Goal: Communication & Community: Answer question/provide support

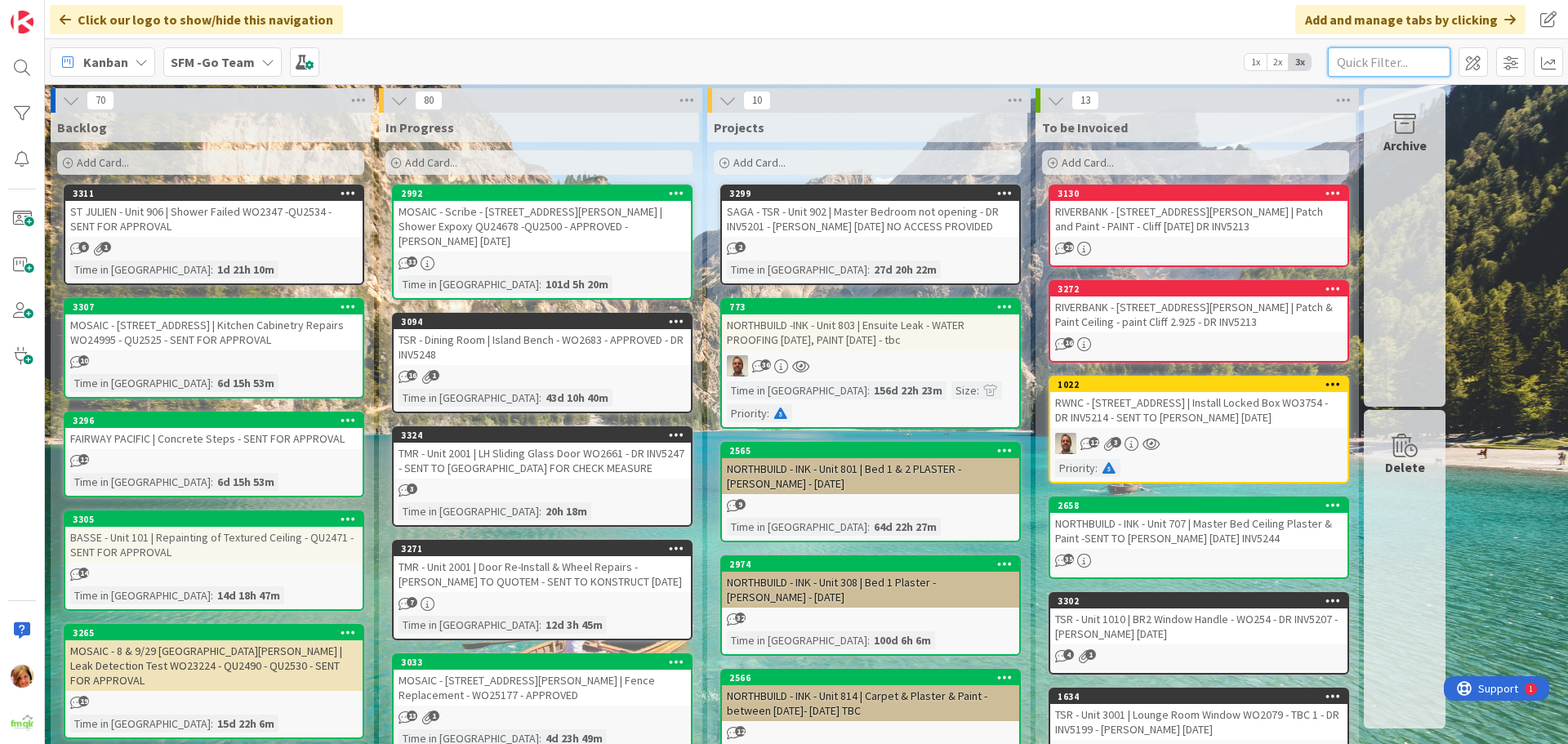
click at [1391, 67] on input "text" at bounding box center [1389, 62] width 122 height 30
type input "2001"
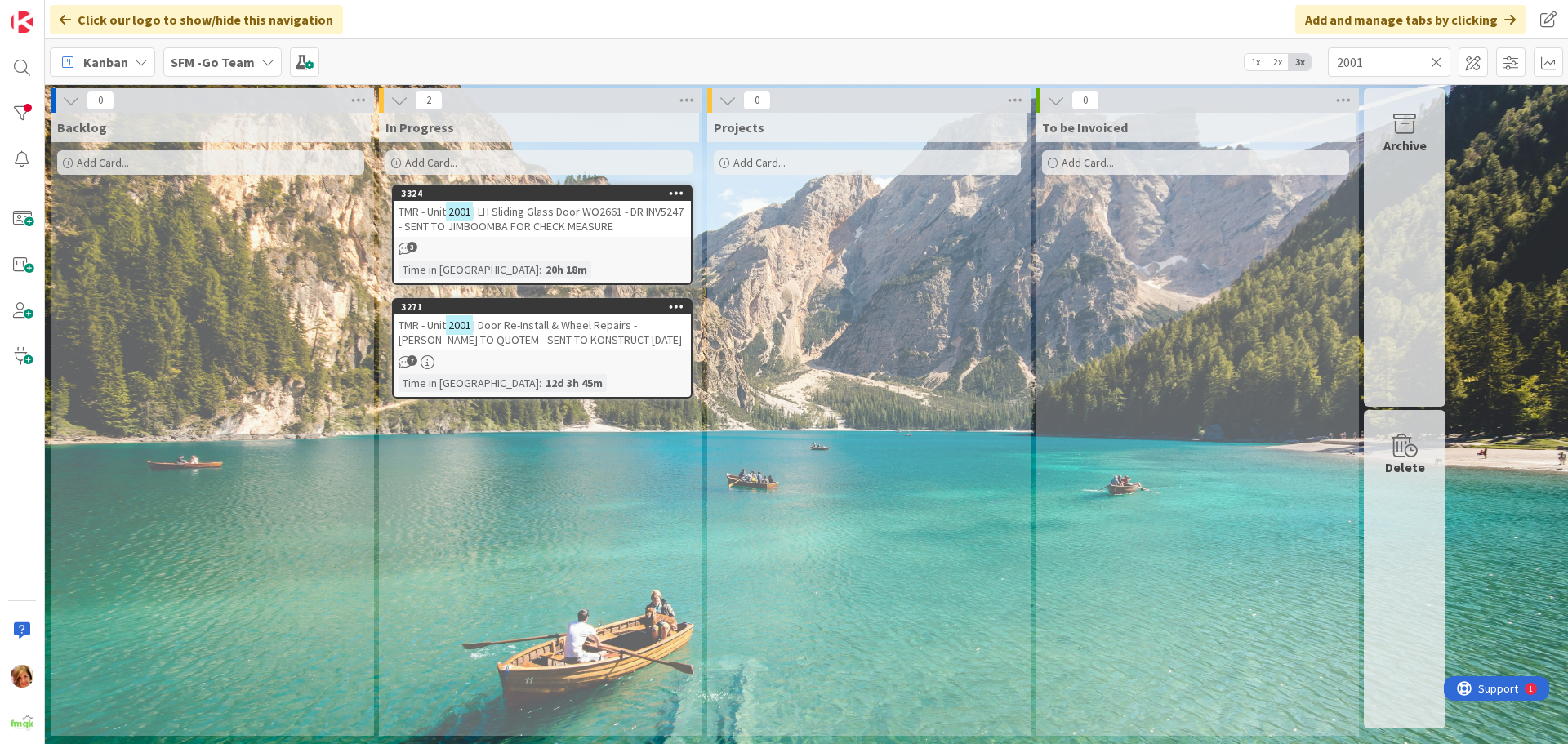
click at [533, 218] on span "| LH Sliding Glass Door WO2661 - DR INV5247 - SENT TO JIMBOOMBA FOR CHECK MEASU…" at bounding box center [541, 219] width 285 height 30
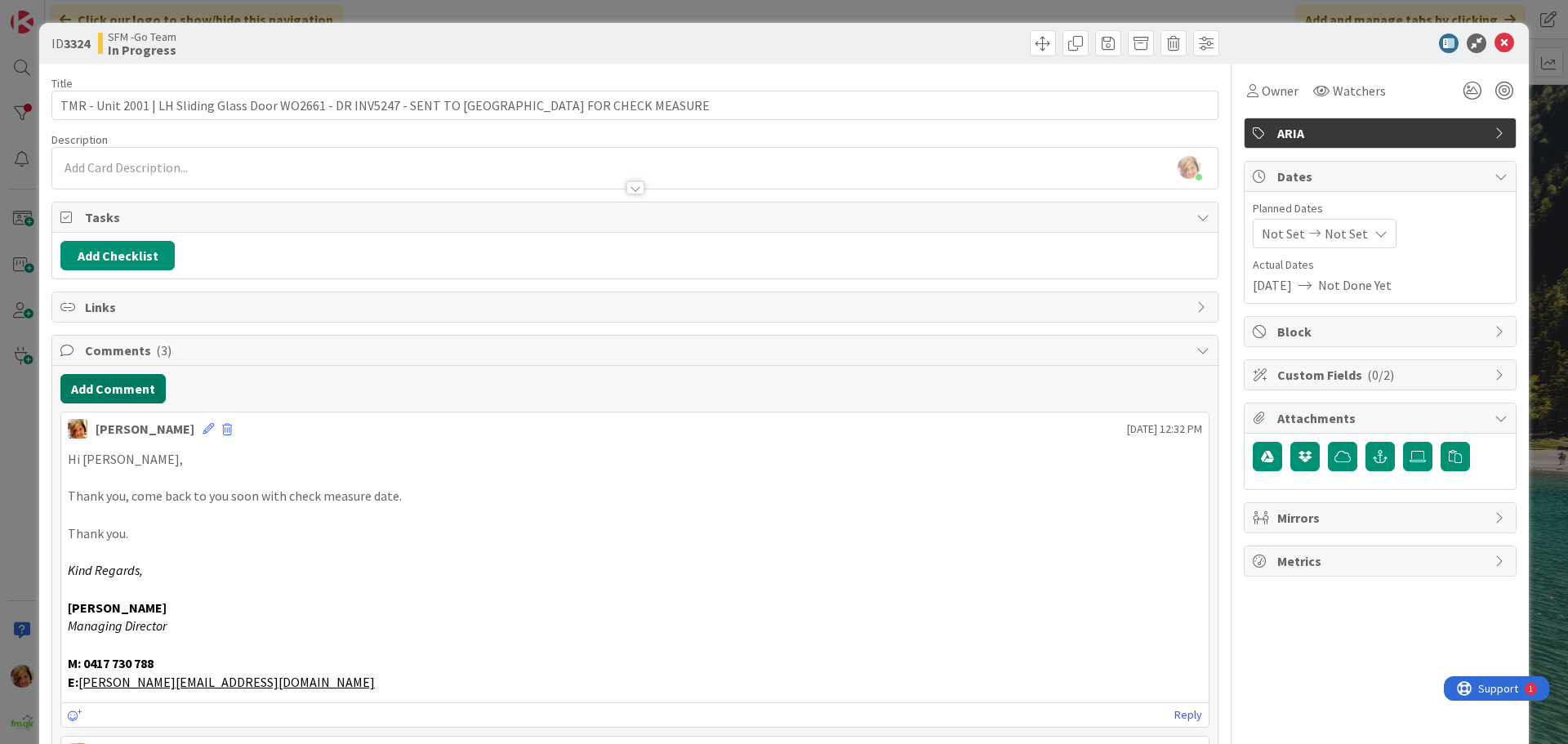
click at [96, 393] on button "Add Comment" at bounding box center [113, 389] width 106 height 30
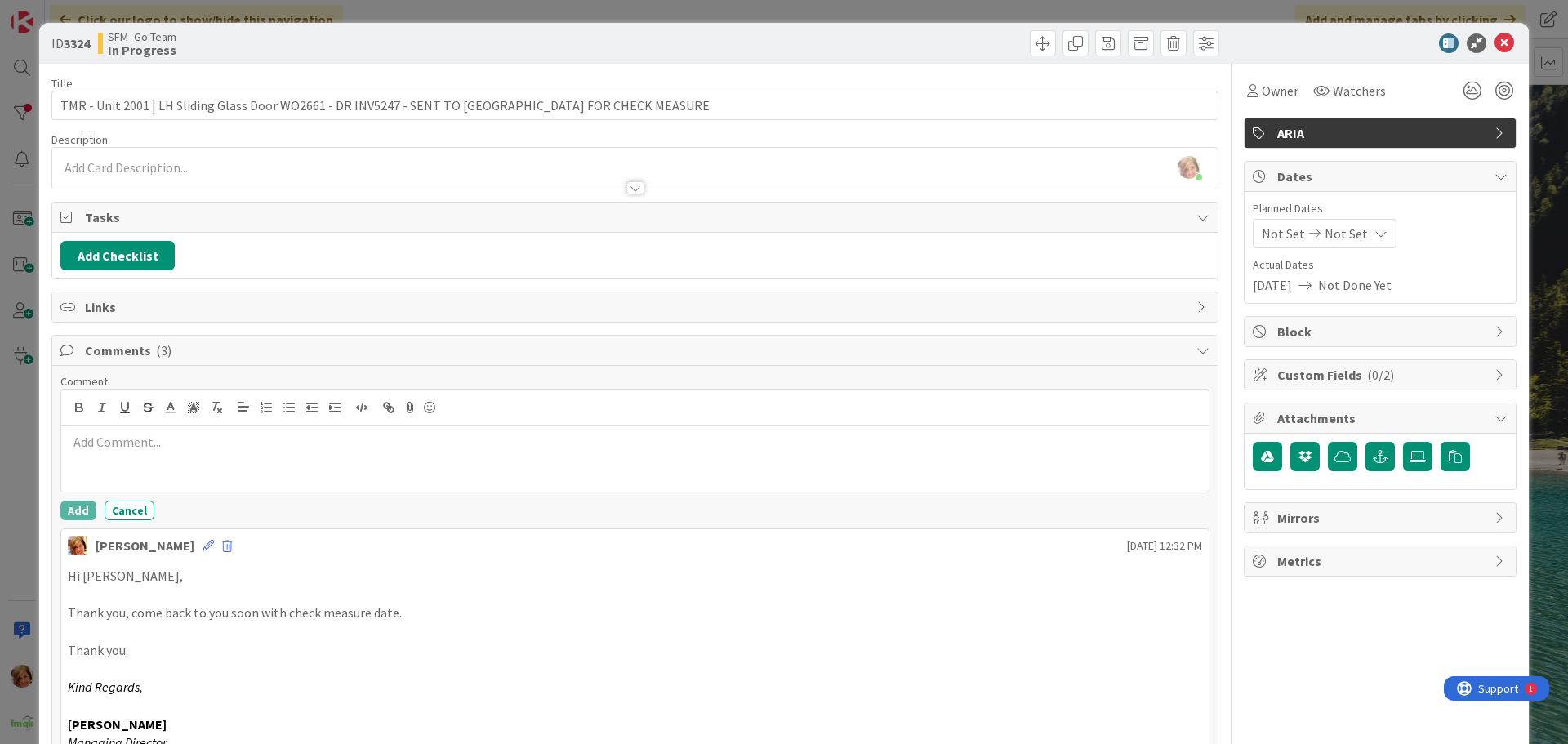
click at [128, 442] on p at bounding box center [635, 442] width 1134 height 18
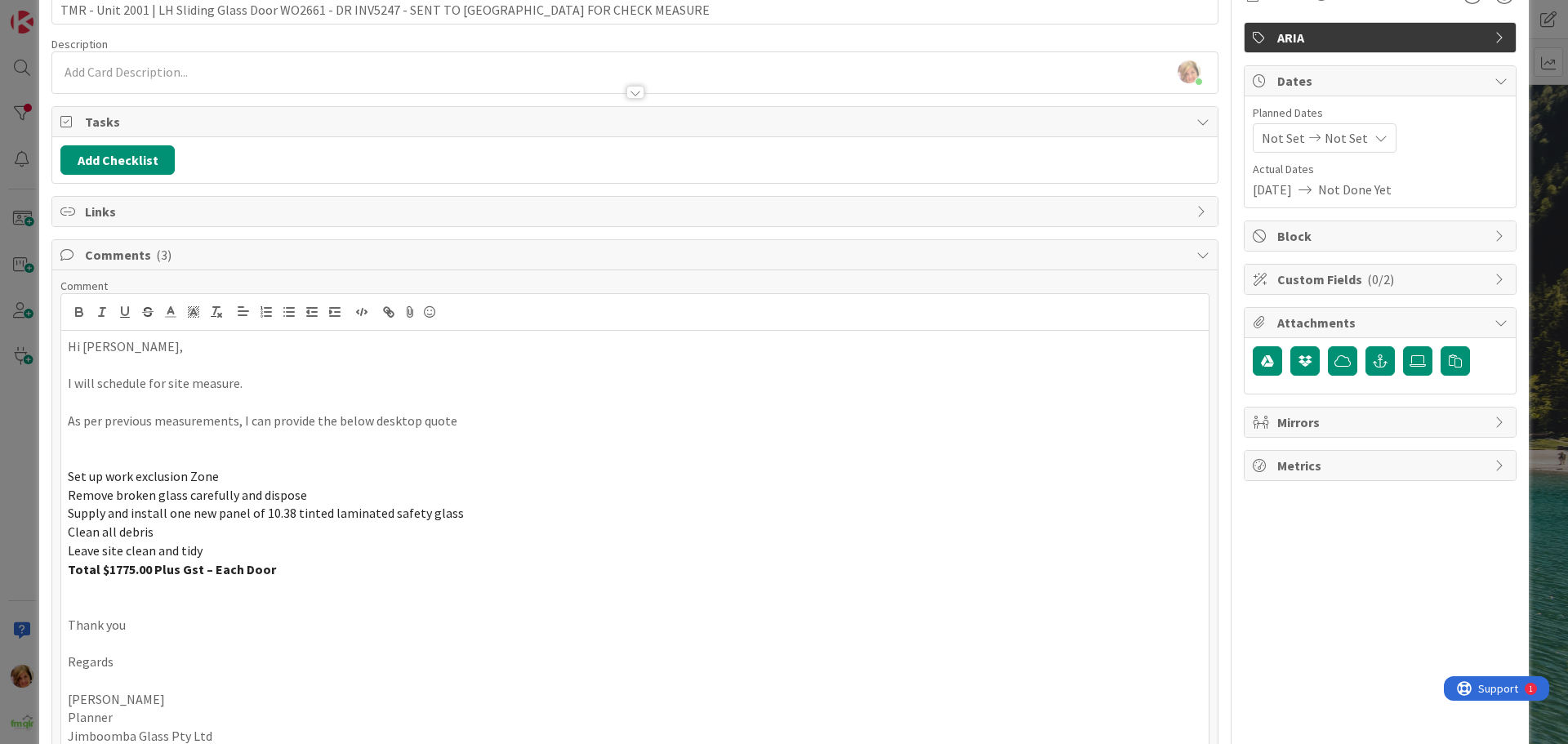
click at [201, 349] on p "Hi [PERSON_NAME]," at bounding box center [635, 346] width 1134 height 18
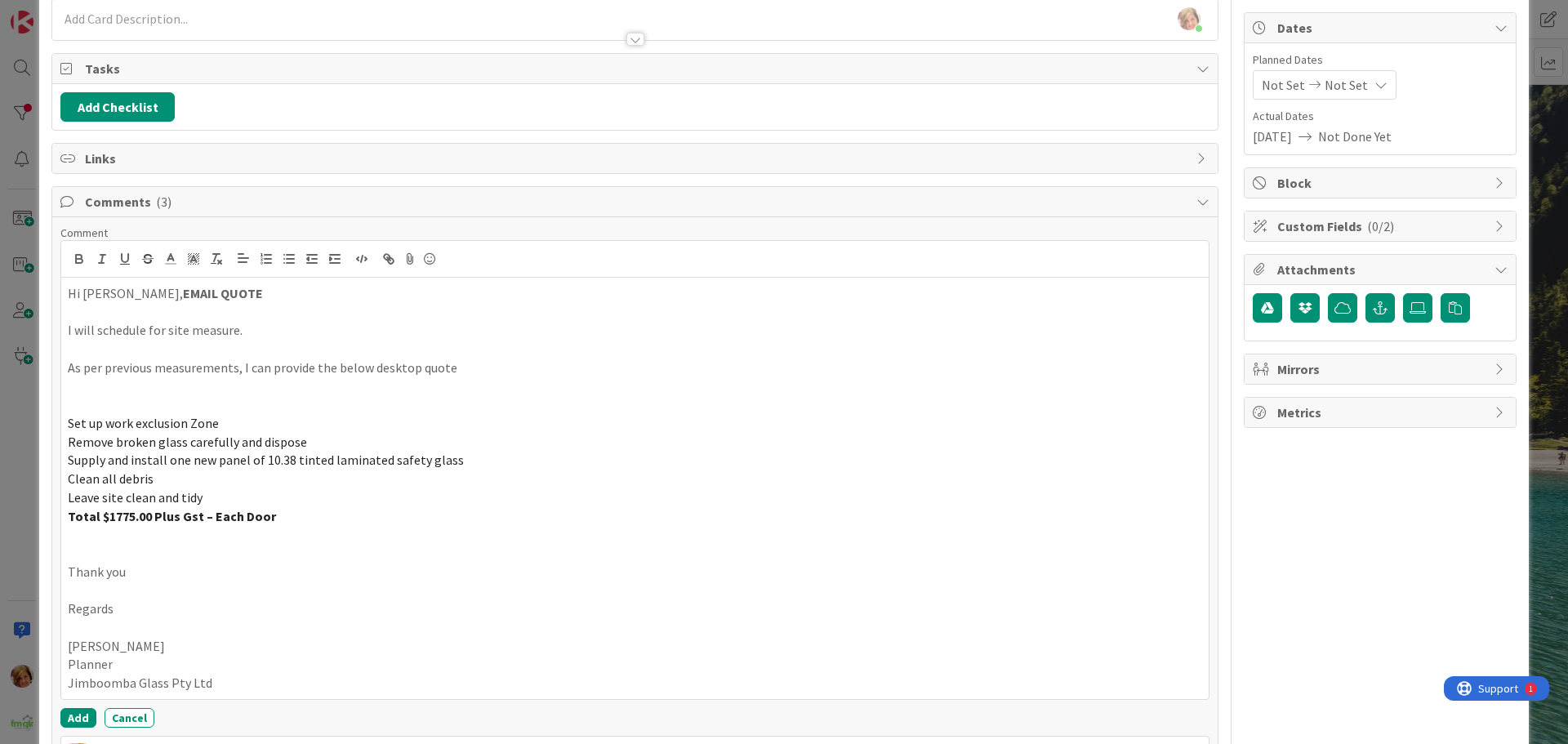
scroll to position [177, 0]
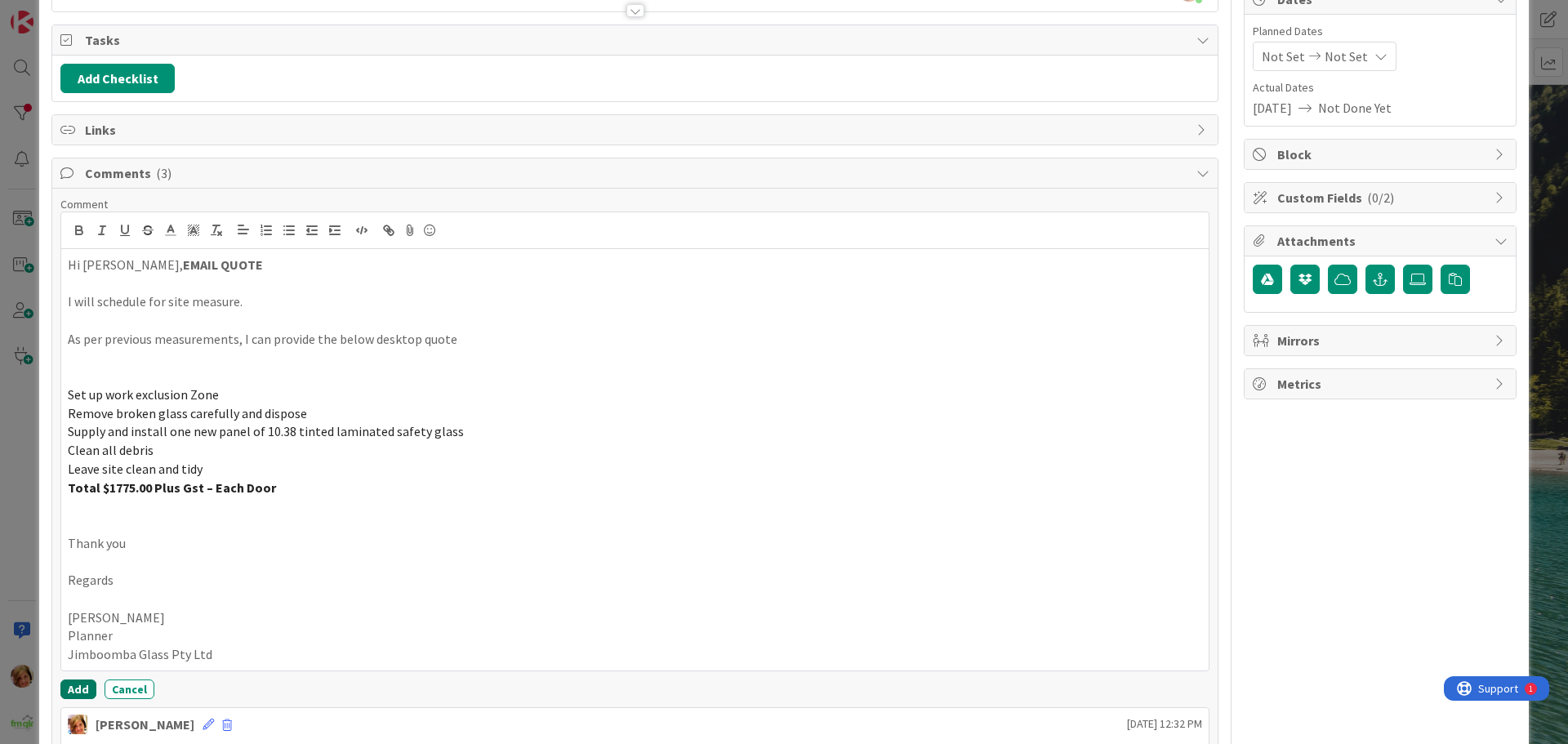
click at [78, 689] on button "Add" at bounding box center [78, 689] width 36 height 19
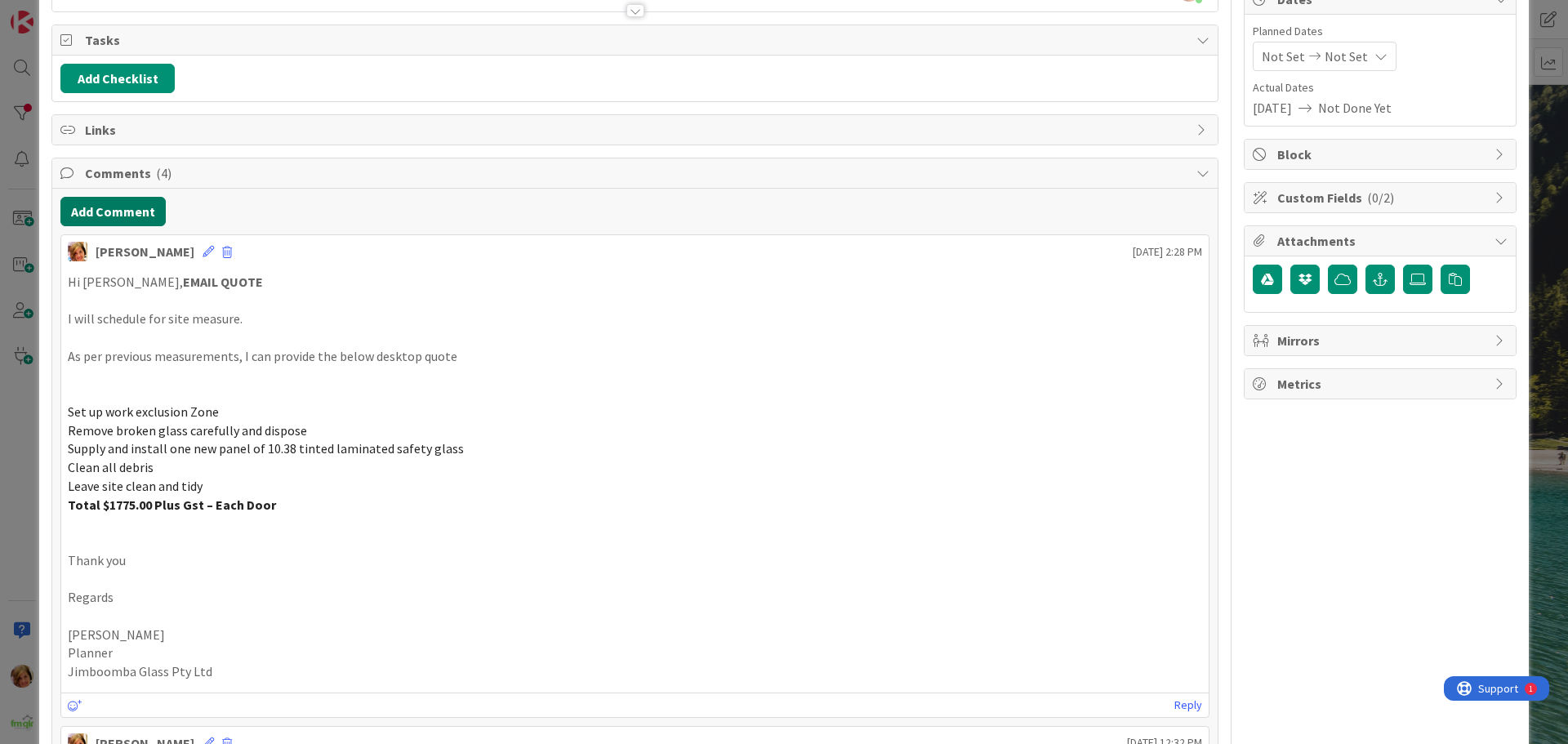
click at [122, 214] on button "Add Comment" at bounding box center [113, 212] width 106 height 30
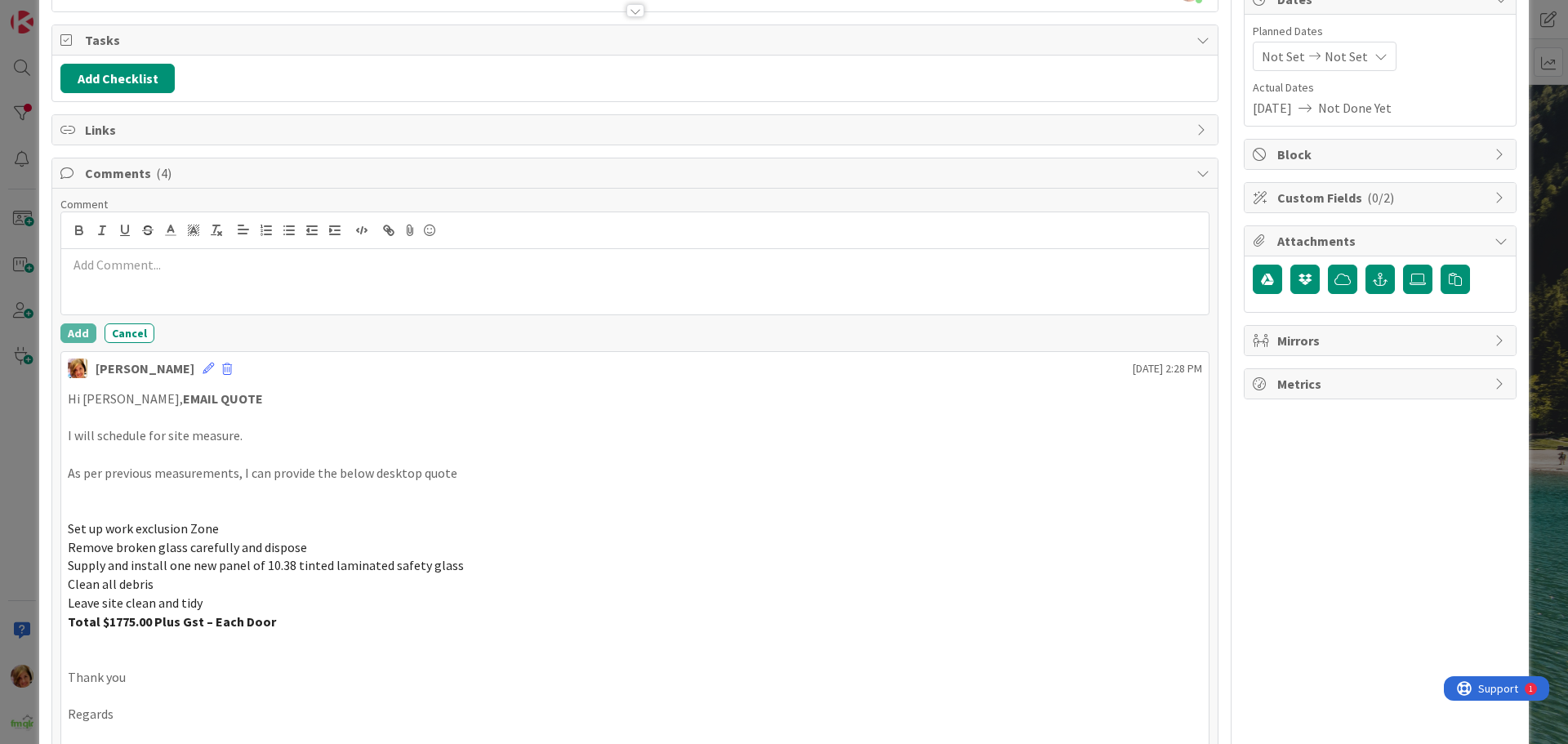
click at [151, 273] on p at bounding box center [635, 264] width 1134 height 18
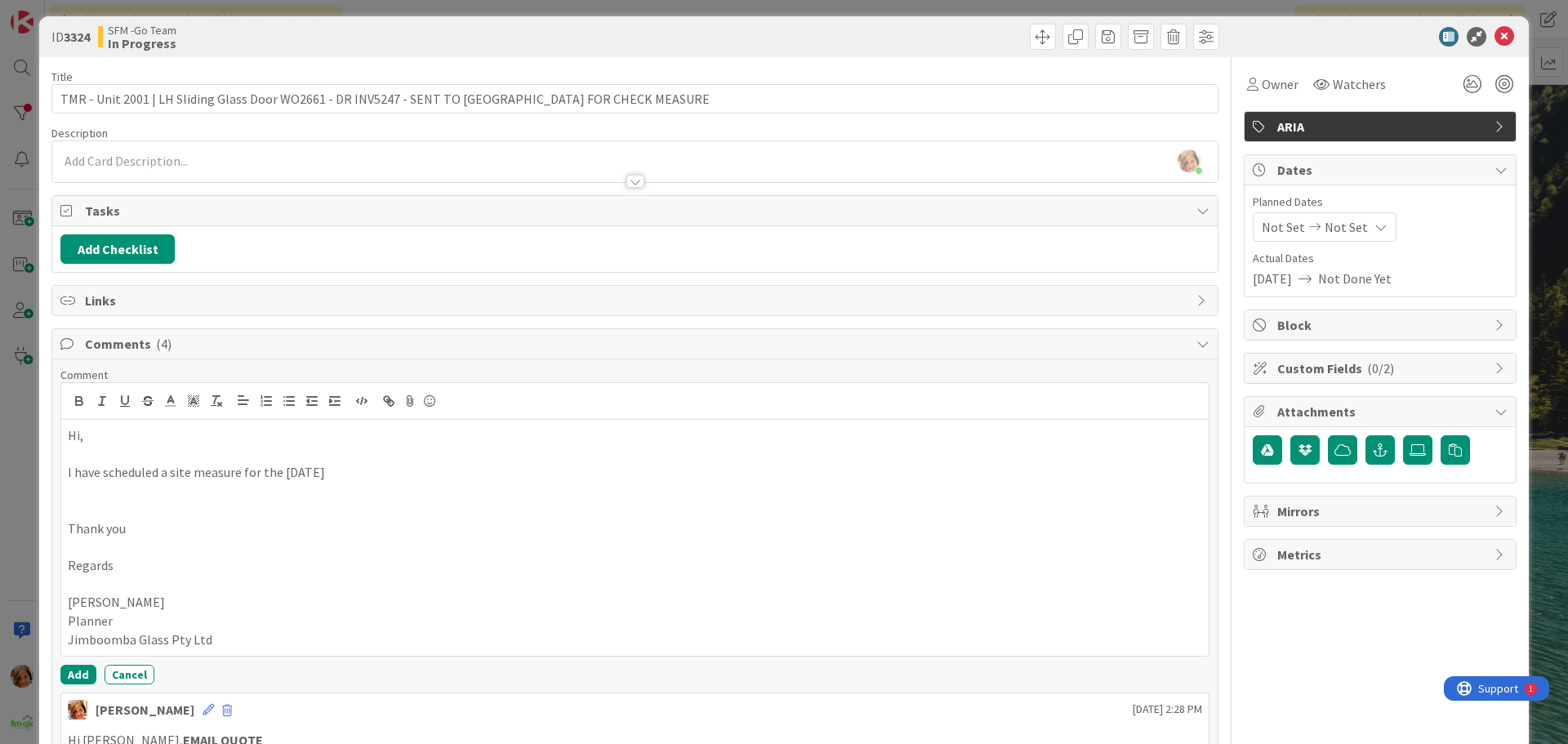
scroll to position [0, 0]
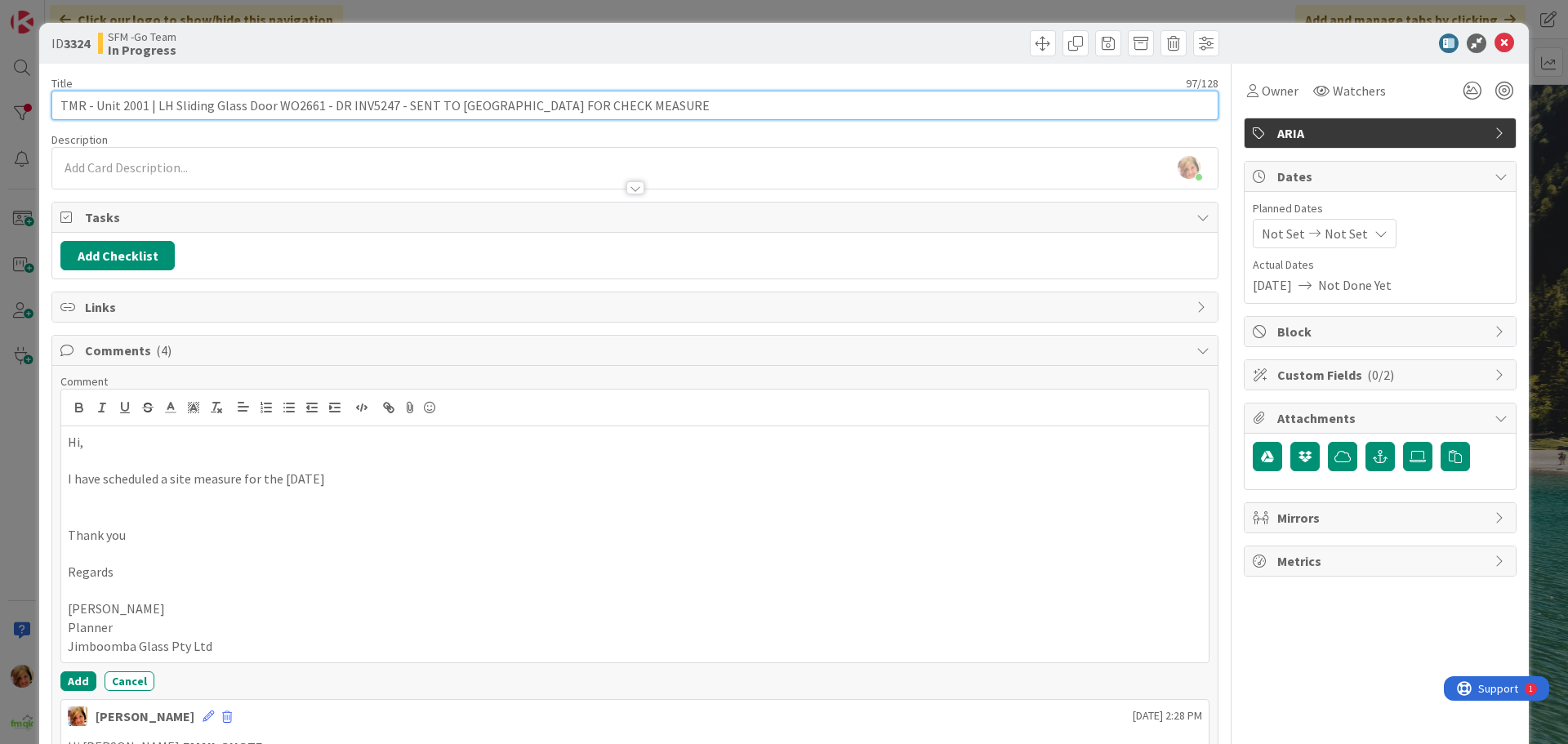
drag, startPoint x: 680, startPoint y: 102, endPoint x: 401, endPoint y: 116, distance: 279.4
click at [401, 116] on input "TMR - Unit 2001 | LH Sliding Glass Door WO2661 - DR INV5247 - SENT TO [GEOGRAPH…" at bounding box center [635, 106] width 1167 height 30
type input "TMR - Unit 2001 | LH Sliding Glass Door WO2661 - DR INV5247 - JIMBOOMBA CHECK M…"
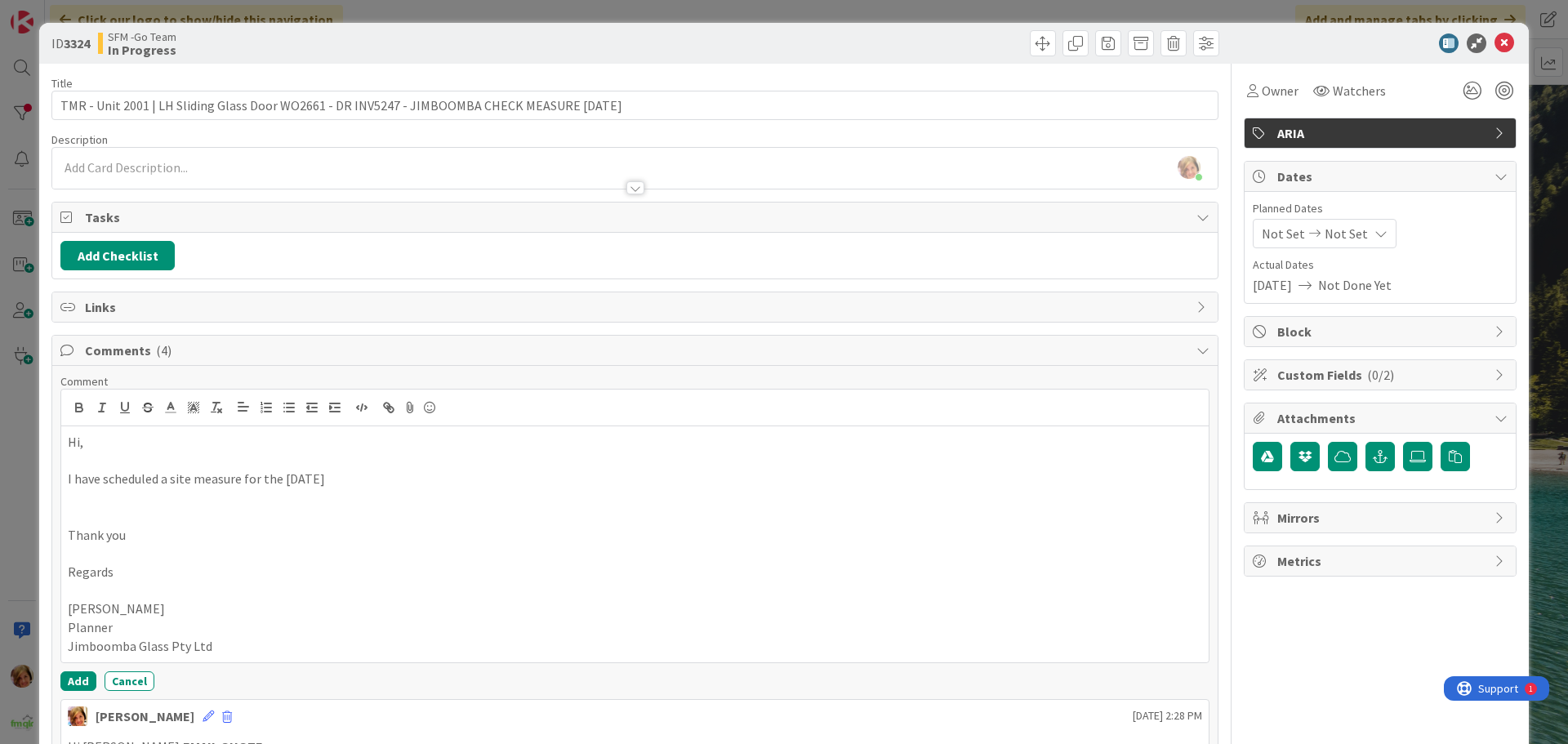
click at [882, 33] on div at bounding box center [929, 44] width 579 height 26
click at [1495, 40] on icon at bounding box center [1504, 43] width 19 height 19
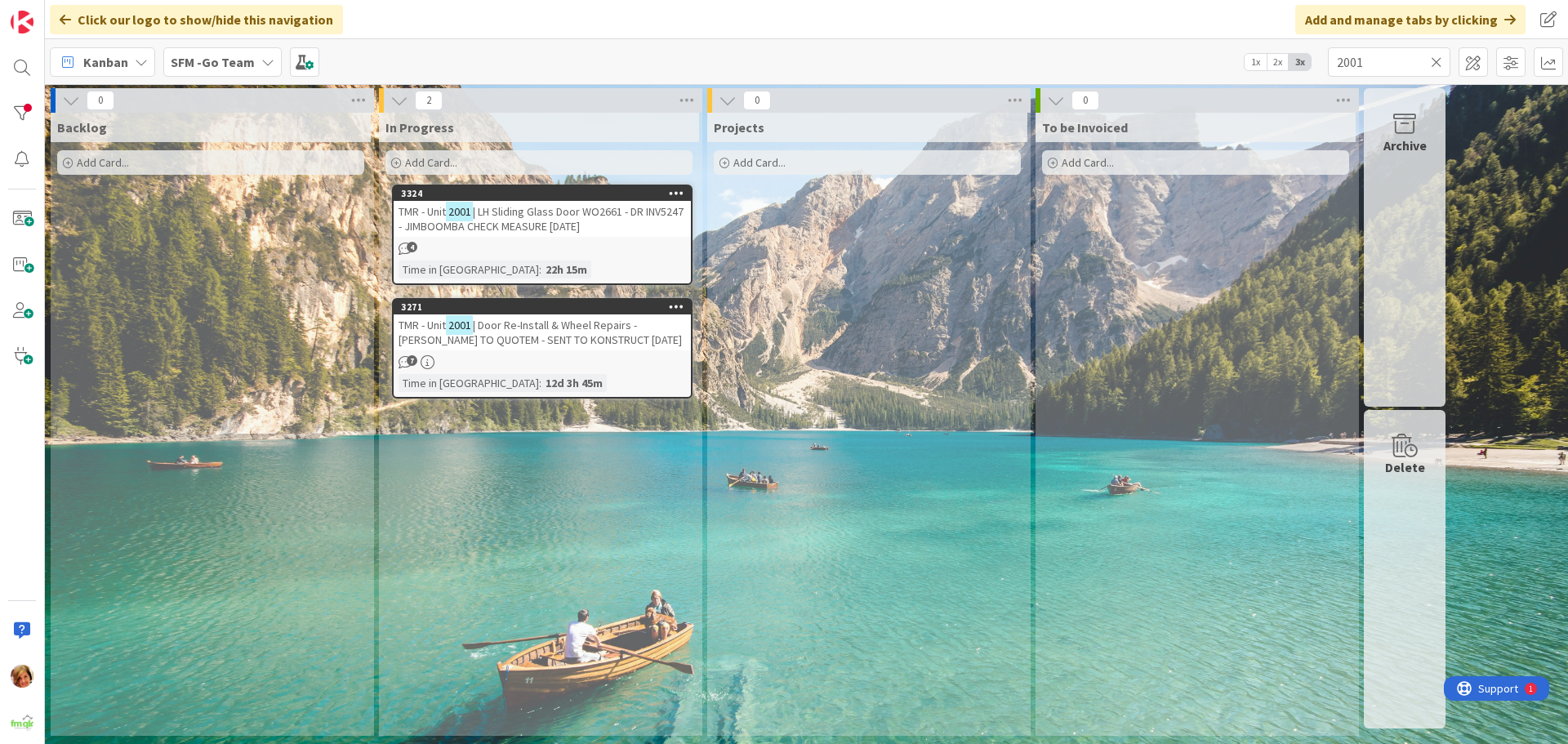
click at [1437, 62] on icon at bounding box center [1436, 62] width 11 height 15
click at [1433, 62] on input "text" at bounding box center [1389, 62] width 122 height 30
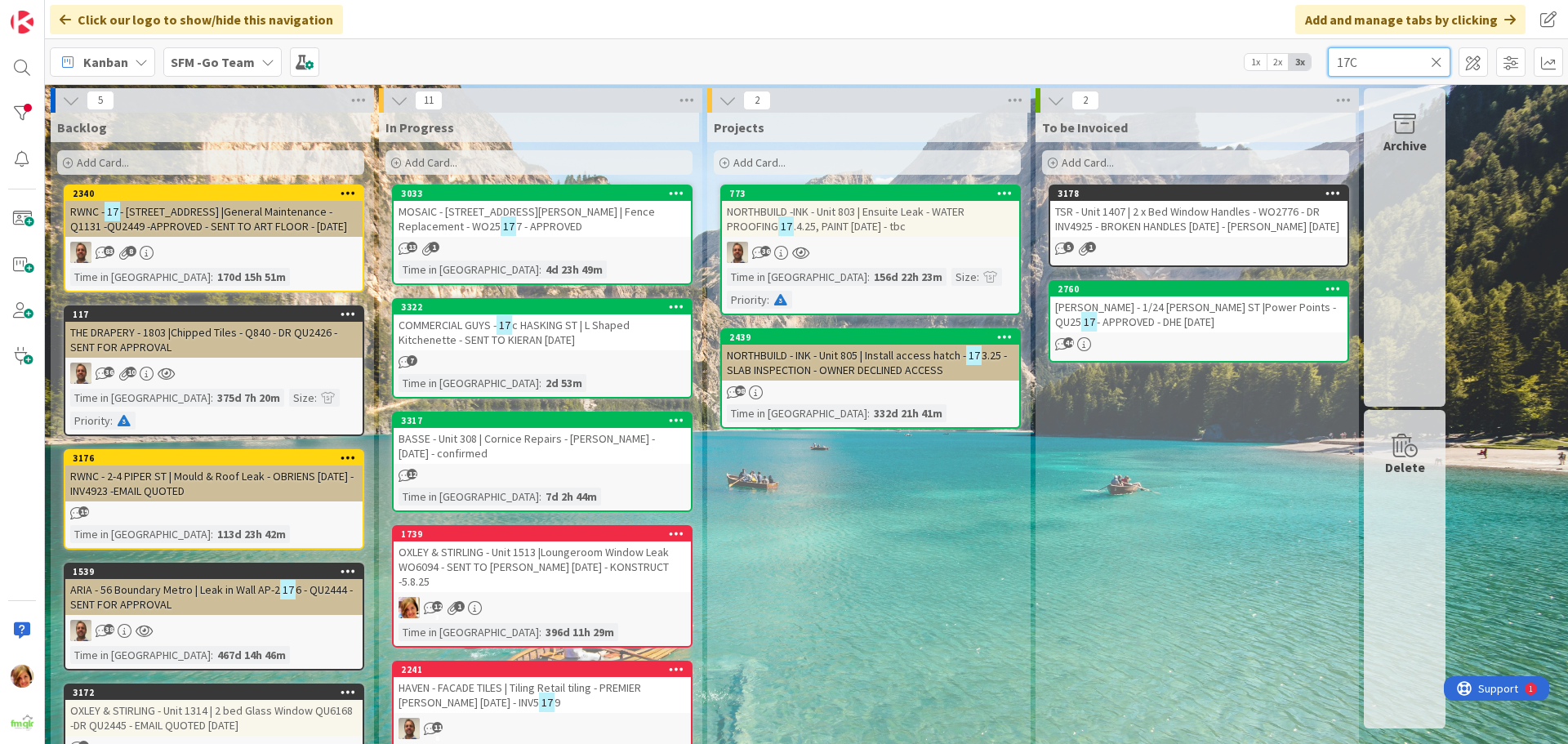
type input "17C"
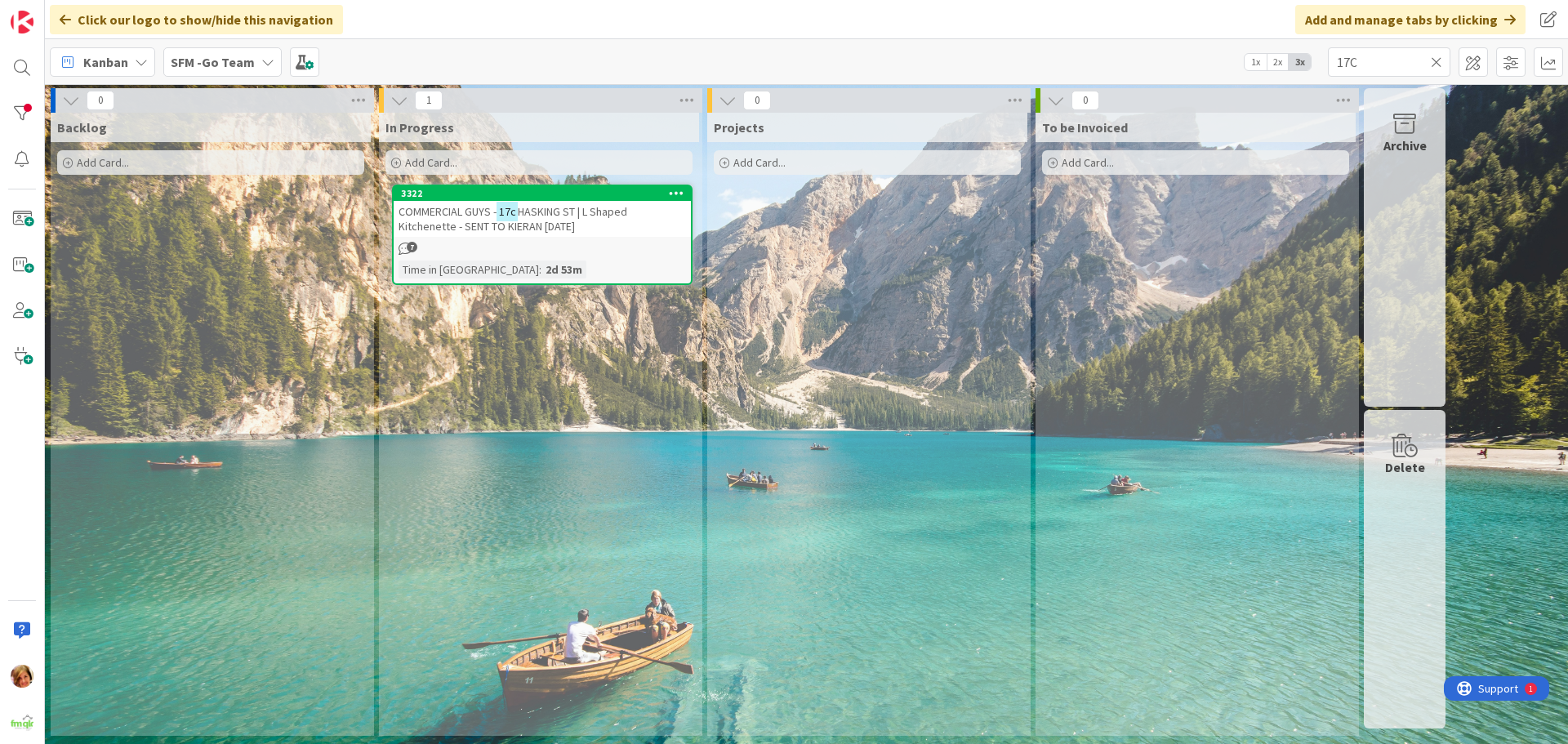
click at [600, 214] on span "HASKING ST | L Shaped Kitchenette - SENT TO KIERAN [DATE]" at bounding box center [513, 219] width 229 height 30
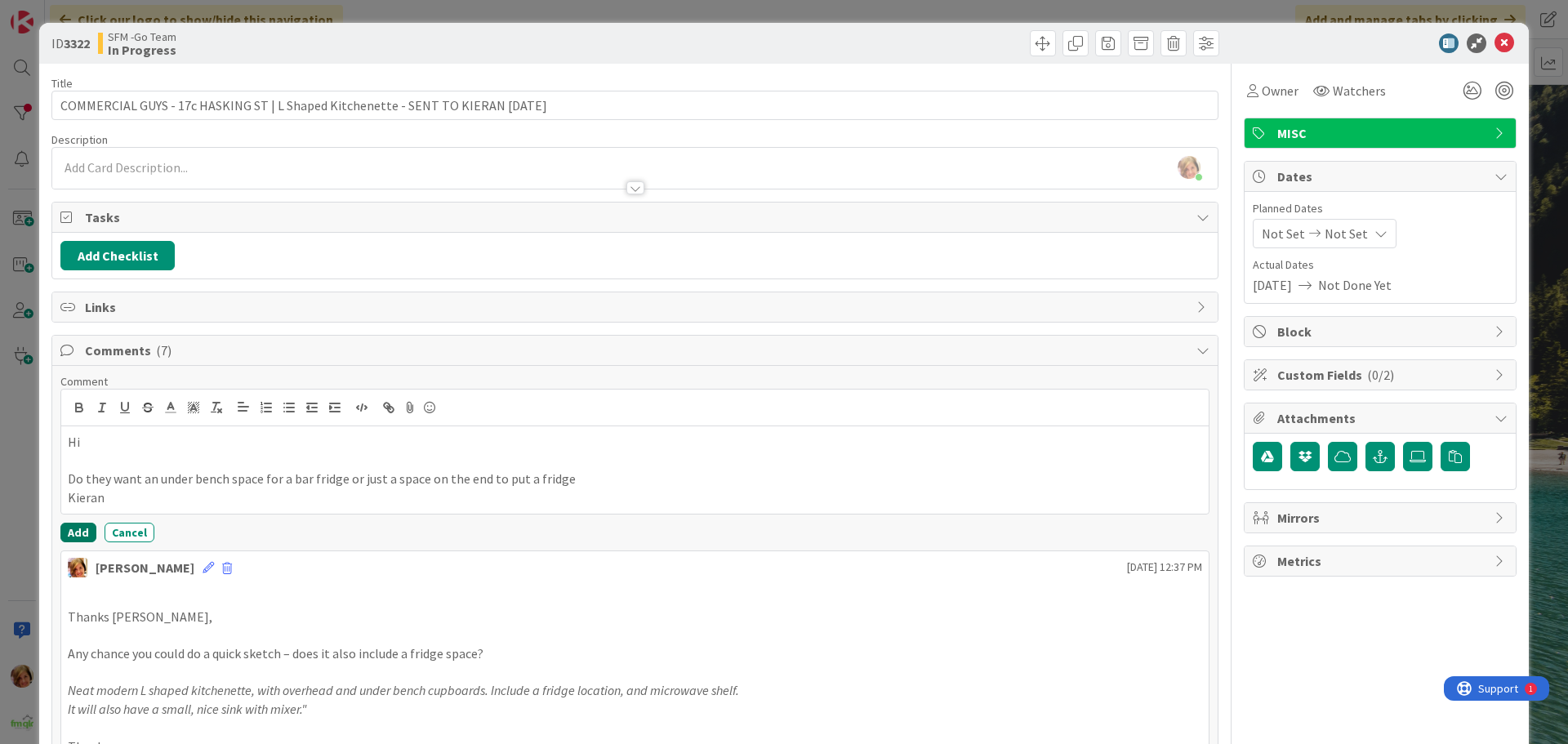
click at [80, 534] on button "Add" at bounding box center [78, 532] width 36 height 19
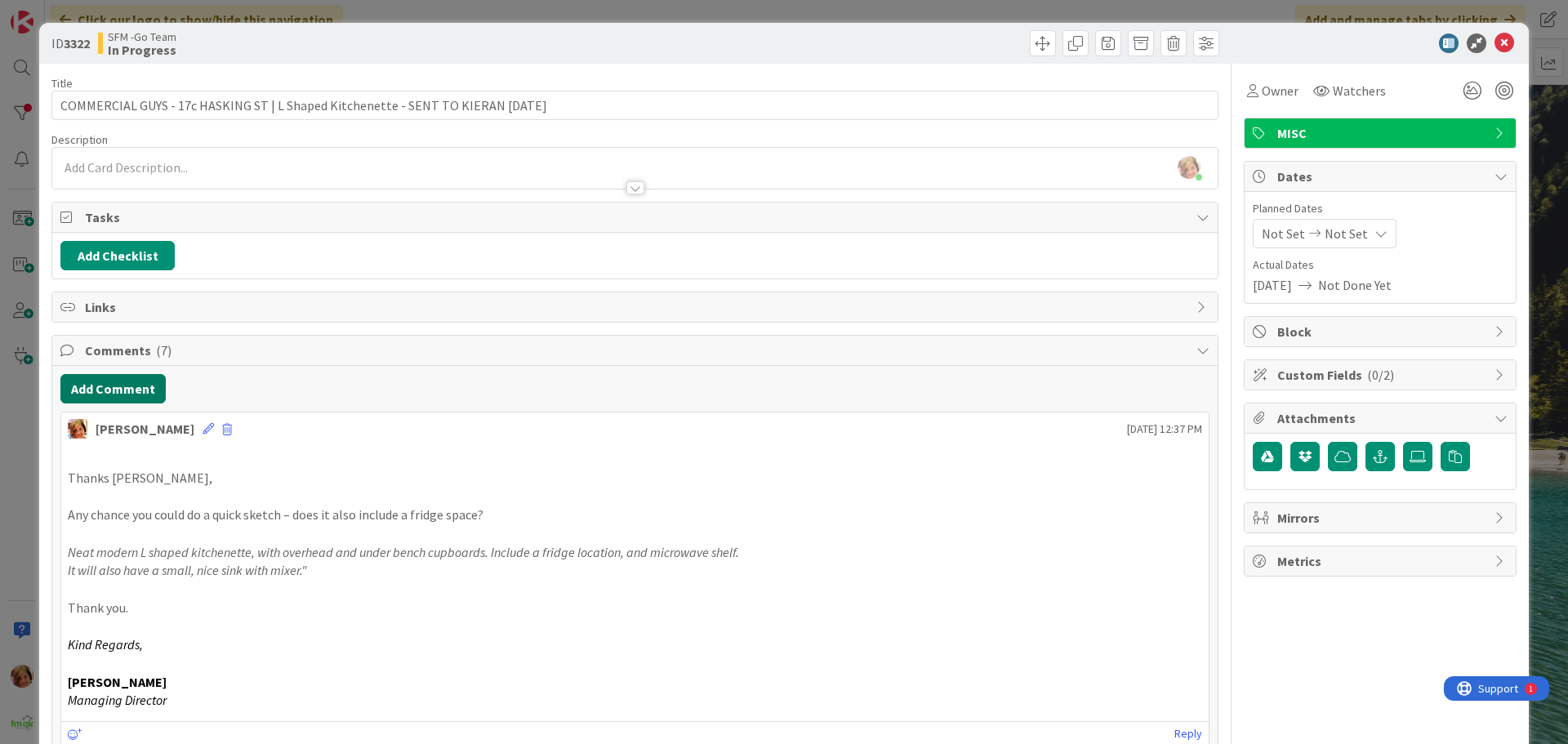
click at [109, 398] on button "Add Comment" at bounding box center [113, 389] width 106 height 30
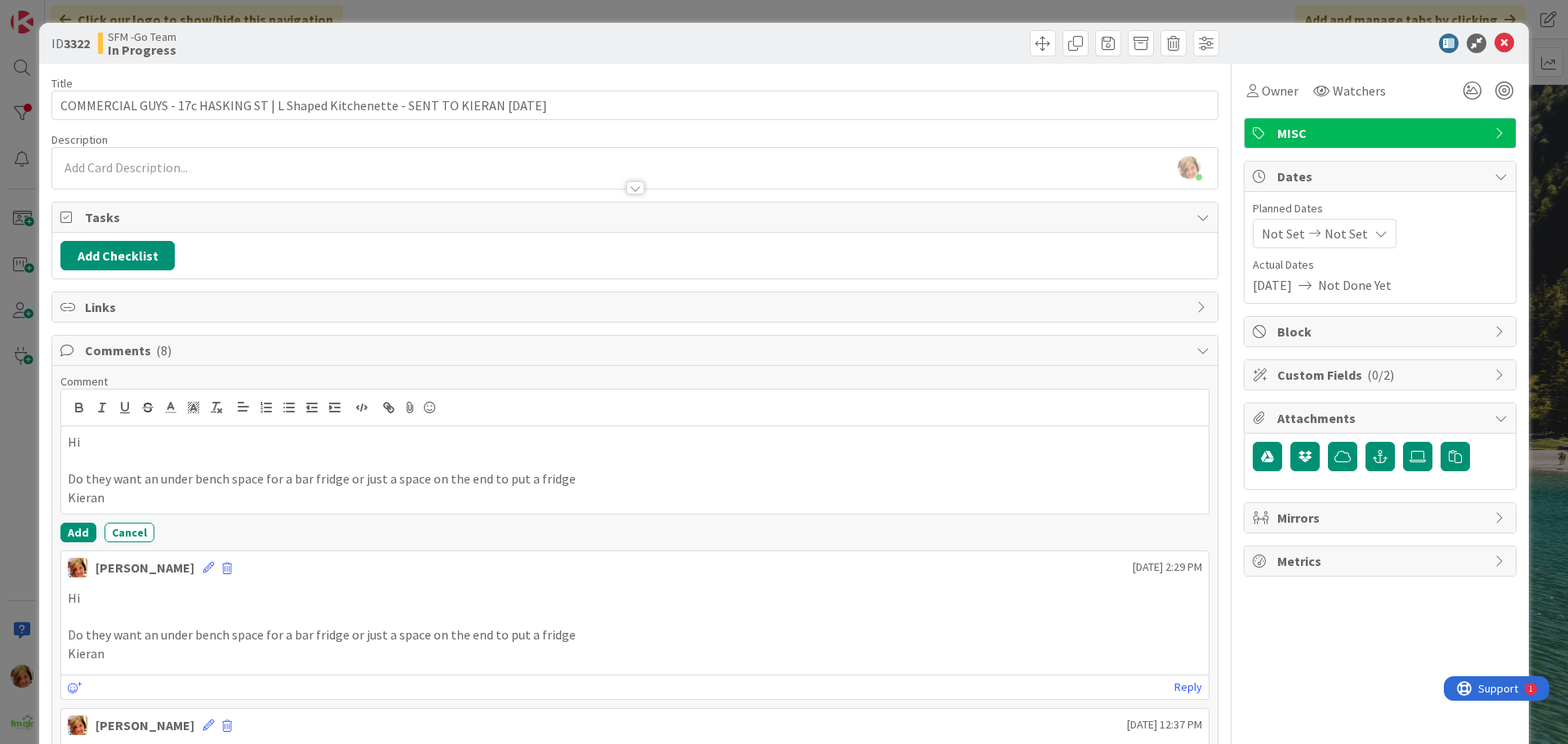
click at [145, 443] on p "Hi" at bounding box center [635, 442] width 1134 height 18
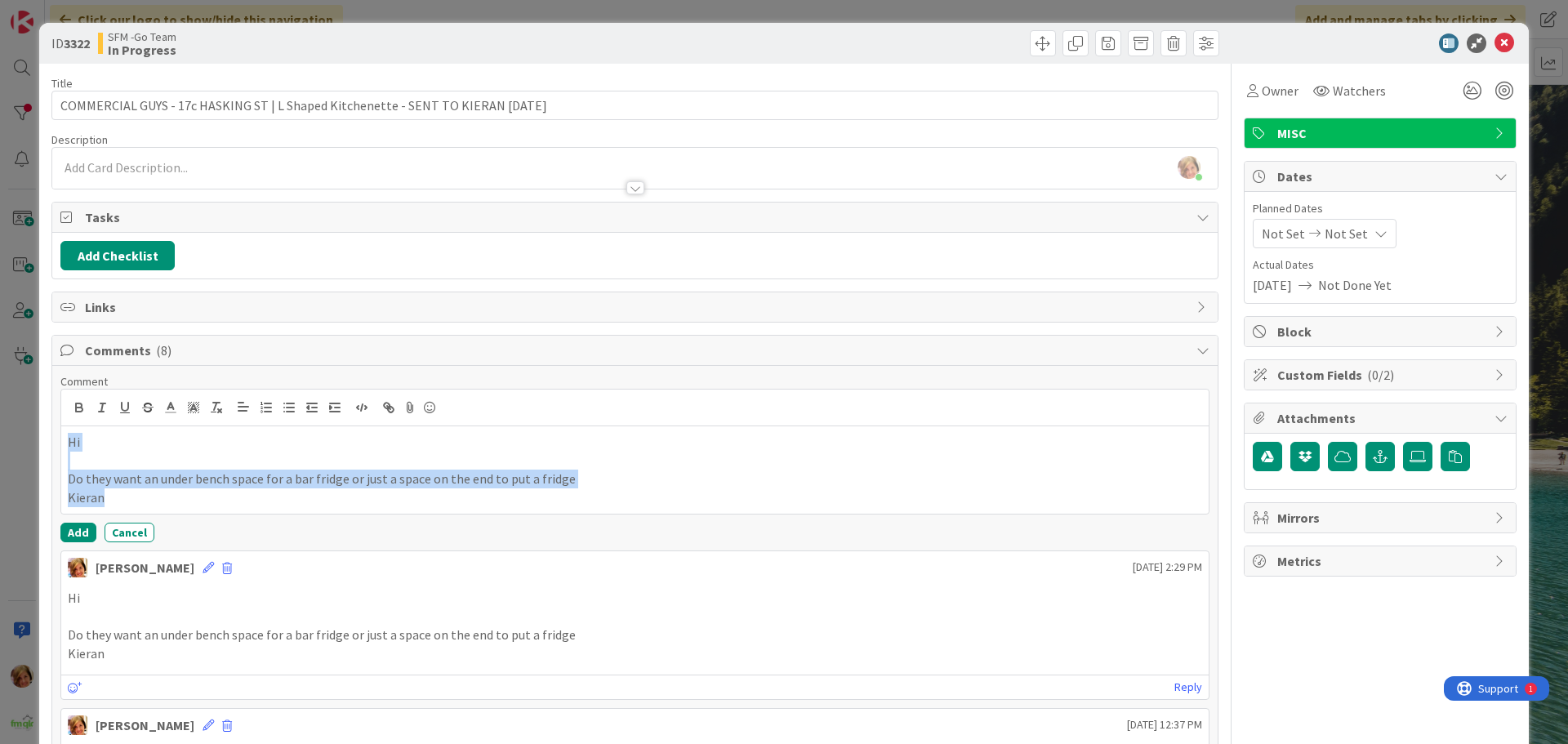
drag, startPoint x: 134, startPoint y: 506, endPoint x: 34, endPoint y: 421, distance: 131.2
click at [34, 421] on div "ID 3322 SFM -Go Team In Progress Title 79 / 128 COMMERCIAL GUYS - 17c HASKING S…" at bounding box center [784, 372] width 1568 height 744
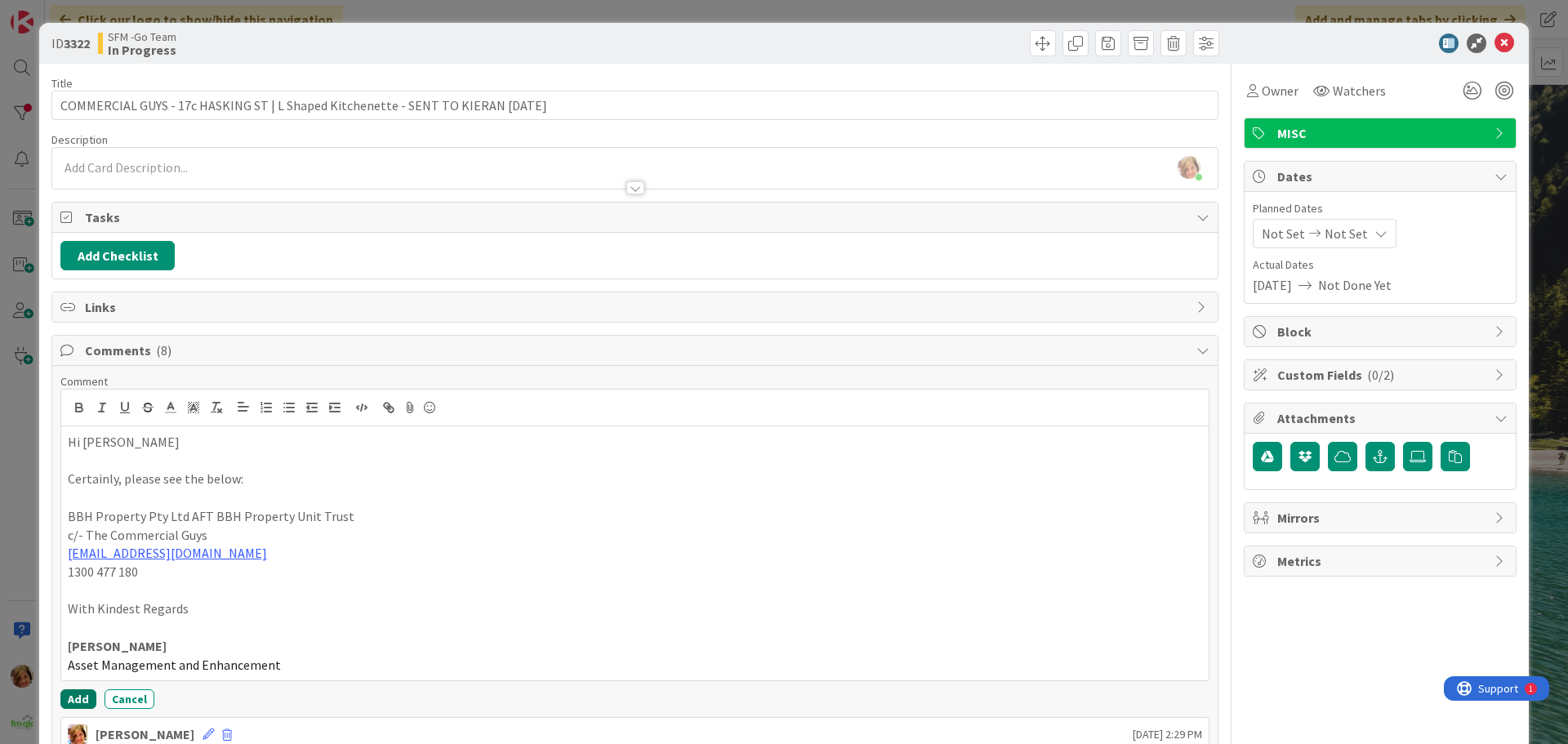
click at [72, 697] on button "Add" at bounding box center [78, 699] width 36 height 19
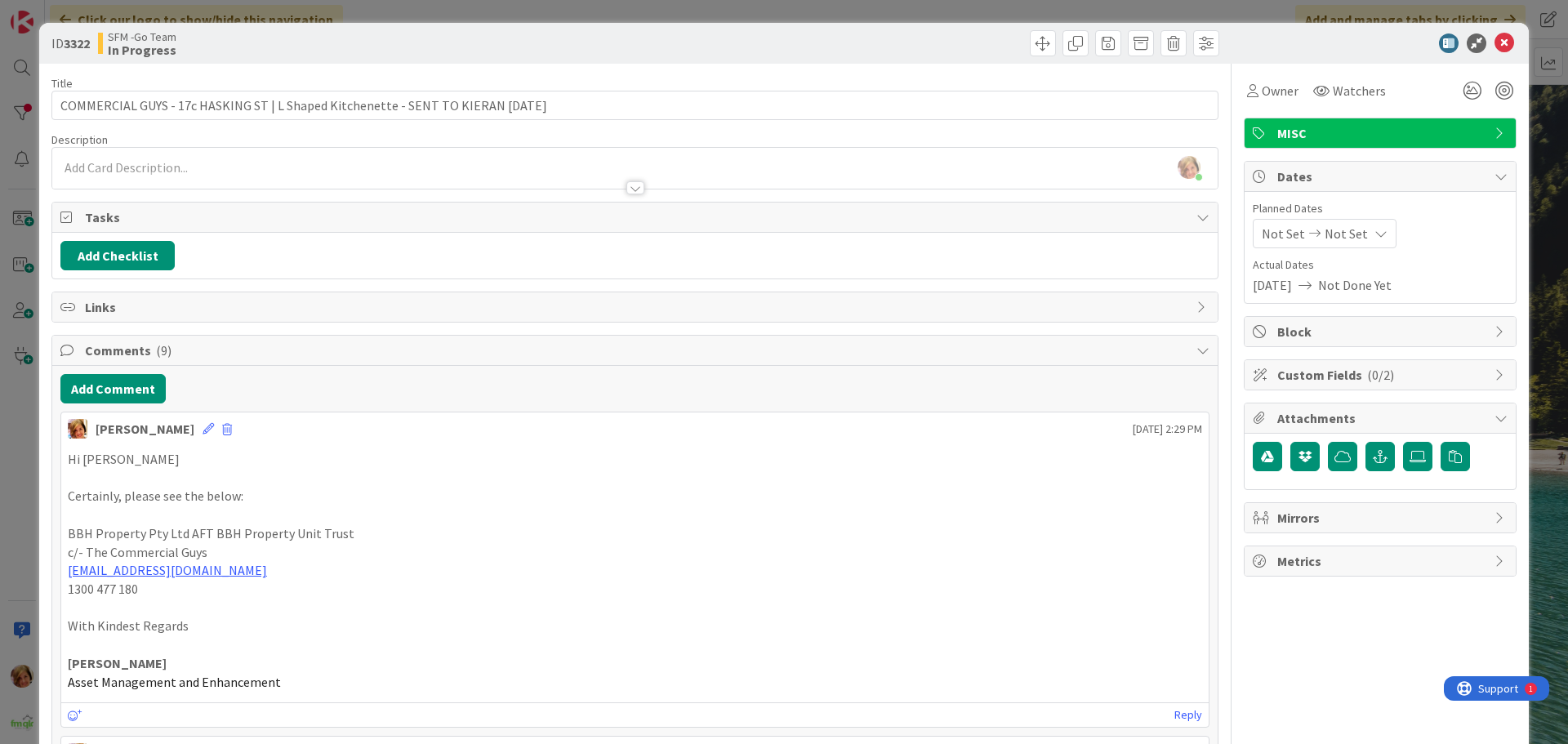
click at [925, 42] on div at bounding box center [929, 44] width 579 height 26
click at [1495, 44] on icon at bounding box center [1504, 43] width 19 height 19
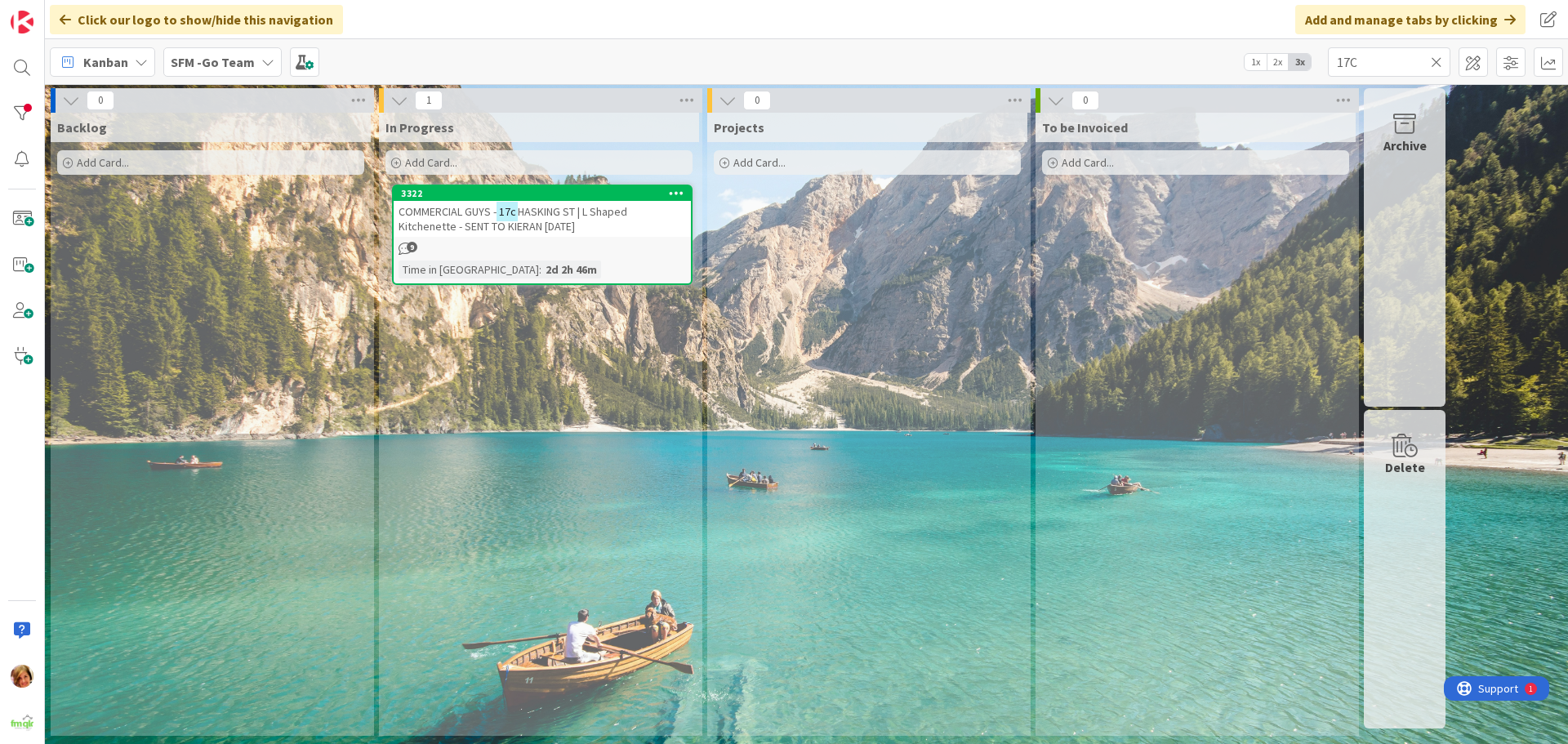
click at [1438, 60] on icon at bounding box center [1436, 62] width 11 height 15
click at [1438, 60] on input "text" at bounding box center [1389, 62] width 122 height 30
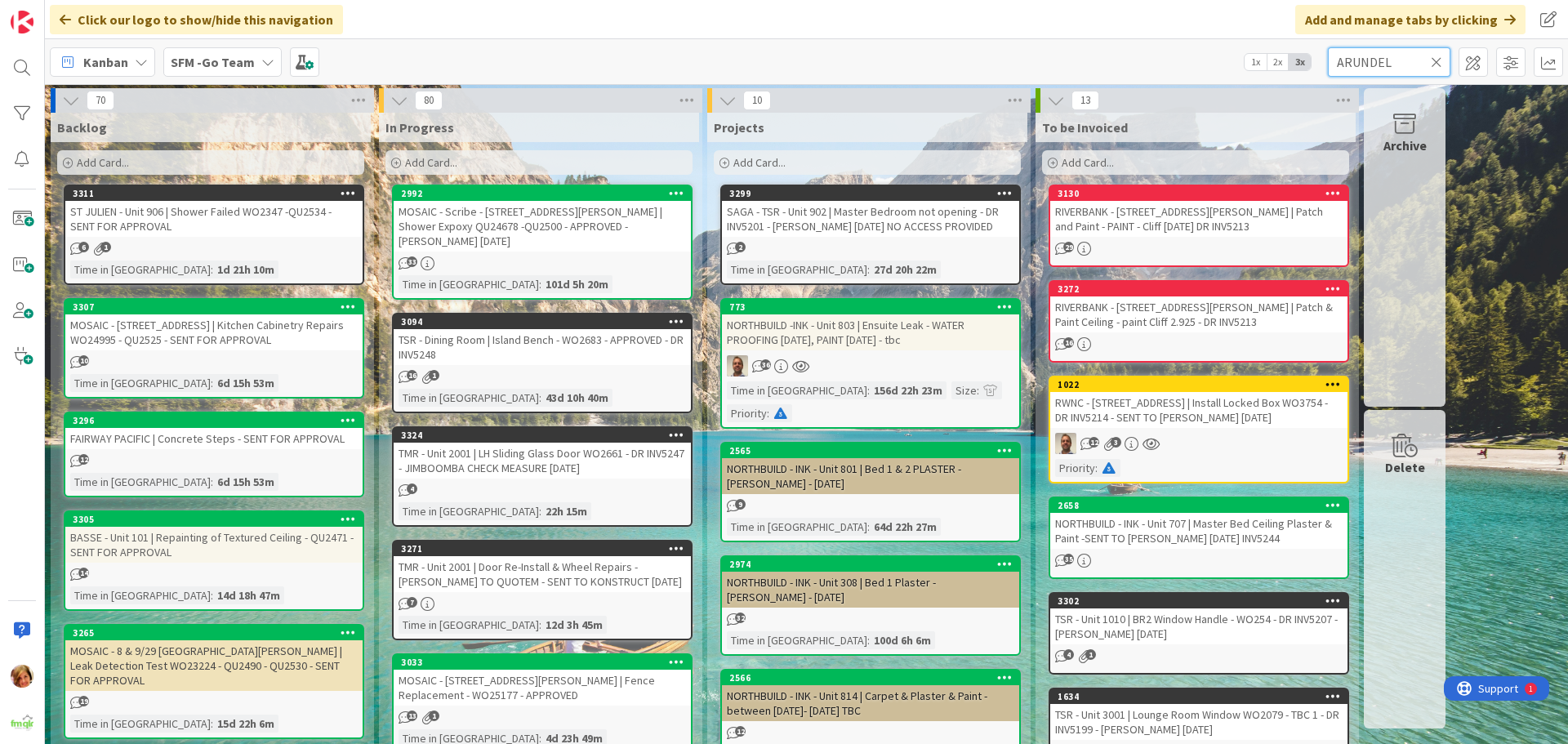
type input "ARUNDEL"
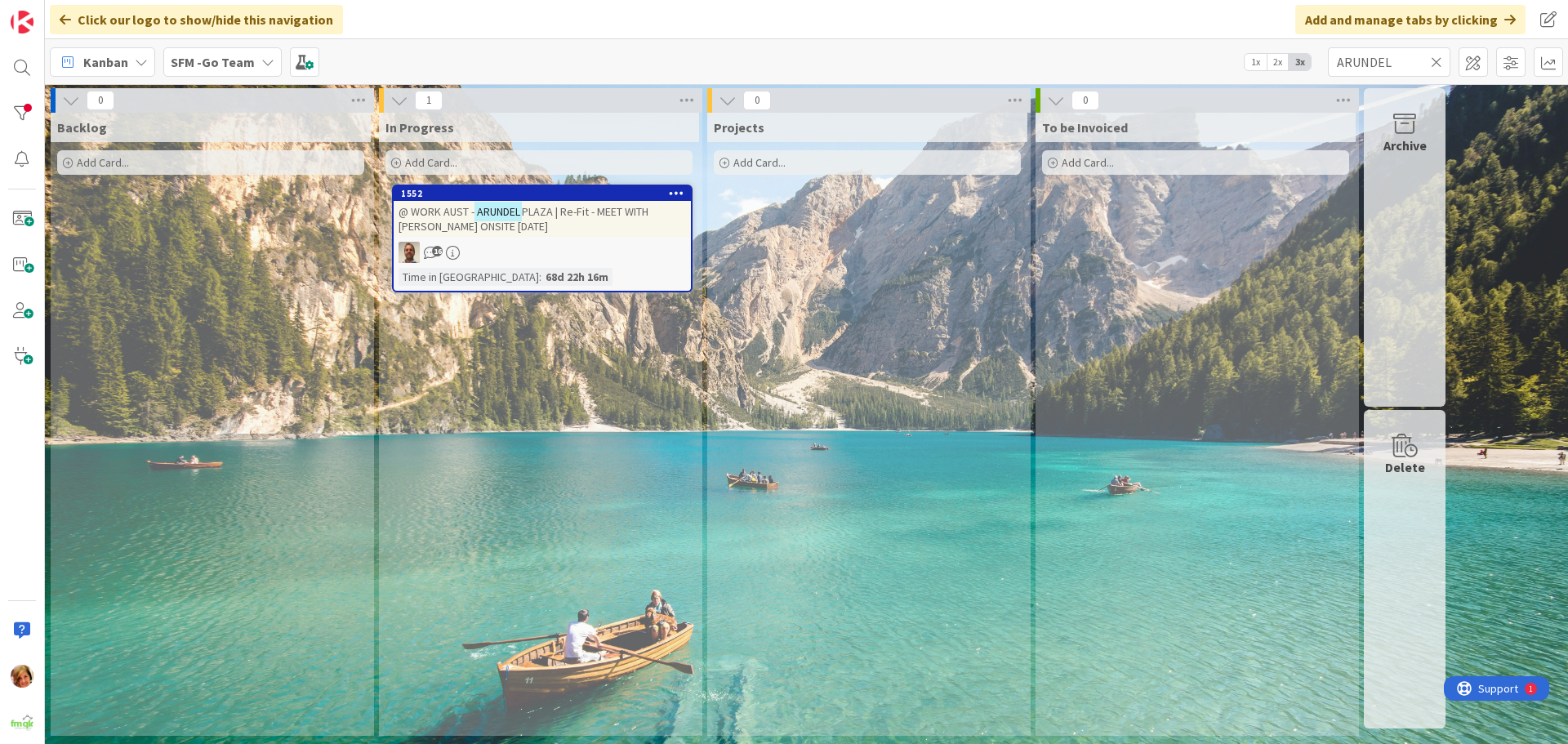
click at [613, 202] on div "@ WORK AUST - [GEOGRAPHIC_DATA] | Re-Fit - MEET WITH [PERSON_NAME] ONSITE [DATE]" at bounding box center [542, 219] width 297 height 36
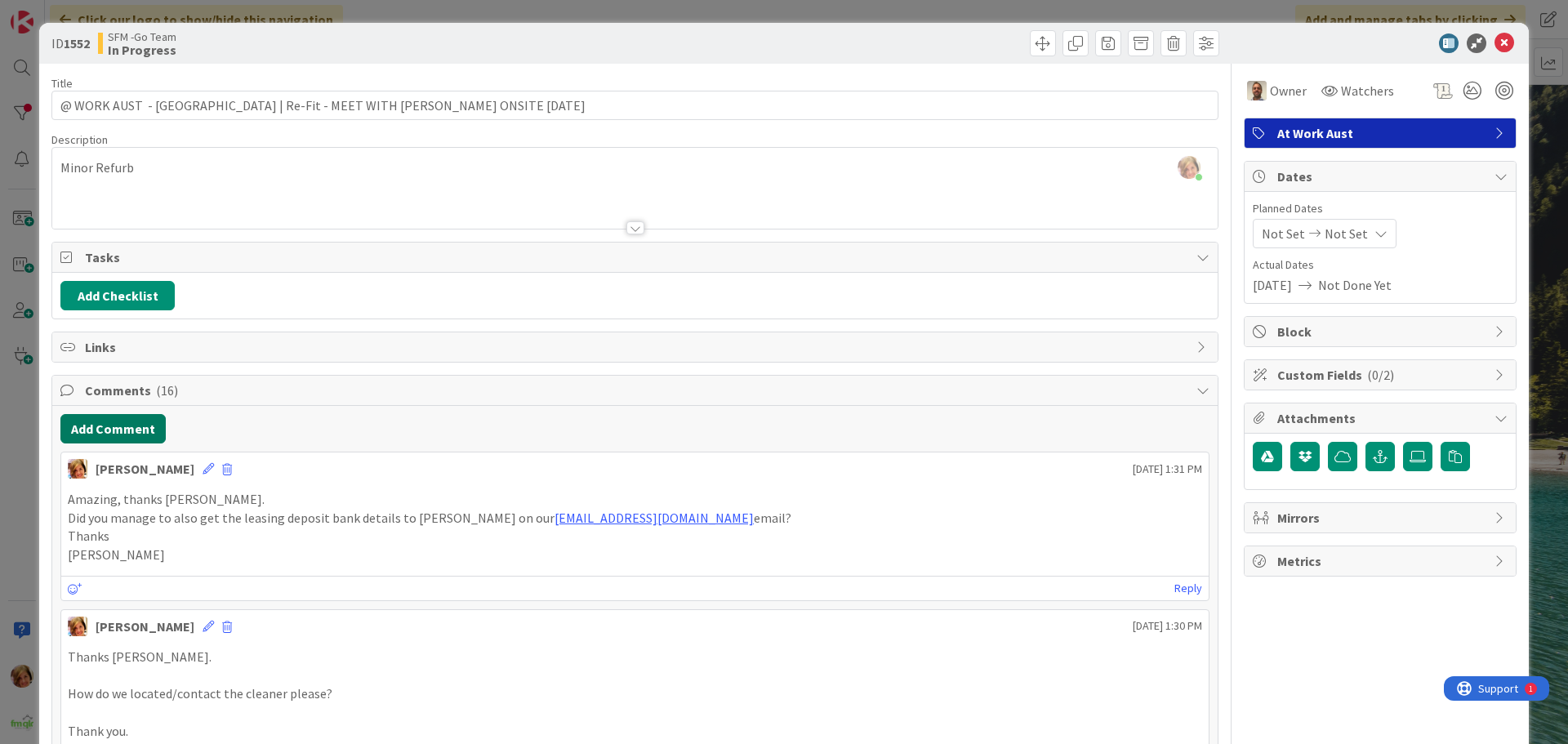
click at [149, 431] on button "Add Comment" at bounding box center [113, 429] width 106 height 30
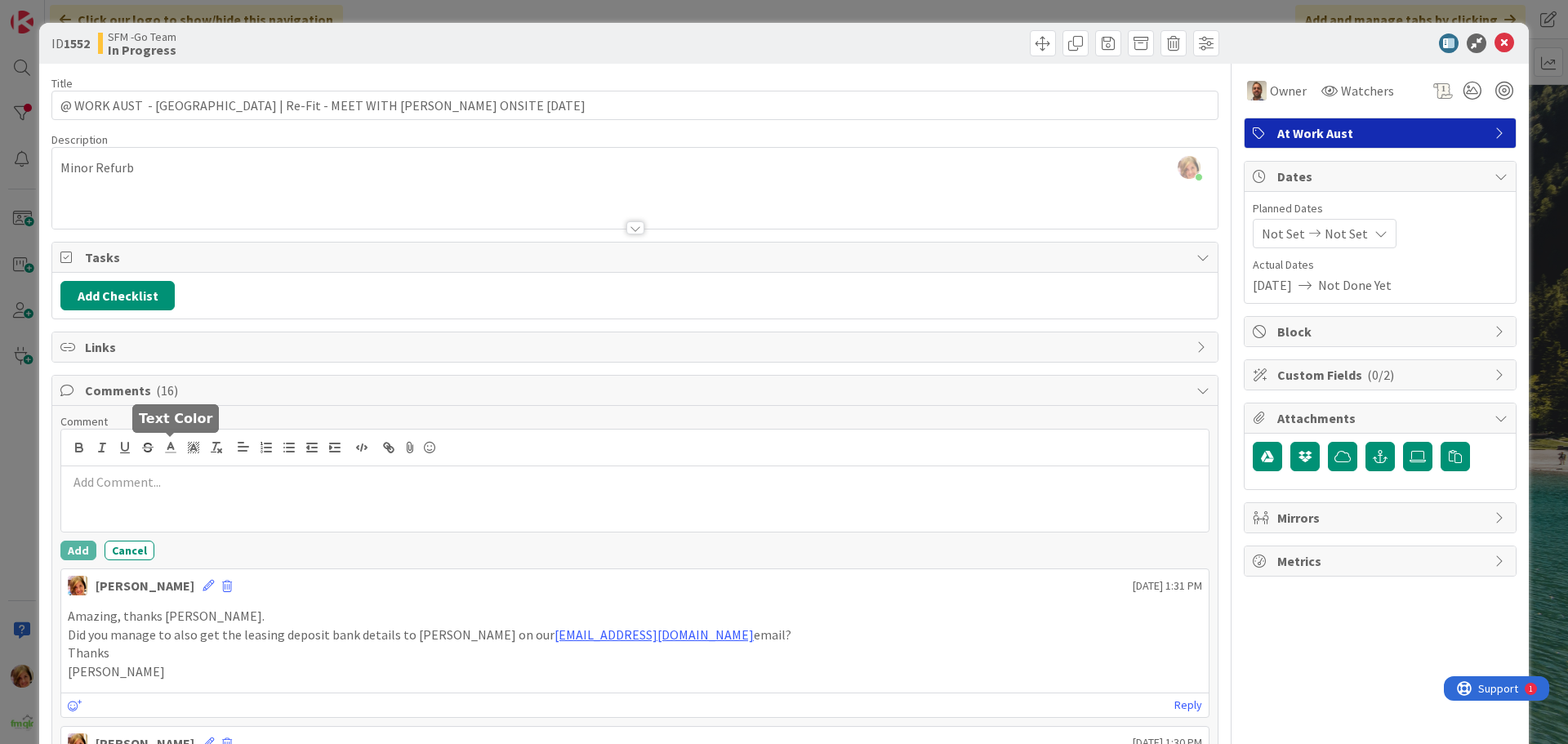
click at [168, 490] on p at bounding box center [635, 482] width 1134 height 18
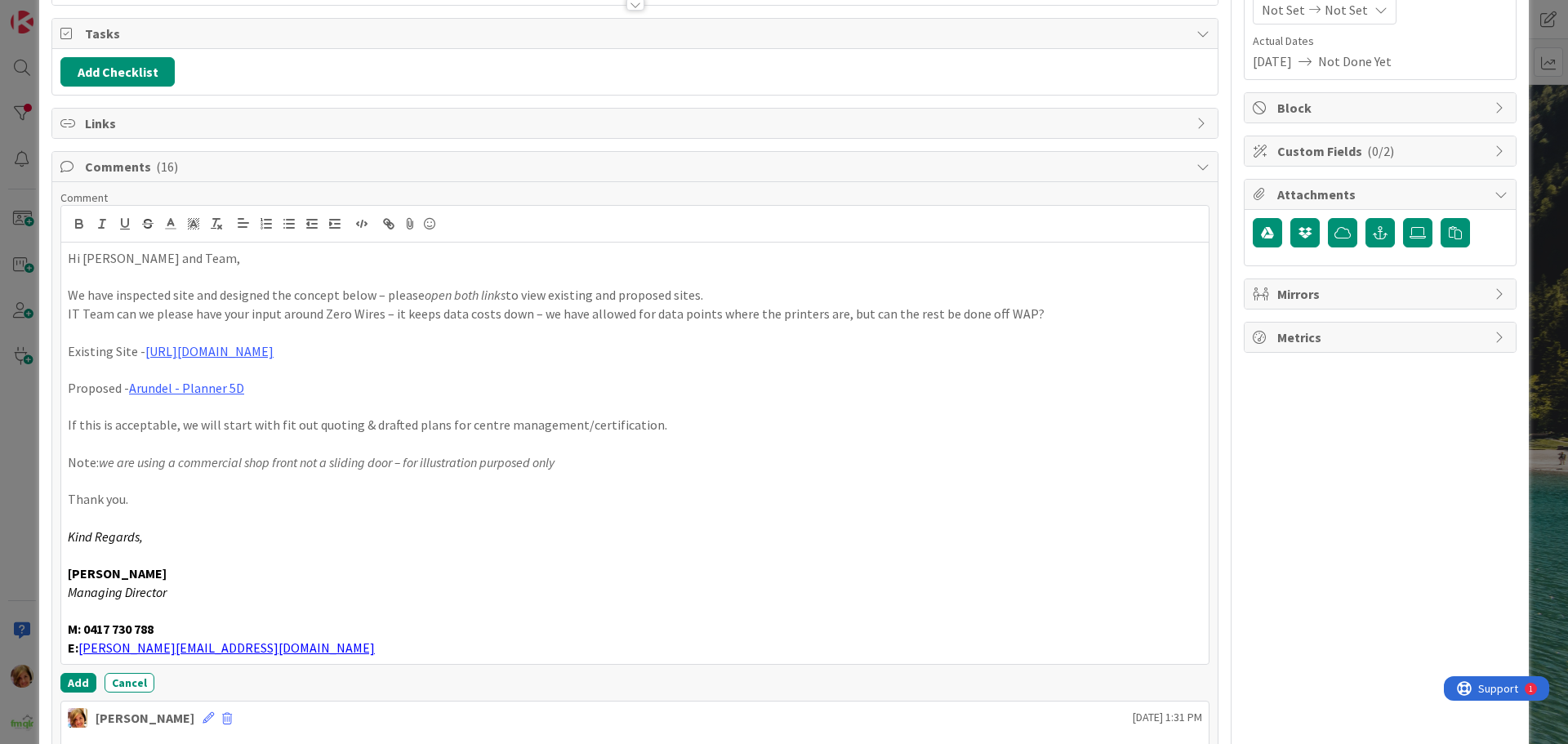
scroll to position [380, 0]
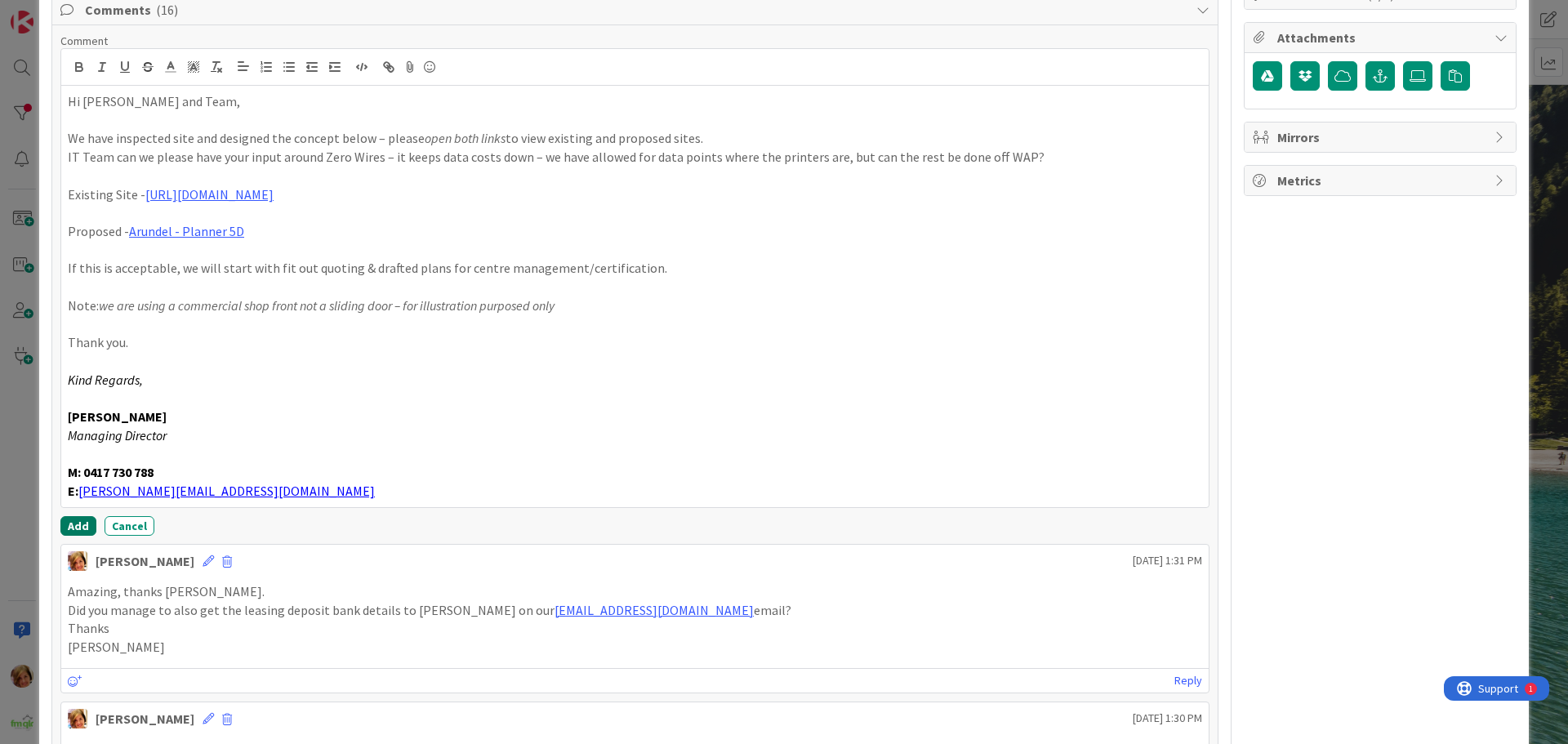
click at [76, 527] on button "Add" at bounding box center [78, 526] width 36 height 19
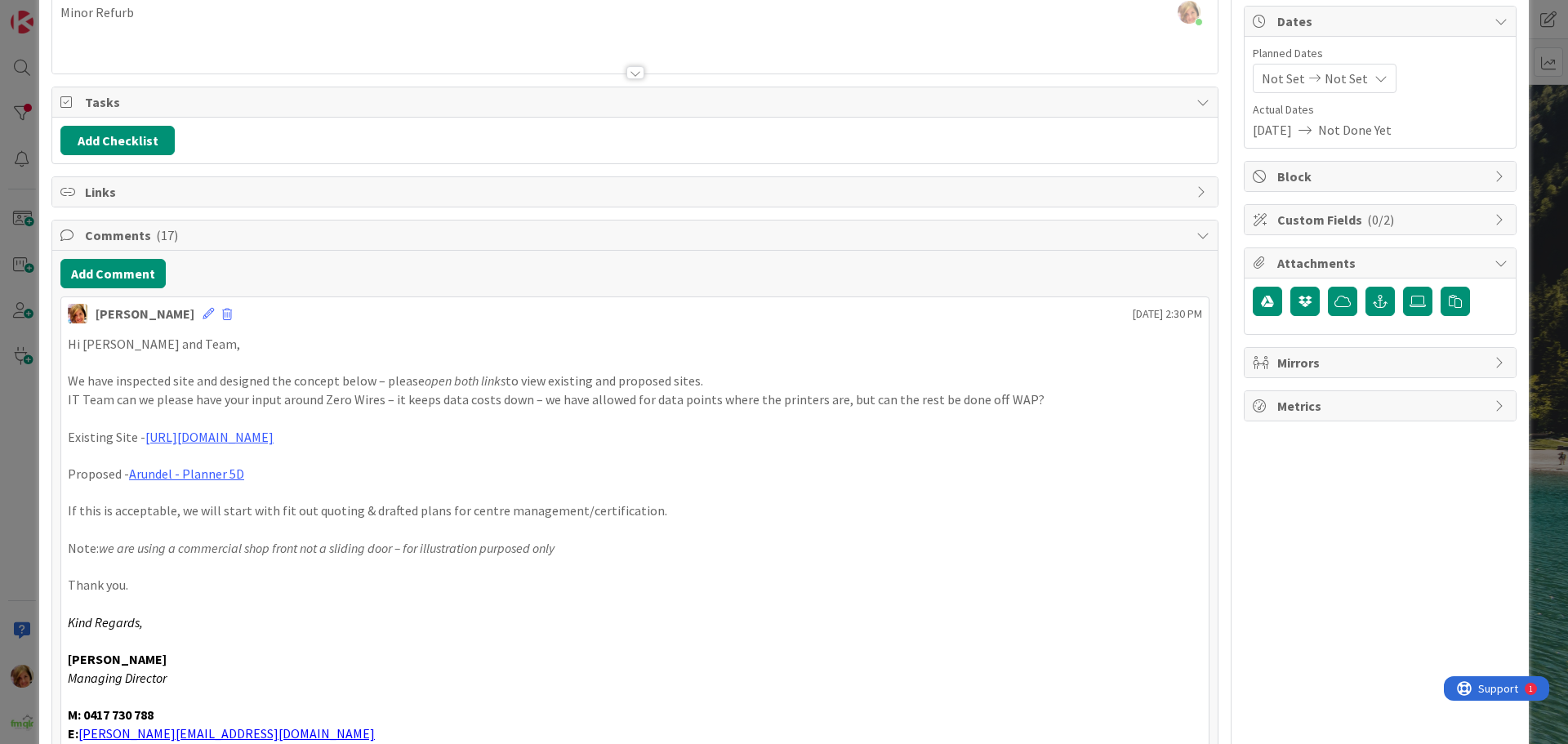
scroll to position [0, 0]
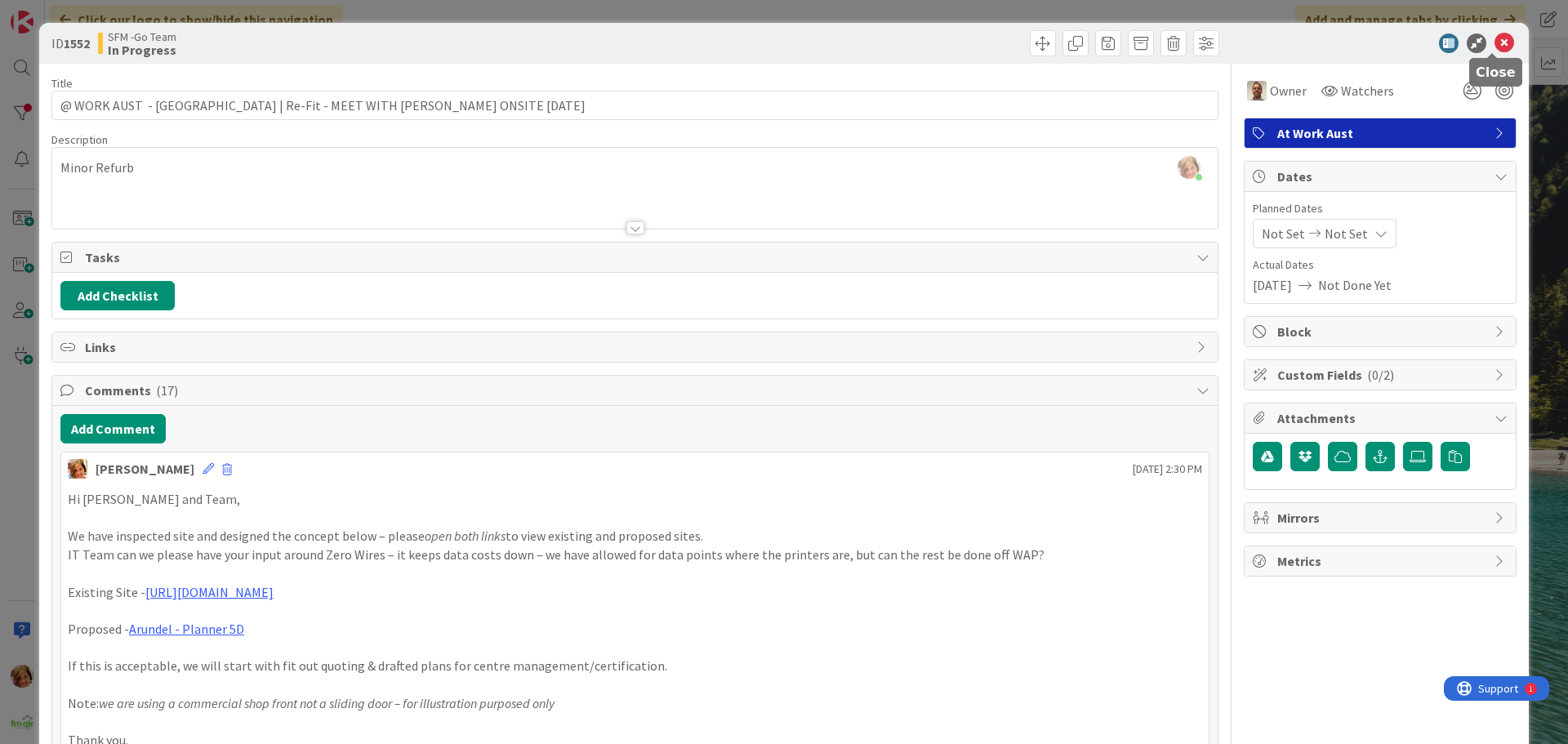
click at [1495, 43] on icon at bounding box center [1504, 43] width 19 height 19
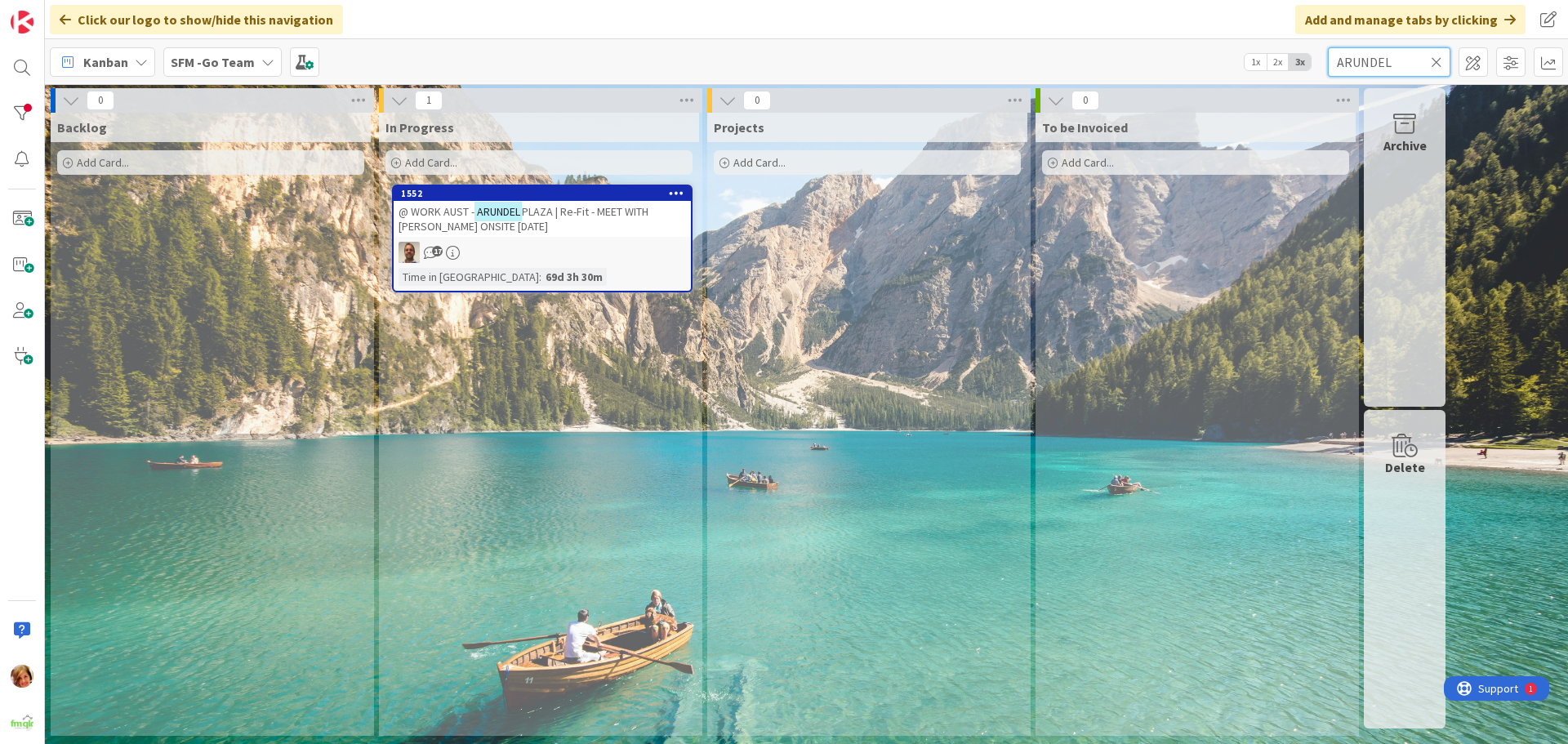
click at [1378, 66] on input "ARUNDEL" at bounding box center [1389, 62] width 122 height 30
click at [1443, 61] on input "ARUNDEL" at bounding box center [1389, 62] width 122 height 30
click at [1439, 61] on icon at bounding box center [1436, 62] width 11 height 15
drag, startPoint x: 1439, startPoint y: 61, endPoint x: 1423, endPoint y: 64, distance: 16.3
click at [1437, 61] on input "text" at bounding box center [1389, 62] width 122 height 30
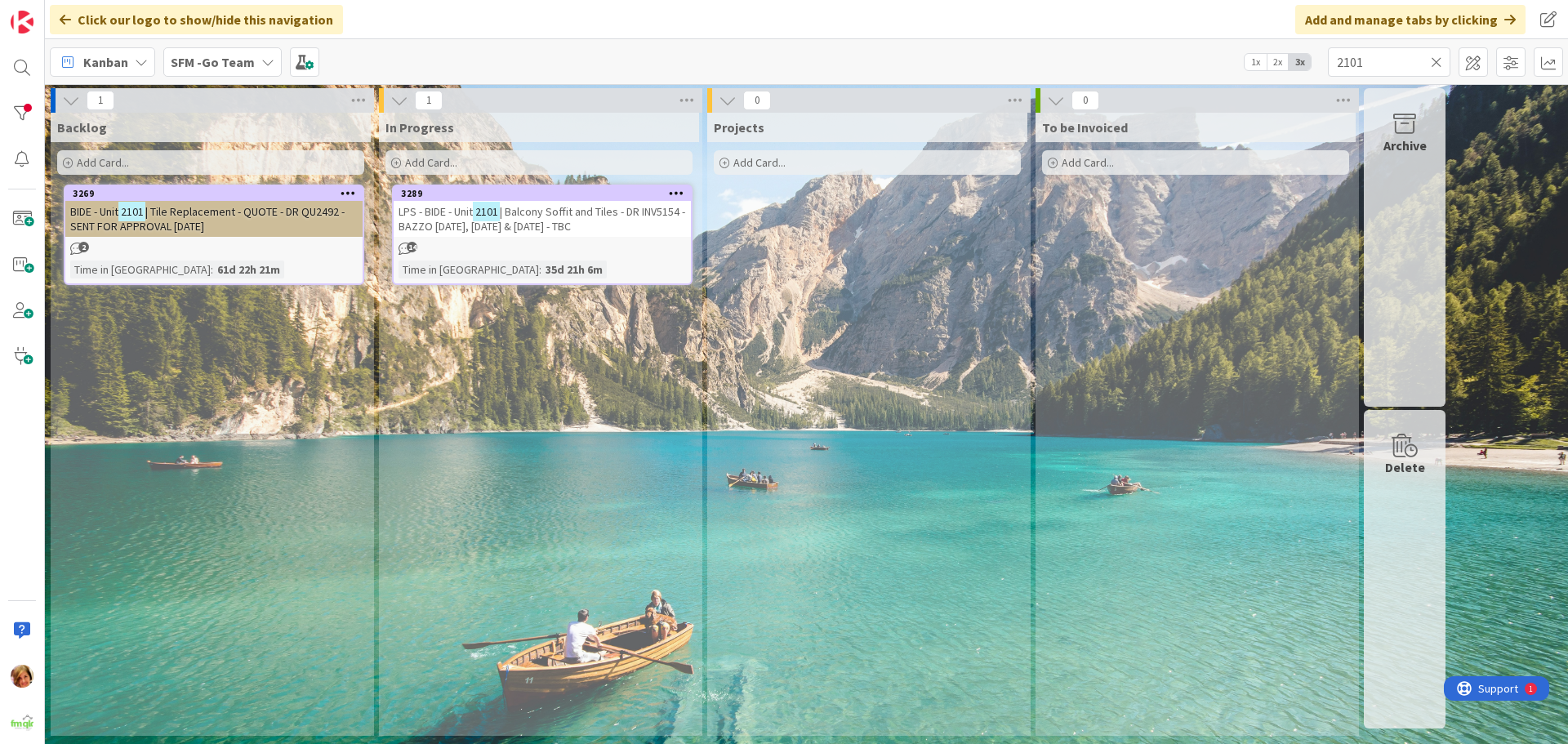
click at [562, 212] on span "| Balcony Soffit and Tiles - DR INV5154 - BAZZO [DATE], [DATE] & [DATE] - TBC" at bounding box center [542, 219] width 287 height 30
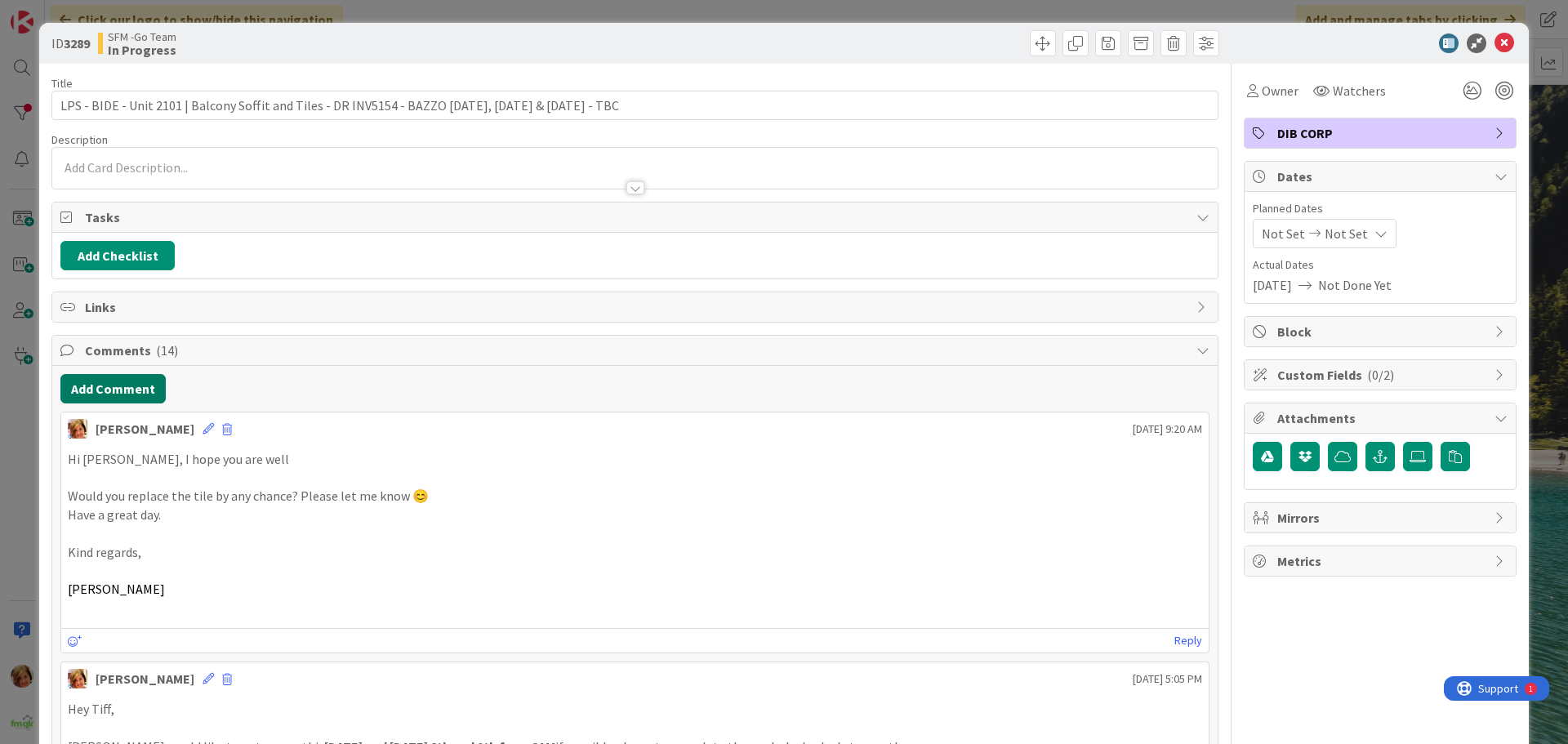
click at [140, 398] on button "Add Comment" at bounding box center [113, 389] width 106 height 30
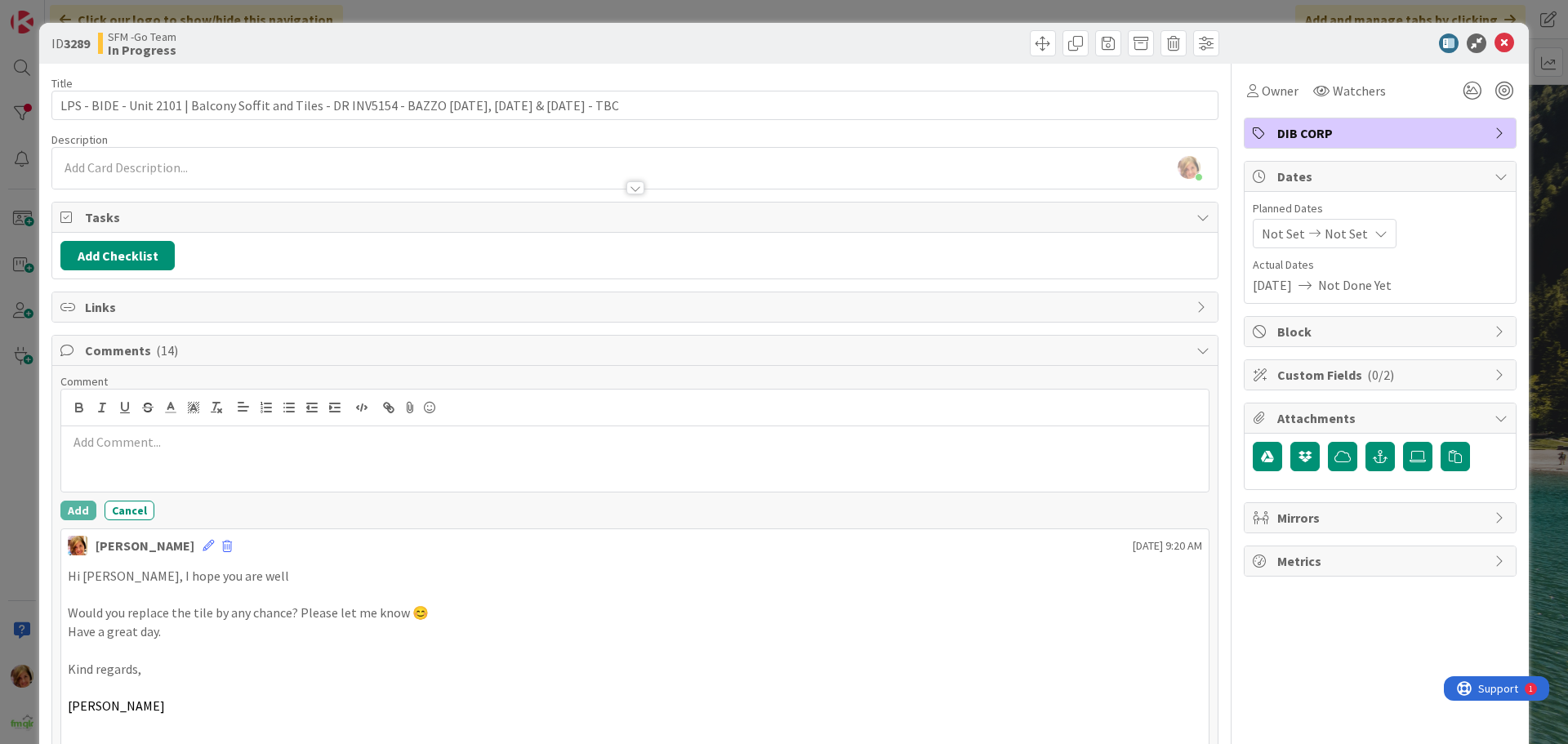
click at [162, 448] on p at bounding box center [635, 442] width 1134 height 18
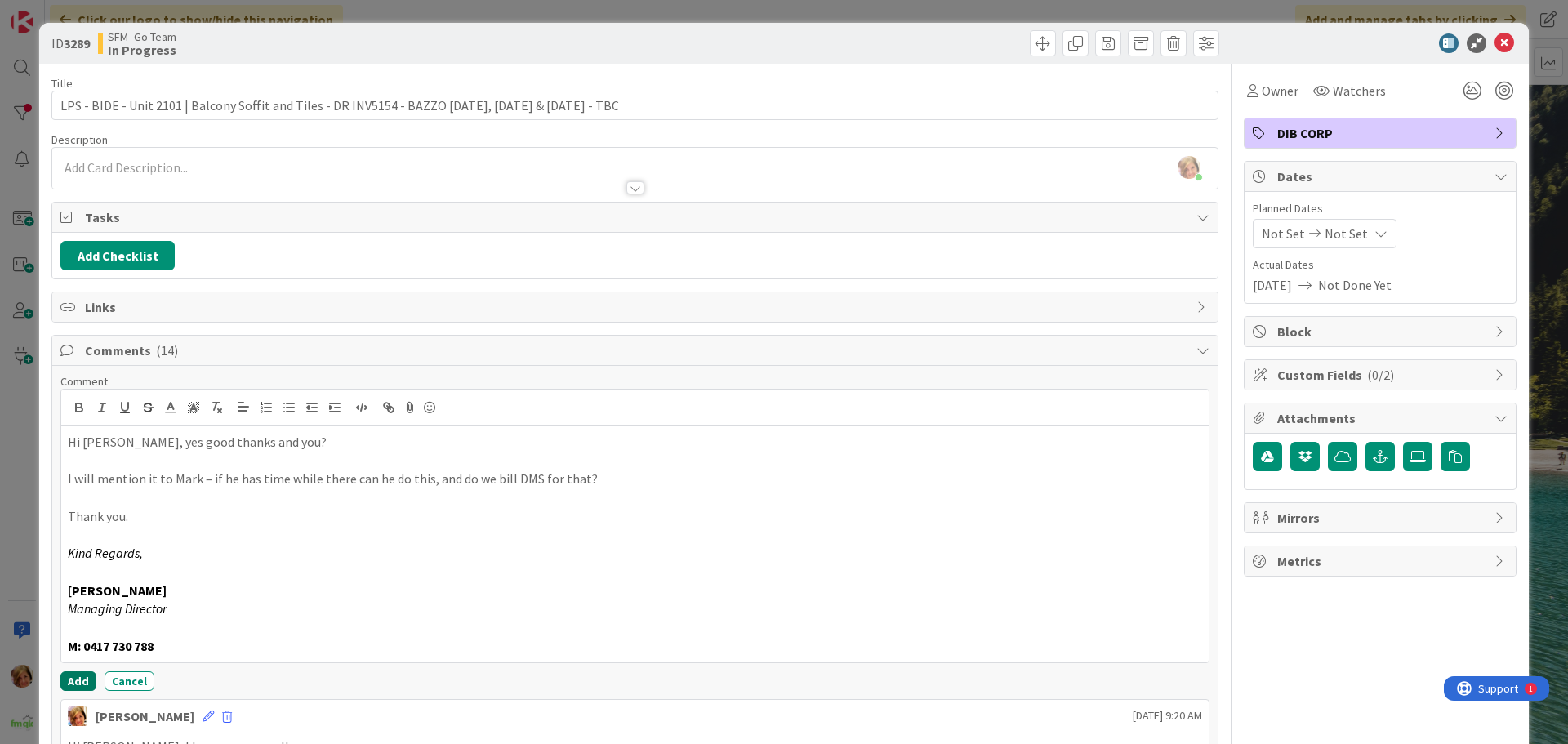
click at [73, 685] on button "Add" at bounding box center [78, 681] width 36 height 19
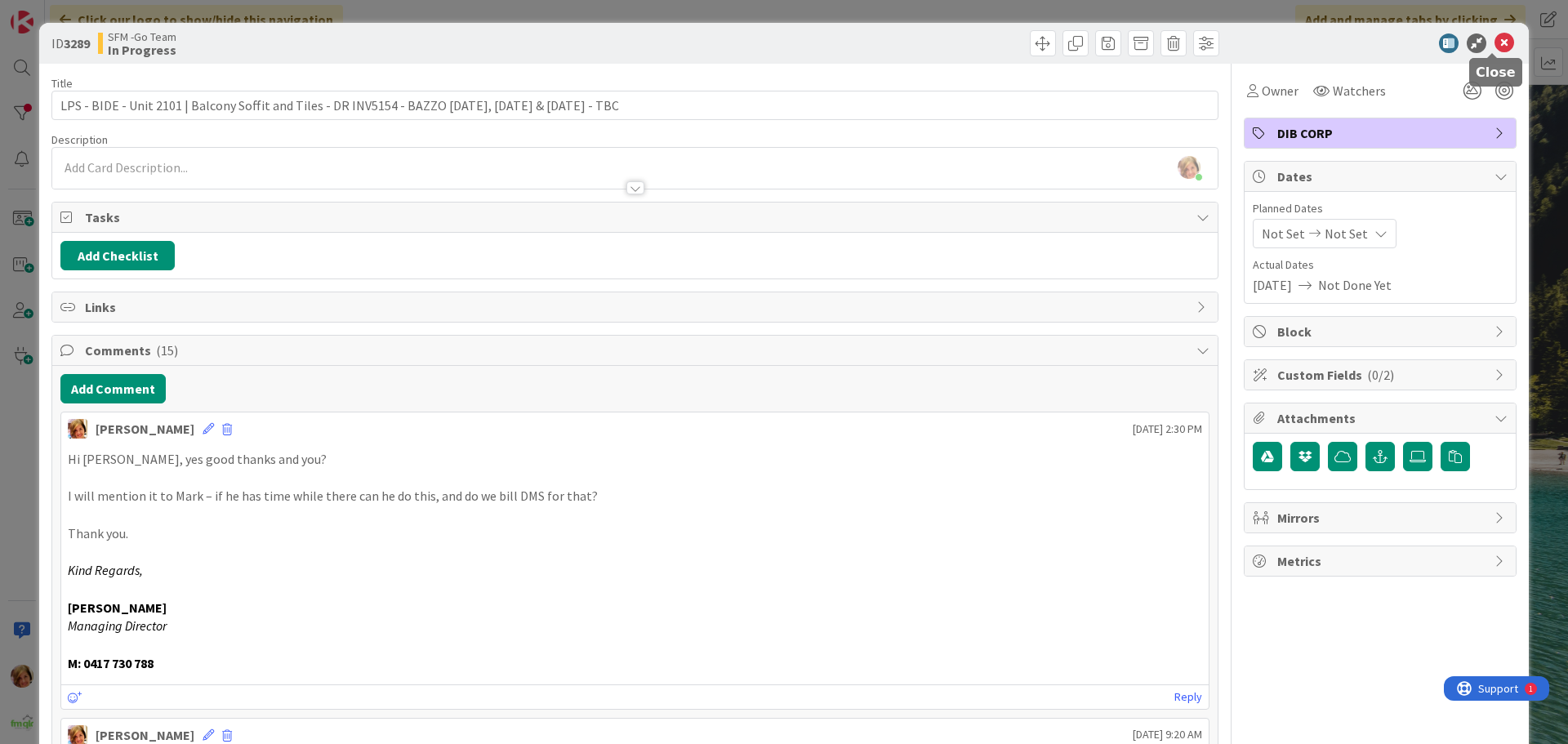
click at [1495, 46] on icon at bounding box center [1504, 43] width 19 height 19
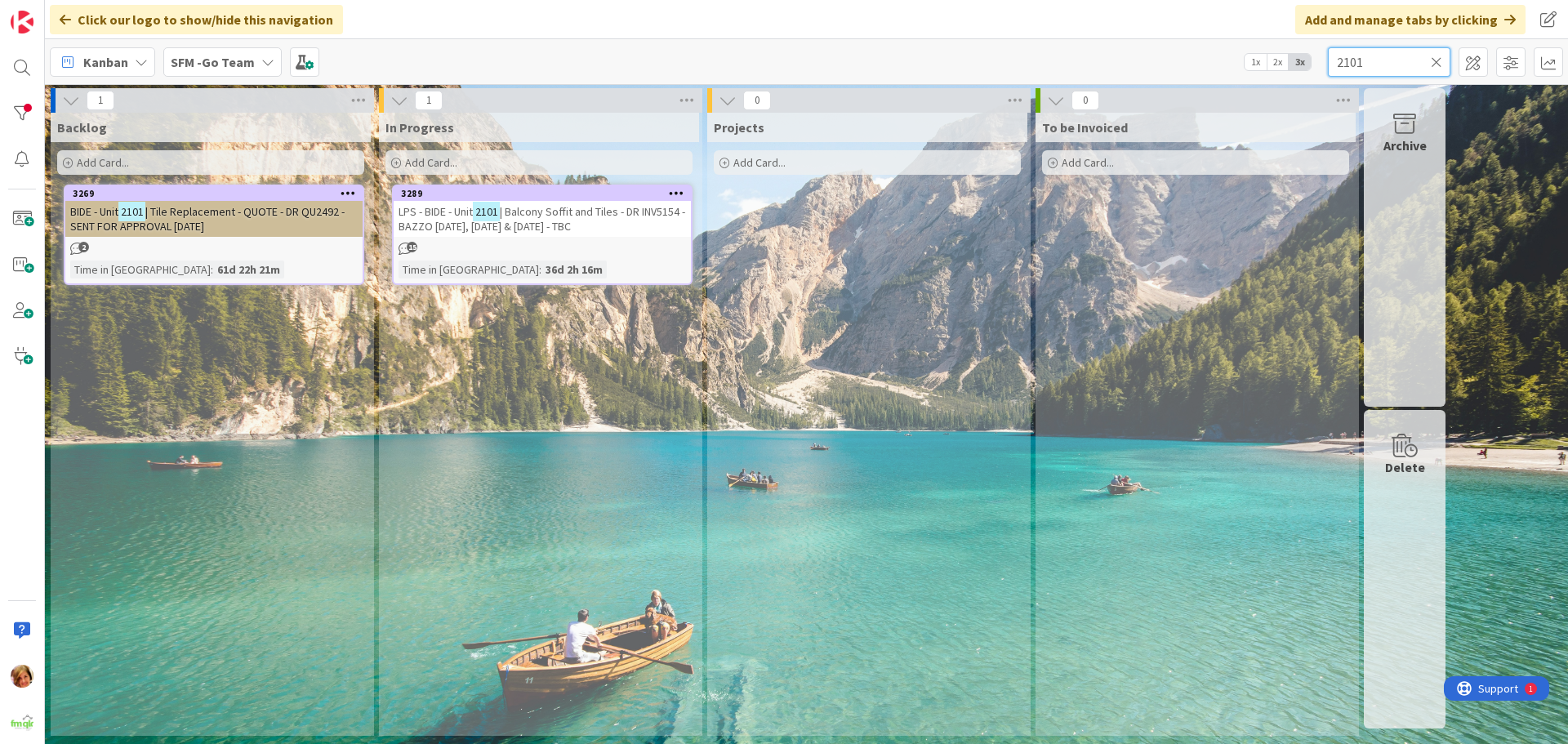
drag, startPoint x: 1405, startPoint y: 58, endPoint x: 1387, endPoint y: 61, distance: 18.2
click at [1404, 58] on input "2101" at bounding box center [1389, 62] width 122 height 30
type input "2"
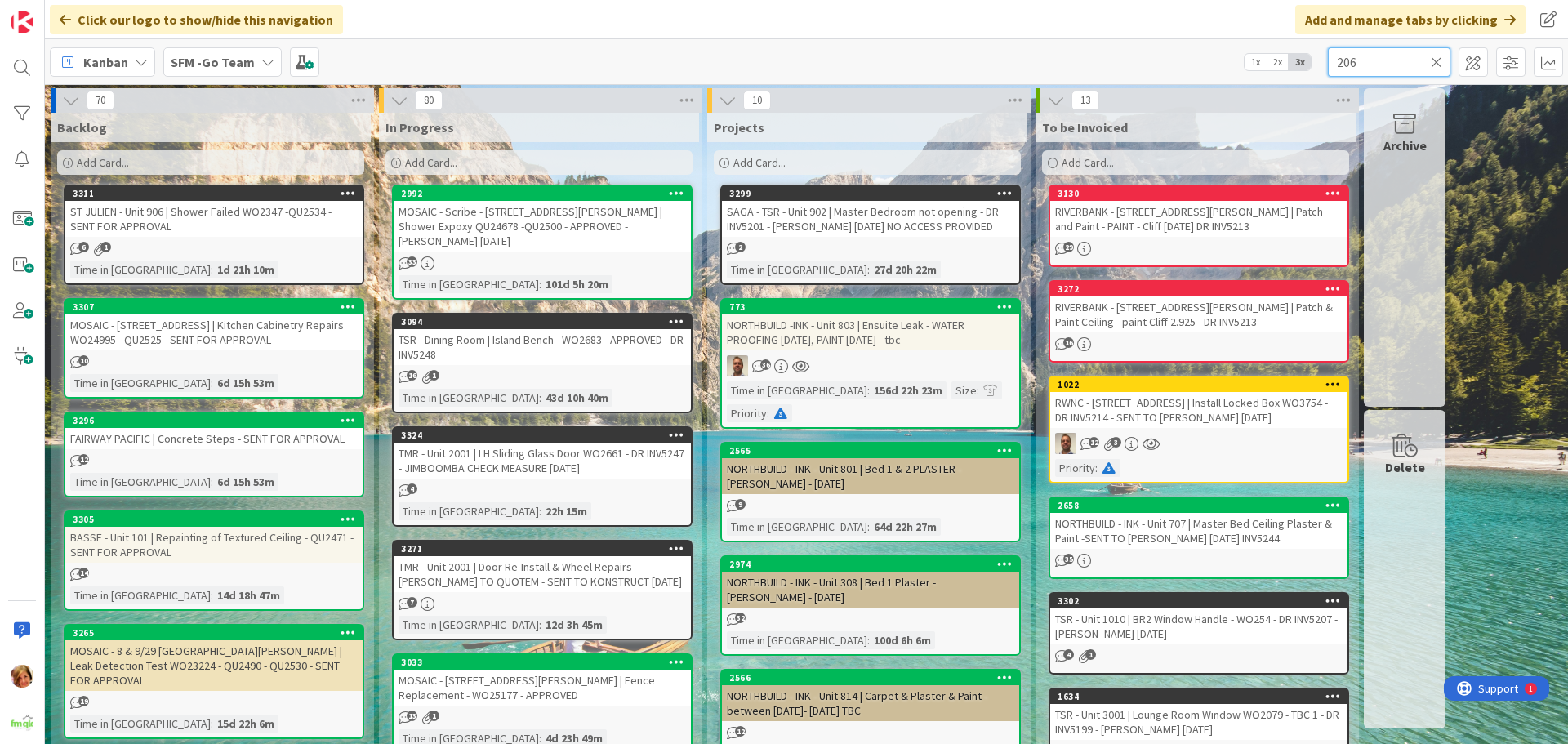
type input "206"
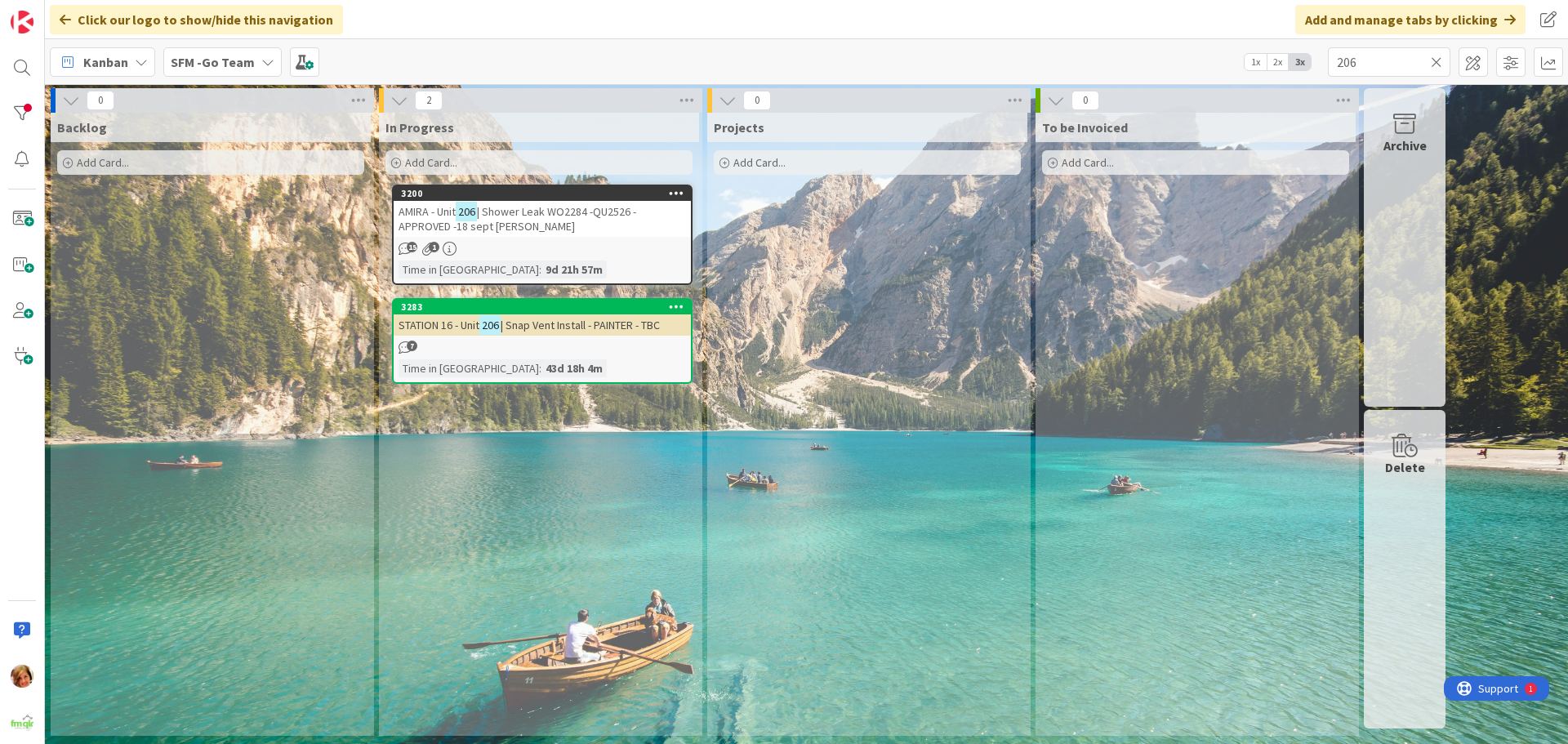
click at [552, 214] on span "| Shower Leak WO2284 -QU2526 -APPROVED -18 sept [PERSON_NAME]" at bounding box center [517, 219] width 238 height 30
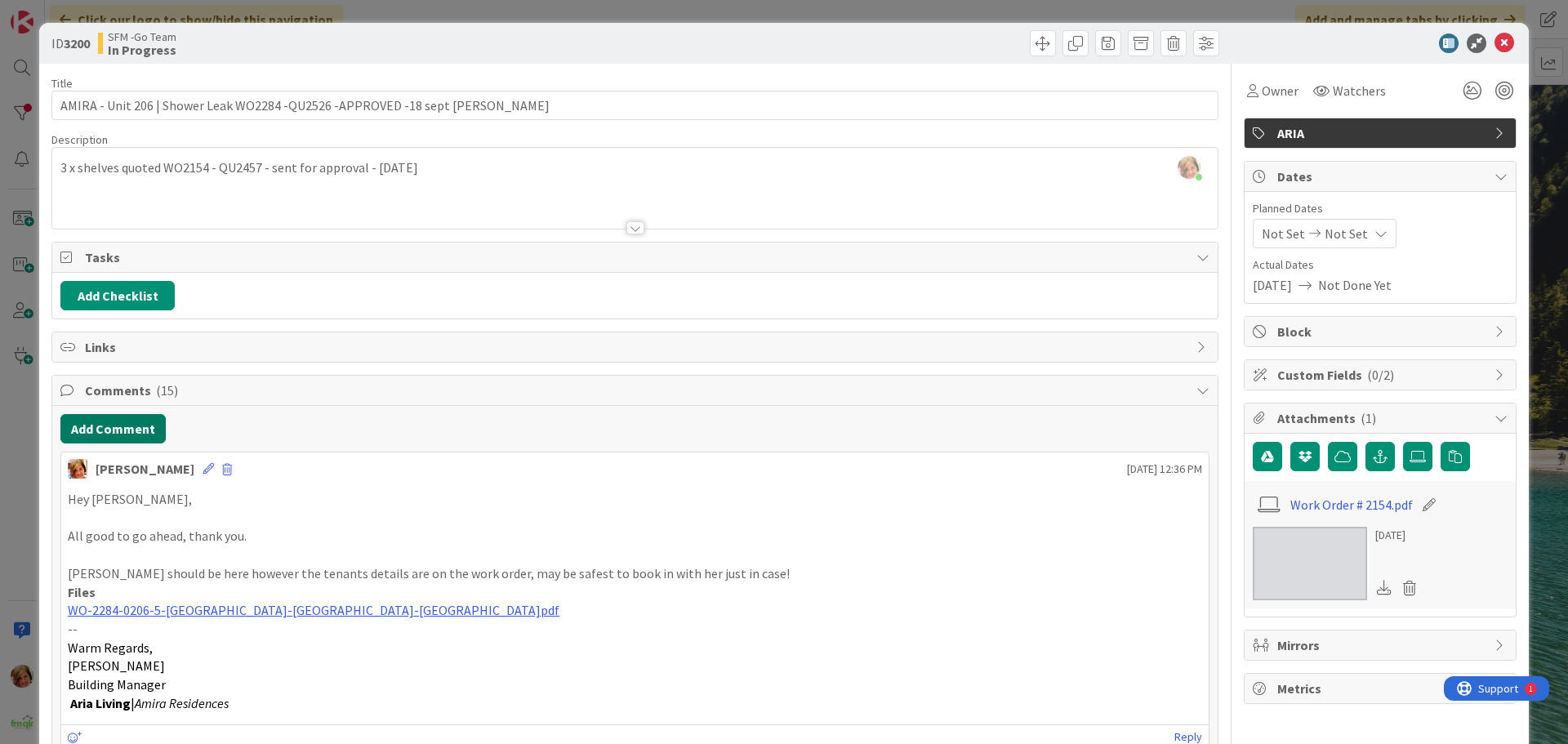
click at [116, 428] on button "Add Comment" at bounding box center [113, 429] width 106 height 30
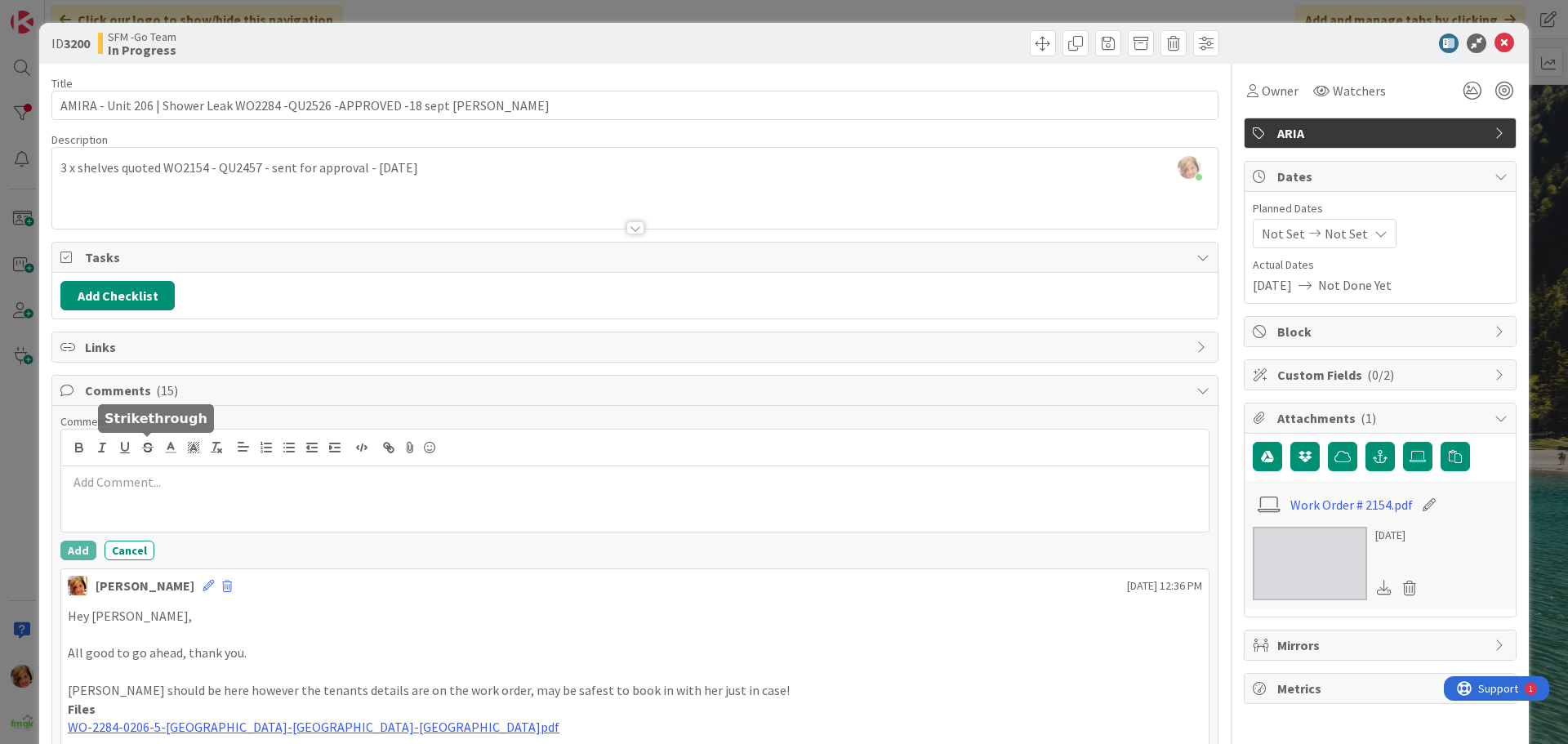
click at [151, 489] on p at bounding box center [635, 482] width 1134 height 18
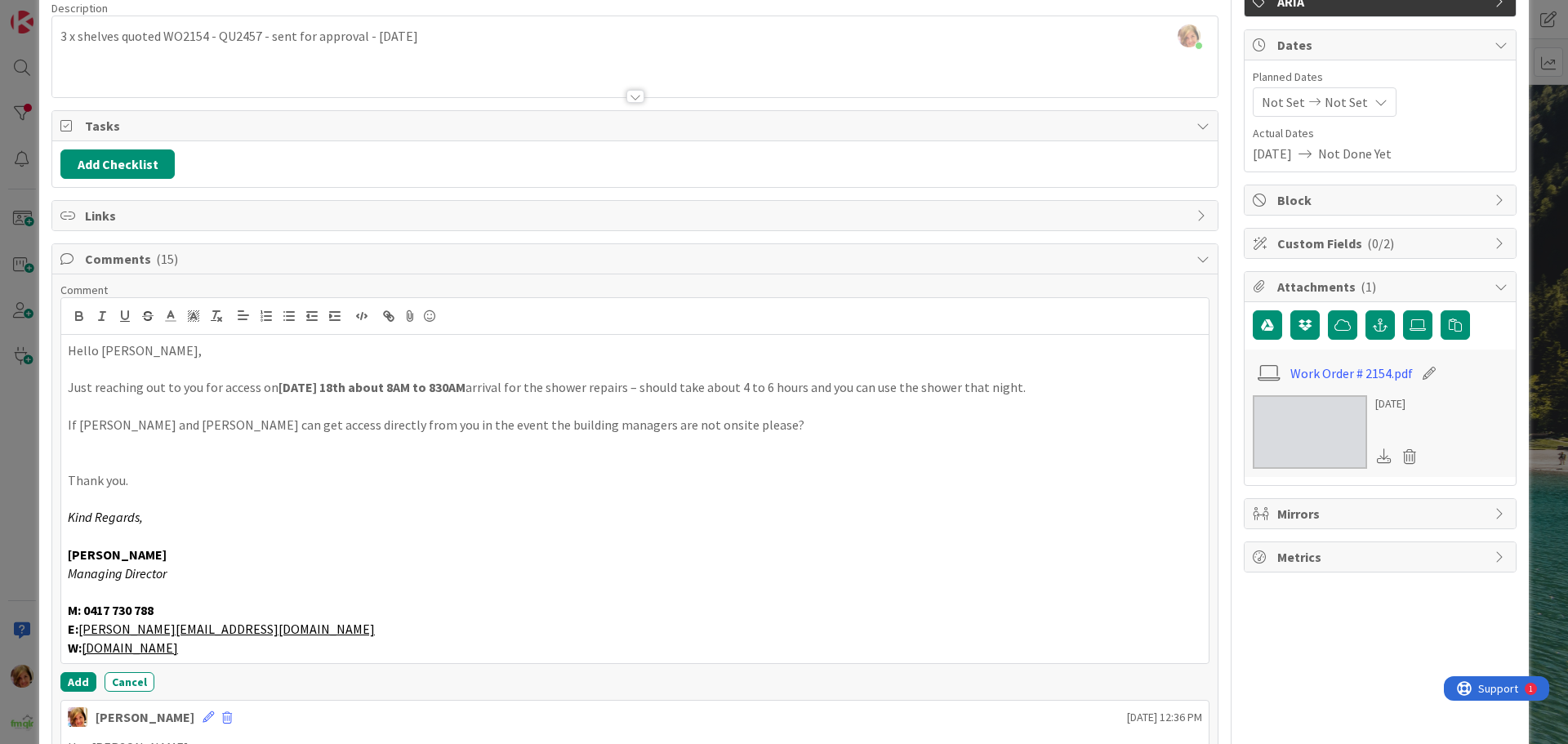
scroll to position [452, 0]
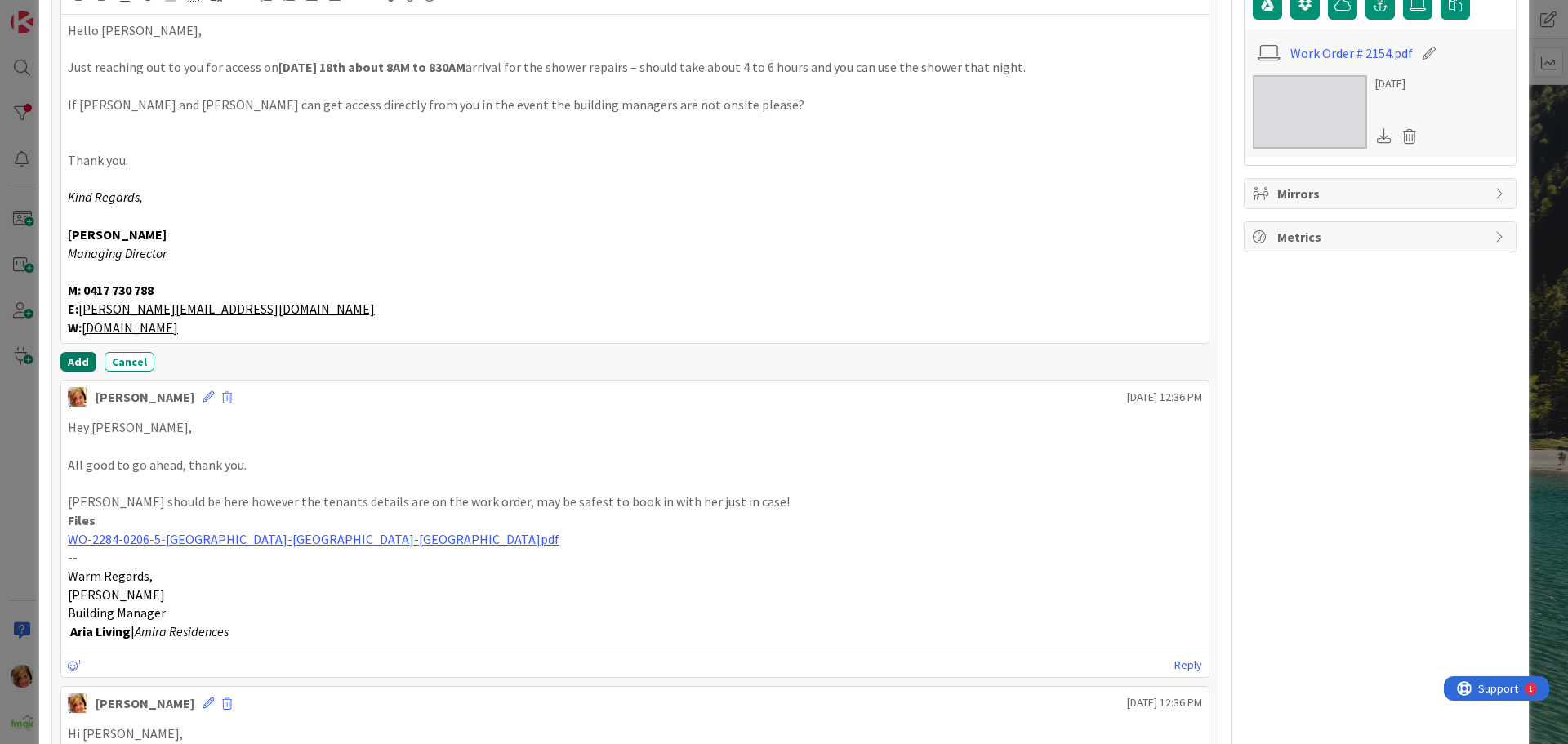
click at [80, 364] on button "Add" at bounding box center [78, 362] width 36 height 19
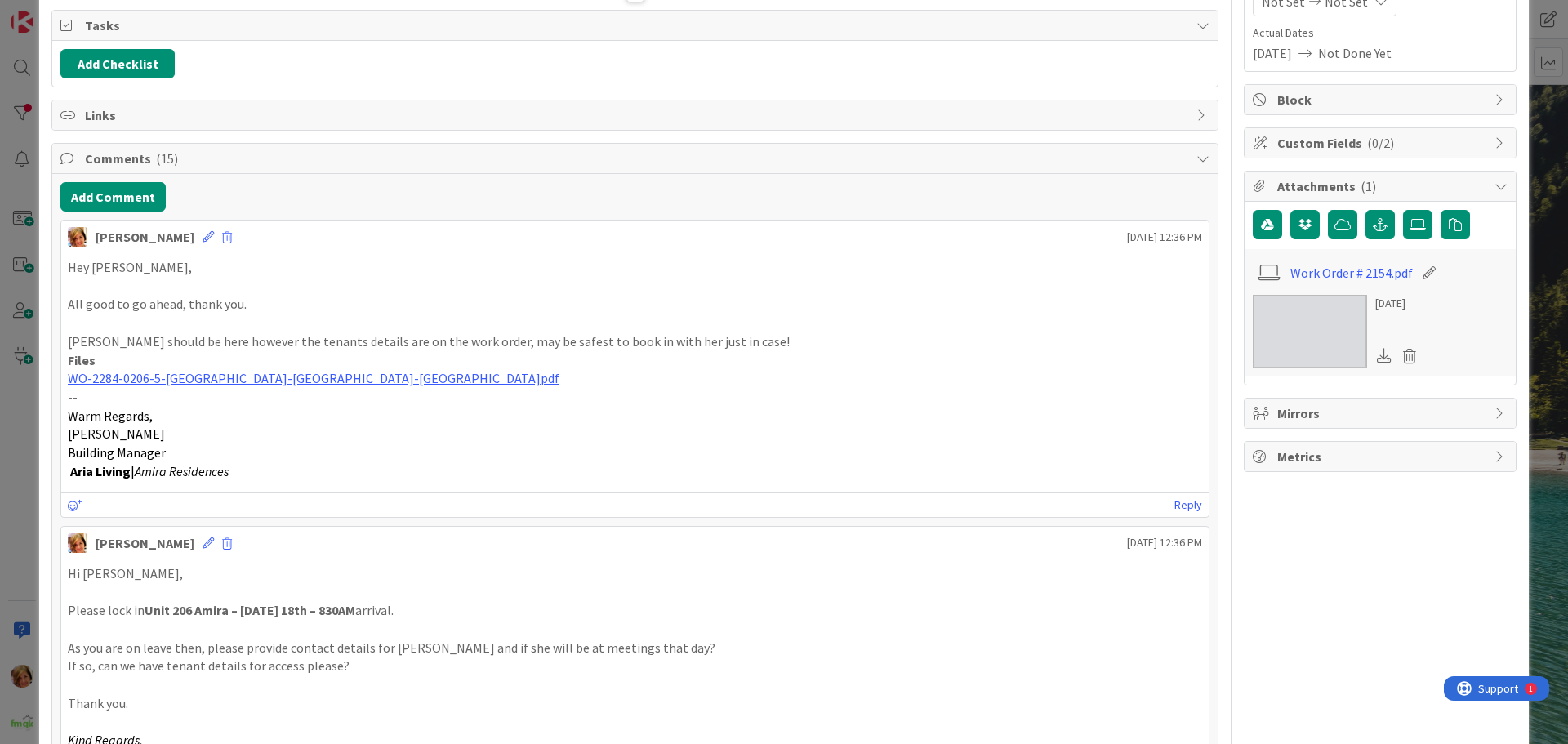
scroll to position [0, 0]
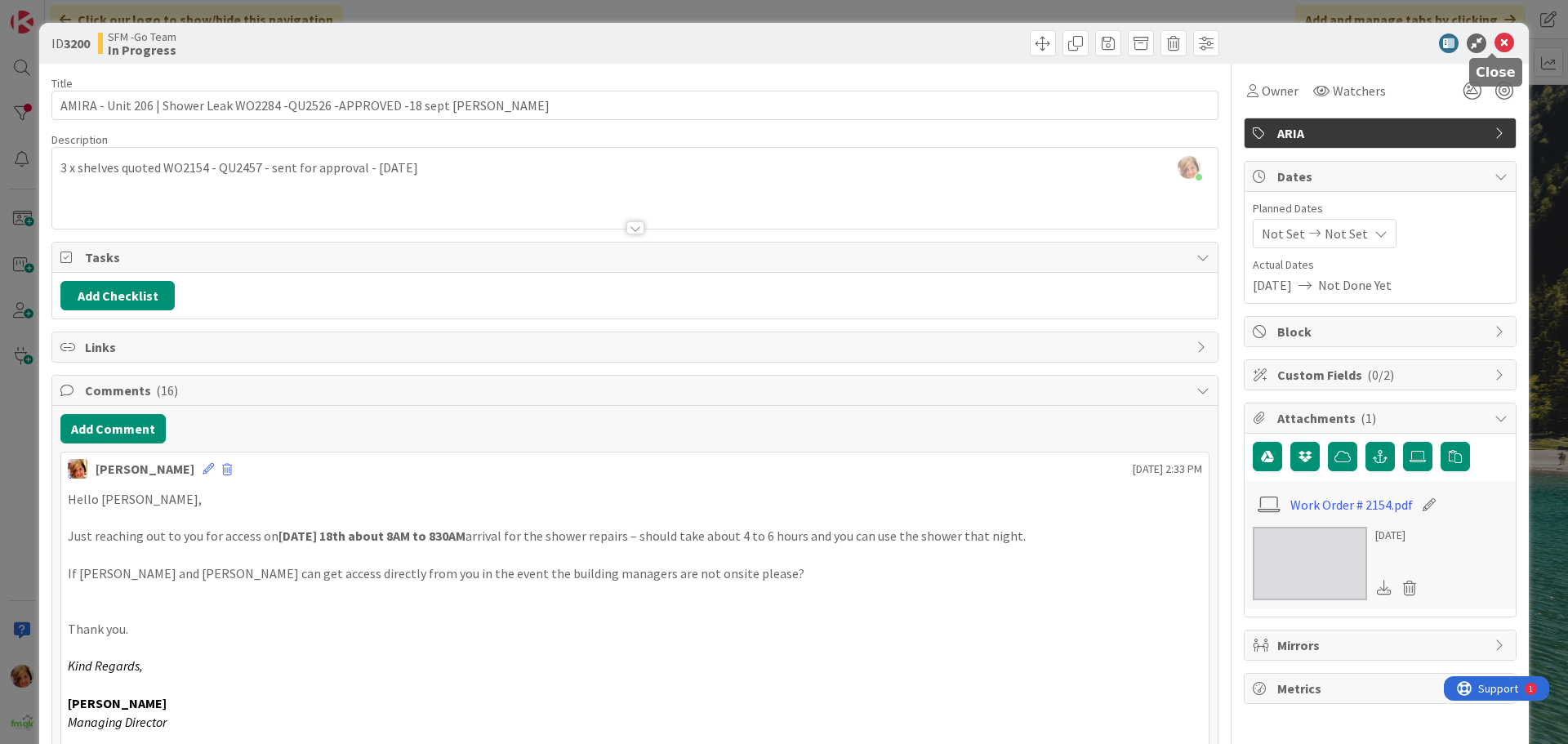
click at [1495, 44] on icon at bounding box center [1504, 43] width 19 height 19
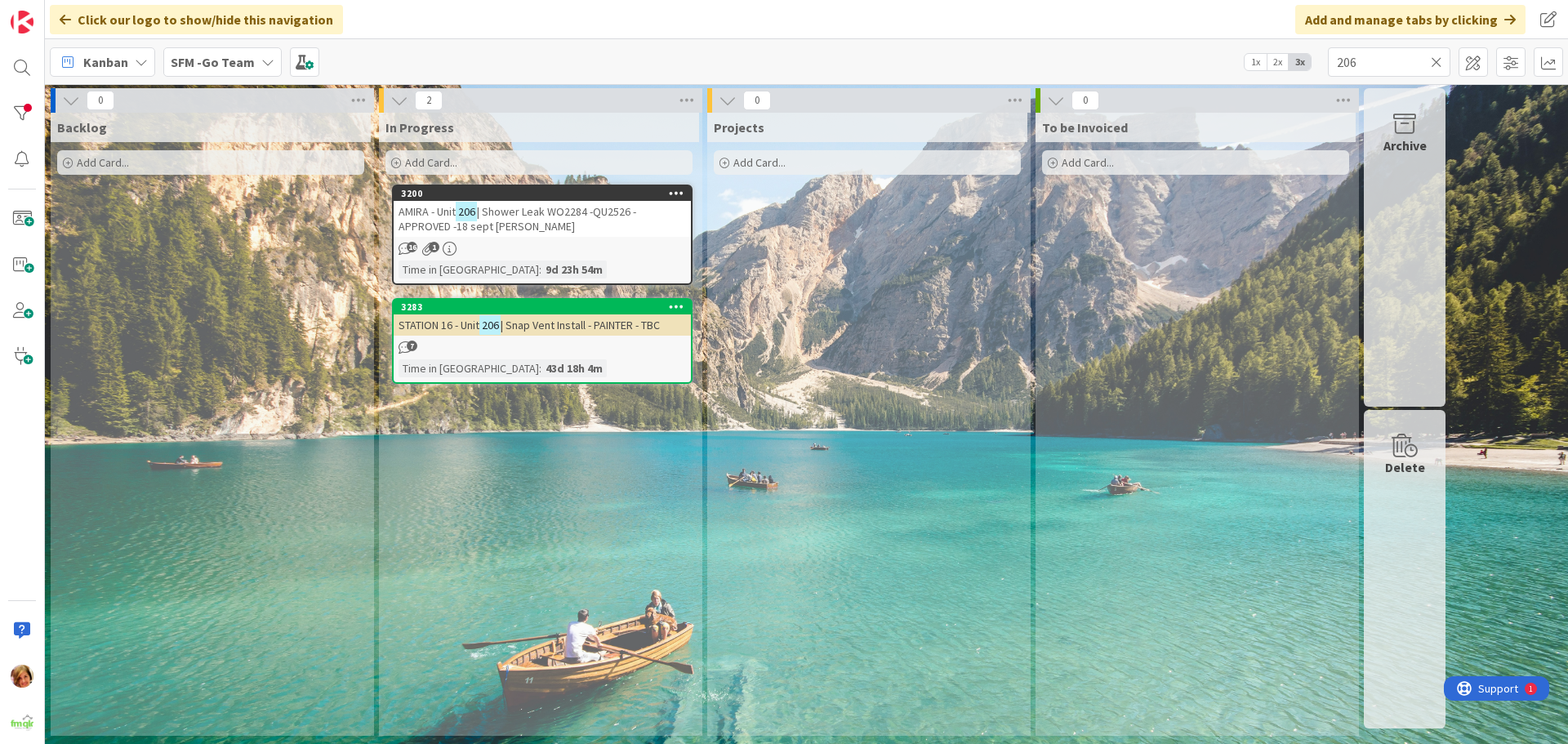
click at [1439, 61] on icon at bounding box center [1436, 62] width 11 height 15
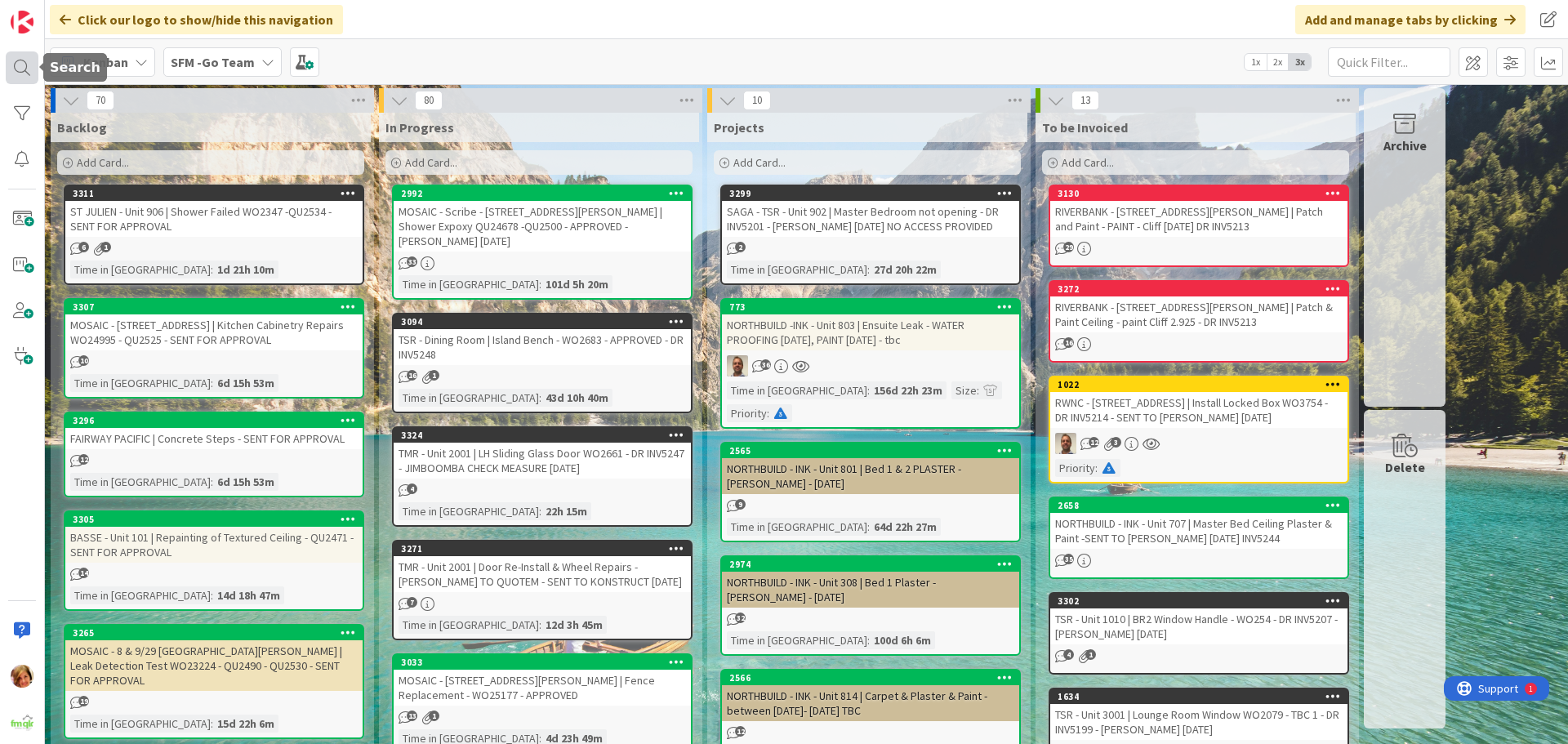
click at [24, 65] on div at bounding box center [22, 67] width 32 height 32
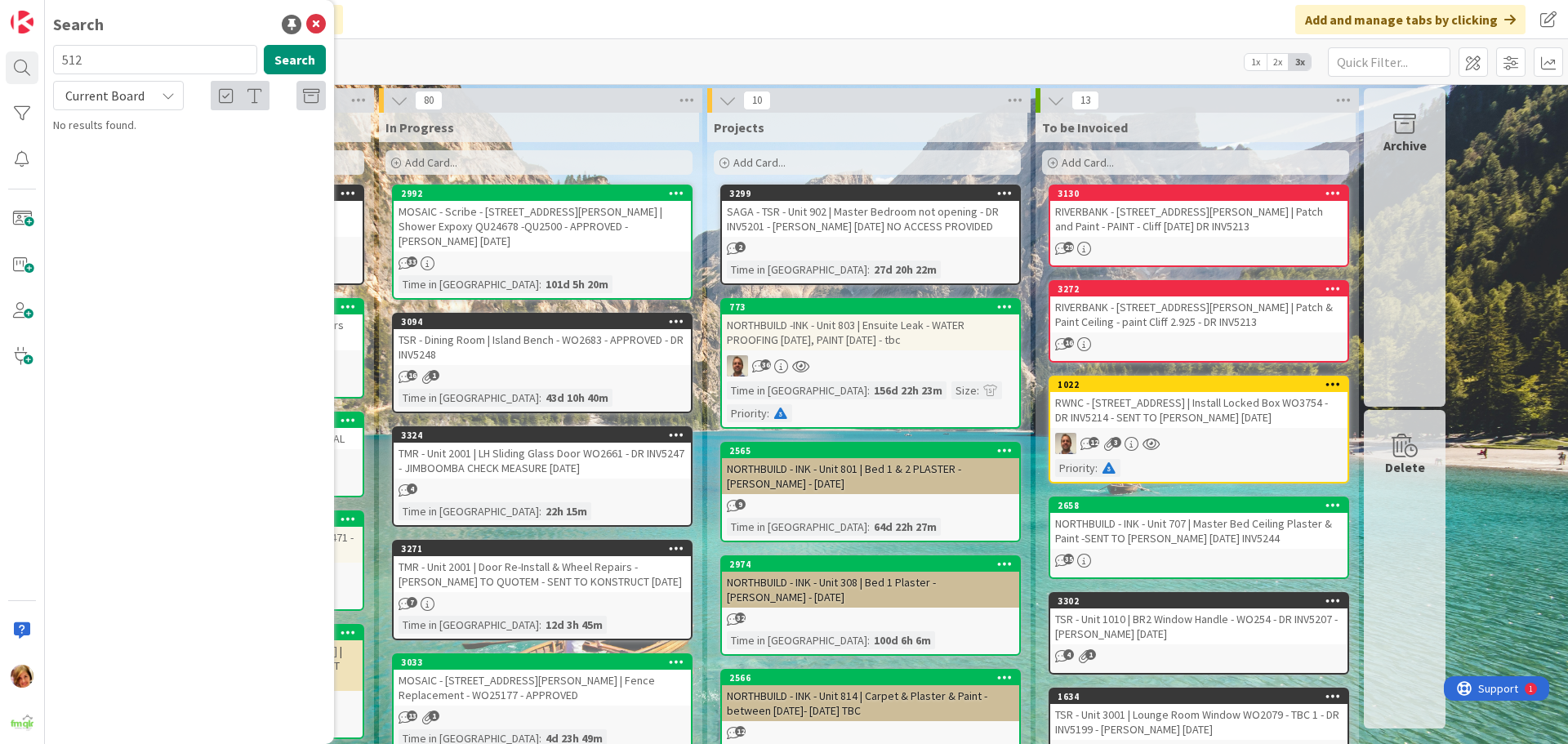
type input "512"
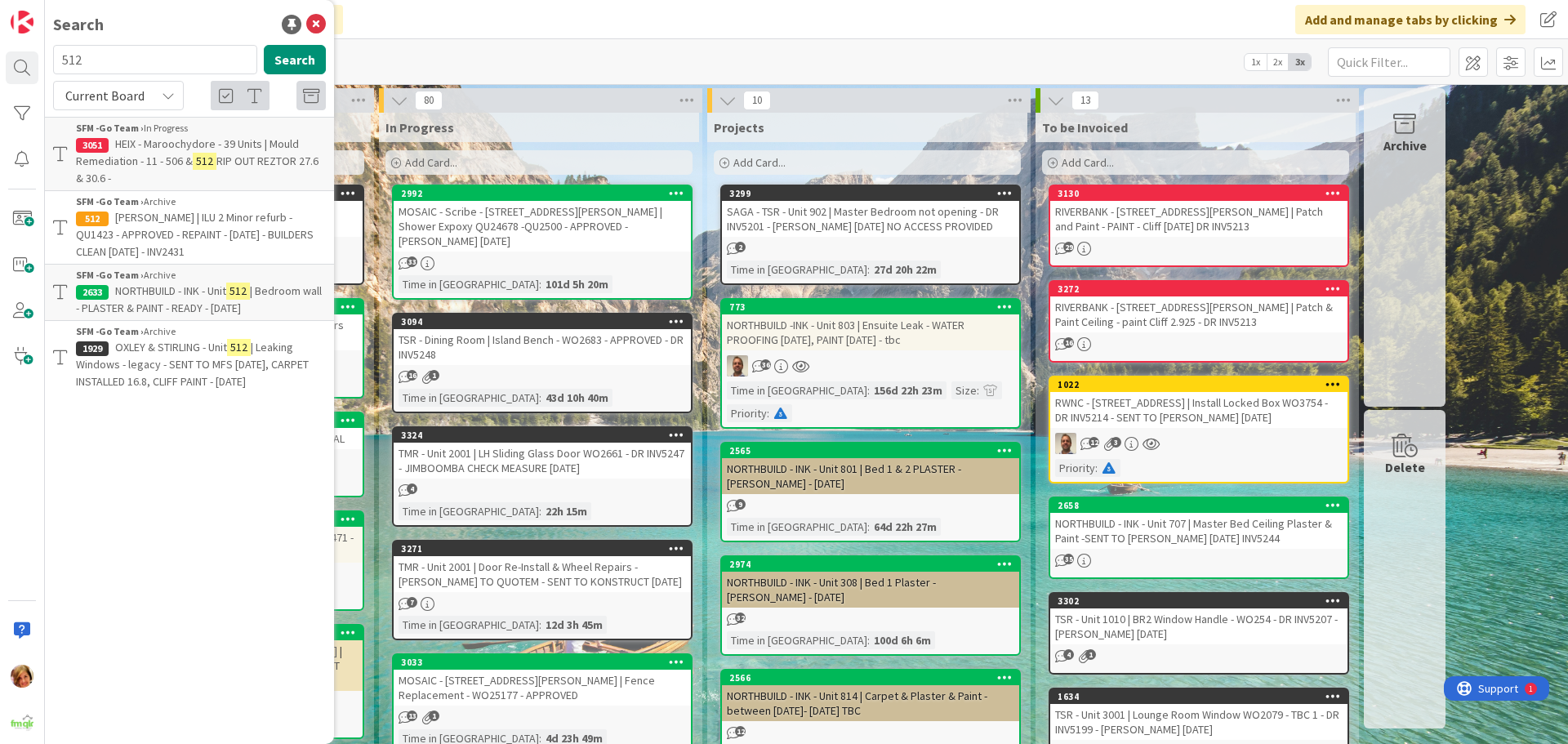
click at [479, 170] on div "Add Card..." at bounding box center [538, 163] width 307 height 24
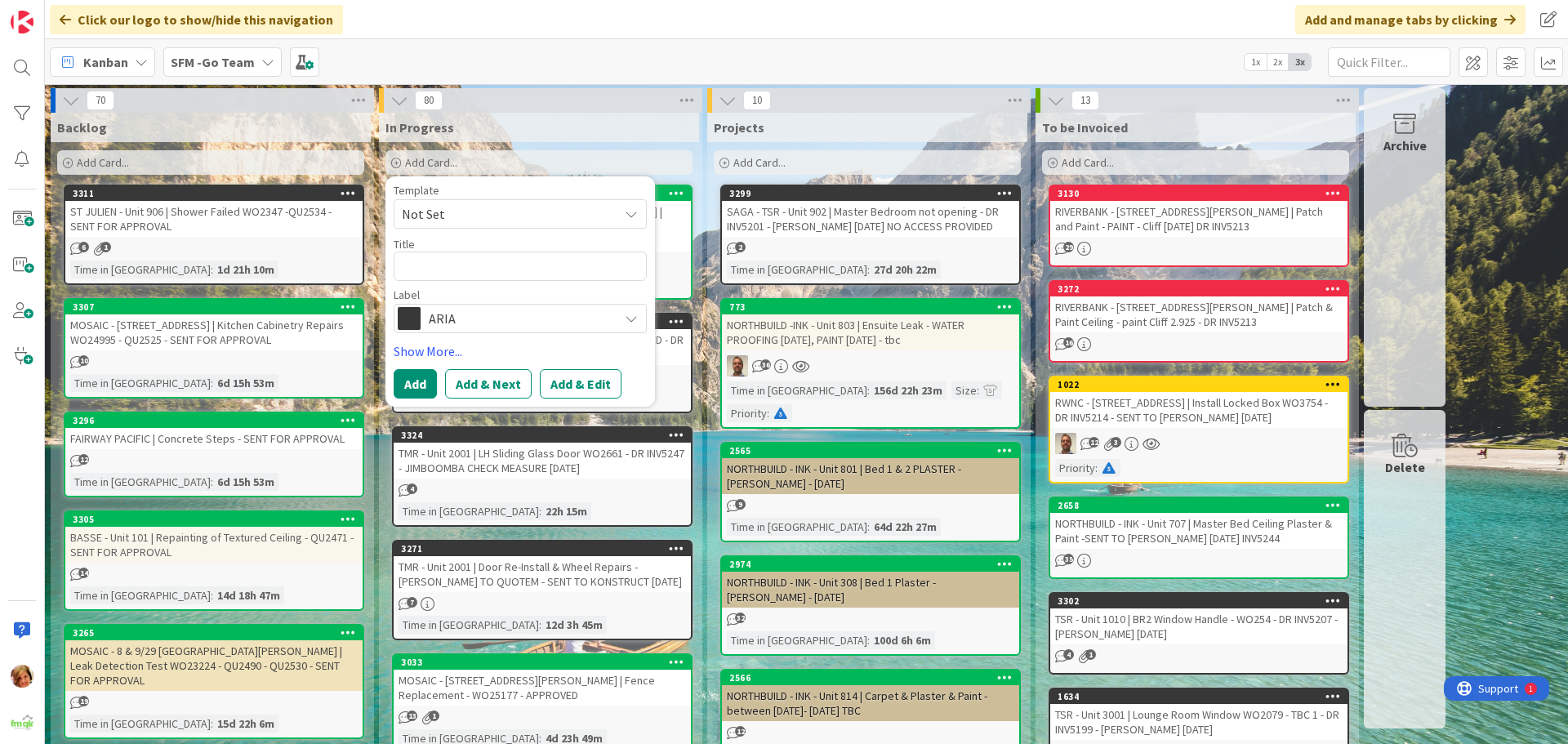
type textarea "x"
type textarea "D"
type textarea "x"
type textarea "DR"
type textarea "x"
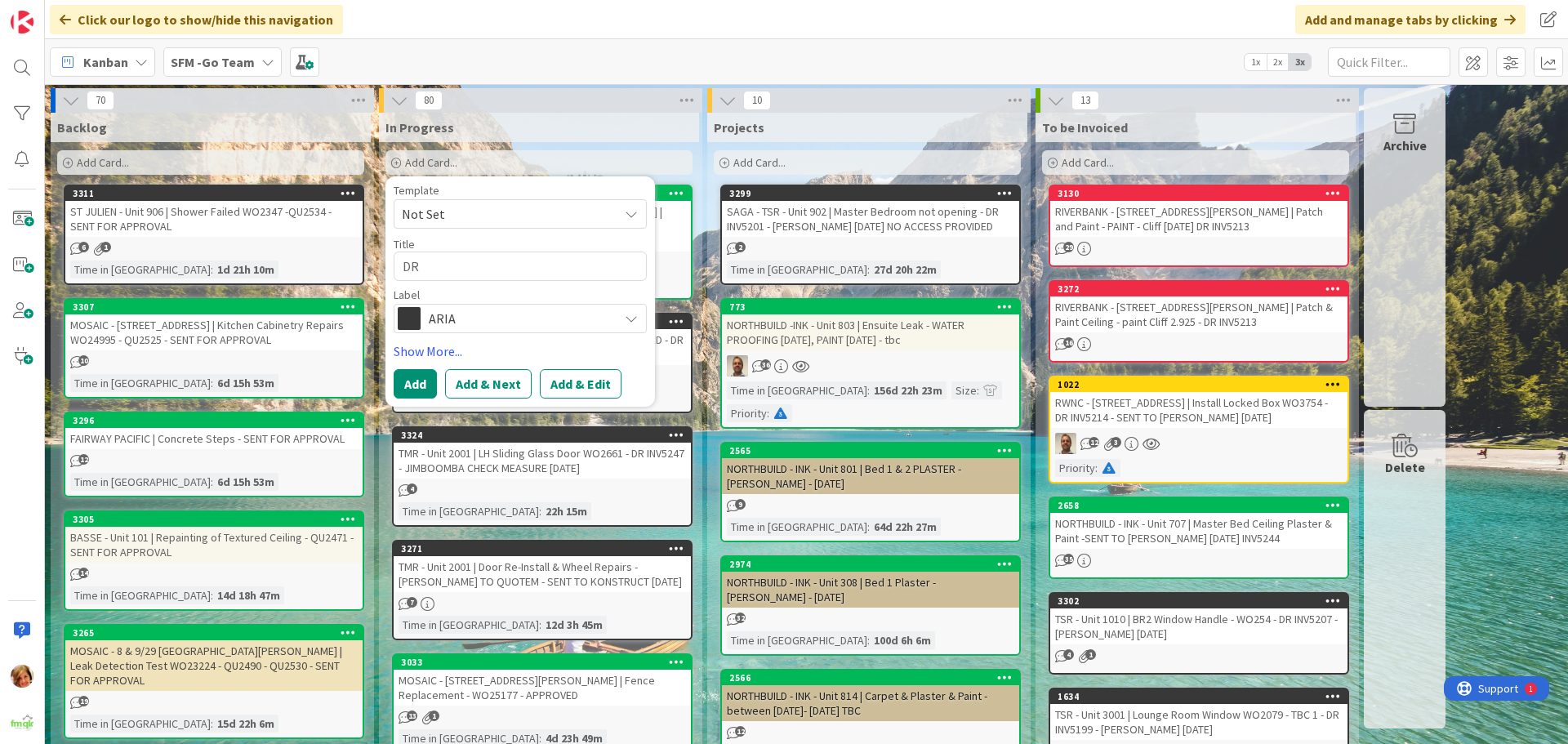
type textarea "DRA"
type textarea "x"
type textarea "DRAP"
type textarea "x"
type textarea "DRAPE"
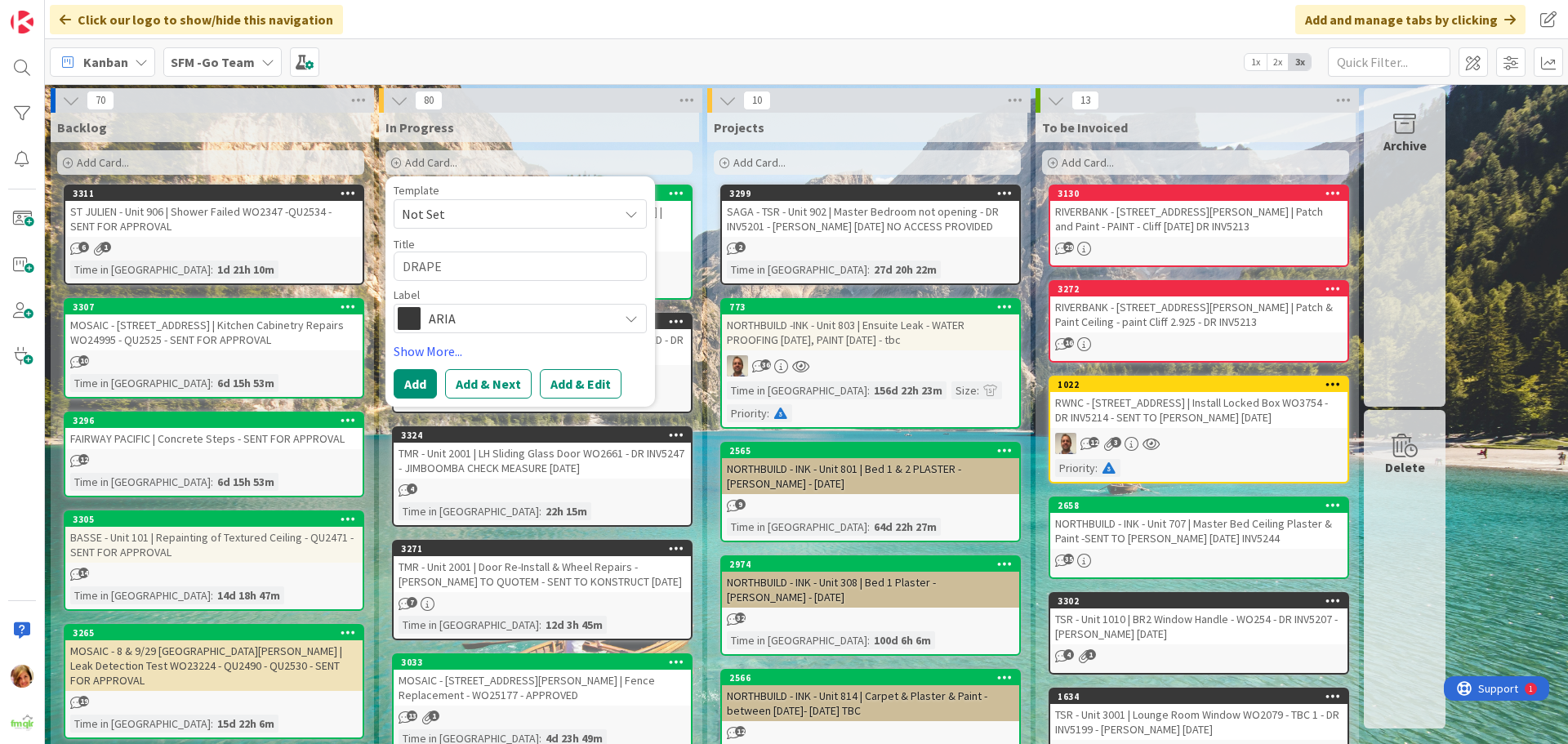
type textarea "x"
type textarea "[PERSON_NAME]"
type textarea "x"
type textarea "DRAPERY"
type textarea "x"
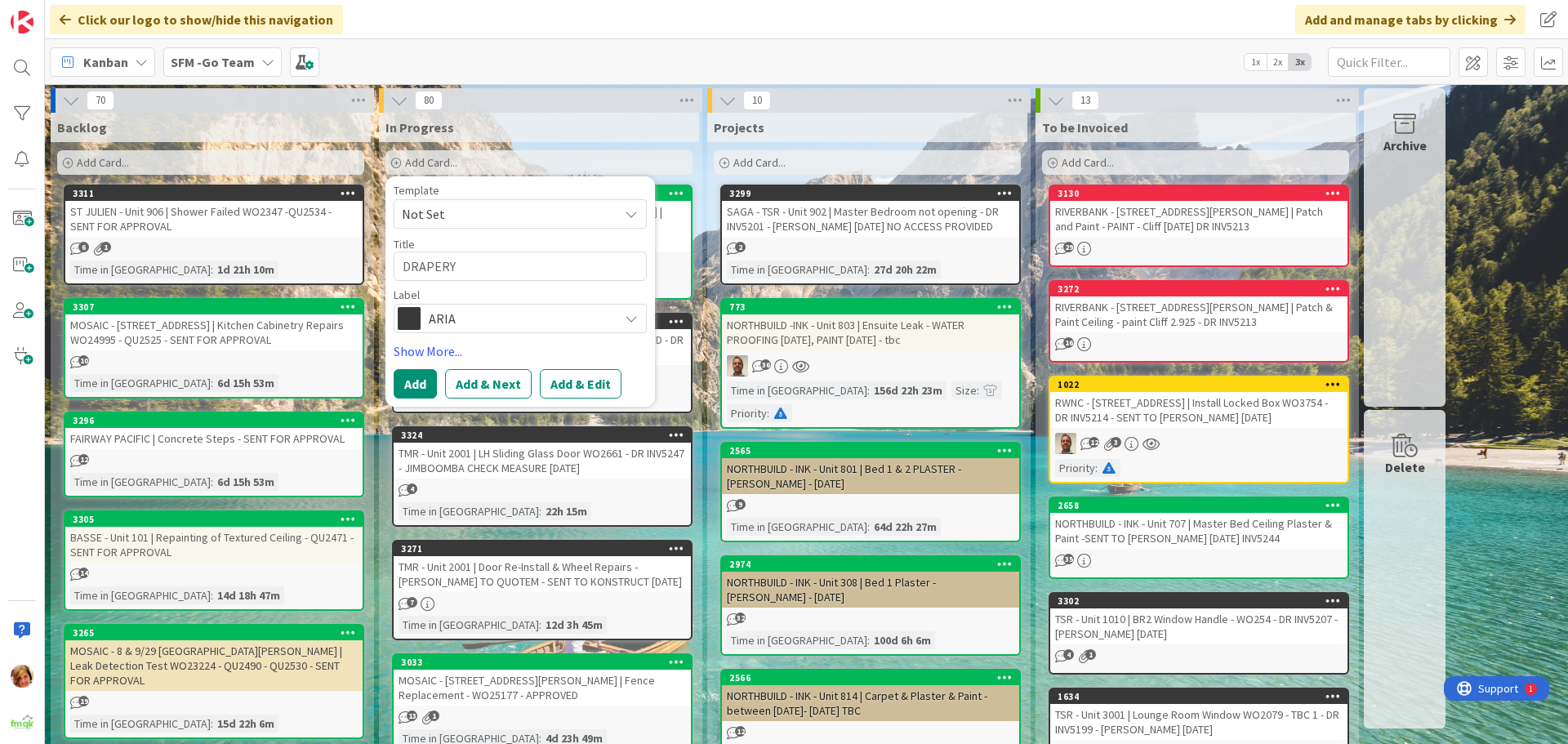
type textarea "DRAPERY"
type textarea "x"
type textarea "DRAPERY -"
type textarea "x"
type textarea "DRAPERY -"
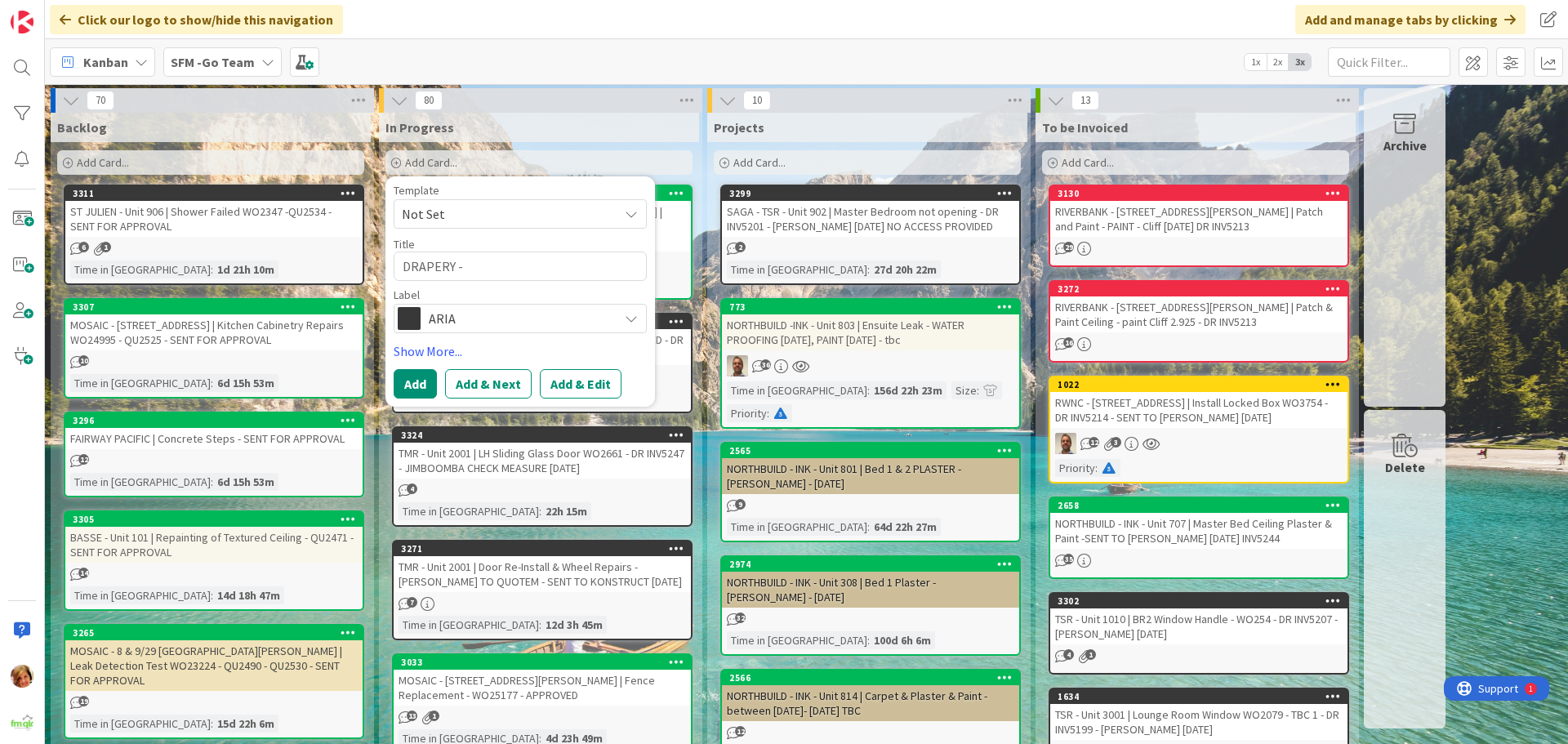
type textarea "x"
type textarea "DRAPERY - U"
type textarea "x"
type textarea "DRAPERY - Un"
type textarea "x"
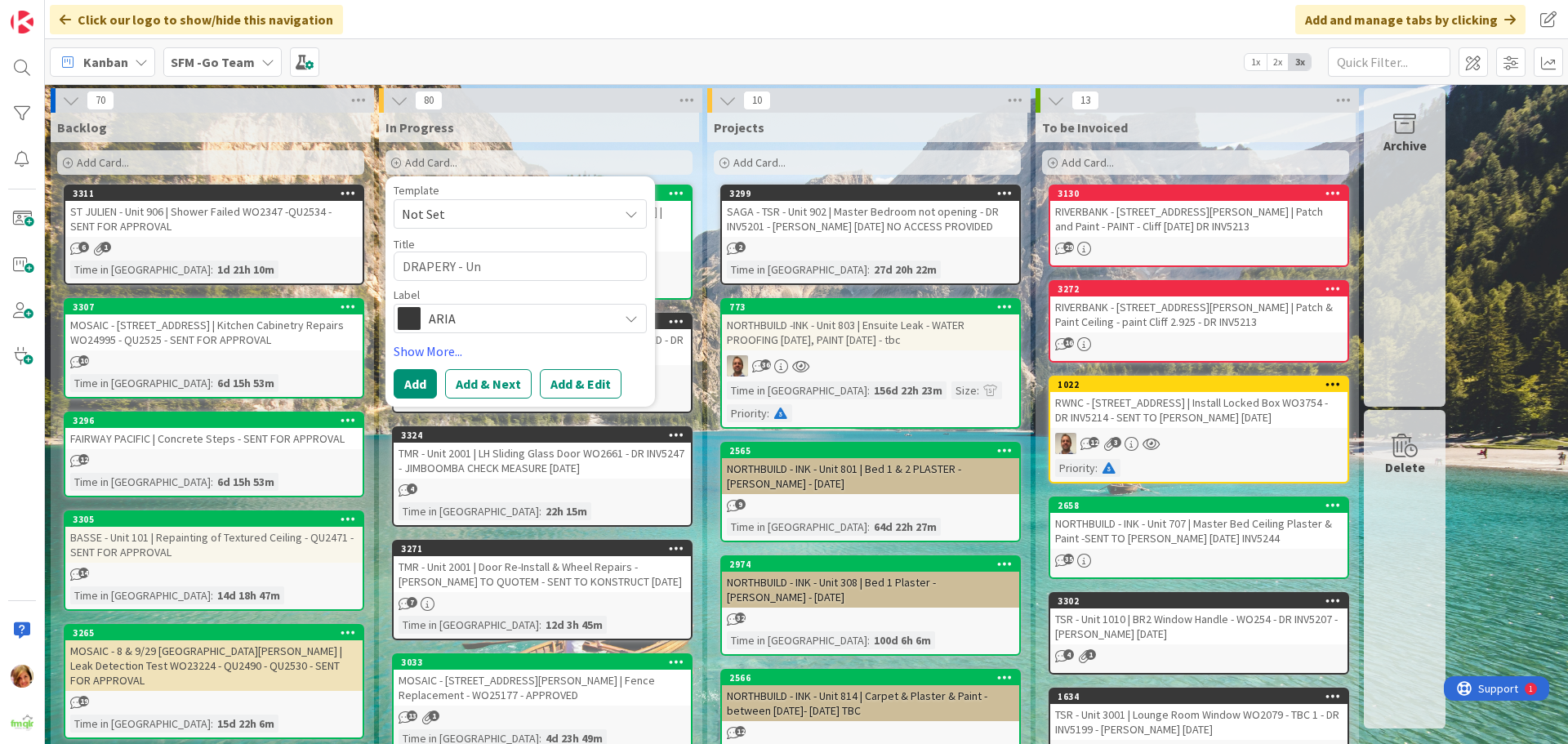
type textarea "DRAPERY - Uni"
type textarea "x"
type textarea "DRAPERY - Unit"
type textarea "x"
type textarea "DRAPERY - Unit"
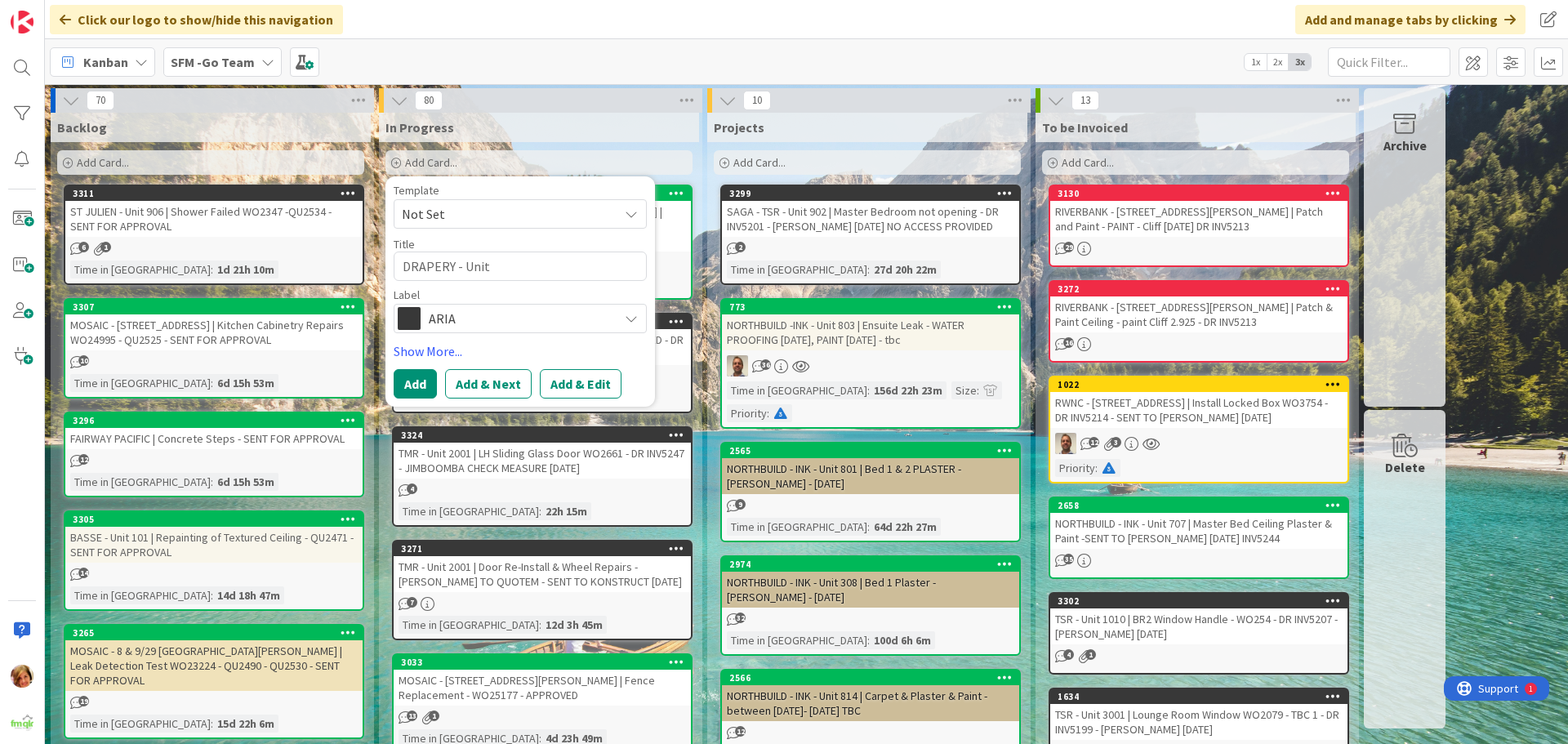
type textarea "x"
type textarea "DRAPERY - Unit 5"
type textarea "x"
type textarea "DRAPERY - Unit 51"
type textarea "x"
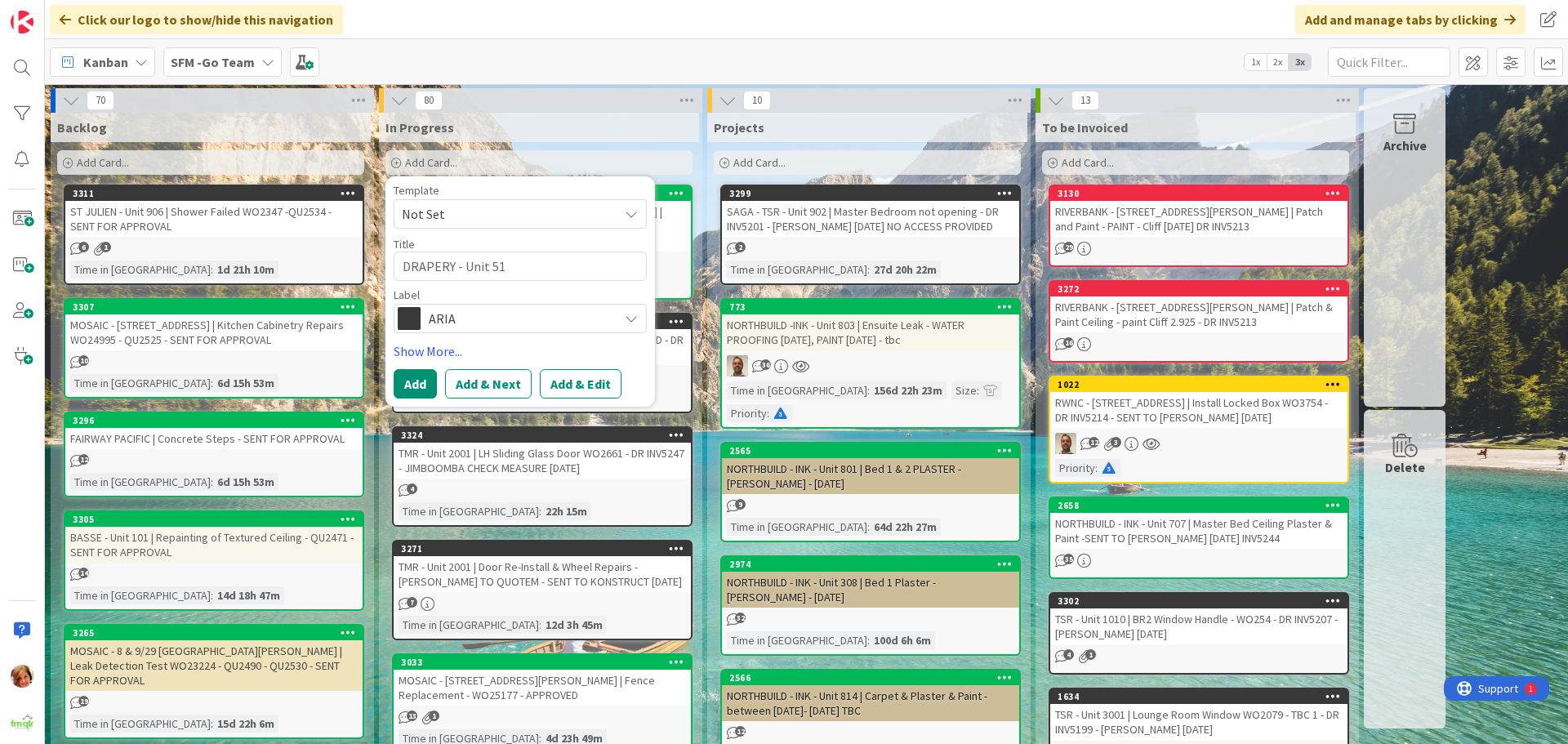
type textarea "DRAPERY - Unit 512"
type textarea "x"
type textarea "DRAPERY - Unit 512"
type textarea "x"
type textarea "DRAPERY - Unit 512 |"
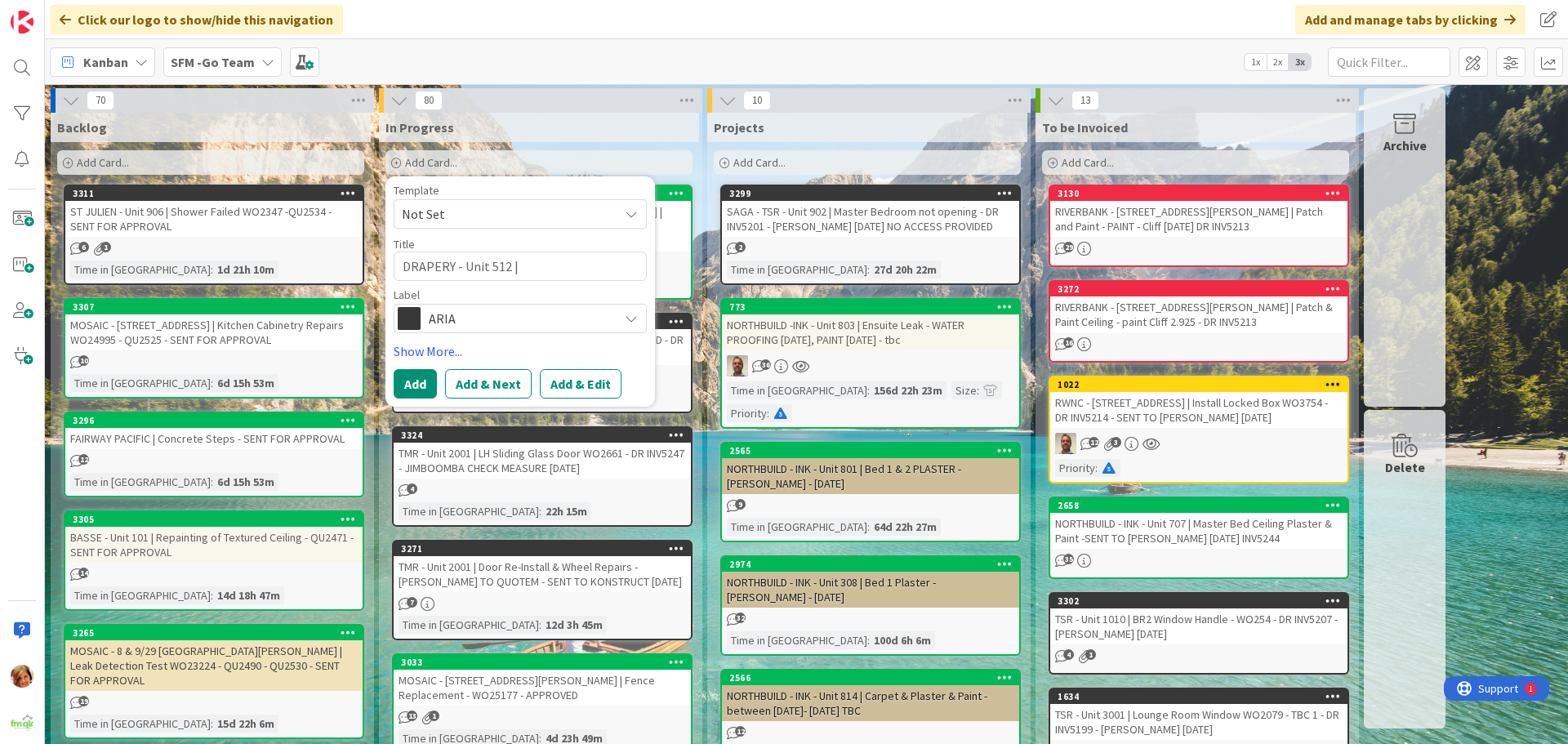
type textarea "x"
type textarea "DRAPERY - Unit 512 |"
type textarea "x"
type textarea "DRAPERY - Unit 512 | B"
type textarea "x"
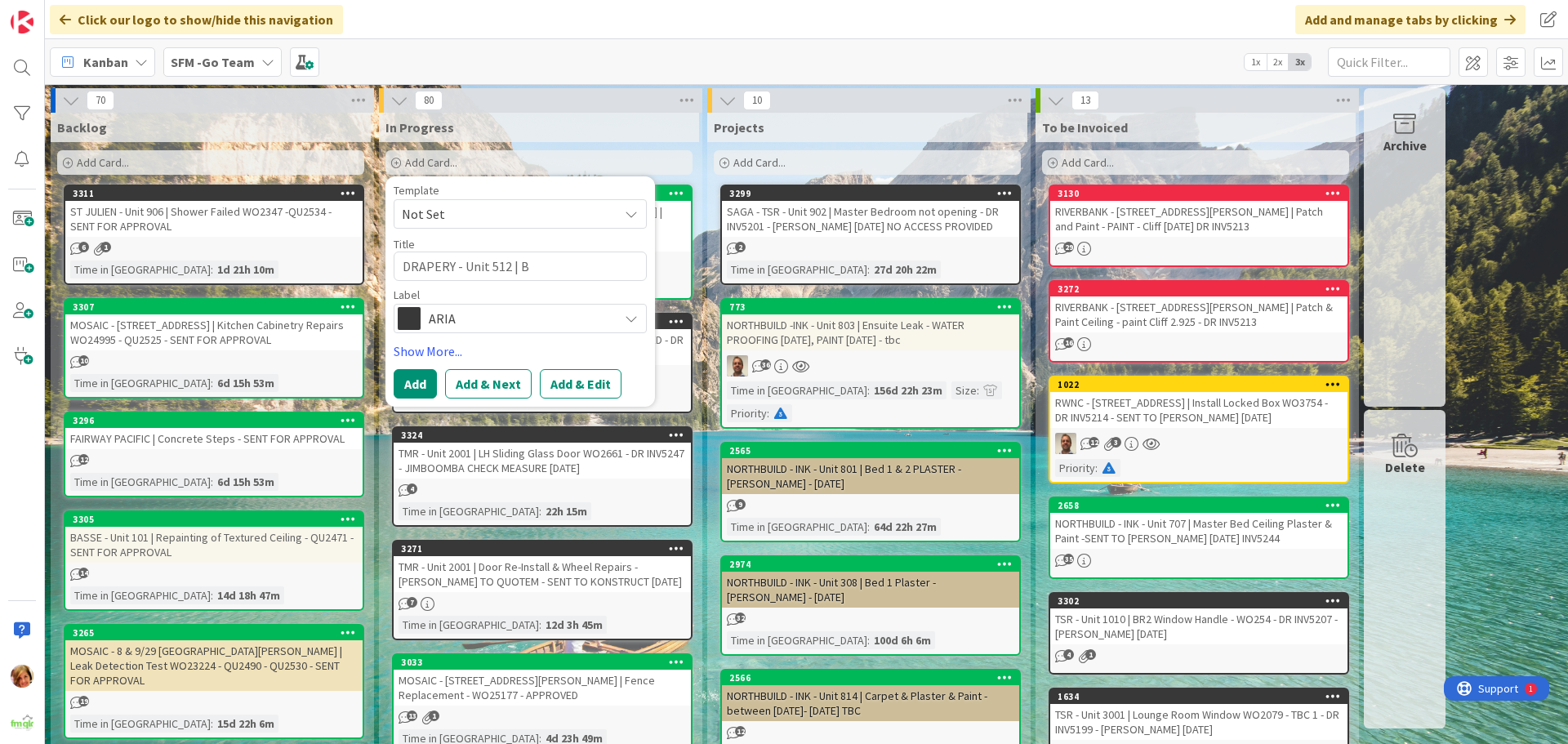
type textarea "DRAPERY - Unit 512 | Ba"
type textarea "x"
type textarea "DRAPERY - Unit 512 | [MEDICAL_DATA]"
type textarea "x"
type textarea "DRAPERY - Unit 512 | Balc"
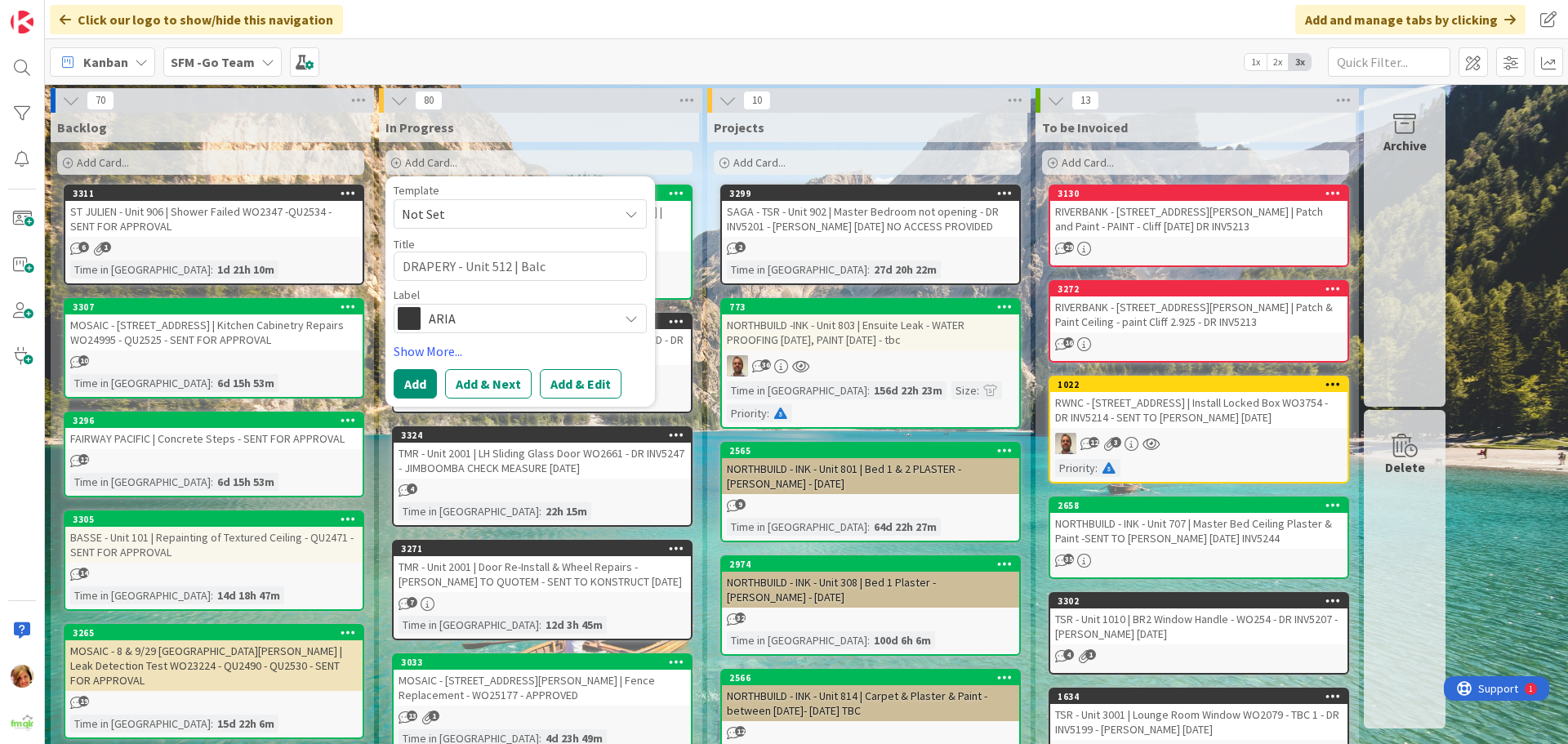
type textarea "x"
type textarea "DRAPERY - Unit 512 | Balco"
type textarea "x"
type textarea "DRAPERY - Unit 512 | Balcon"
type textarea "x"
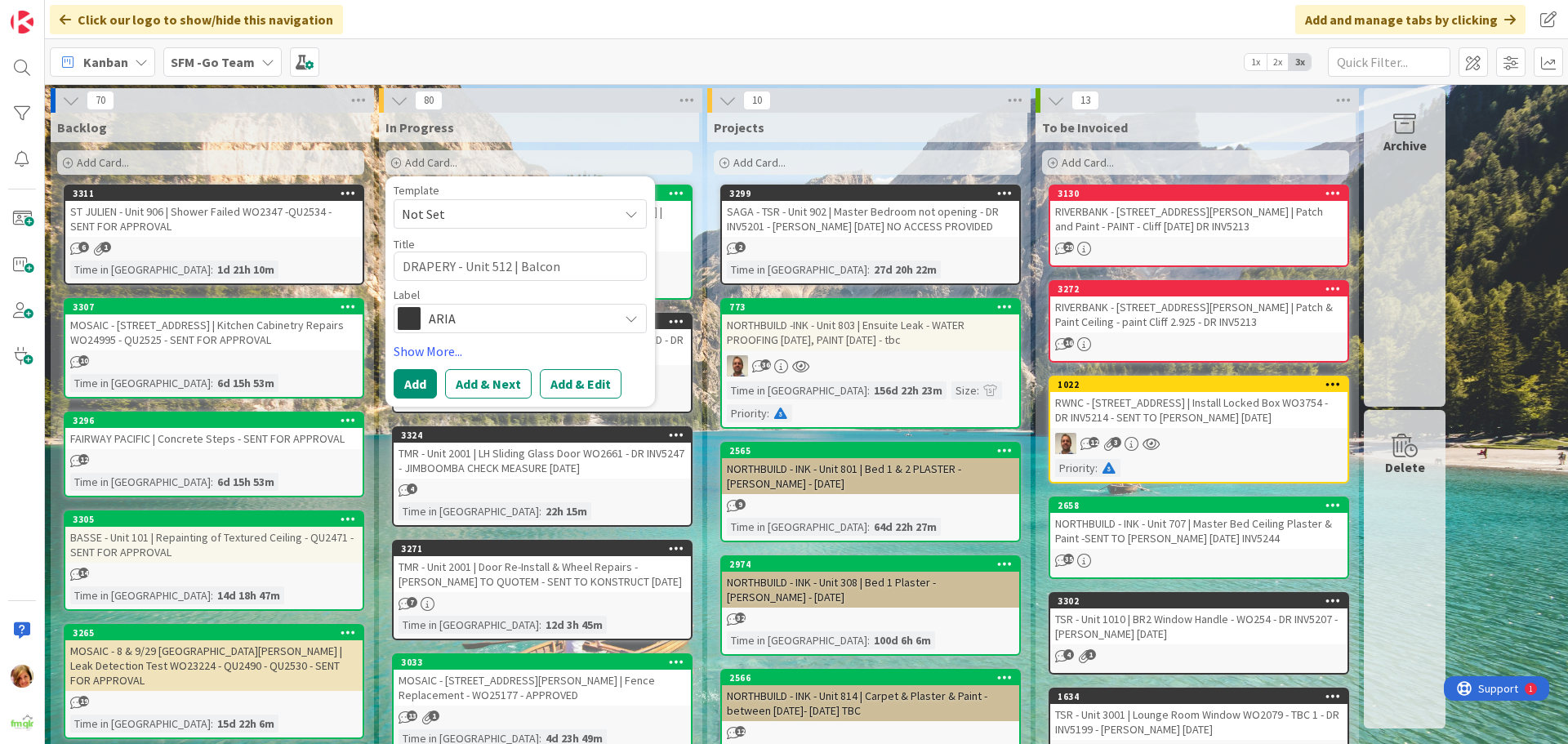
type textarea "DRAPERY - Unit 512 | Balcony"
type textarea "x"
type textarea "DRAPERY - Unit 512 | Balcony"
type textarea "x"
type textarea "DRAPERY - Unit 512 | Balcony S"
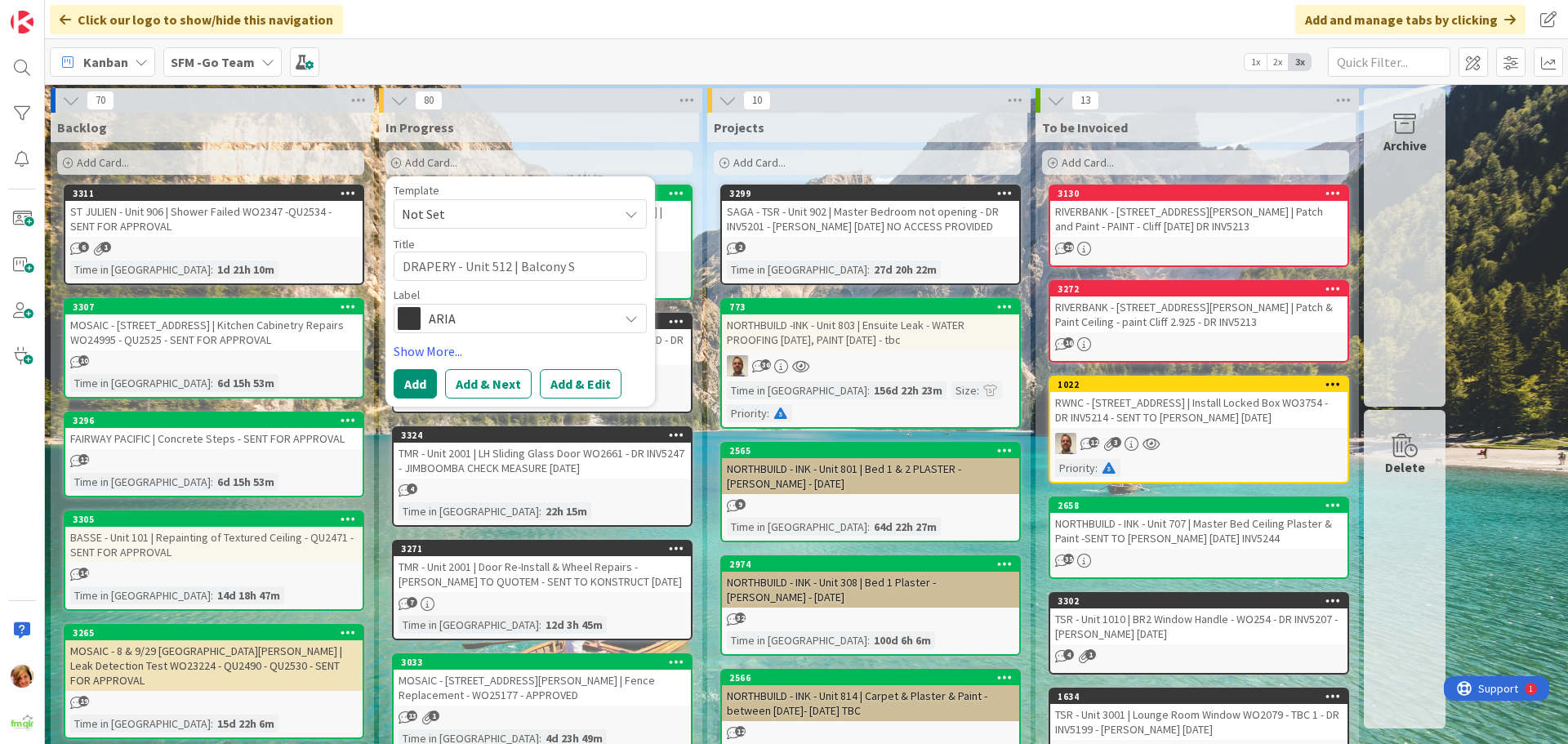
type textarea "x"
type textarea "DRAPERY - Unit 512 | Balcony Sof"
type textarea "x"
type textarea "DRAPERY - Unit 512 | Balcony Soffi"
type textarea "x"
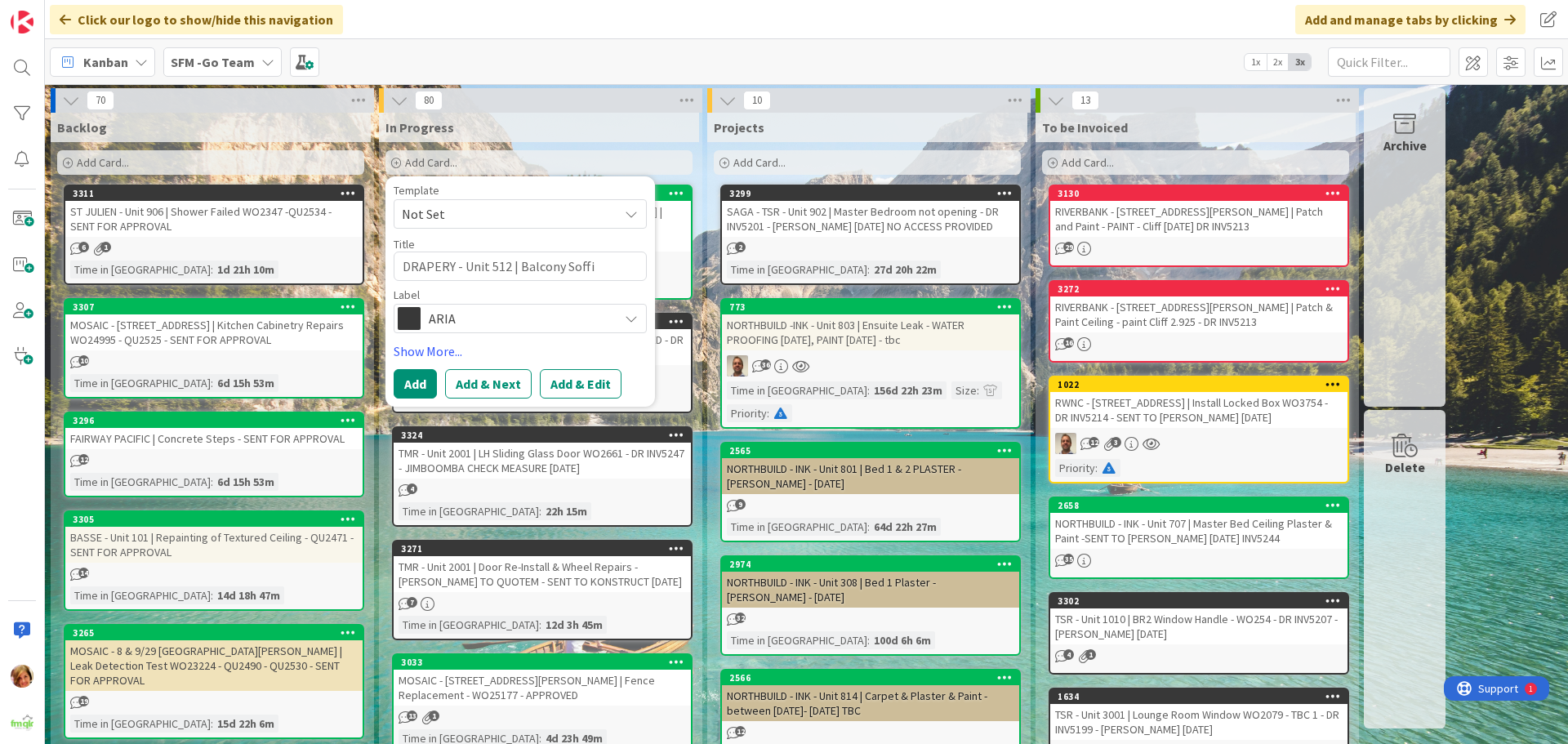
type textarea "DRAPERY - Unit 512 | Balcony Soffit"
type textarea "x"
type textarea "DRAPERY - Unit 512 | Balcony Soffit"
type textarea "x"
type textarea "DRAPERY - Unit 512 | Balcony Soffit D"
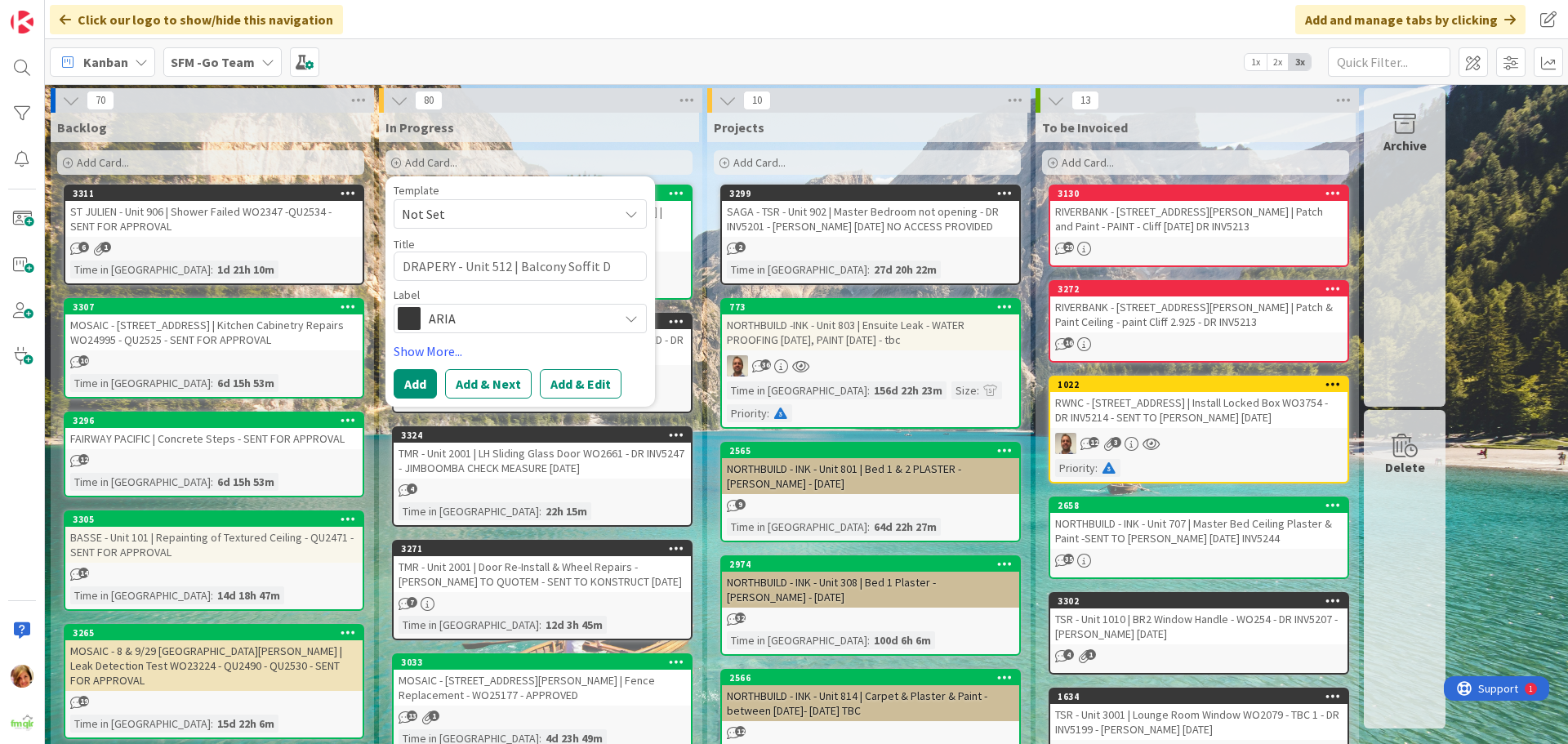
type textarea "x"
type textarea "DRAPERY - Unit 512 | Balcony Soffit Dr"
type textarea "x"
type textarea "DRAPERY - Unit 512 | Balcony Soffit Drip"
type textarea "x"
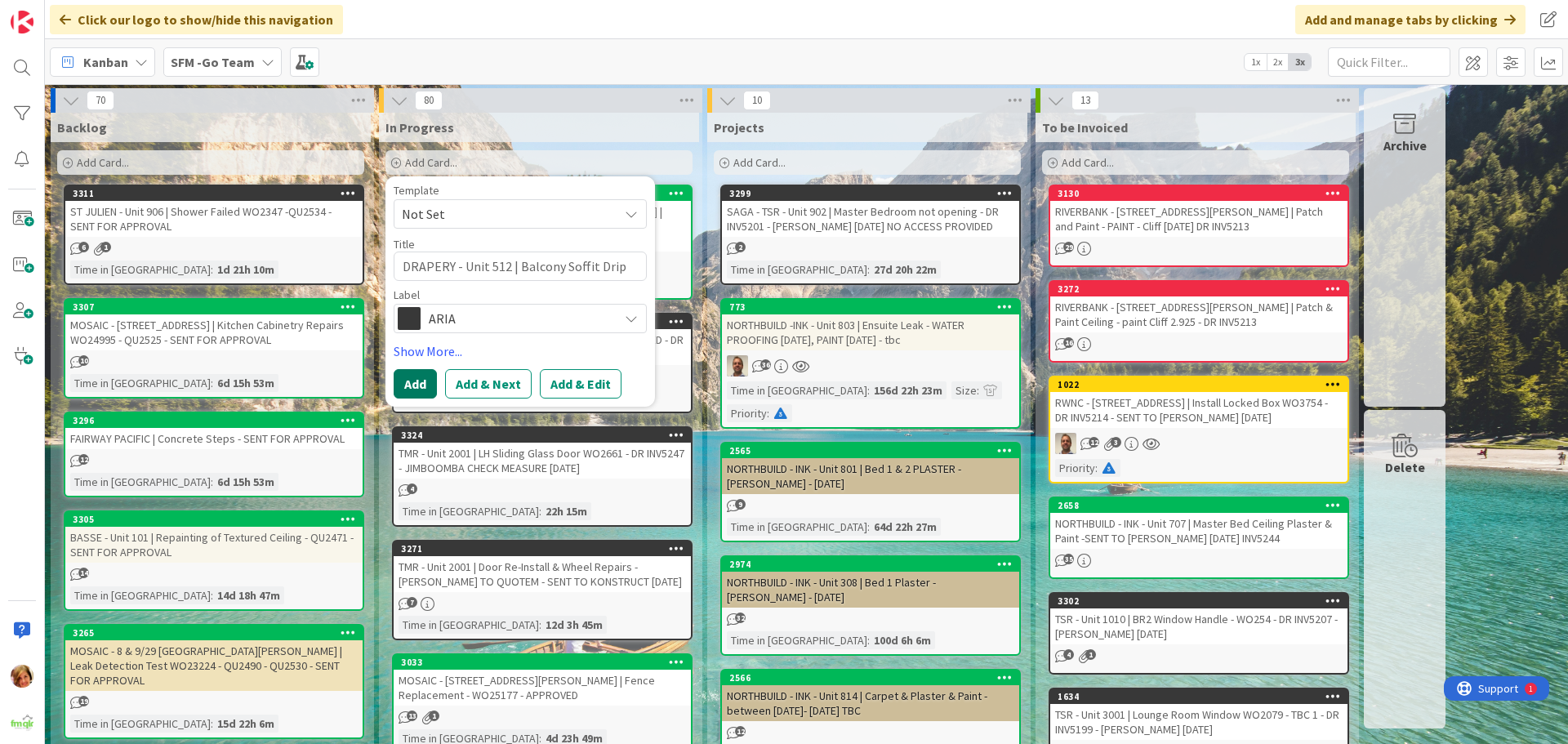
type textarea "DRAPERY - Unit 512 | Balcony Soffit Drip"
click at [410, 385] on button "Add" at bounding box center [415, 384] width 44 height 30
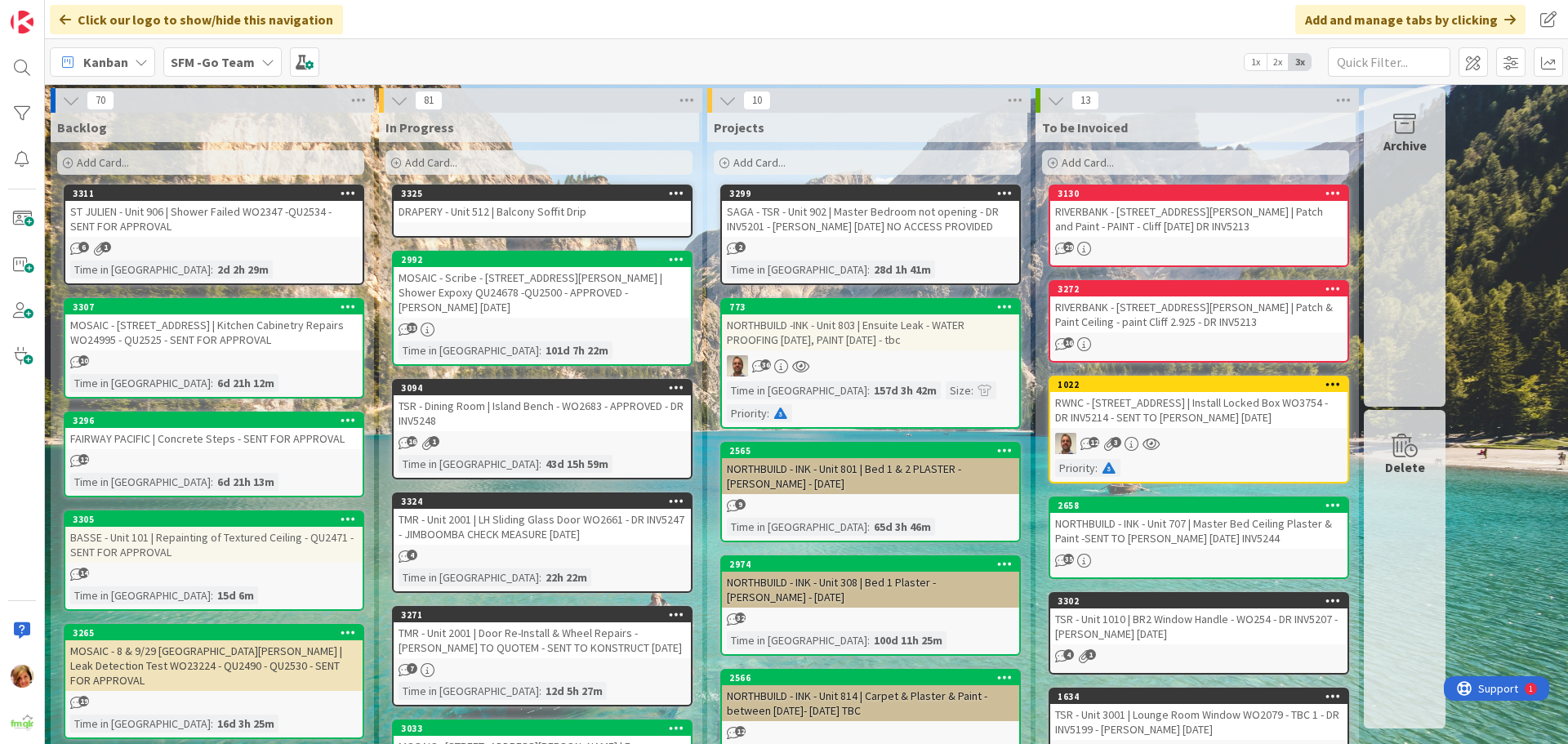
click at [458, 213] on div "DRAPERY - Unit 512 | Balcony Soffit Drip" at bounding box center [542, 212] width 297 height 21
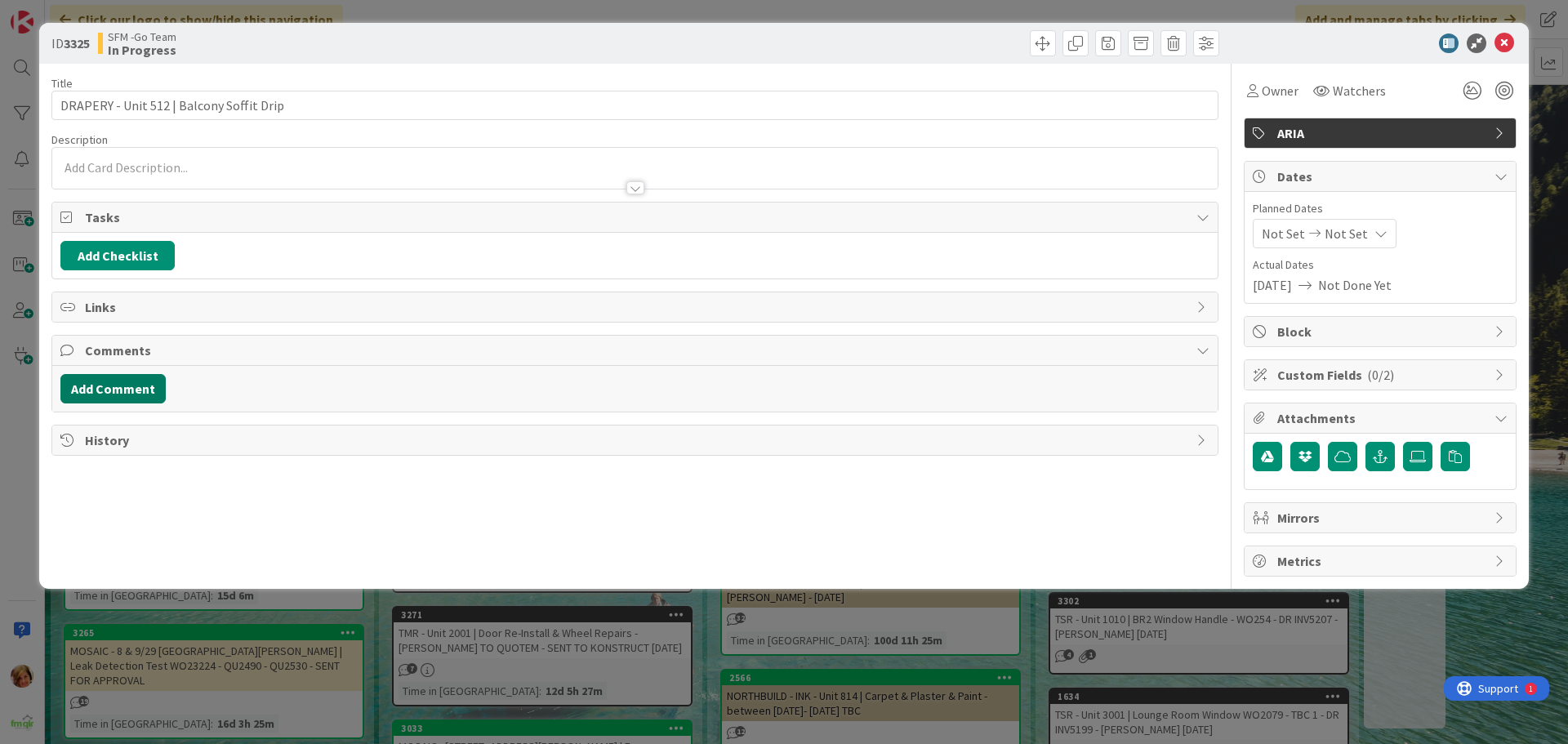
click at [121, 393] on button "Add Comment" at bounding box center [113, 389] width 106 height 30
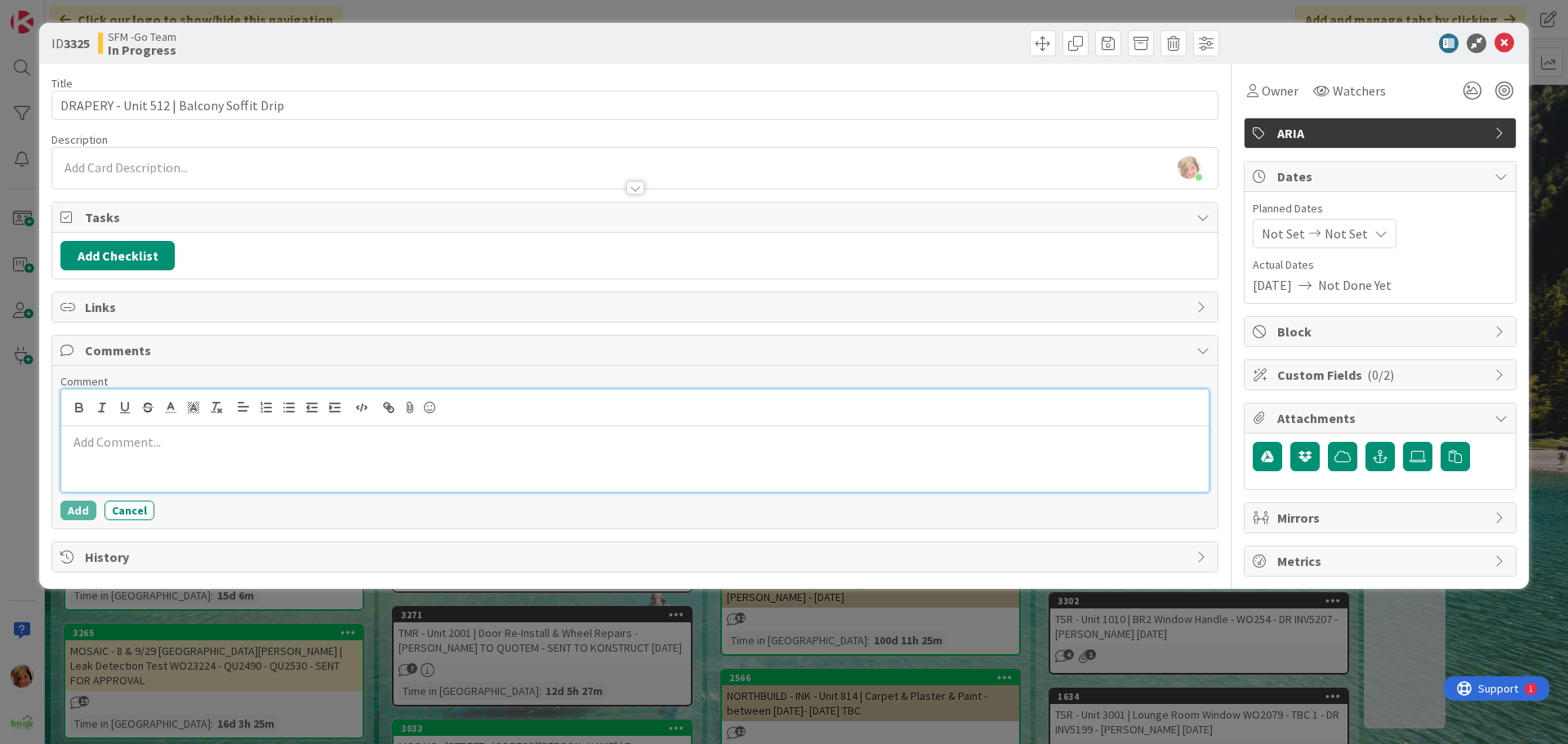
click at [106, 468] on div at bounding box center [635, 459] width 1148 height 66
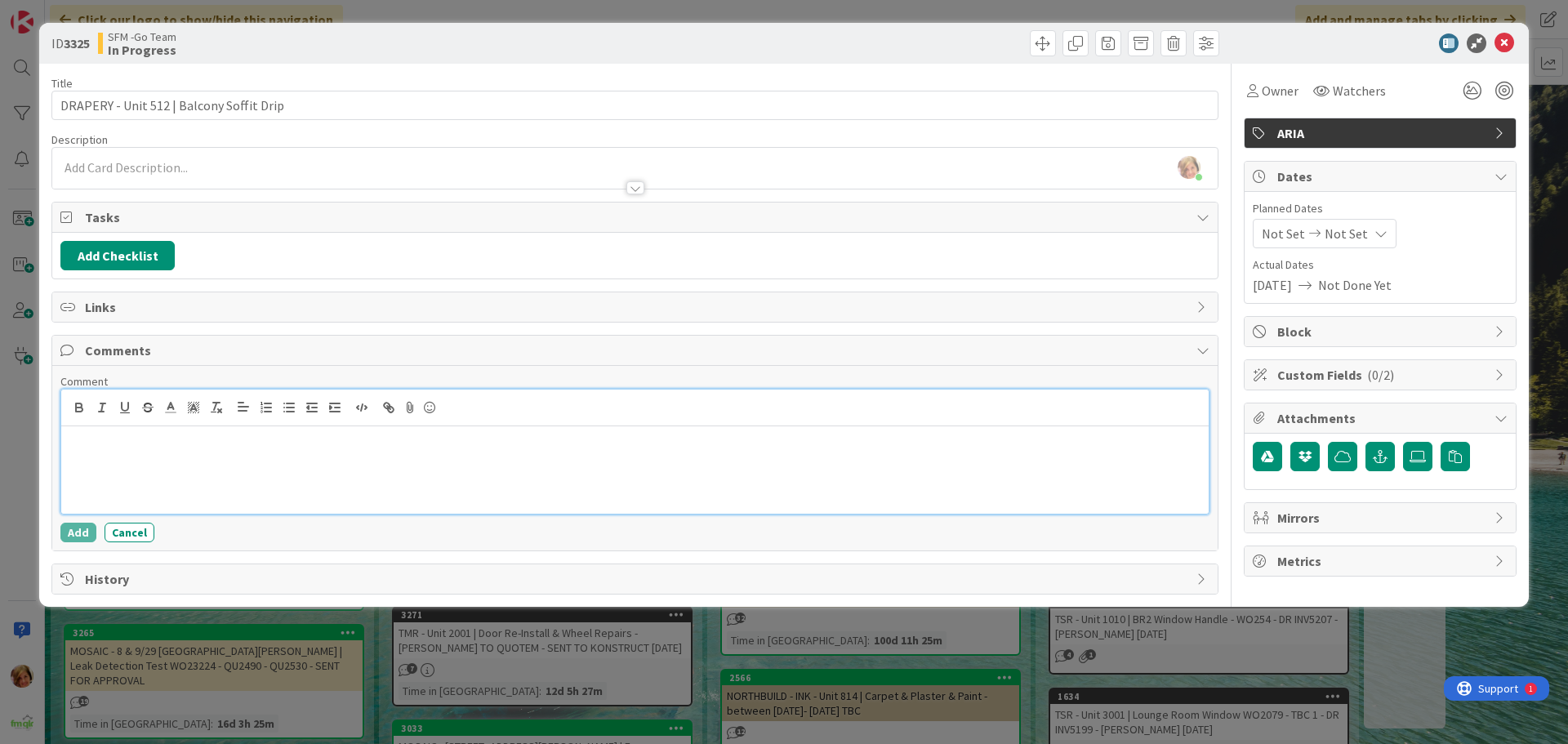
paste div
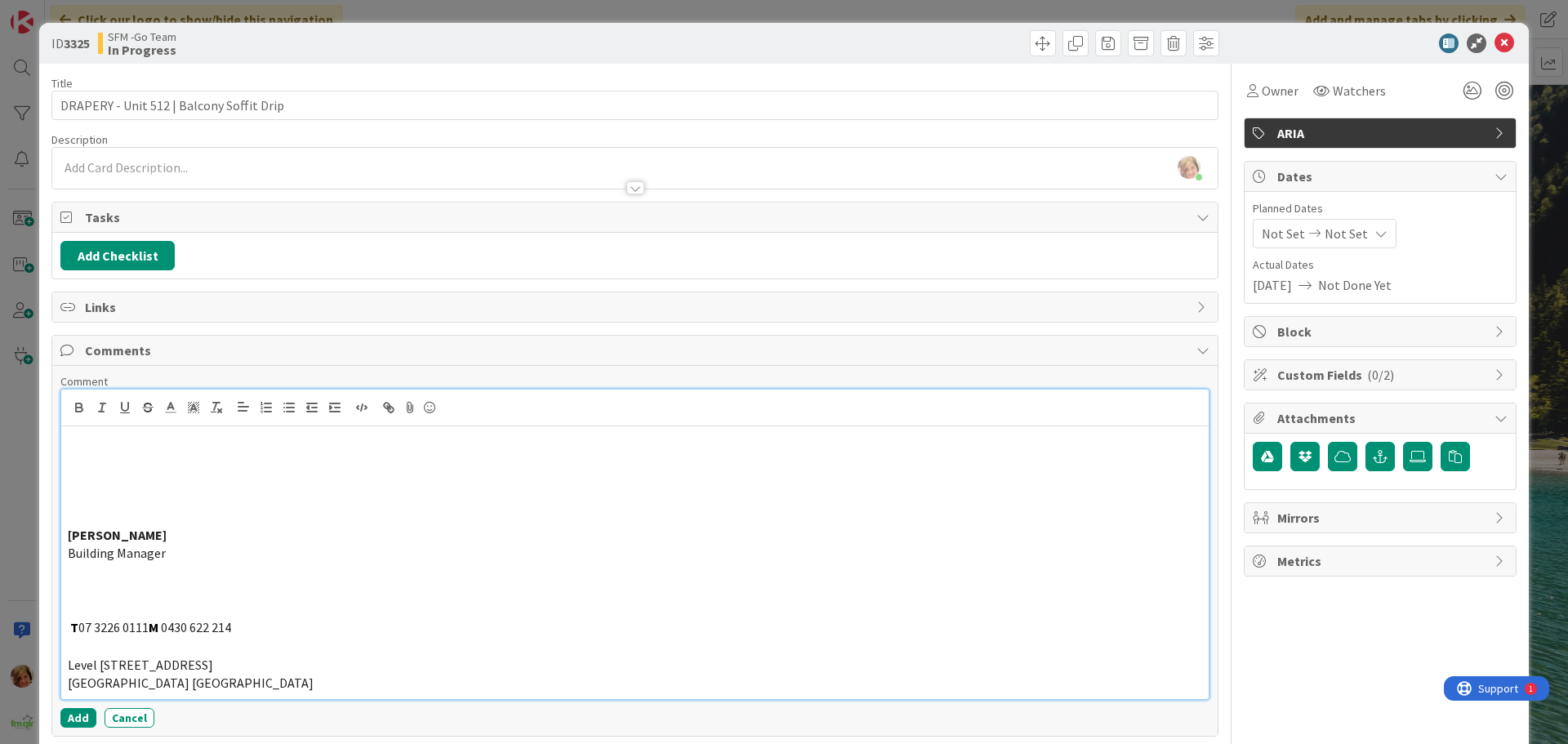
click at [101, 462] on p at bounding box center [635, 461] width 1134 height 18
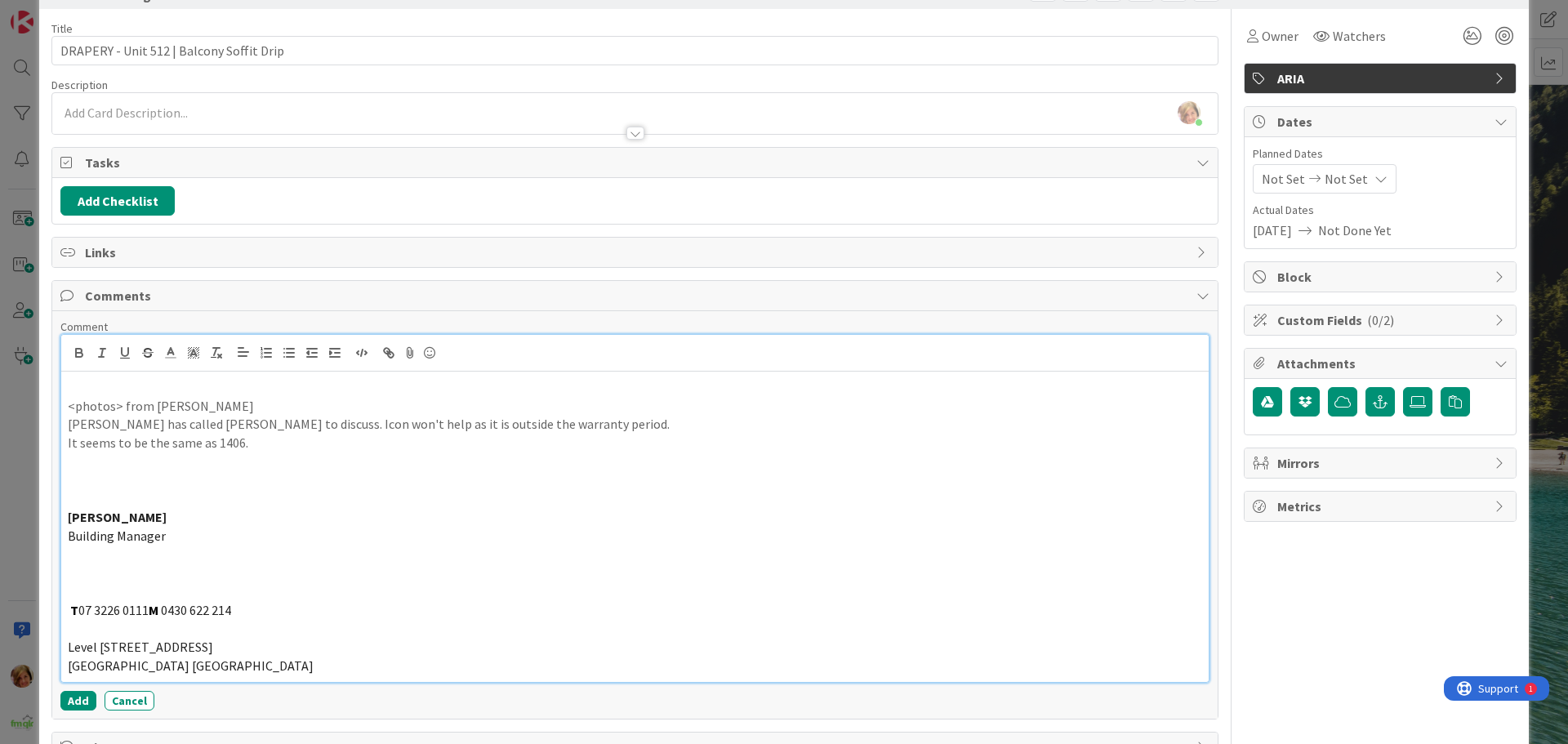
scroll to position [108, 0]
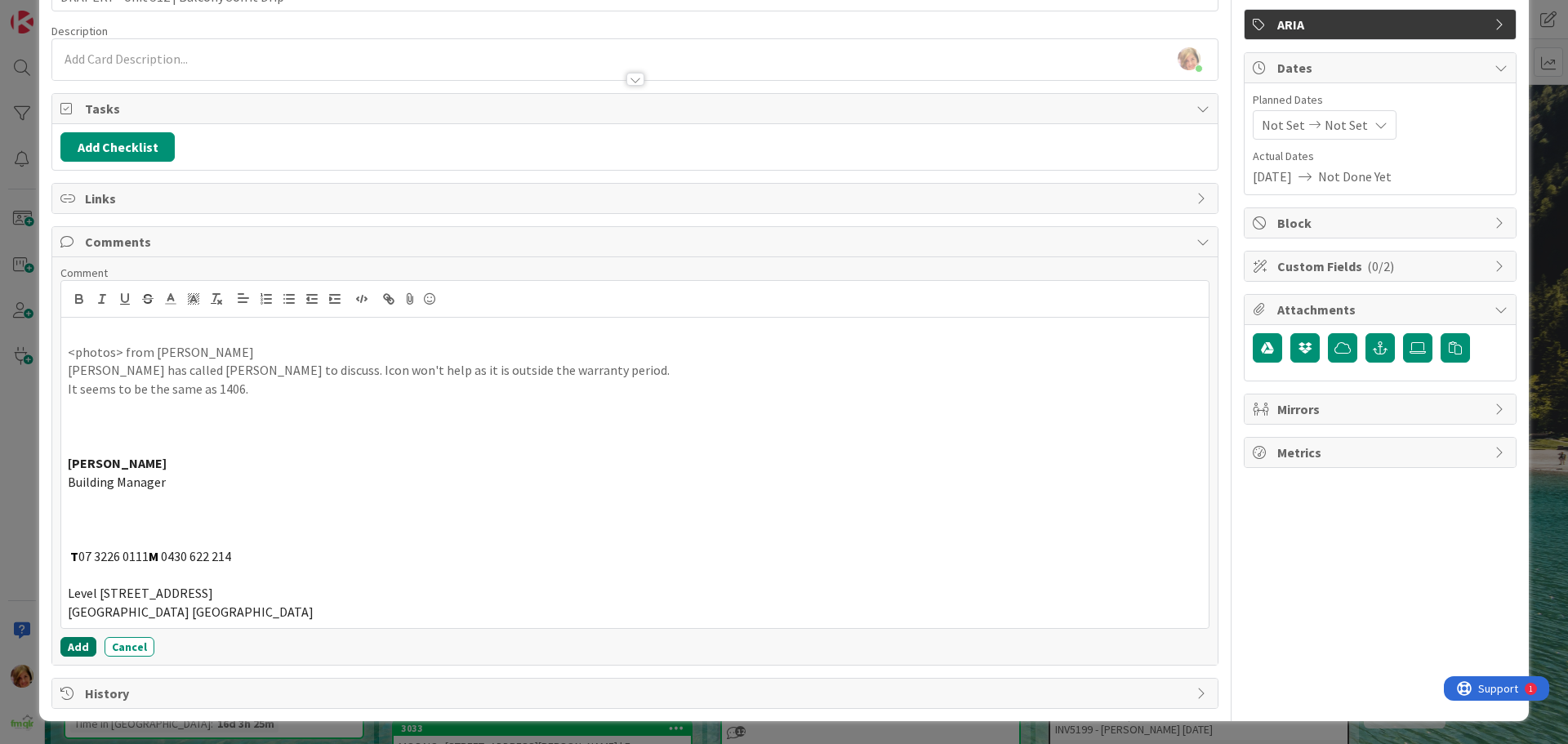
click at [82, 646] on button "Add" at bounding box center [78, 647] width 36 height 19
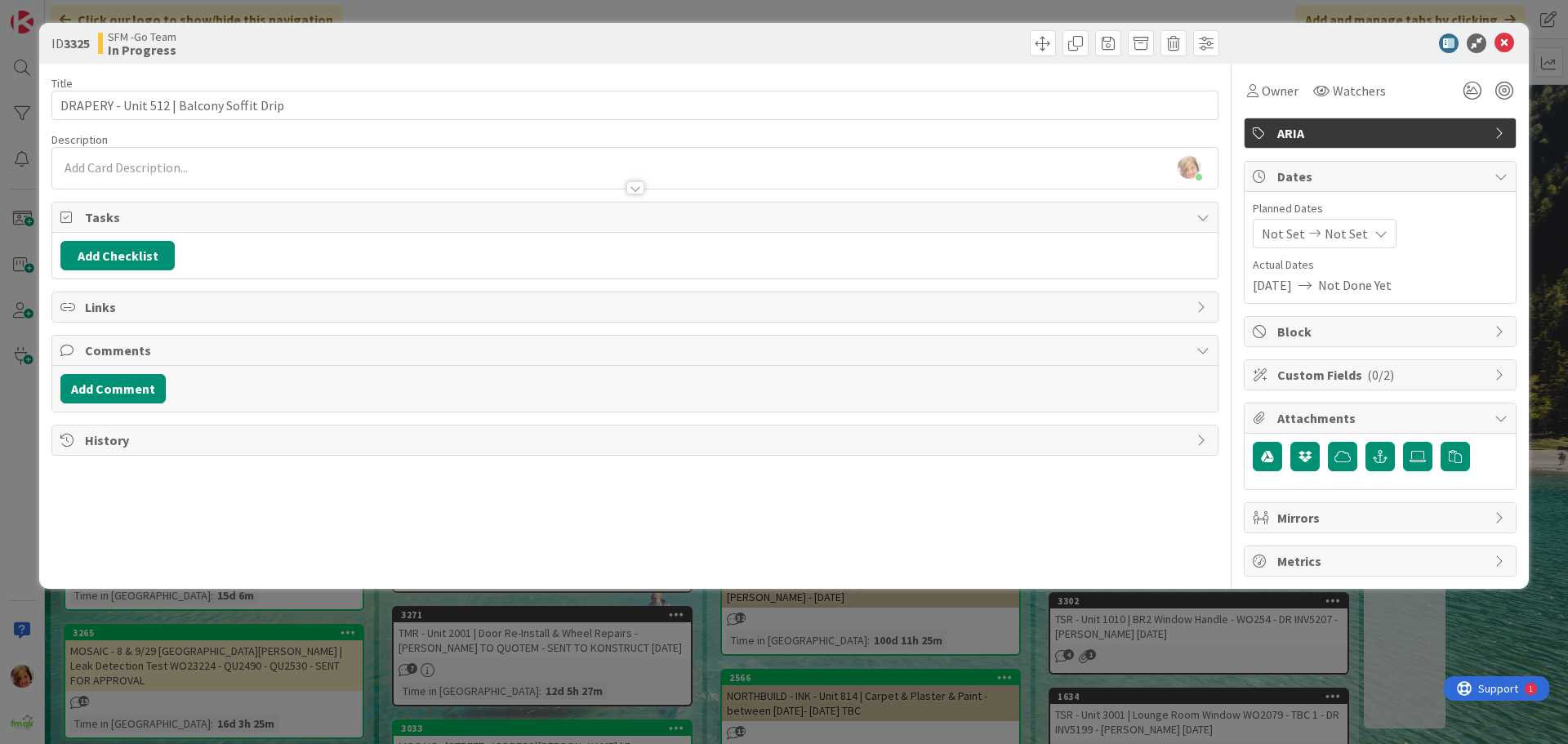
scroll to position [0, 0]
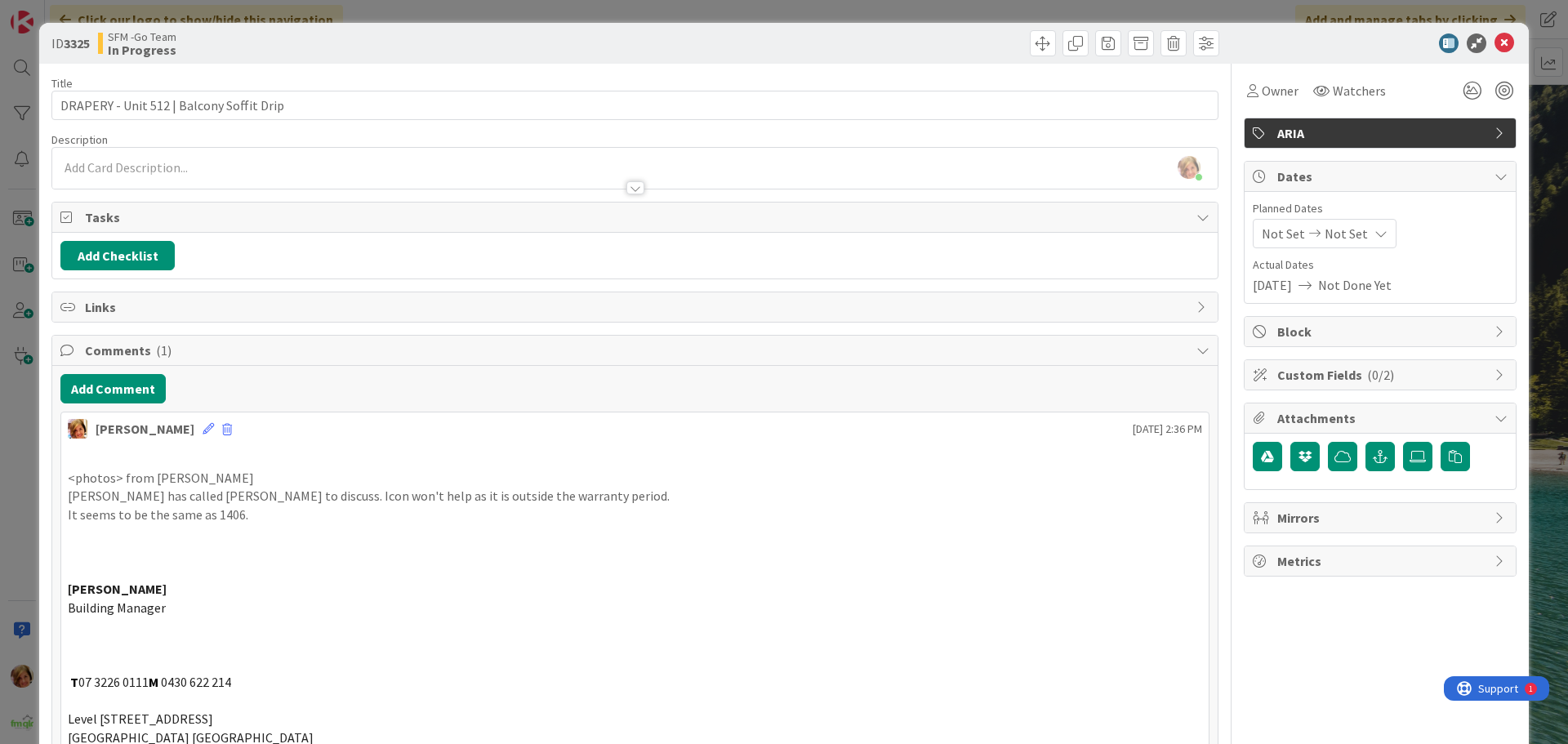
drag, startPoint x: 600, startPoint y: 35, endPoint x: 822, endPoint y: 49, distance: 222.4
click at [599, 36] on div "SFM -Go Team In Progress" at bounding box center [364, 44] width 533 height 26
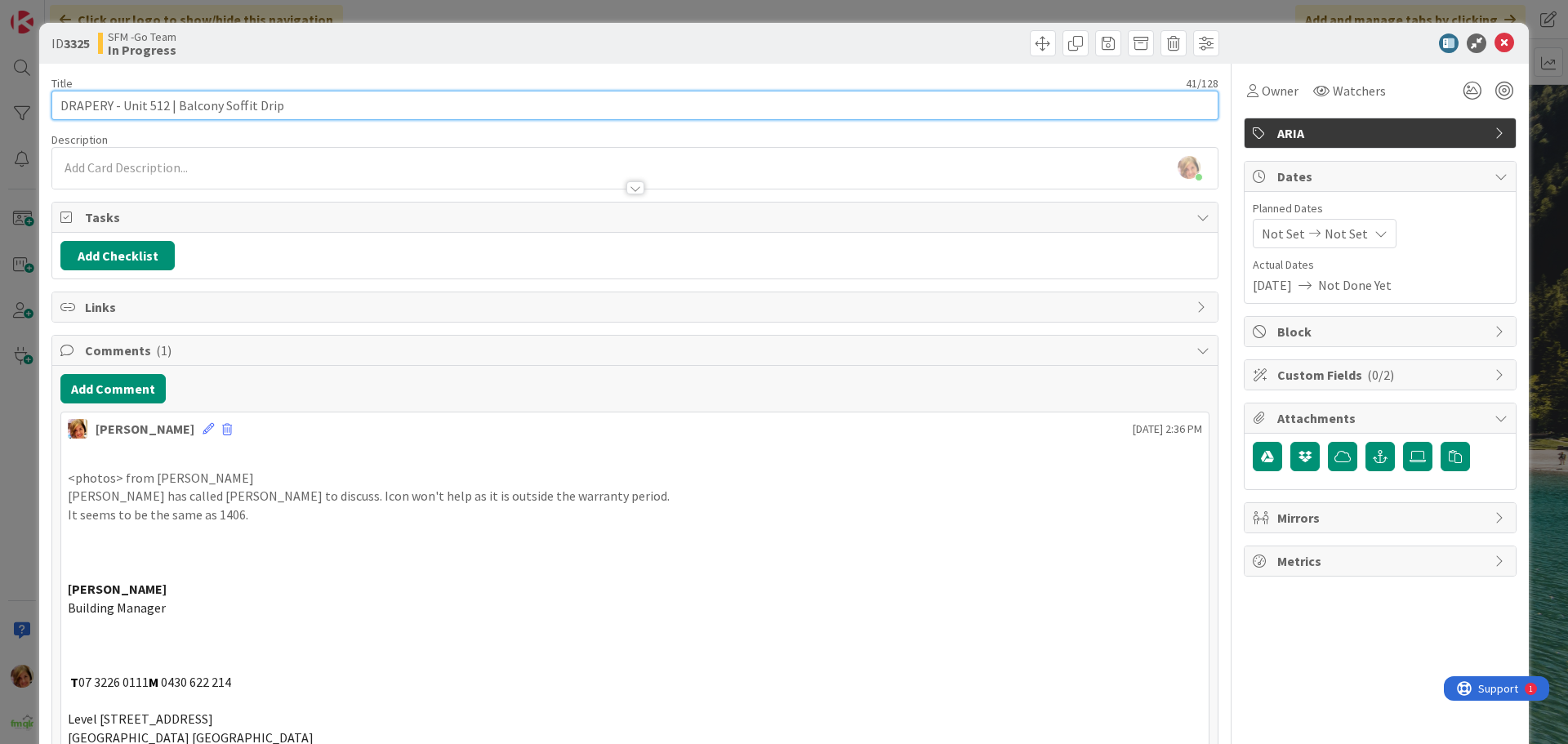
click at [376, 108] on input "DRAPERY - Unit 512 | Balcony Soffit Drip" at bounding box center [635, 106] width 1167 height 30
type input "DRAPERY - Unit 512 | Balcony Soffit Drip - [PERSON_NAME] TO TALK TO [PERSON_NAM…"
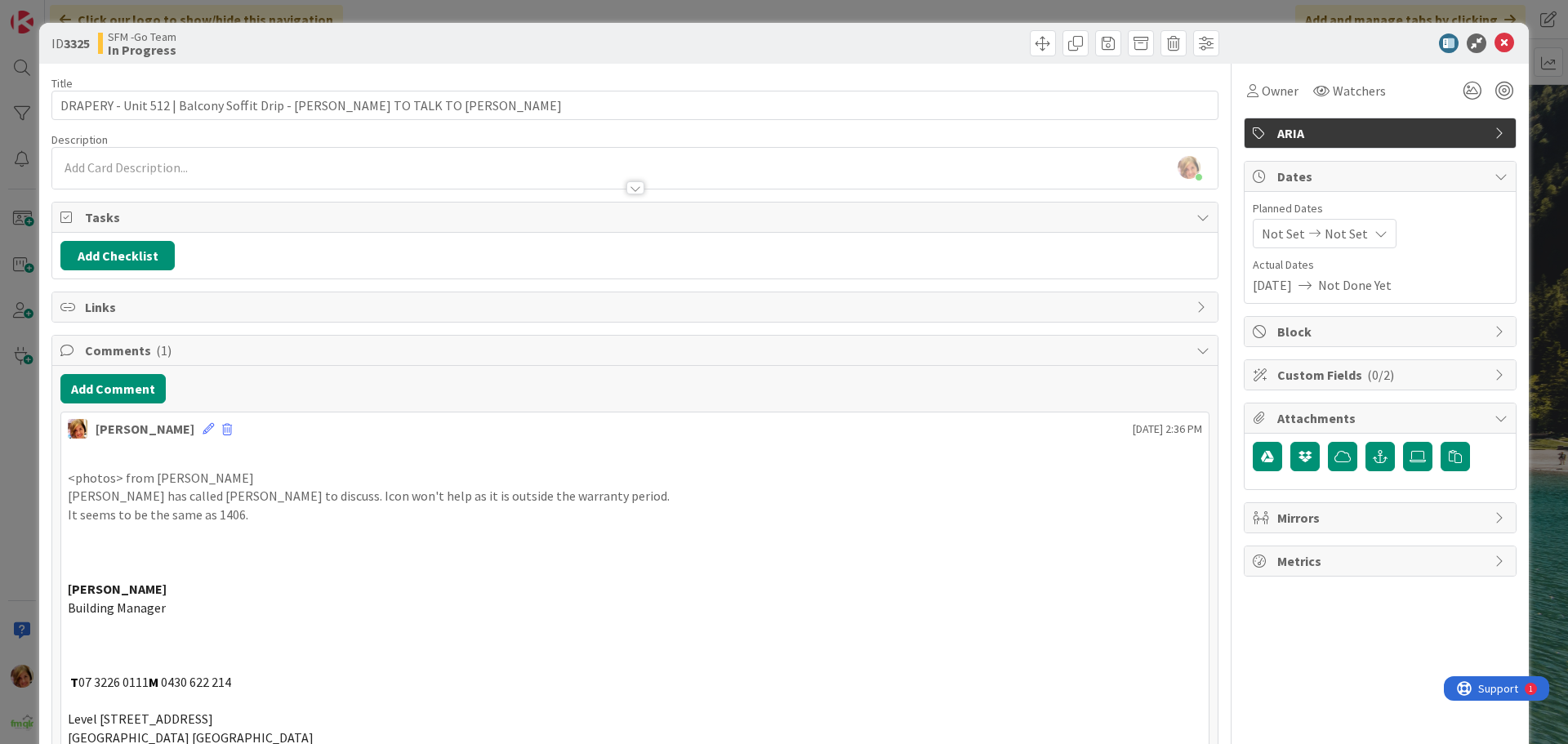
click at [531, 56] on div "ID 3325 SFM -Go Team In Progress" at bounding box center [784, 43] width 1489 height 41
click at [1496, 42] on icon at bounding box center [1504, 43] width 19 height 19
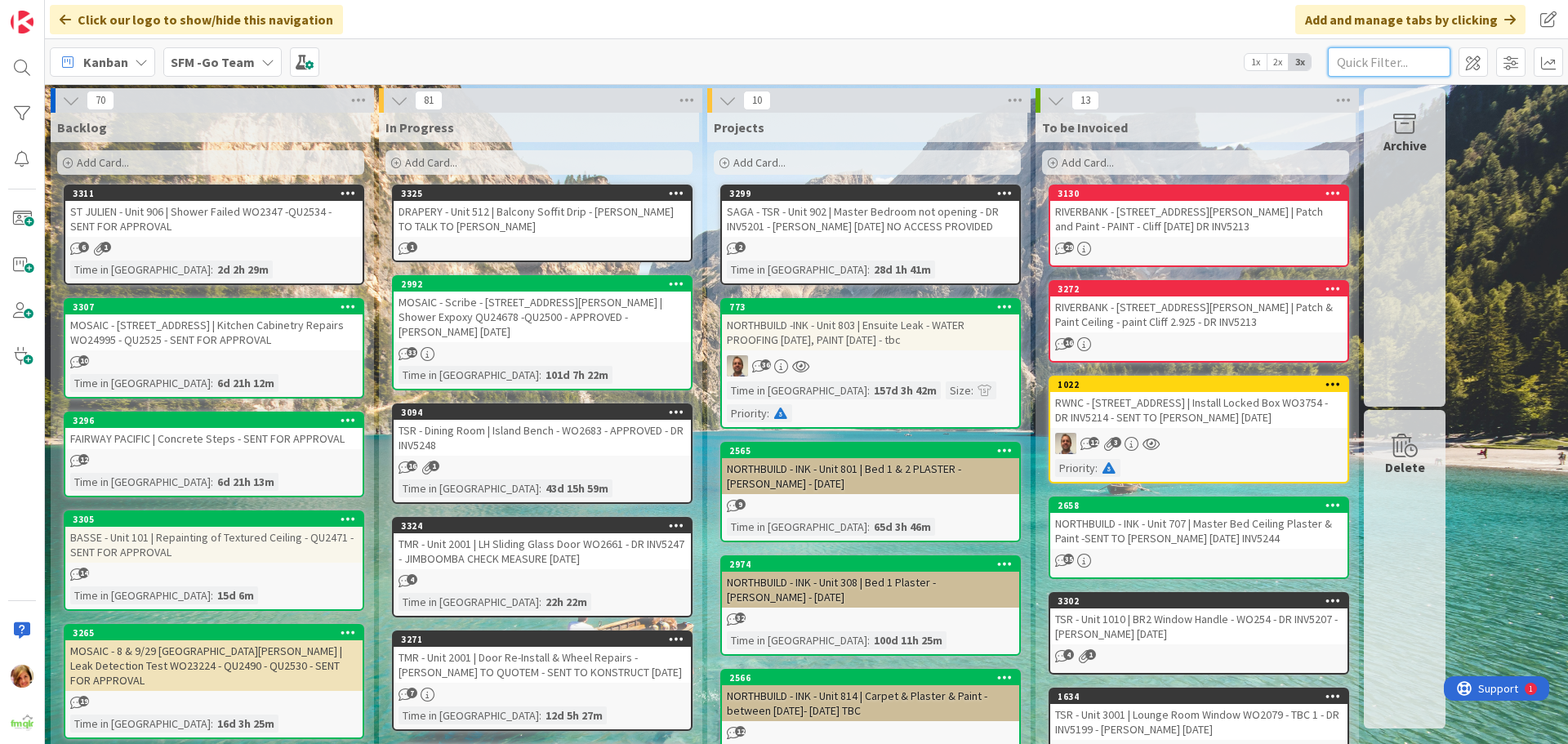
drag, startPoint x: 1368, startPoint y: 58, endPoint x: 1365, endPoint y: 72, distance: 14.3
click at [1368, 60] on input "text" at bounding box center [1389, 62] width 122 height 30
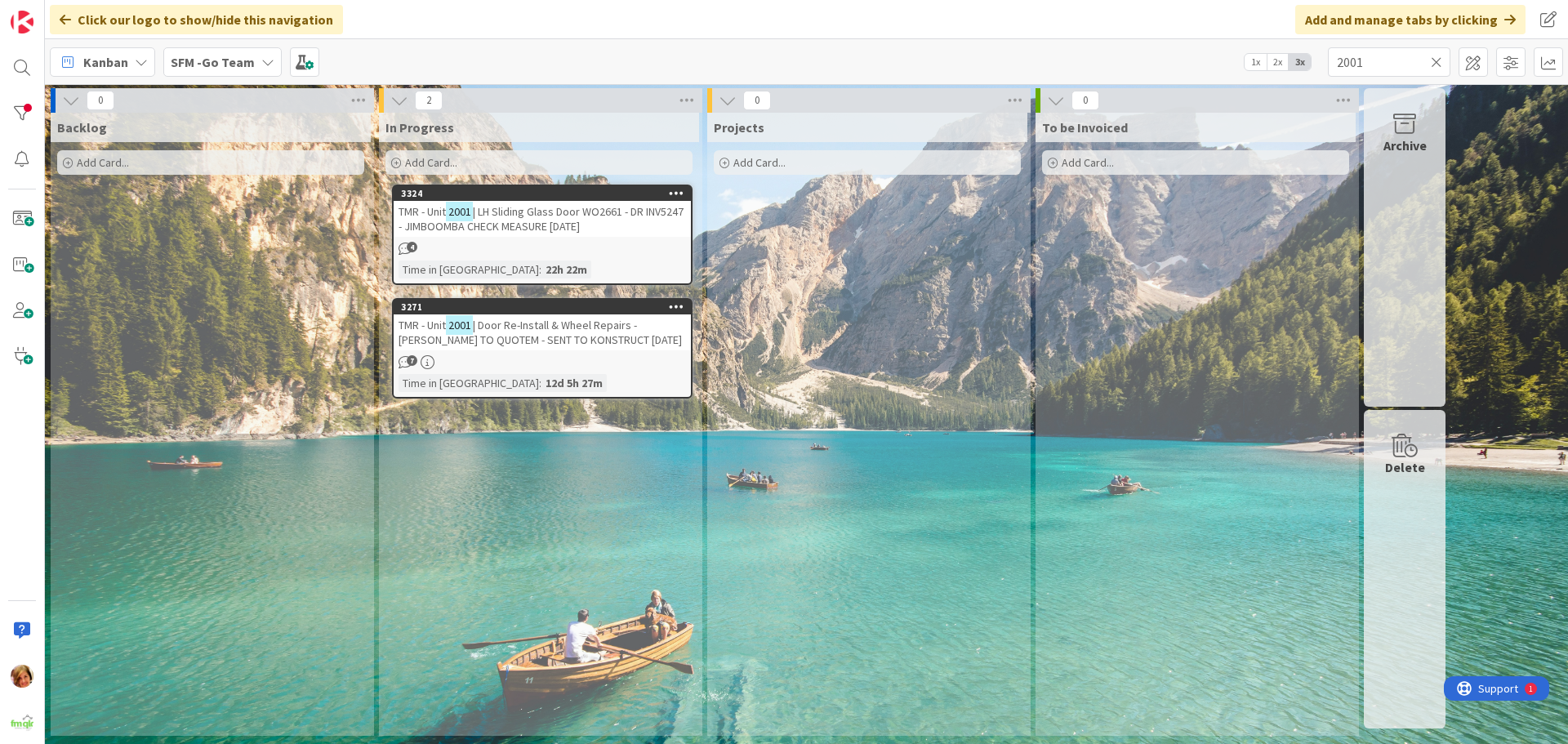
click at [579, 323] on span "| Door Re-Install & Wheel Repairs - [PERSON_NAME] TO QUOTEM - SENT TO KONSTRUCT…" at bounding box center [540, 332] width 283 height 30
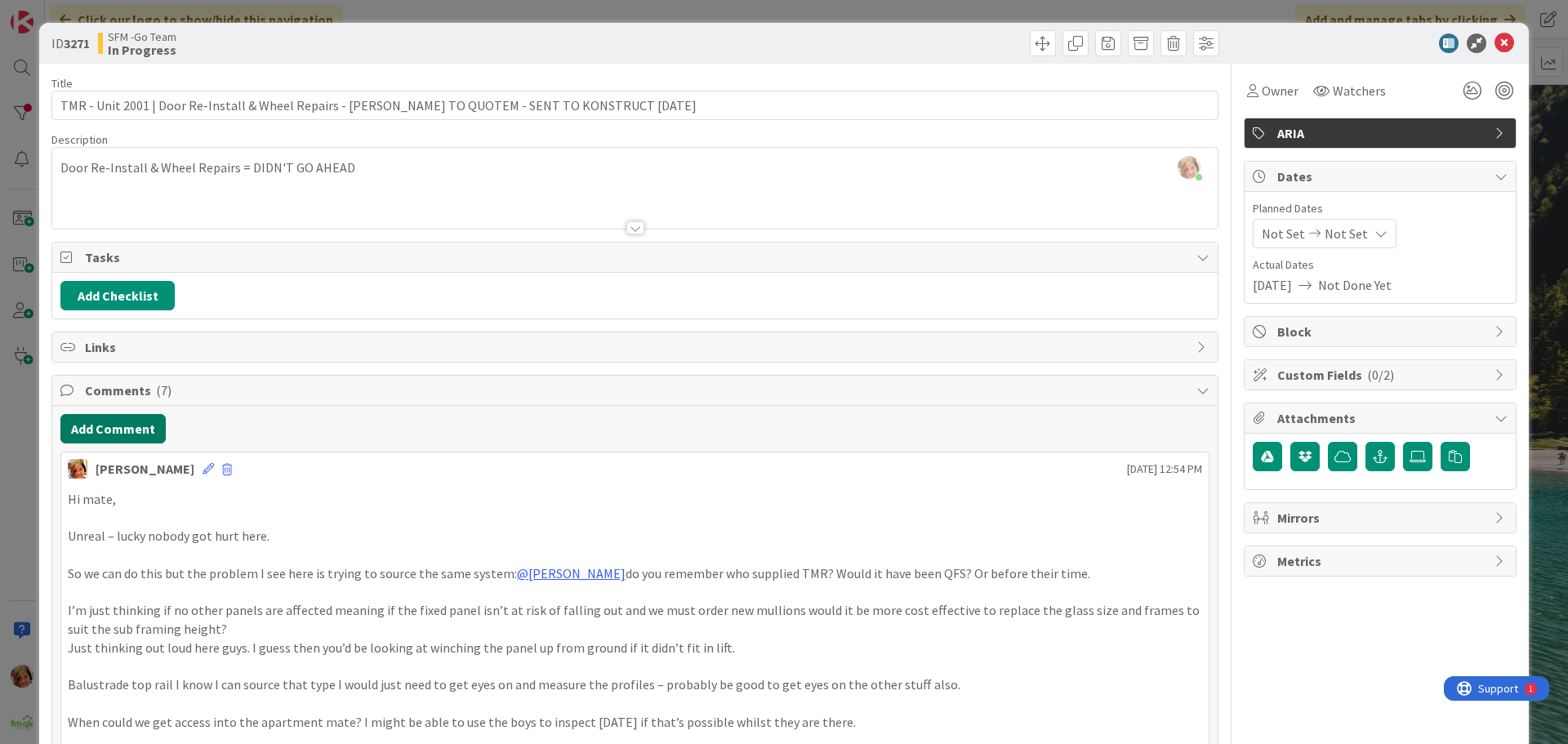
click at [121, 436] on button "Add Comment" at bounding box center [113, 429] width 106 height 30
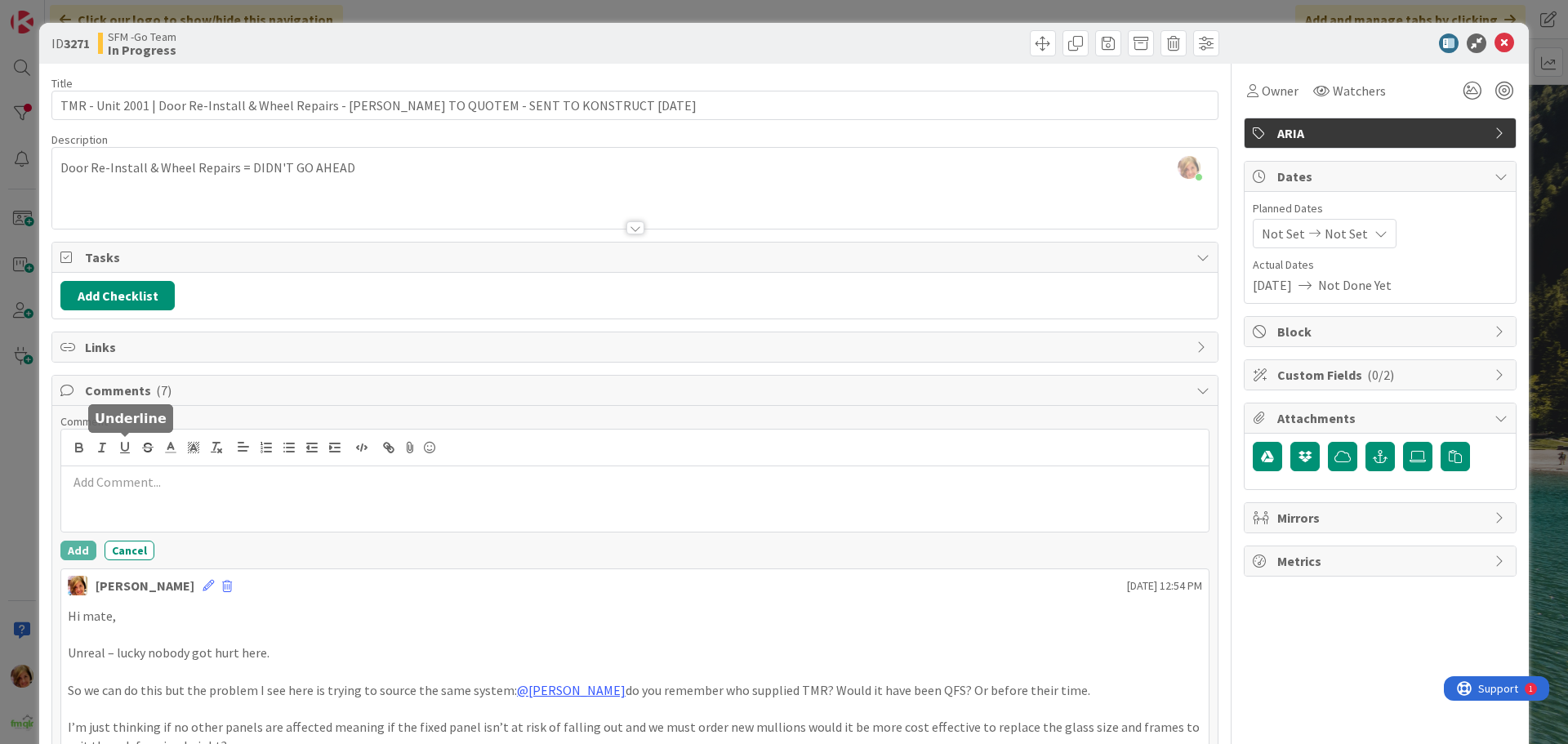
click at [153, 484] on p at bounding box center [635, 482] width 1134 height 18
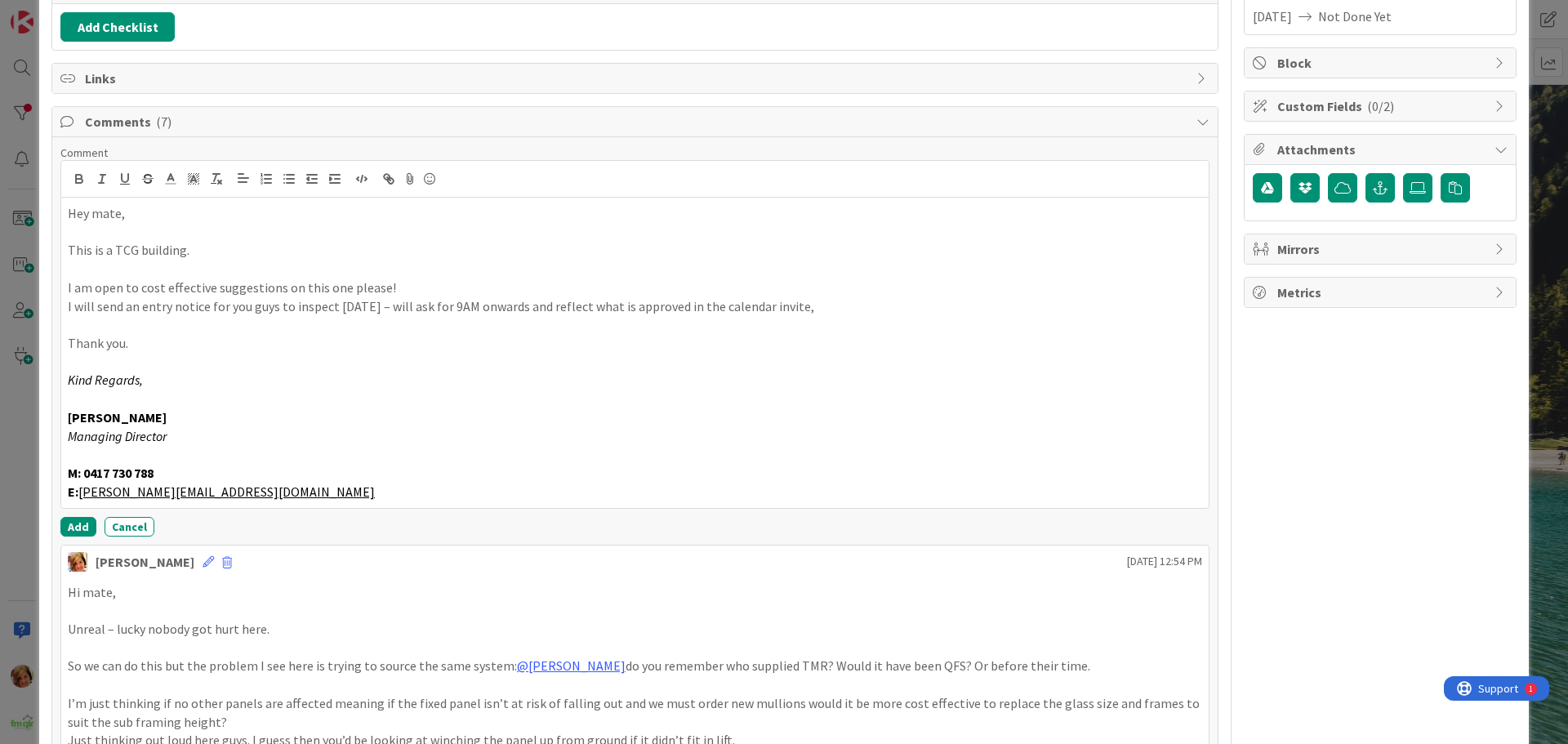
scroll to position [269, 0]
click at [81, 527] on button "Add" at bounding box center [78, 526] width 36 height 19
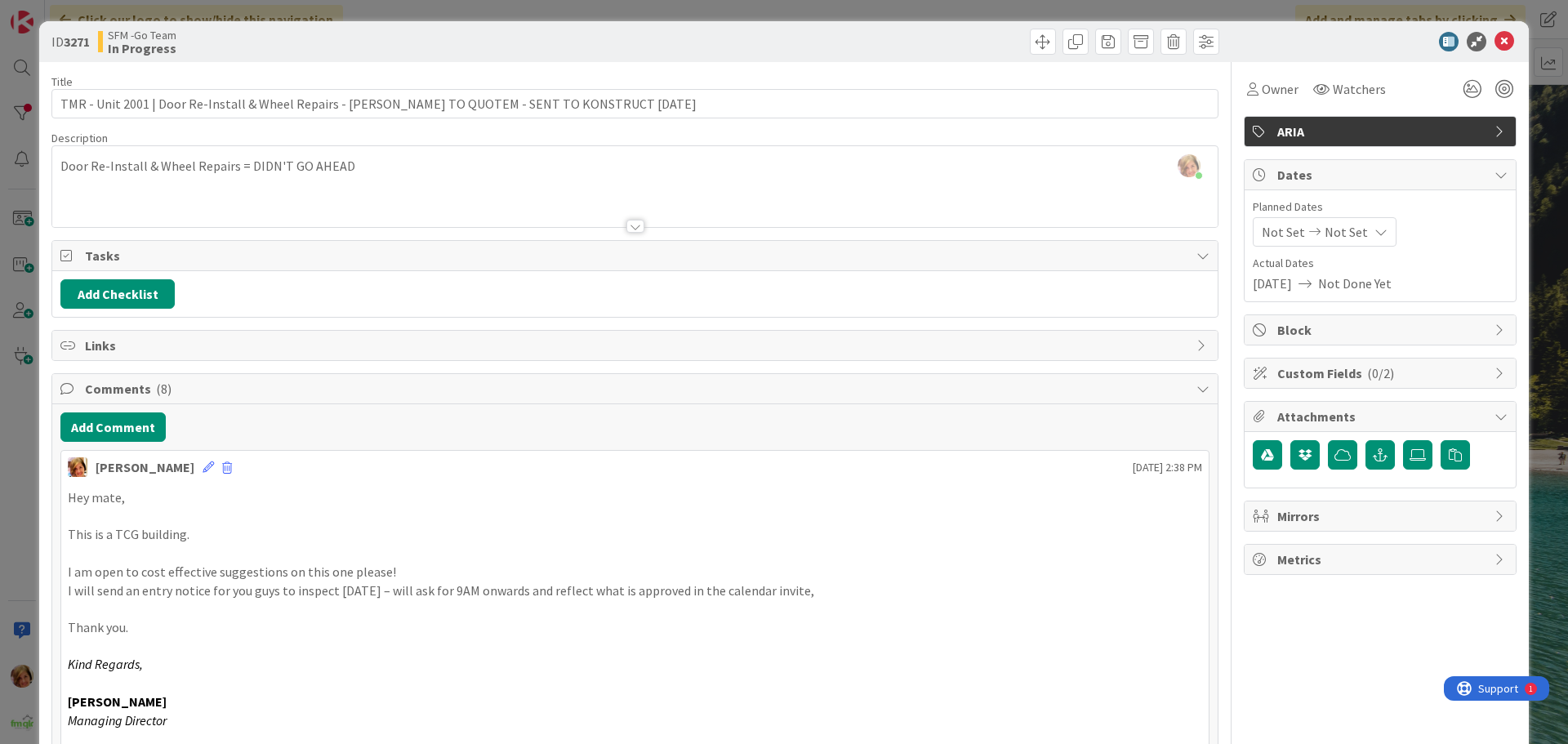
scroll to position [0, 0]
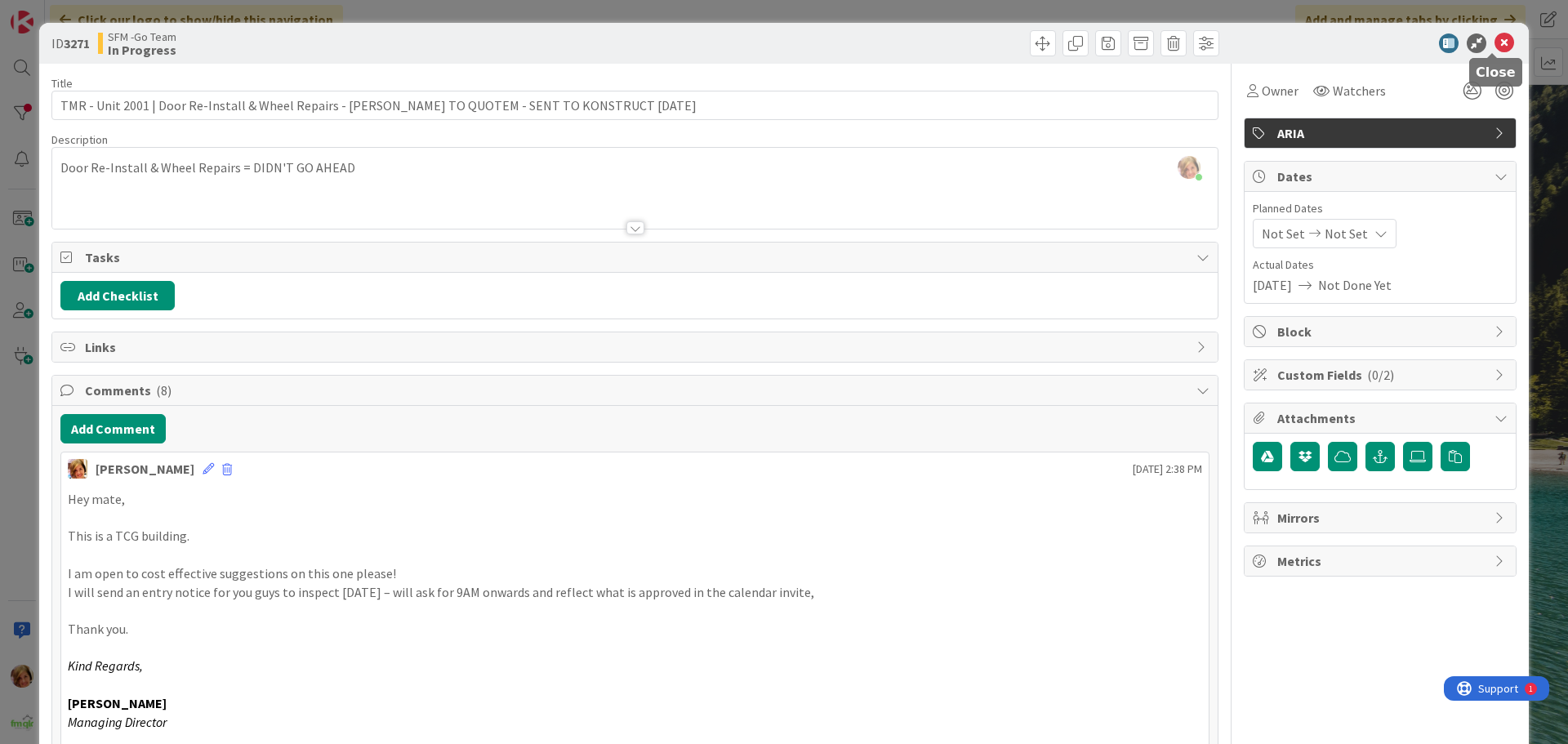
click at [1499, 39] on icon at bounding box center [1504, 43] width 19 height 19
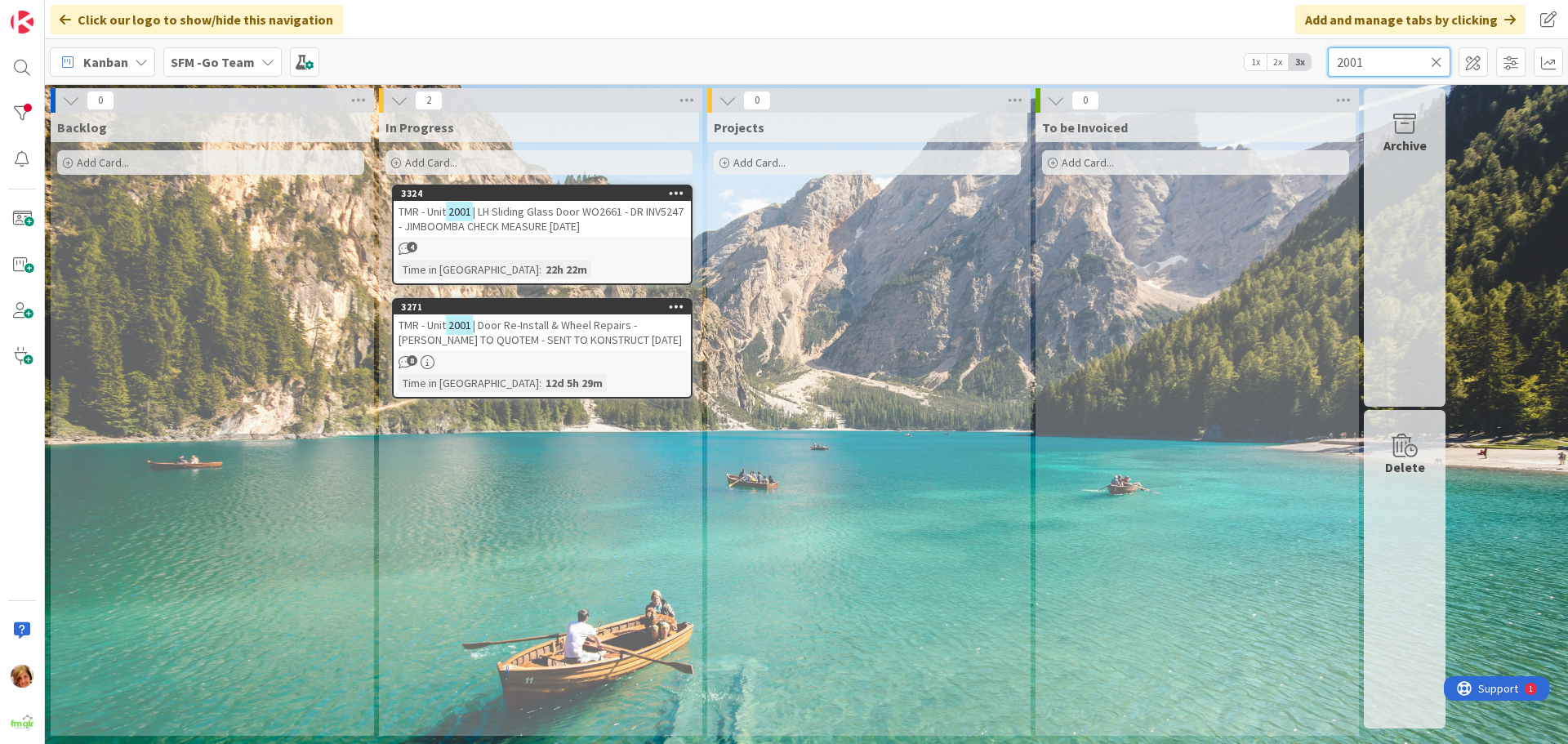
click at [1412, 53] on input "2001" at bounding box center [1389, 62] width 122 height 30
type input "2"
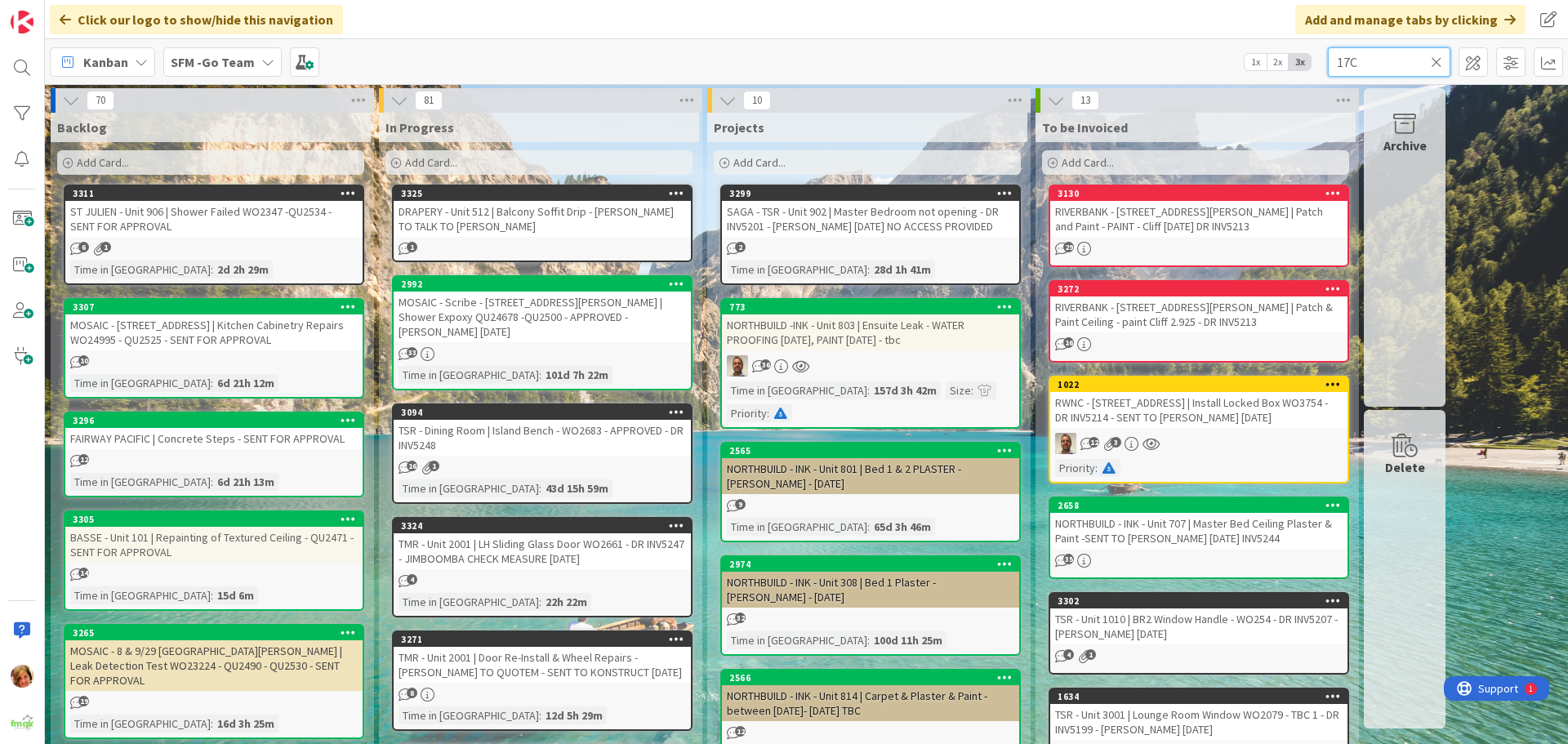
type input "17C"
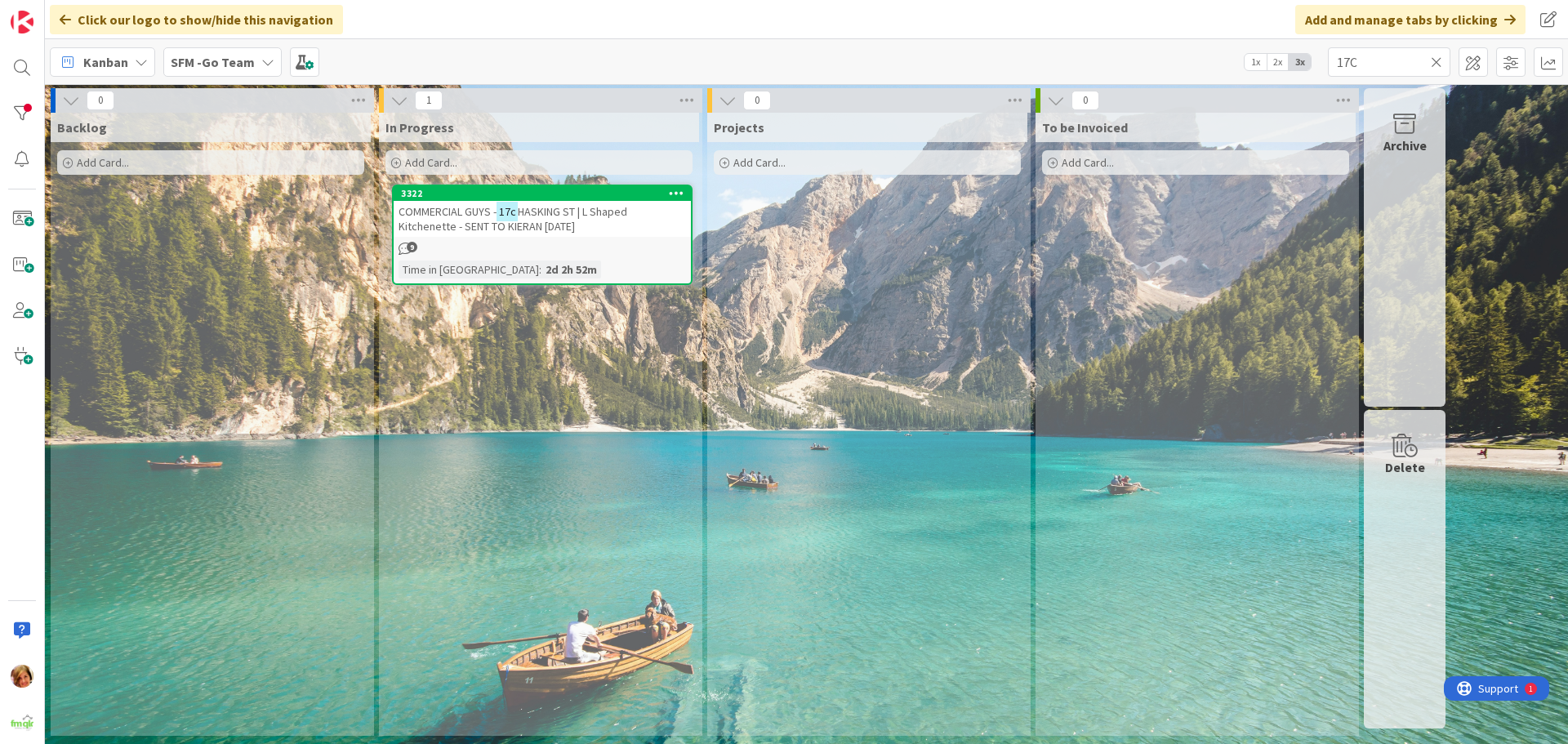
click at [476, 213] on span "COMMERCIAL GUYS -" at bounding box center [448, 212] width 98 height 15
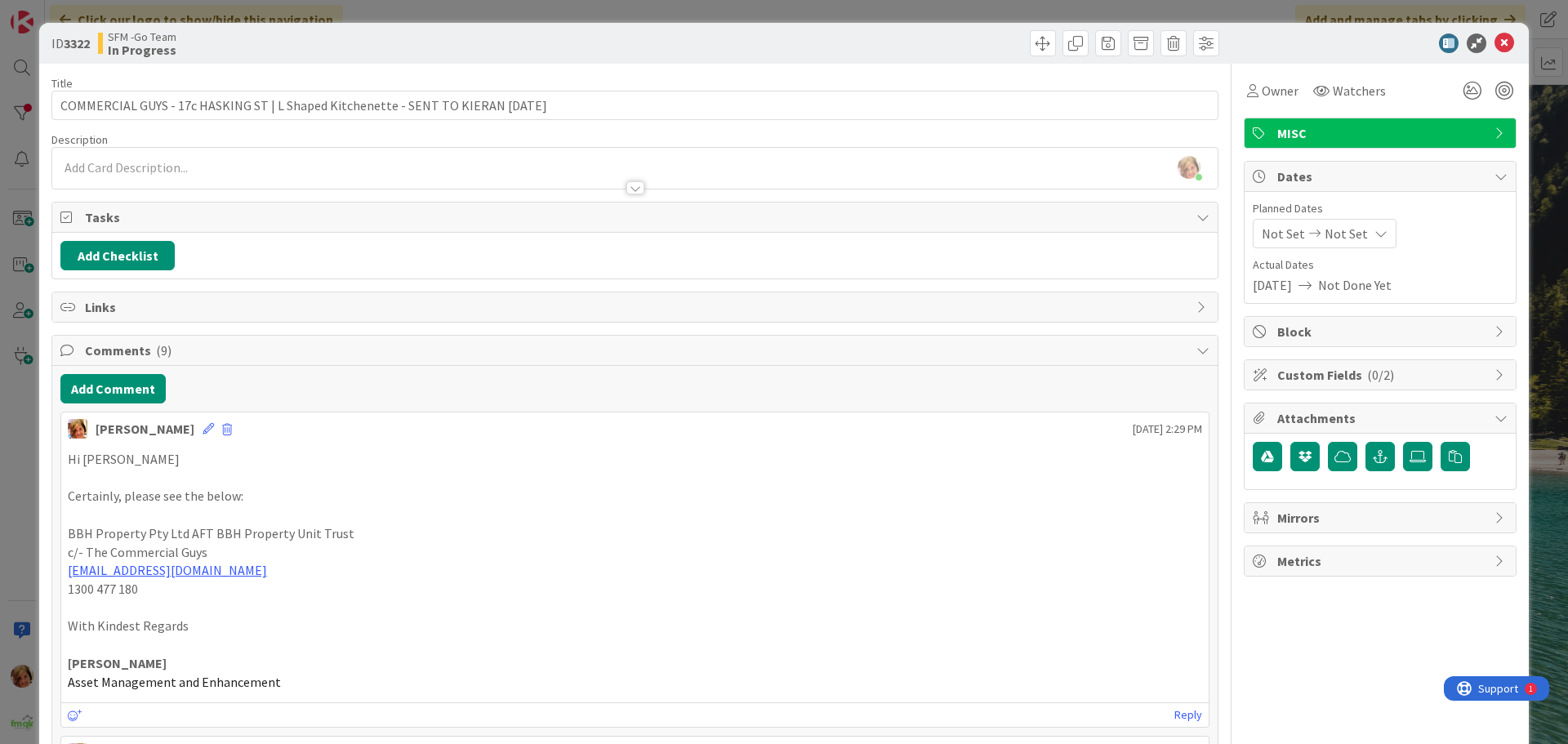
click at [603, 204] on div "Tasks" at bounding box center [635, 218] width 1165 height 31
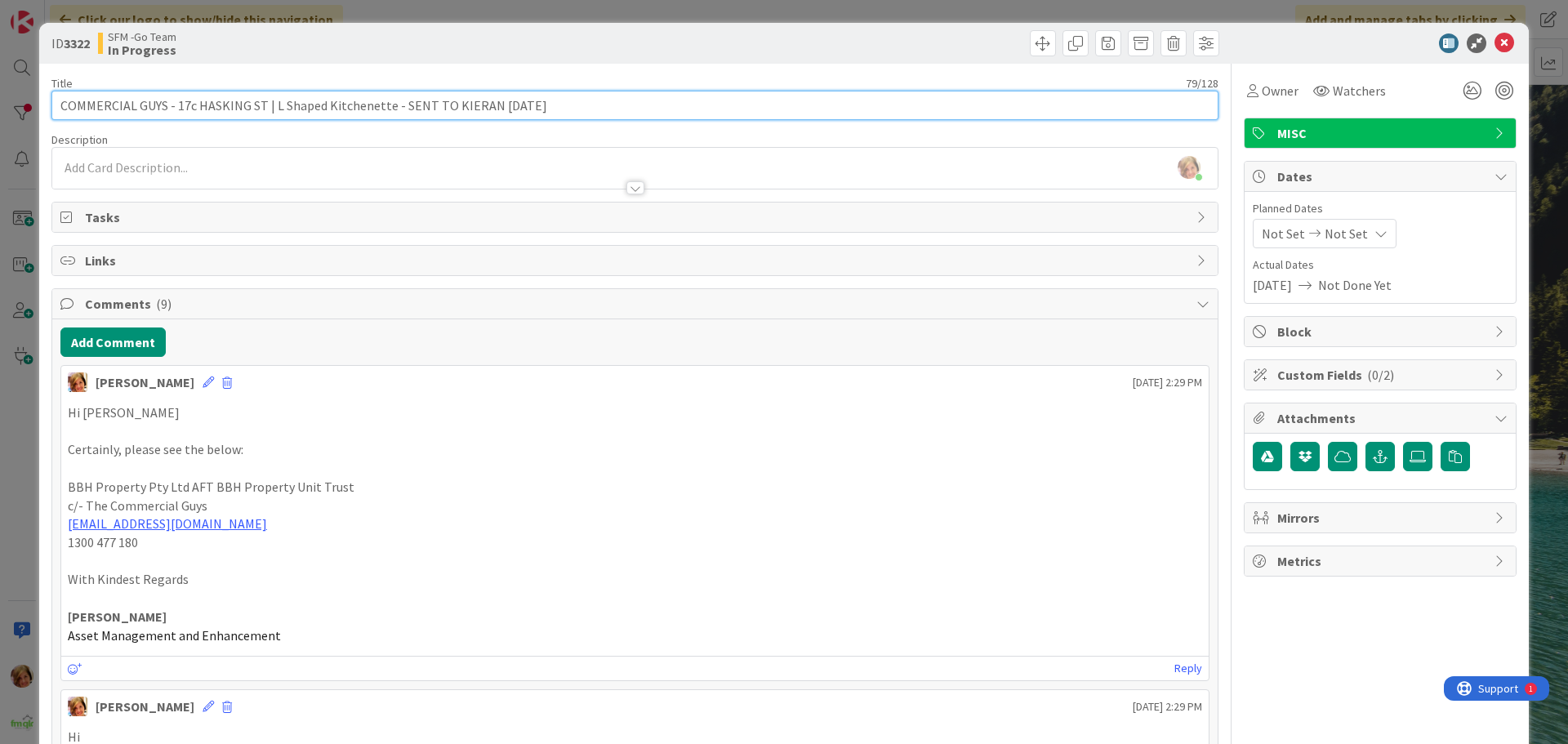
click at [583, 116] on input "COMMERCIAL GUYS - 17c HASKING ST | L Shaped Kitchenette - SENT TO KIERAN [DATE]" at bounding box center [635, 106] width 1167 height 30
click at [395, 106] on input "COMMERCIAL GUYS - 17c HASKING ST | L Shaped Kitchenette - SENT TO KIERAN [DATE]" at bounding box center [635, 106] width 1167 height 30
type input "COMMERCIAL GUYS - 17c HASKING ST | L Shaped Kitchenette - DR Q2546 - SENT TO KI…"
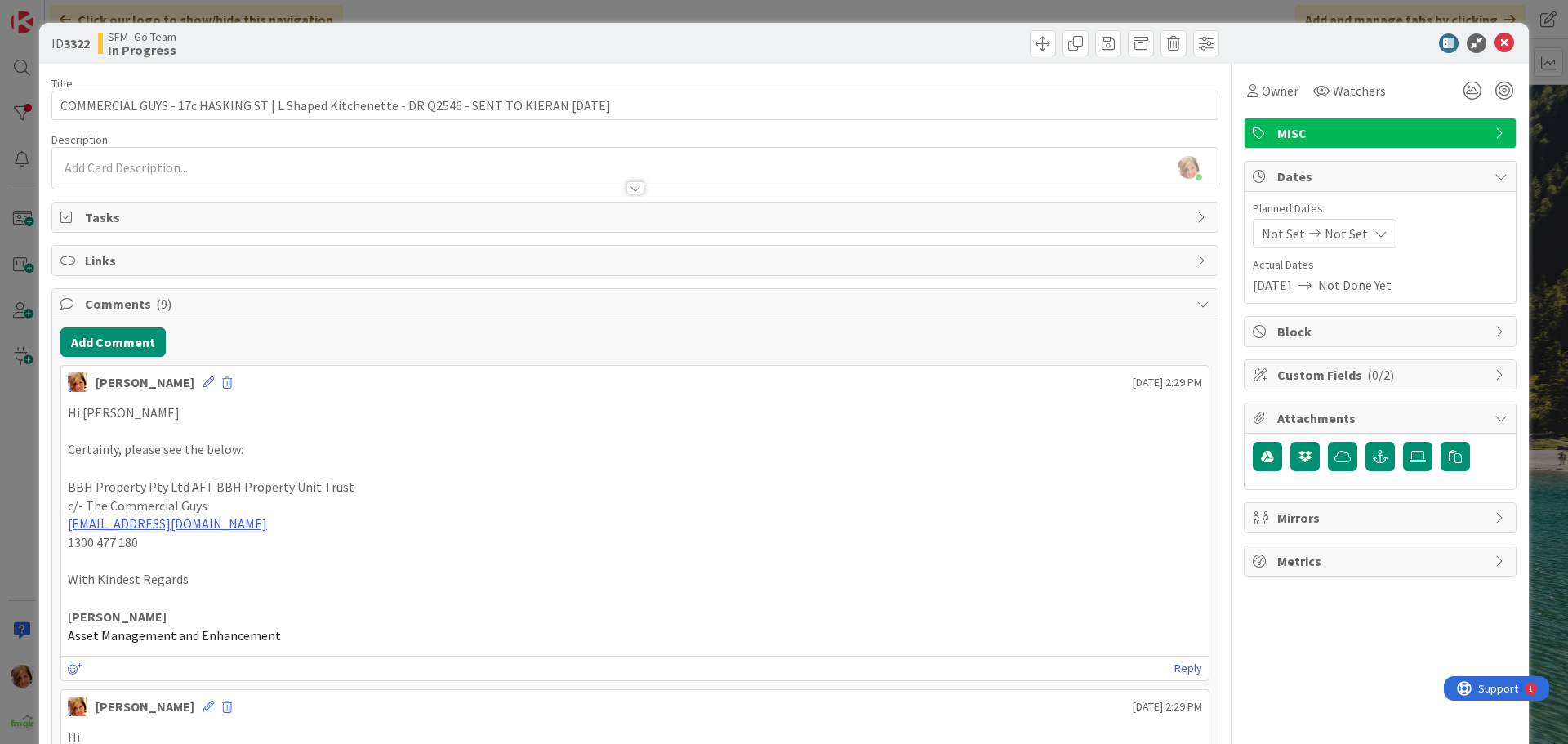
drag, startPoint x: 571, startPoint y: 469, endPoint x: 701, endPoint y: 358, distance: 170.9
click at [572, 469] on p at bounding box center [635, 468] width 1134 height 18
click at [972, 47] on div at bounding box center [929, 44] width 579 height 26
click at [1495, 42] on icon at bounding box center [1504, 43] width 19 height 19
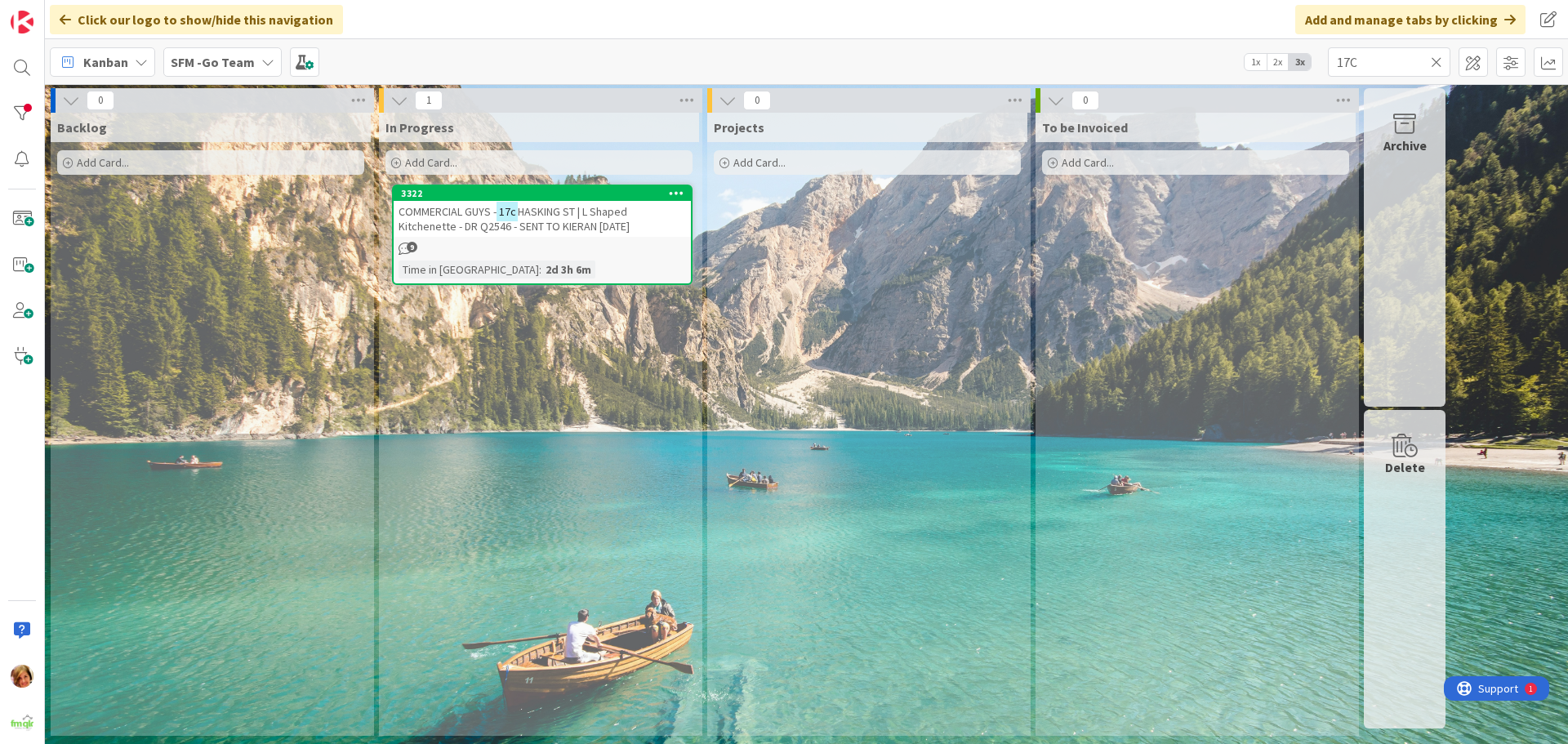
click at [1439, 59] on icon at bounding box center [1436, 62] width 11 height 15
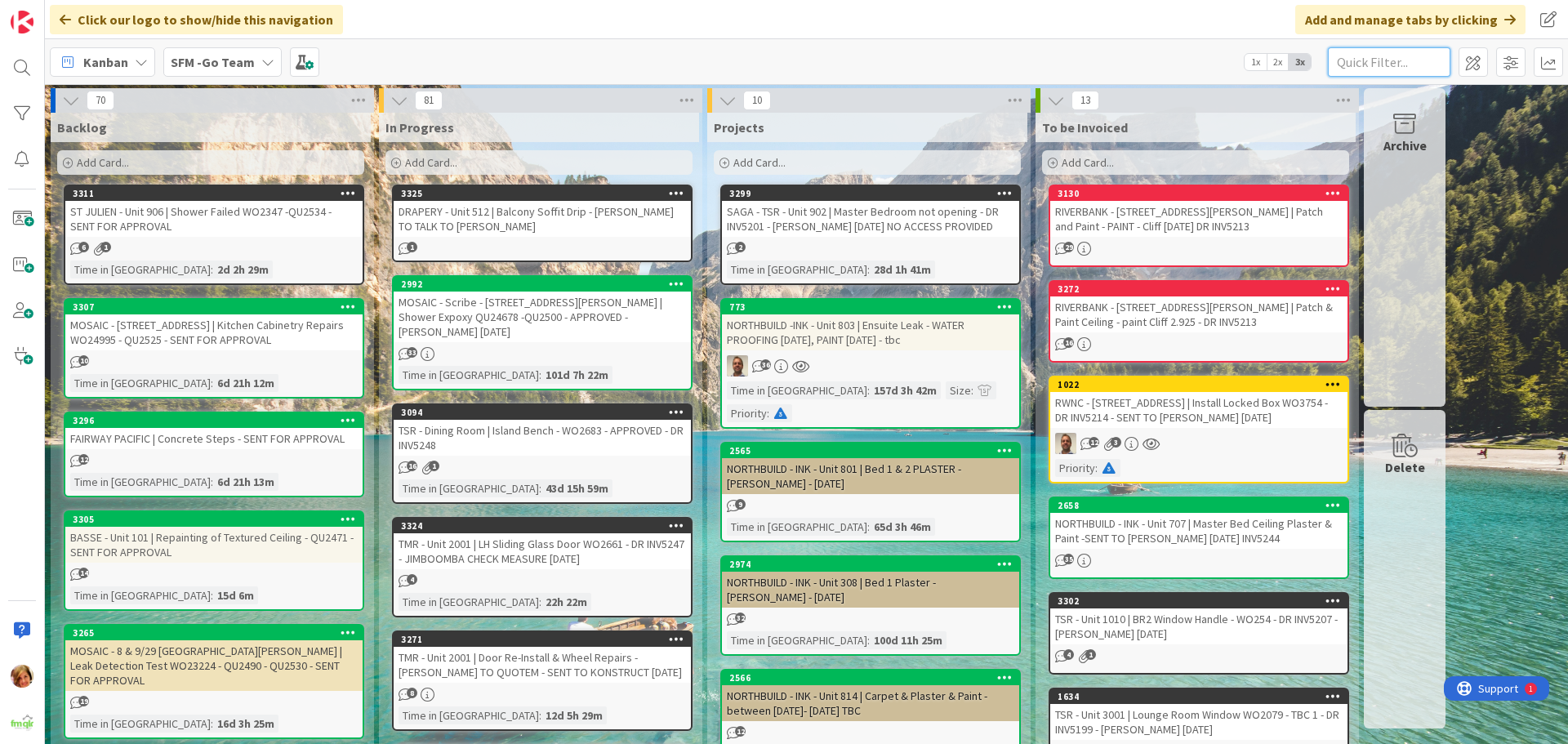
click at [1376, 64] on input "text" at bounding box center [1389, 62] width 122 height 30
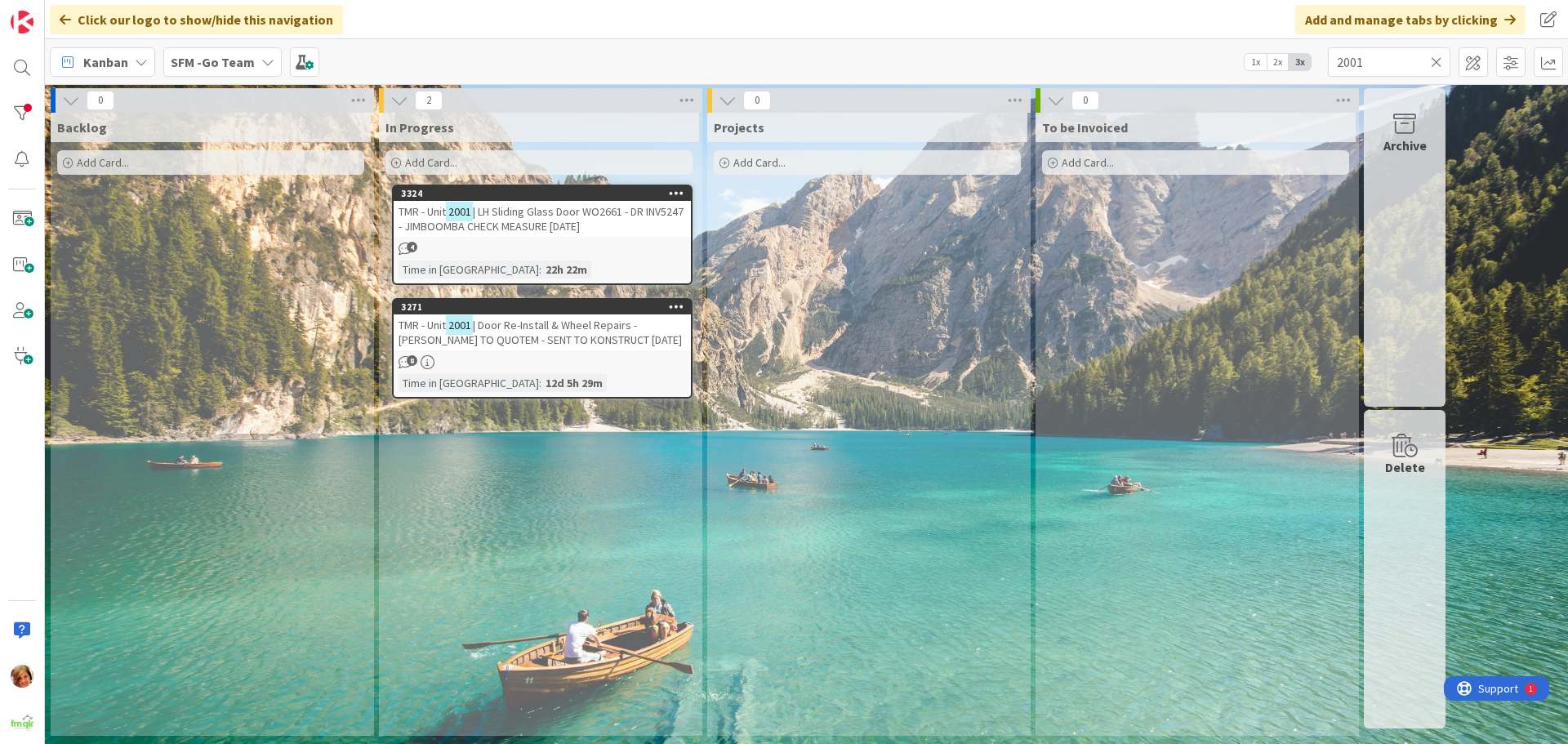
click at [551, 233] on span "| LH Sliding Glass Door WO2661 - DR INV5247 - JIMBOOMBA CHECK MEASURE [DATE]" at bounding box center [541, 219] width 285 height 30
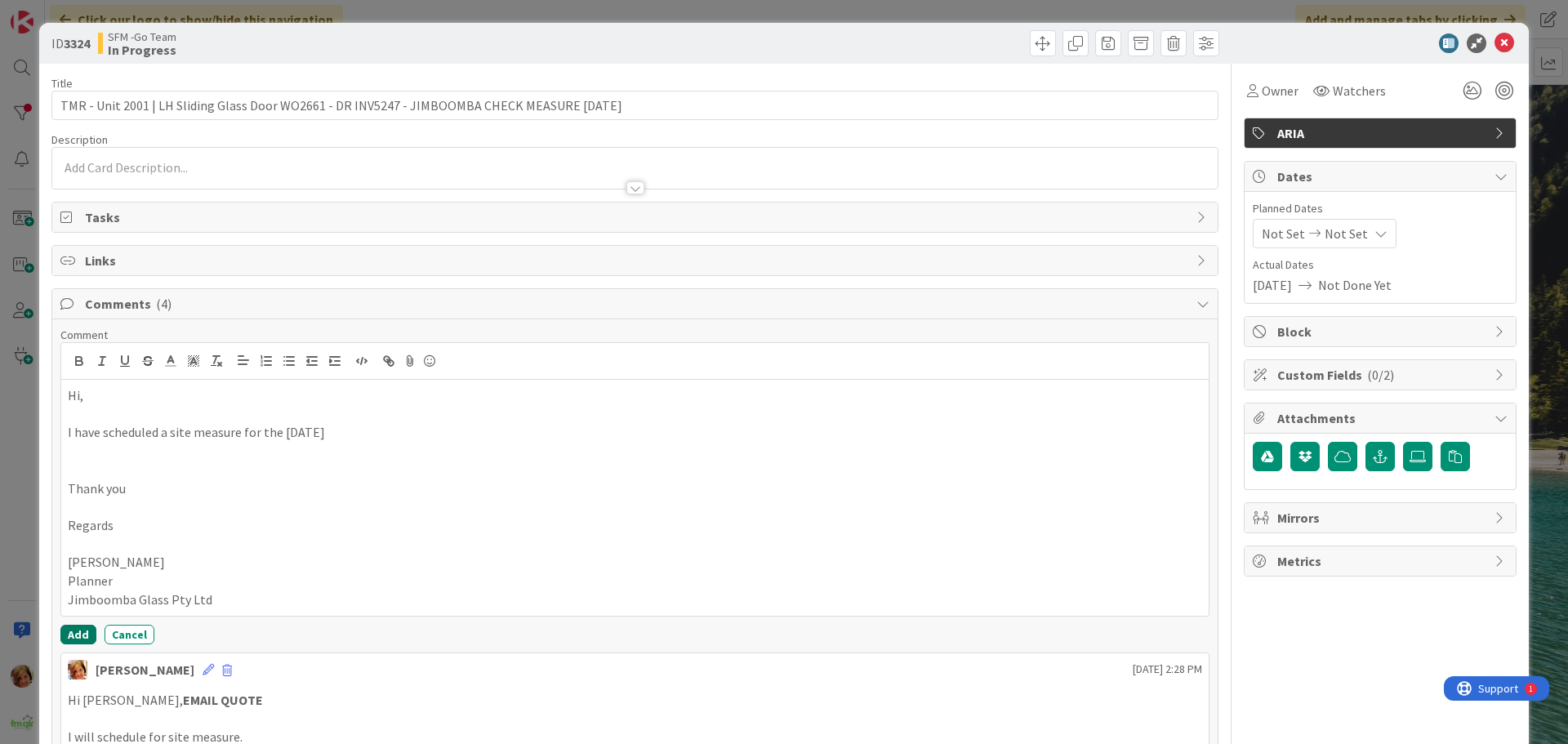
click at [75, 629] on button "Add" at bounding box center [78, 635] width 36 height 19
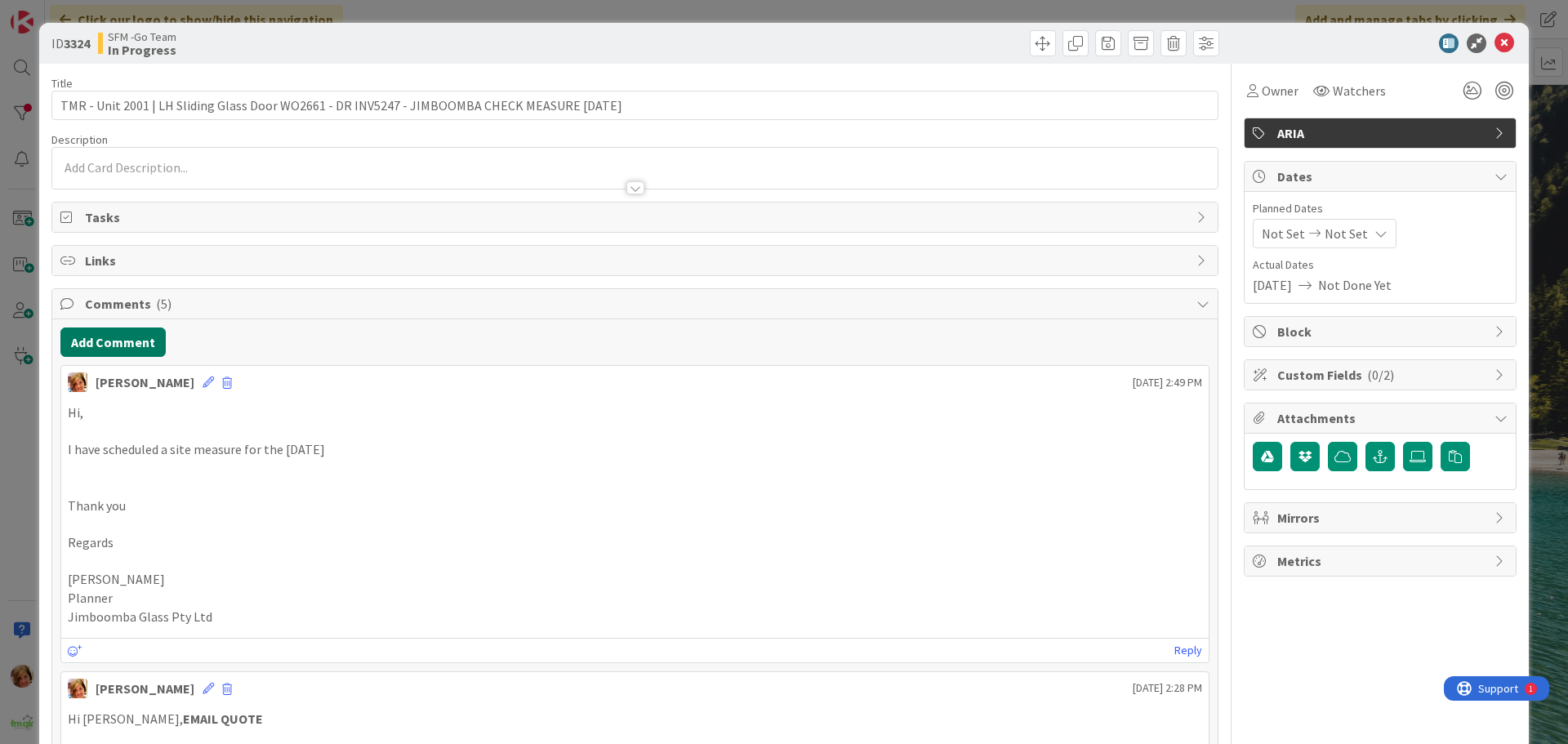
click at [128, 342] on button "Add Comment" at bounding box center [113, 343] width 106 height 30
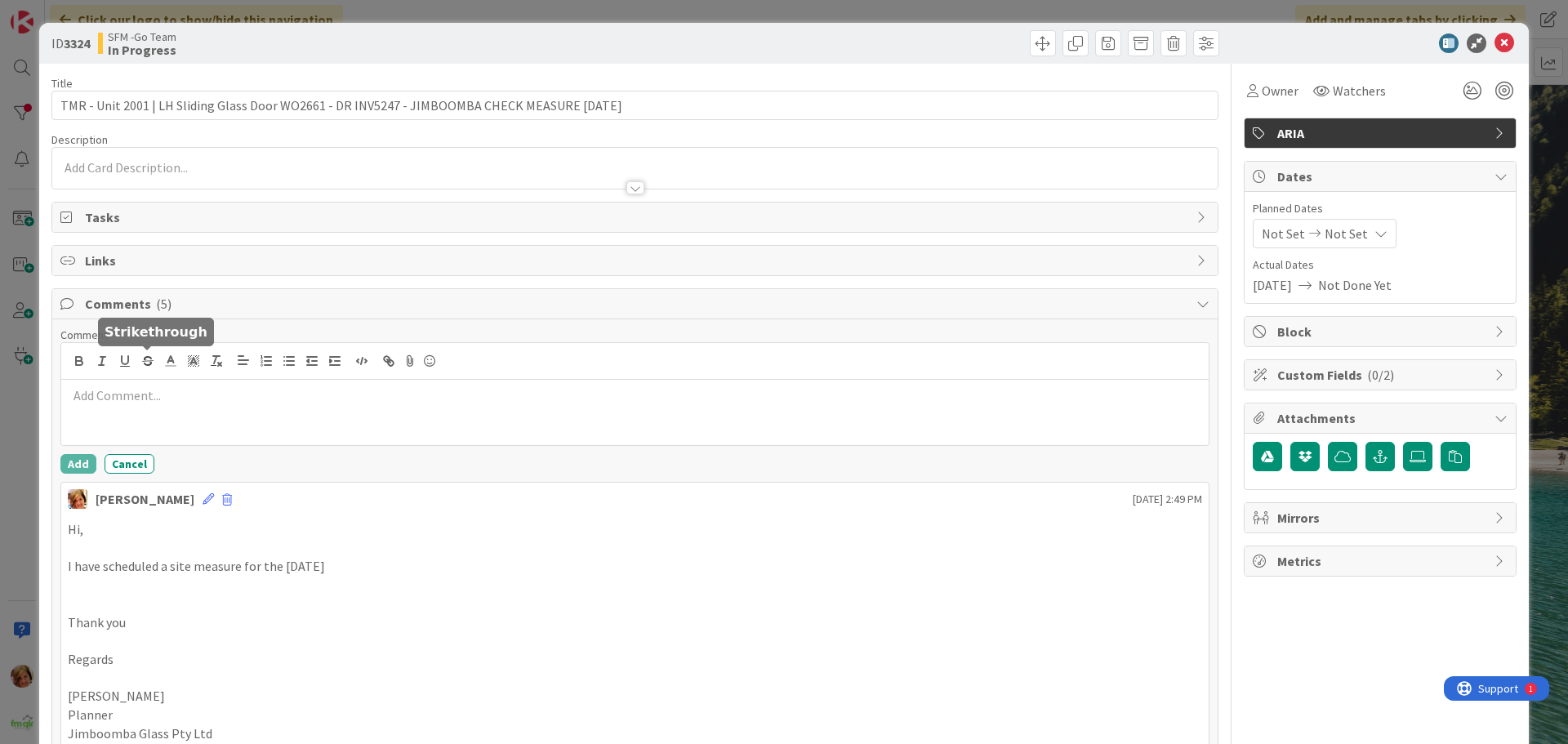
click at [159, 404] on p at bounding box center [635, 395] width 1134 height 18
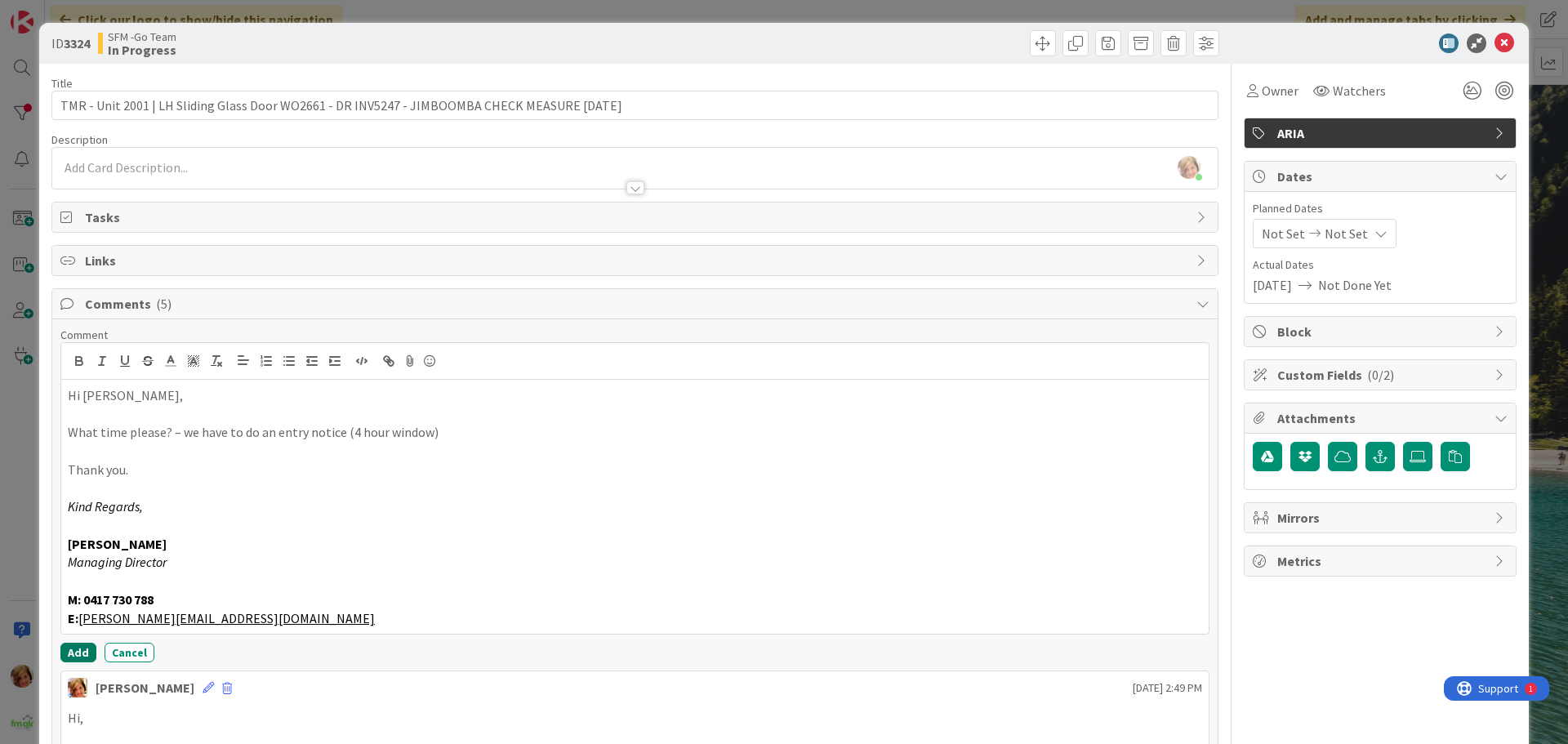
click at [71, 652] on button "Add" at bounding box center [78, 652] width 36 height 19
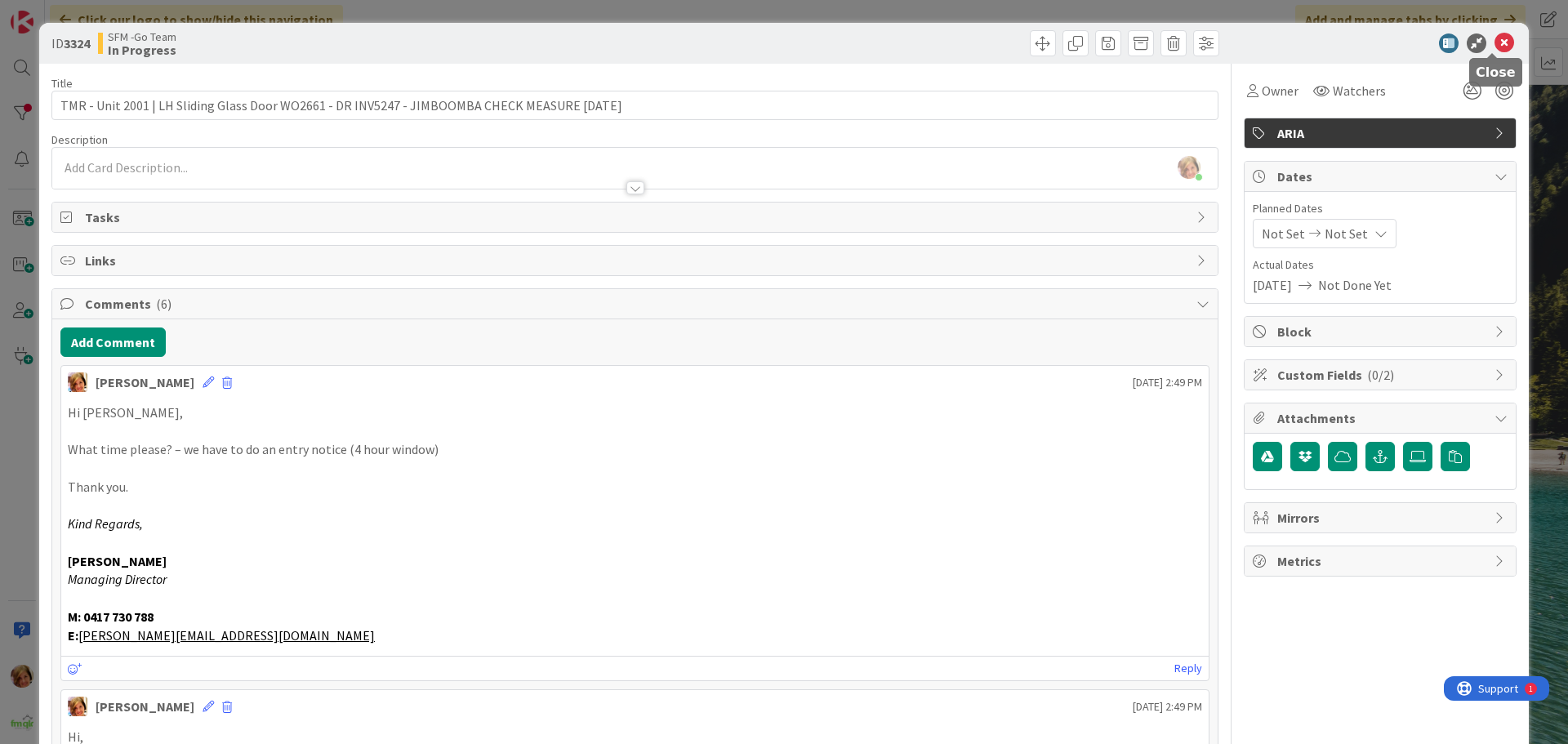
click at [1495, 44] on icon at bounding box center [1504, 43] width 19 height 19
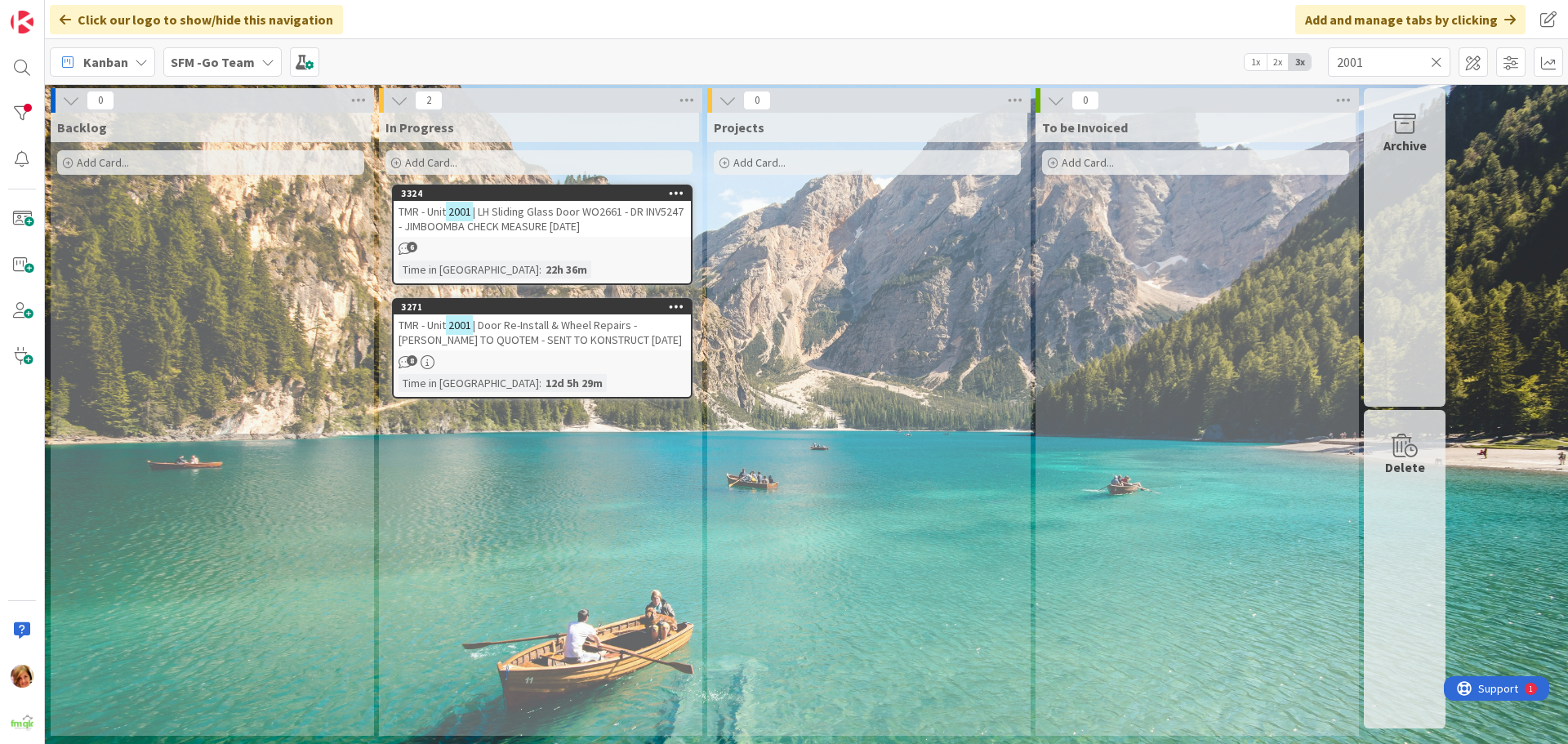
click at [529, 334] on span "| Door Re-Install & Wheel Repairs - [PERSON_NAME] TO QUOTEM - SENT TO KONSTRUCT…" at bounding box center [540, 332] width 283 height 30
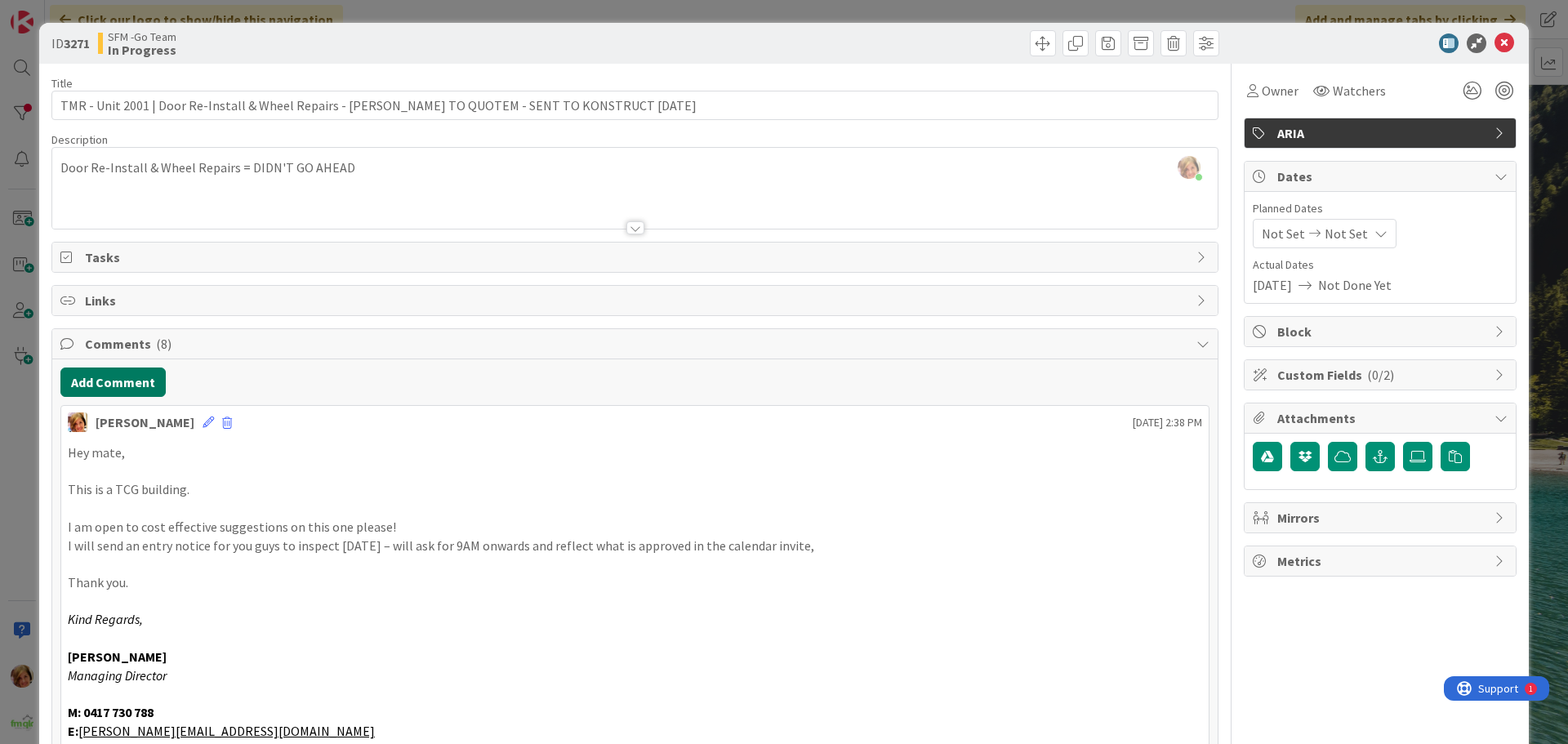
click at [121, 387] on button "Add Comment" at bounding box center [113, 382] width 106 height 30
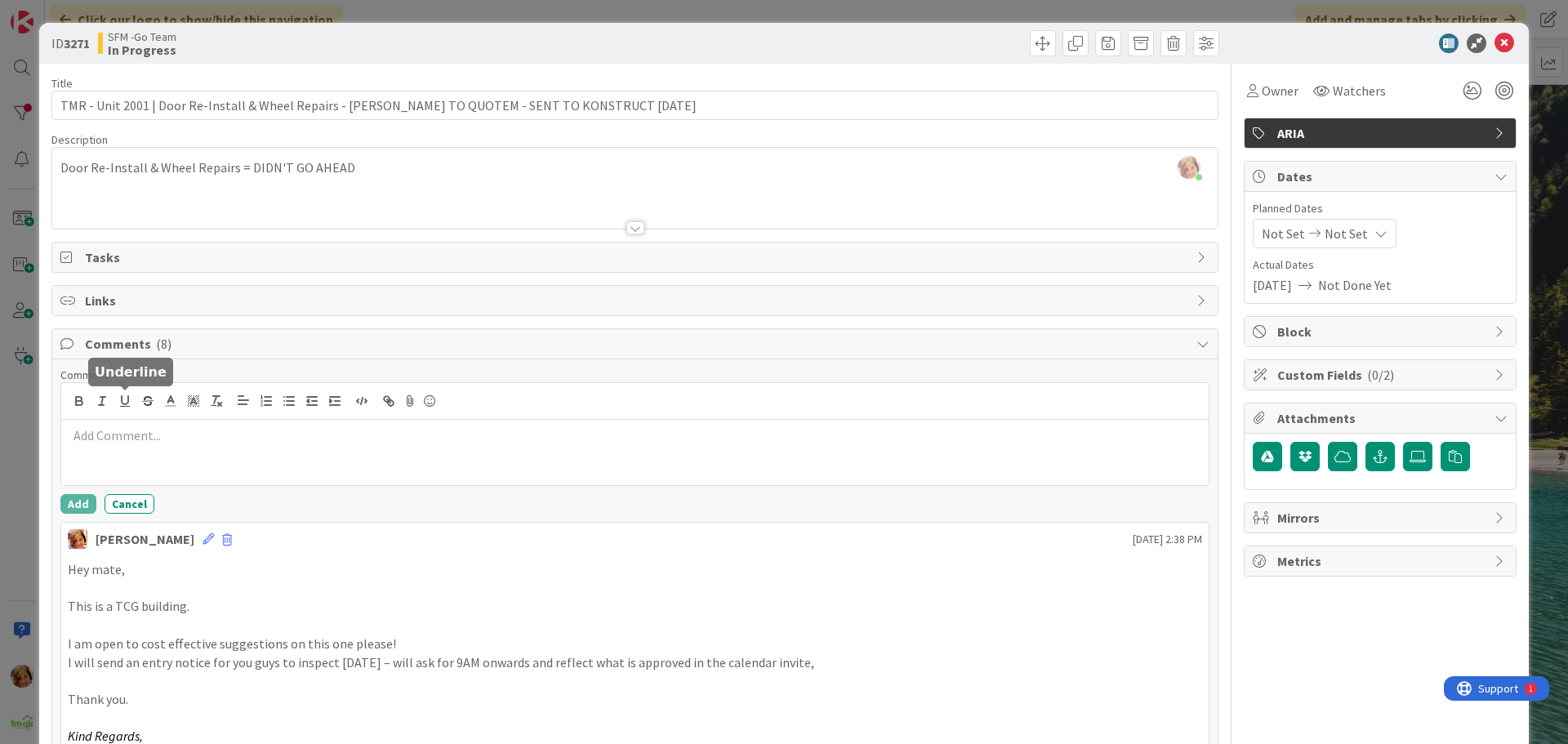
click at [173, 451] on div at bounding box center [635, 452] width 1148 height 66
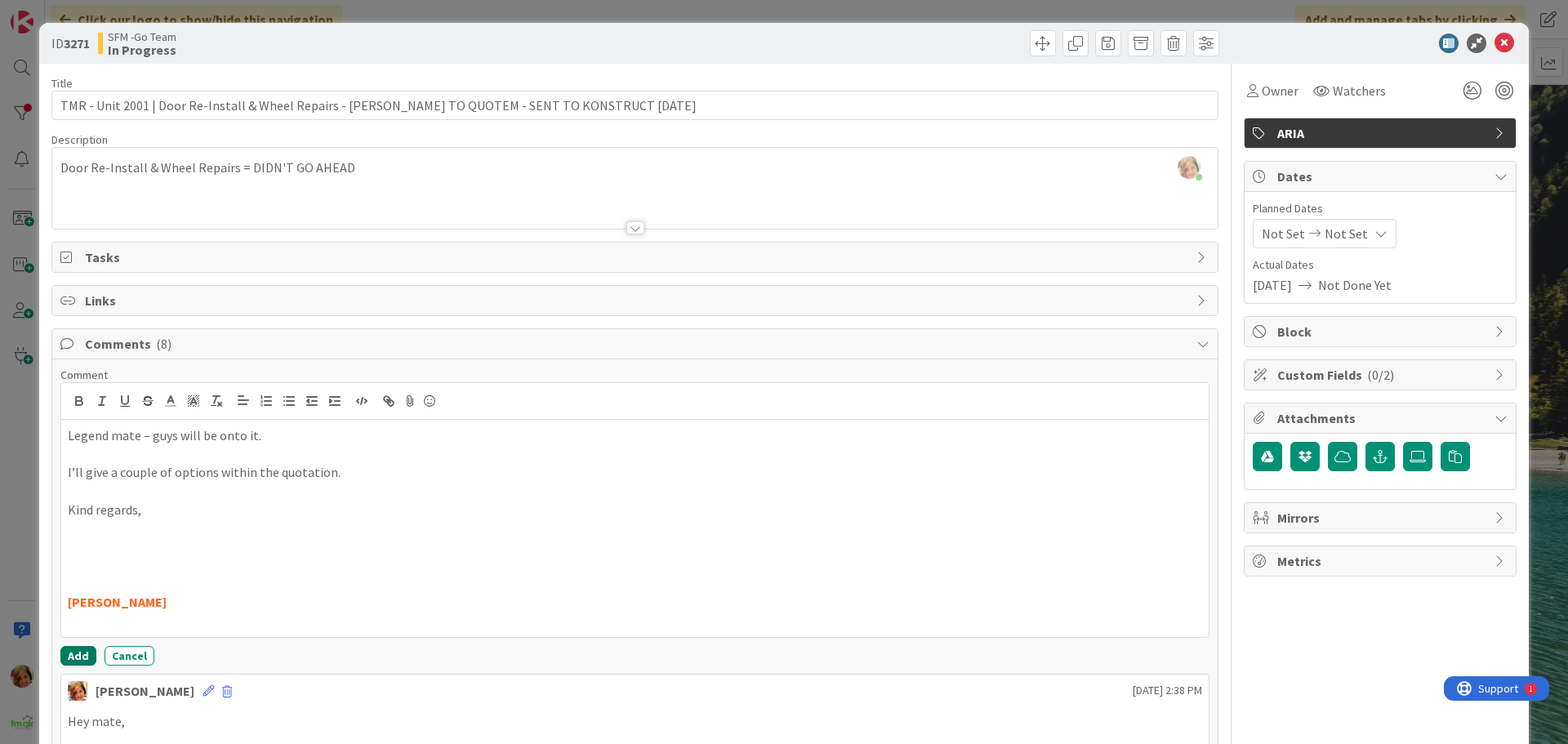
click at [71, 653] on button "Add" at bounding box center [78, 656] width 36 height 19
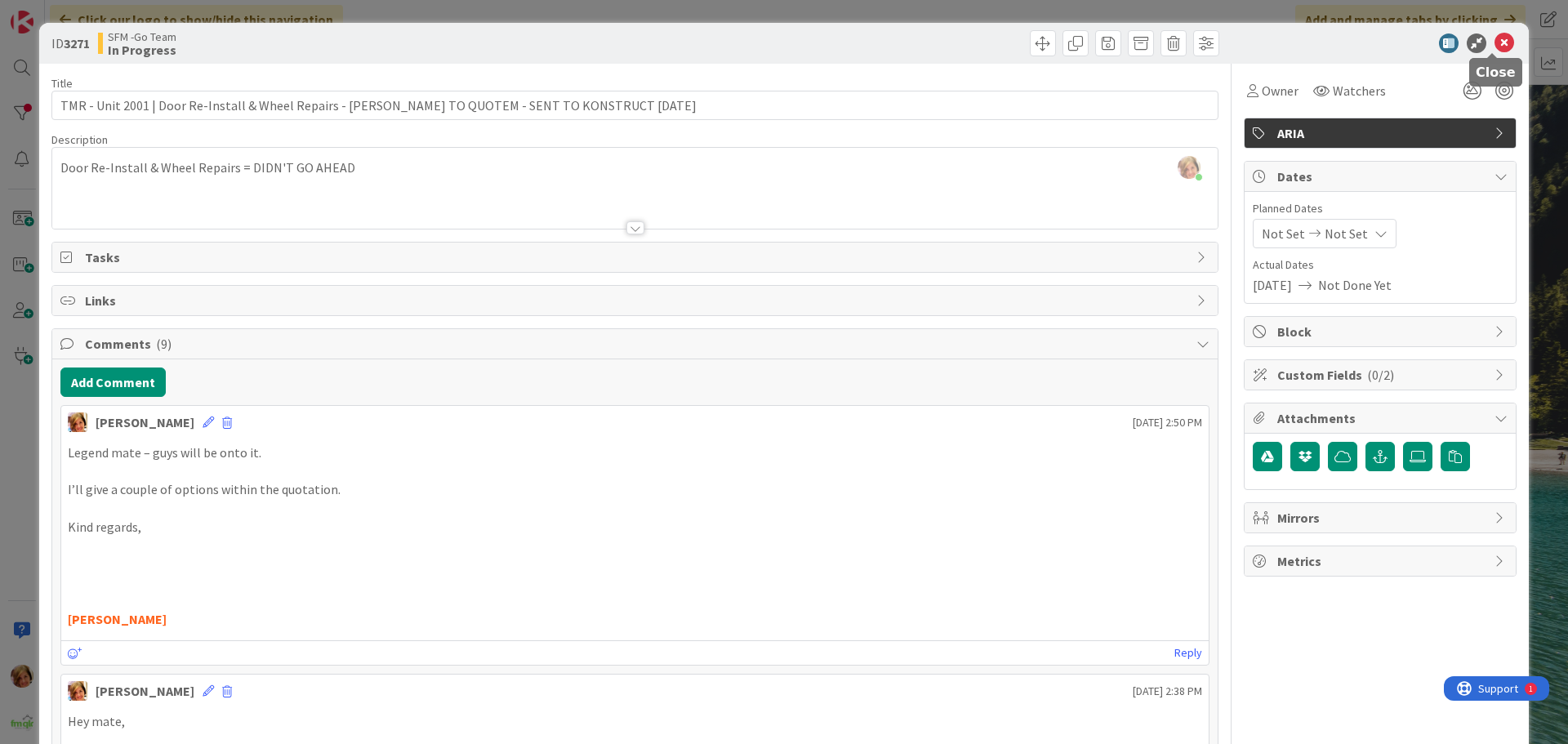
click at [1495, 48] on icon at bounding box center [1504, 43] width 19 height 19
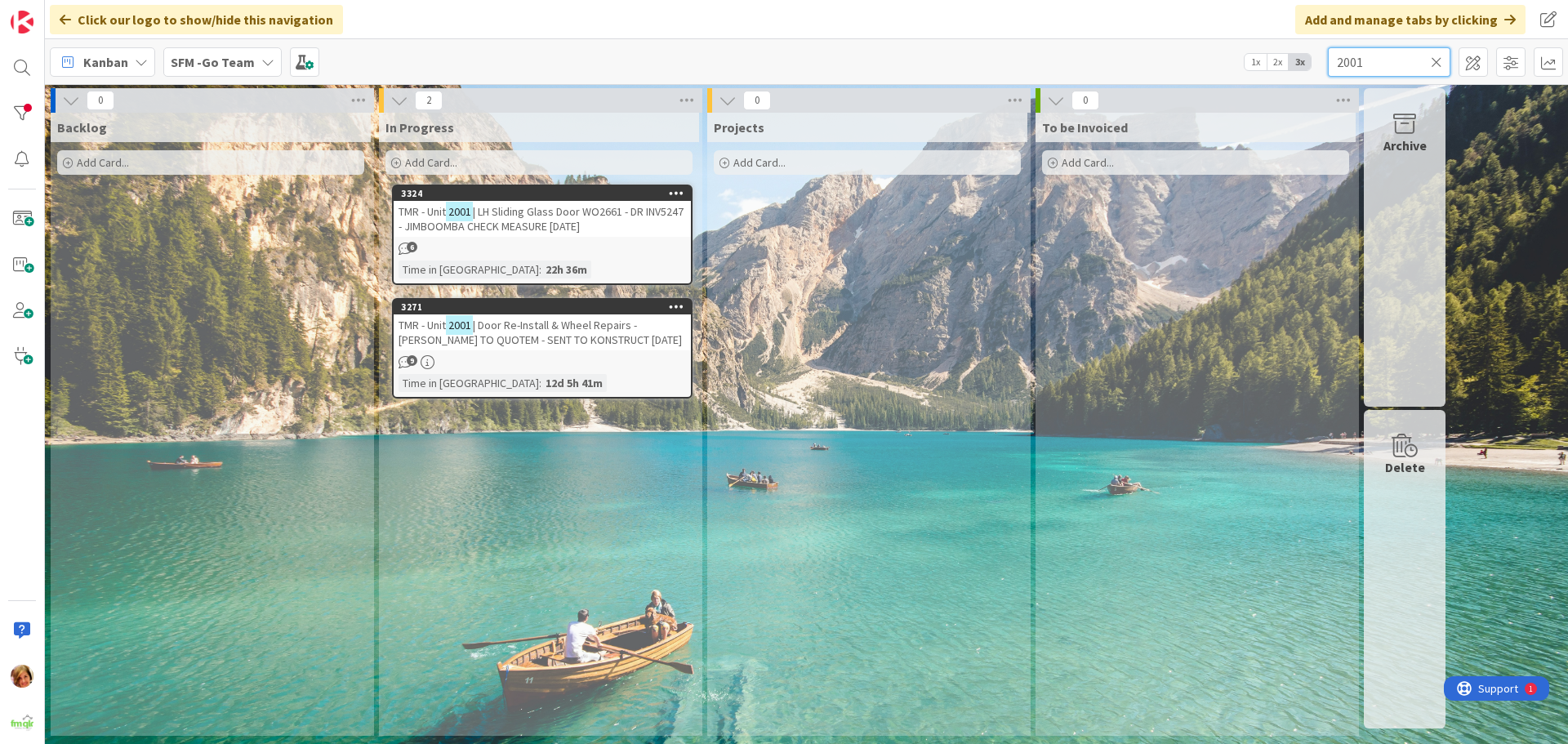
click at [1391, 59] on input "2001" at bounding box center [1389, 62] width 122 height 30
type input "2"
type input "ARUNDEL"
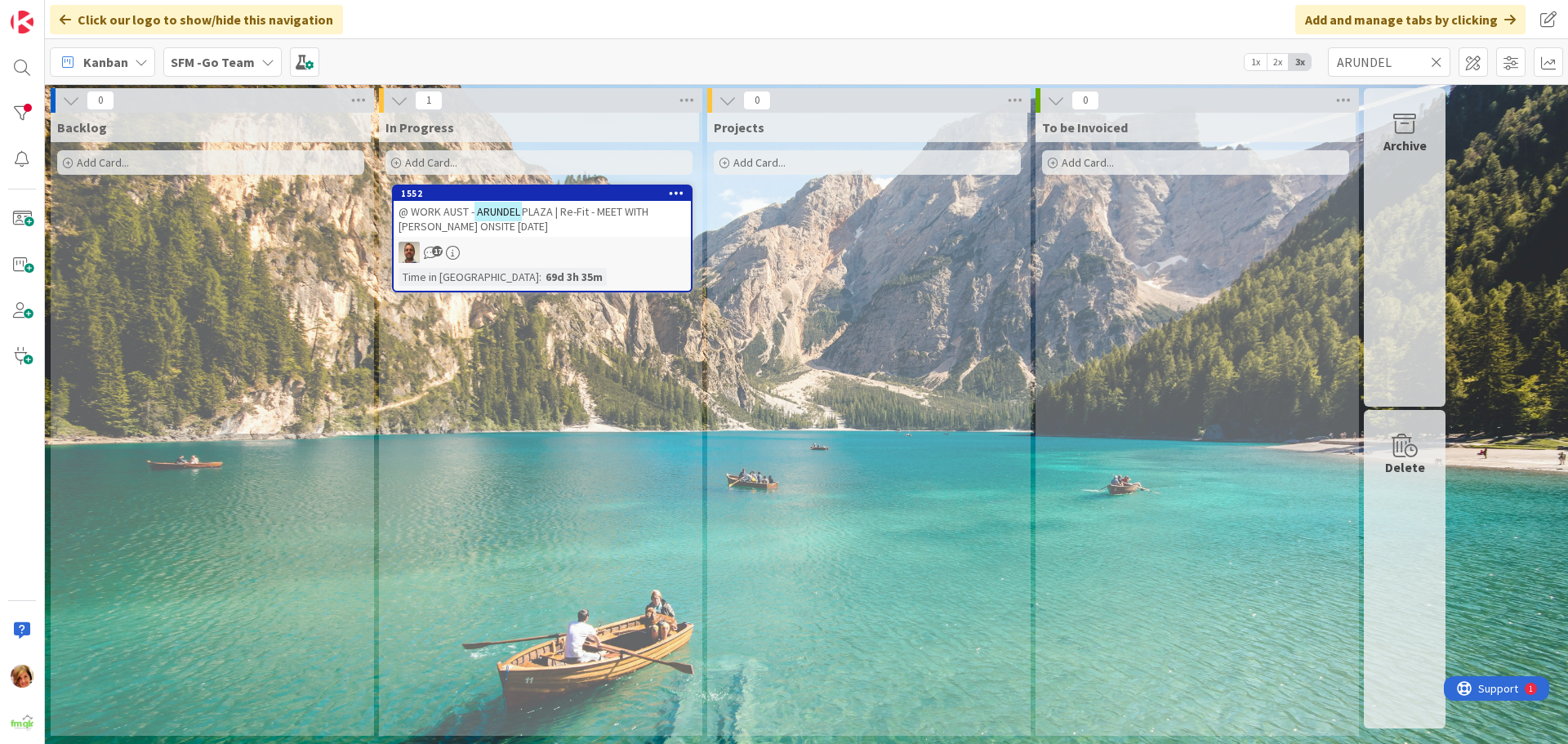
click at [557, 208] on span "PLAZA | Re-Fit - MEET WITH [PERSON_NAME] ONSITE [DATE]" at bounding box center [524, 219] width 250 height 30
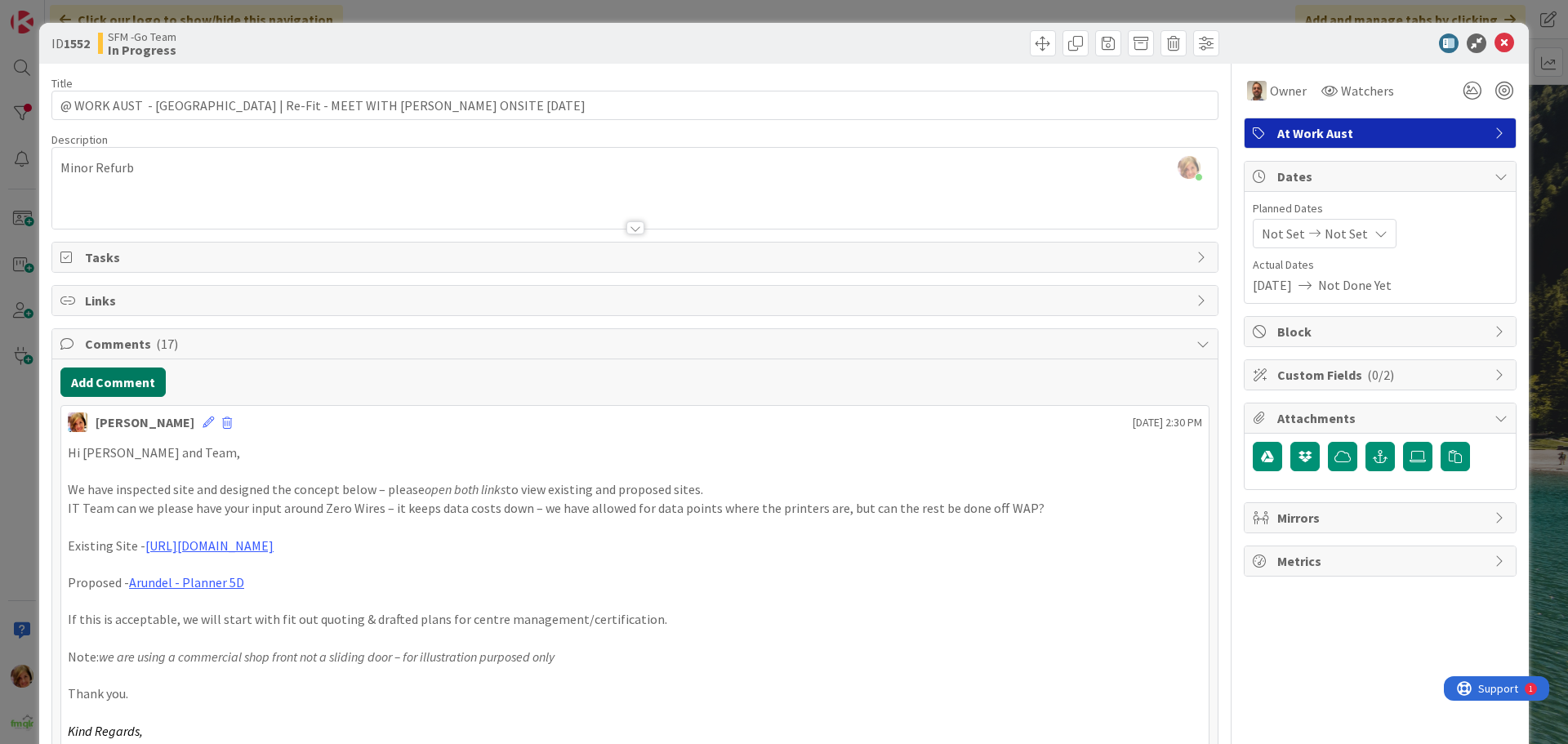
click at [125, 387] on button "Add Comment" at bounding box center [113, 382] width 106 height 30
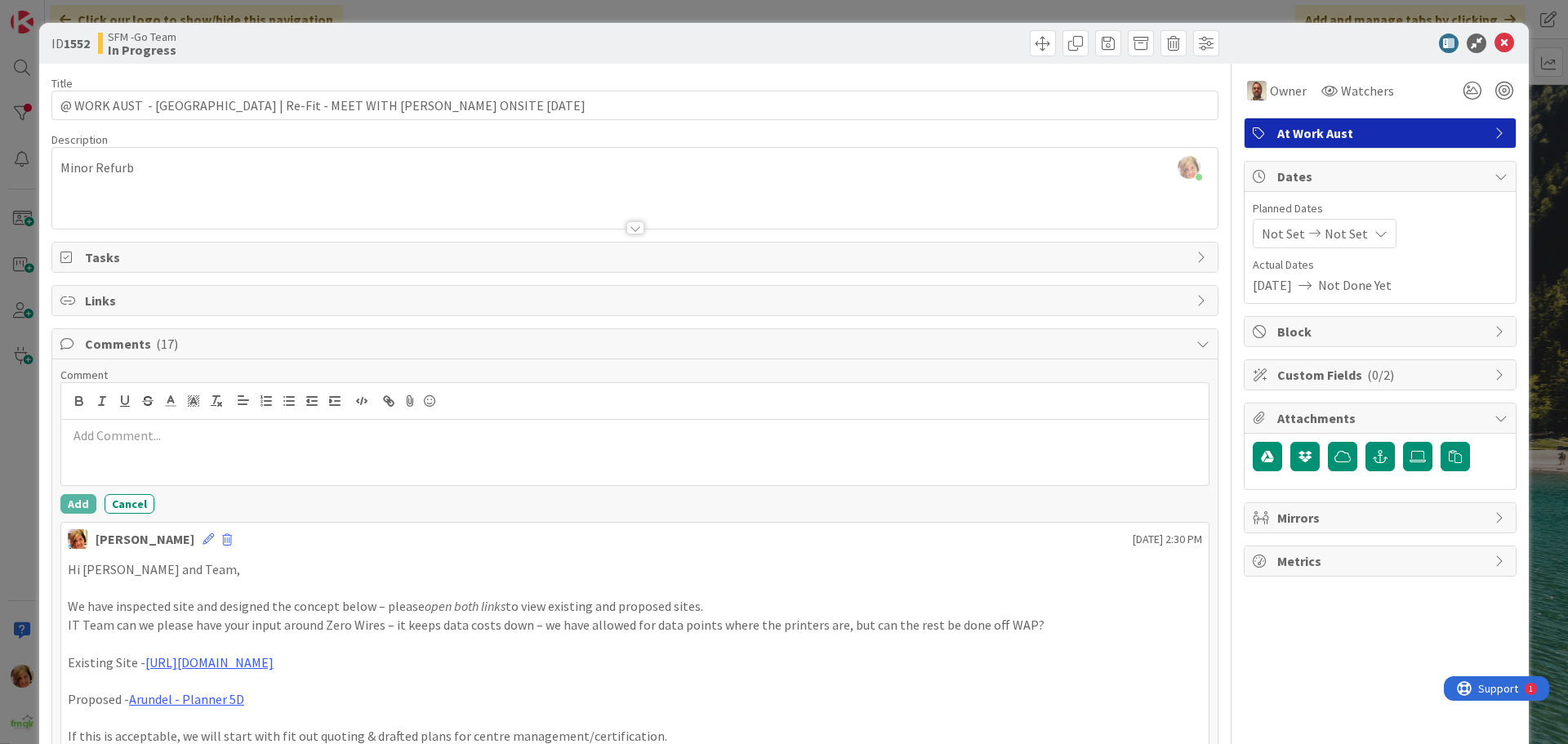
drag, startPoint x: 125, startPoint y: 387, endPoint x: 169, endPoint y: 416, distance: 52.7
click at [169, 416] on div at bounding box center [635, 401] width 1148 height 37
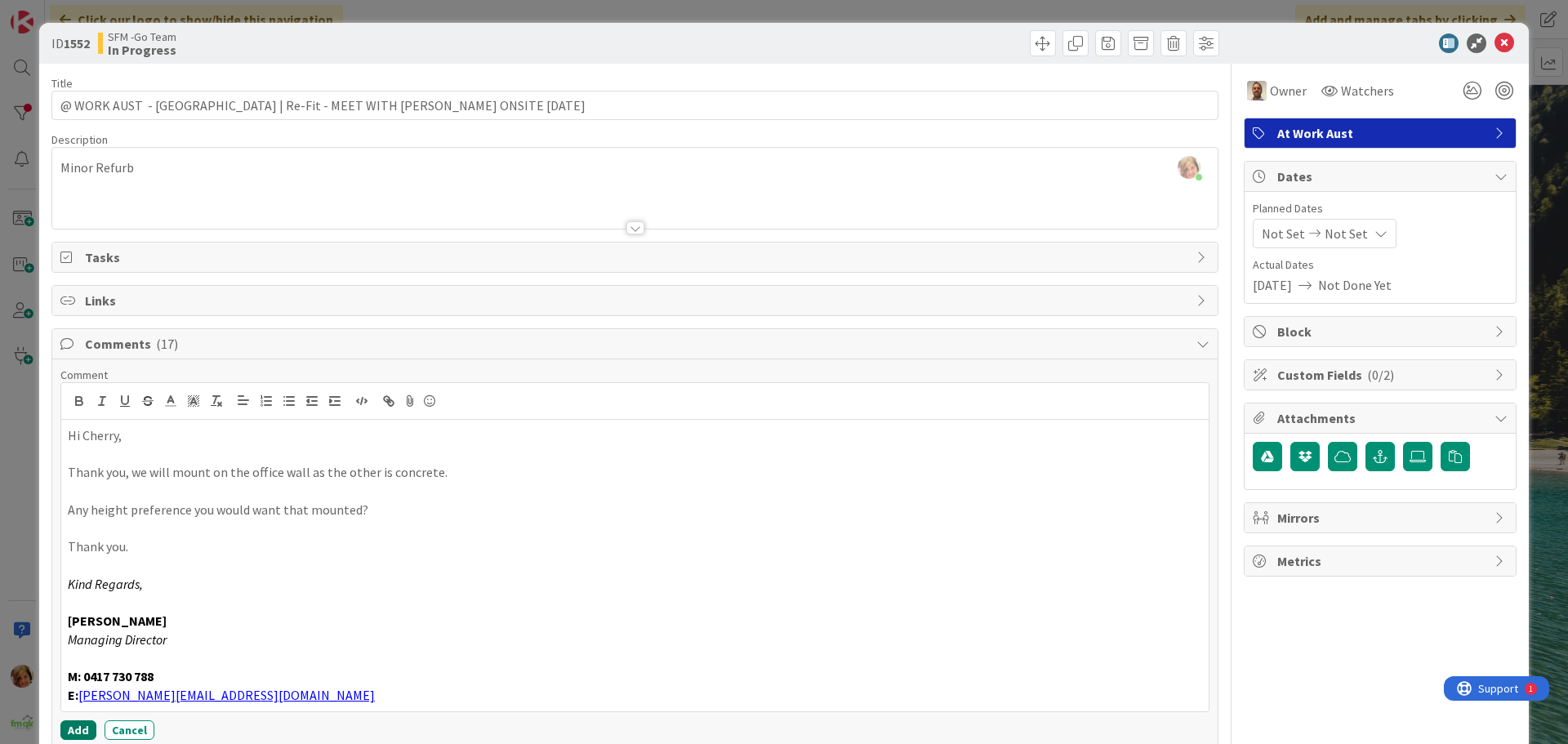
click at [69, 727] on button "Add" at bounding box center [78, 730] width 36 height 19
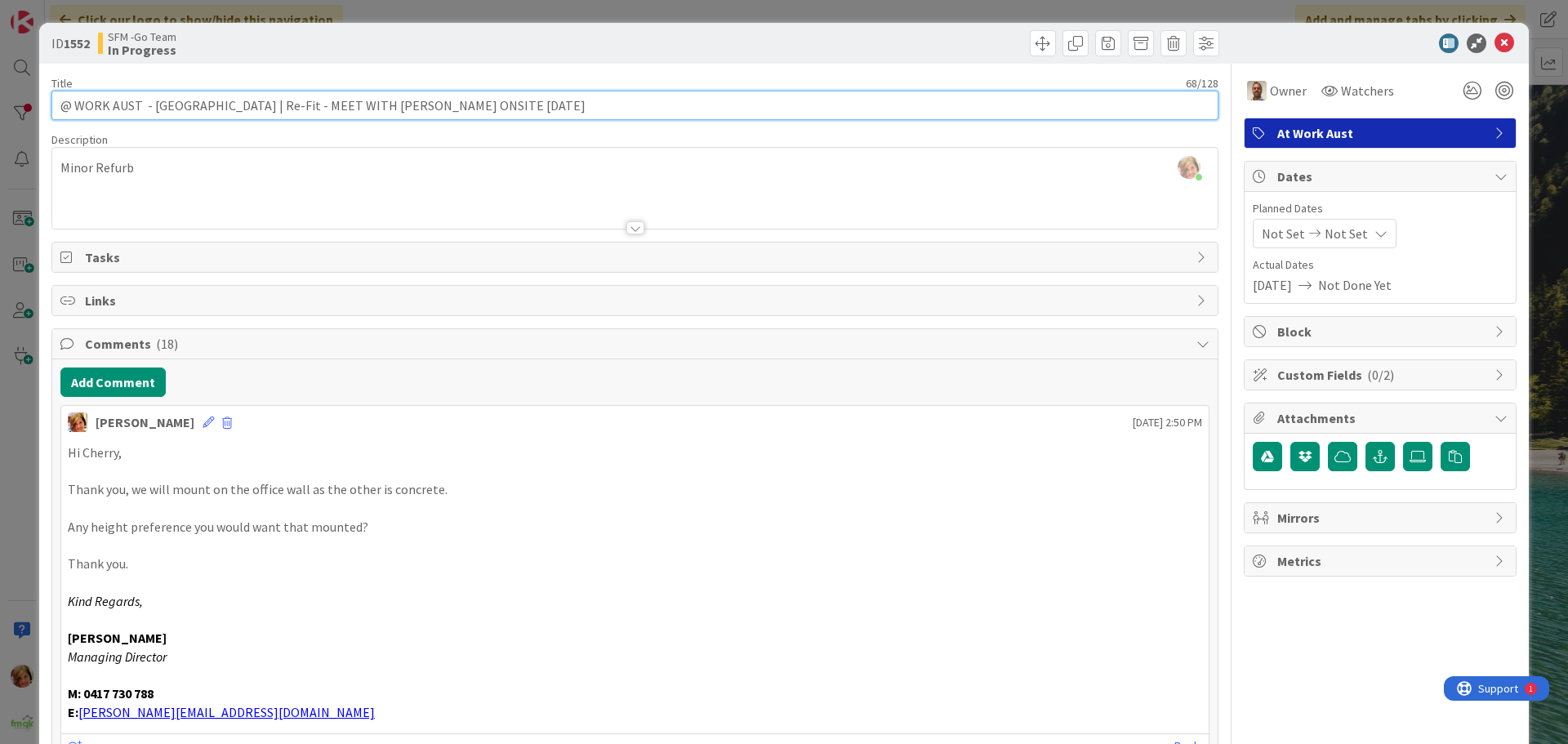
drag, startPoint x: 489, startPoint y: 110, endPoint x: 288, endPoint y: 116, distance: 201.1
click at [288, 116] on input "@ WORK AUST - [GEOGRAPHIC_DATA] | Re-Fit - MEET WITH [PERSON_NAME] ONSITE [DATE]" at bounding box center [635, 106] width 1167 height 30
type input "@ WORK AUST - [GEOGRAPHIC_DATA] | Re-Fit - PLANS SENT FOR APPROVAL"
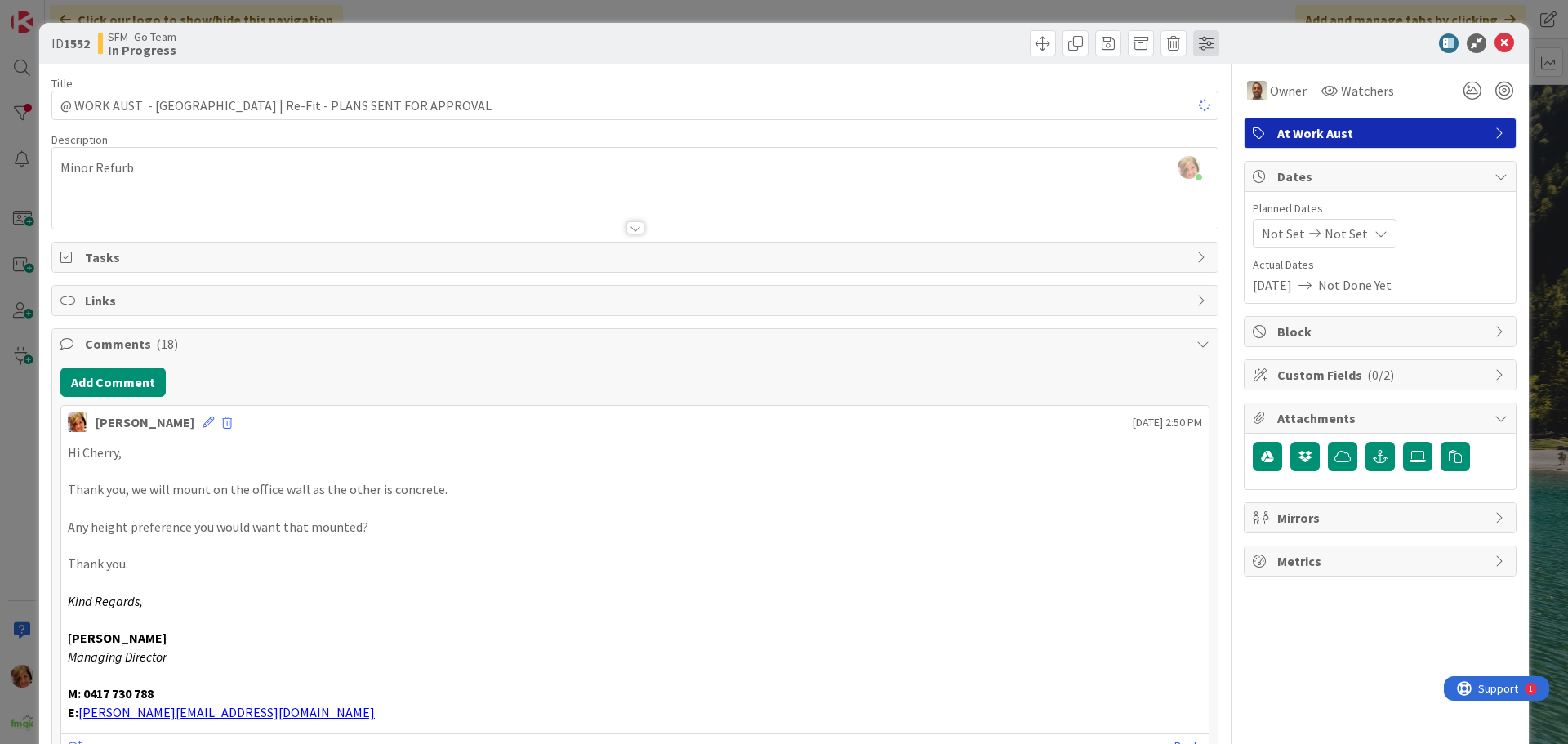
drag, startPoint x: 862, startPoint y: 41, endPoint x: 1207, endPoint y: 46, distance: 345.0
click at [864, 41] on div at bounding box center [929, 44] width 579 height 26
click at [1495, 38] on icon at bounding box center [1504, 43] width 19 height 19
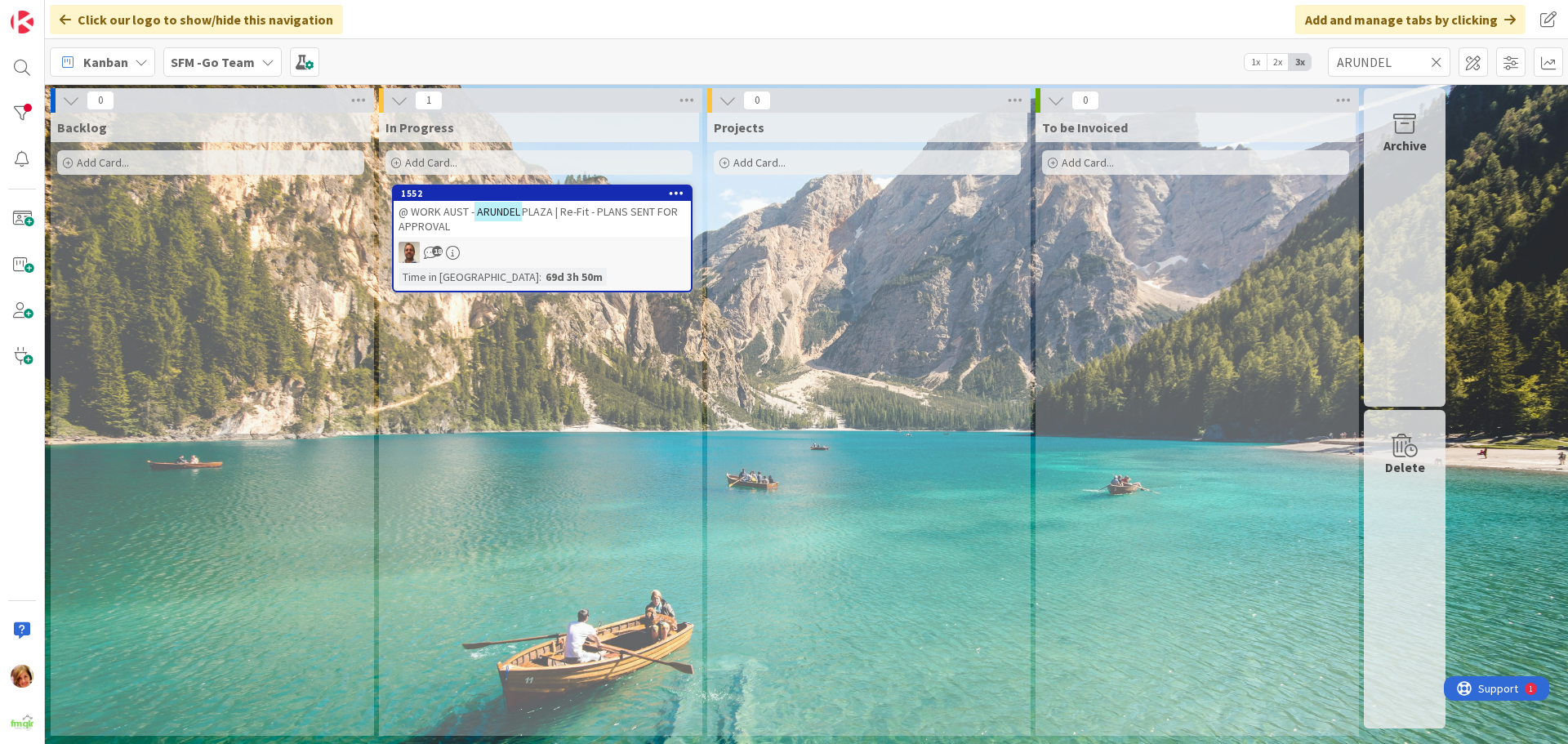
click at [1436, 62] on icon at bounding box center [1436, 62] width 11 height 15
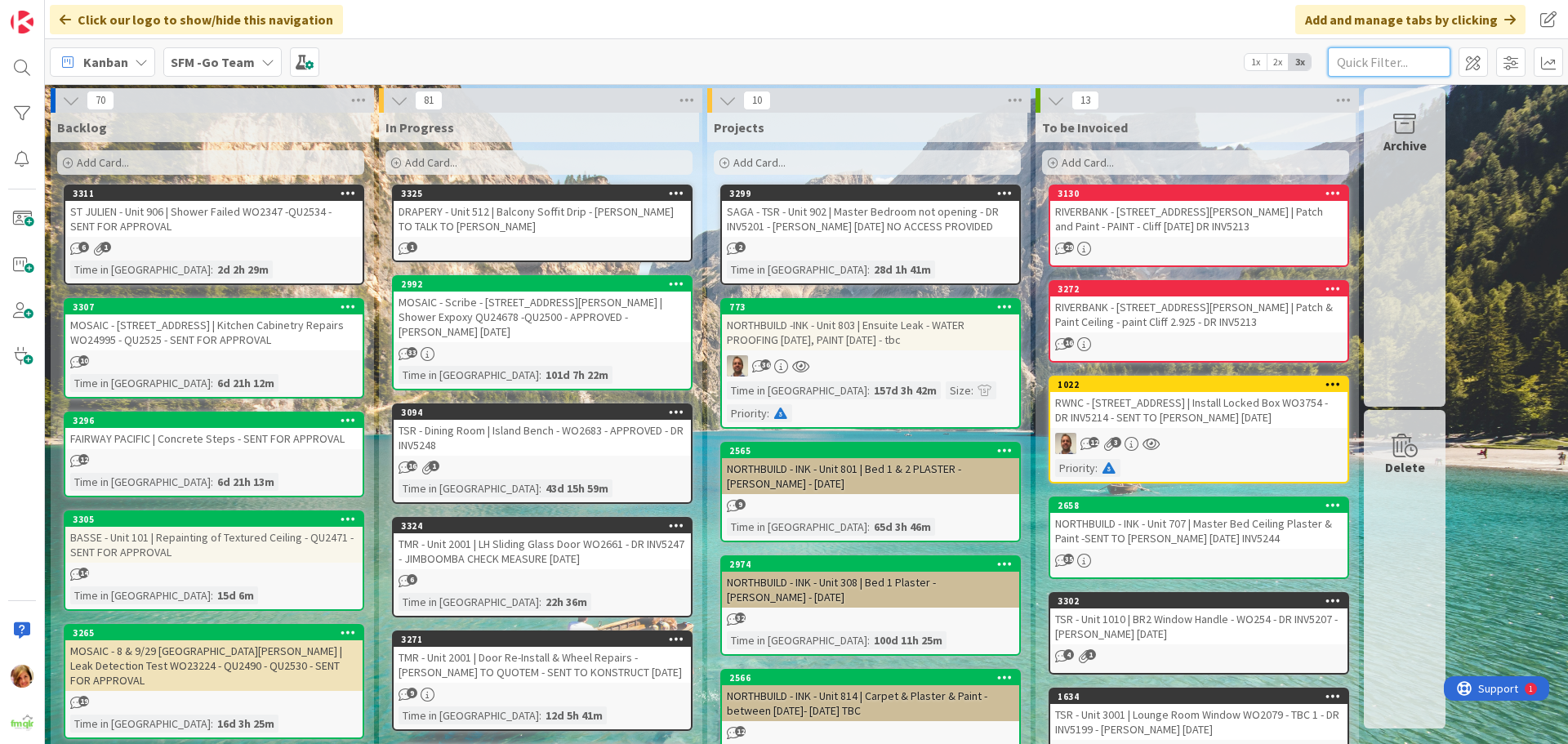
click at [1354, 62] on input "text" at bounding box center [1389, 62] width 122 height 30
type input "BOTANICA"
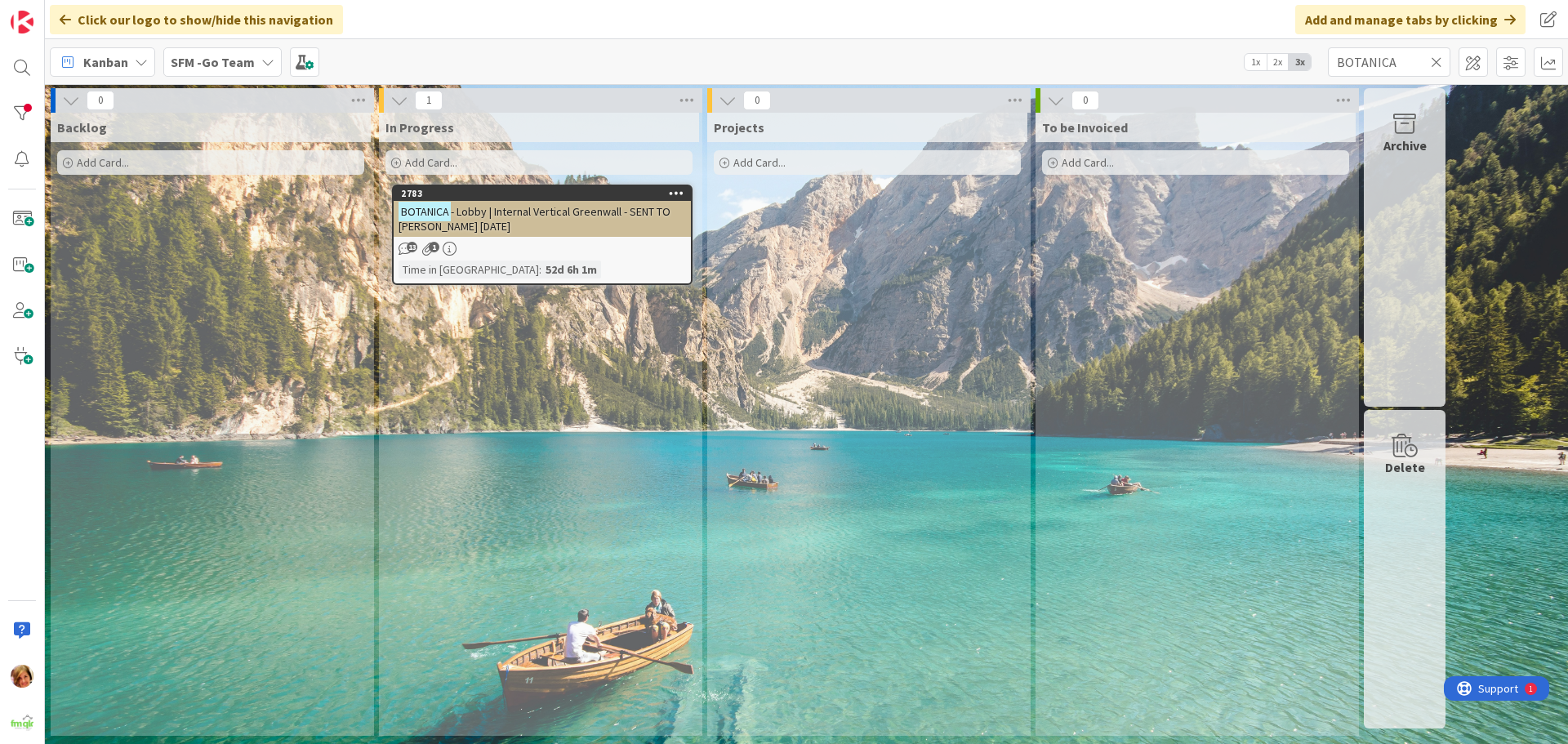
click at [561, 209] on span "- Lobby | Internal Vertical Greenwall - SENT TO [PERSON_NAME] [DATE]" at bounding box center [534, 219] width 272 height 30
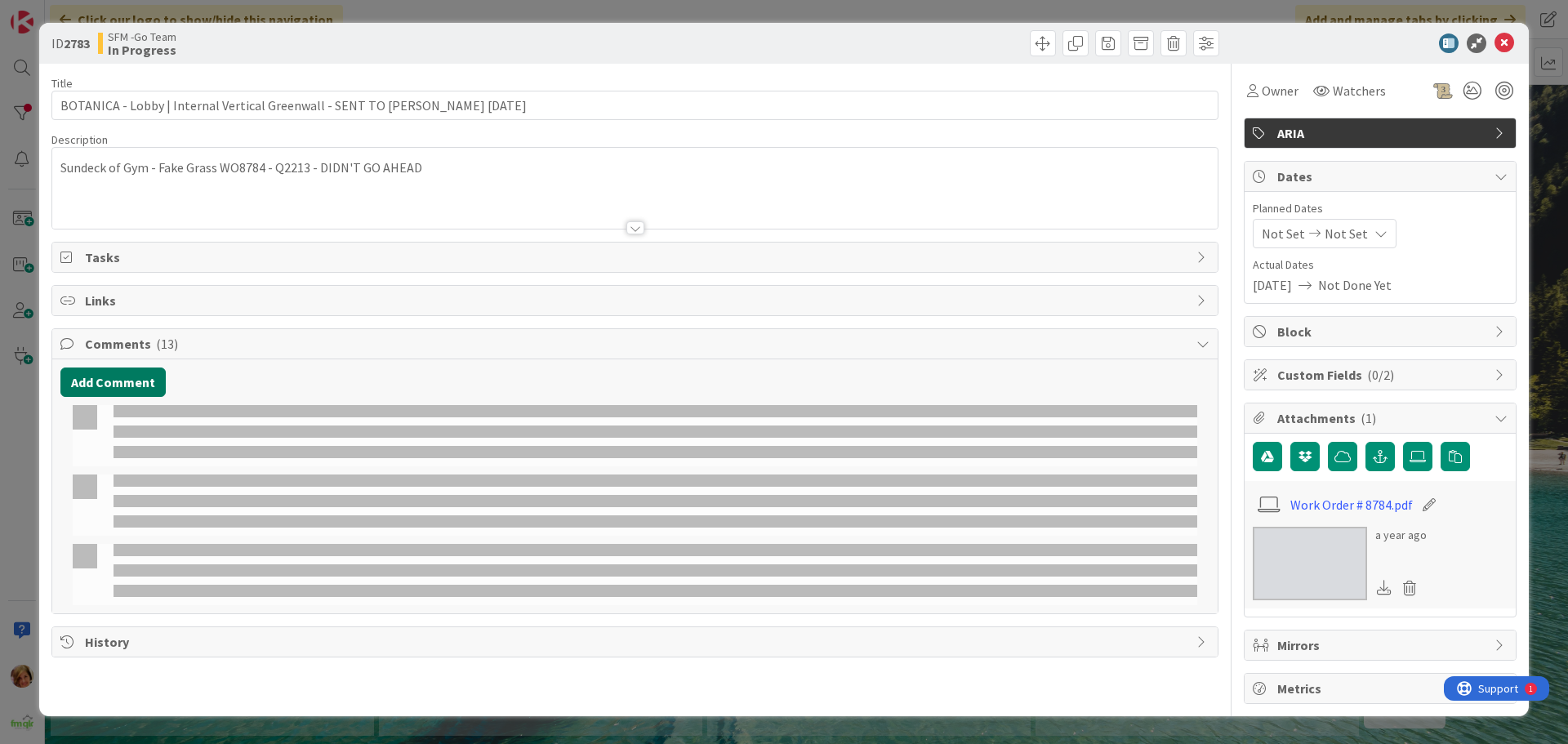
click at [108, 379] on button "Add Comment" at bounding box center [113, 382] width 106 height 30
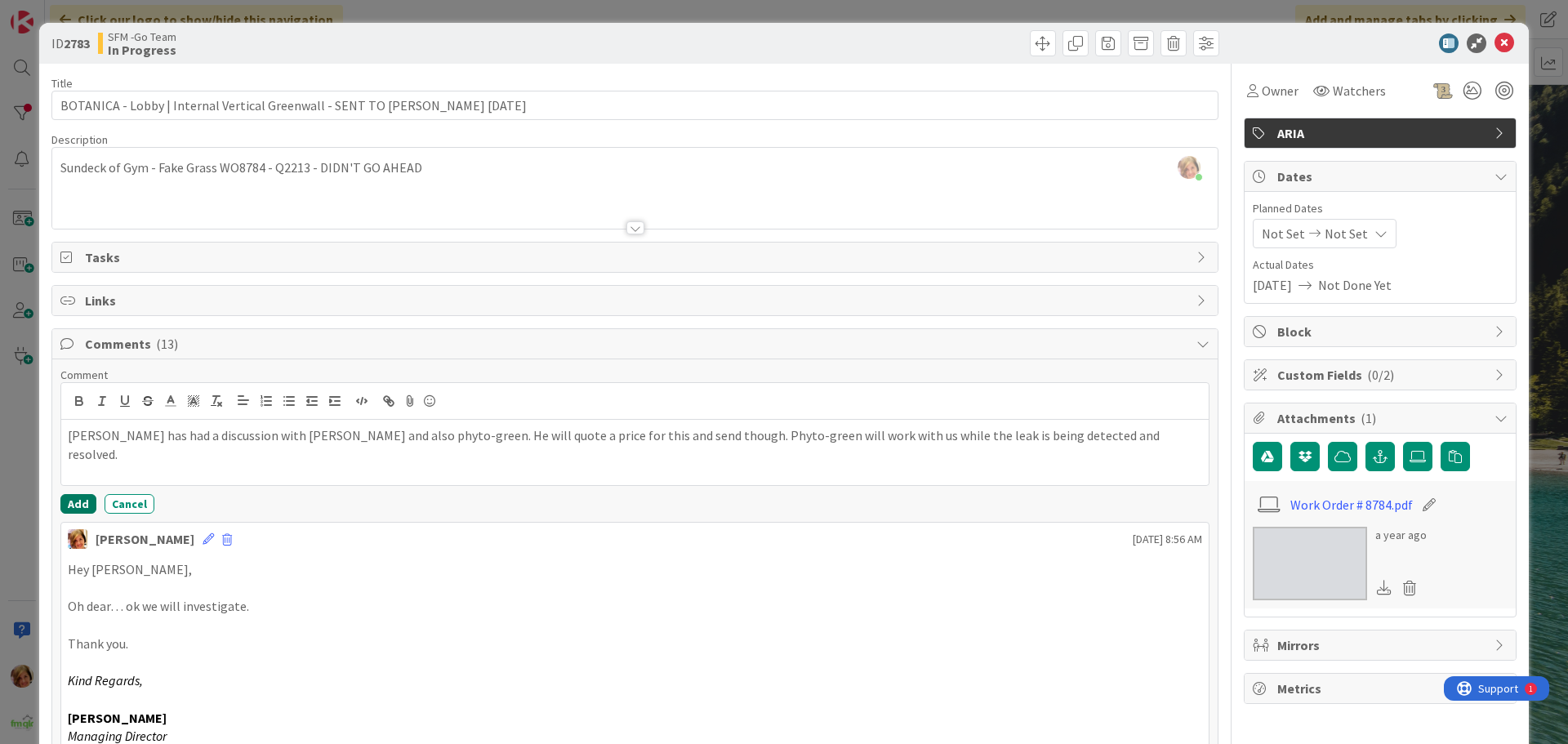
click at [69, 499] on button "Add" at bounding box center [78, 504] width 36 height 19
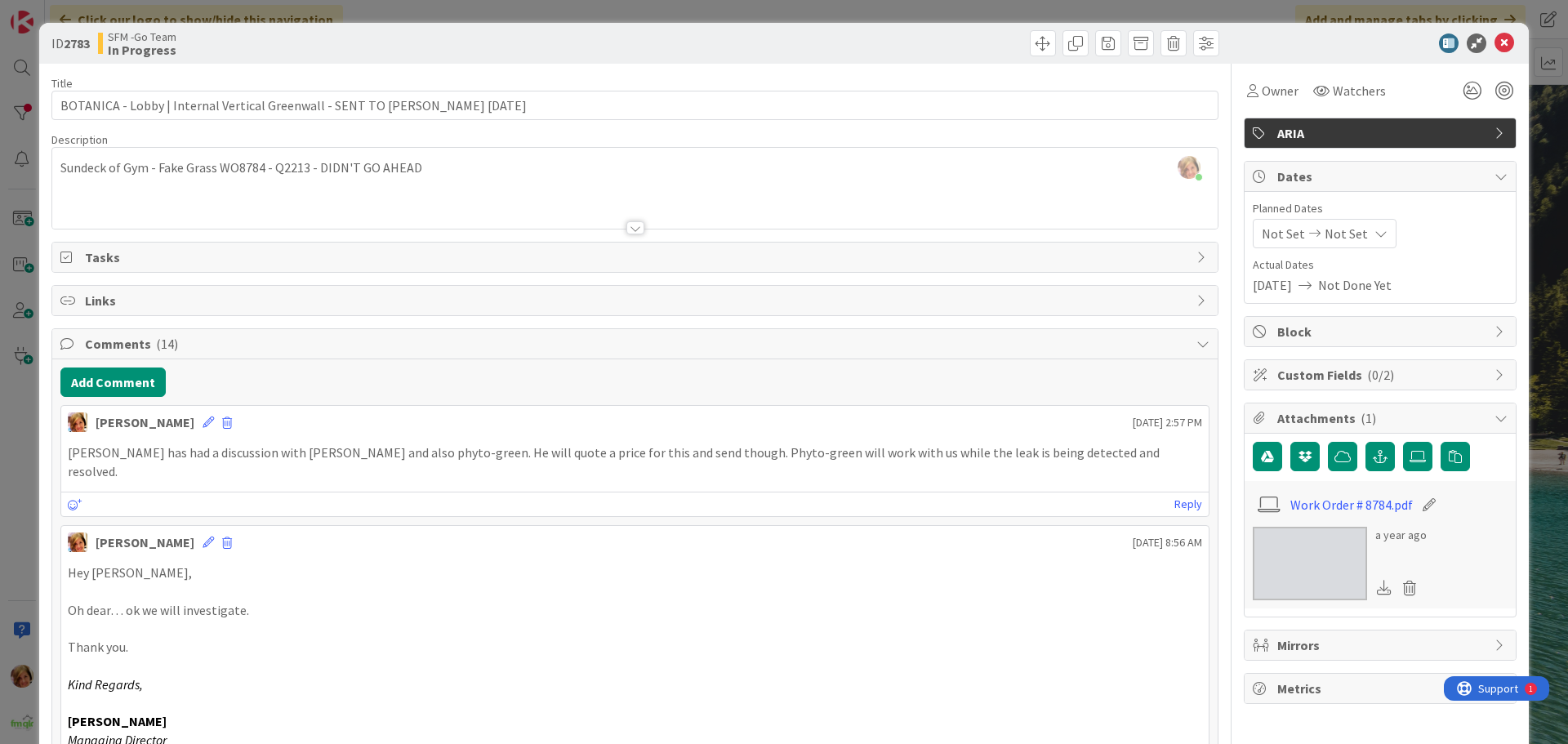
click at [912, 50] on div at bounding box center [929, 44] width 579 height 26
drag, startPoint x: 1492, startPoint y: 42, endPoint x: 1315, endPoint y: 40, distance: 177.0
click at [1495, 42] on icon at bounding box center [1504, 43] width 19 height 19
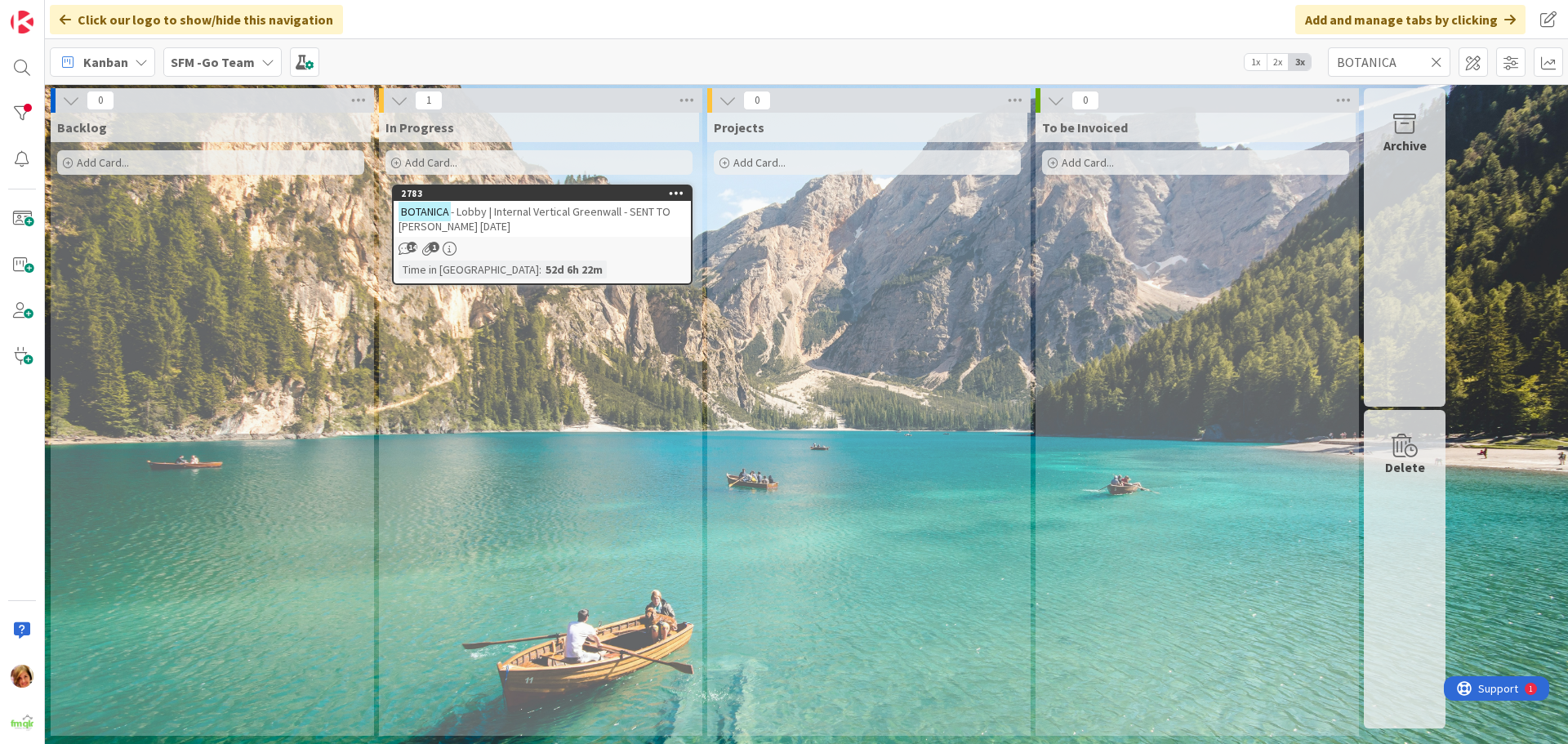
click at [1435, 59] on icon at bounding box center [1436, 62] width 11 height 15
click at [1435, 59] on input "text" at bounding box center [1389, 62] width 122 height 30
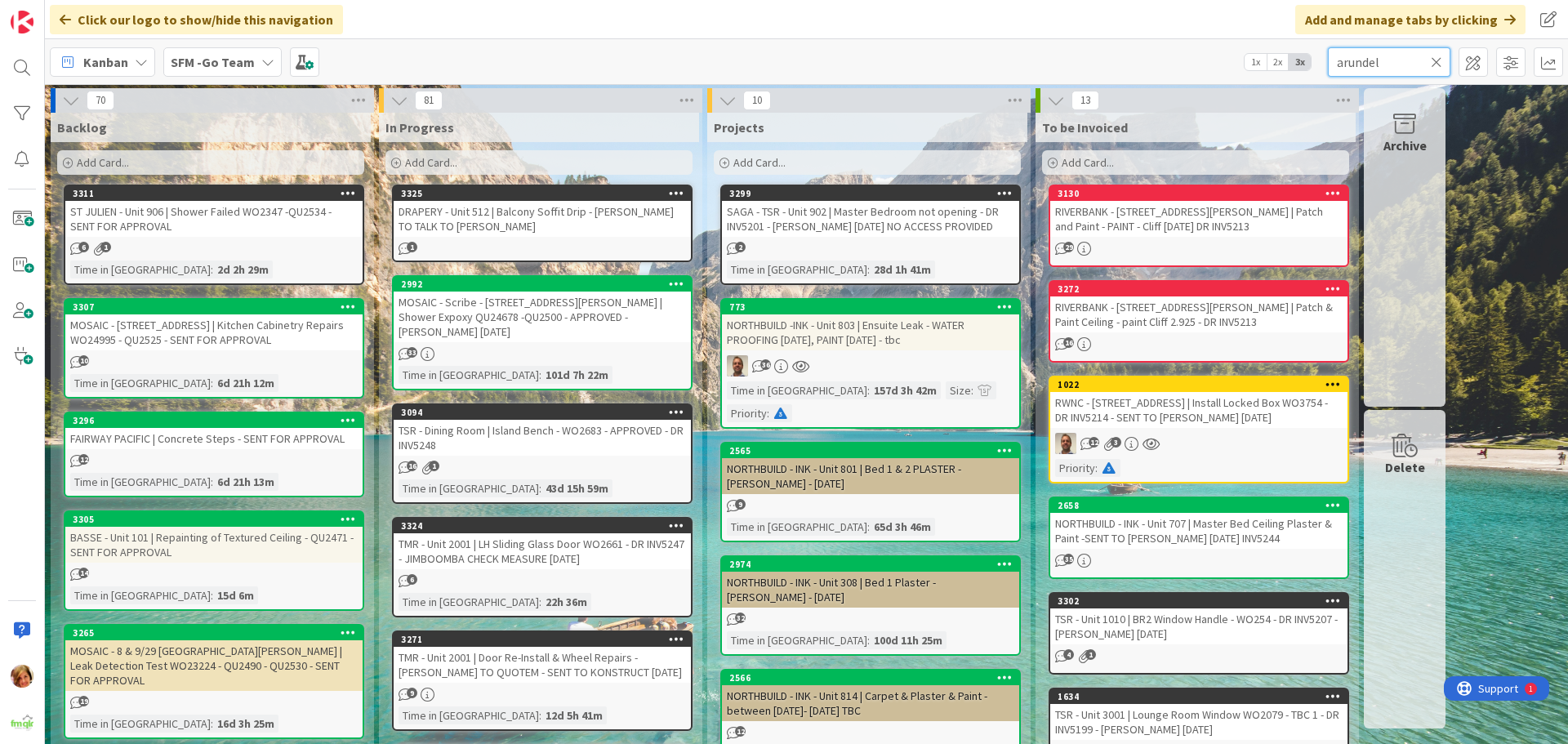
type input "arundel"
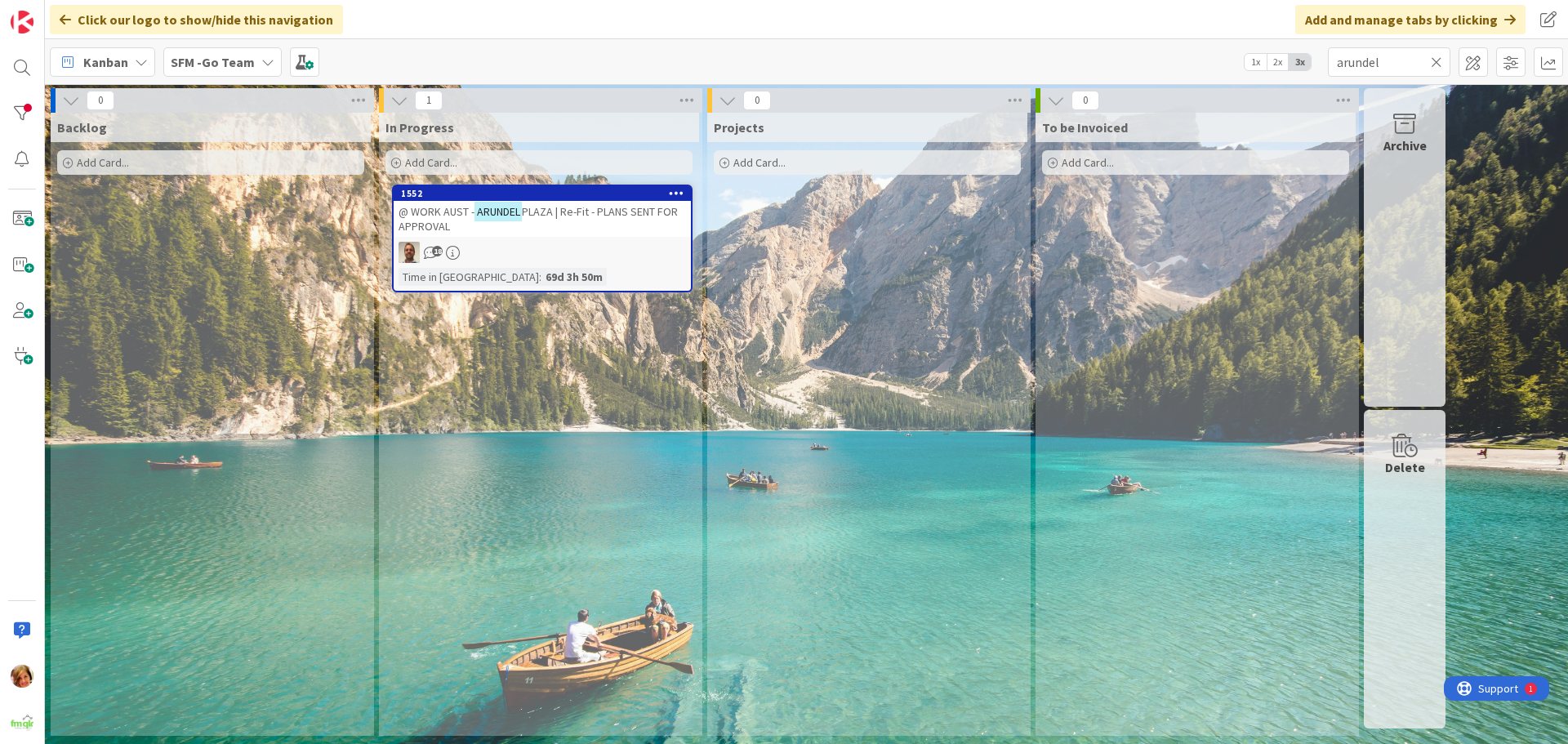
click at [566, 211] on span "PLAZA | Re-Fit - PLANS SENT FOR APPROVAL" at bounding box center [538, 219] width 280 height 30
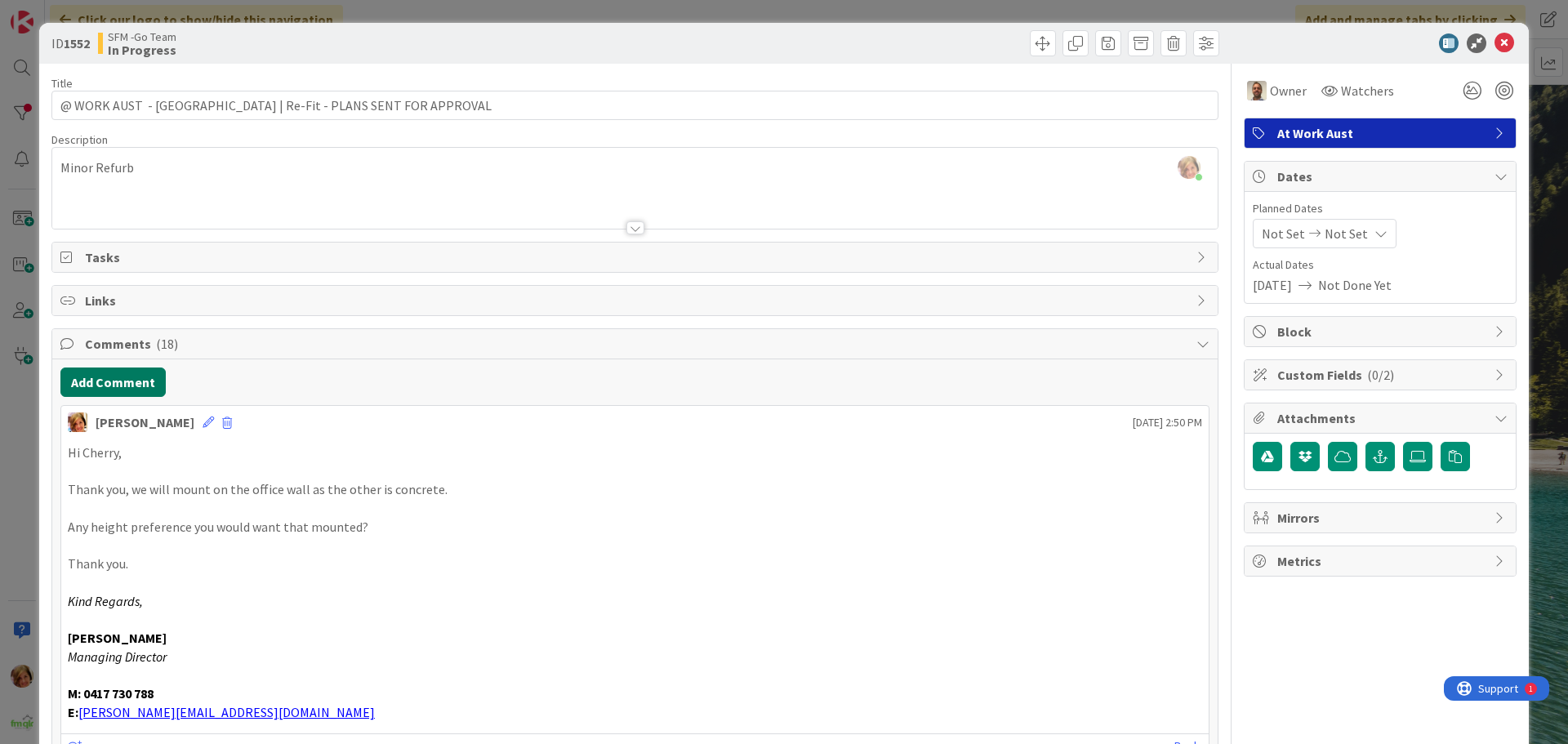
click at [111, 379] on button "Add Comment" at bounding box center [113, 382] width 106 height 30
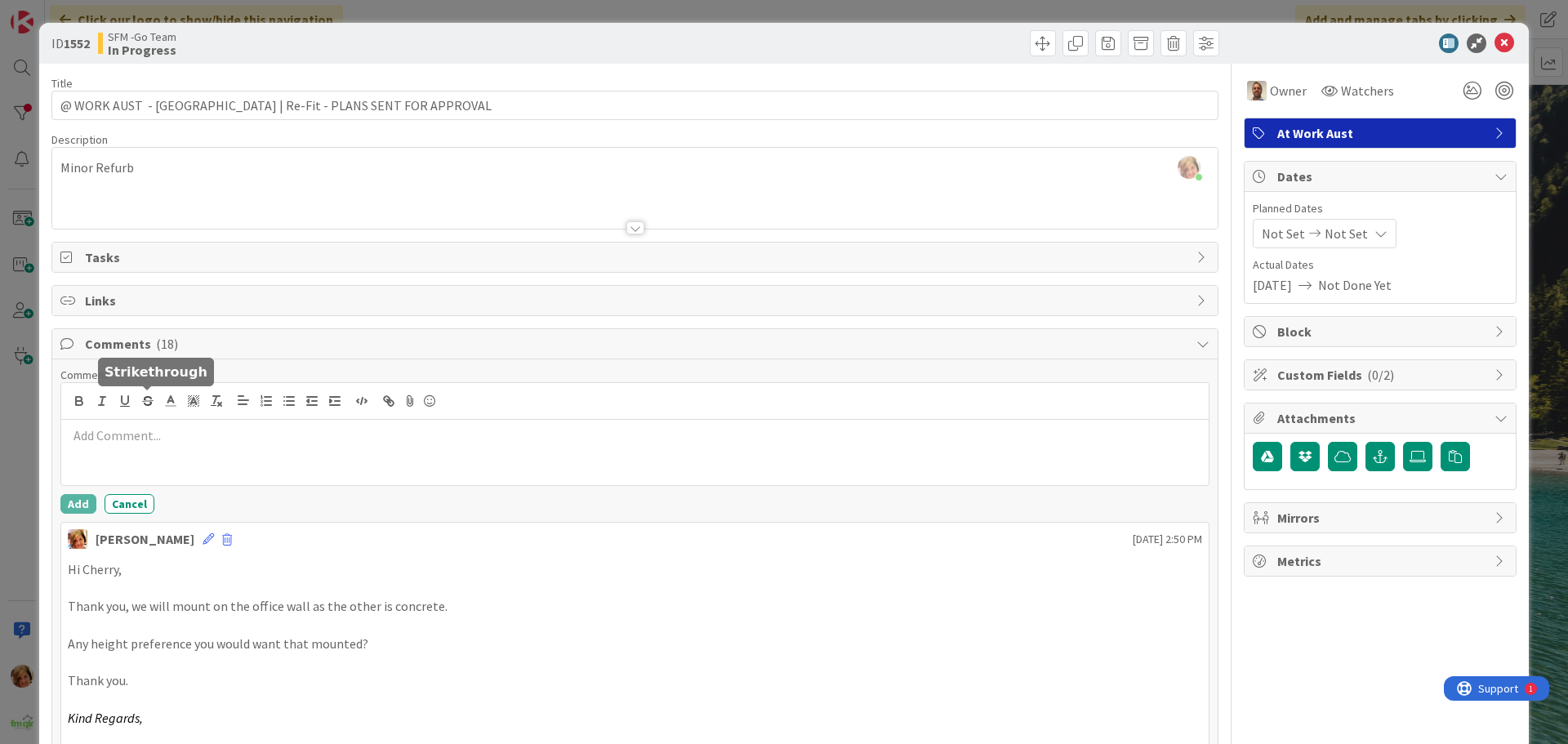
click at [182, 430] on p at bounding box center [635, 435] width 1134 height 18
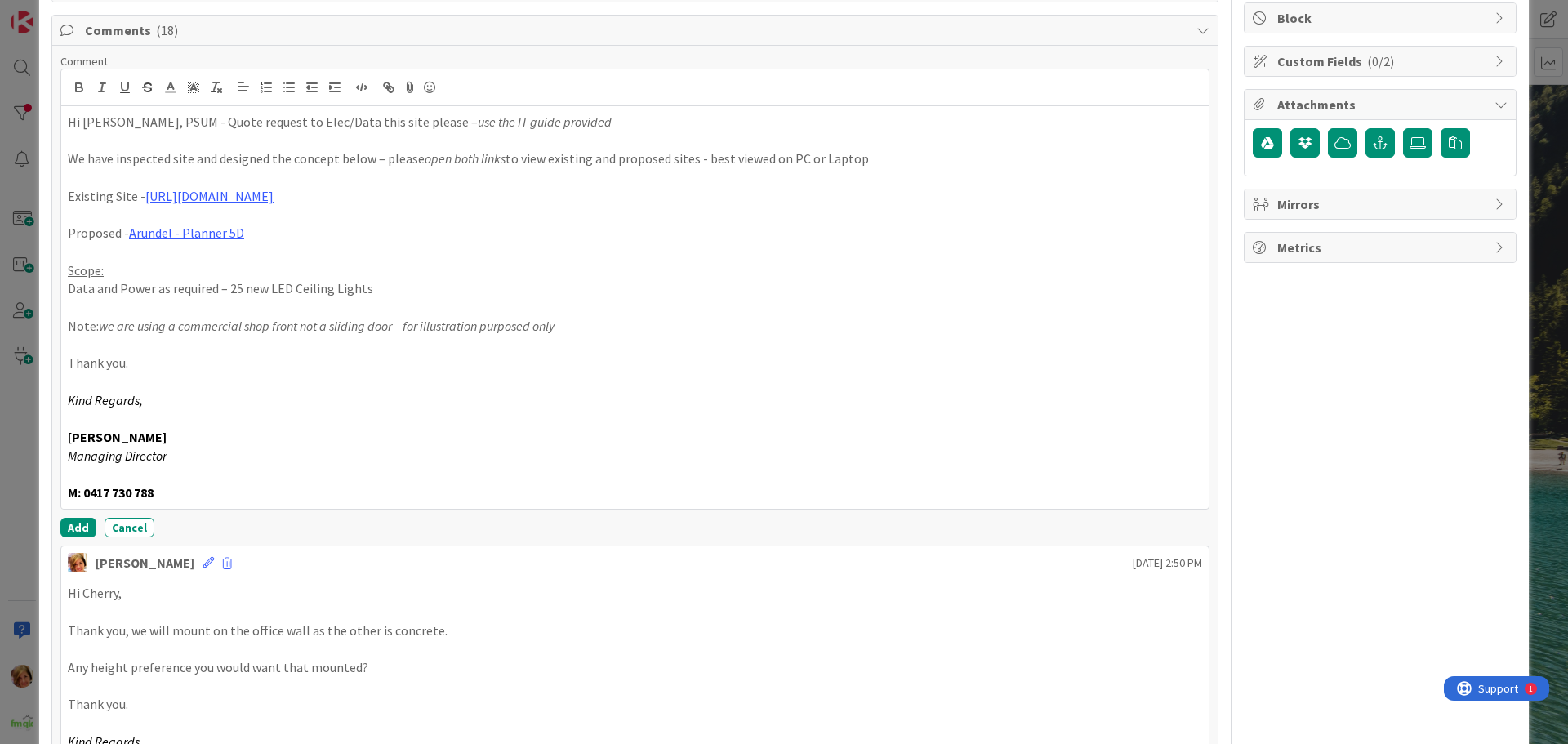
scroll to position [316, 0]
click at [76, 519] on button "Add" at bounding box center [78, 526] width 36 height 19
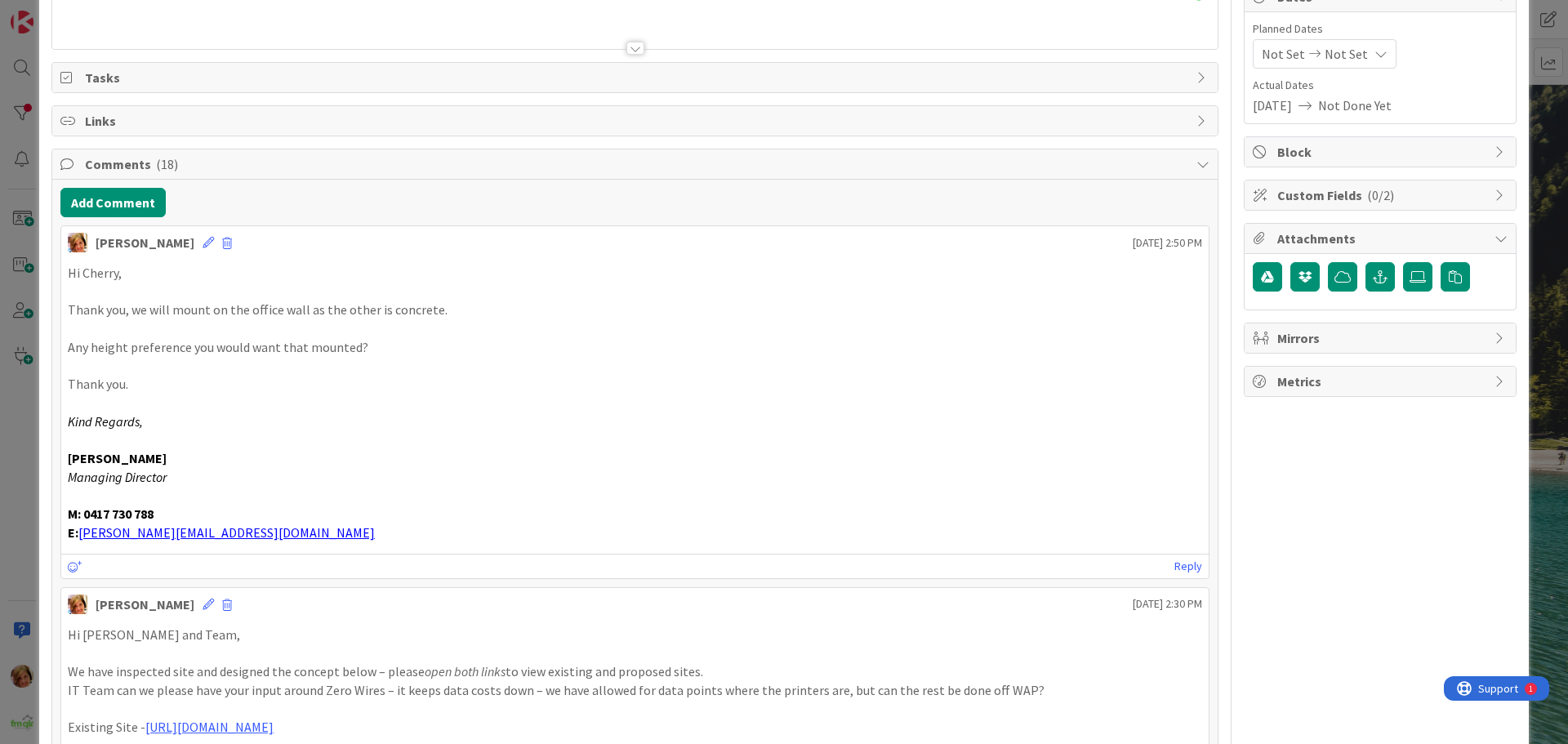
scroll to position [0, 0]
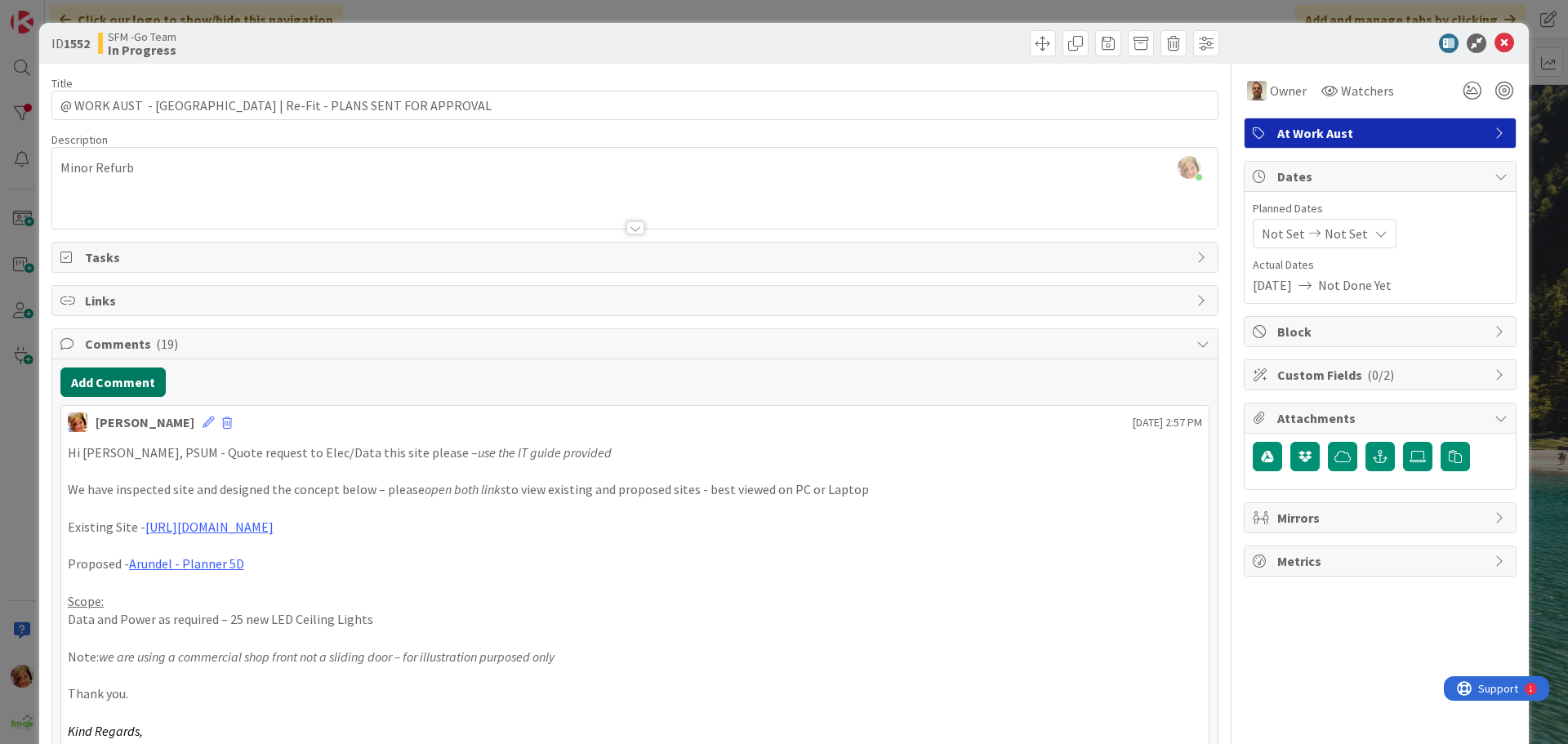
drag, startPoint x: 96, startPoint y: 387, endPoint x: 28, endPoint y: 387, distance: 68.0
click at [96, 387] on button "Add Comment" at bounding box center [113, 382] width 106 height 30
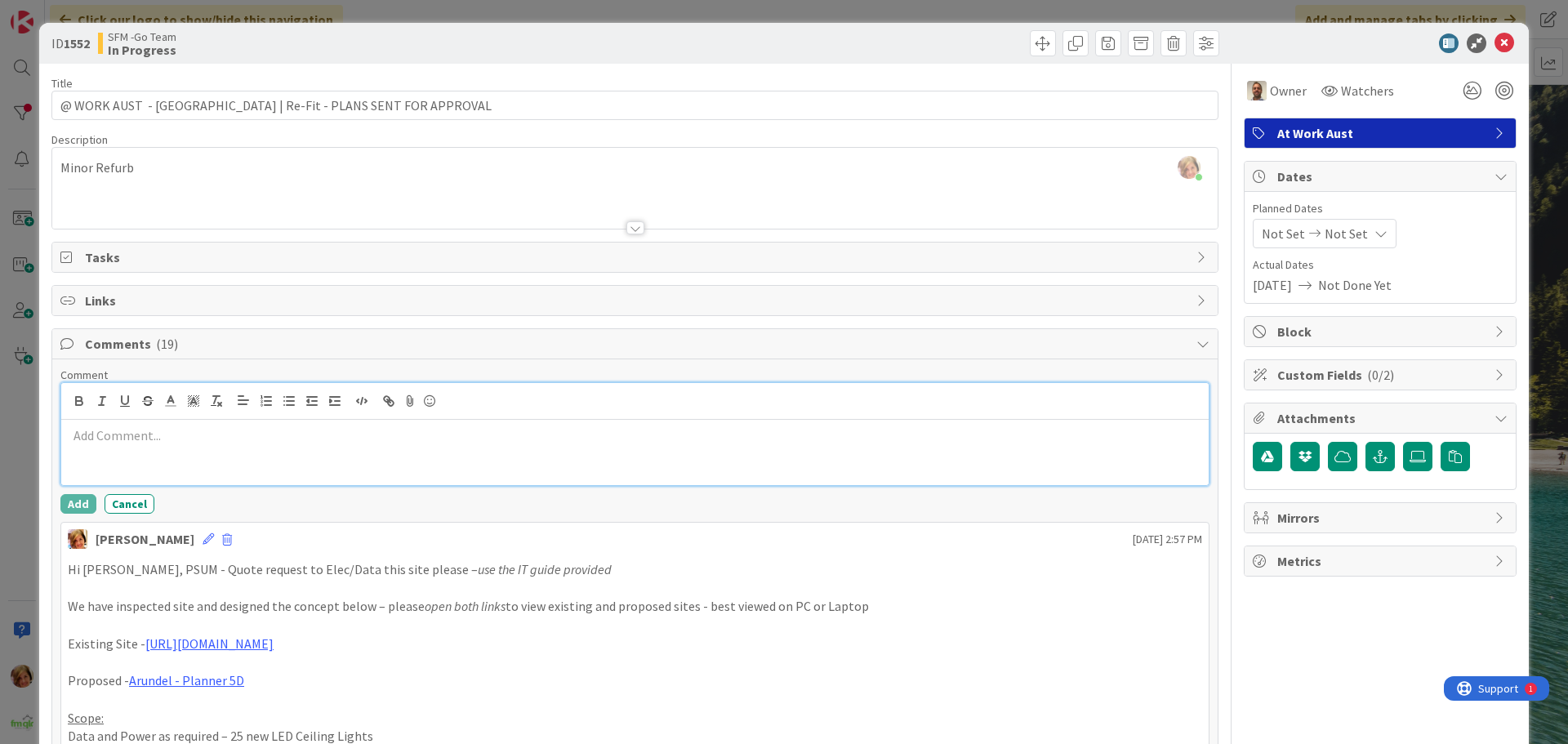
click at [148, 443] on p at bounding box center [635, 435] width 1134 height 18
paste div
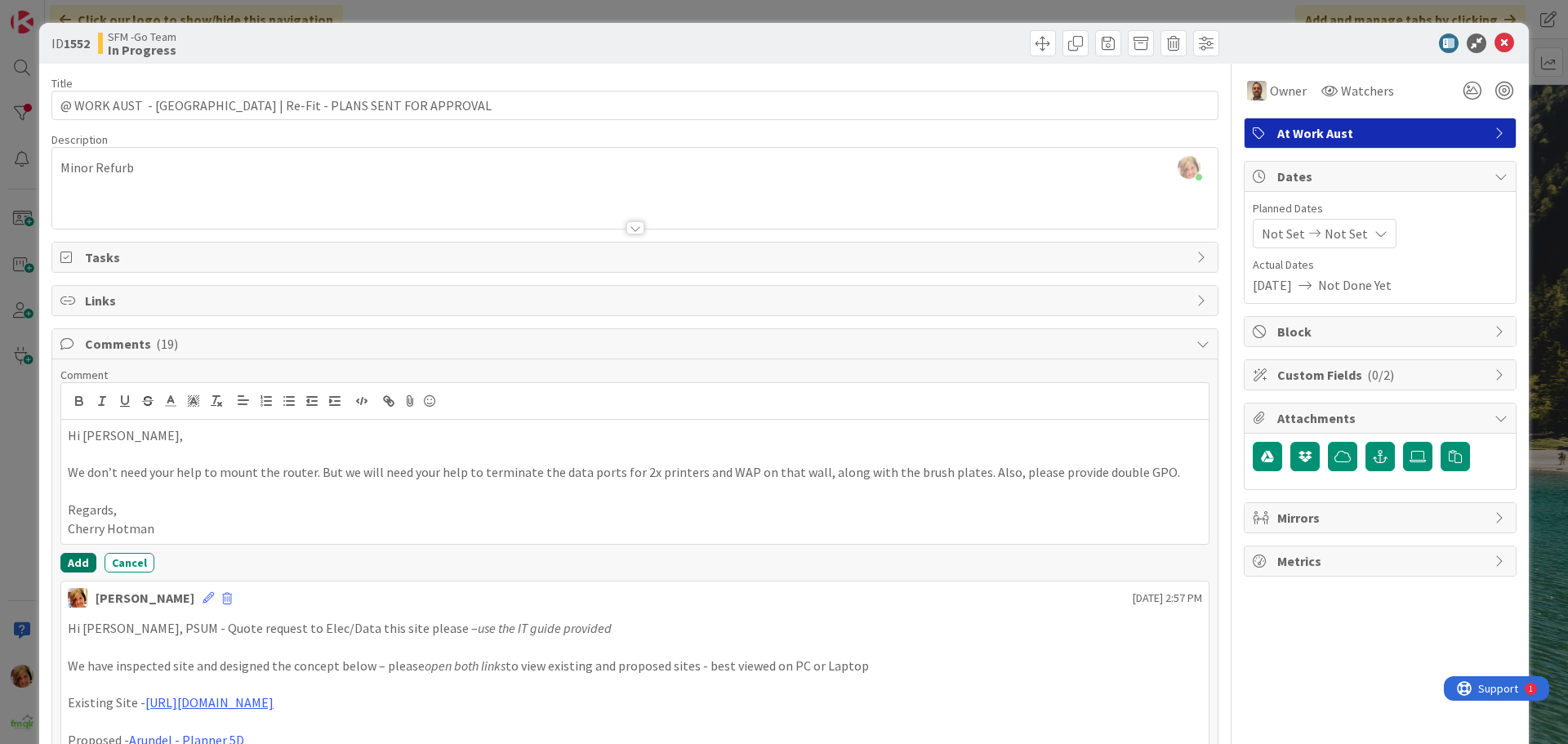
click at [70, 562] on button "Add" at bounding box center [78, 563] width 36 height 19
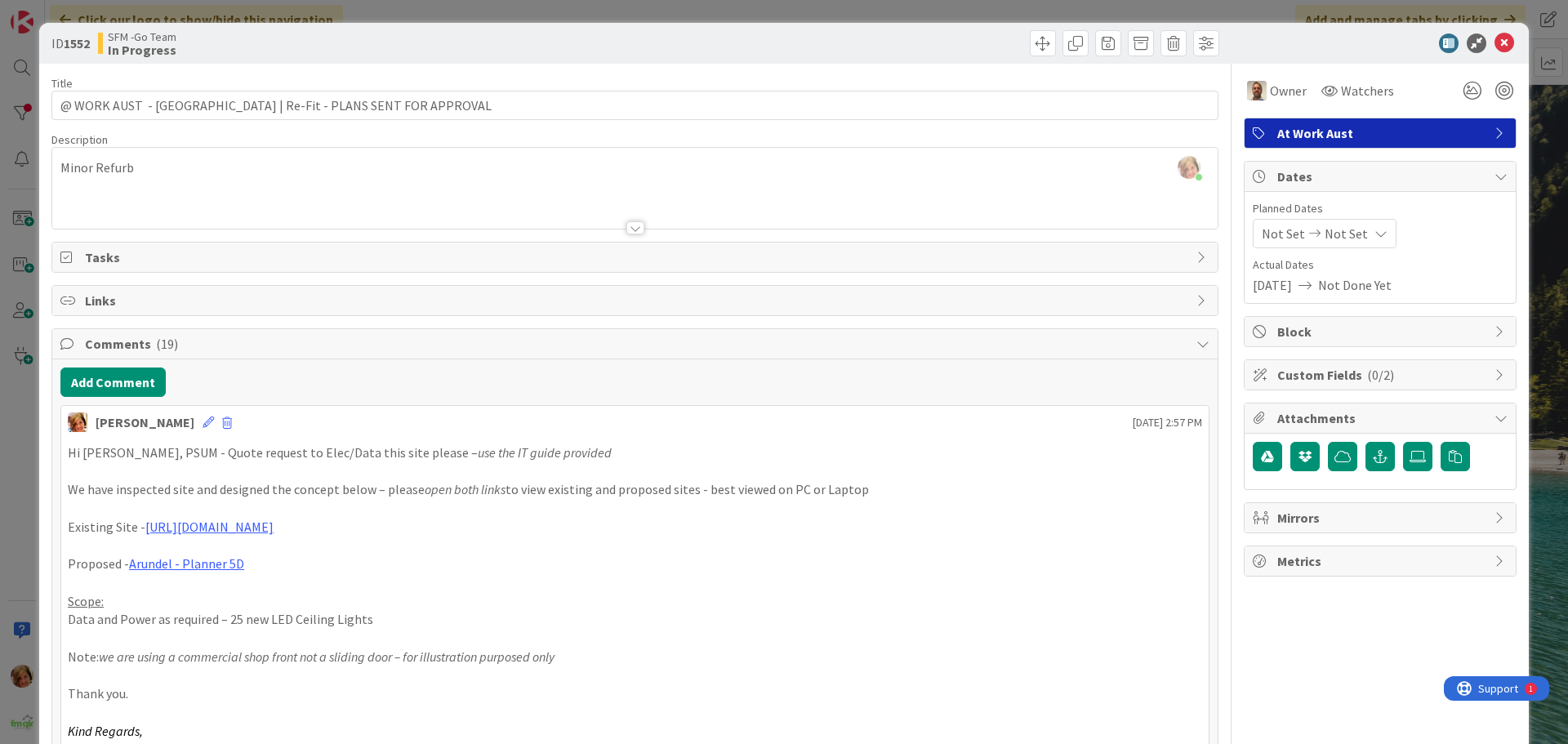
drag, startPoint x: 634, startPoint y: 40, endPoint x: 1430, endPoint y: 71, distance: 796.6
click at [640, 40] on div at bounding box center [929, 44] width 579 height 26
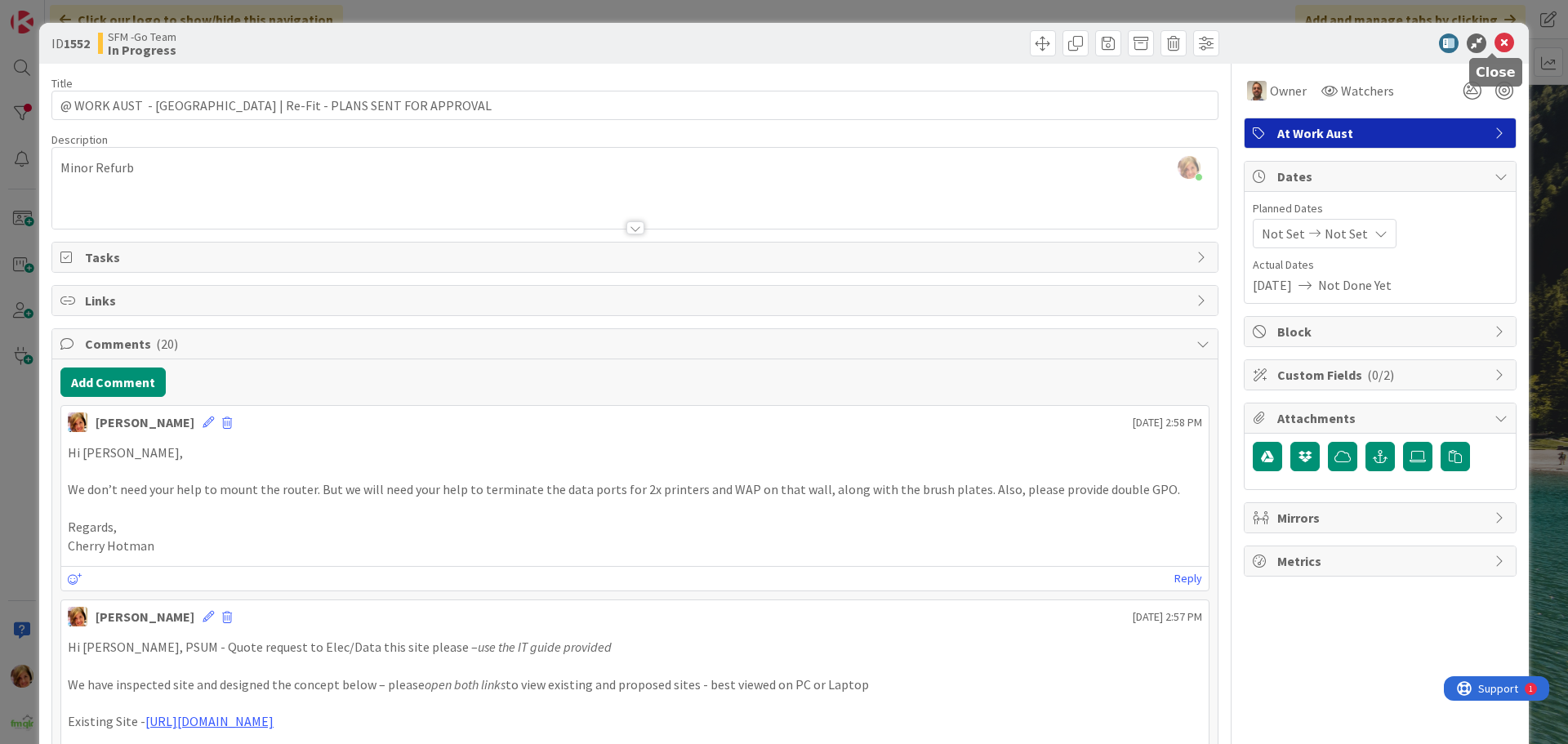
click at [1497, 41] on icon at bounding box center [1504, 43] width 19 height 19
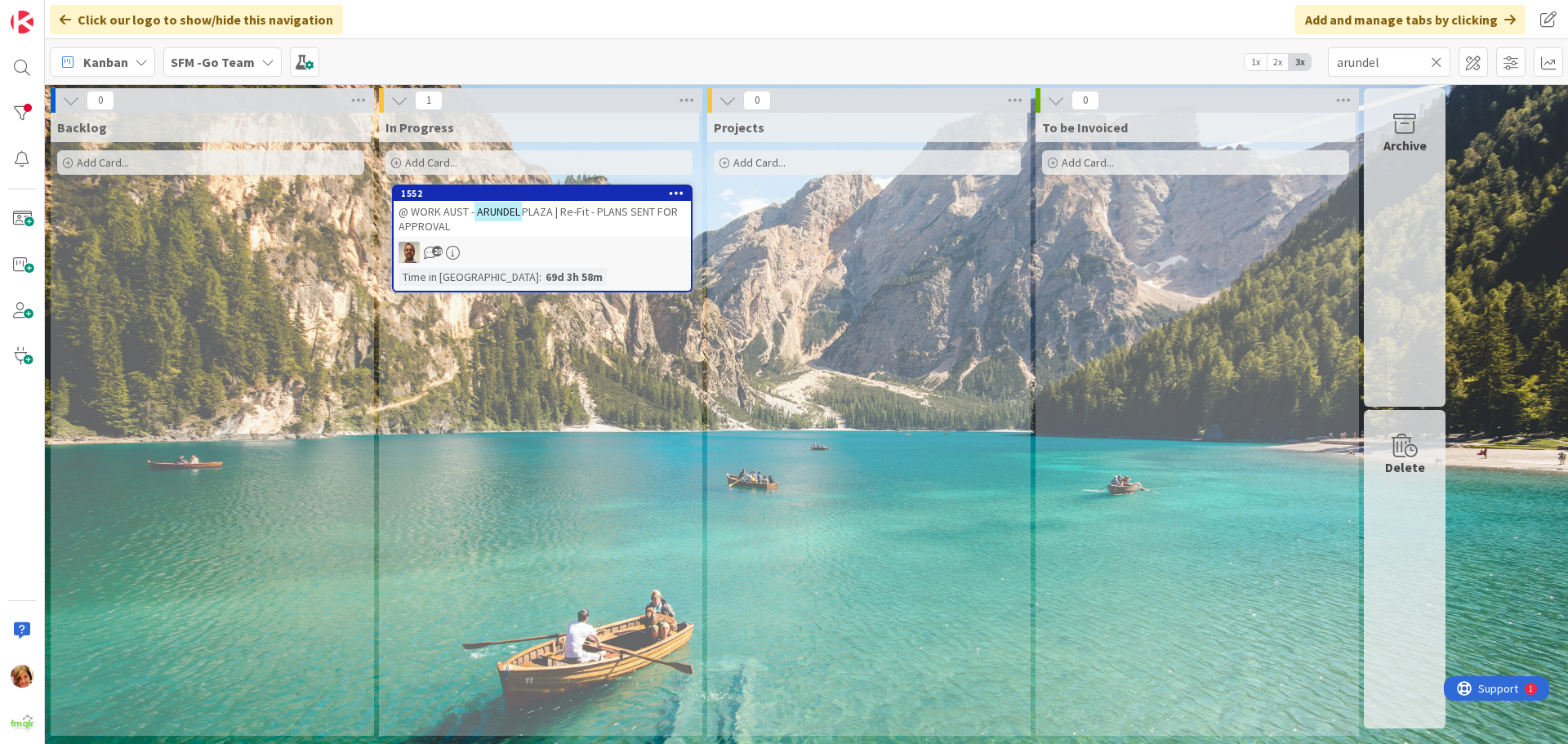
click at [537, 216] on span "PLAZA | Re-Fit - PLANS SENT FOR APPROVAL" at bounding box center [538, 219] width 280 height 30
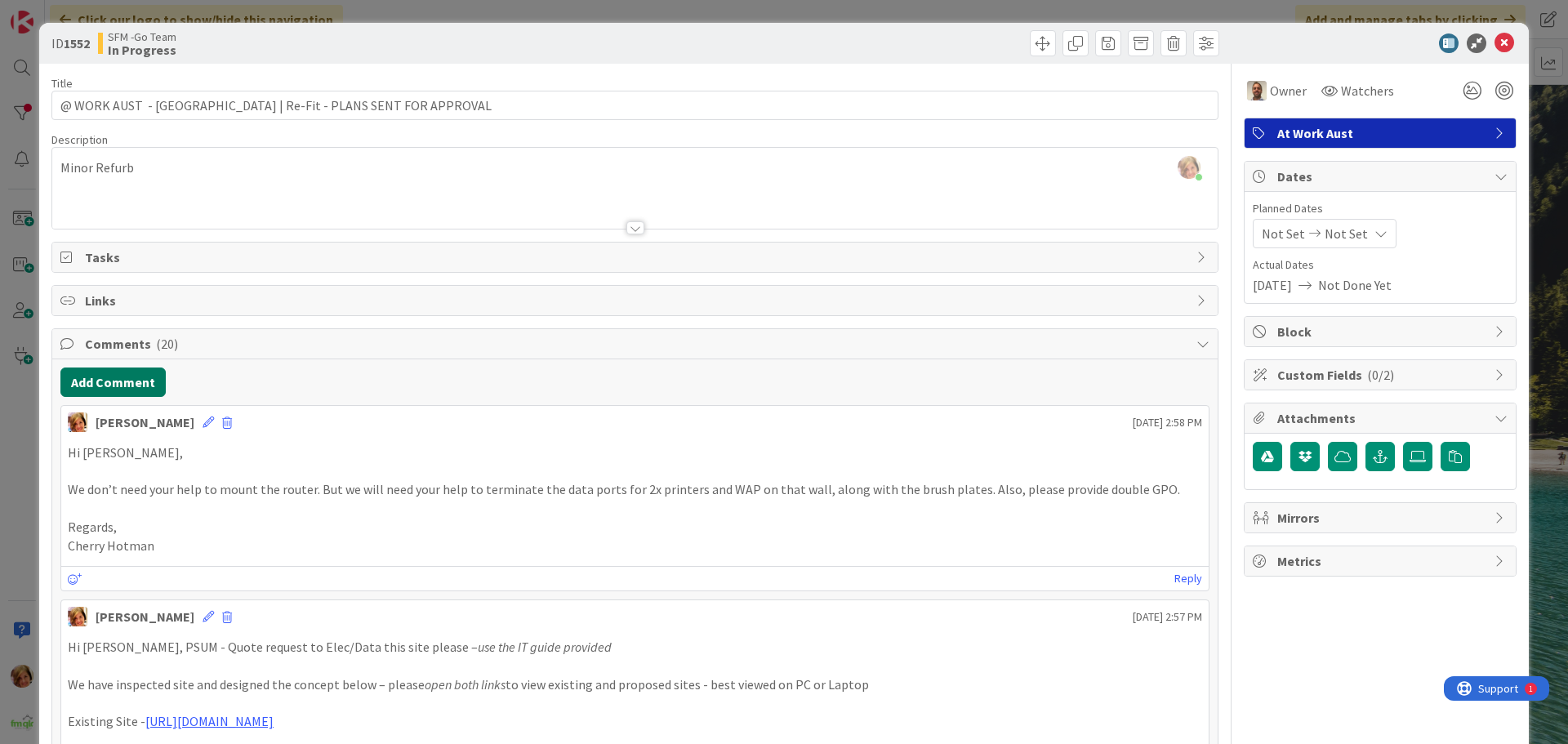
click at [118, 386] on button "Add Comment" at bounding box center [113, 382] width 106 height 30
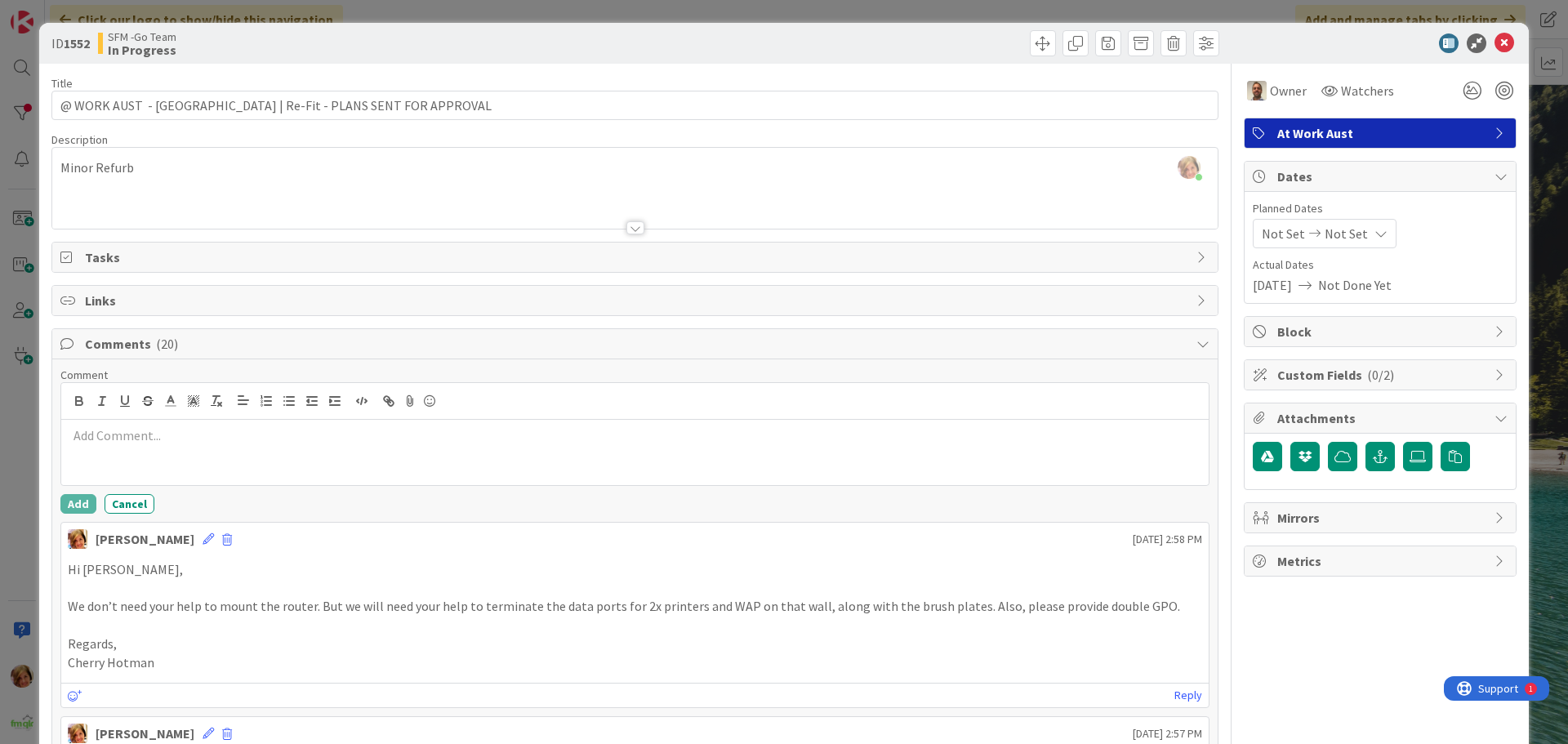
click at [235, 439] on p at bounding box center [635, 435] width 1134 height 18
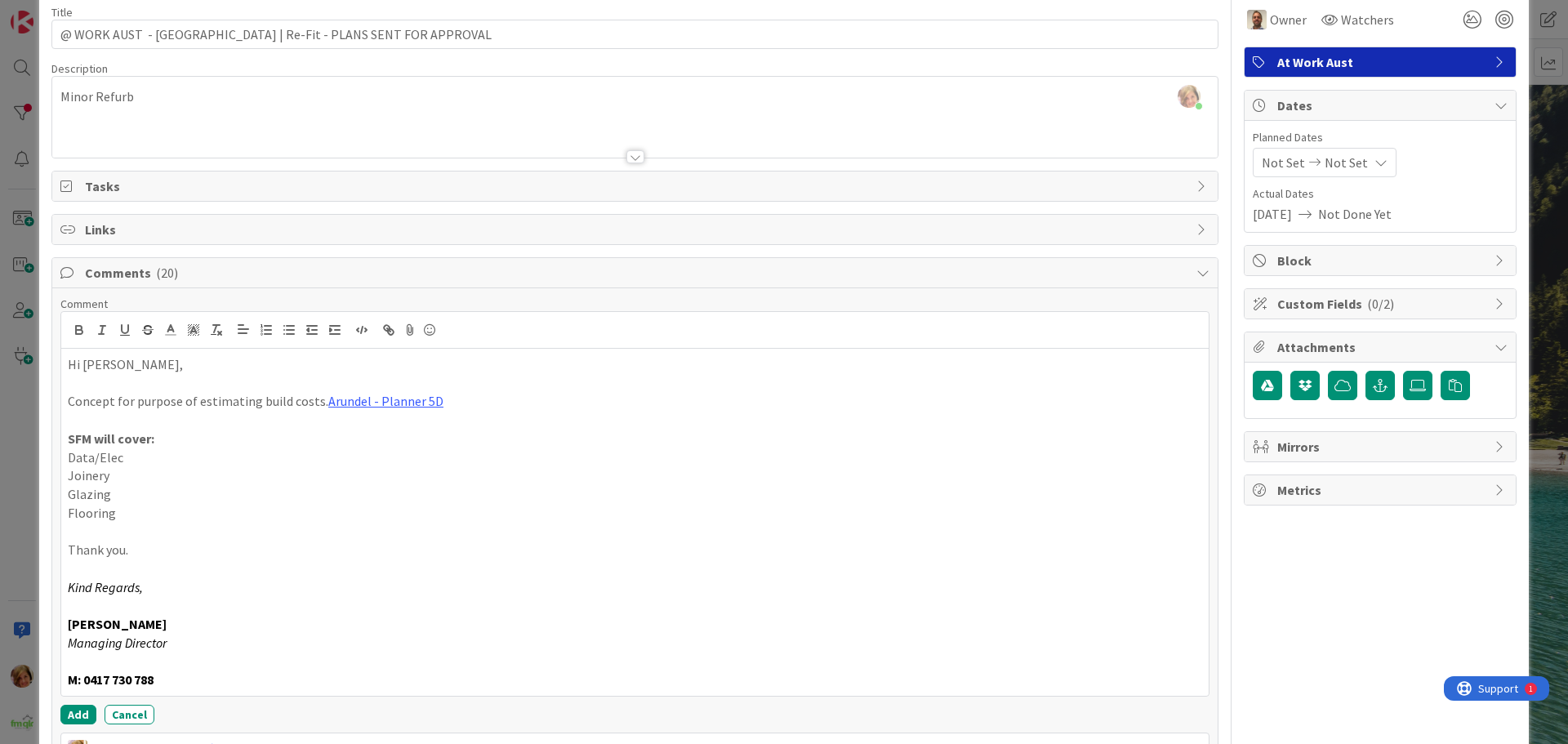
scroll to position [96, 0]
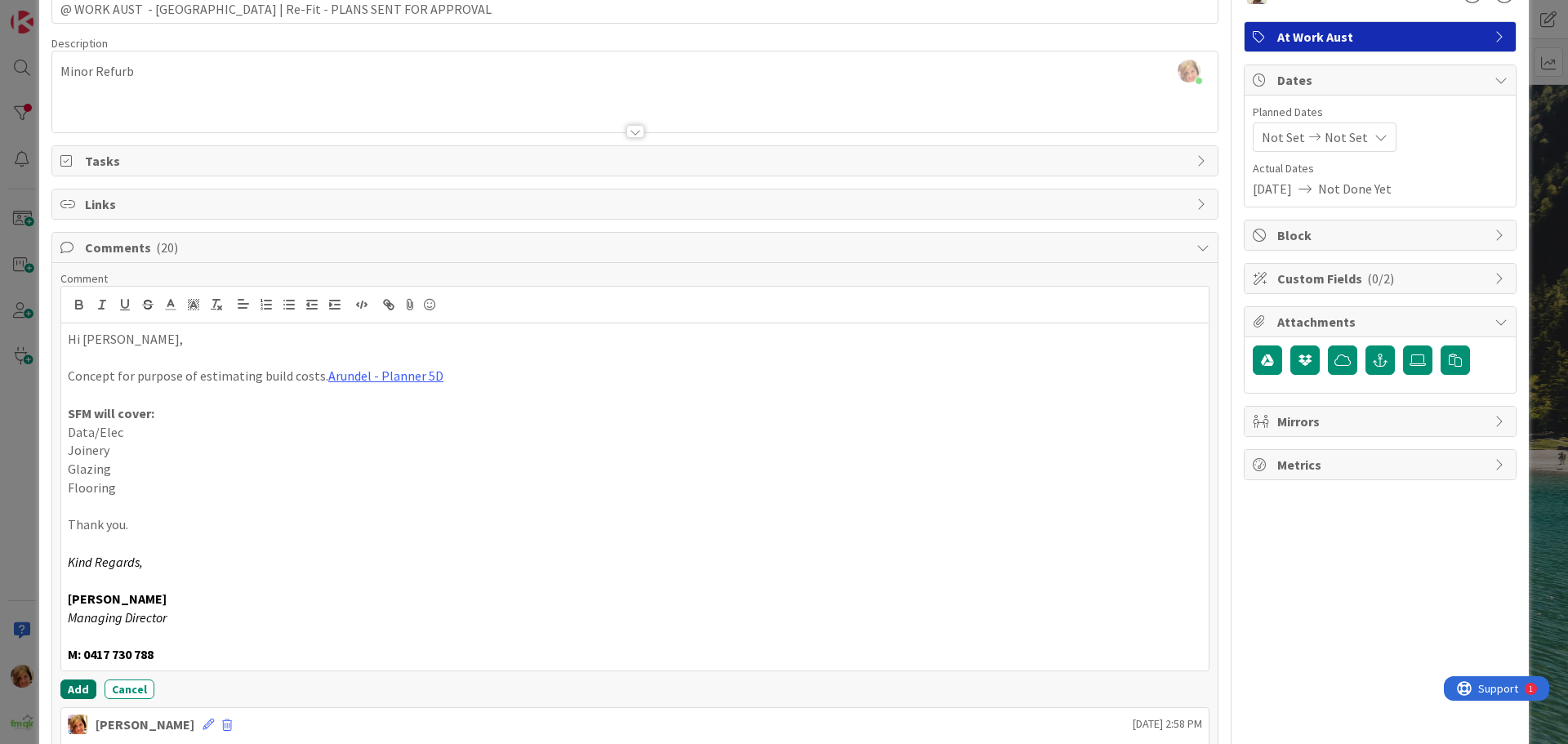
click at [73, 687] on button "Add" at bounding box center [78, 689] width 36 height 19
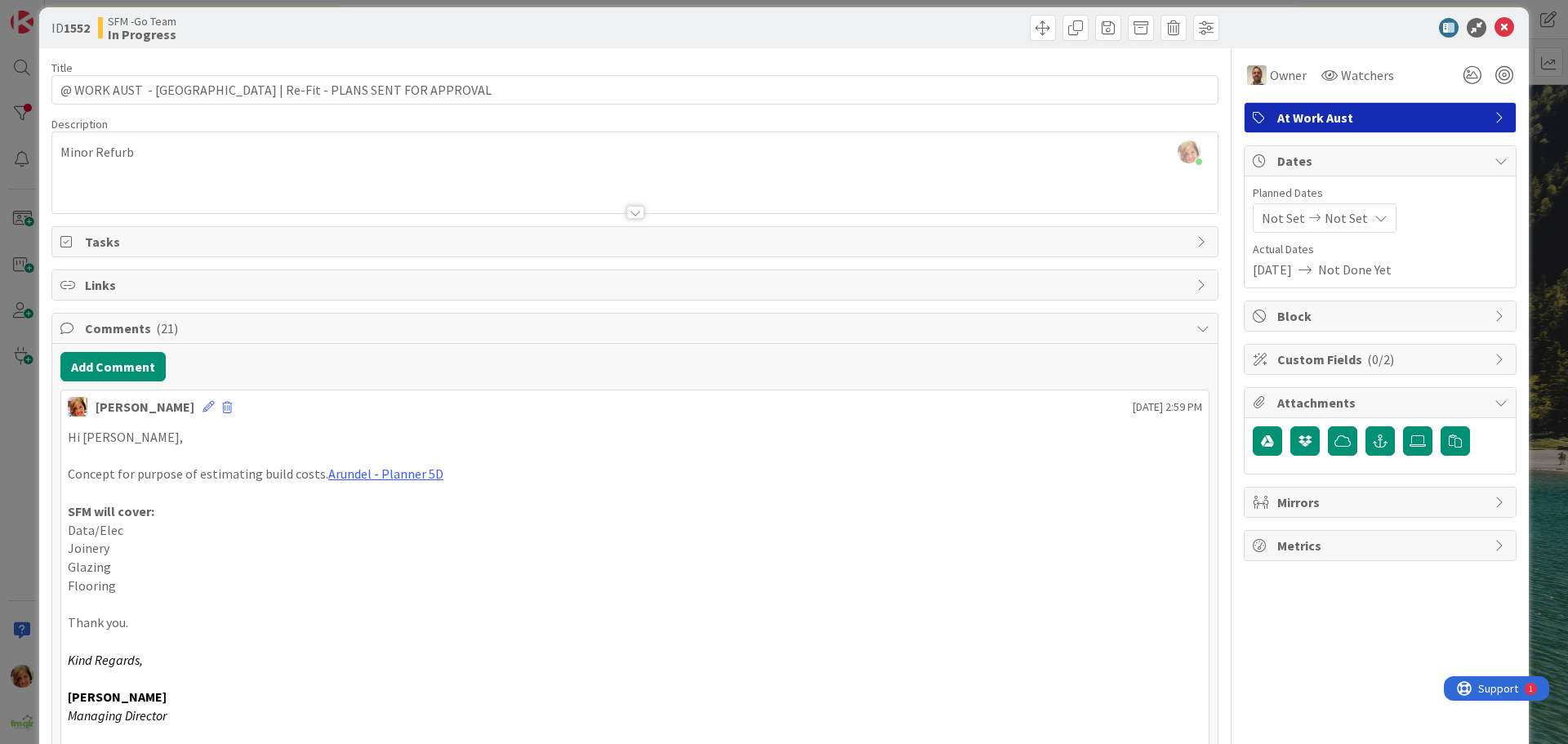
scroll to position [0, 0]
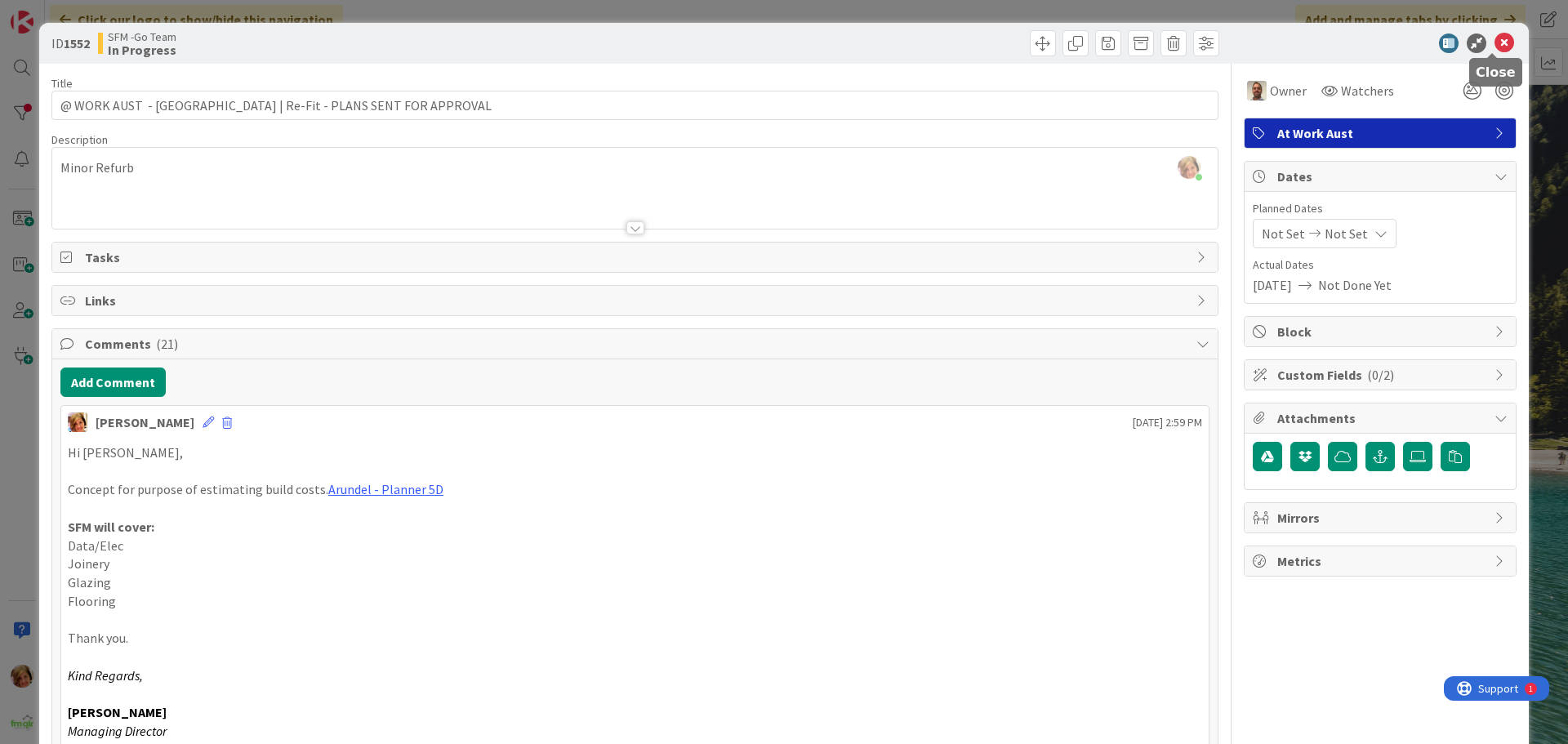
click at [1495, 41] on icon at bounding box center [1504, 43] width 19 height 19
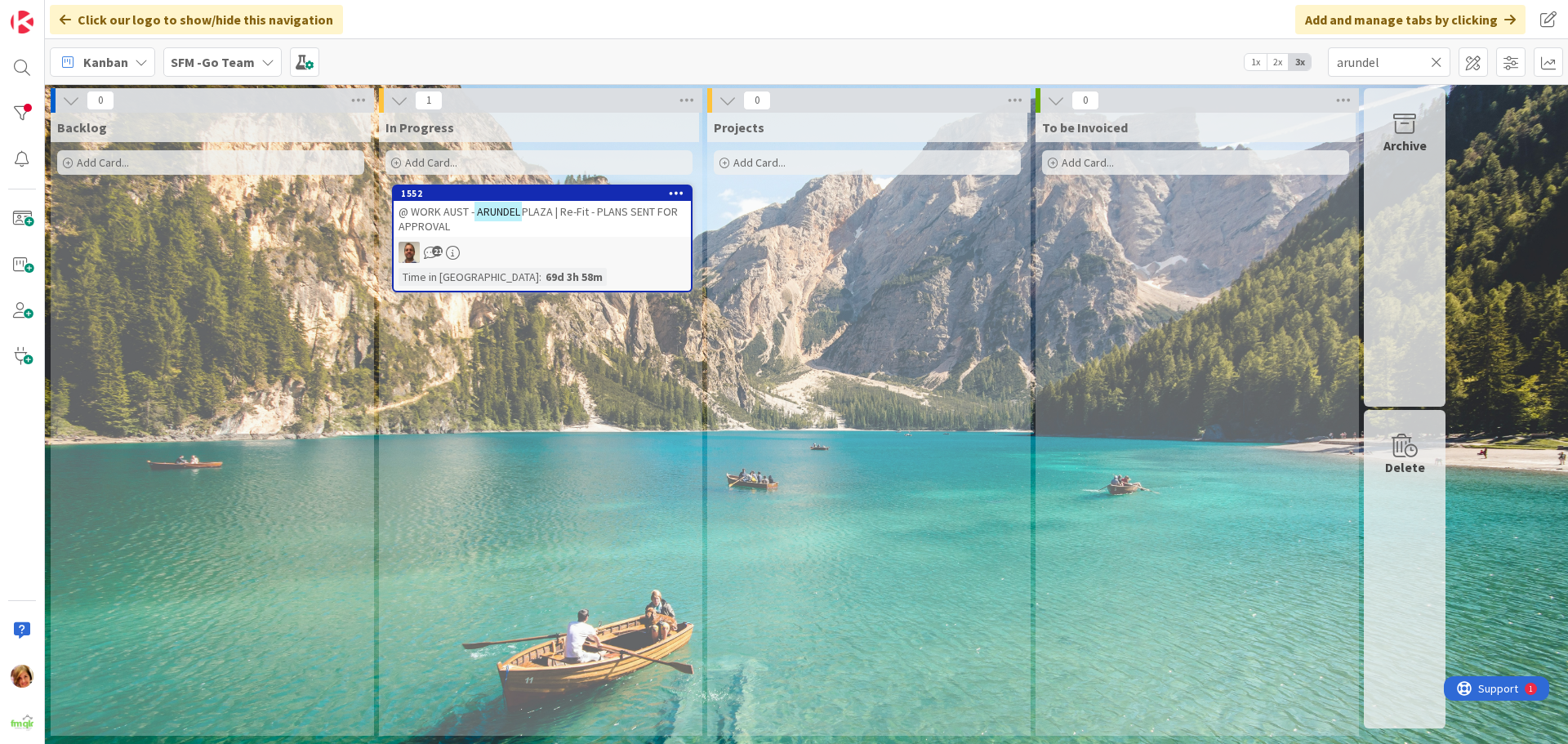
click at [590, 215] on span "PLAZA | Re-Fit - PLANS SENT FOR APPROVAL" at bounding box center [538, 219] width 280 height 30
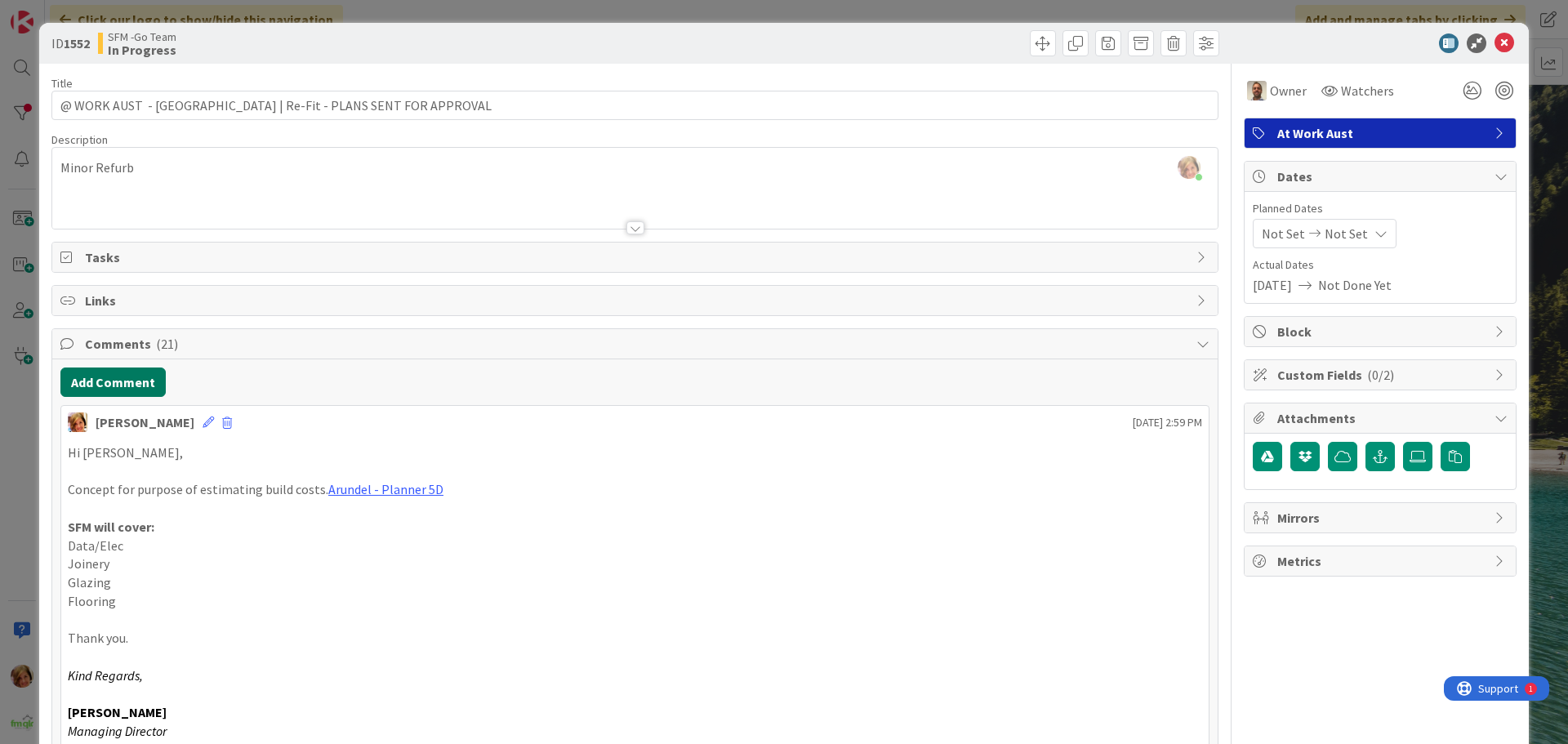
click at [142, 387] on button "Add Comment" at bounding box center [113, 382] width 106 height 30
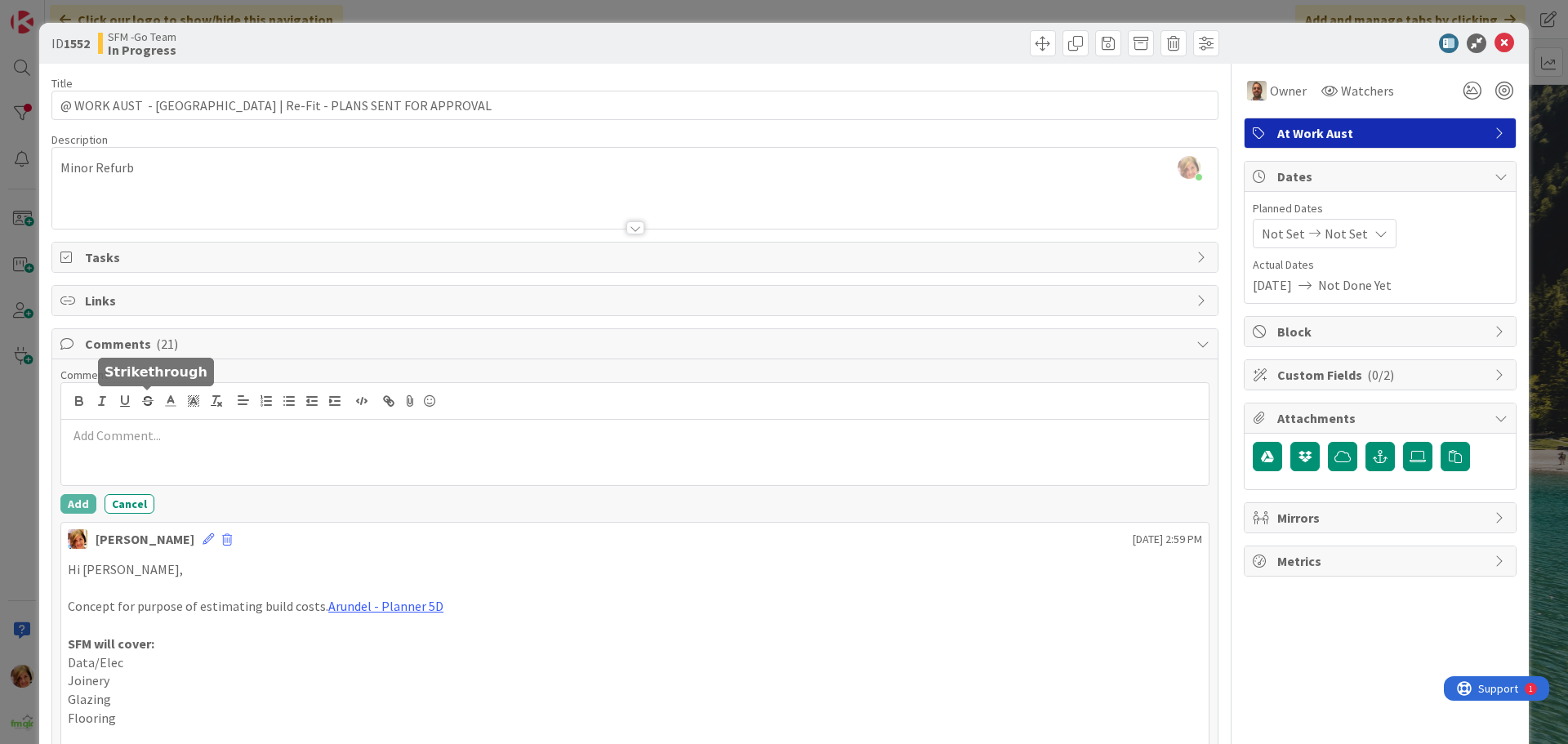
click at [168, 428] on p at bounding box center [635, 435] width 1134 height 18
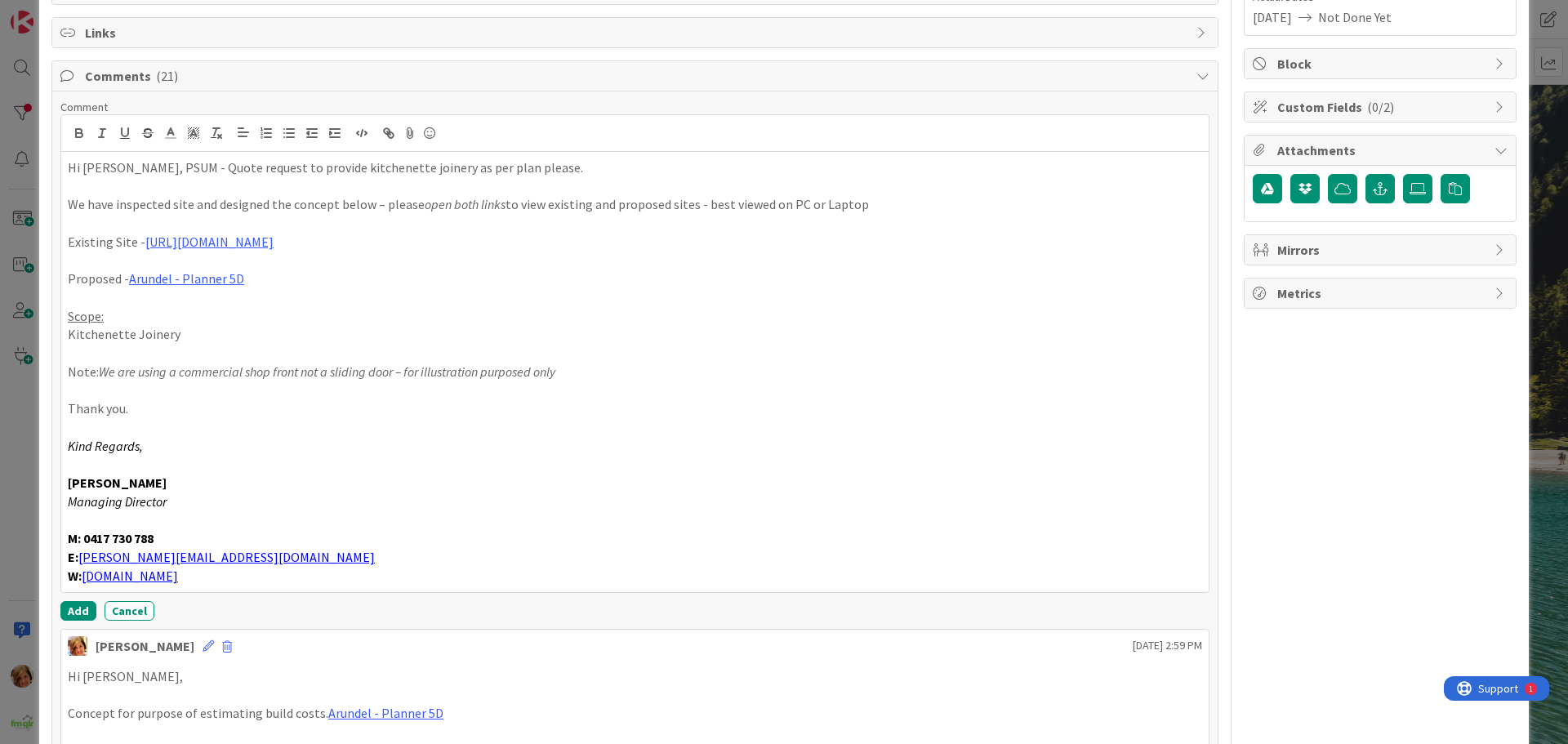
scroll to position [271, 0]
click at [77, 607] on button "Add" at bounding box center [78, 608] width 36 height 19
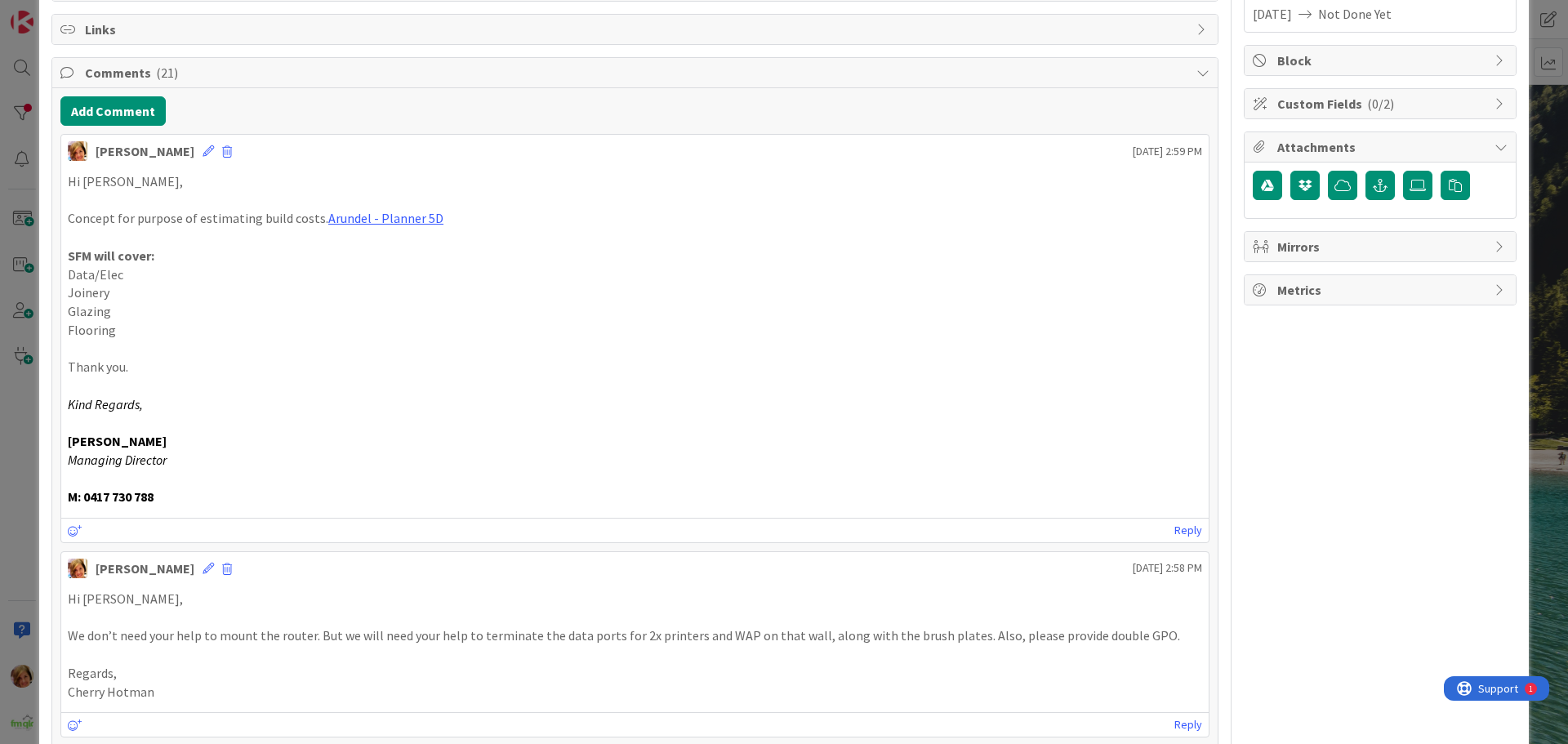
scroll to position [0, 0]
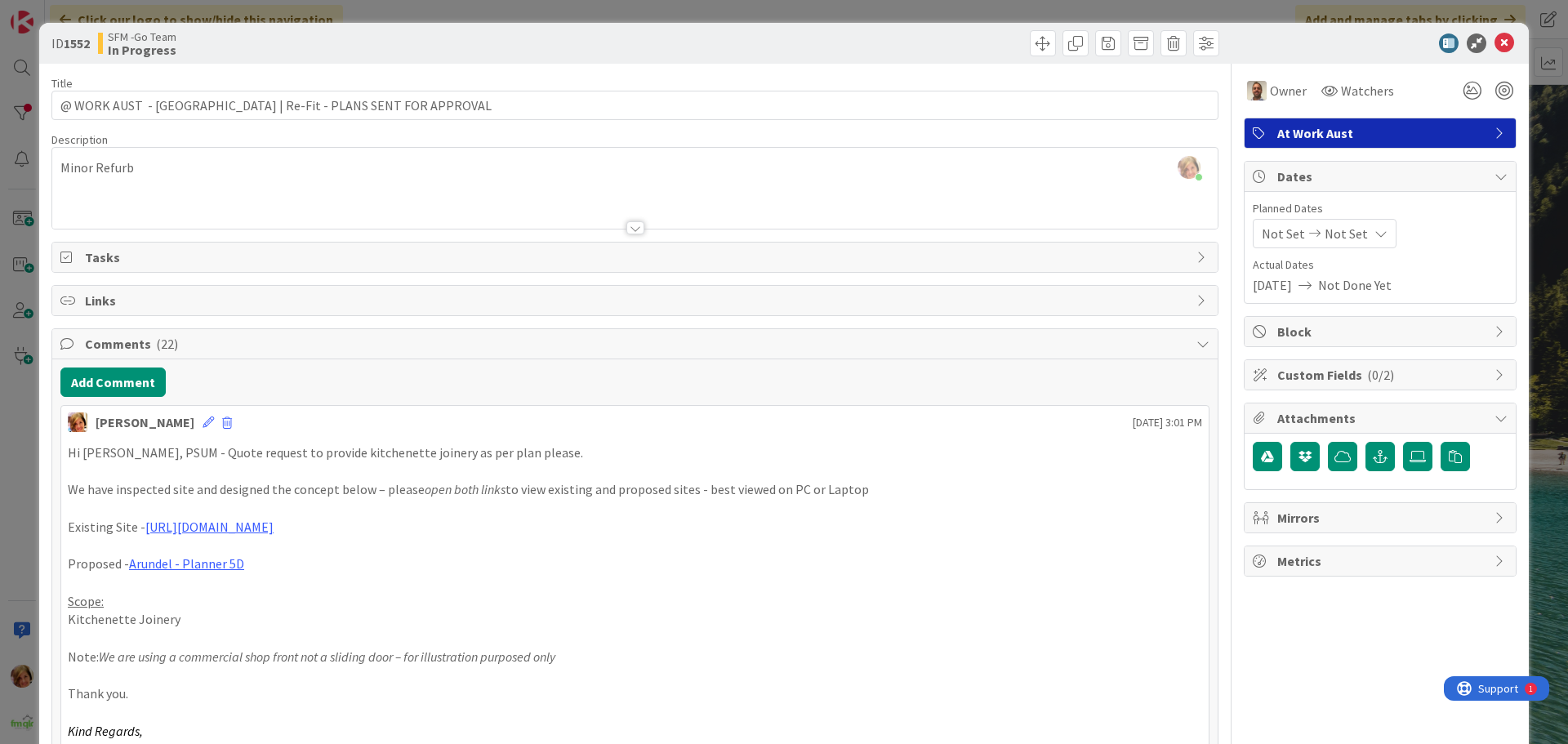
click at [592, 47] on div "SFM -Go Team In Progress" at bounding box center [364, 44] width 533 height 26
click at [1495, 44] on icon at bounding box center [1504, 43] width 19 height 19
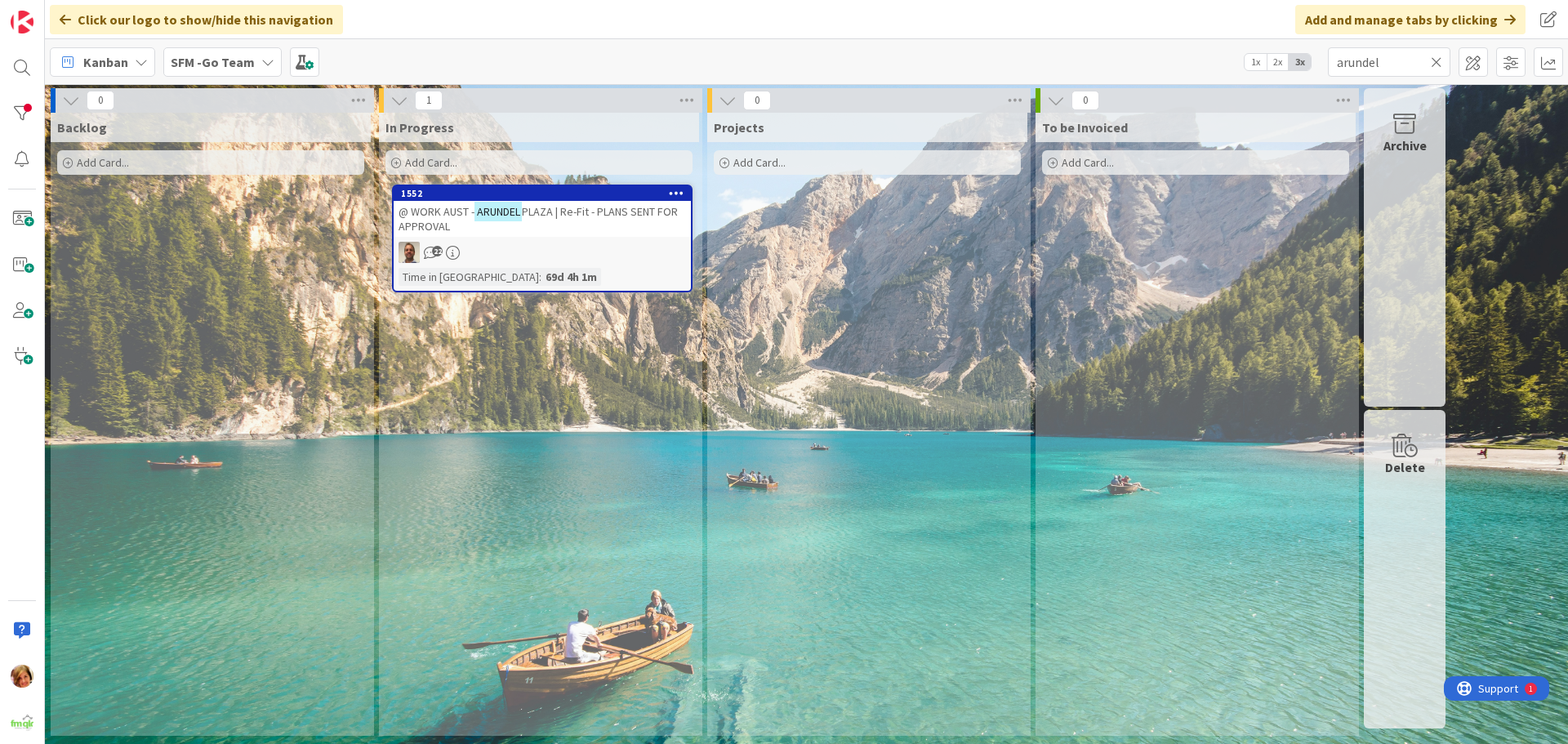
click at [1438, 66] on icon at bounding box center [1436, 62] width 11 height 15
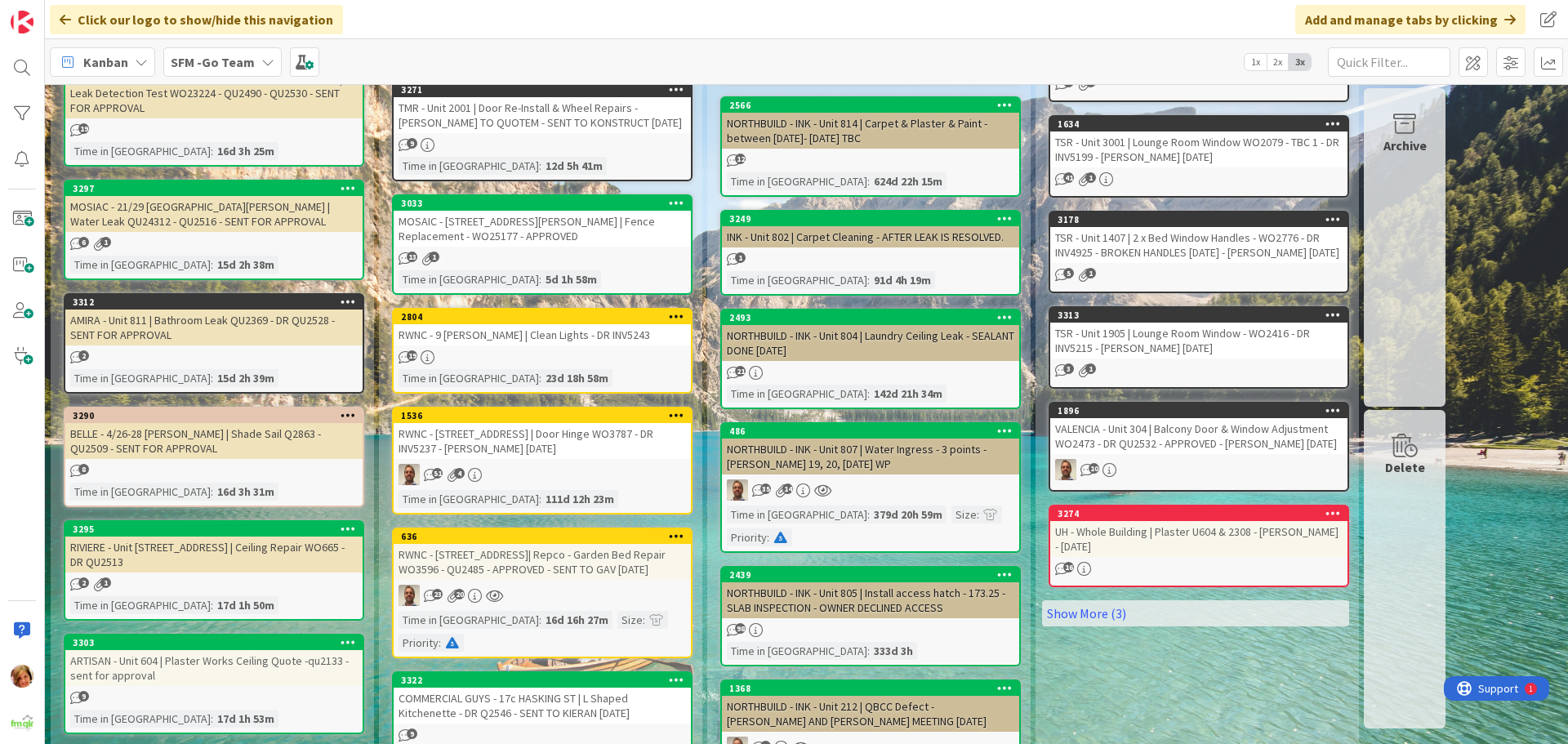
scroll to position [572, 0]
click at [502, 424] on div "RWNC - [STREET_ADDRESS] | Door Hinge WO3787 - DR INV5237 - [PERSON_NAME] [DATE]" at bounding box center [542, 442] width 297 height 36
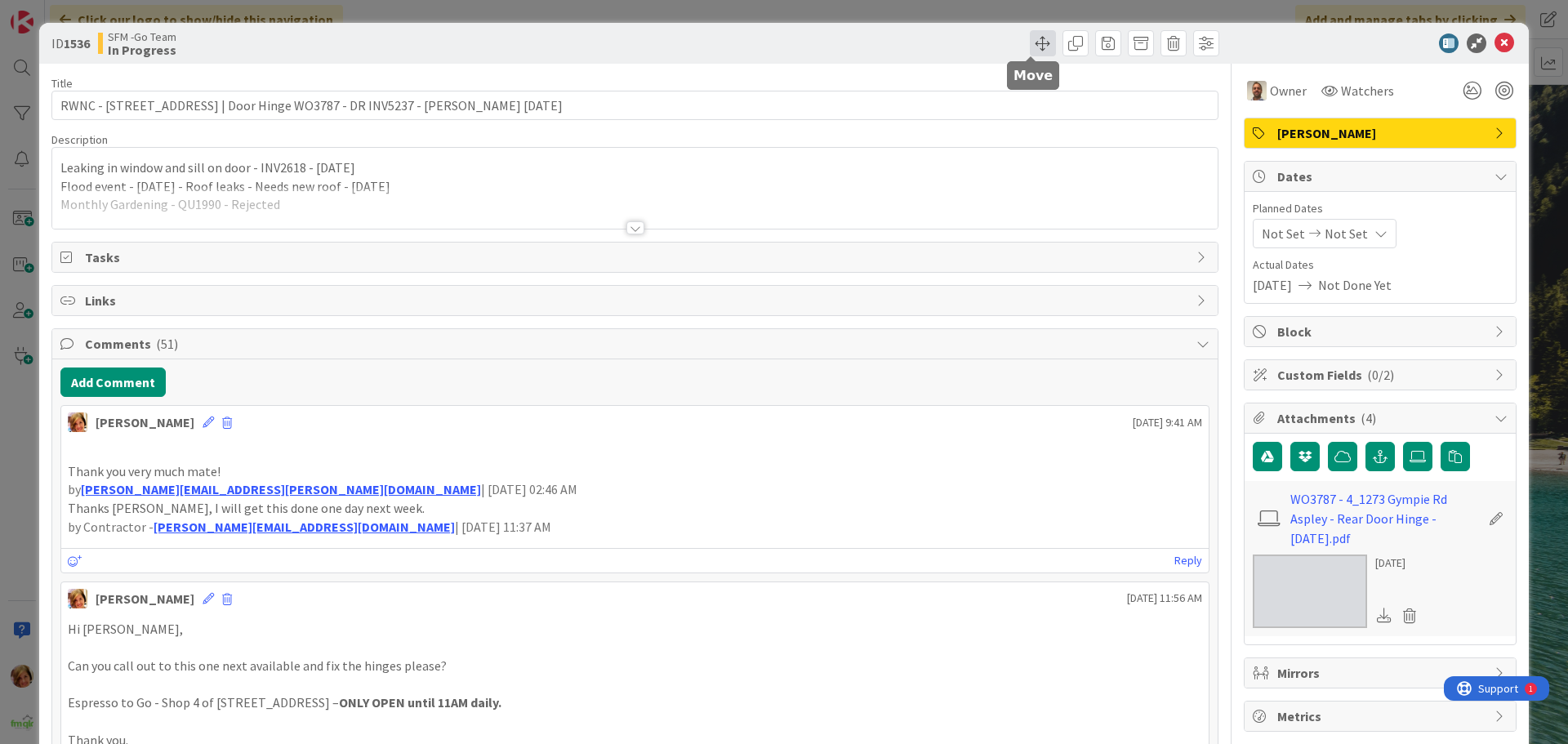
click at [1030, 46] on span at bounding box center [1043, 44] width 26 height 26
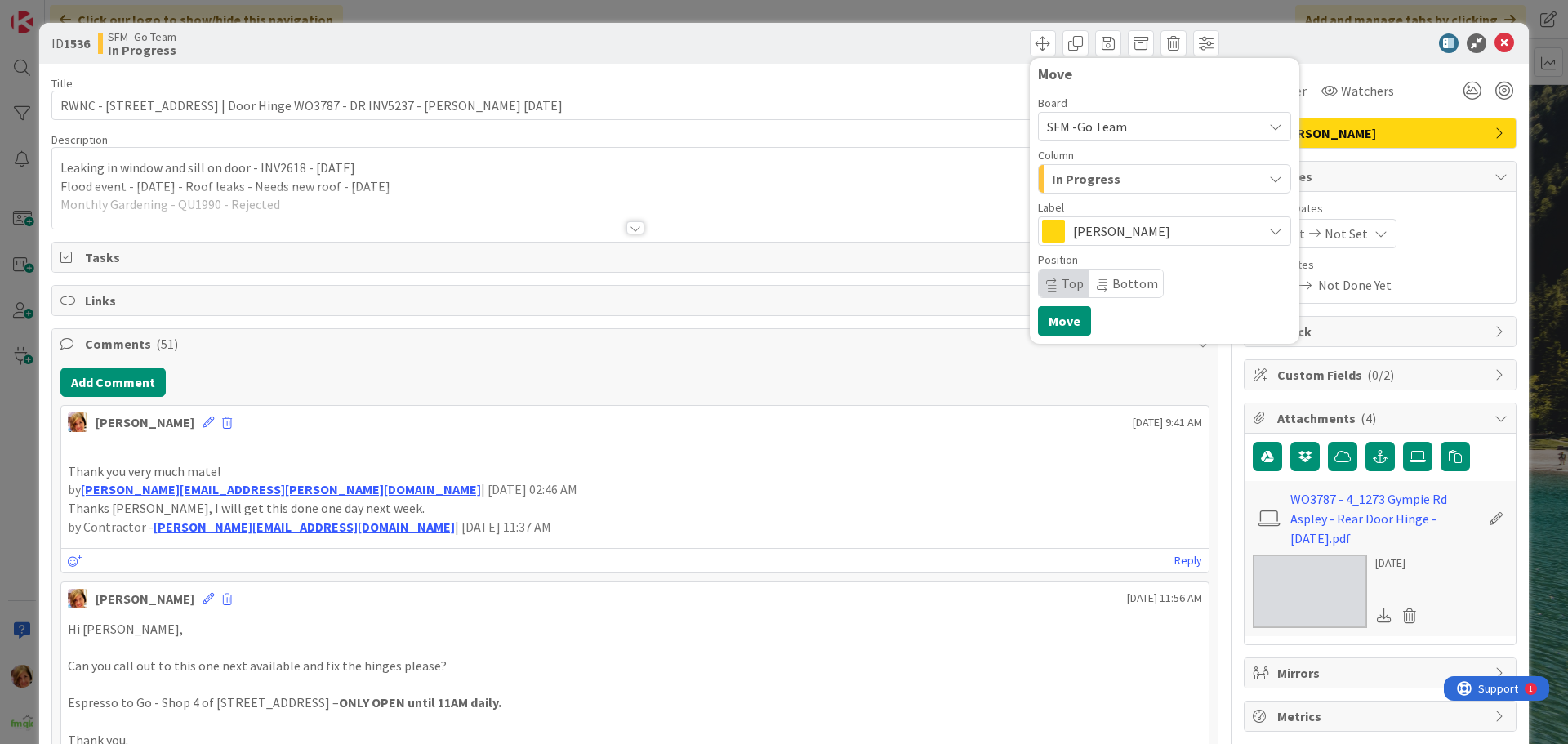
click at [1159, 186] on div "In Progress" at bounding box center [1155, 179] width 215 height 26
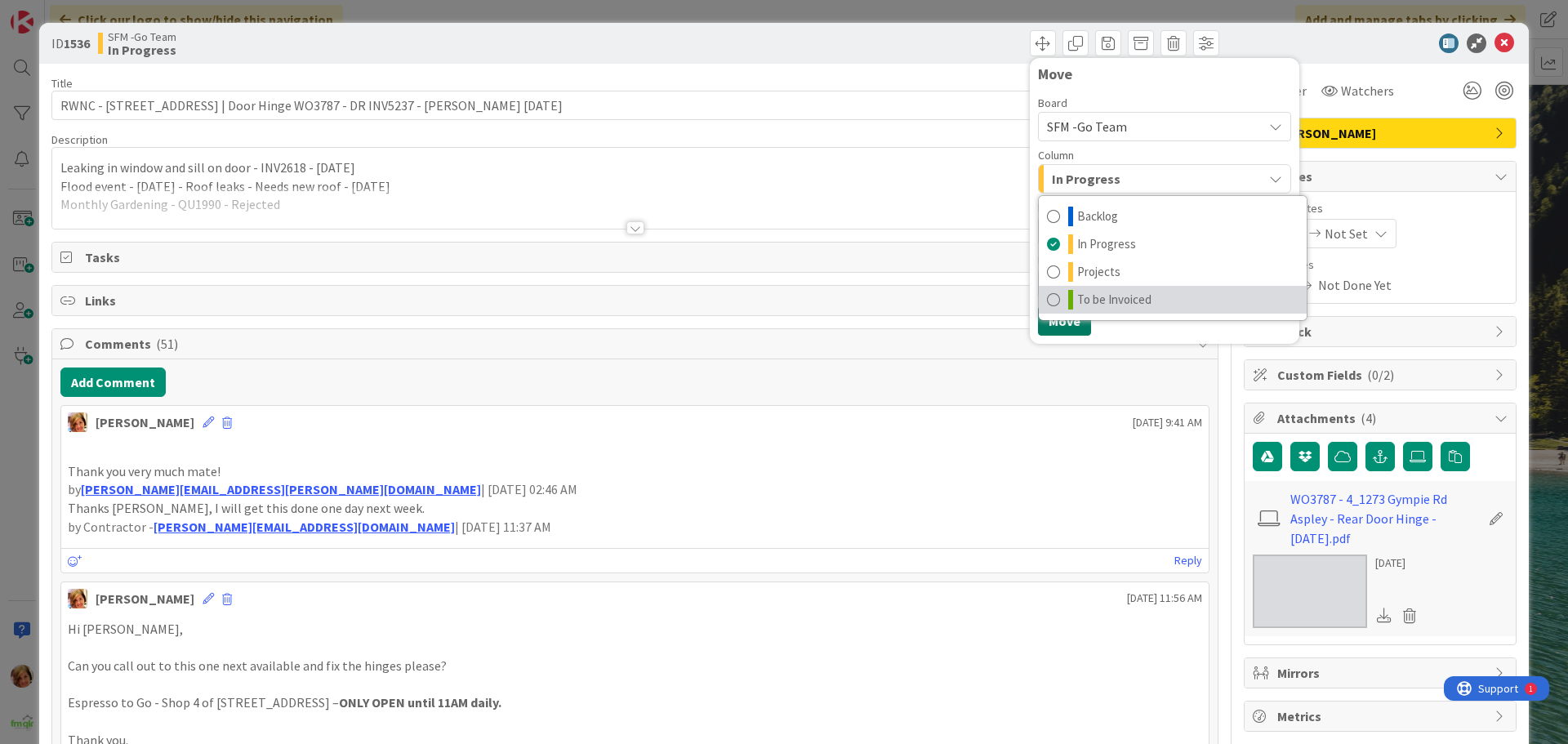
drag, startPoint x: 1100, startPoint y: 300, endPoint x: 1043, endPoint y: 327, distance: 63.1
click at [1100, 300] on span "To be Invoiced" at bounding box center [1114, 300] width 74 height 19
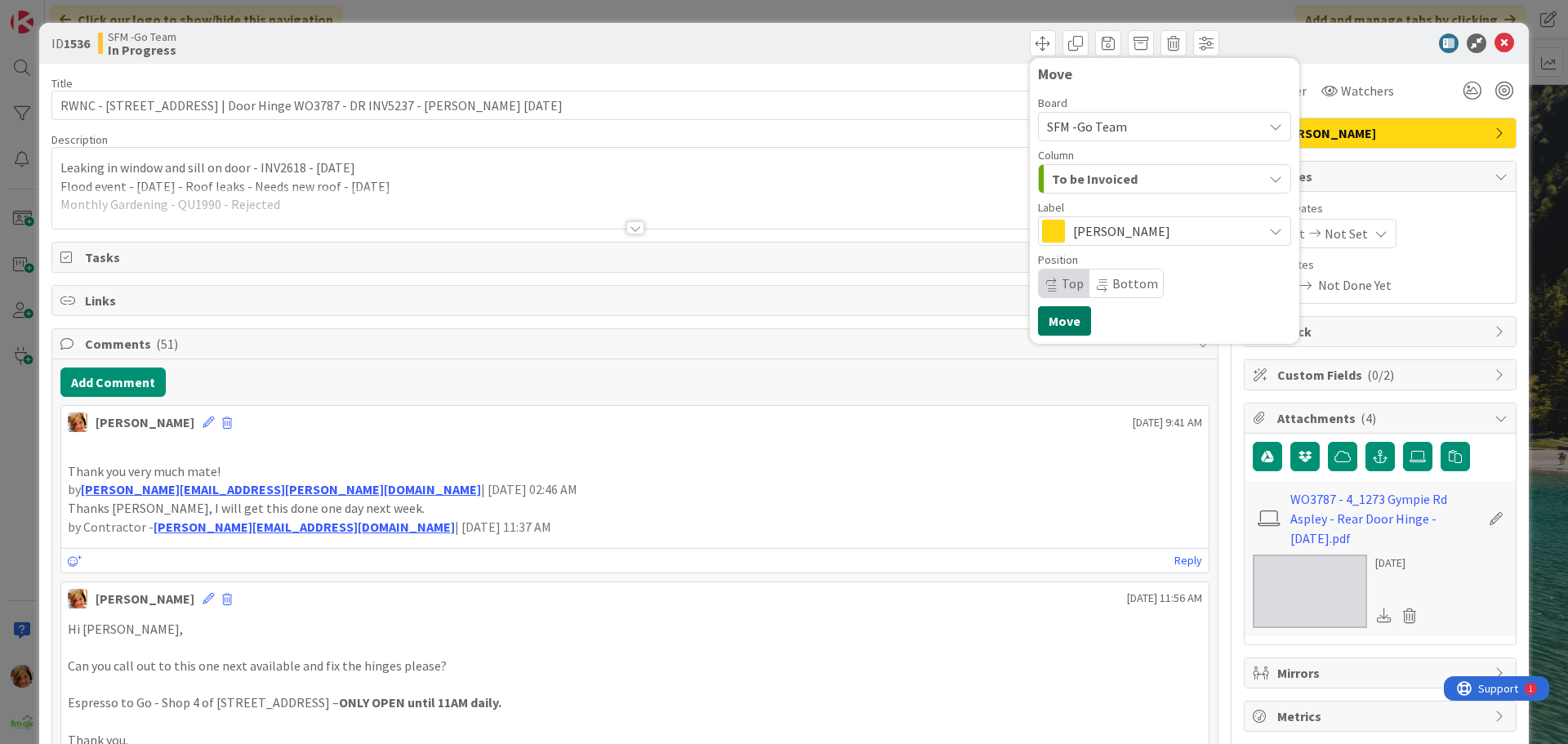
click at [1047, 319] on button "Move" at bounding box center [1065, 321] width 53 height 30
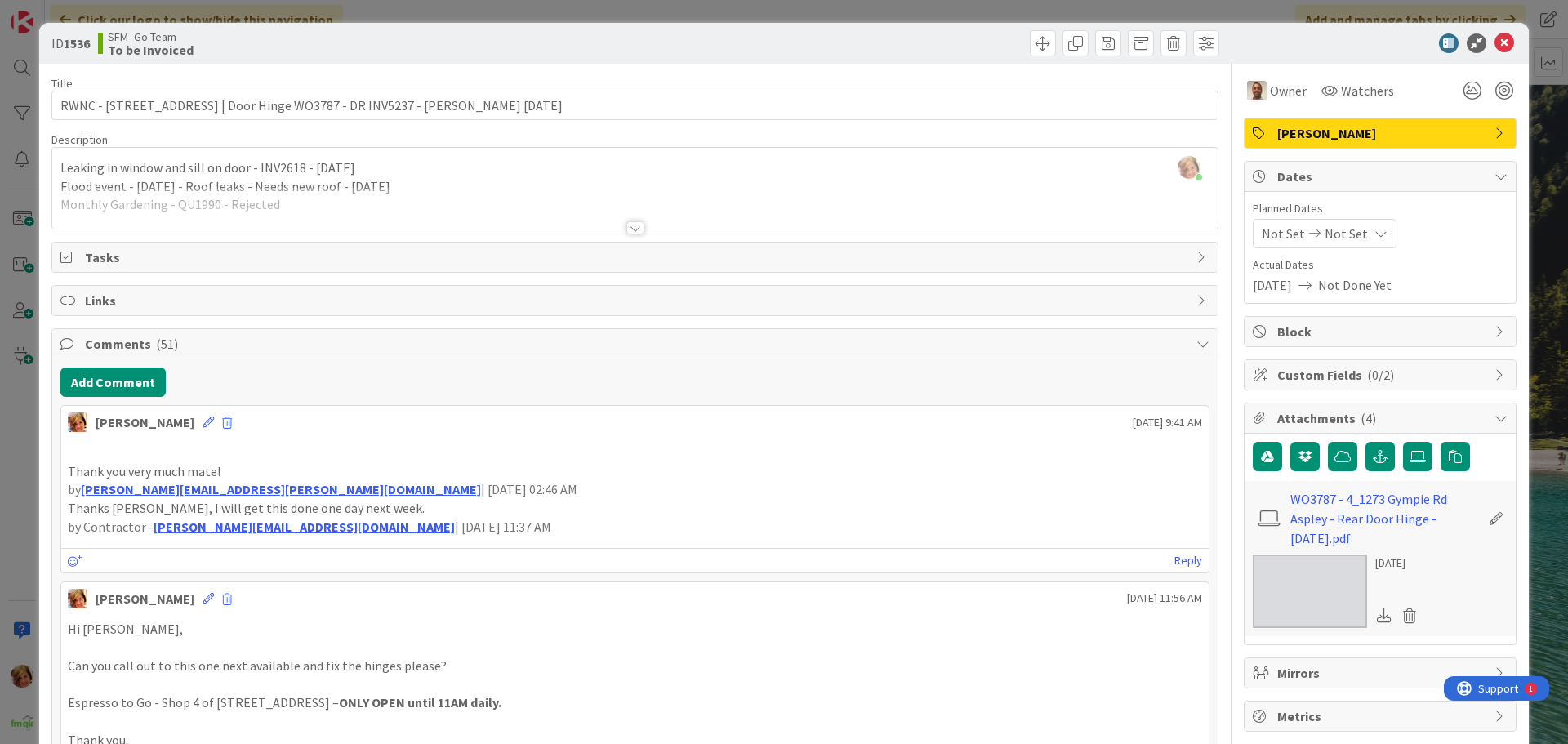
click at [974, 45] on div "Move Move" at bounding box center [929, 44] width 579 height 26
click at [1496, 41] on icon at bounding box center [1504, 43] width 19 height 19
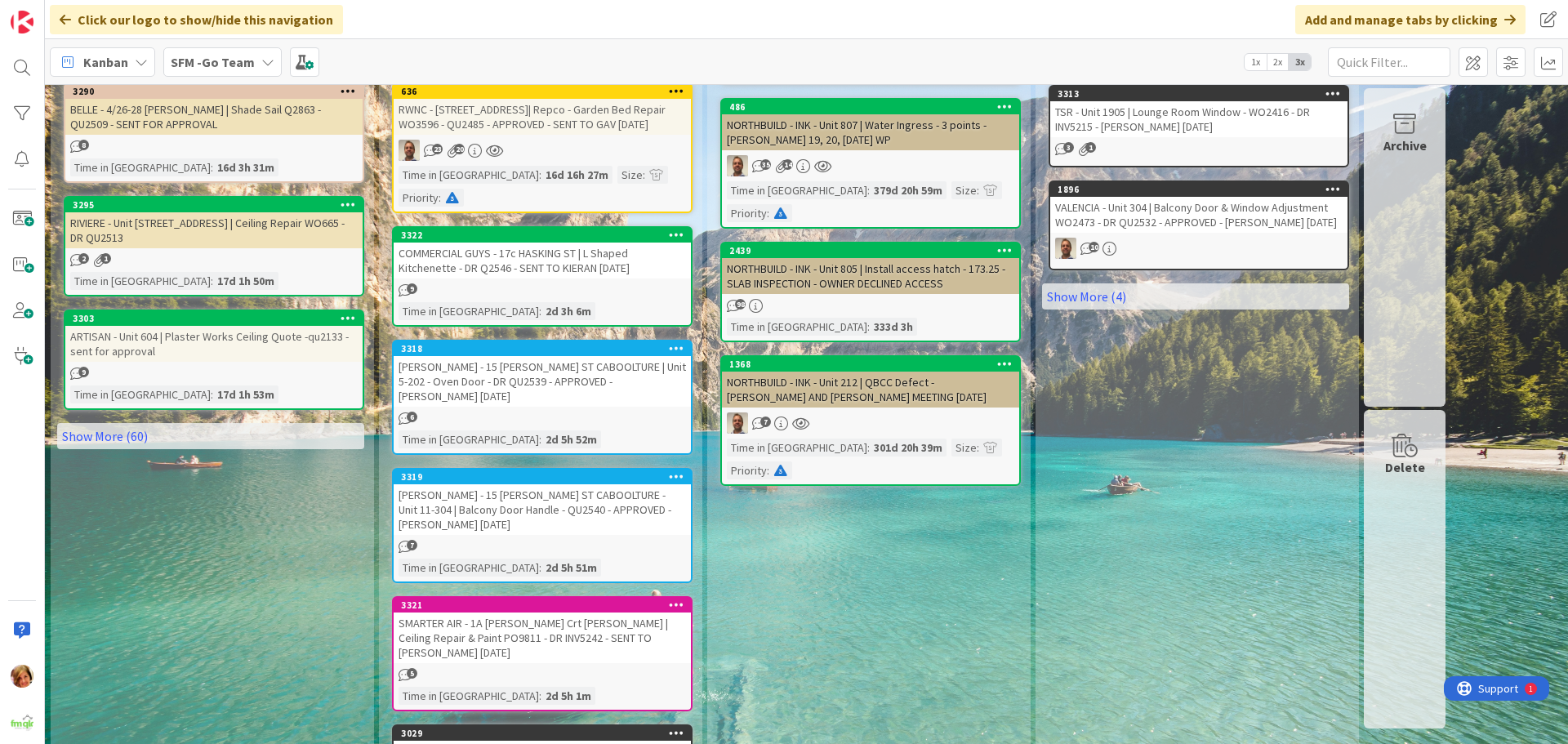
scroll to position [899, 0]
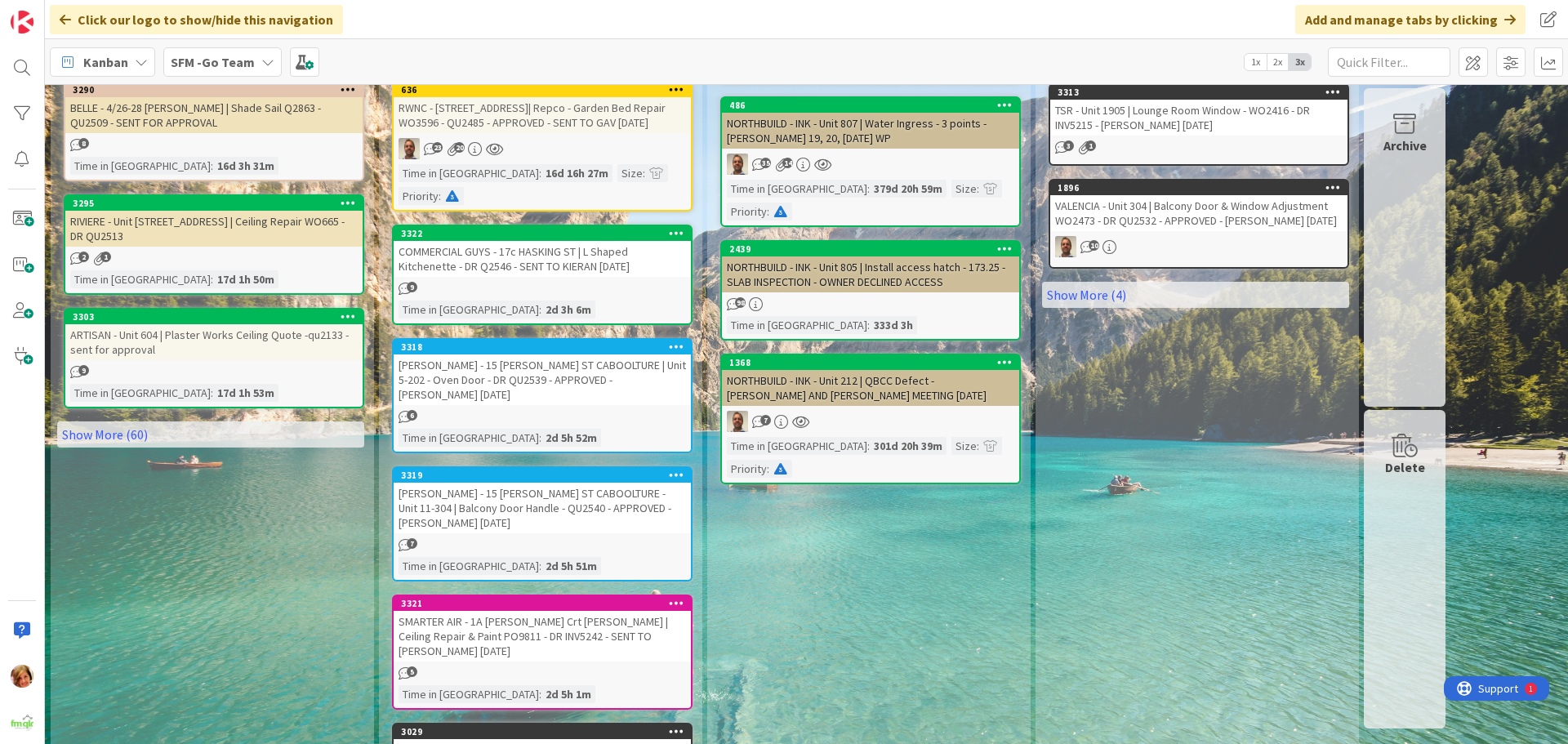
click at [520, 355] on div "[PERSON_NAME] - 15 [PERSON_NAME] ST CABOOLTURE | Unit 5-202 - Oven Door - DR QU…" at bounding box center [542, 380] width 297 height 51
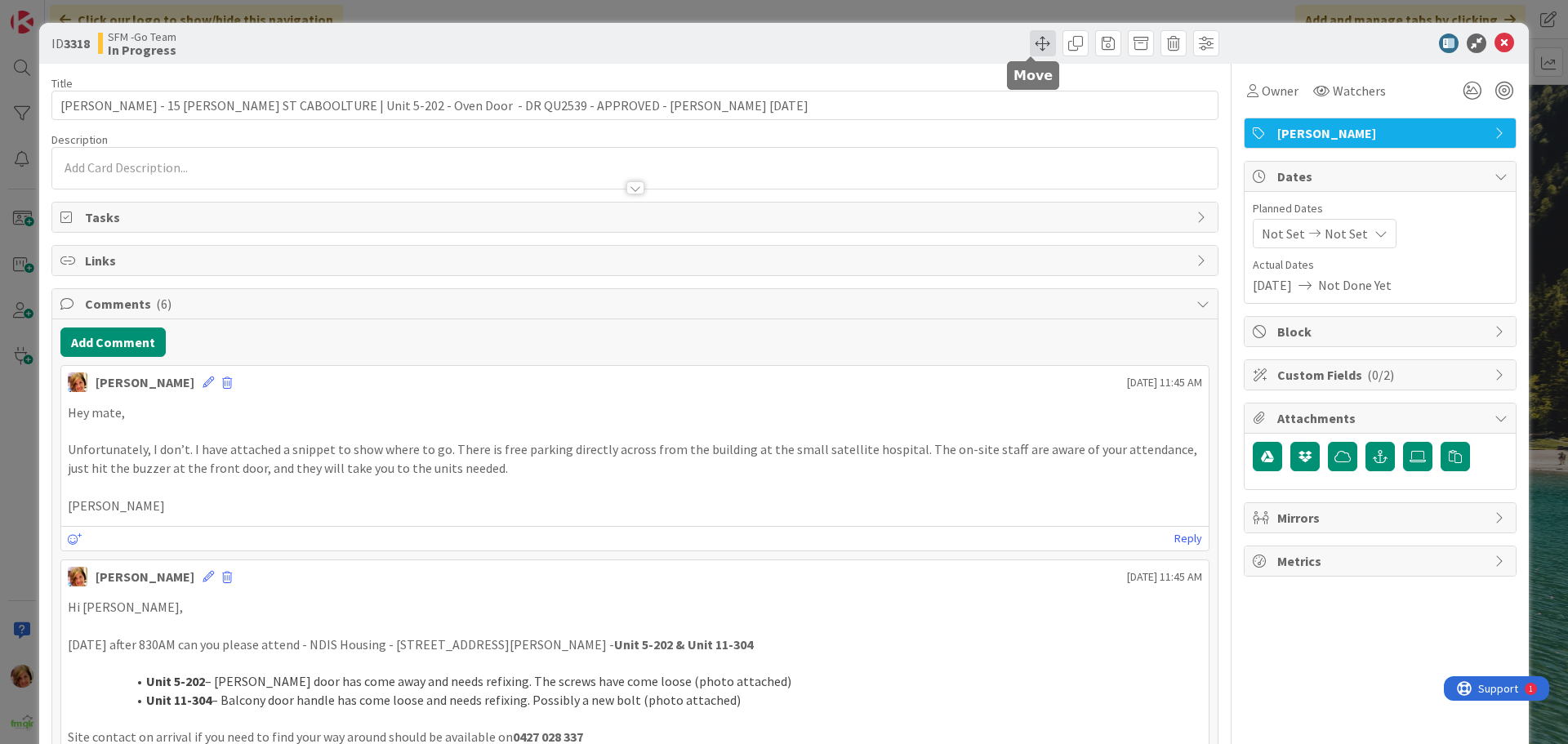
click at [1032, 44] on span at bounding box center [1043, 44] width 26 height 26
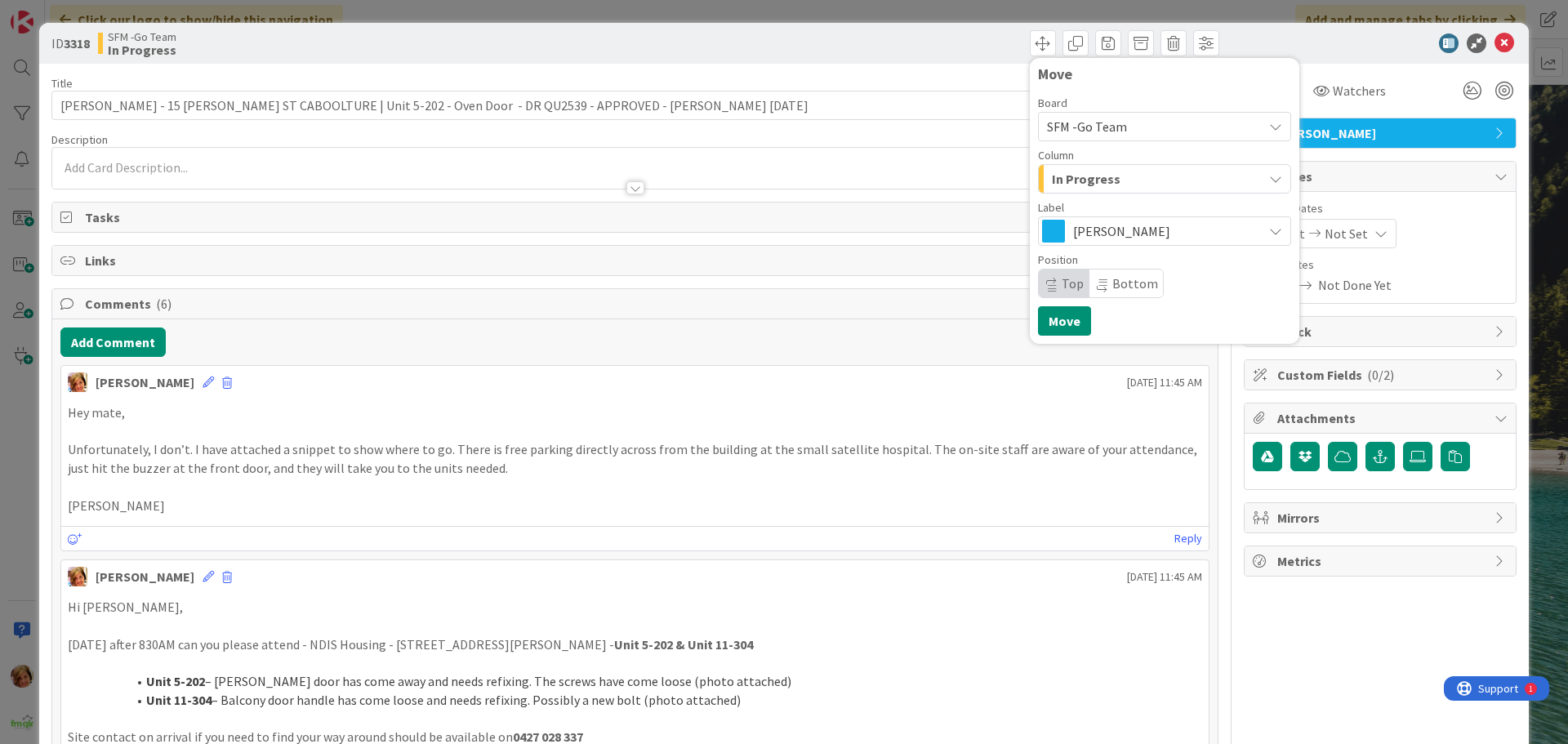
click at [1118, 180] on div "In Progress" at bounding box center [1155, 179] width 215 height 26
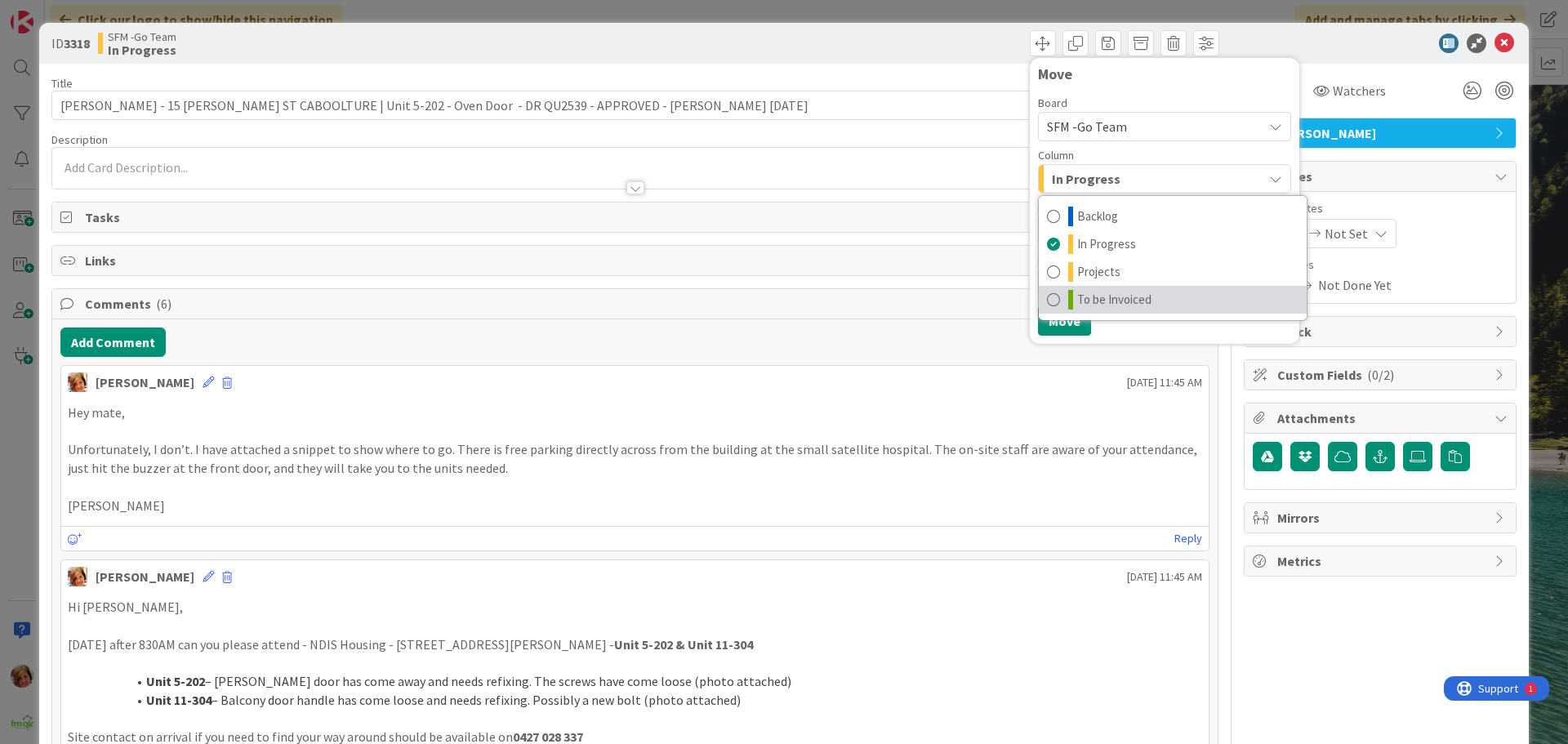
click at [1099, 292] on span "To be Invoiced" at bounding box center [1114, 300] width 74 height 19
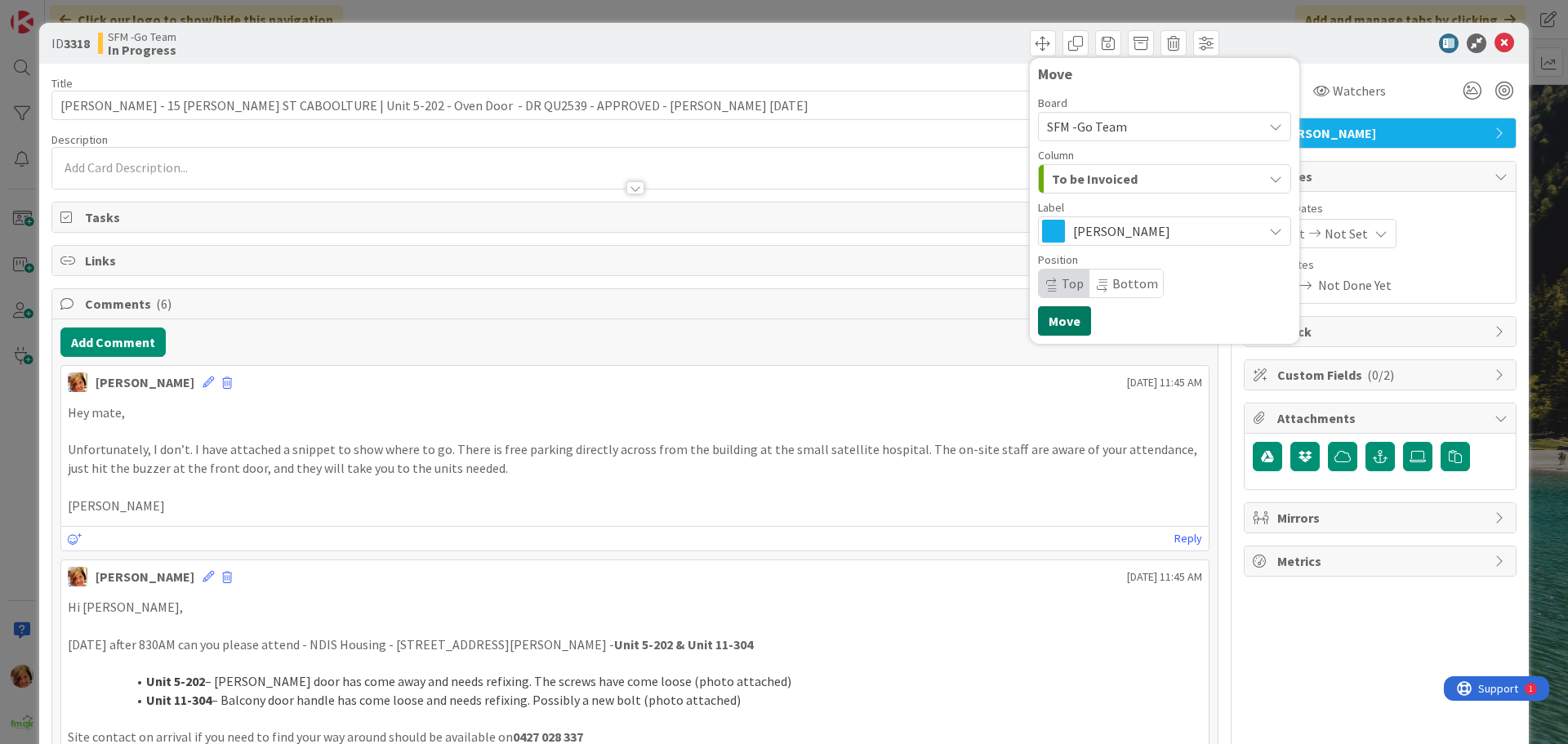
click at [1047, 319] on button "Move" at bounding box center [1065, 321] width 53 height 30
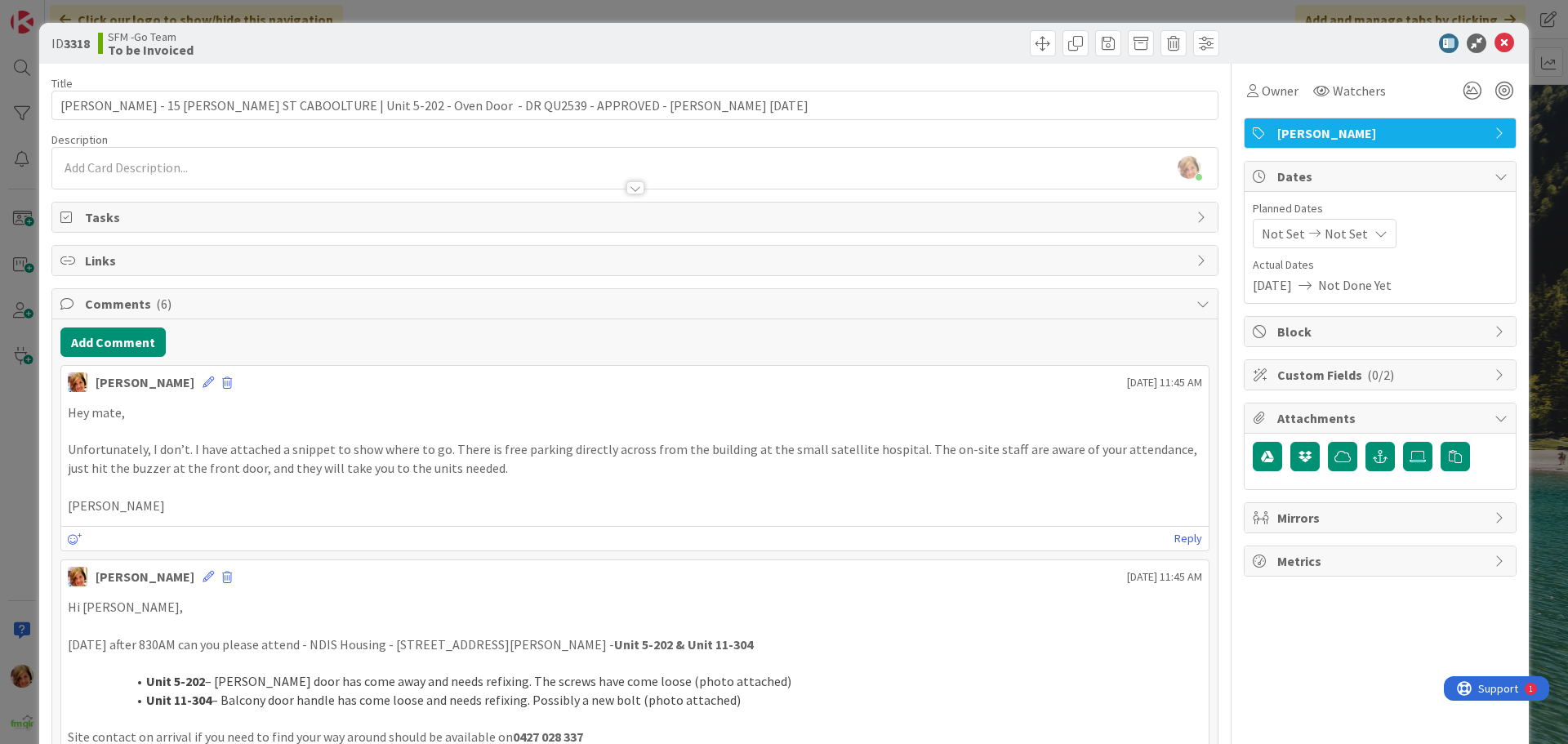
click at [982, 45] on div "Move Move" at bounding box center [929, 44] width 579 height 26
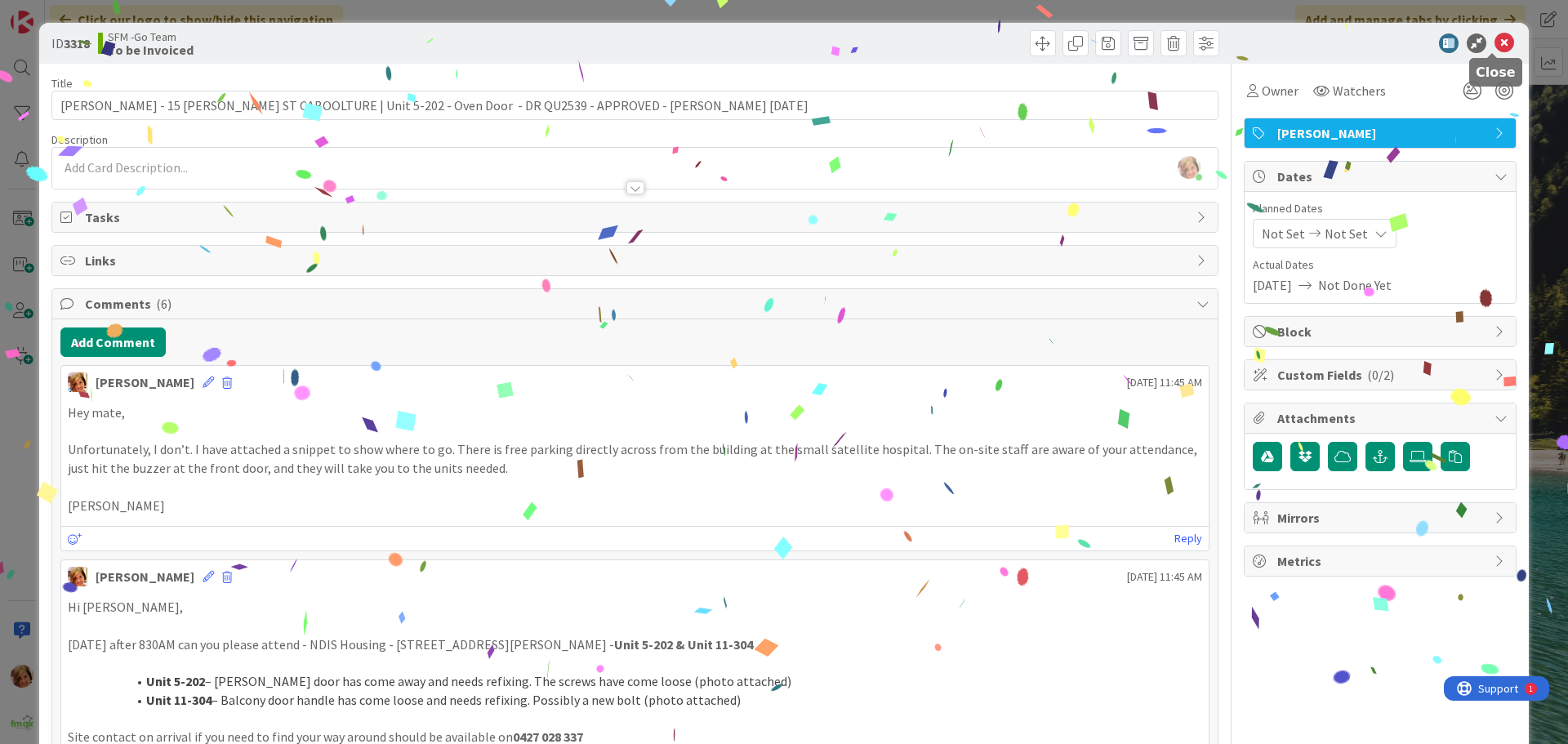
click at [1502, 42] on icon at bounding box center [1504, 43] width 19 height 19
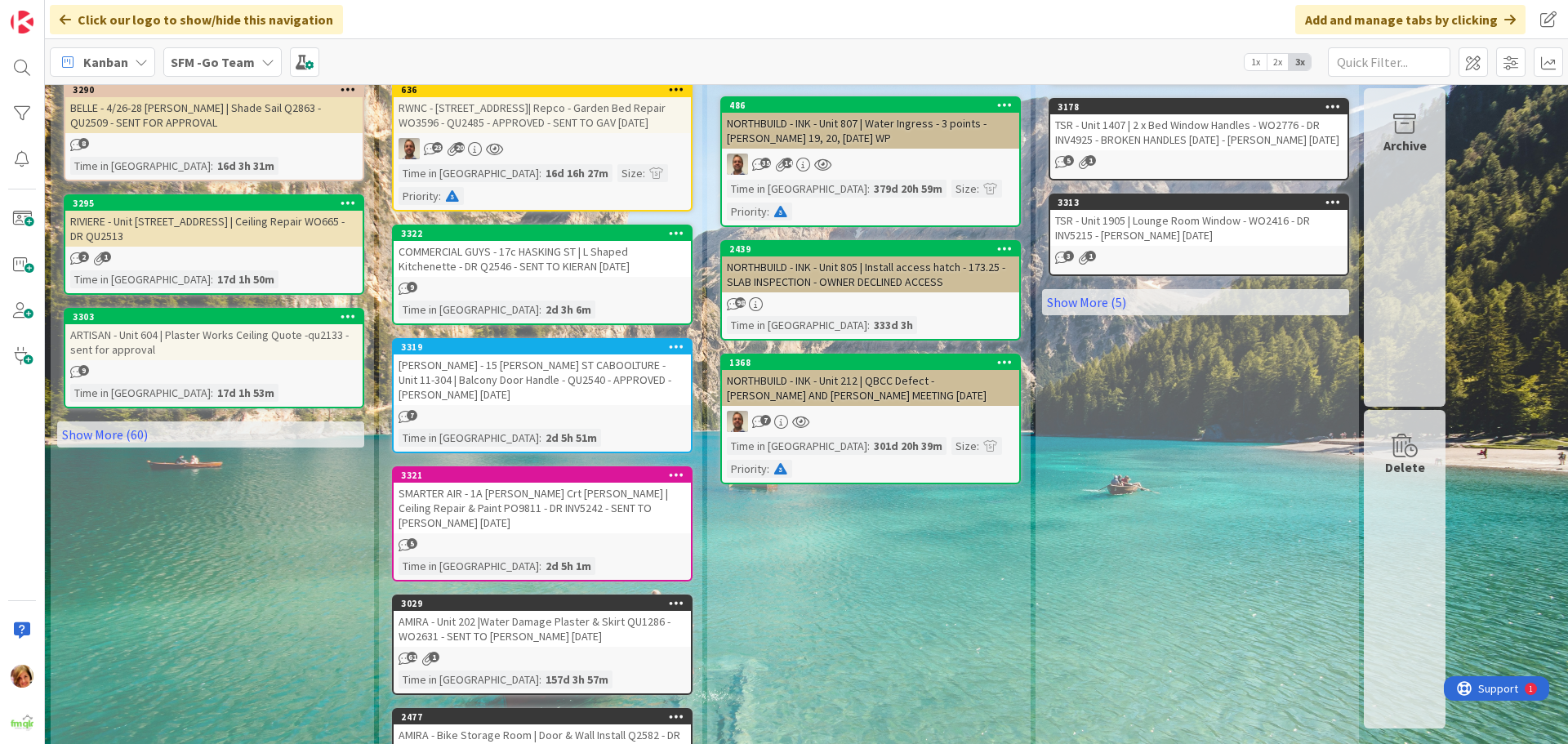
click at [501, 355] on div "[PERSON_NAME] - 15 [PERSON_NAME] ST CABOOLTURE - Unit 11-304 | Balcony Door Han…" at bounding box center [542, 380] width 297 height 51
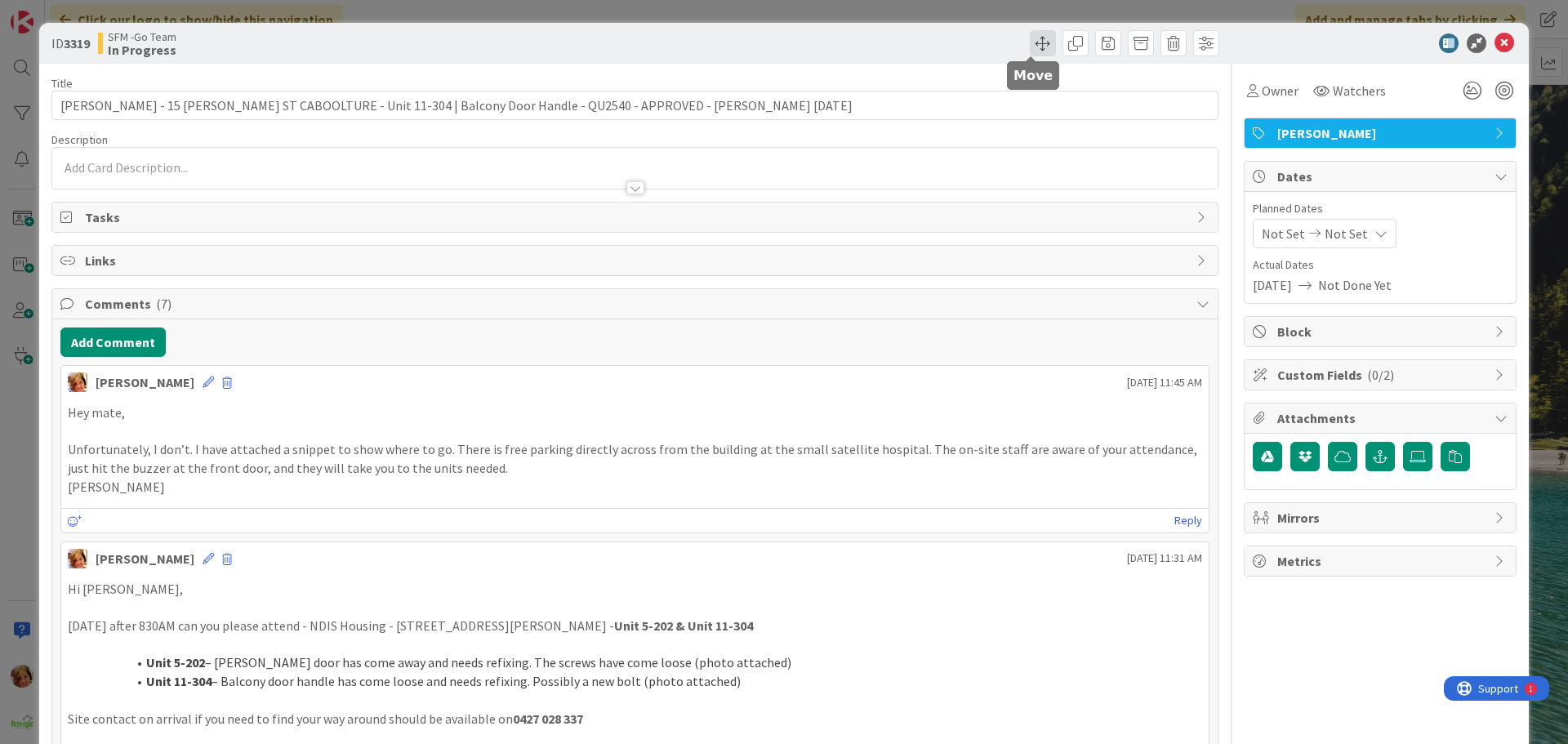
click at [1030, 44] on span at bounding box center [1043, 44] width 26 height 26
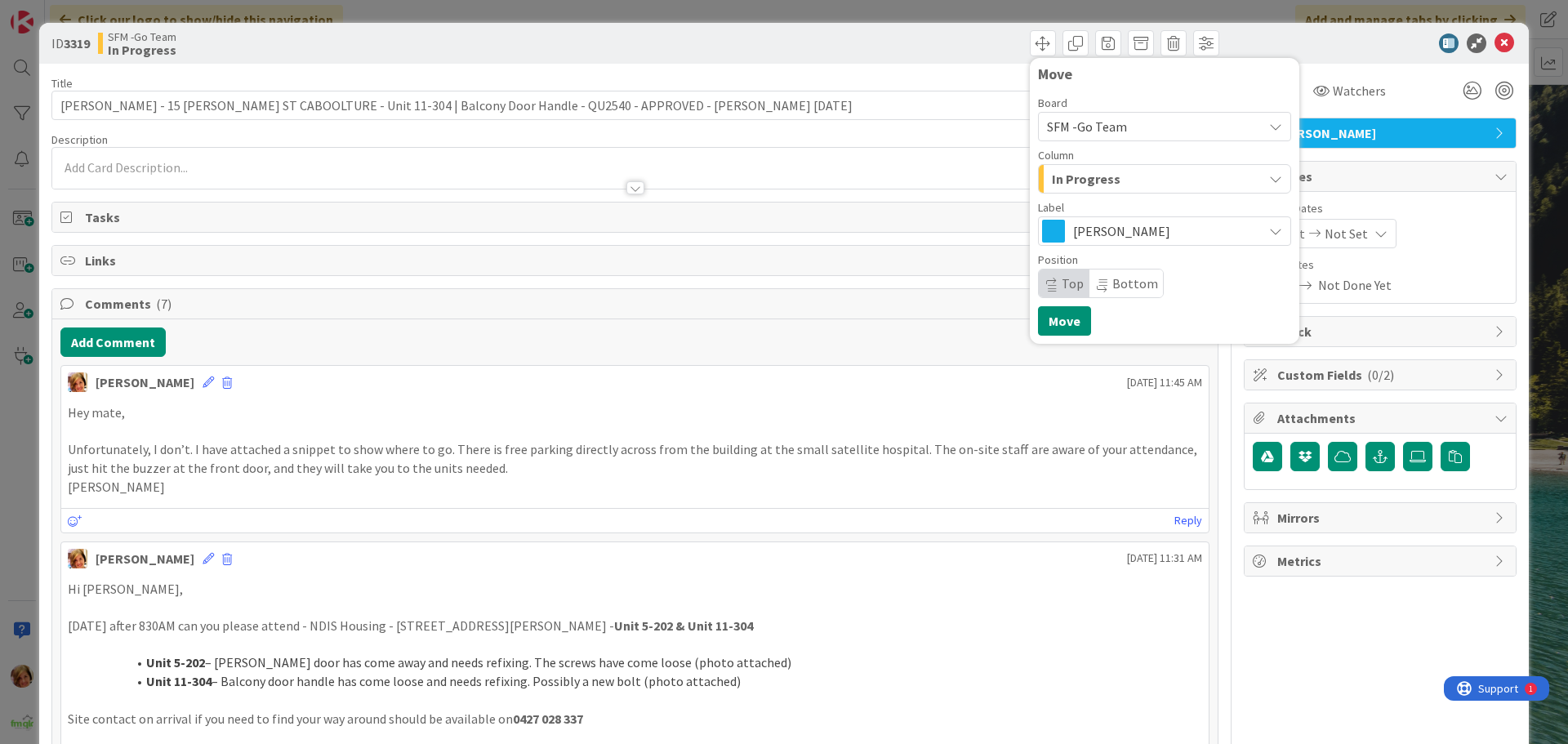
click at [1120, 186] on div "In Progress" at bounding box center [1155, 179] width 215 height 26
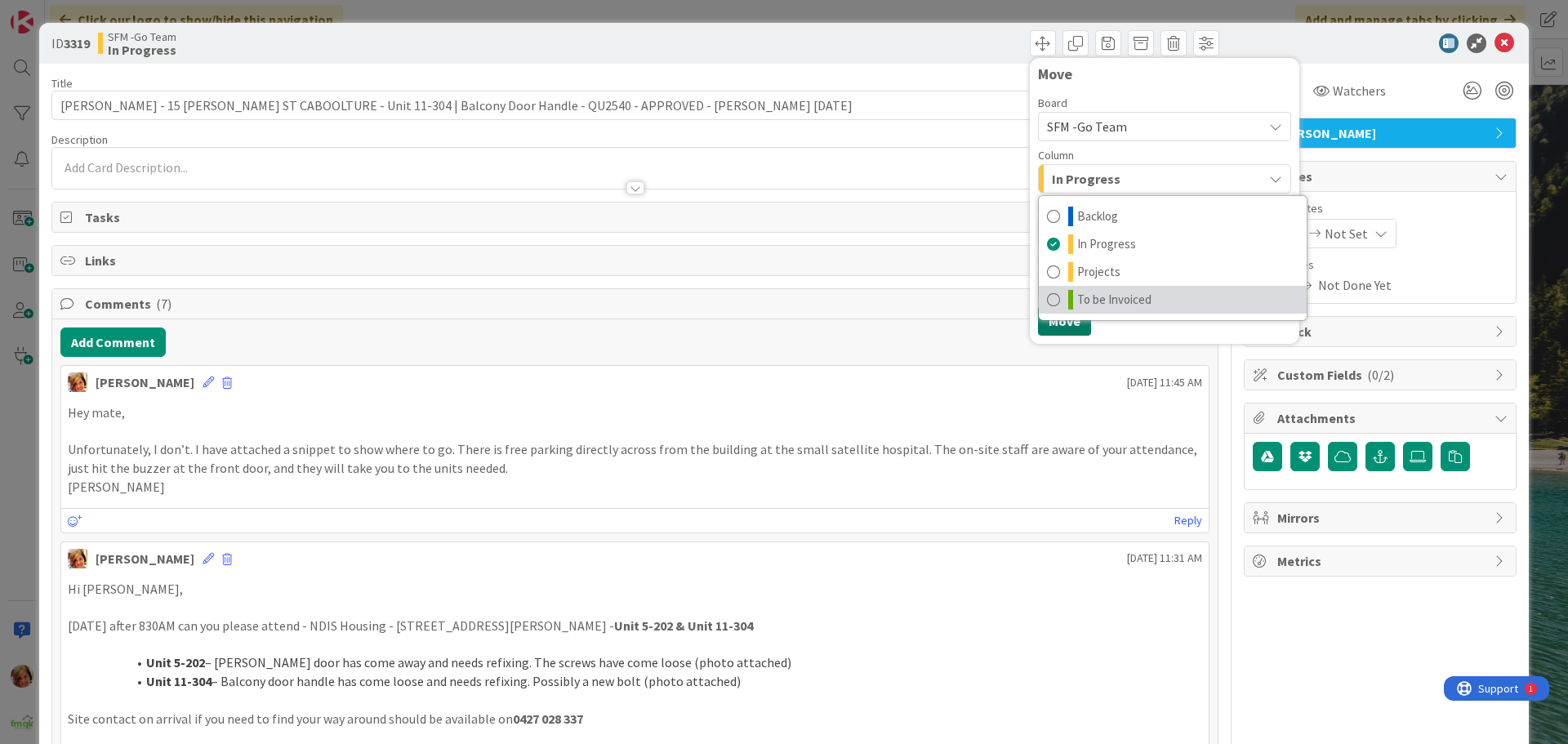
drag, startPoint x: 1105, startPoint y: 296, endPoint x: 1069, endPoint y: 314, distance: 40.2
click at [1105, 297] on span "To be Invoiced" at bounding box center [1114, 300] width 74 height 19
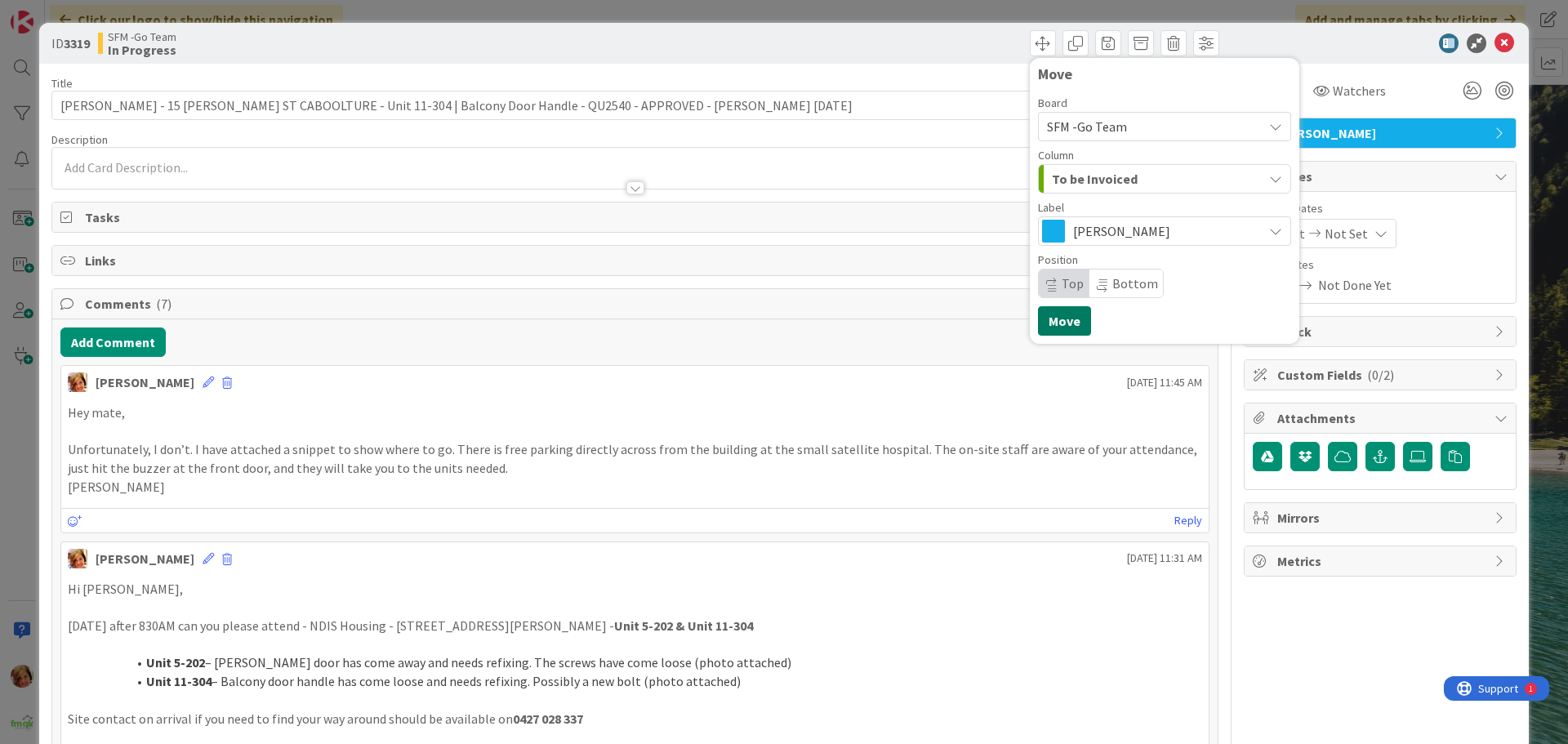
drag, startPoint x: 1050, startPoint y: 324, endPoint x: 1019, endPoint y: 152, distance: 174.8
click at [1050, 317] on button "Move" at bounding box center [1065, 321] width 53 height 30
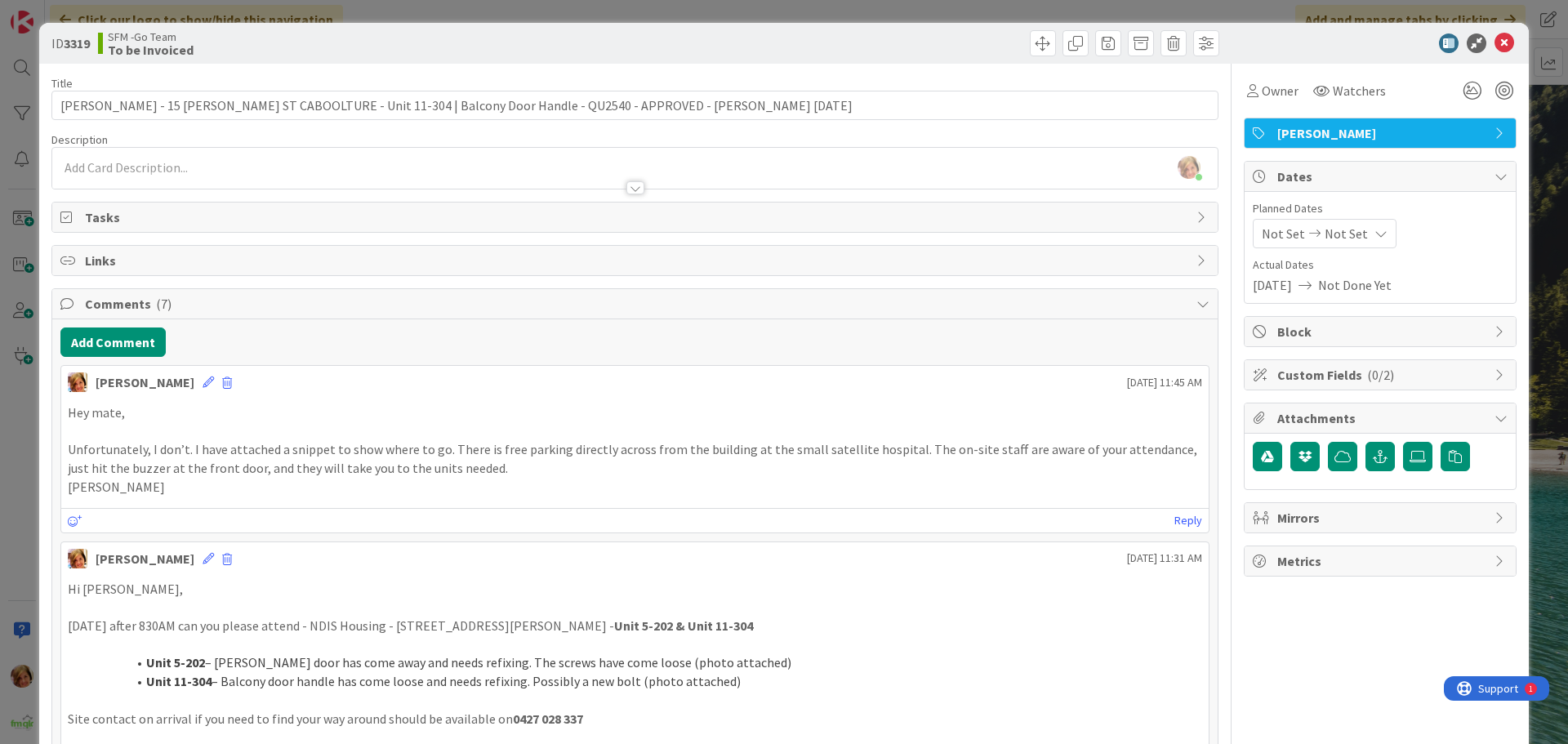
click at [978, 45] on div "Move Move" at bounding box center [929, 44] width 579 height 26
click at [1500, 44] on icon at bounding box center [1504, 43] width 19 height 19
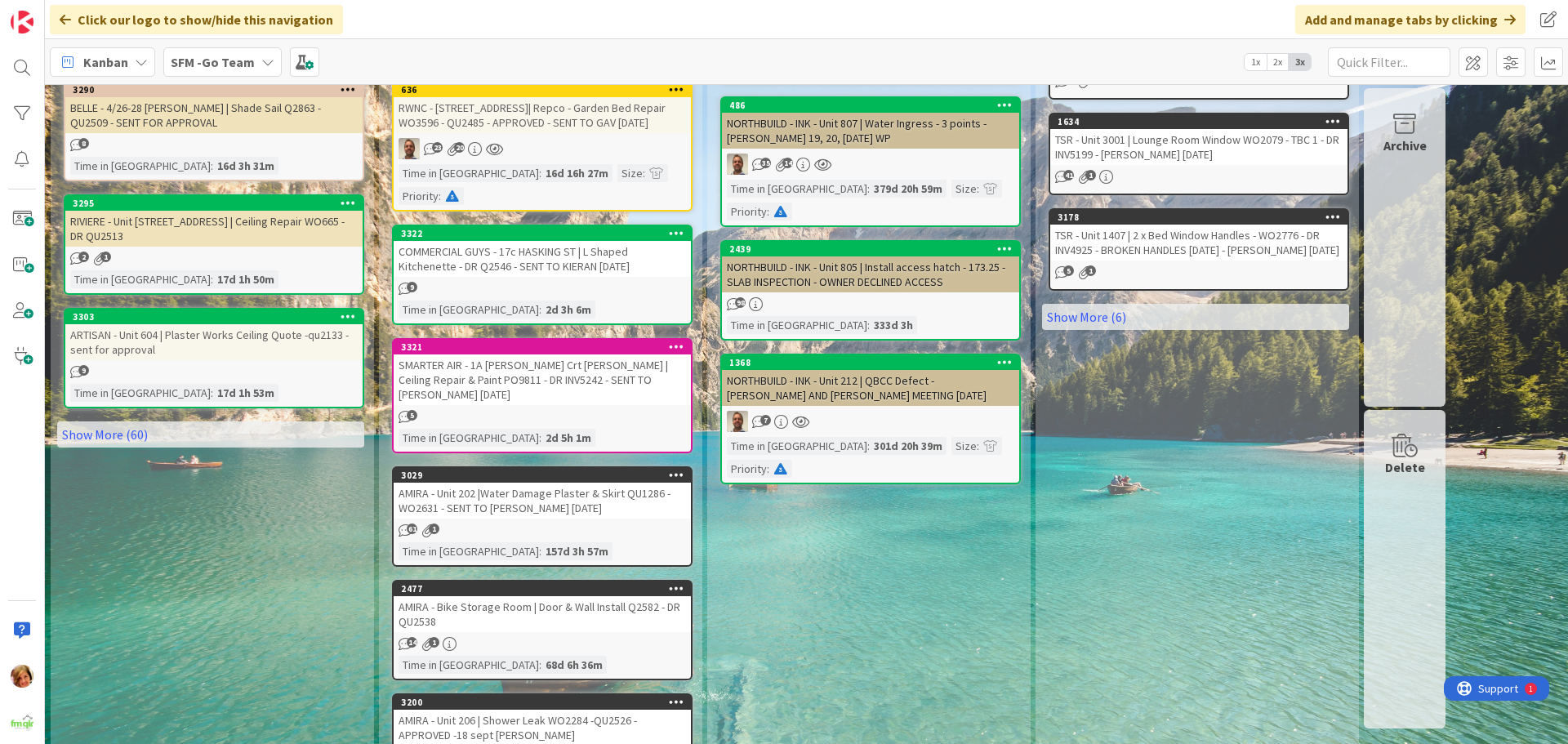
click at [561, 355] on div "SMARTER AIR - 1A [PERSON_NAME] Crt [PERSON_NAME] | Ceiling Repair & Paint PO981…" at bounding box center [542, 380] width 297 height 51
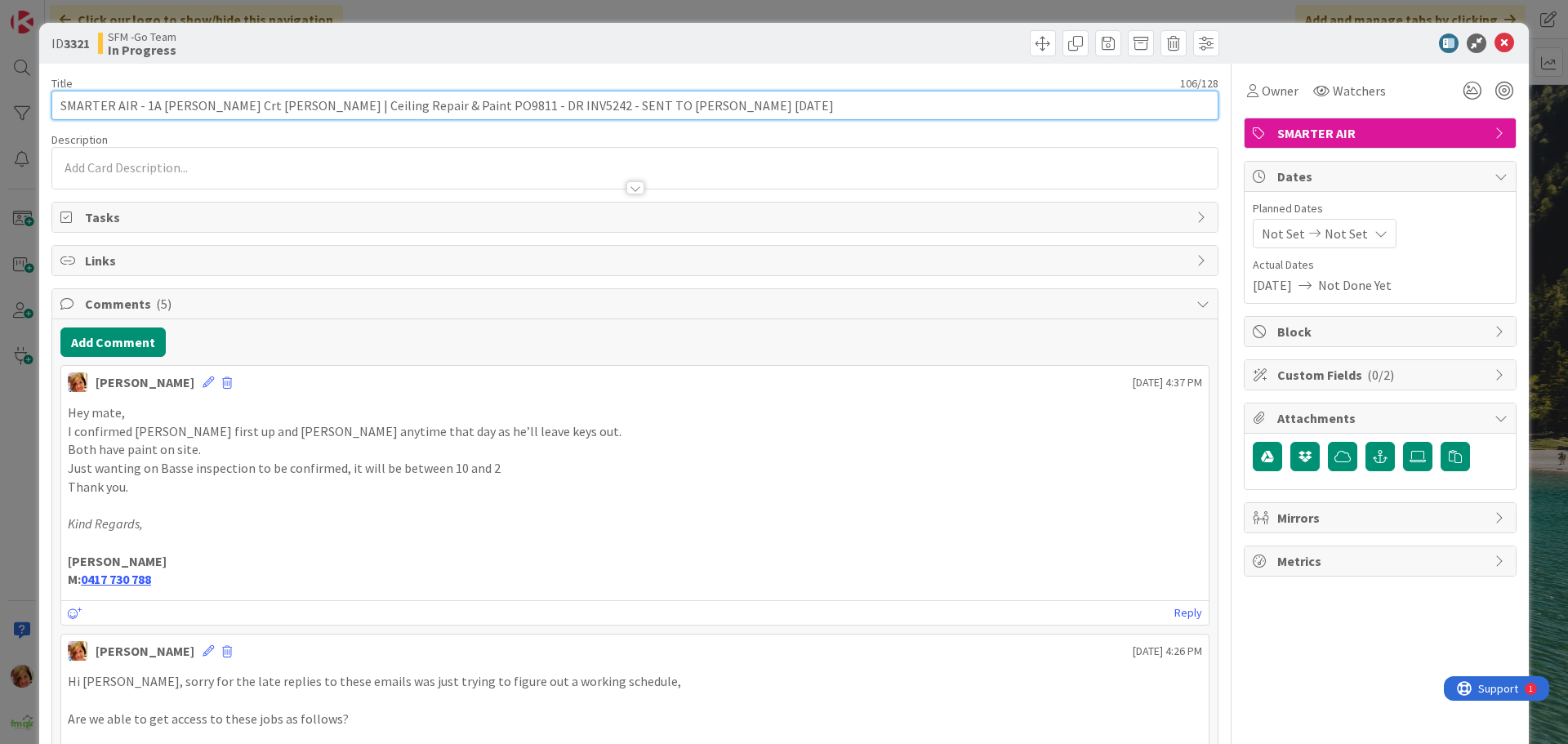
drag, startPoint x: 740, startPoint y: 105, endPoint x: 528, endPoint y: 102, distance: 212.0
click at [528, 102] on input "SMARTER AIR - 1A [PERSON_NAME] Crt [PERSON_NAME] | Ceiling Repair & Paint PO981…" at bounding box center [635, 106] width 1167 height 30
type input "SMARTER AIR - 1A [PERSON_NAME] Crt [PERSON_NAME] | Ceiling Repair & Paint PO981…"
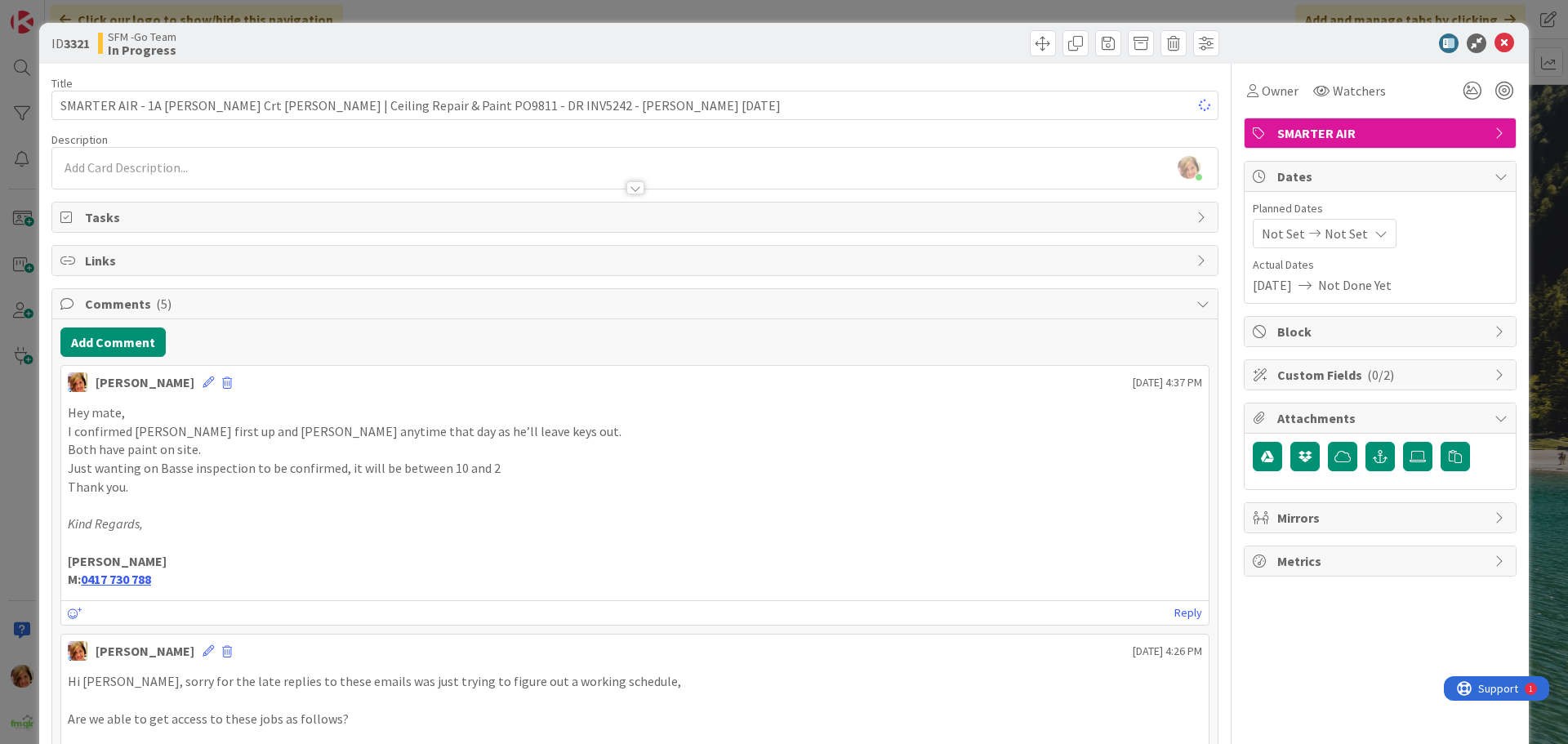
drag, startPoint x: 890, startPoint y: 30, endPoint x: 898, endPoint y: 40, distance: 12.8
click at [890, 32] on div "ID 3321 SFM -Go Team In Progress" at bounding box center [784, 43] width 1489 height 41
click at [1495, 43] on icon at bounding box center [1504, 43] width 19 height 19
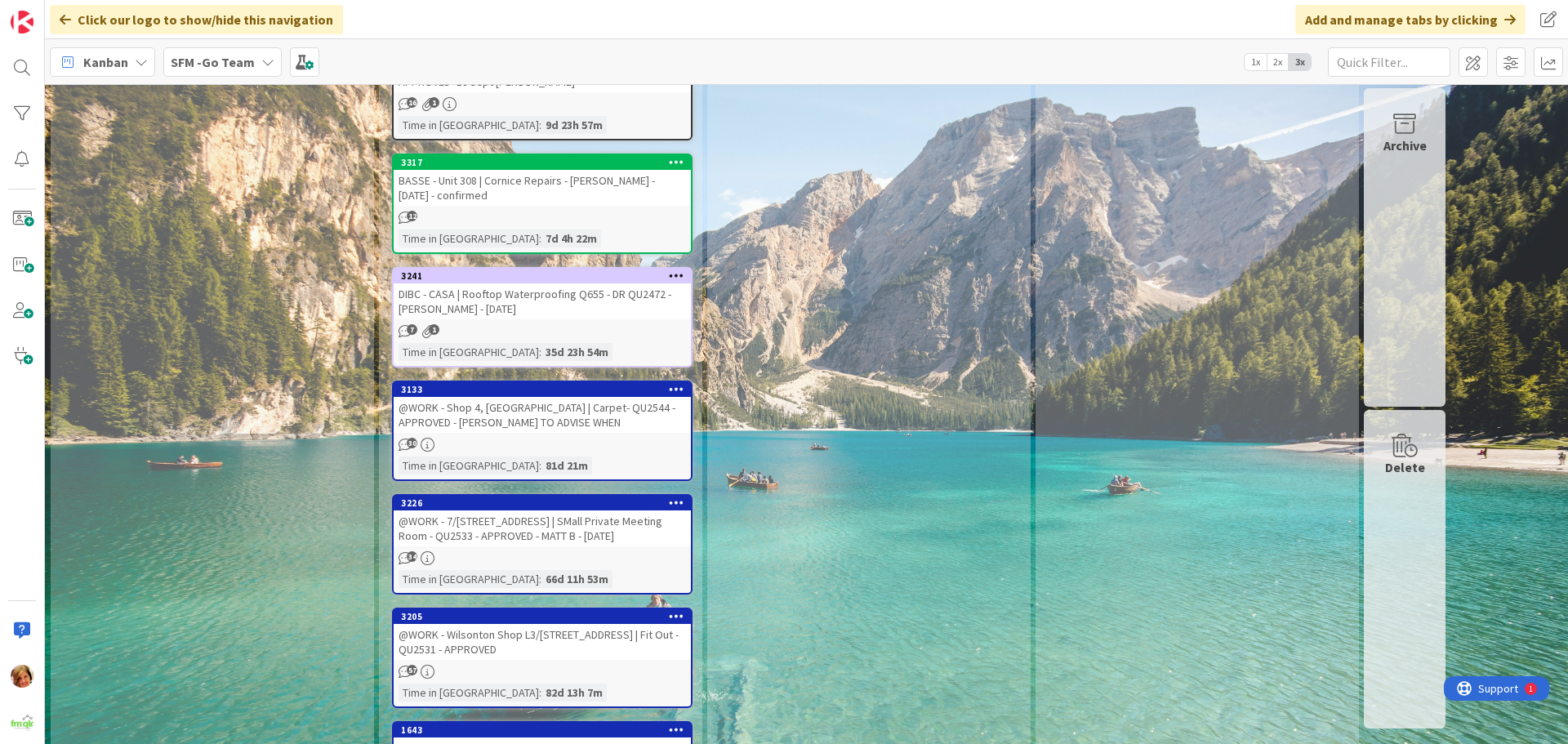
scroll to position [1634, 0]
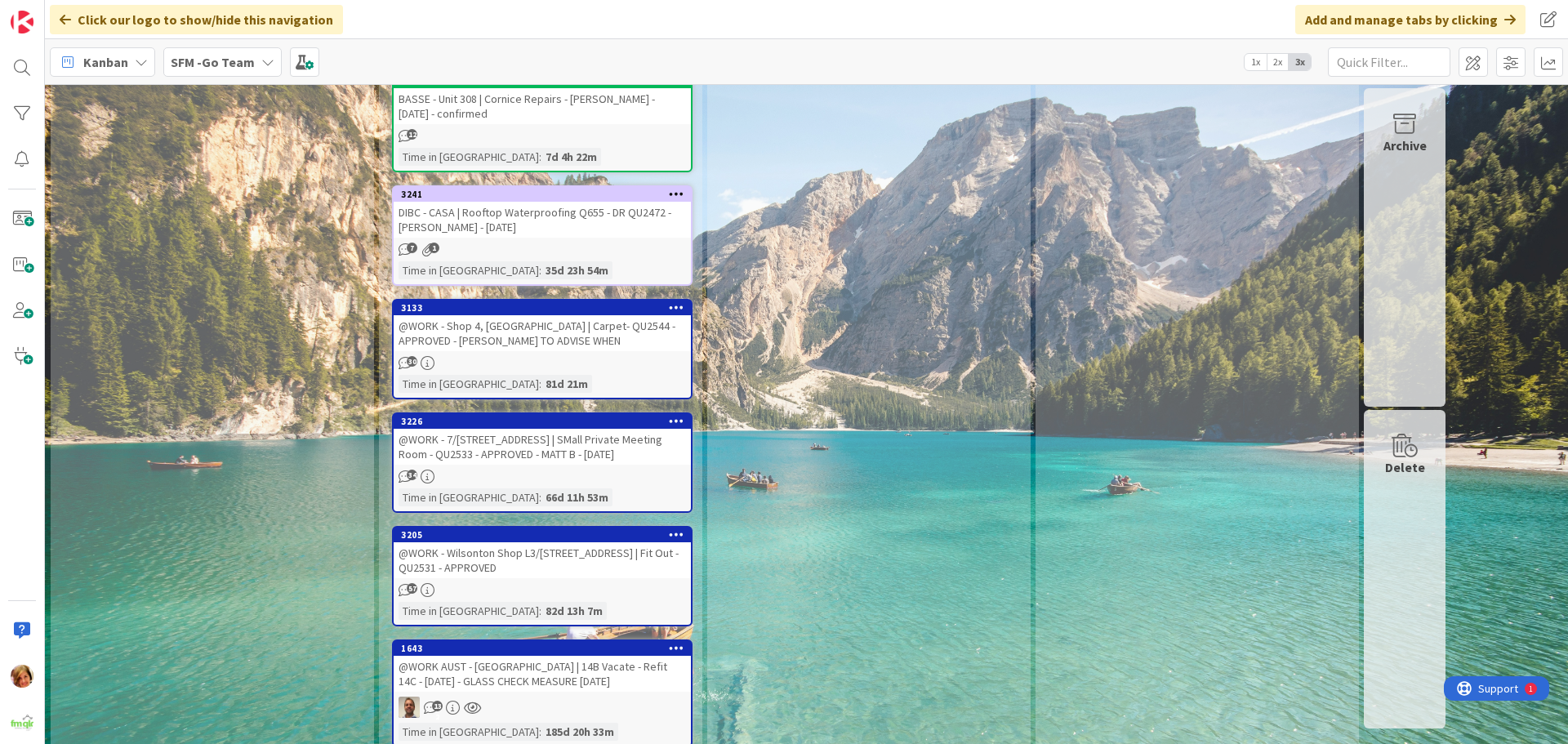
click at [515, 316] on div "@WORK - Shop 4, [GEOGRAPHIC_DATA] | Carpet- QU2544 - APPROVED - [PERSON_NAME] T…" at bounding box center [542, 333] width 297 height 36
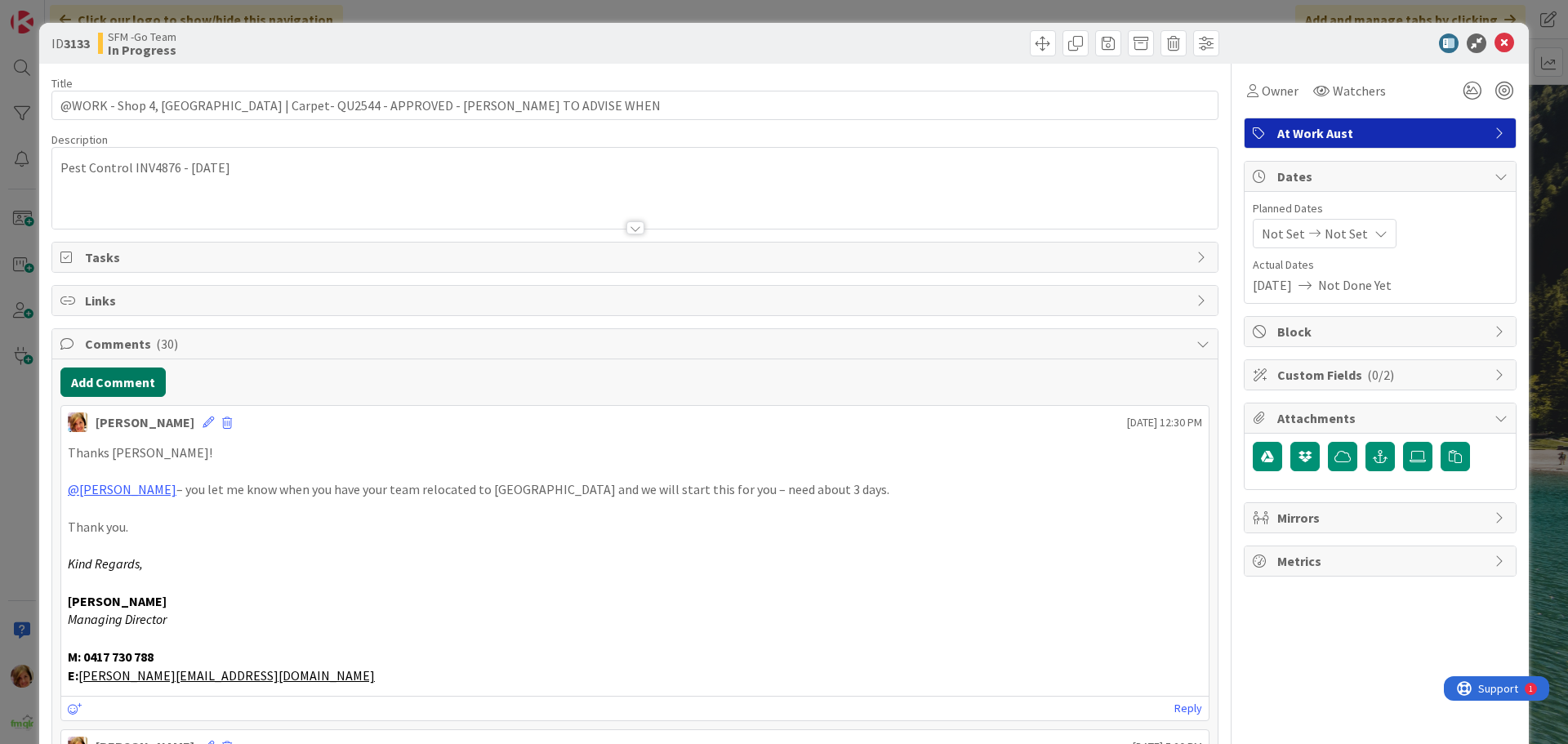
click at [109, 390] on button "Add Comment" at bounding box center [113, 382] width 106 height 30
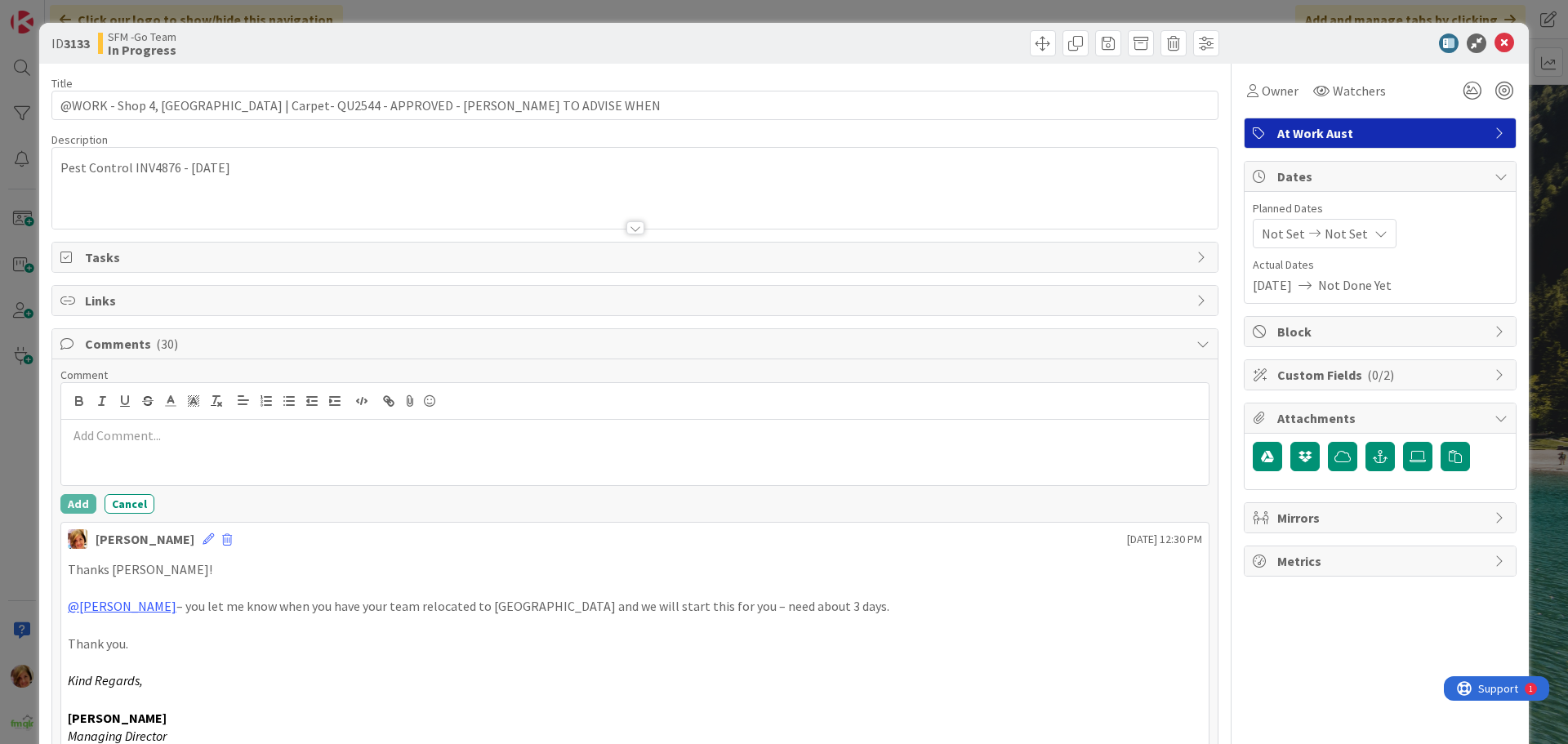
click at [146, 450] on div at bounding box center [635, 452] width 1148 height 66
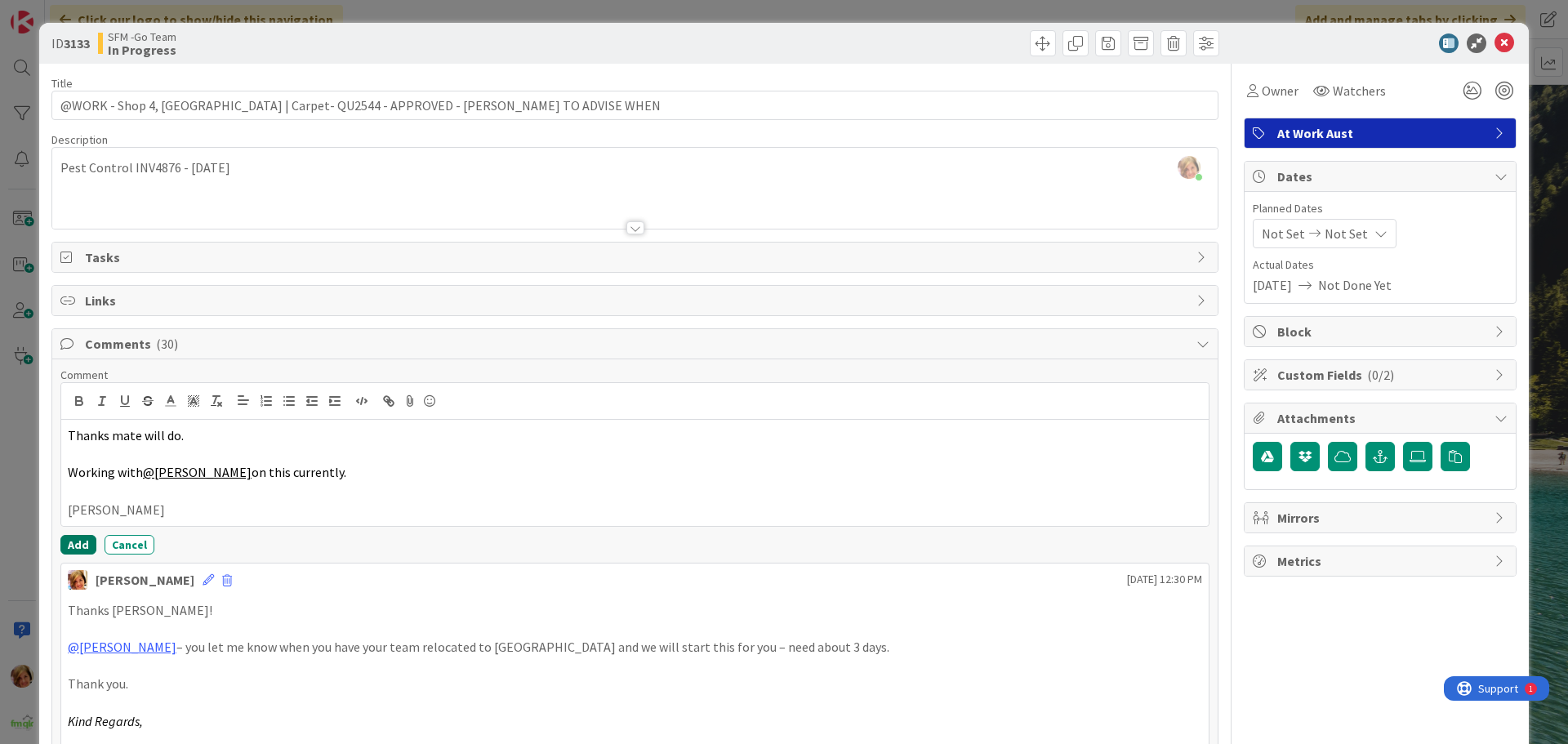
click at [70, 545] on button "Add" at bounding box center [78, 545] width 36 height 19
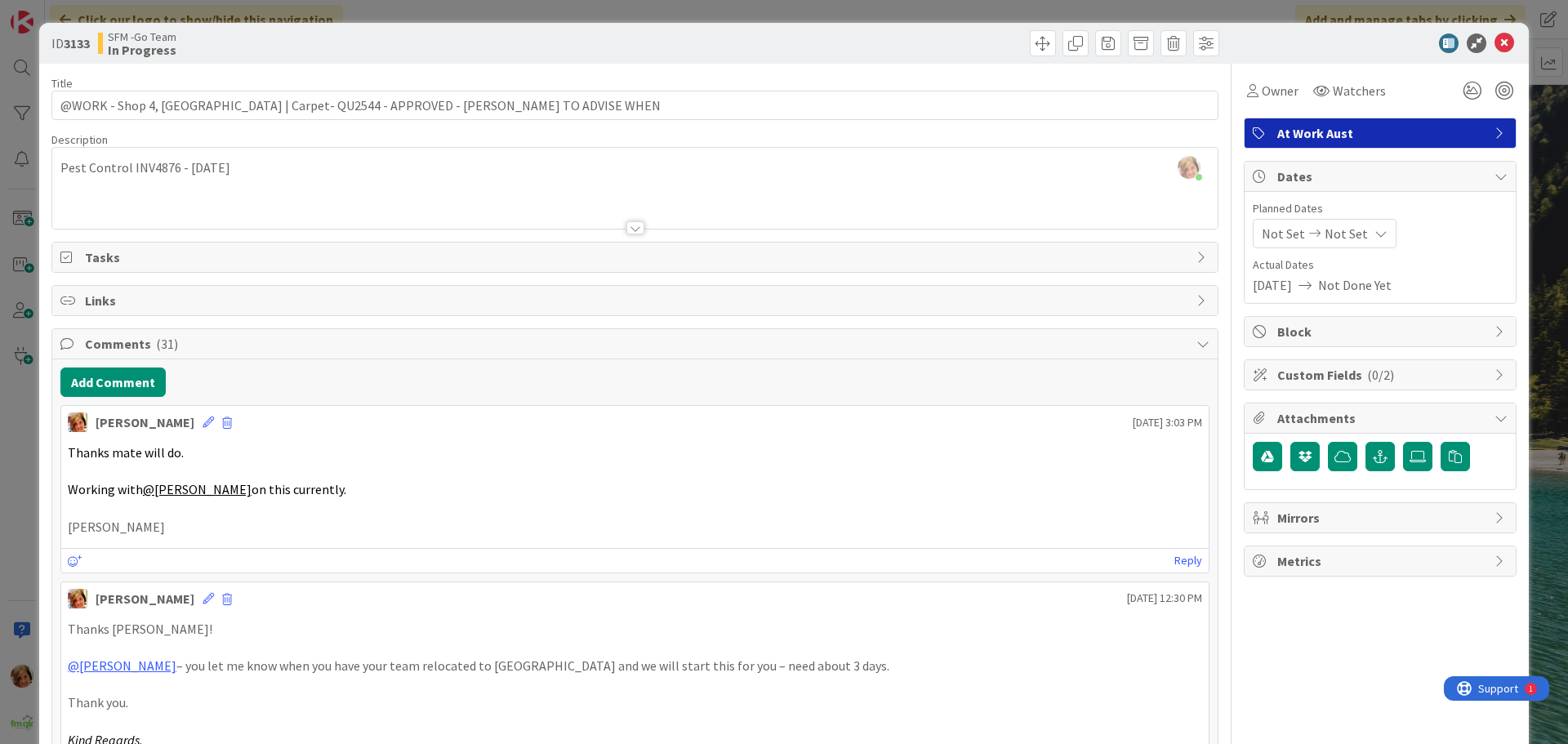
click at [728, 49] on div at bounding box center [929, 44] width 579 height 26
click at [1495, 41] on icon at bounding box center [1504, 43] width 19 height 19
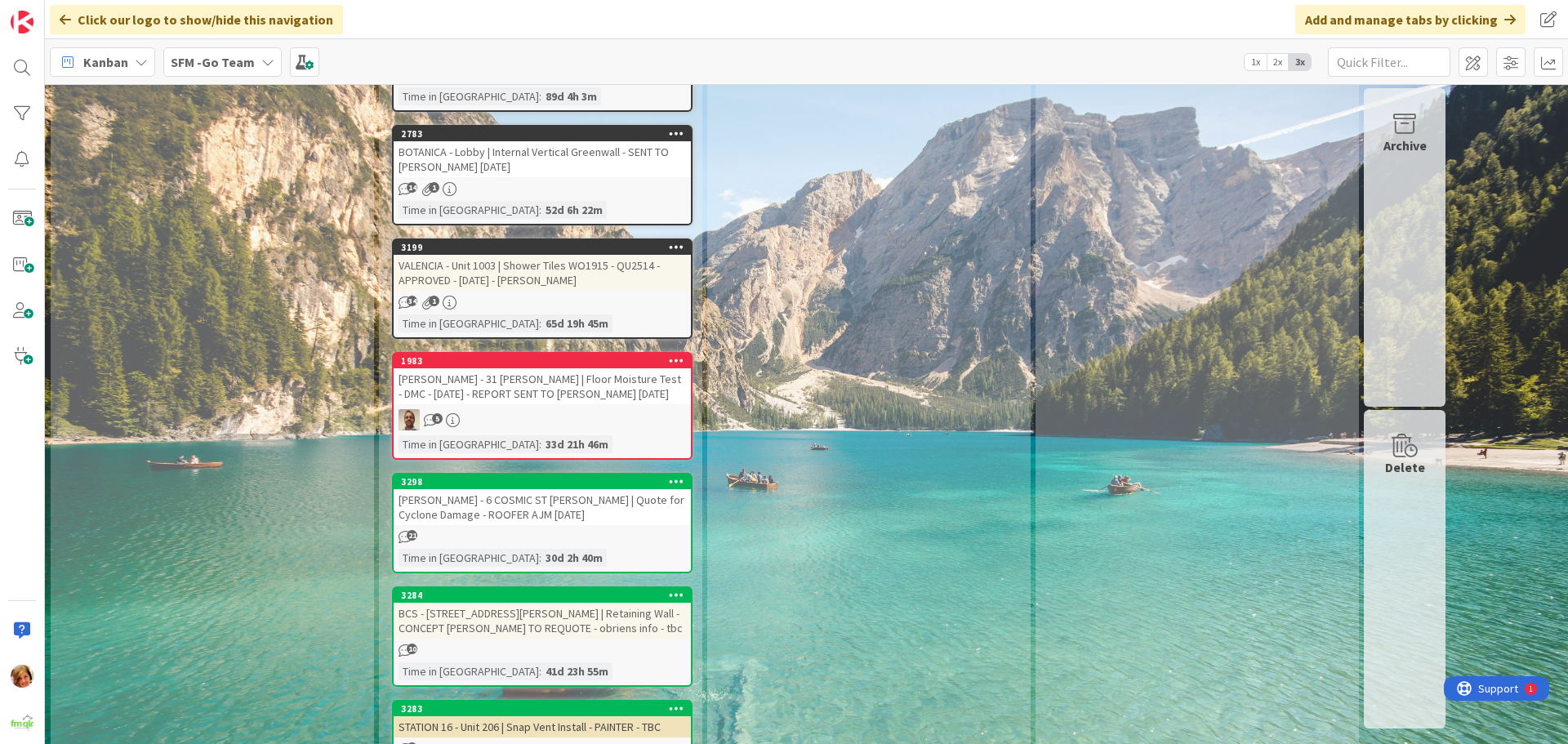
scroll to position [4425, 0]
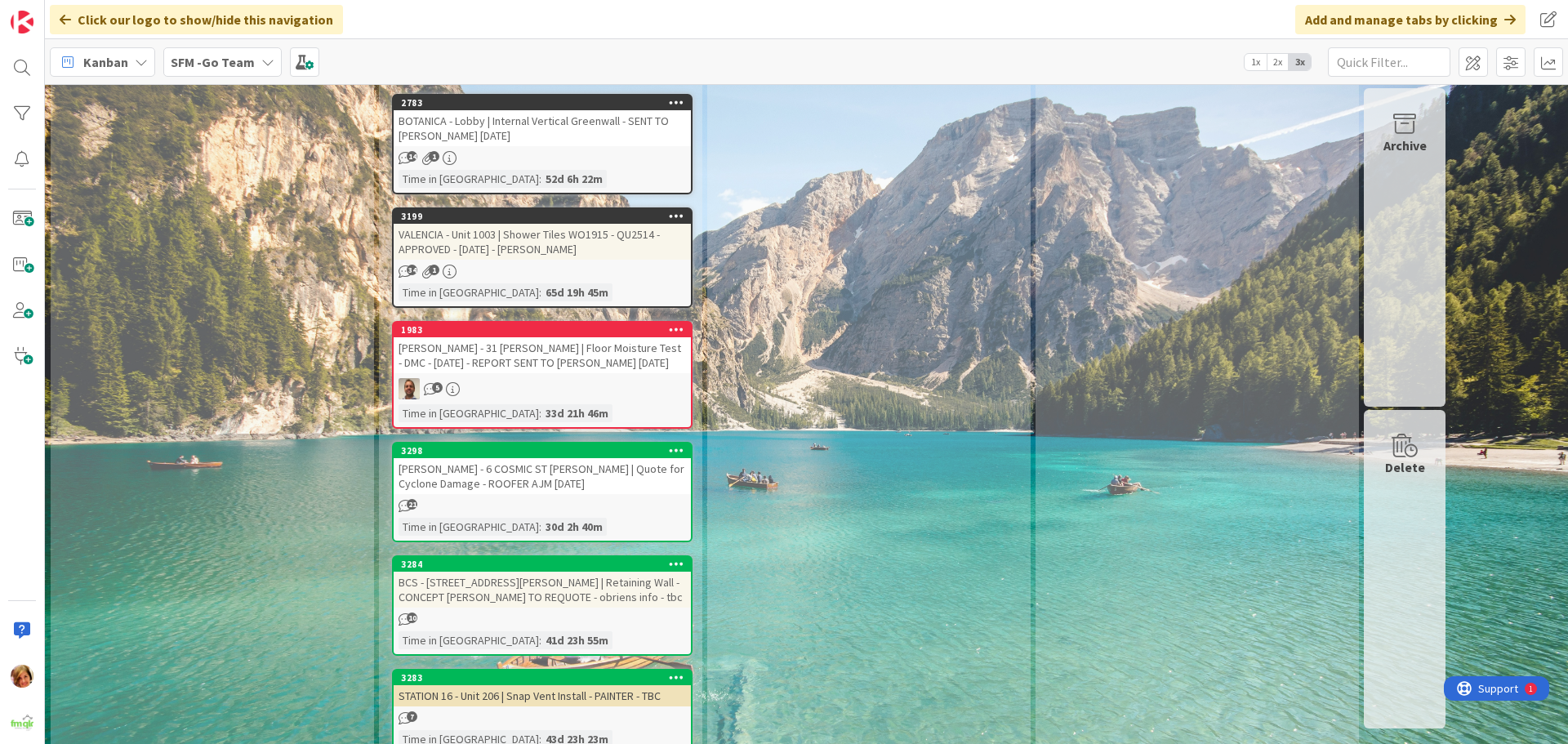
click at [553, 458] on div "[PERSON_NAME] - 6 COSMIC ST [PERSON_NAME] | Quote for Cyclone Damage - ROOFER A…" at bounding box center [542, 476] width 297 height 36
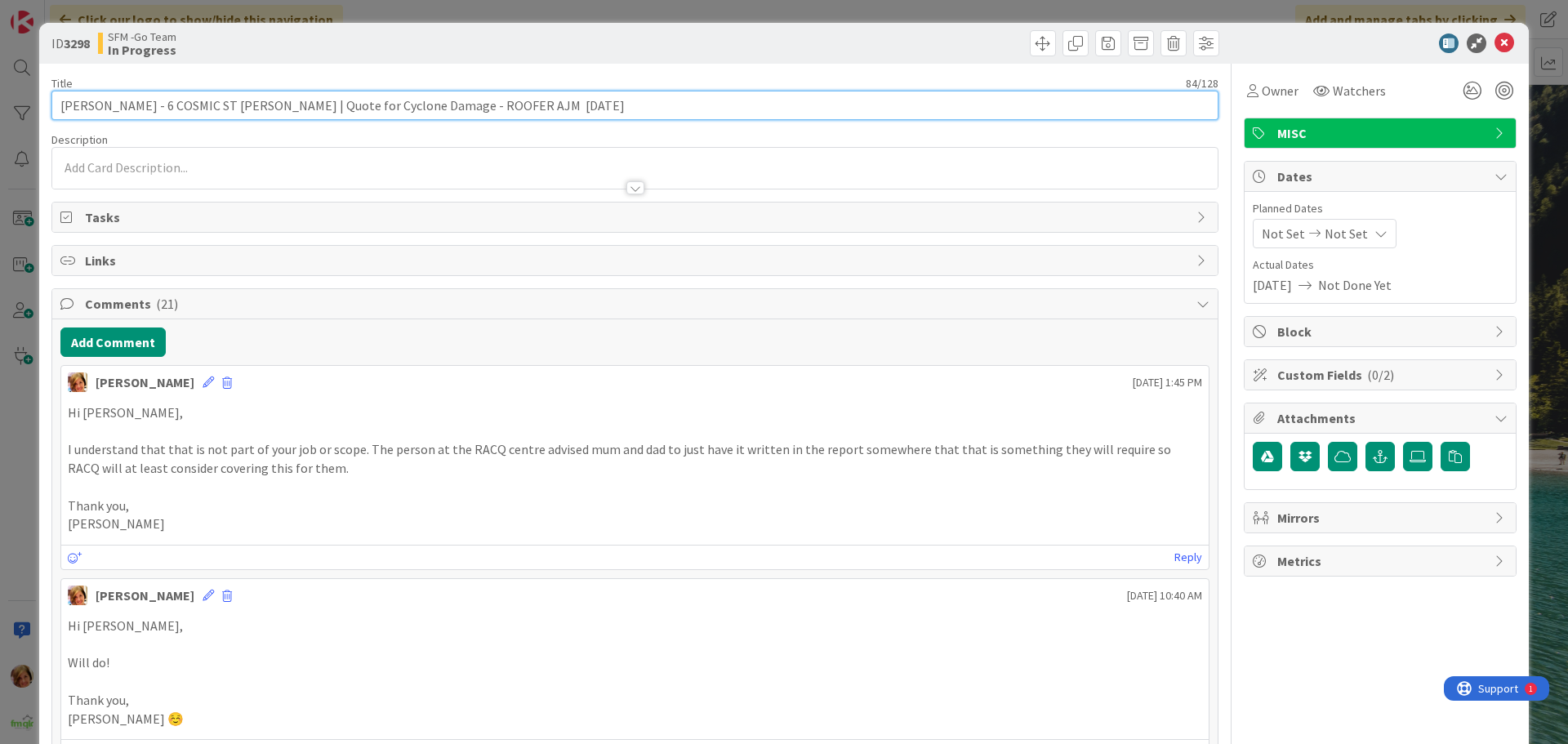
click at [574, 109] on input "[PERSON_NAME] - 6 COSMIC ST [PERSON_NAME] | Quote for Cyclone Damage - ROOFER A…" at bounding box center [635, 106] width 1167 height 30
type input "[PERSON_NAME] - 6 COSMIC ST [PERSON_NAME] | Quote for Cyclone Damage - ROOFER A…"
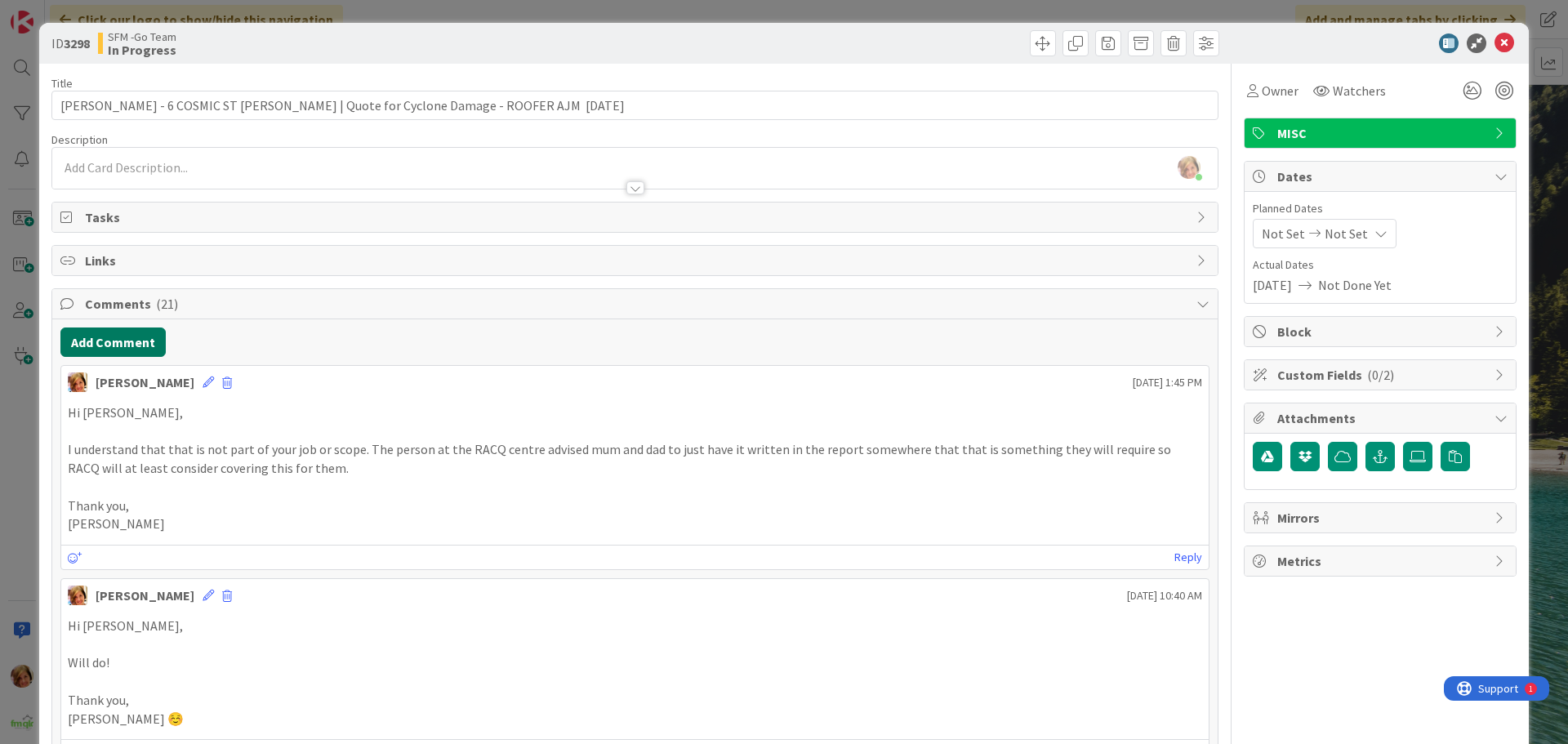
click at [108, 343] on button "Add Comment" at bounding box center [113, 343] width 106 height 30
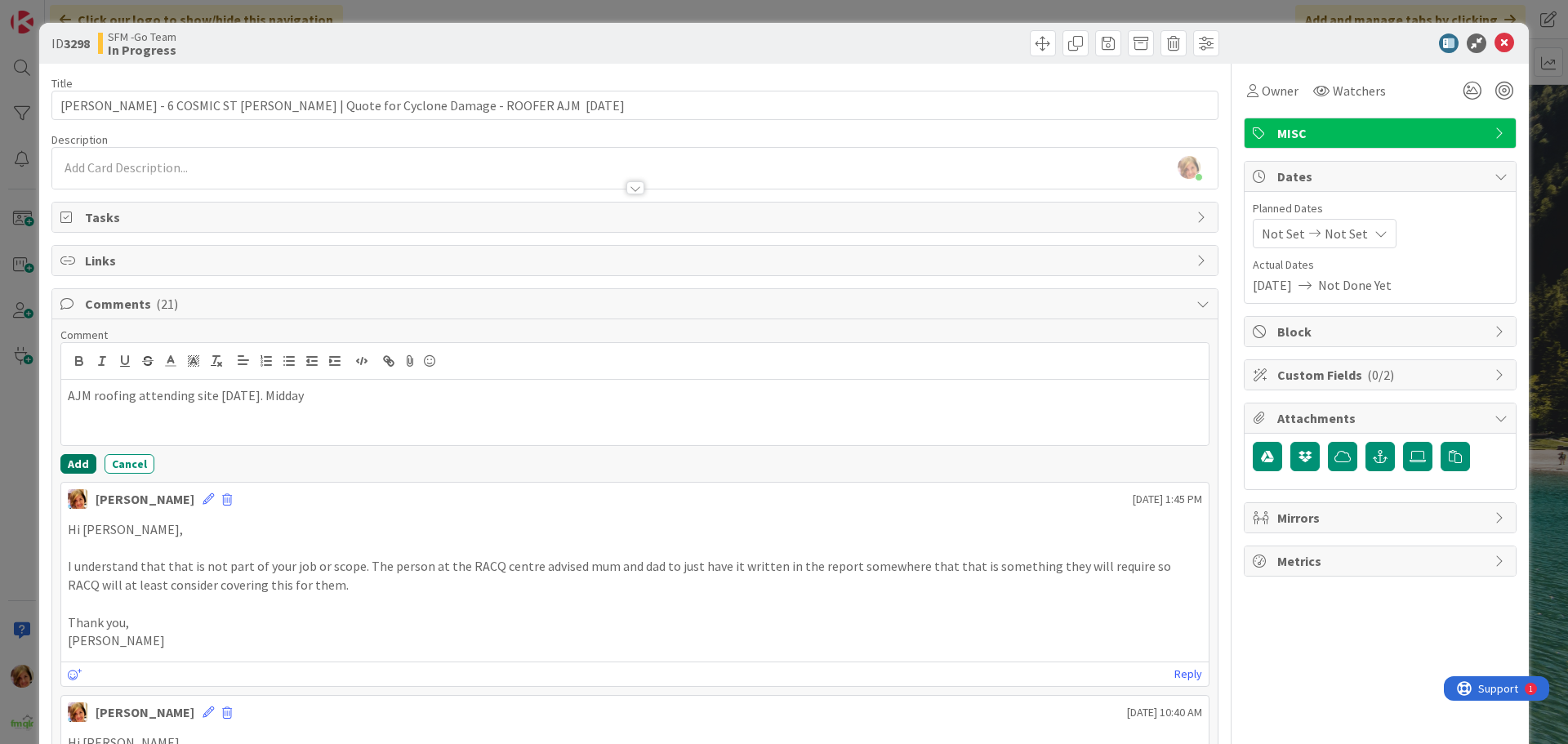
click at [81, 462] on button "Add" at bounding box center [78, 464] width 36 height 19
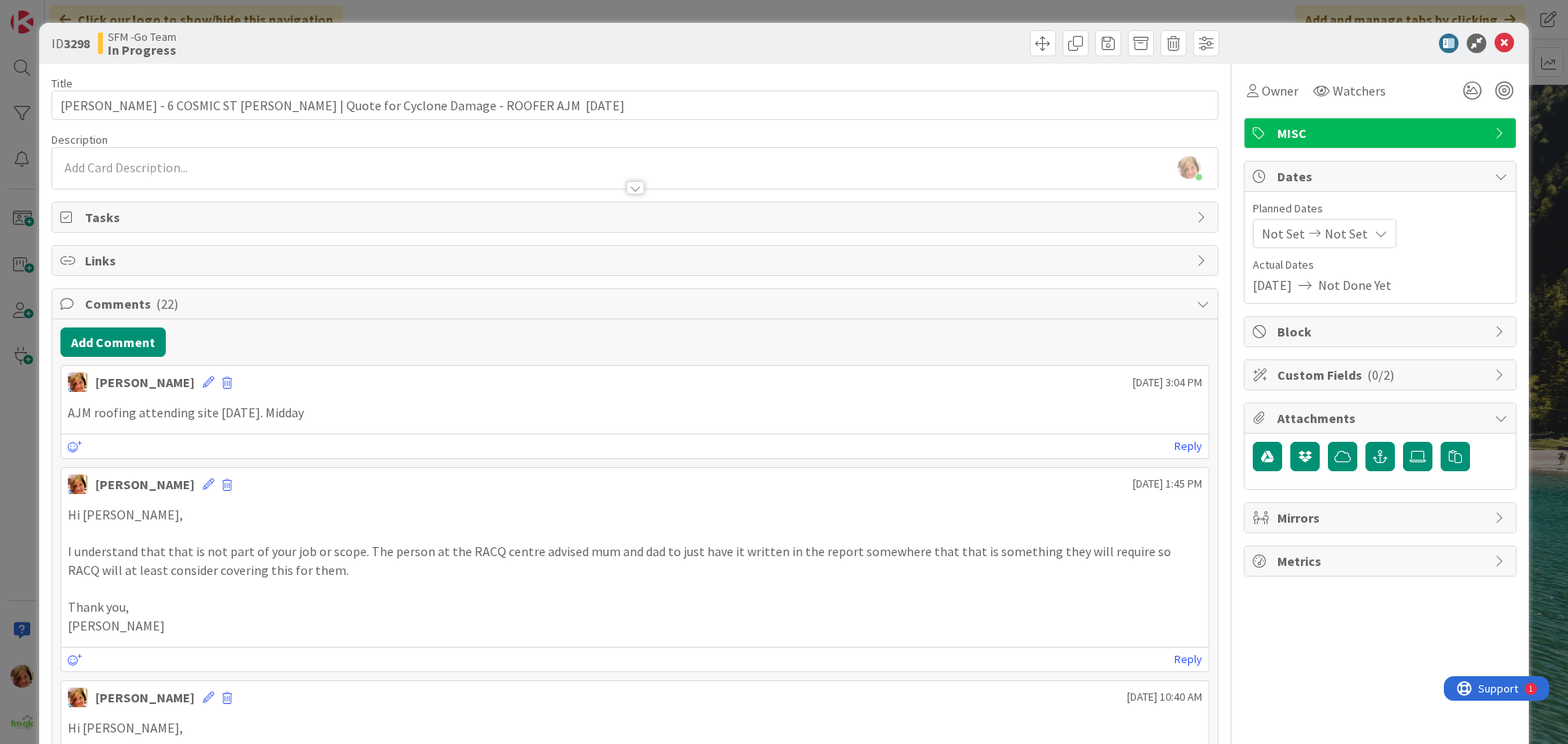
click at [725, 45] on div at bounding box center [929, 44] width 579 height 26
click at [1497, 45] on icon at bounding box center [1504, 43] width 19 height 19
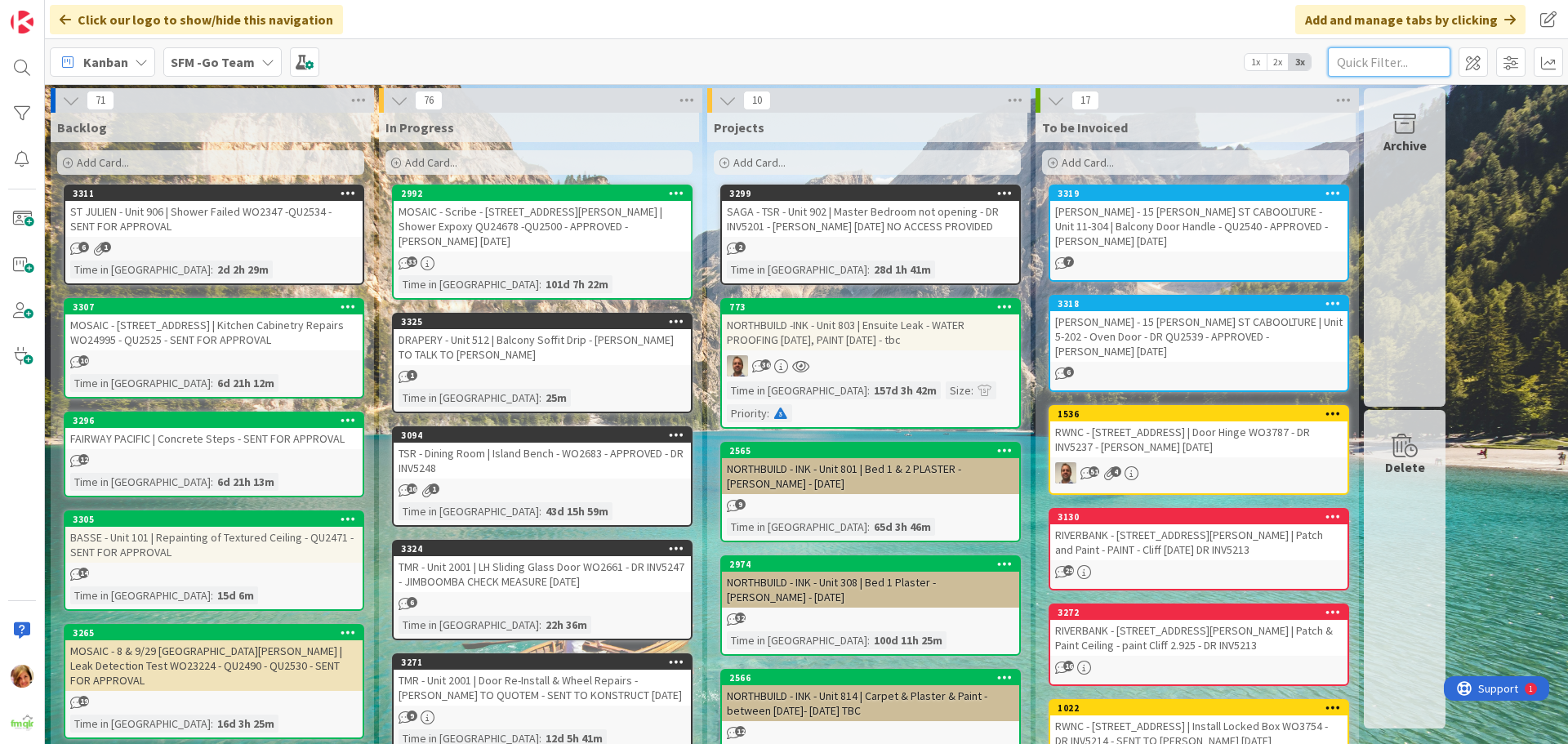
click at [1380, 62] on input "text" at bounding box center [1389, 62] width 122 height 30
type input "southport"
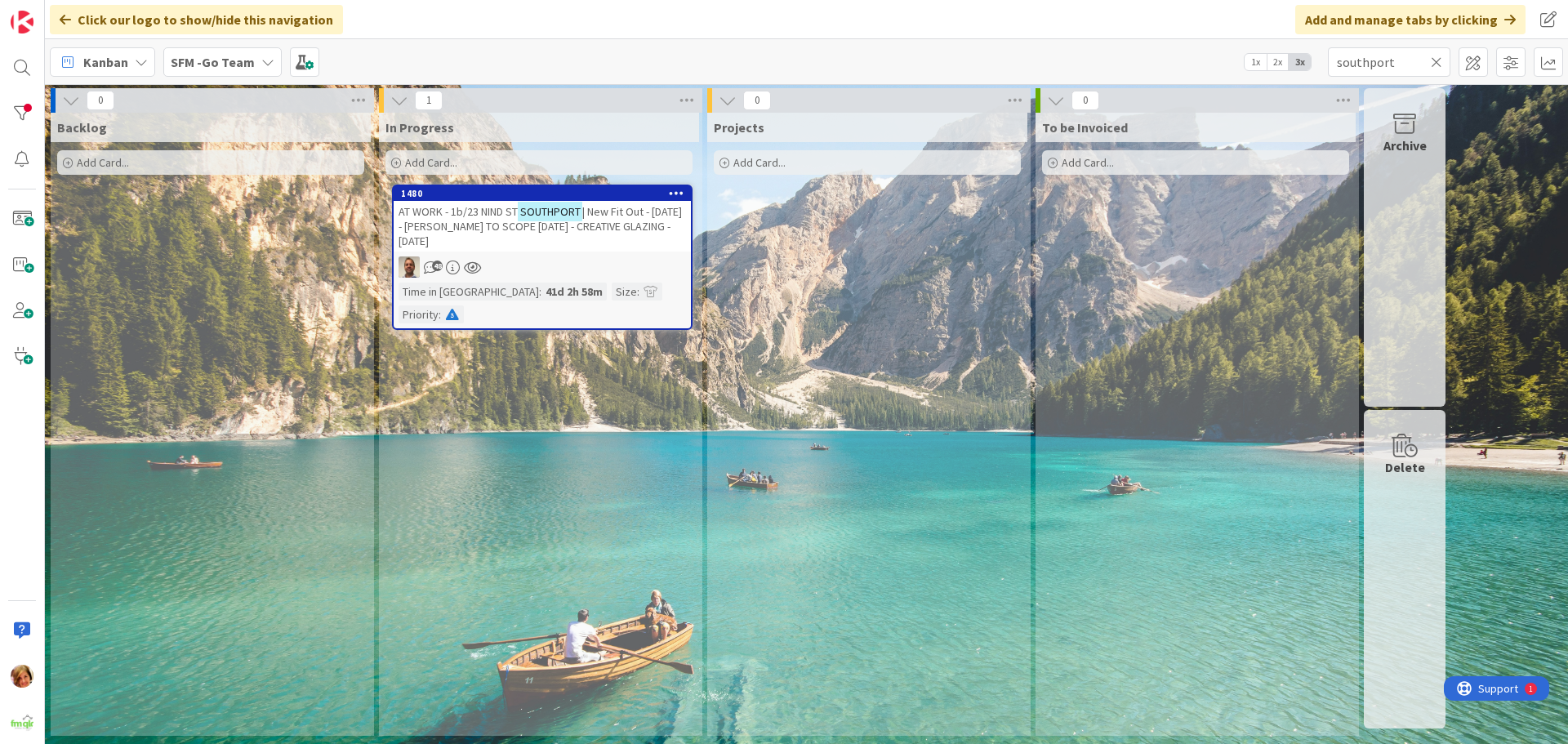
click at [503, 212] on span "AT WORK - 1b/23 NIND ST" at bounding box center [458, 212] width 119 height 15
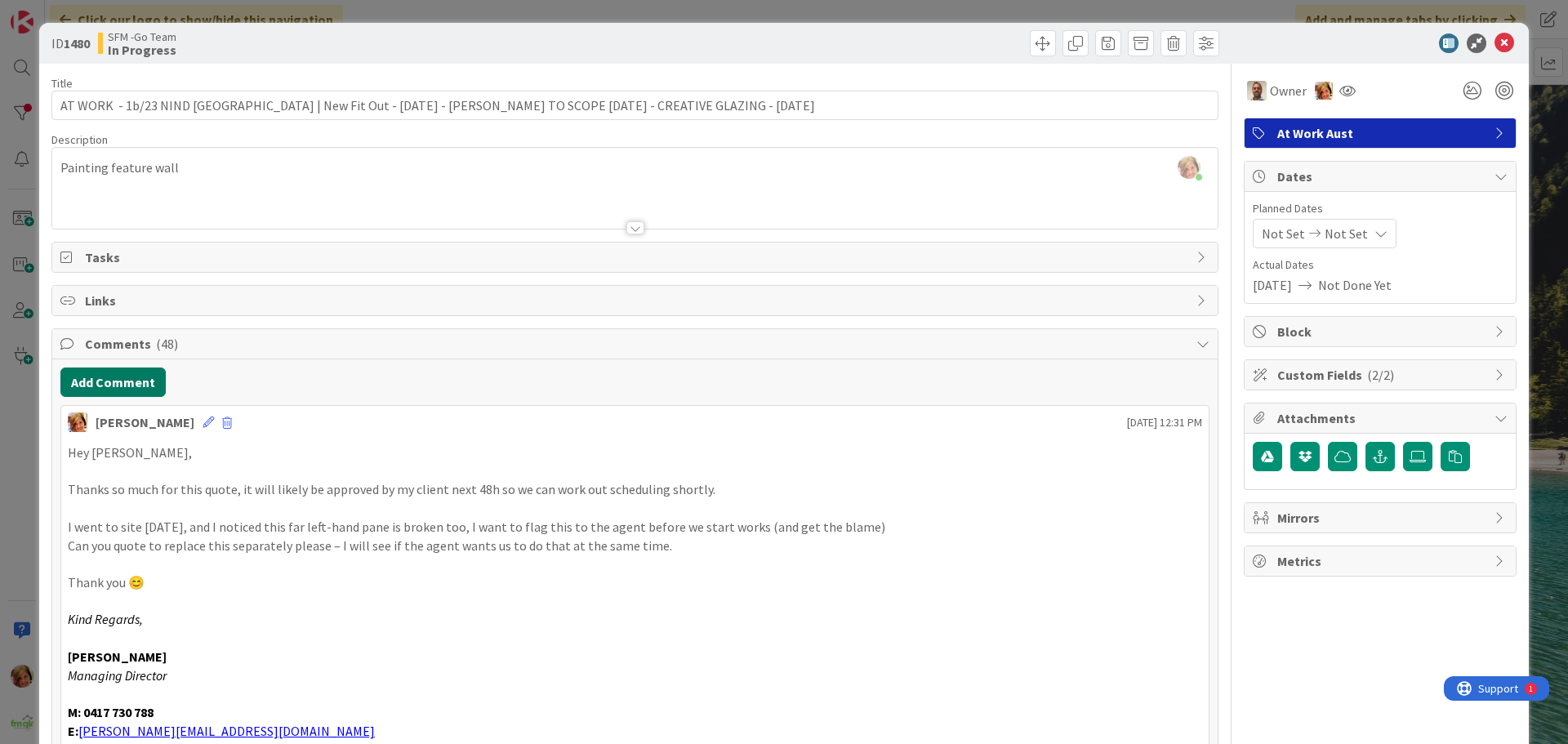
click at [118, 392] on button "Add Comment" at bounding box center [113, 382] width 106 height 30
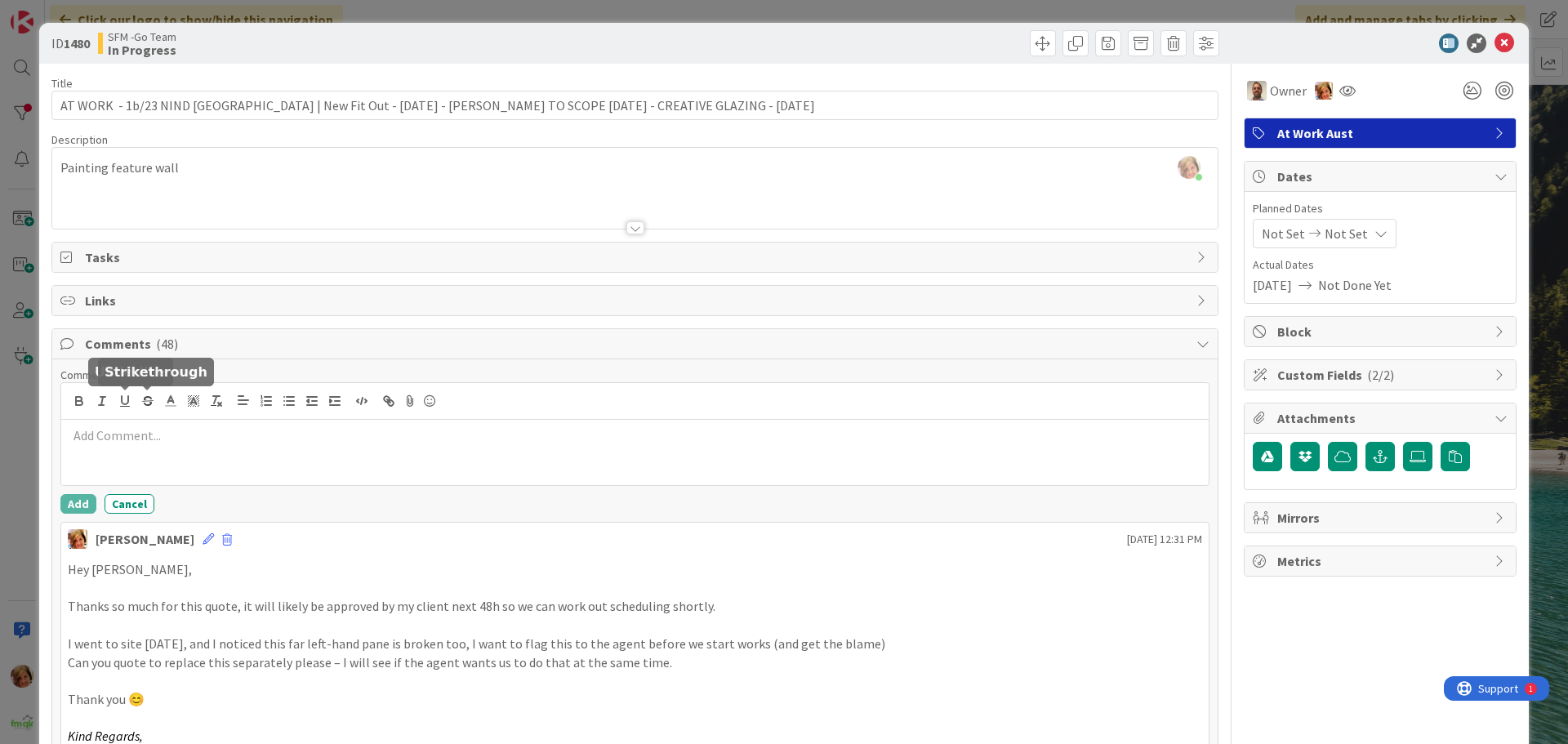
click at [180, 427] on div at bounding box center [635, 452] width 1148 height 66
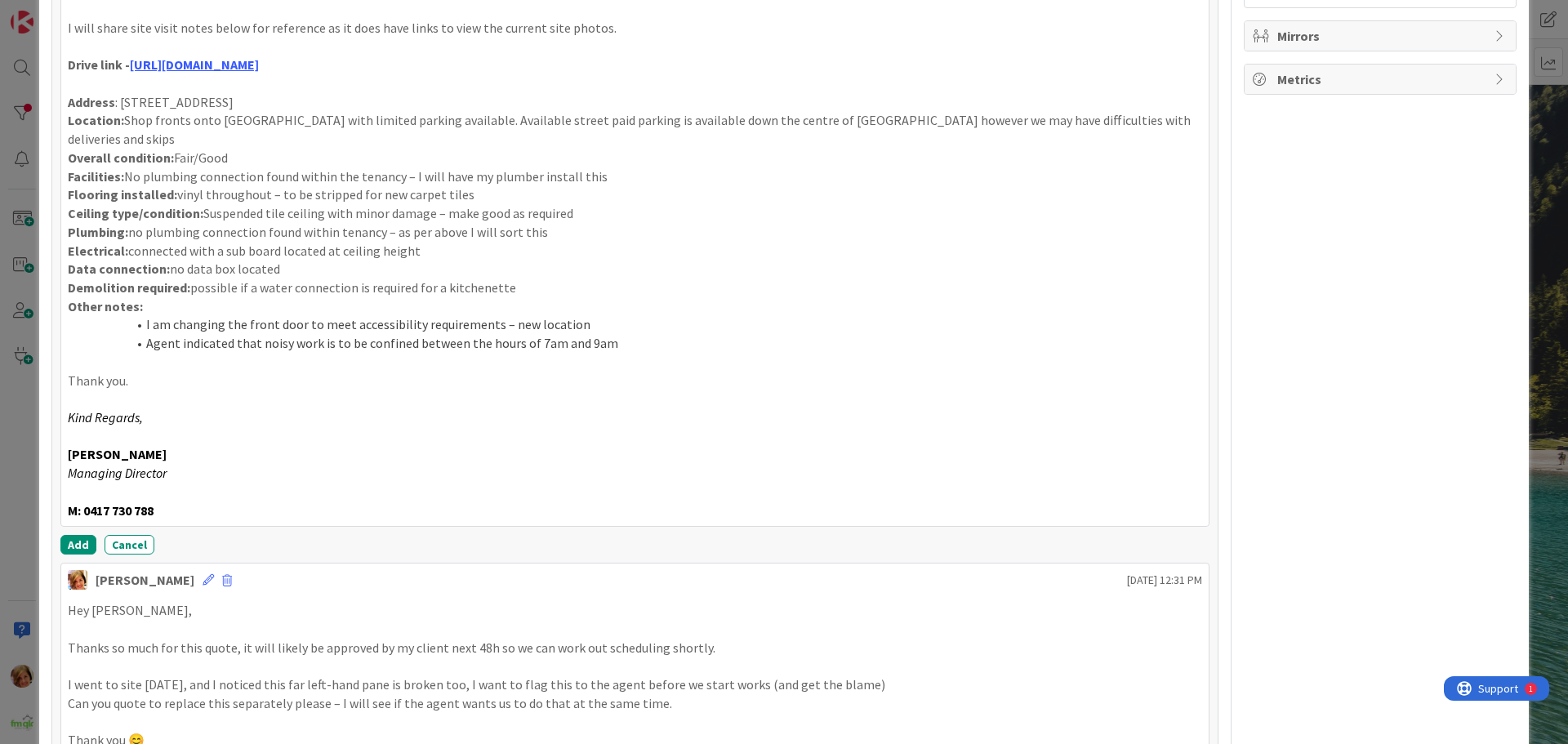
scroll to position [483, 0]
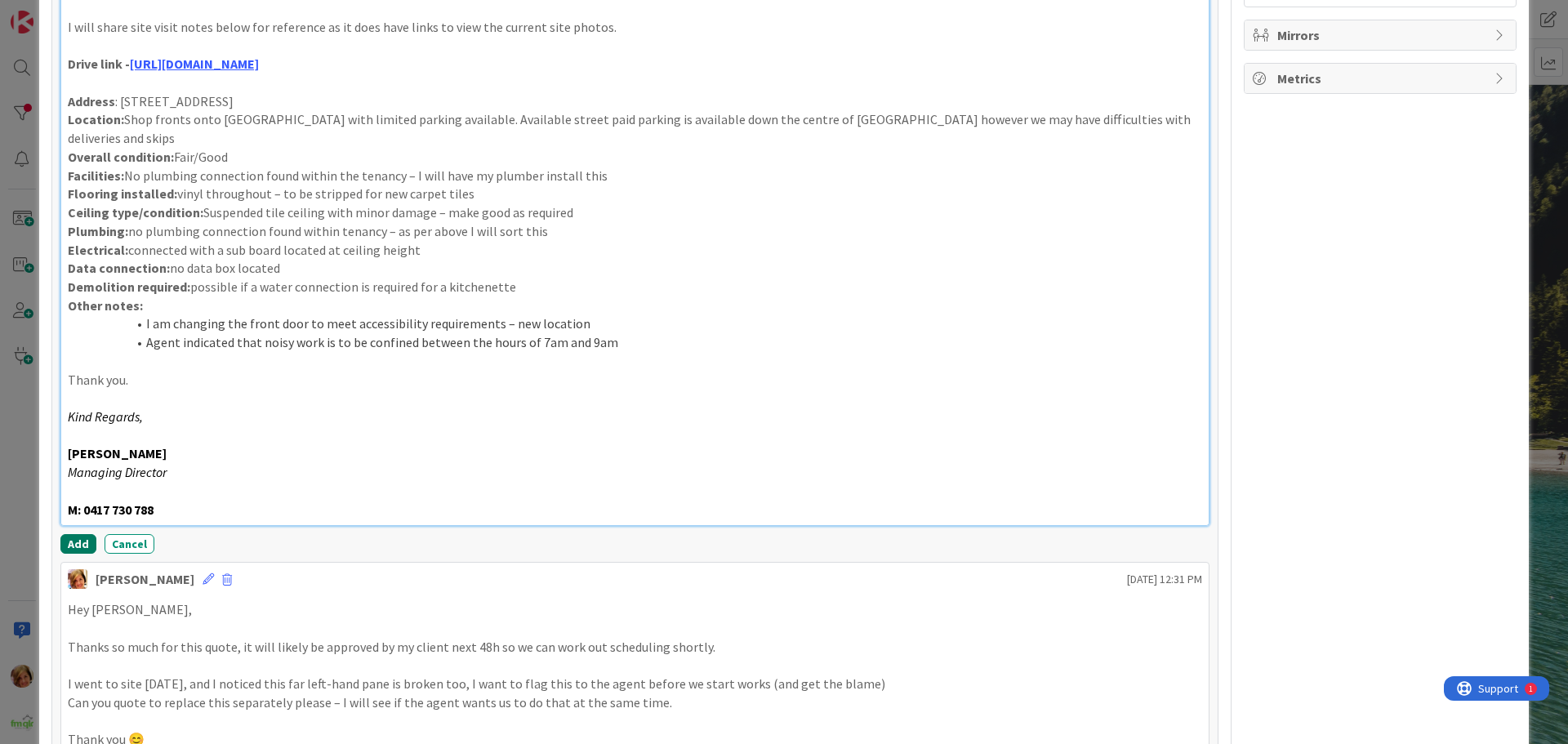
click at [81, 534] on button "Add" at bounding box center [78, 544] width 36 height 19
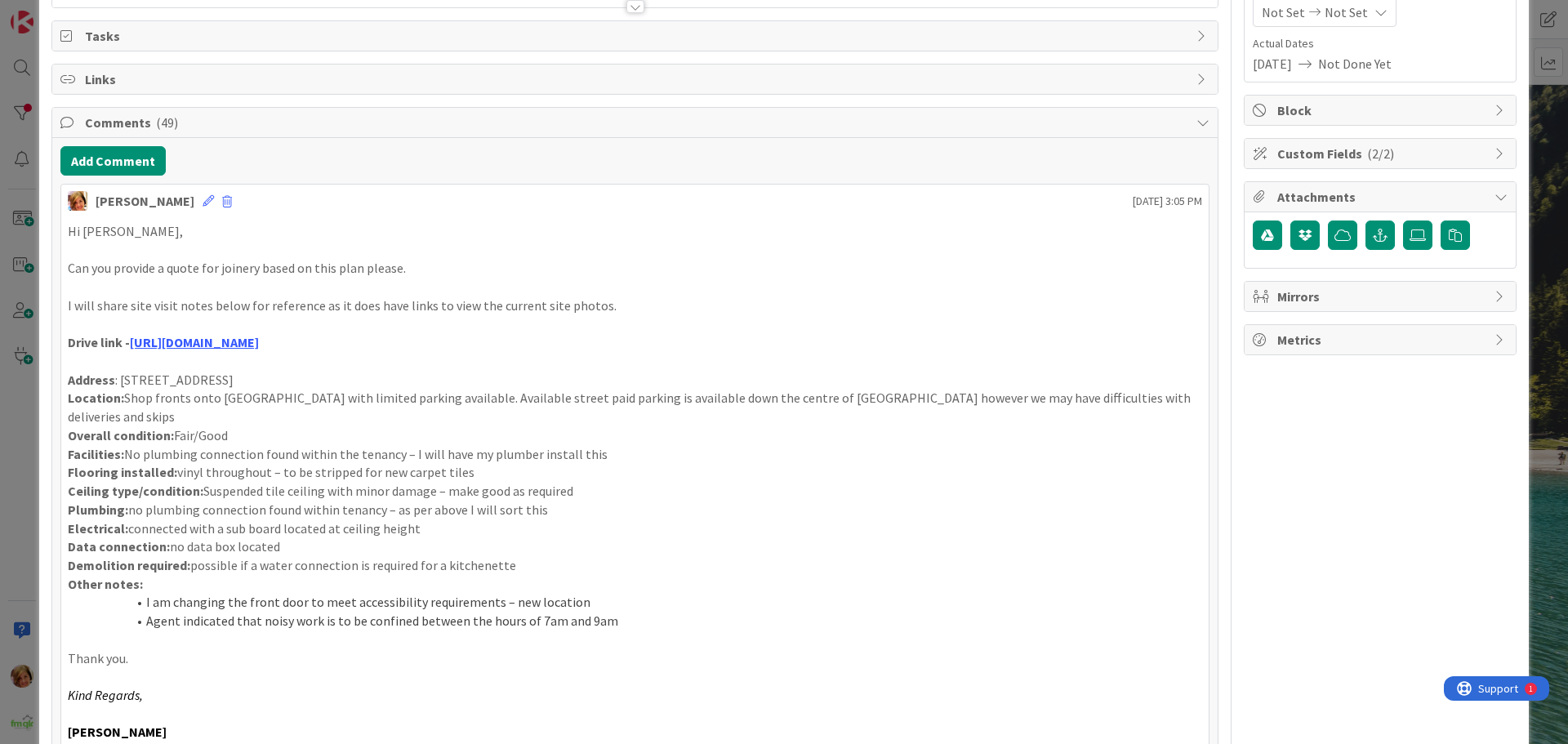
scroll to position [0, 0]
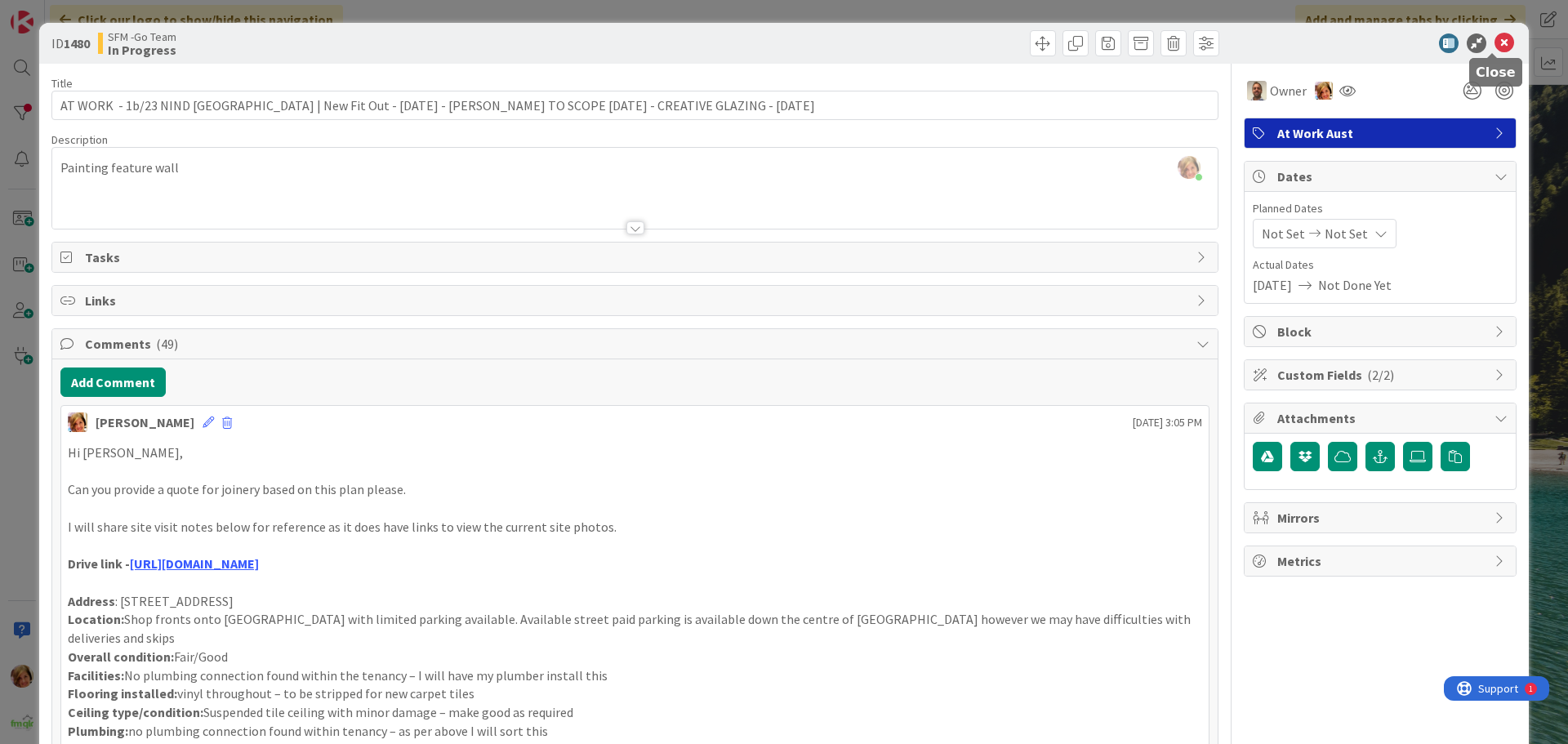
click at [1498, 44] on icon at bounding box center [1504, 43] width 19 height 19
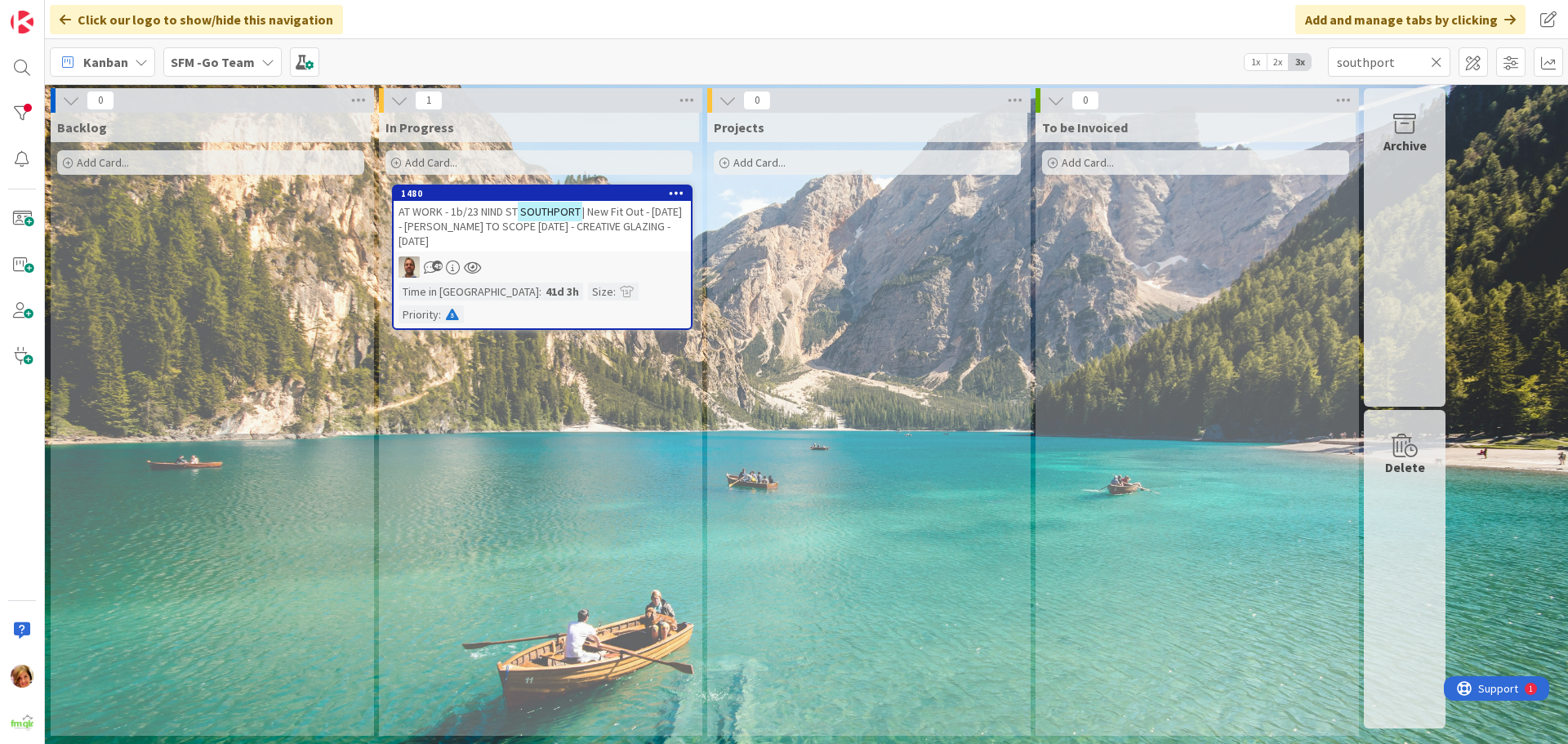
click at [1438, 59] on icon at bounding box center [1436, 62] width 11 height 15
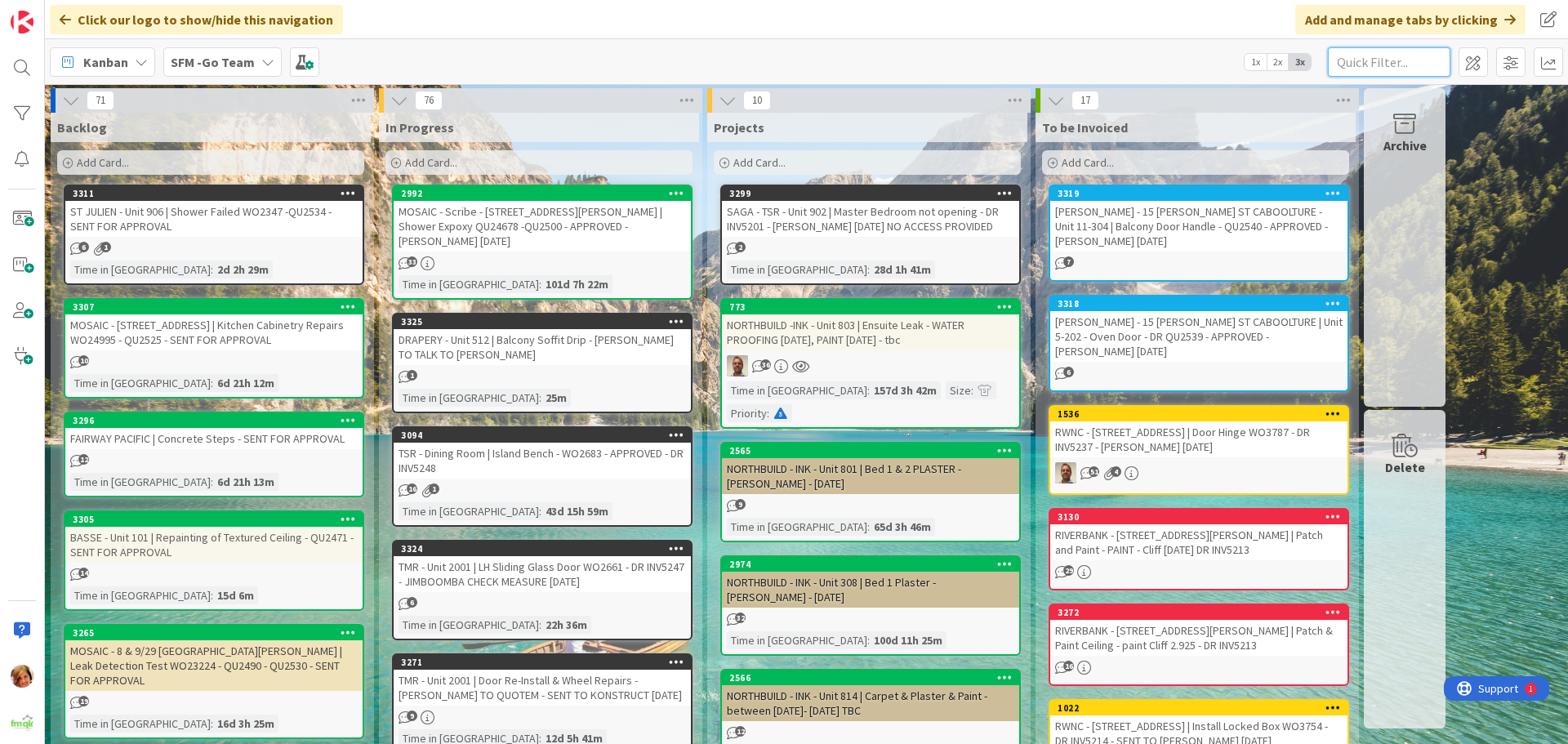
click at [1377, 61] on input "text" at bounding box center [1389, 62] width 122 height 30
type input "southport"
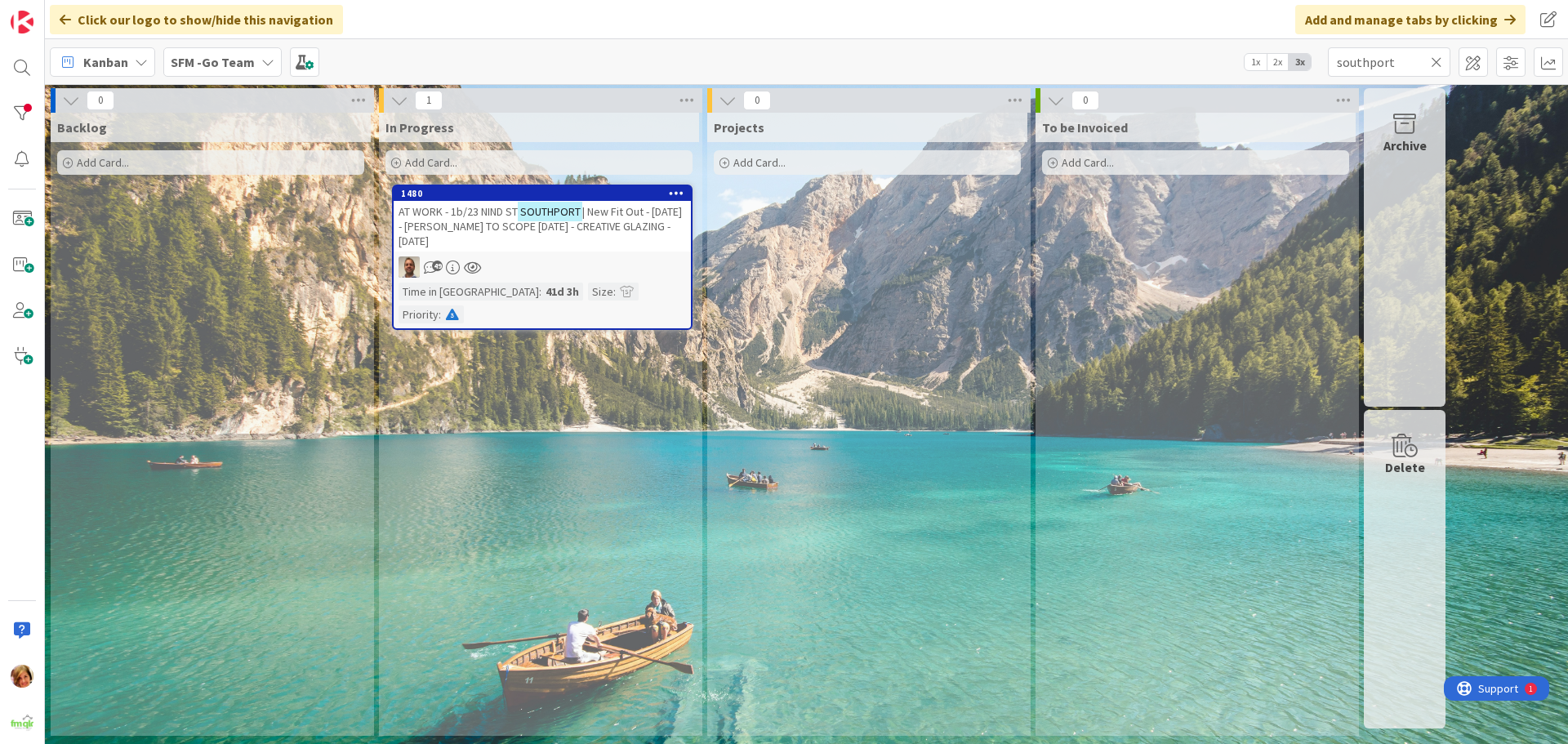
click at [496, 211] on span "AT WORK - 1b/23 NIND ST" at bounding box center [458, 212] width 119 height 15
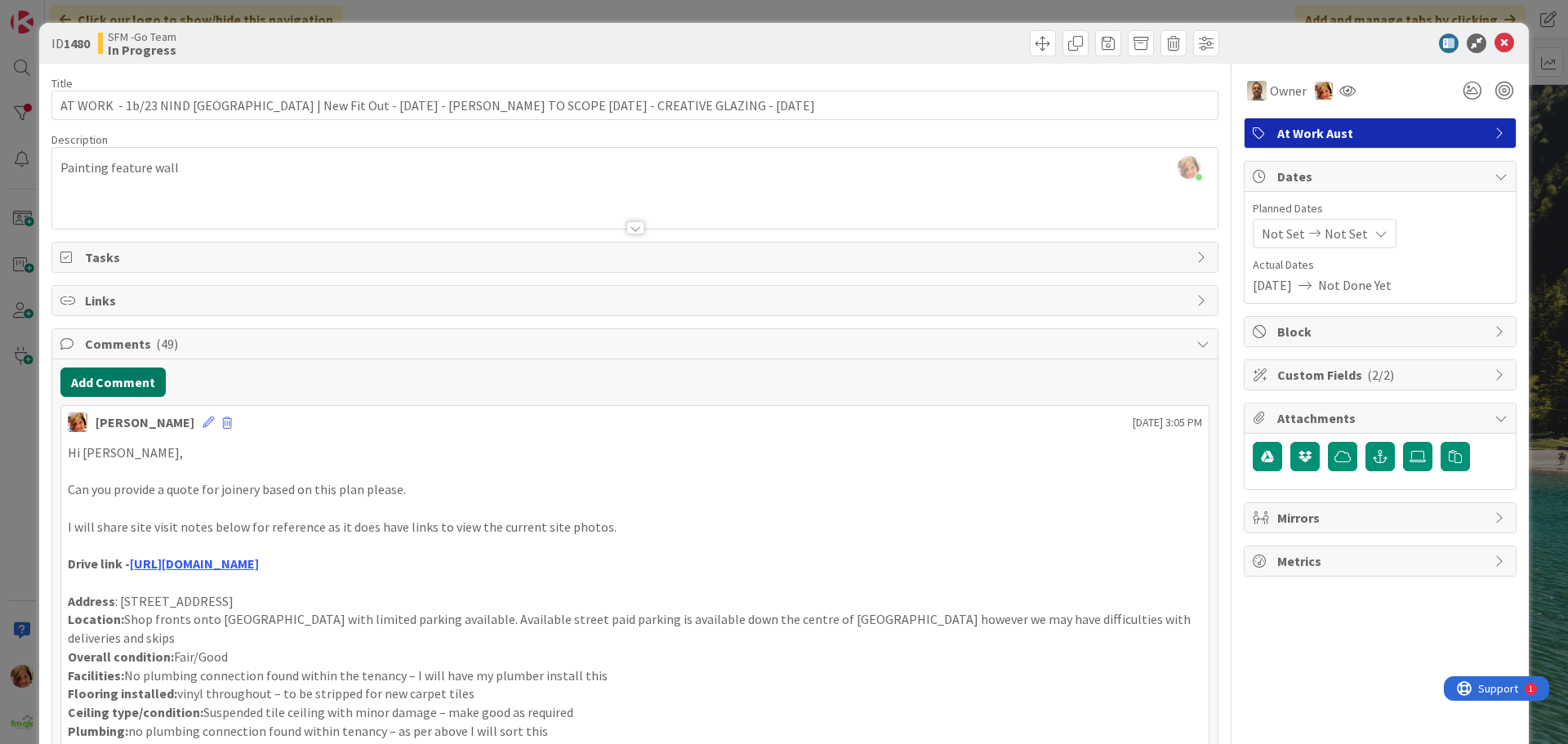
click at [128, 389] on button "Add Comment" at bounding box center [113, 382] width 106 height 30
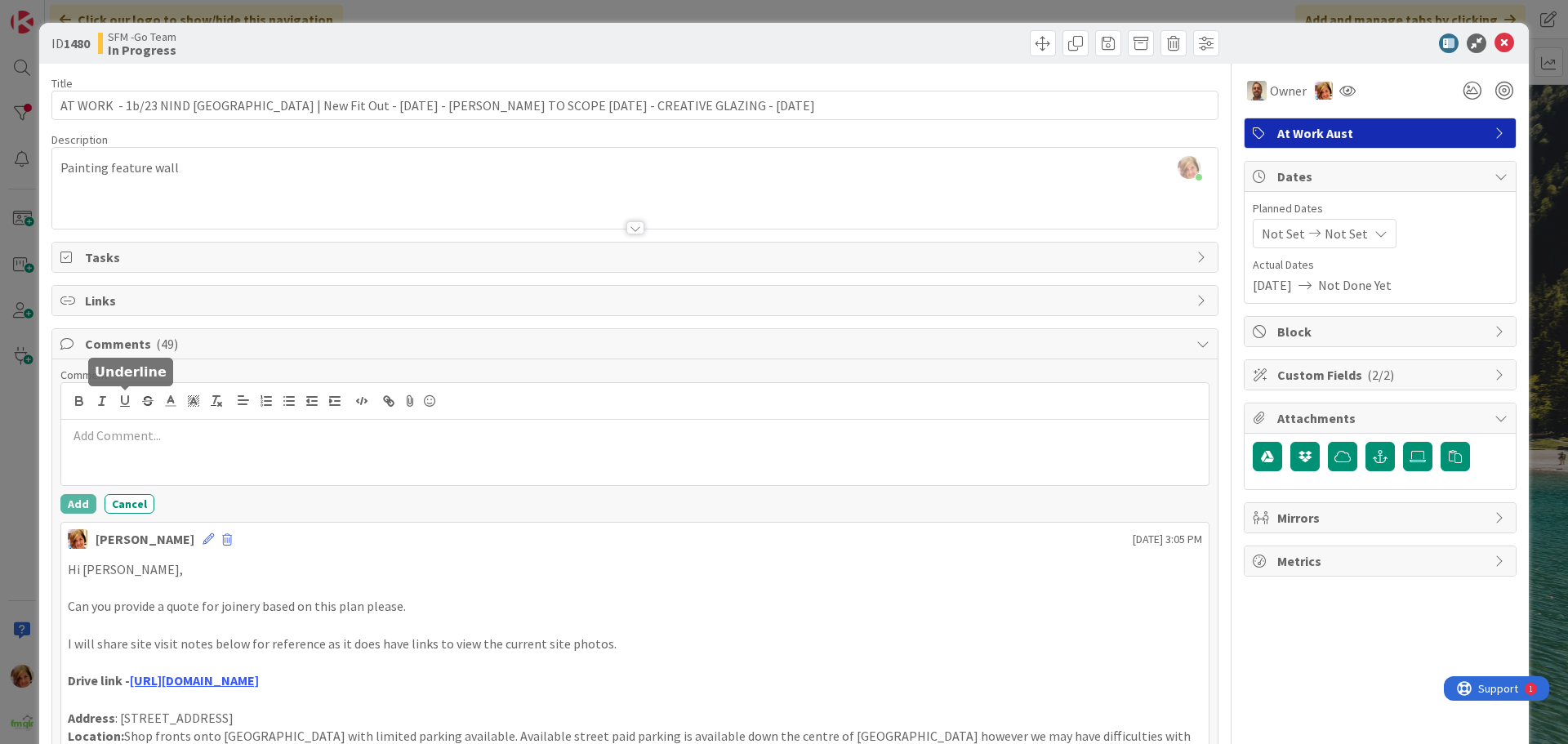
click at [142, 425] on div at bounding box center [635, 452] width 1148 height 66
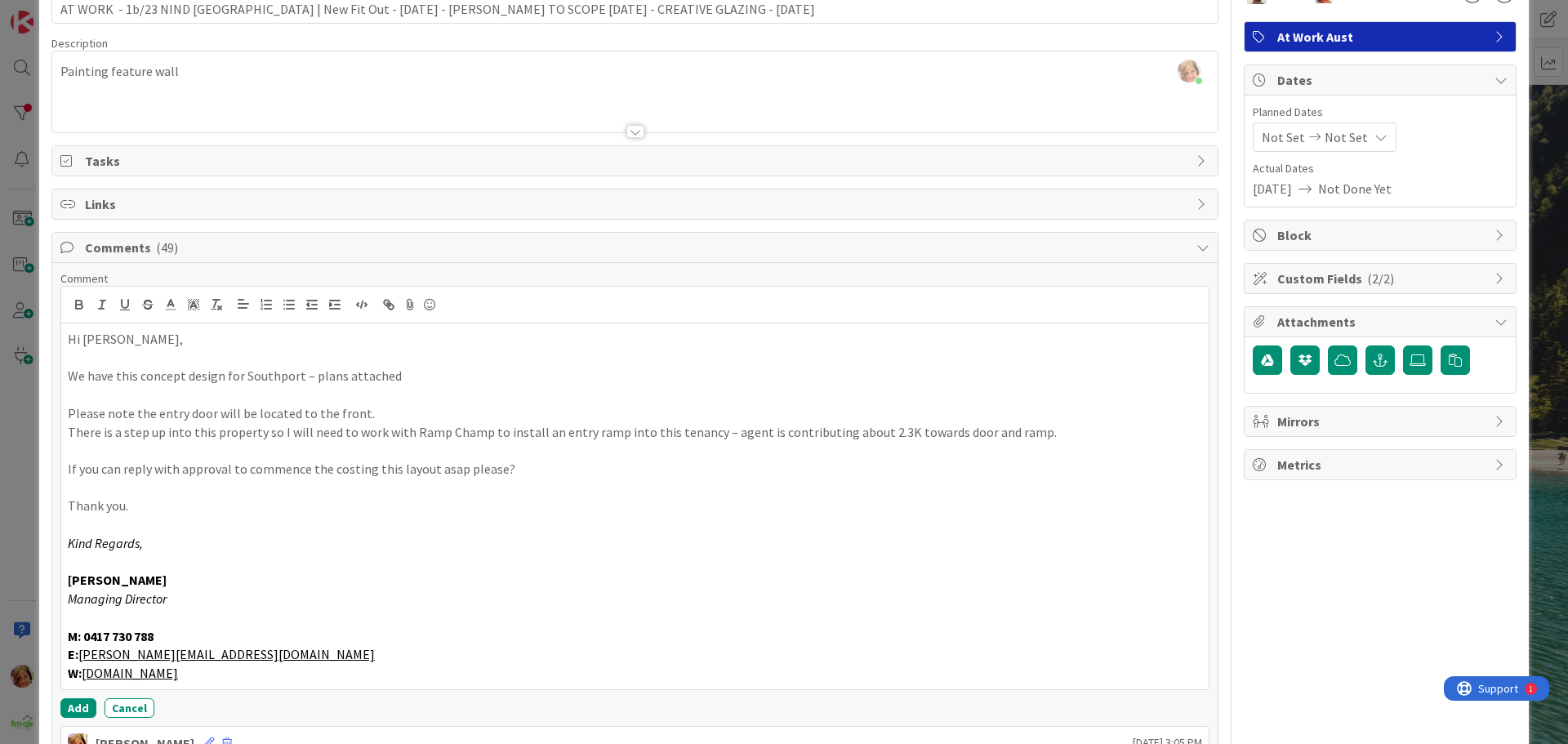
scroll to position [197, 0]
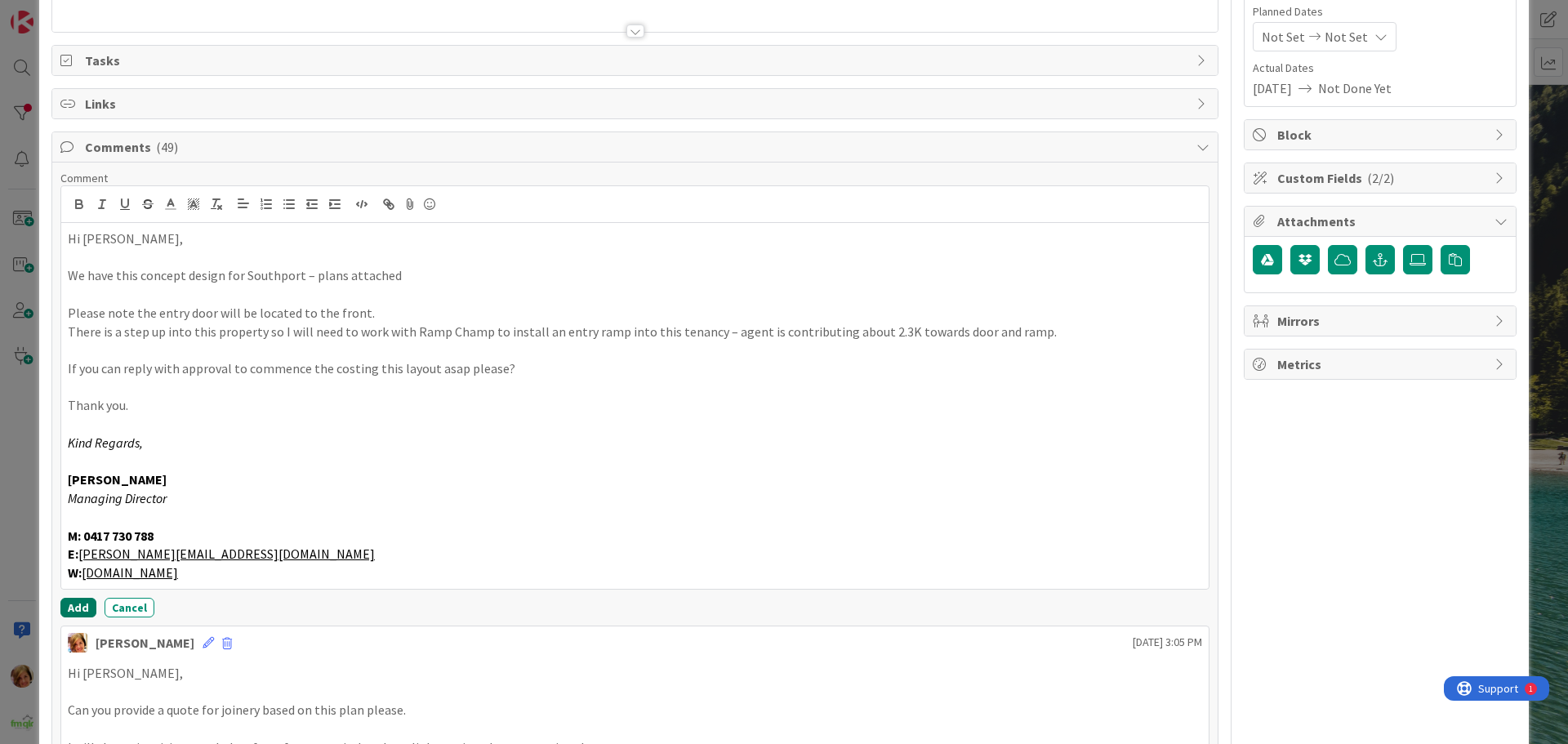
click at [79, 604] on button "Add" at bounding box center [78, 608] width 36 height 19
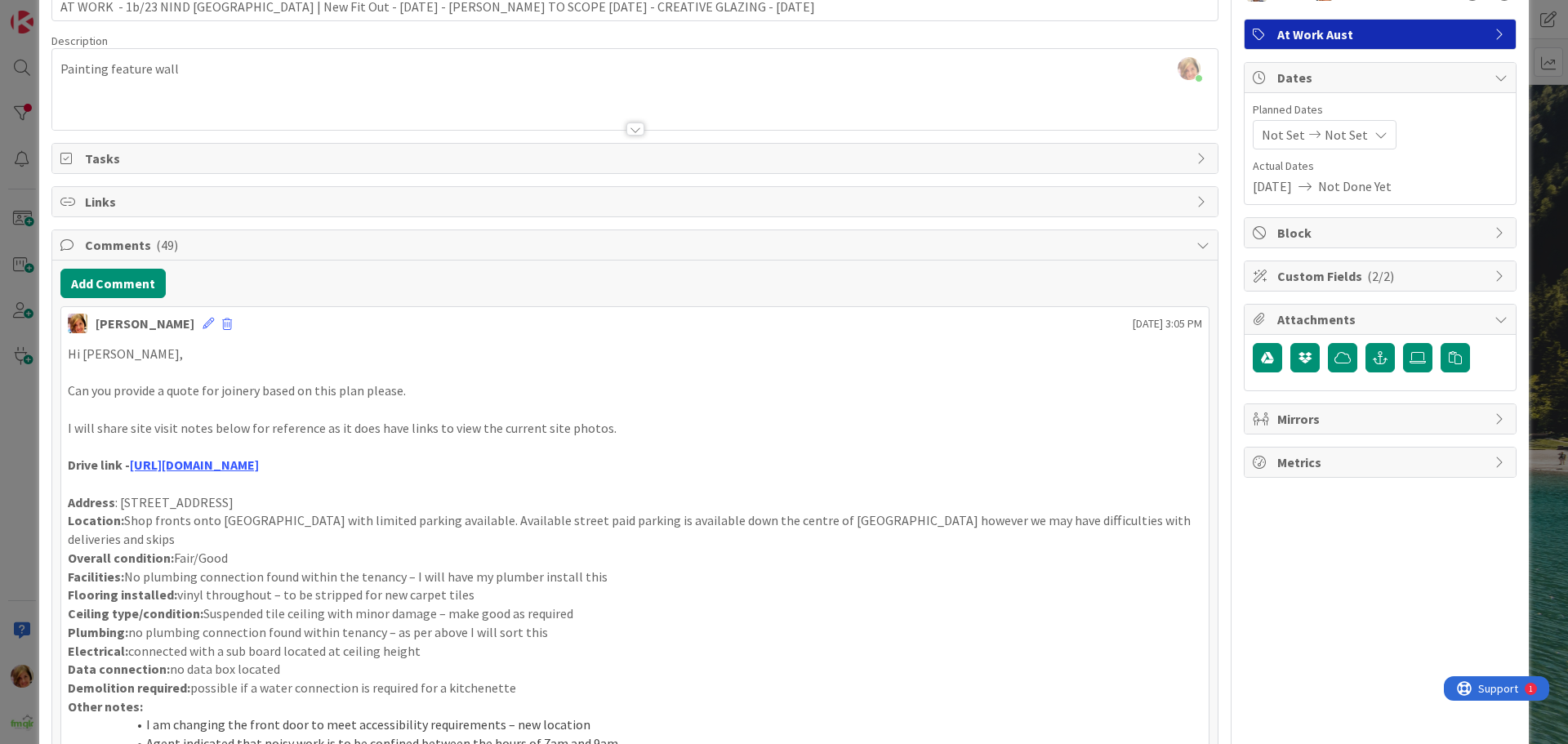
scroll to position [0, 0]
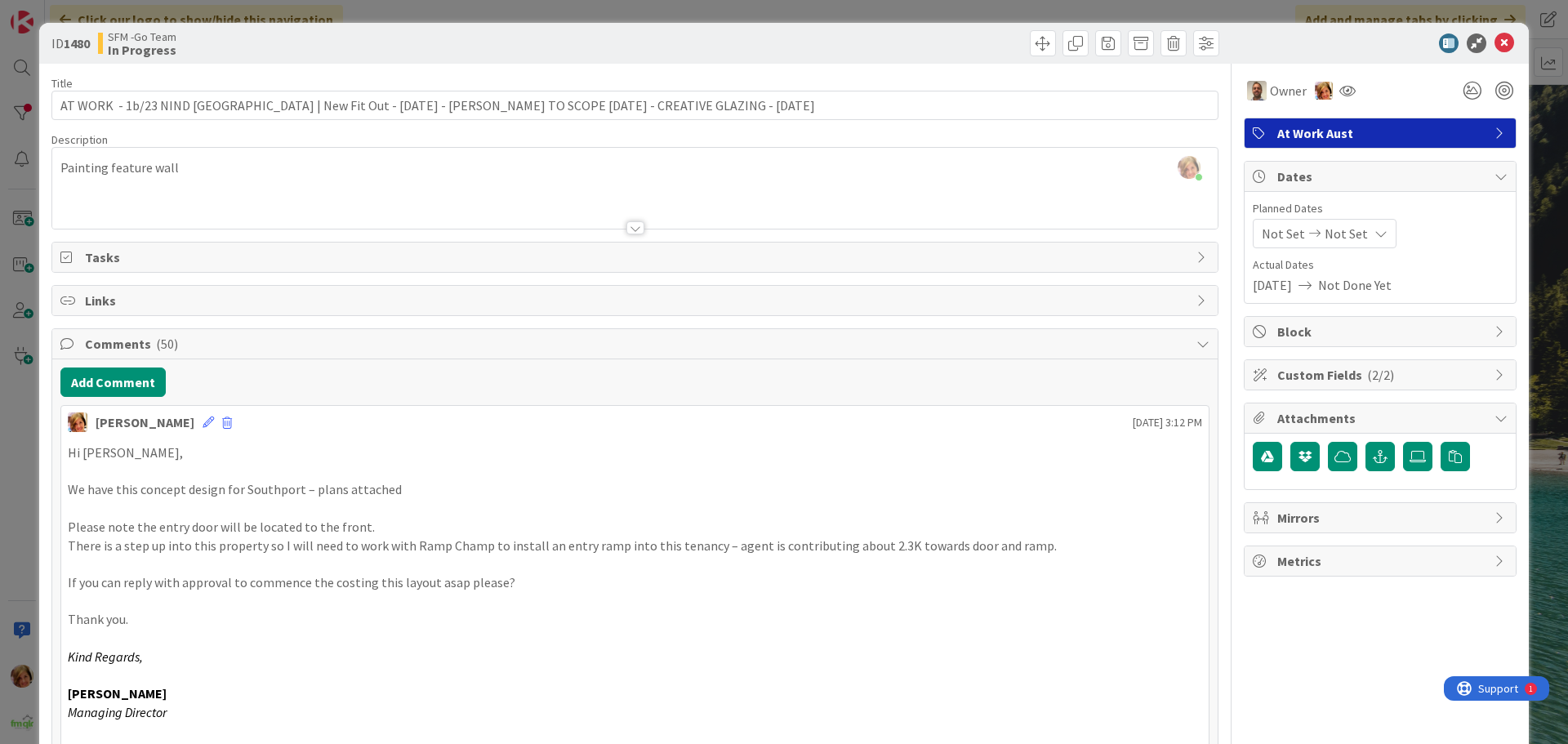
click at [704, 50] on div at bounding box center [929, 44] width 579 height 26
click at [1495, 44] on icon at bounding box center [1504, 43] width 19 height 19
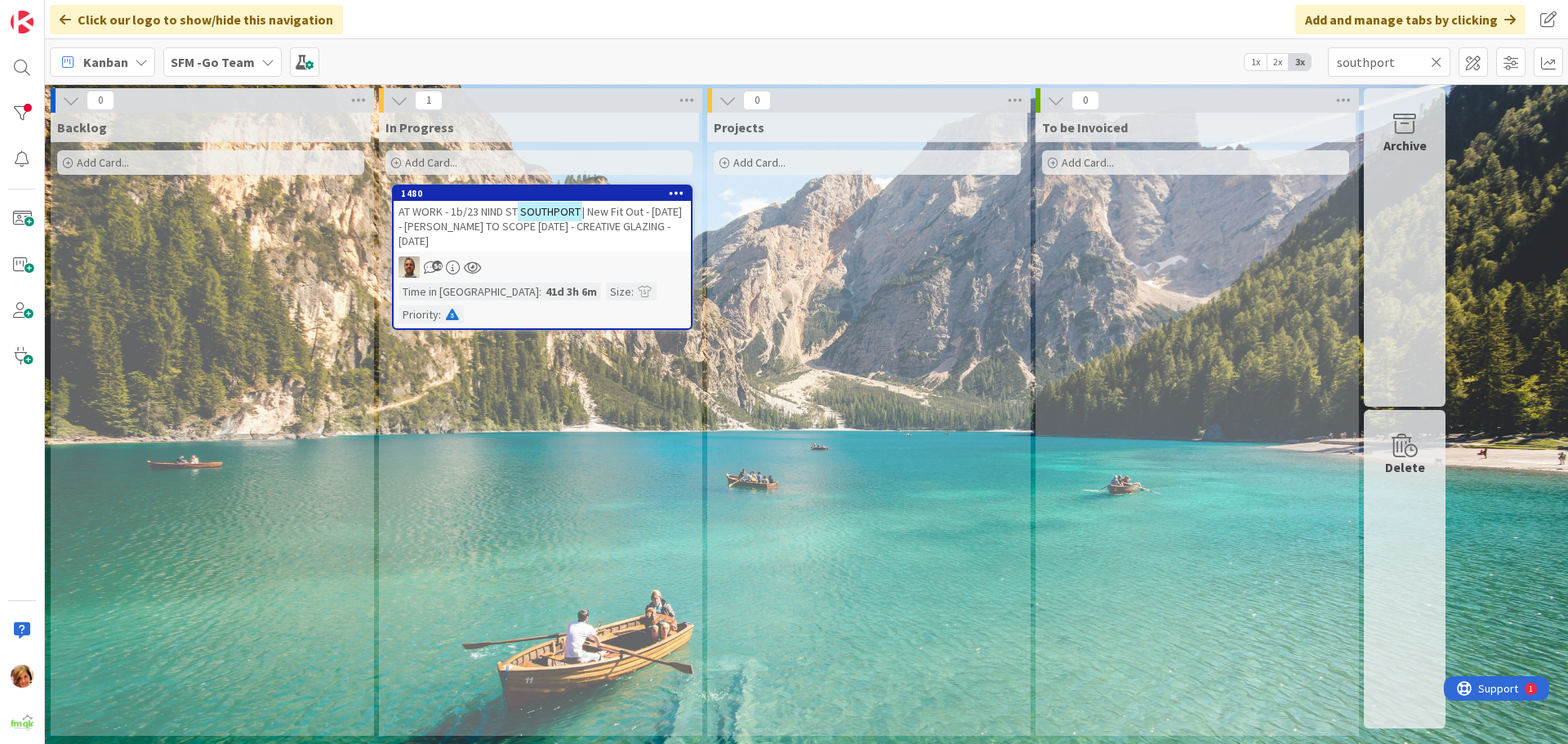
click at [1436, 60] on icon at bounding box center [1436, 62] width 11 height 15
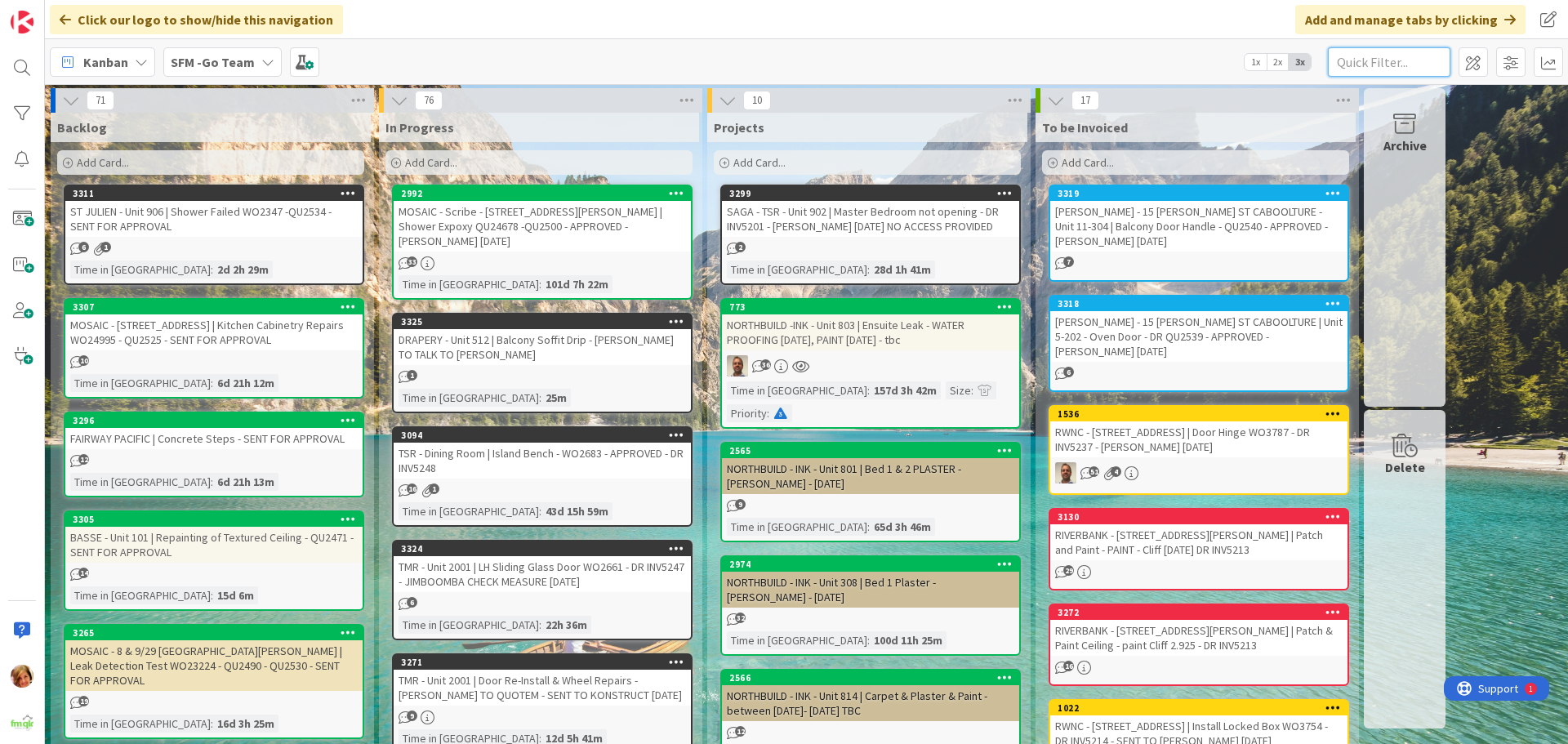
click at [1374, 58] on input "text" at bounding box center [1389, 62] width 122 height 30
type input "arundel"
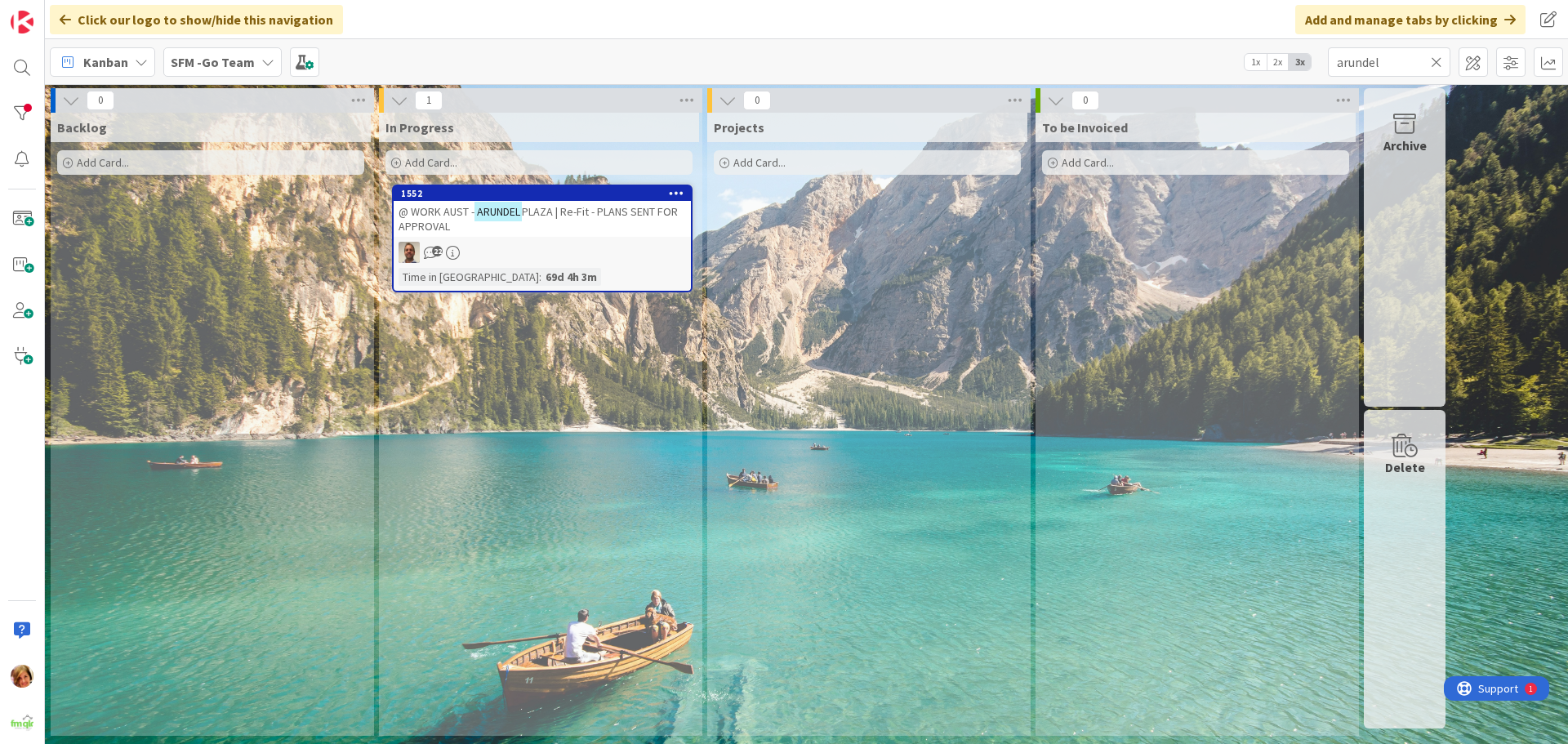
click at [587, 215] on span "PLAZA | Re-Fit - PLANS SENT FOR APPROVAL" at bounding box center [538, 219] width 280 height 30
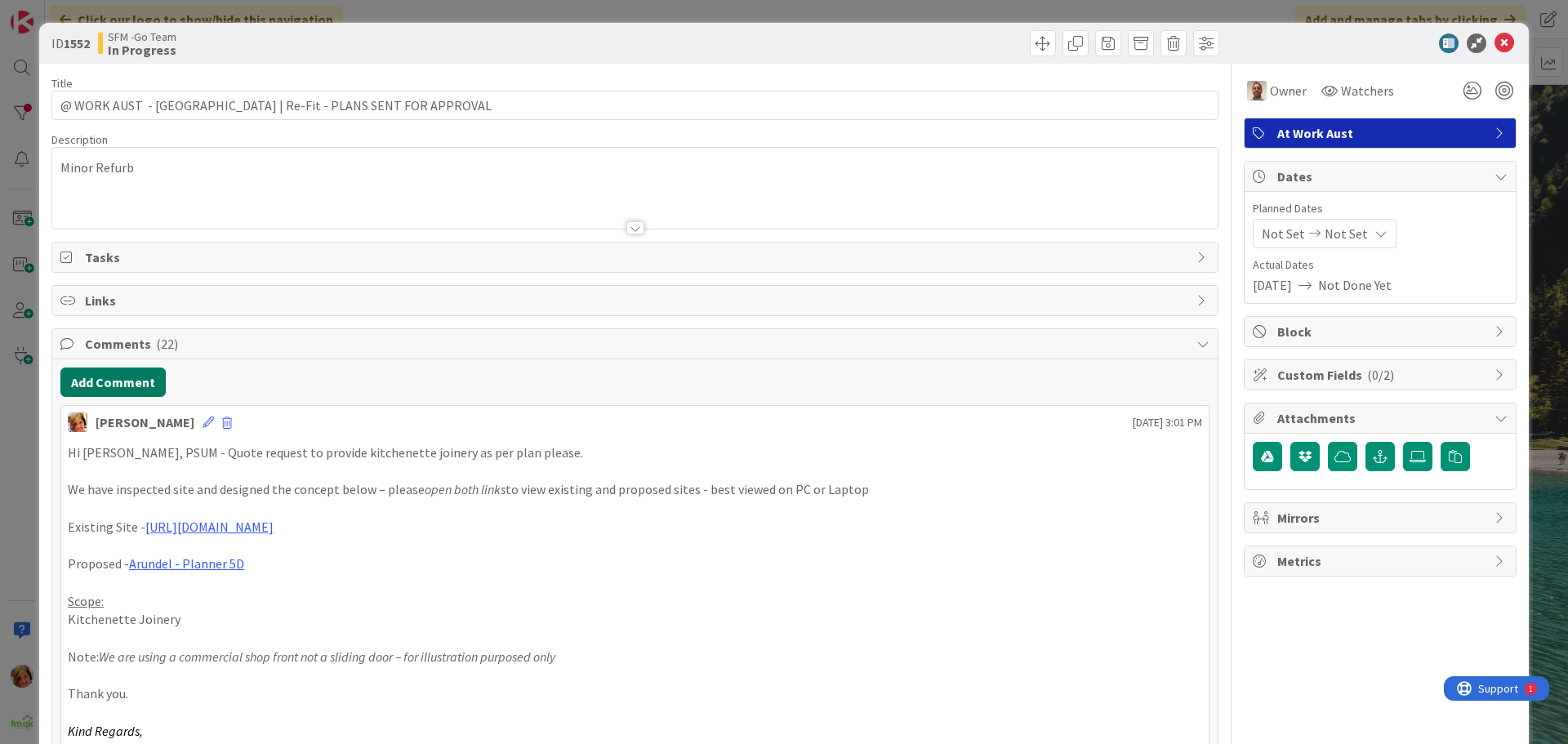
click at [122, 395] on button "Add Comment" at bounding box center [113, 382] width 106 height 30
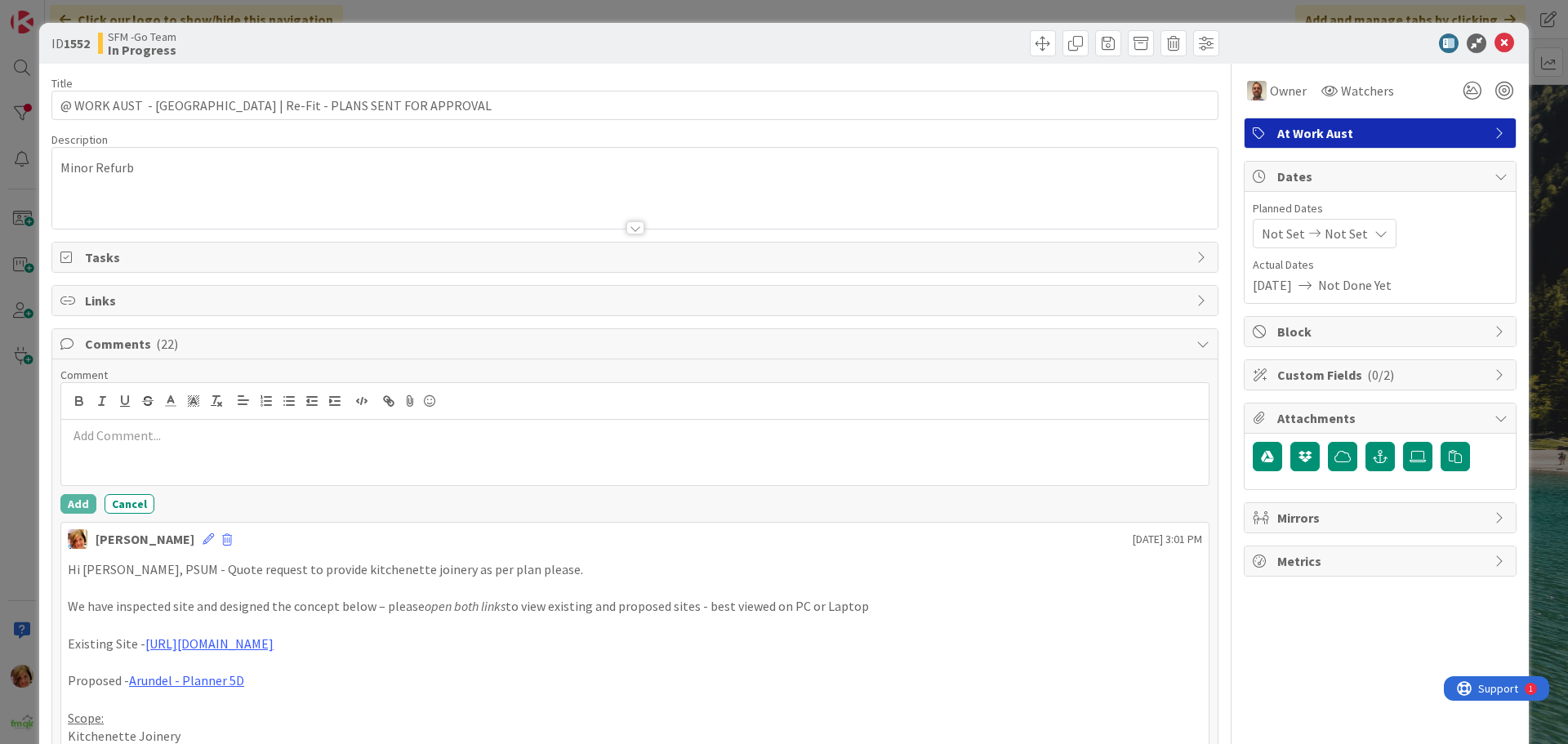
click at [174, 447] on div at bounding box center [635, 452] width 1148 height 66
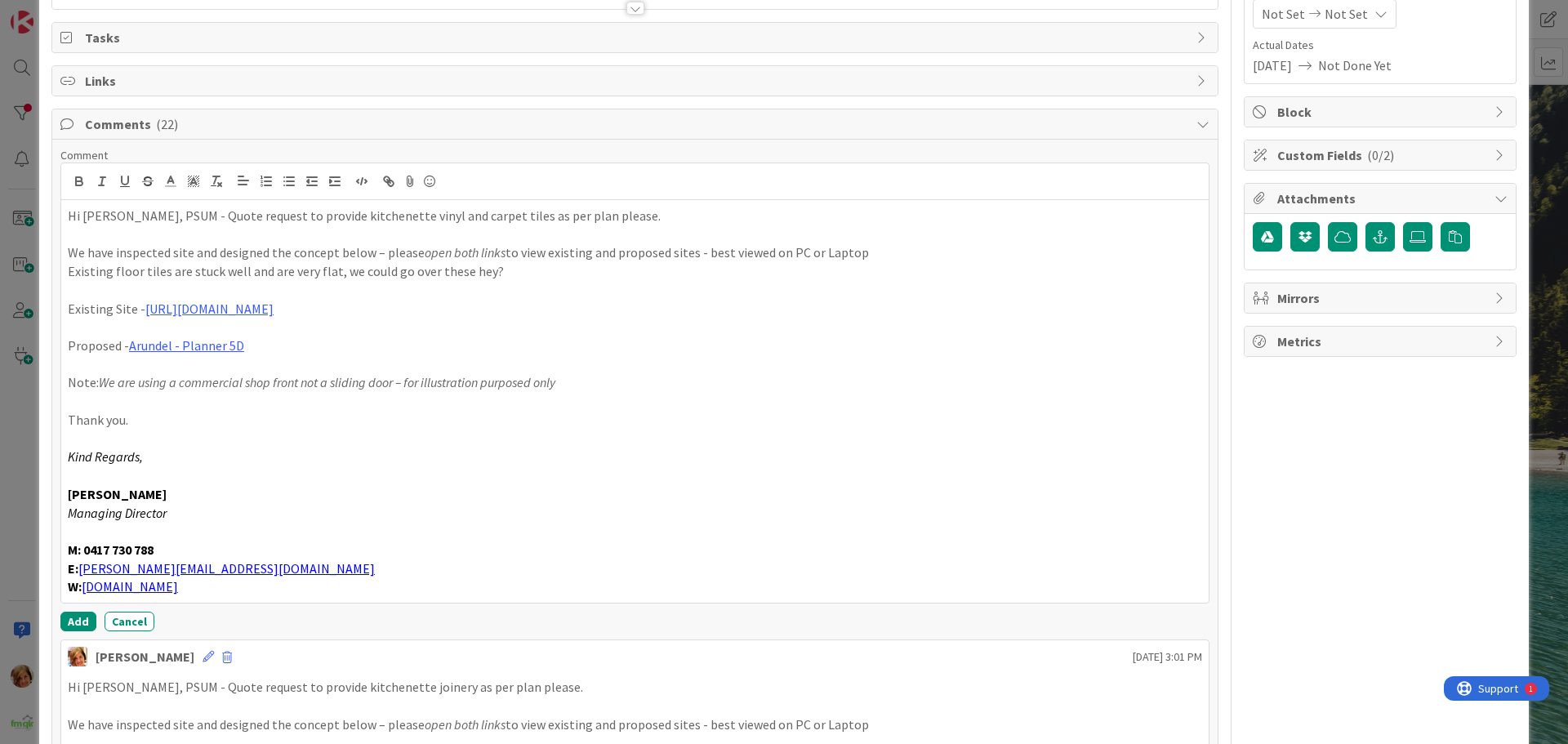
scroll to position [233, 0]
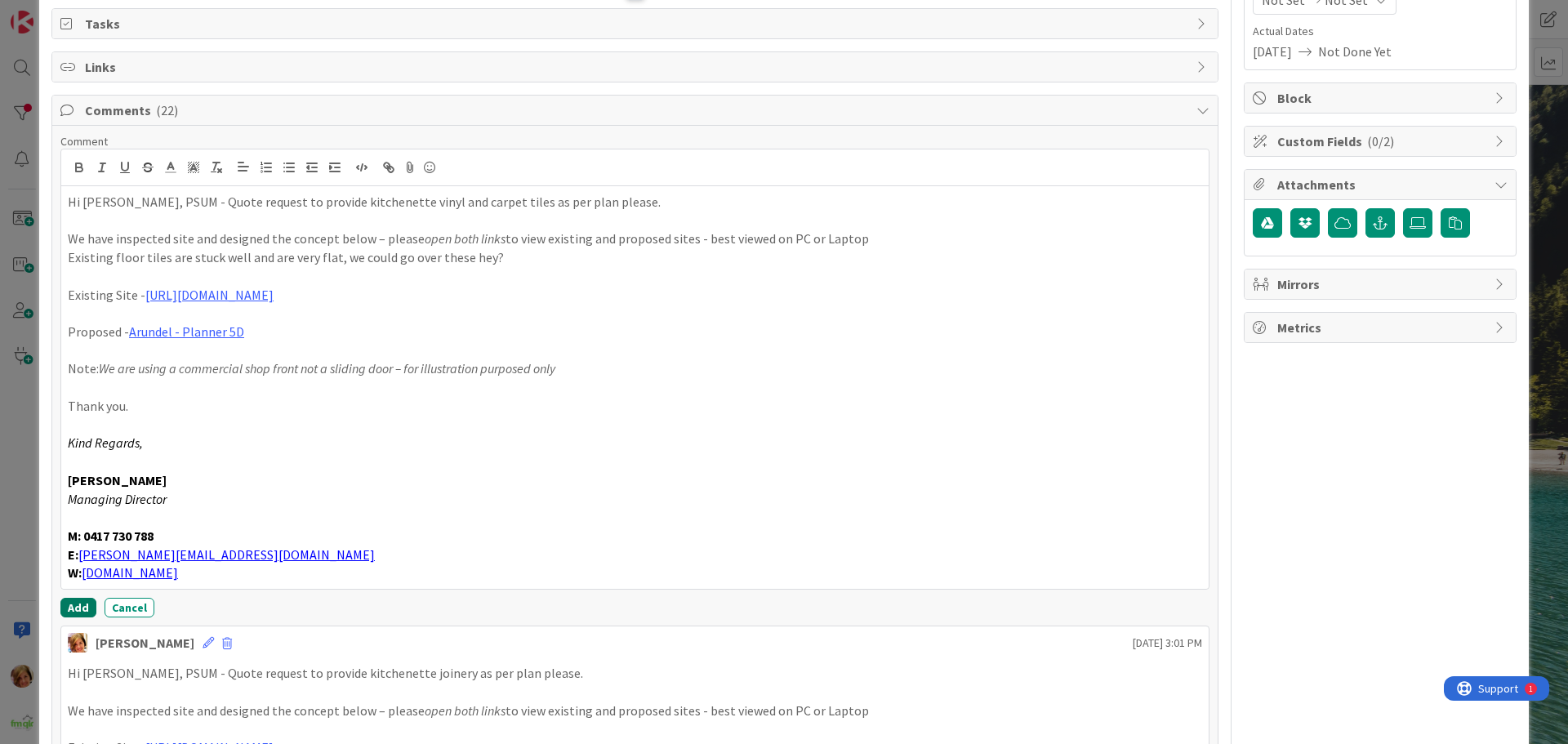
click at [79, 607] on button "Add" at bounding box center [78, 608] width 36 height 19
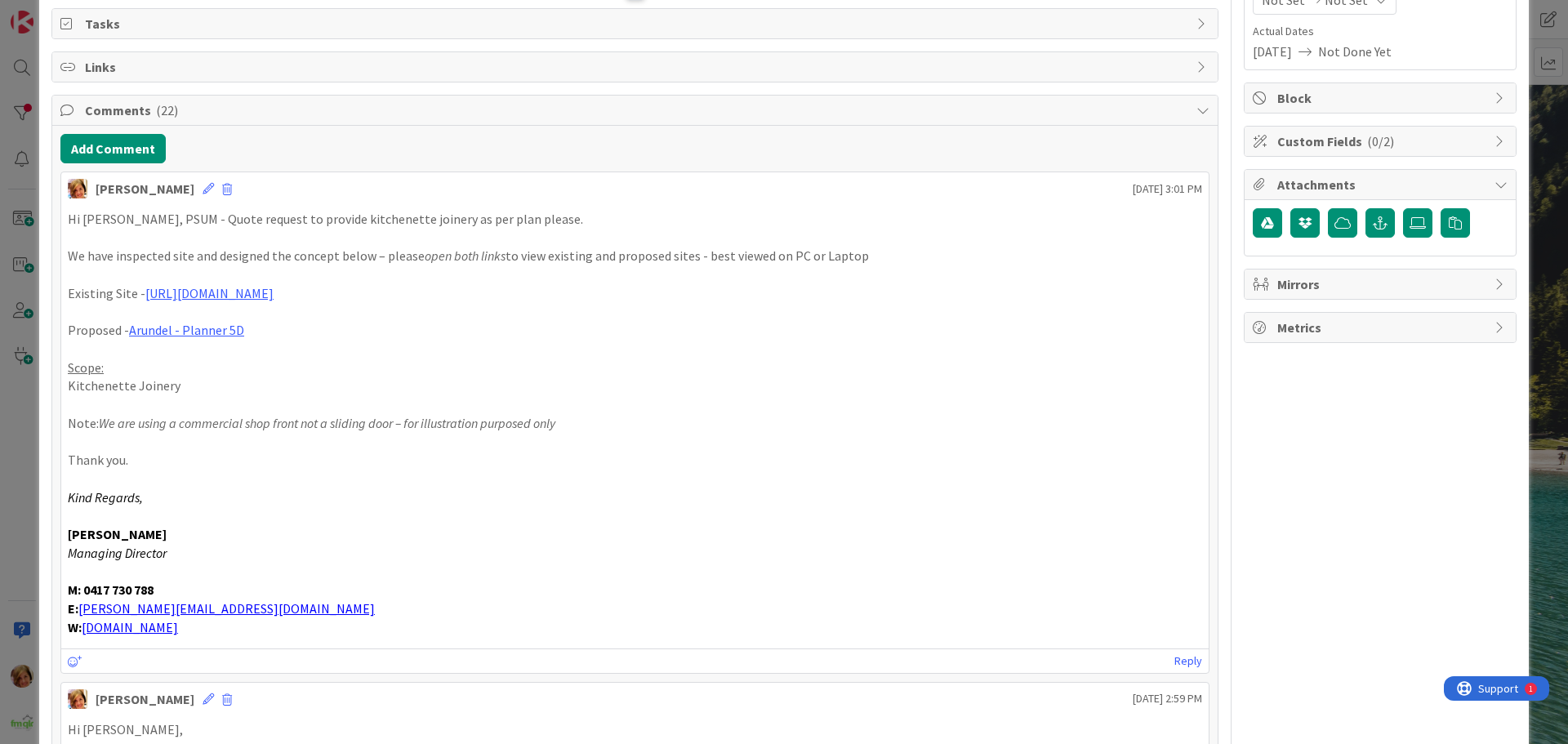
scroll to position [0, 0]
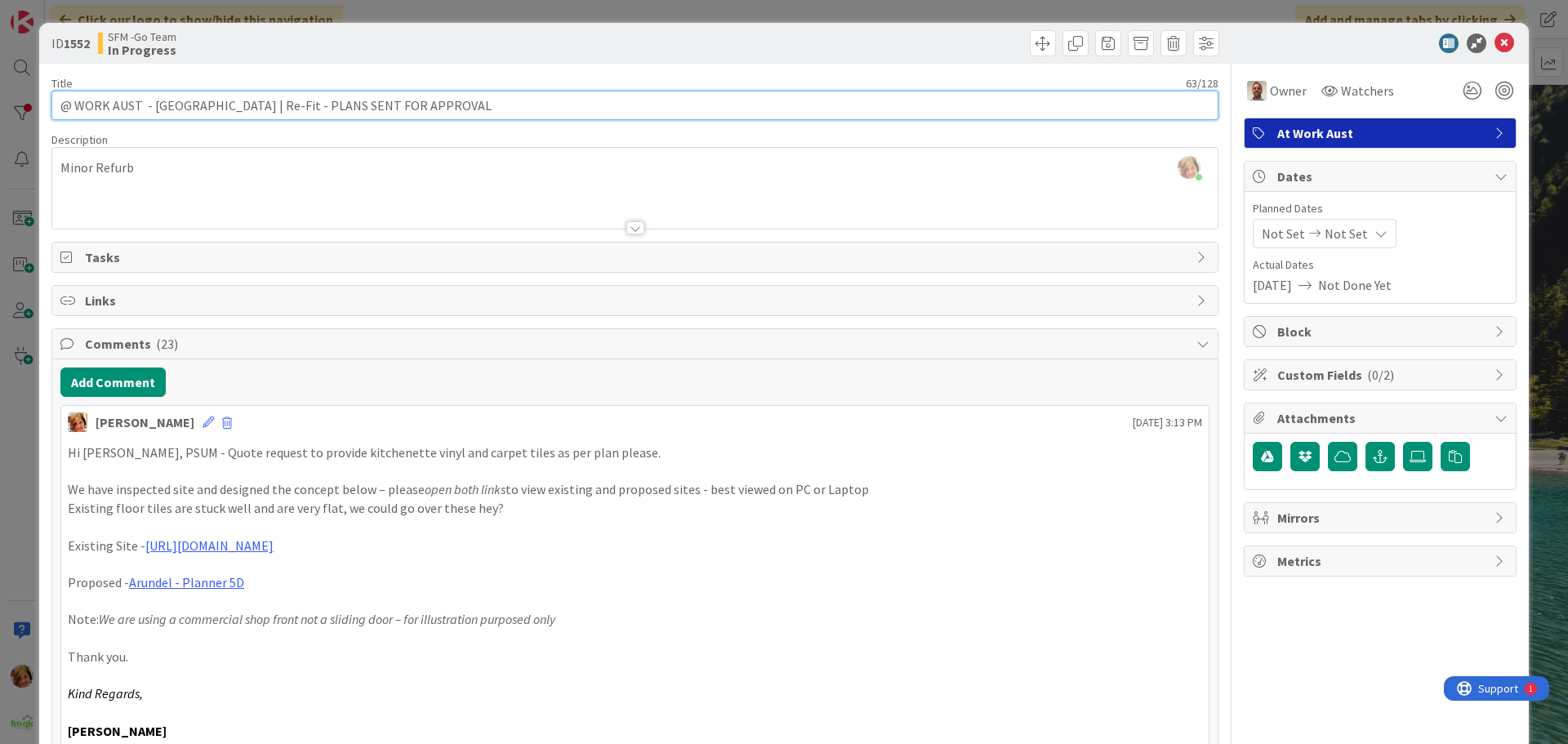
drag, startPoint x: 468, startPoint y: 106, endPoint x: 293, endPoint y: 111, distance: 175.1
click at [293, 111] on input "@ WORK AUST - [GEOGRAPHIC_DATA] | Re-Fit - PLANS SENT FOR APPROVAL" at bounding box center [635, 106] width 1167 height 30
click at [477, 101] on input "@ WORK AUST - [GEOGRAPHIC_DATA] | Re-Fit - PLANS SENT FOR APPROVAL" at bounding box center [635, 106] width 1167 height 30
type input "@ WORK AUST - [GEOGRAPHIC_DATA] | Re-Fit - PLANS tb app. SENT TO DHE, [PERSON_N…"
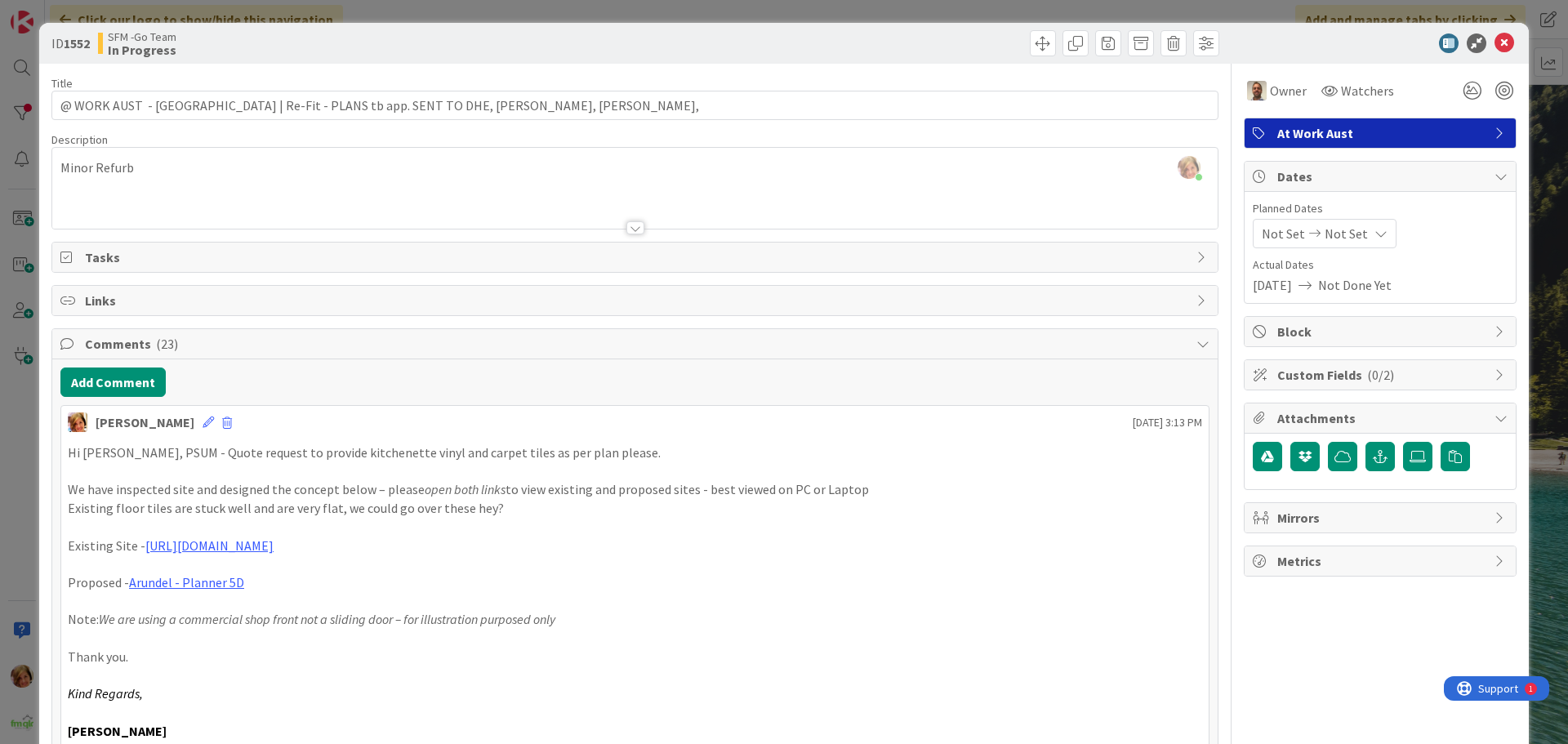
click at [591, 50] on div "SFM -Go Team In Progress" at bounding box center [364, 44] width 533 height 26
click at [1495, 42] on icon at bounding box center [1504, 43] width 19 height 19
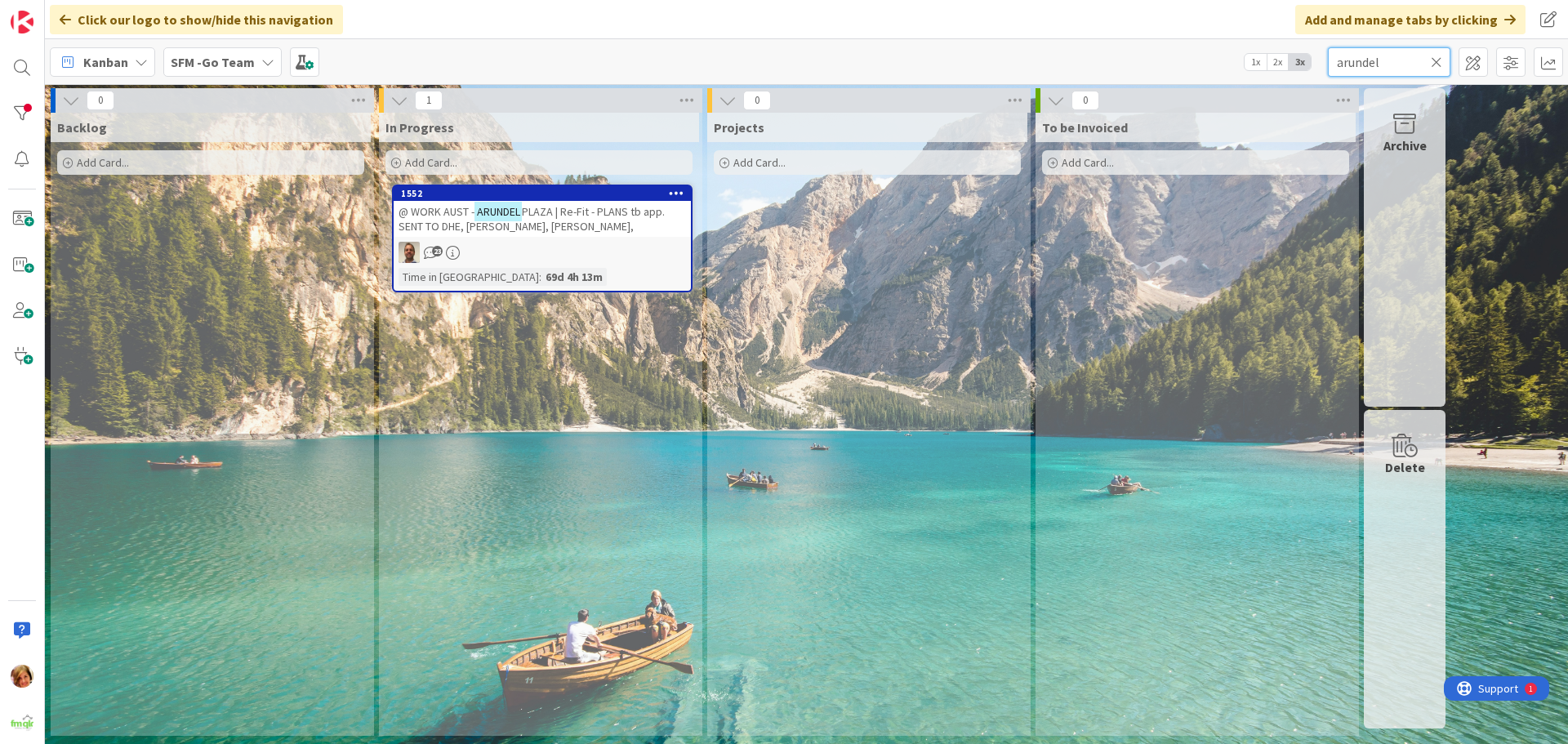
click at [1385, 67] on input "arundel" at bounding box center [1389, 62] width 122 height 30
type input "a"
type input "SOUTH"
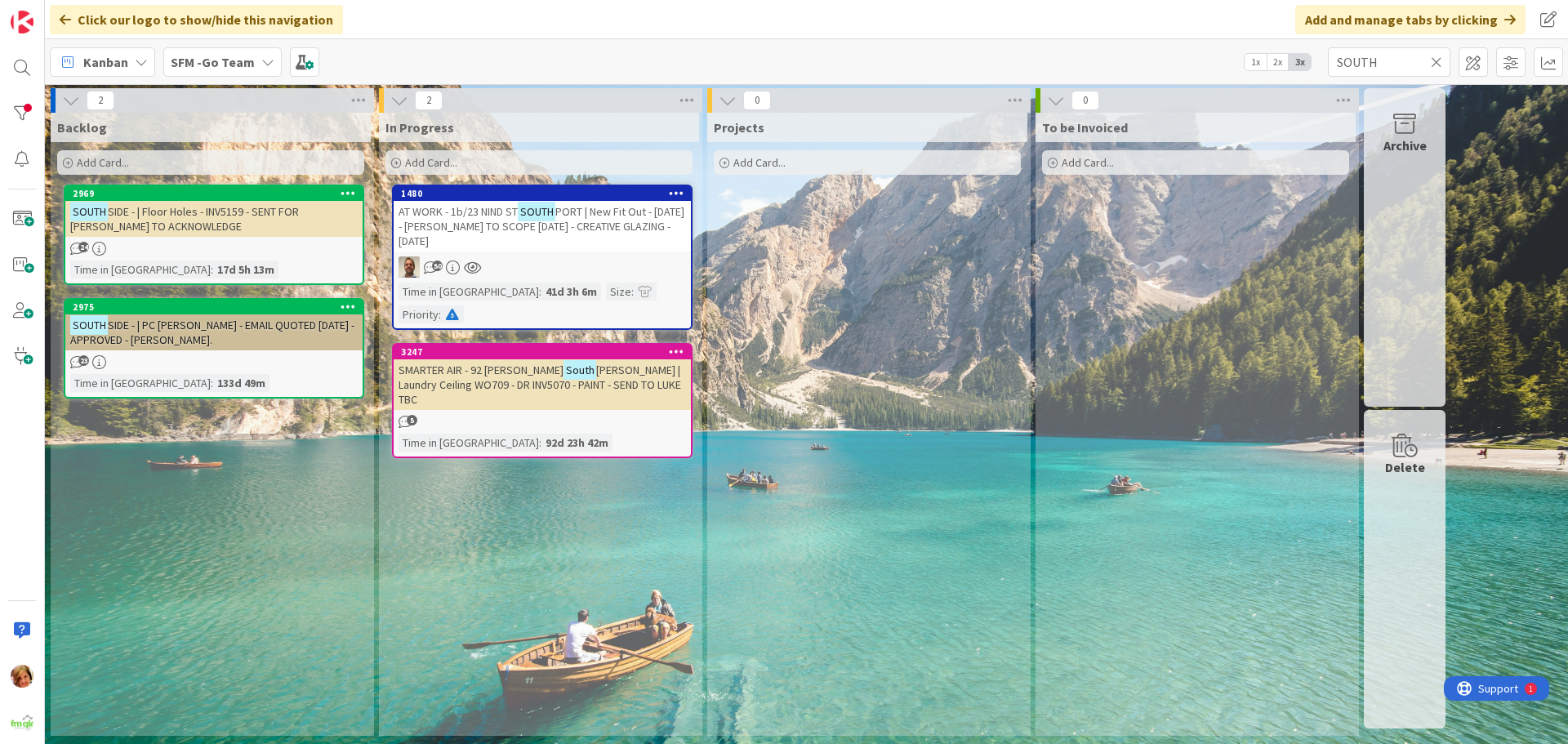
click at [472, 212] on span "AT WORK - 1b/23 NIND ST" at bounding box center [458, 212] width 119 height 15
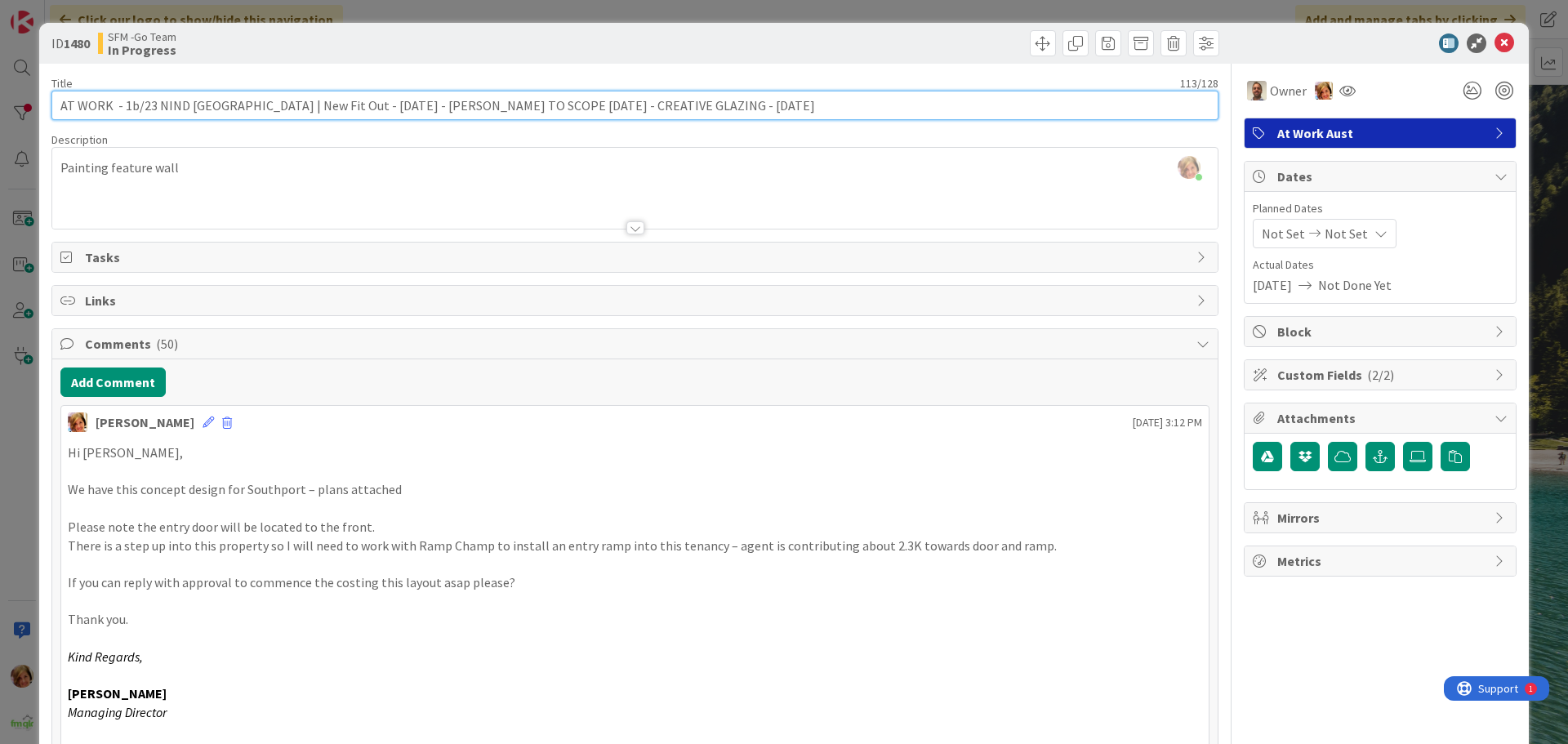
drag, startPoint x: 567, startPoint y: 108, endPoint x: 404, endPoint y: 109, distance: 163.0
click at [404, 109] on input "AT WORK - 1b/23 NIND [GEOGRAPHIC_DATA] | New Fit Out - [DATE] - [PERSON_NAME] T…" at bounding box center [635, 106] width 1167 height 30
drag, startPoint x: 577, startPoint y: 112, endPoint x: 401, endPoint y: 106, distance: 176.1
click at [401, 106] on input "AT WORK - 1b/23 NIND [GEOGRAPHIC_DATA] | New Fit Out - [DATE] CREATIVE GLAZING …" at bounding box center [635, 106] width 1167 height 30
click at [467, 108] on input "AT WORK - 1b/23 NIND [GEOGRAPHIC_DATA] | New Fit Out - [DATE], CR. GLA" at bounding box center [635, 106] width 1167 height 30
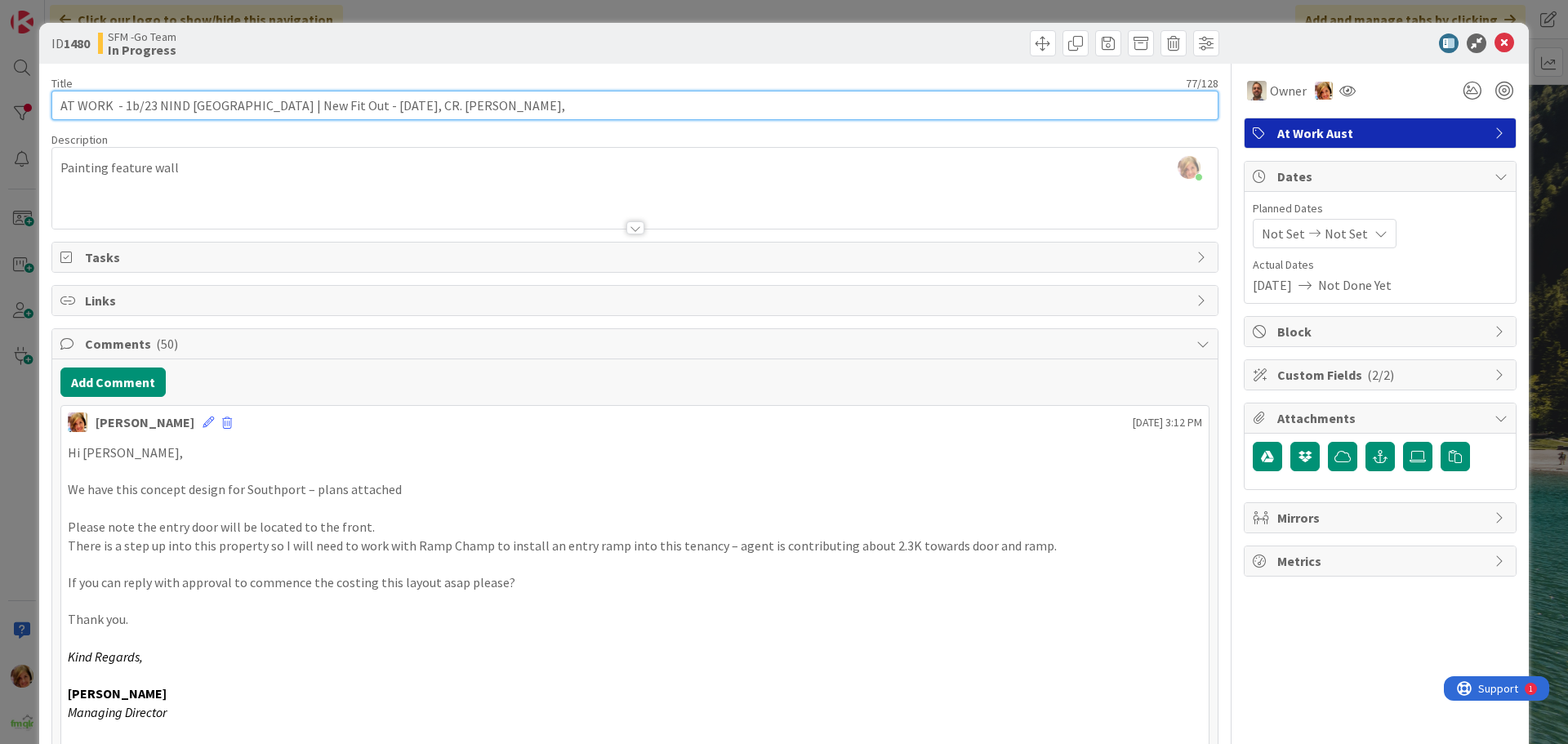
type input "AT WORK - 1b/23 NIND [GEOGRAPHIC_DATA] | New Fit Out - [DATE], CR. [PERSON_NAME…"
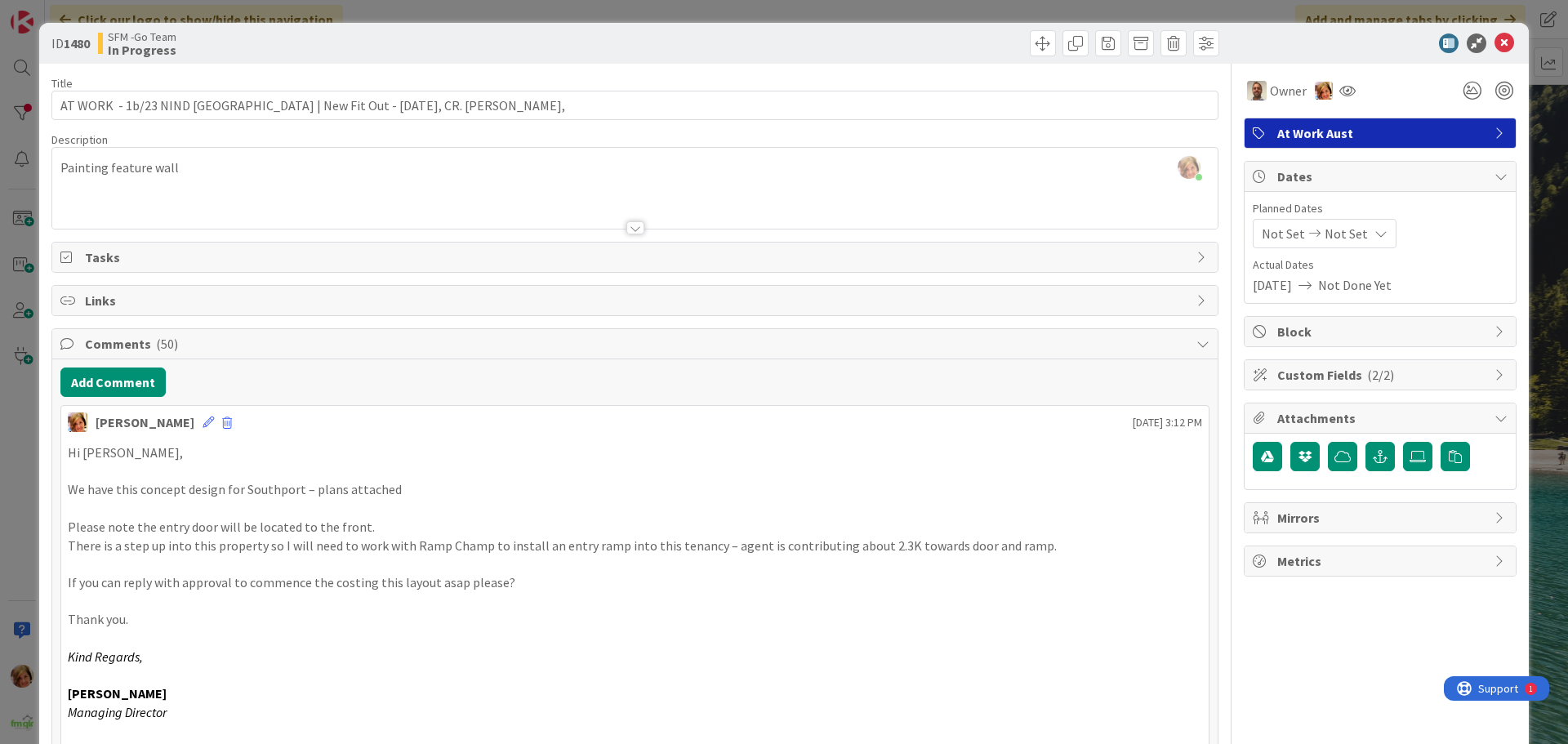
click at [768, 47] on div at bounding box center [929, 44] width 579 height 26
click at [1495, 44] on icon at bounding box center [1504, 43] width 19 height 19
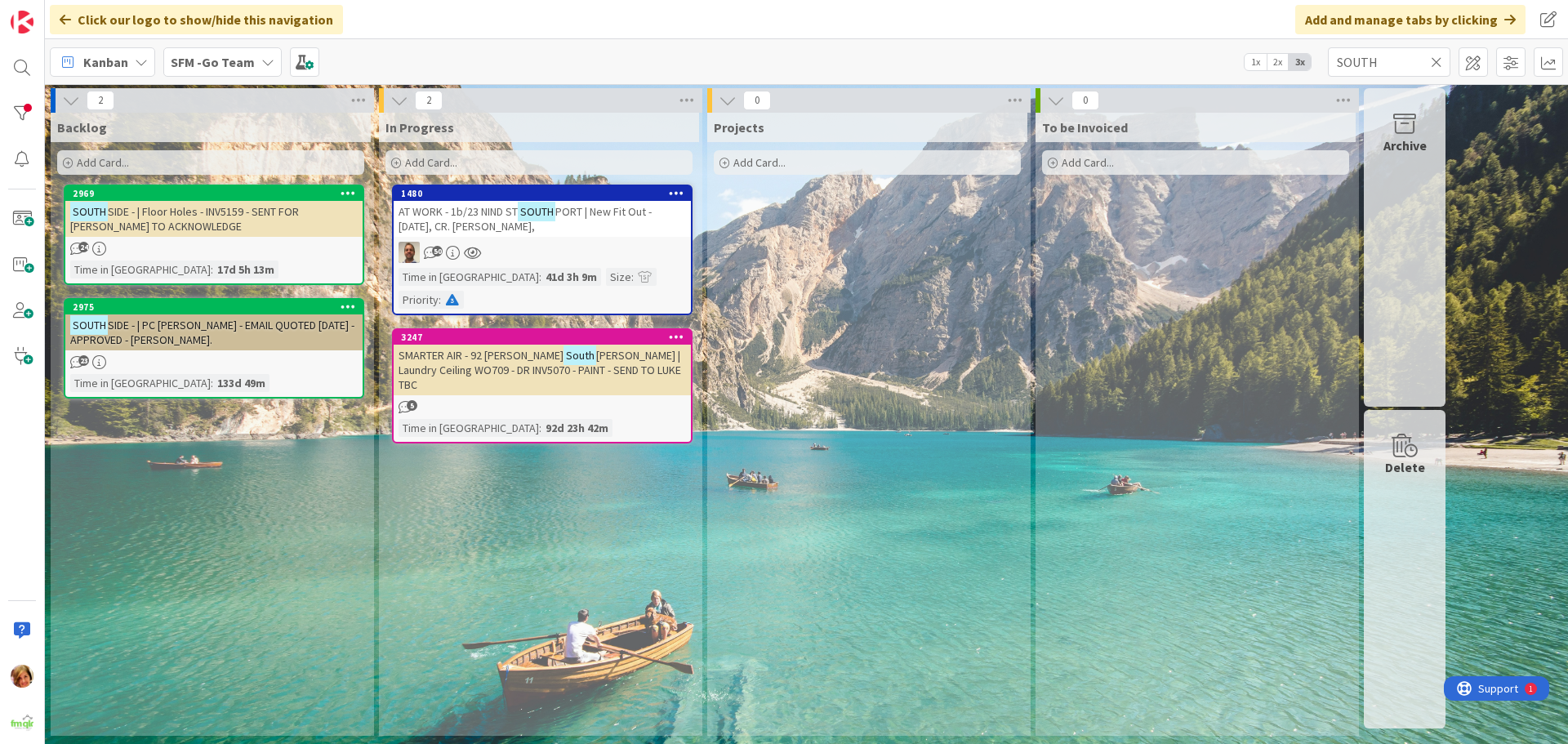
click at [1439, 61] on icon at bounding box center [1436, 62] width 11 height 15
click at [1433, 61] on input "text" at bounding box center [1389, 62] width 122 height 30
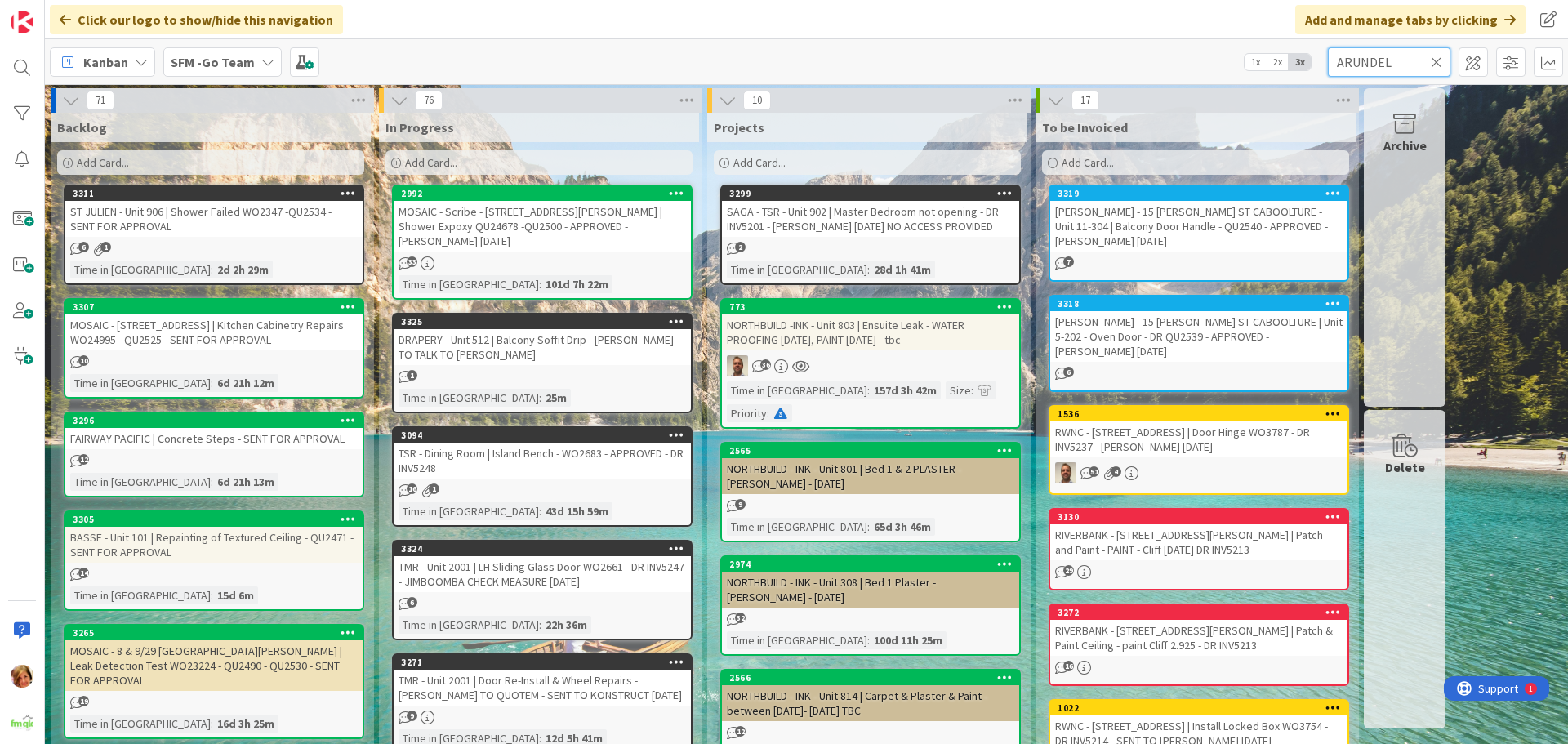
type input "ARUNDEL"
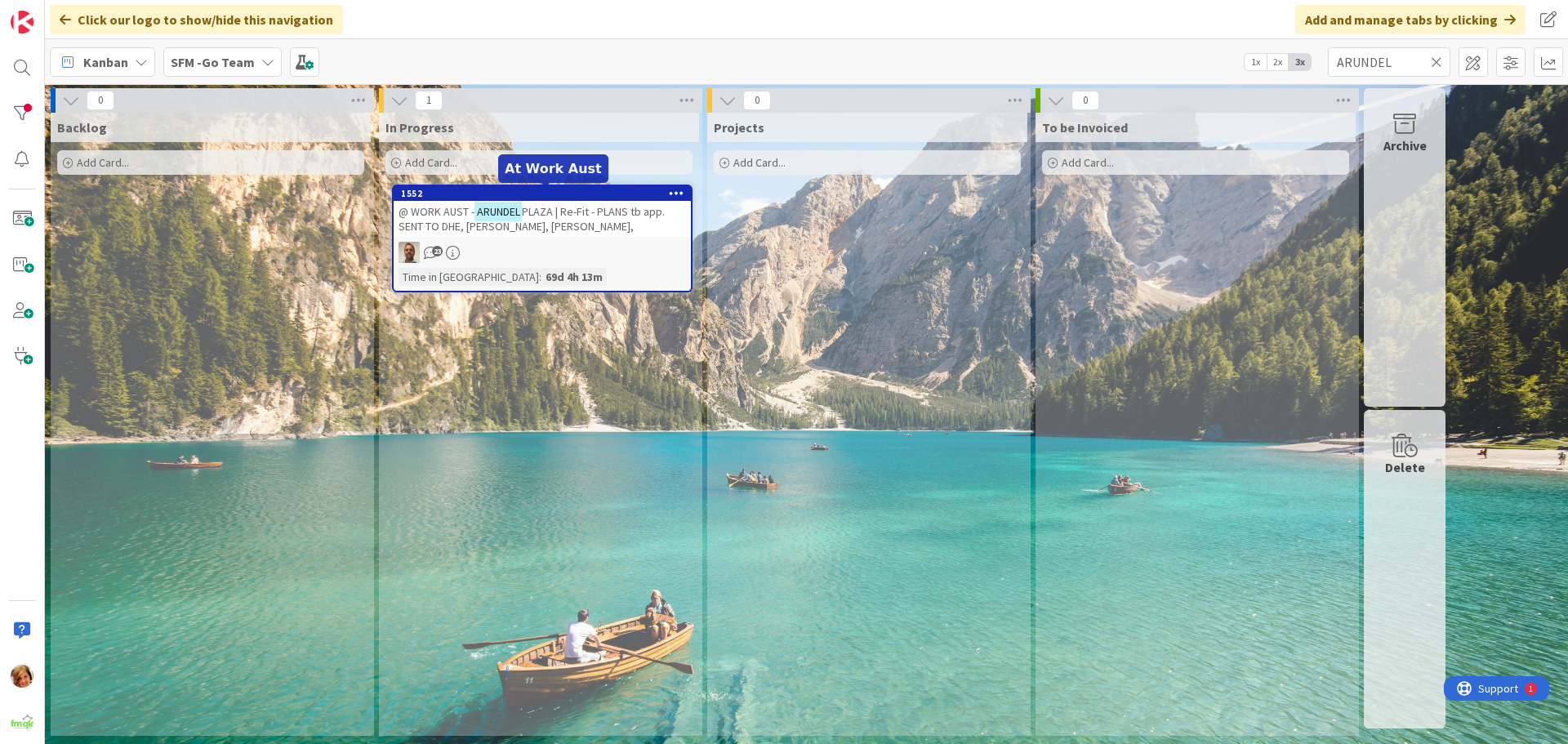
click at [603, 207] on span "PLAZA | Re-Fit - PLANS tb app. SENT TO DHE, [PERSON_NAME], [PERSON_NAME]," at bounding box center [531, 219] width 267 height 30
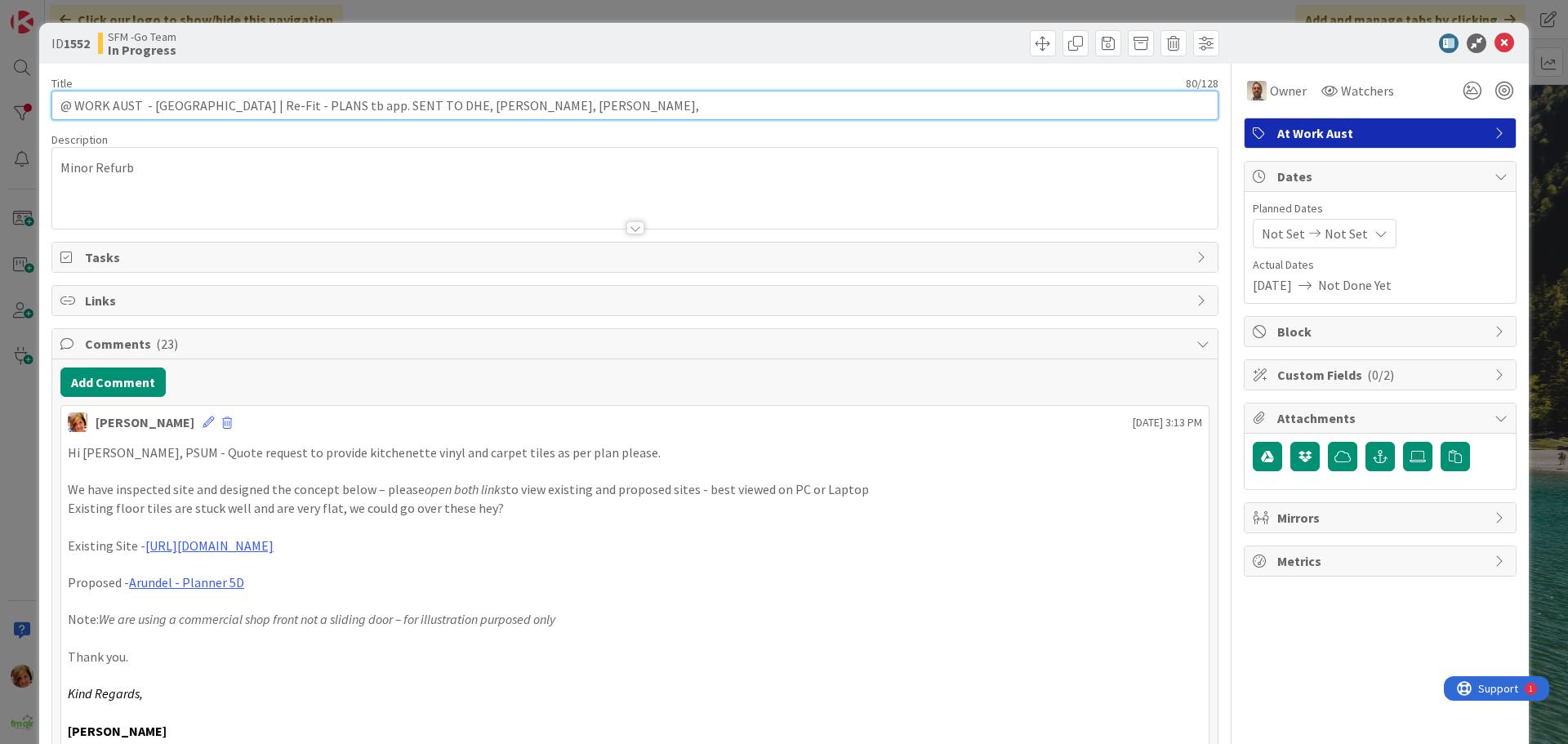
click at [241, 102] on input "@ WORK AUST - [GEOGRAPHIC_DATA] | Re-Fit - PLANS tb app. SENT TO DHE, [PERSON_N…" at bounding box center [635, 106] width 1167 height 30
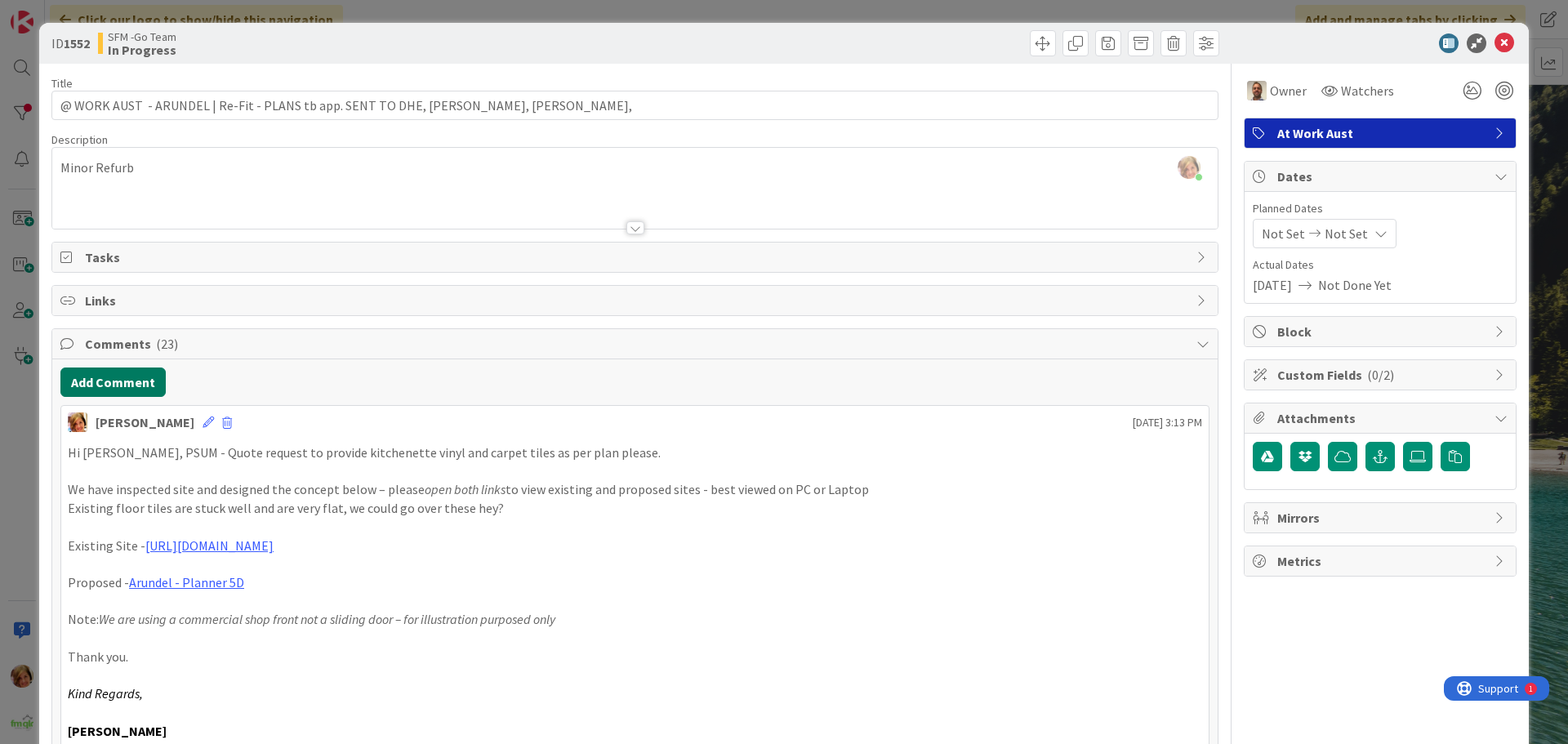
drag, startPoint x: 104, startPoint y: 382, endPoint x: 10, endPoint y: 406, distance: 97.0
click at [104, 382] on button "Add Comment" at bounding box center [113, 382] width 106 height 30
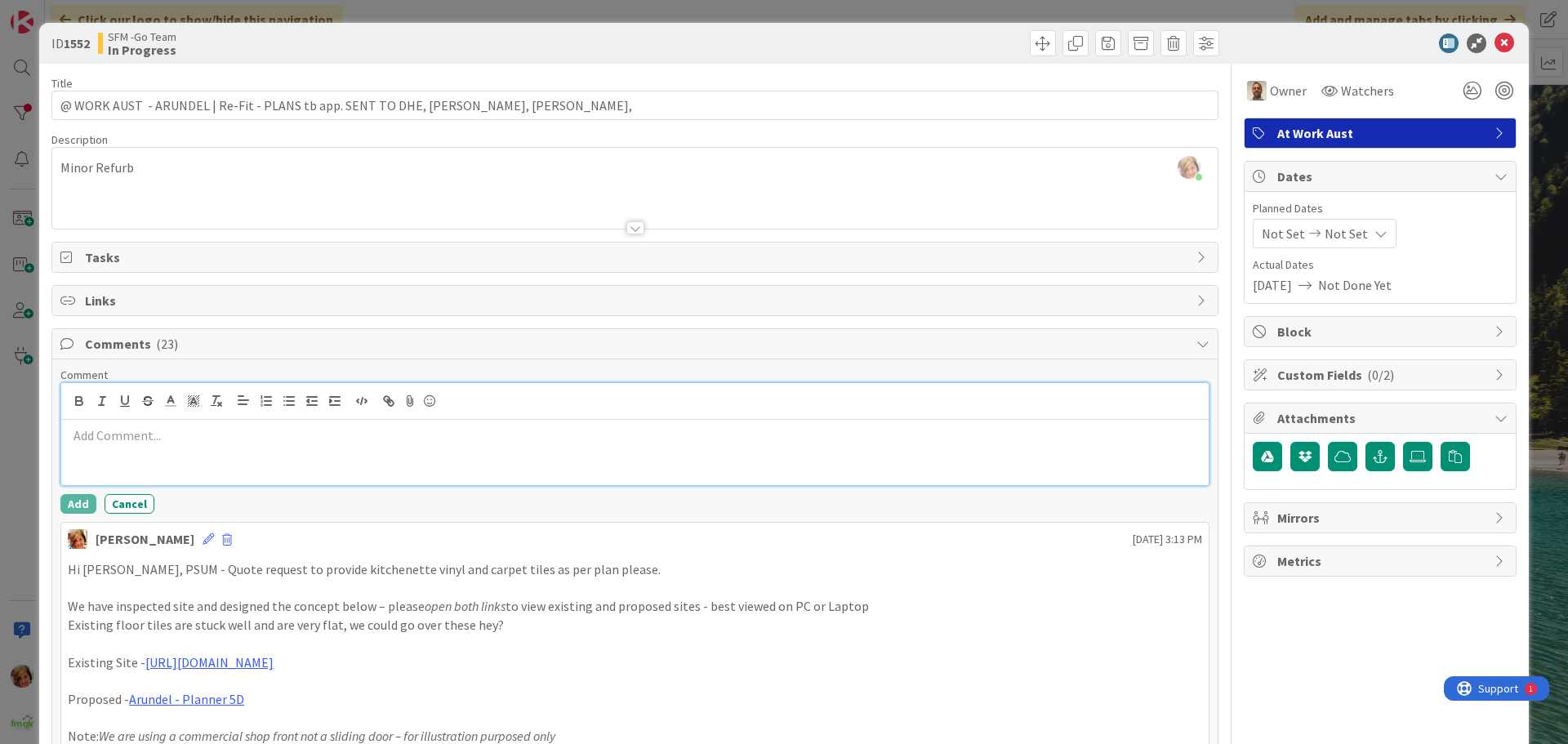
click at [170, 442] on p at bounding box center [635, 435] width 1134 height 18
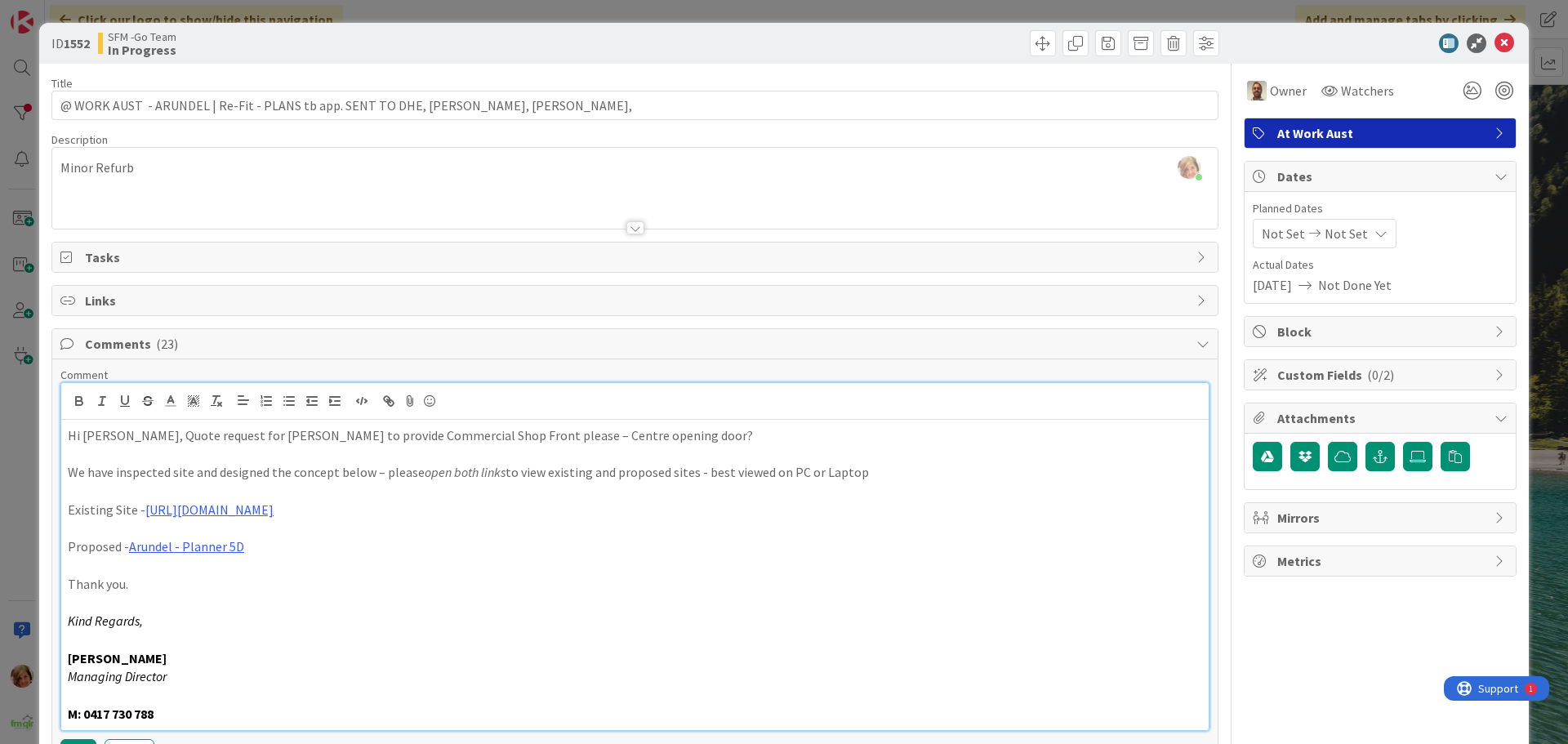
scroll to position [81, 0]
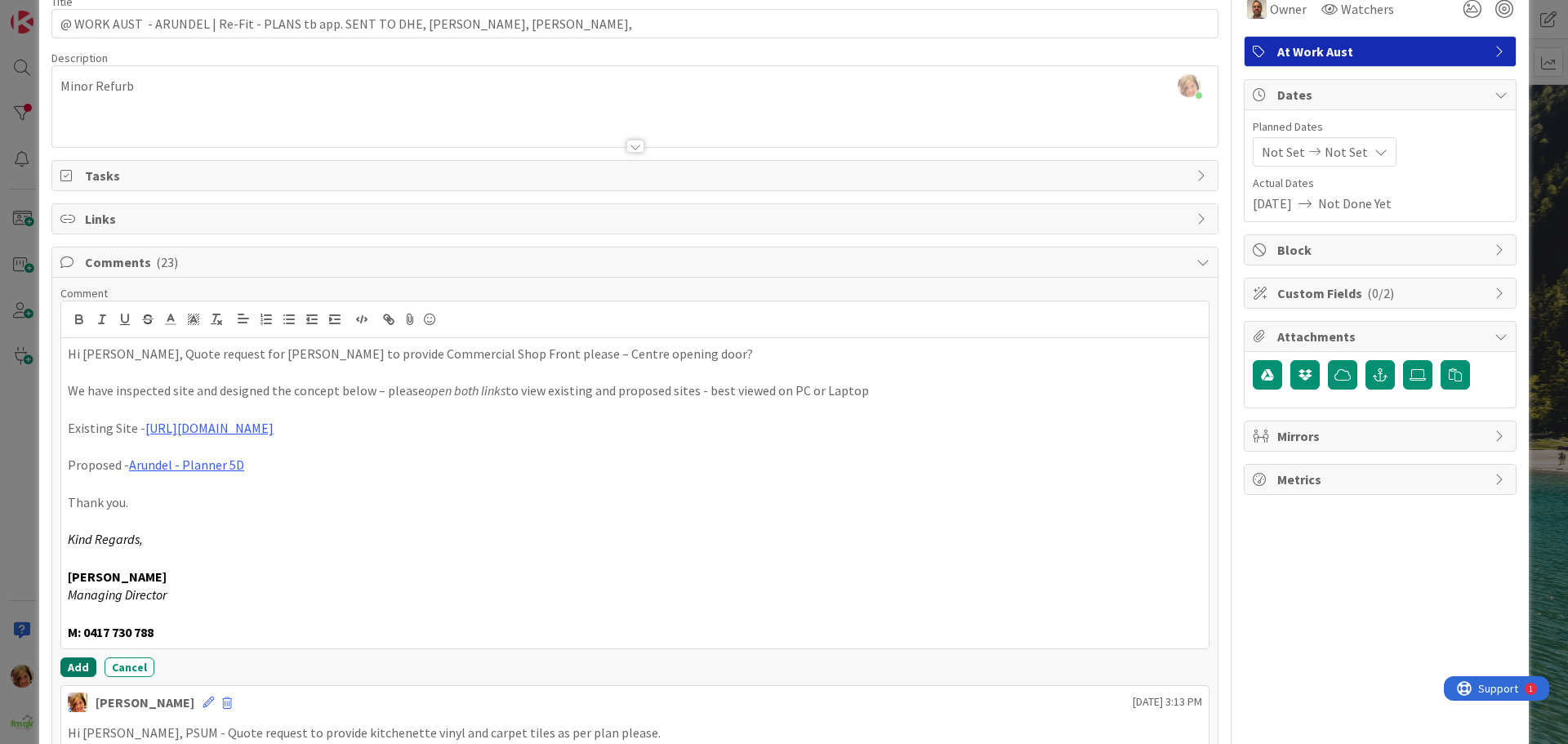
click at [68, 664] on button "Add" at bounding box center [78, 667] width 36 height 19
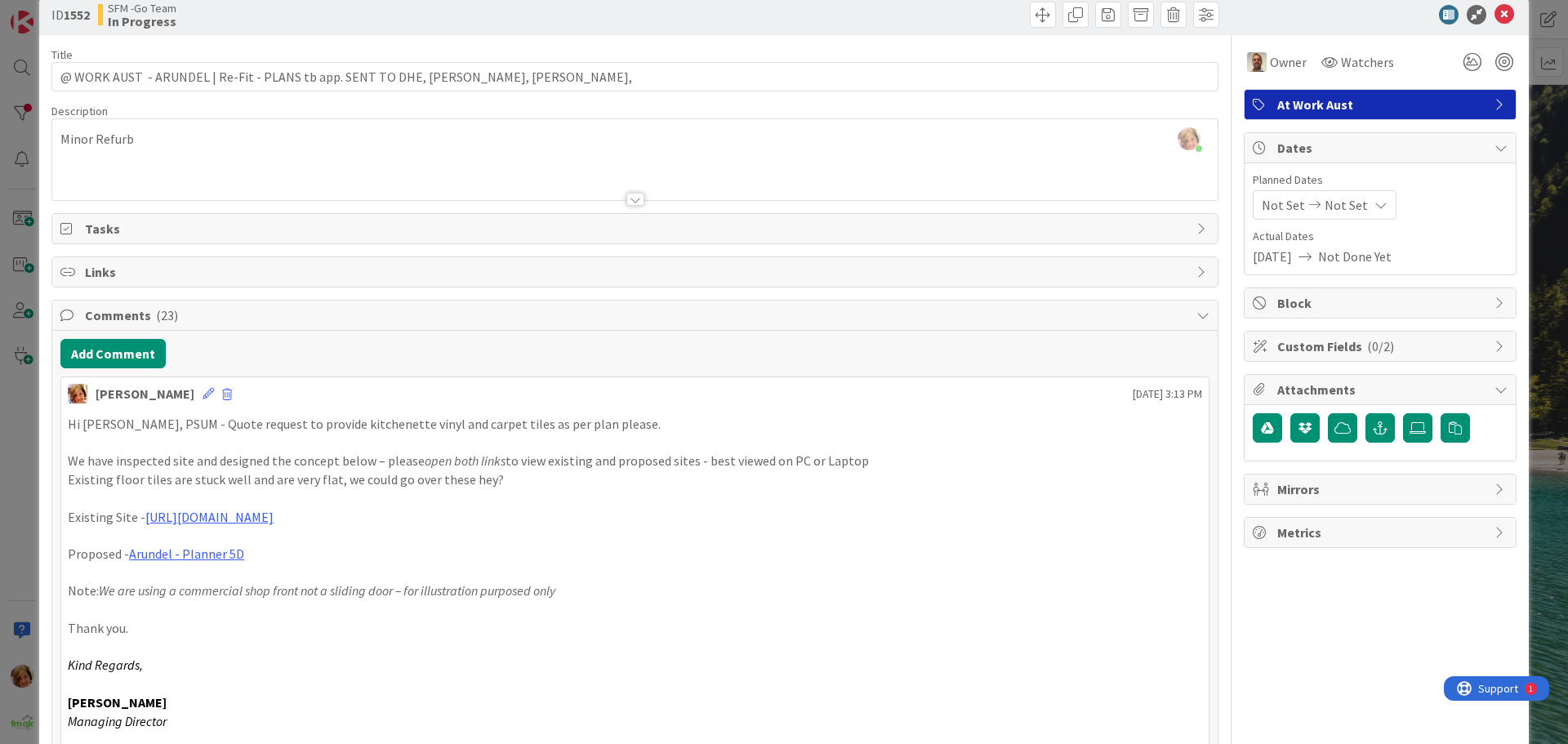
scroll to position [0, 0]
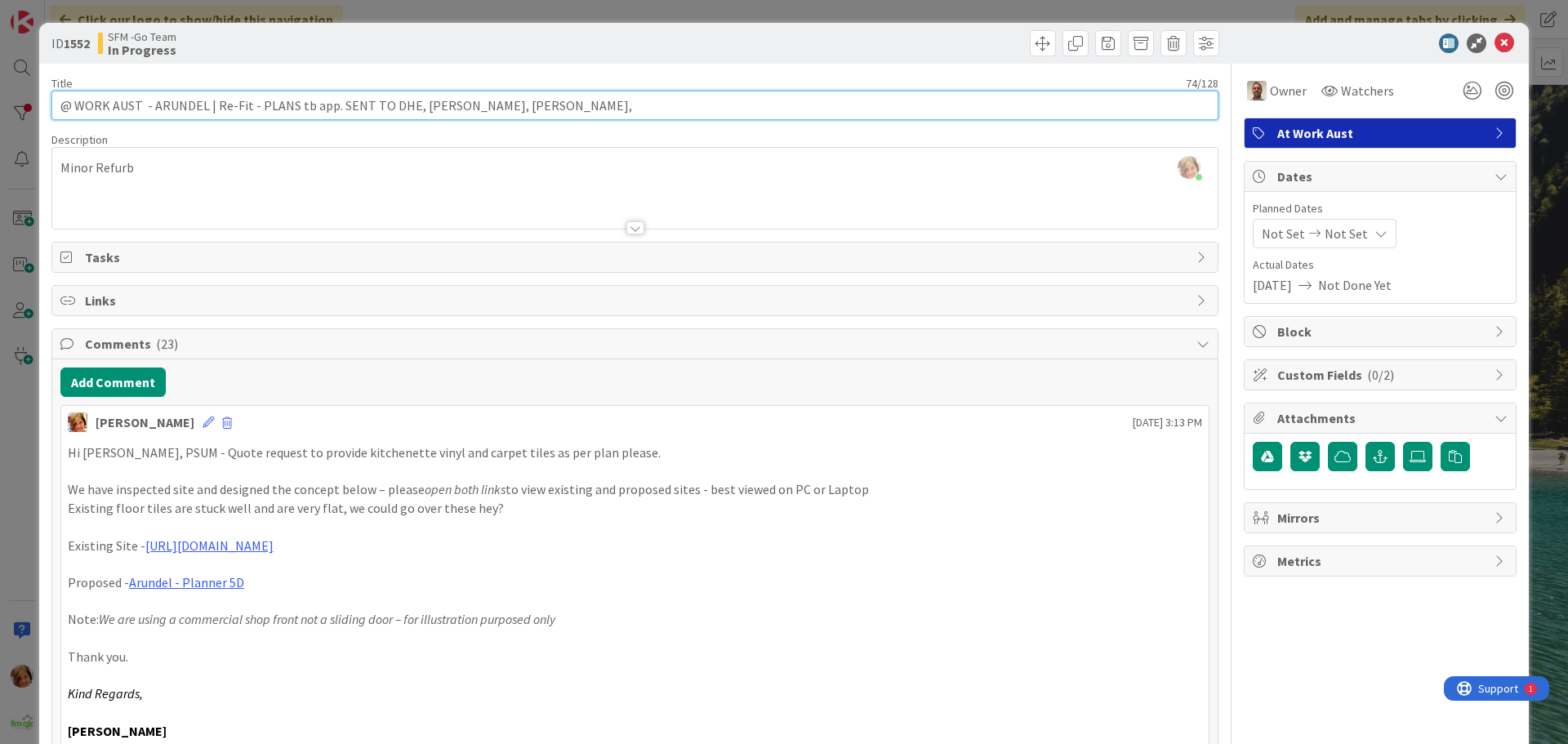
click at [525, 106] on input "@ WORK AUST - ARUNDEL | Re-Fit - PLANS tb app. SENT TO DHE, [PERSON_NAME], [PER…" at bounding box center [635, 106] width 1167 height 30
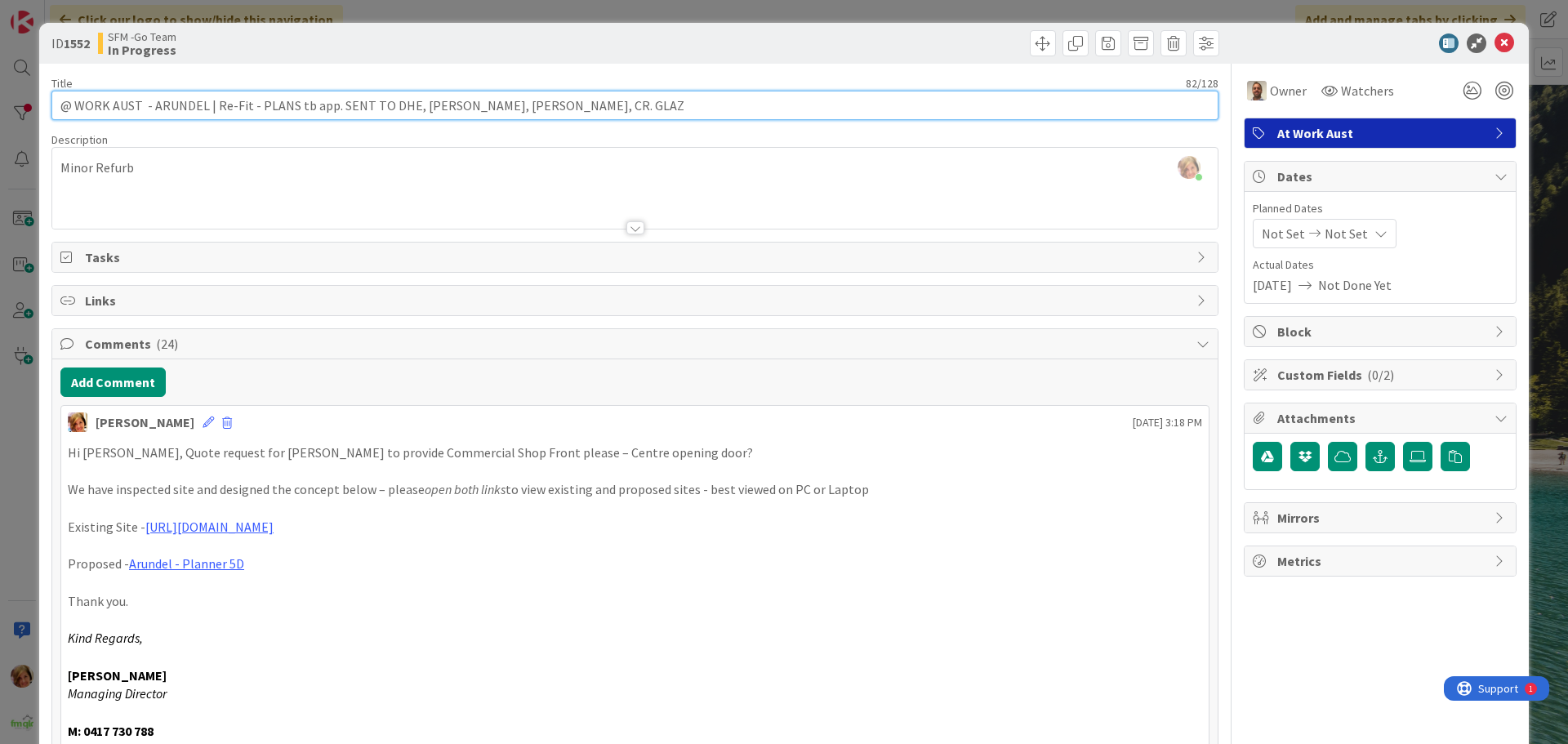
type input "@ WORK AUST - ARUNDEL | Re-Fit - PLANS tb app. SENT TO DHE, [PERSON_NAME], [PER…"
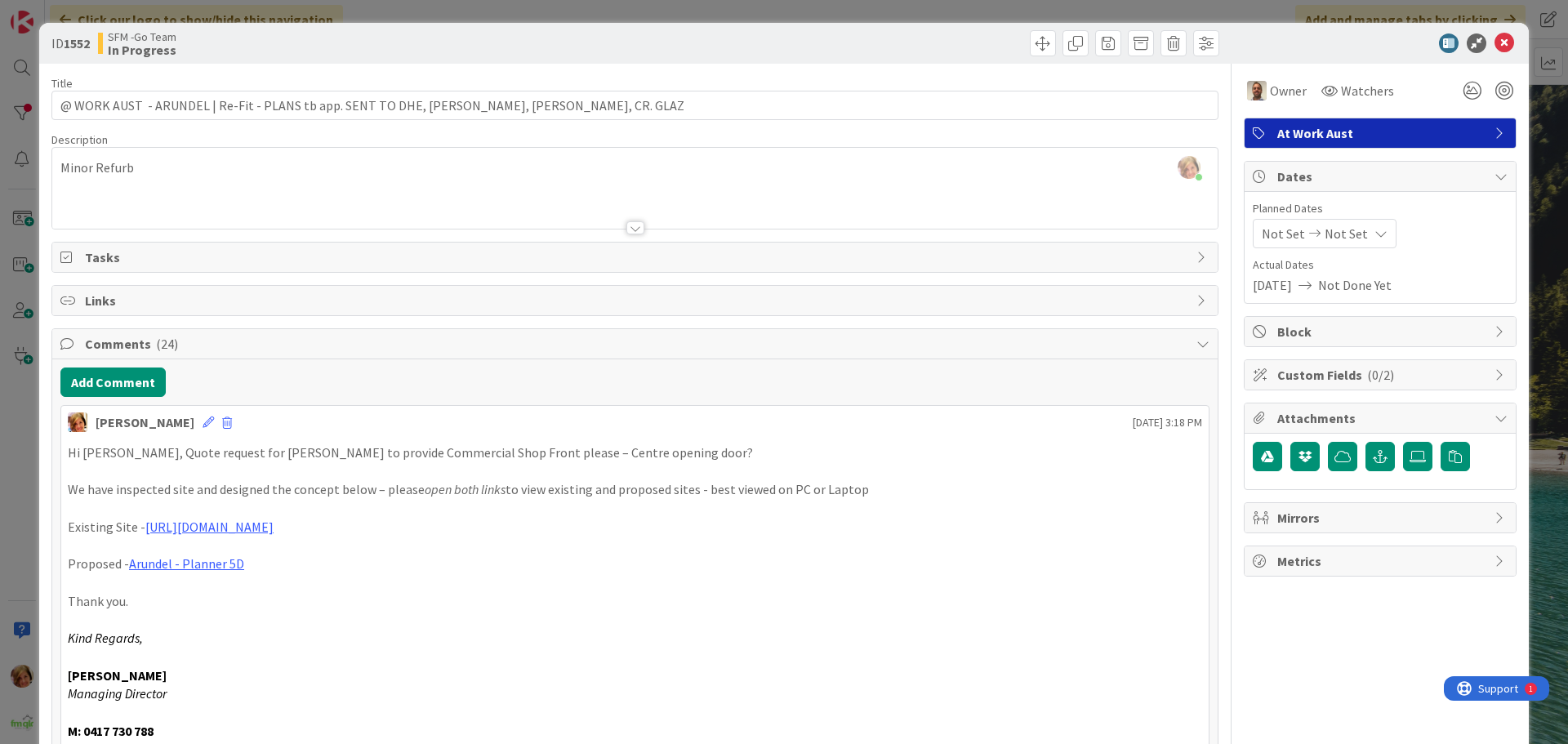
click at [573, 45] on div "SFM -Go Team In Progress" at bounding box center [364, 44] width 533 height 26
click at [1495, 41] on icon at bounding box center [1504, 43] width 19 height 19
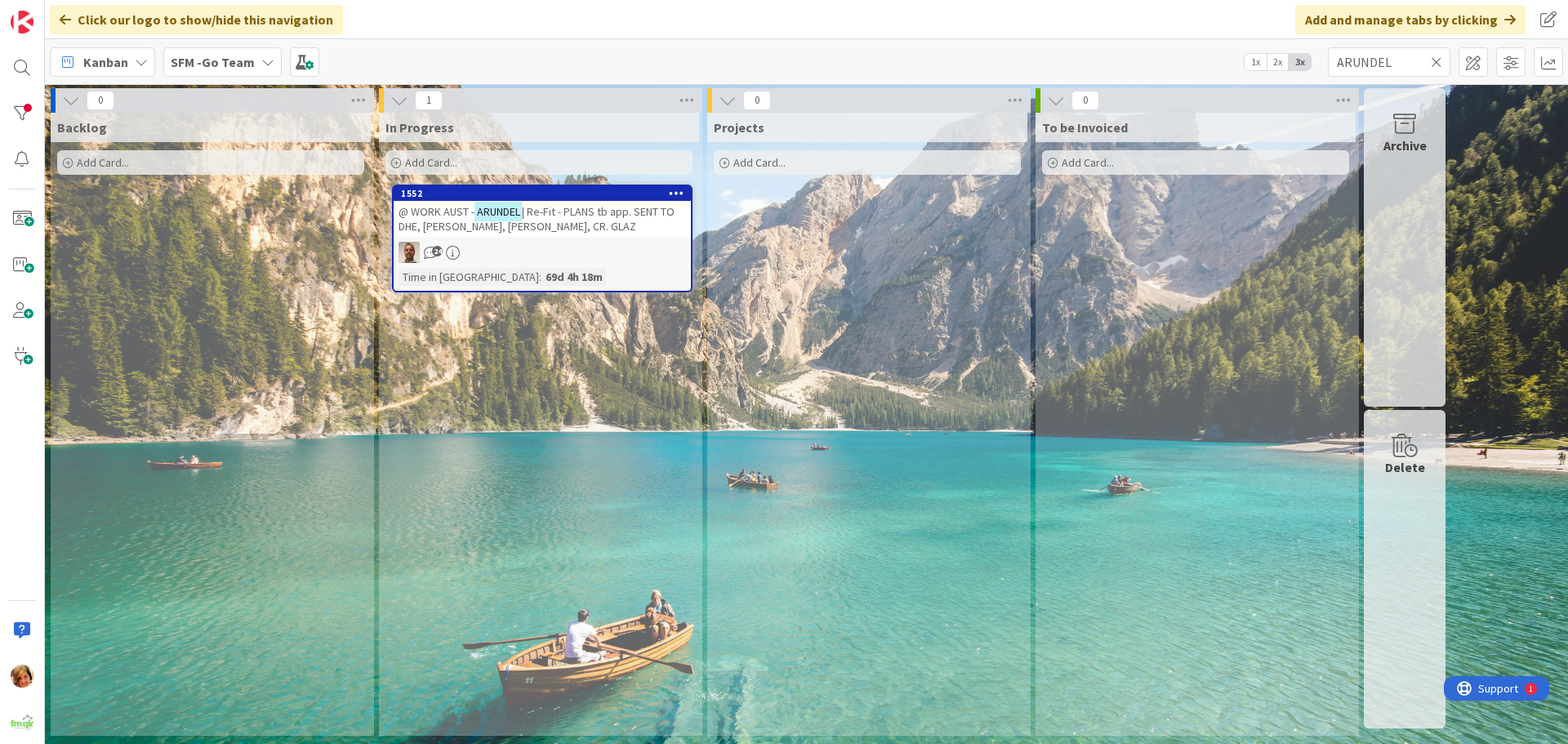
click at [1433, 59] on icon at bounding box center [1436, 62] width 11 height 15
click at [1433, 59] on input "text" at bounding box center [1389, 62] width 122 height 30
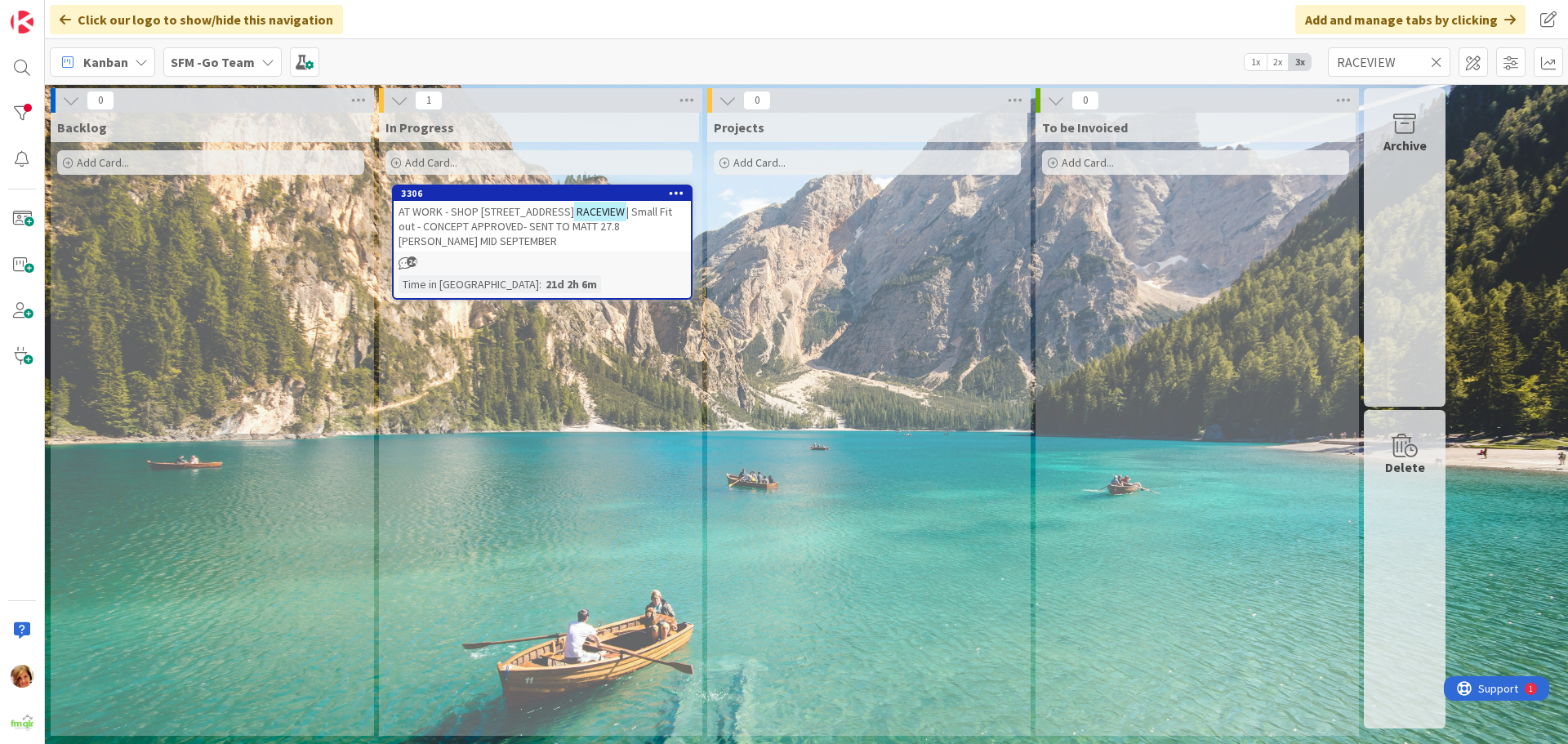
click at [463, 205] on span "AT WORK - SHOP [STREET_ADDRESS]" at bounding box center [486, 212] width 176 height 15
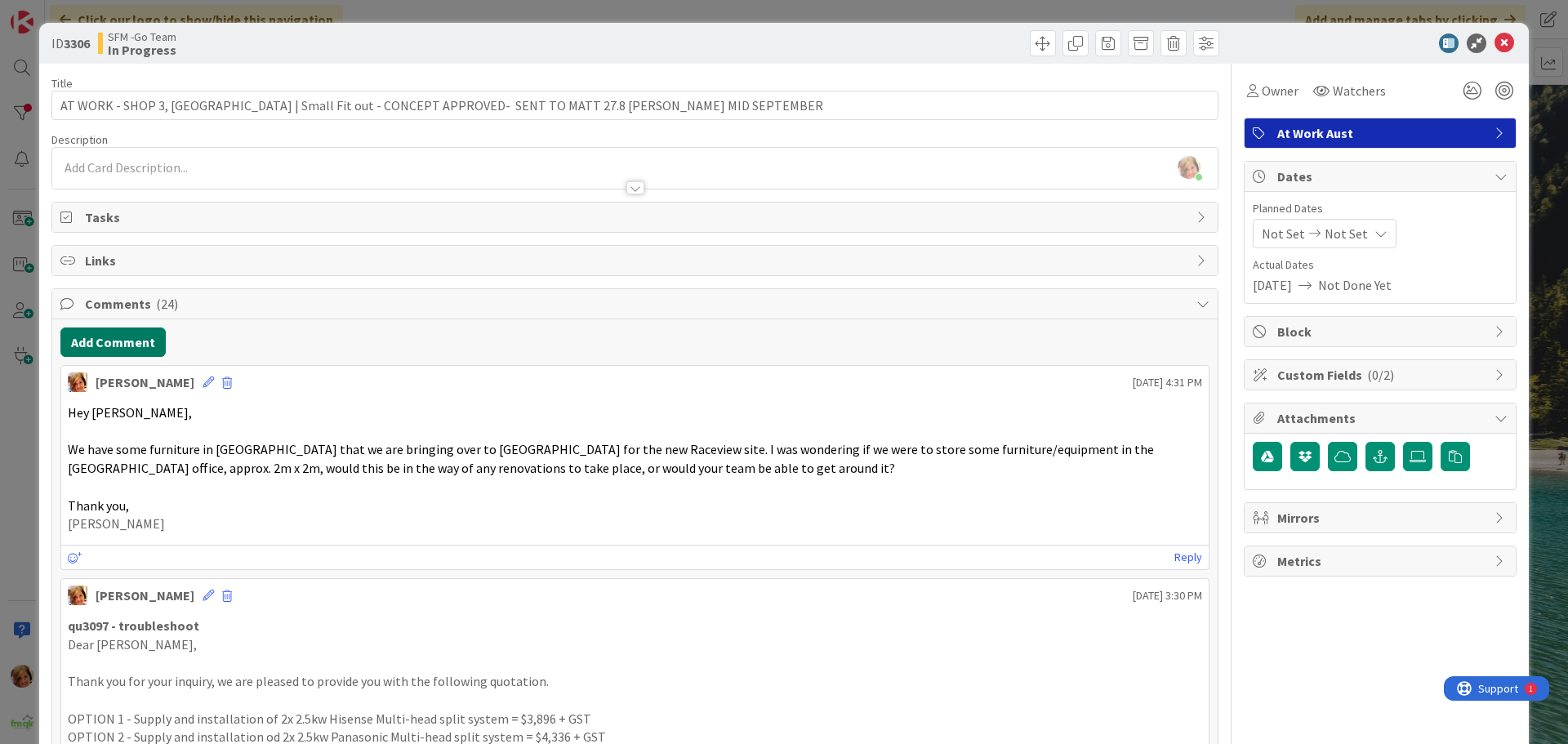
click at [135, 343] on button "Add Comment" at bounding box center [113, 343] width 106 height 30
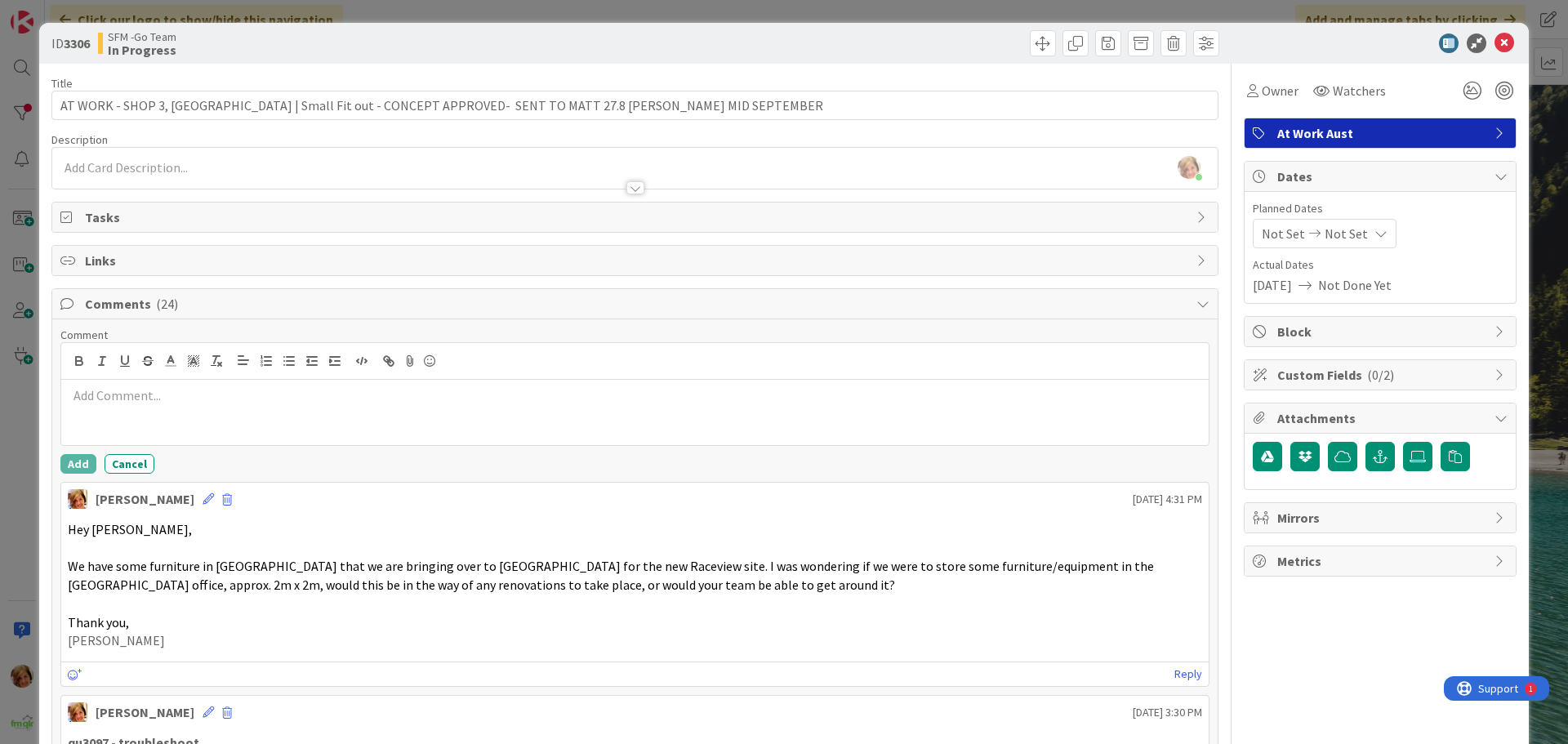
click at [180, 397] on p at bounding box center [635, 395] width 1134 height 18
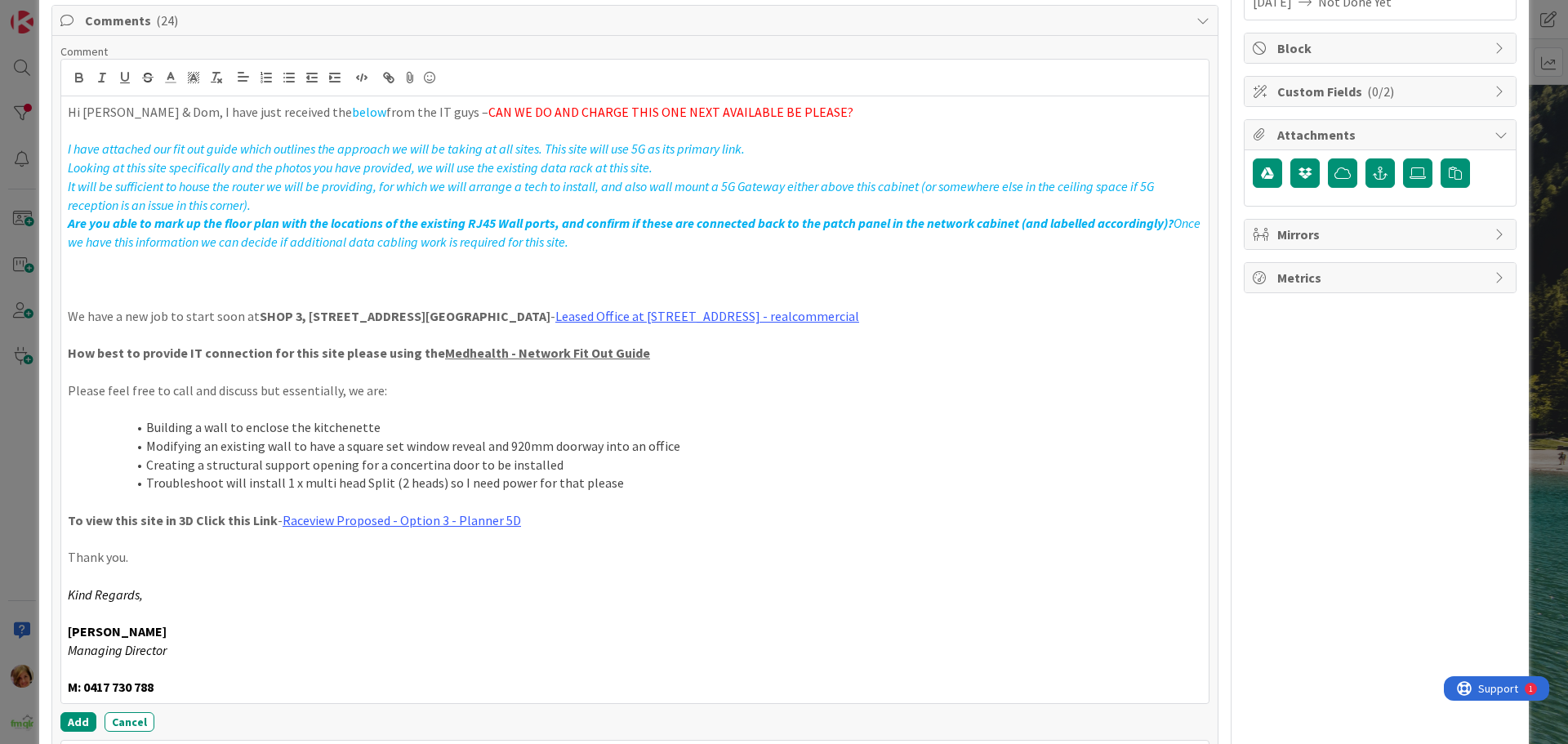
scroll to position [479, 0]
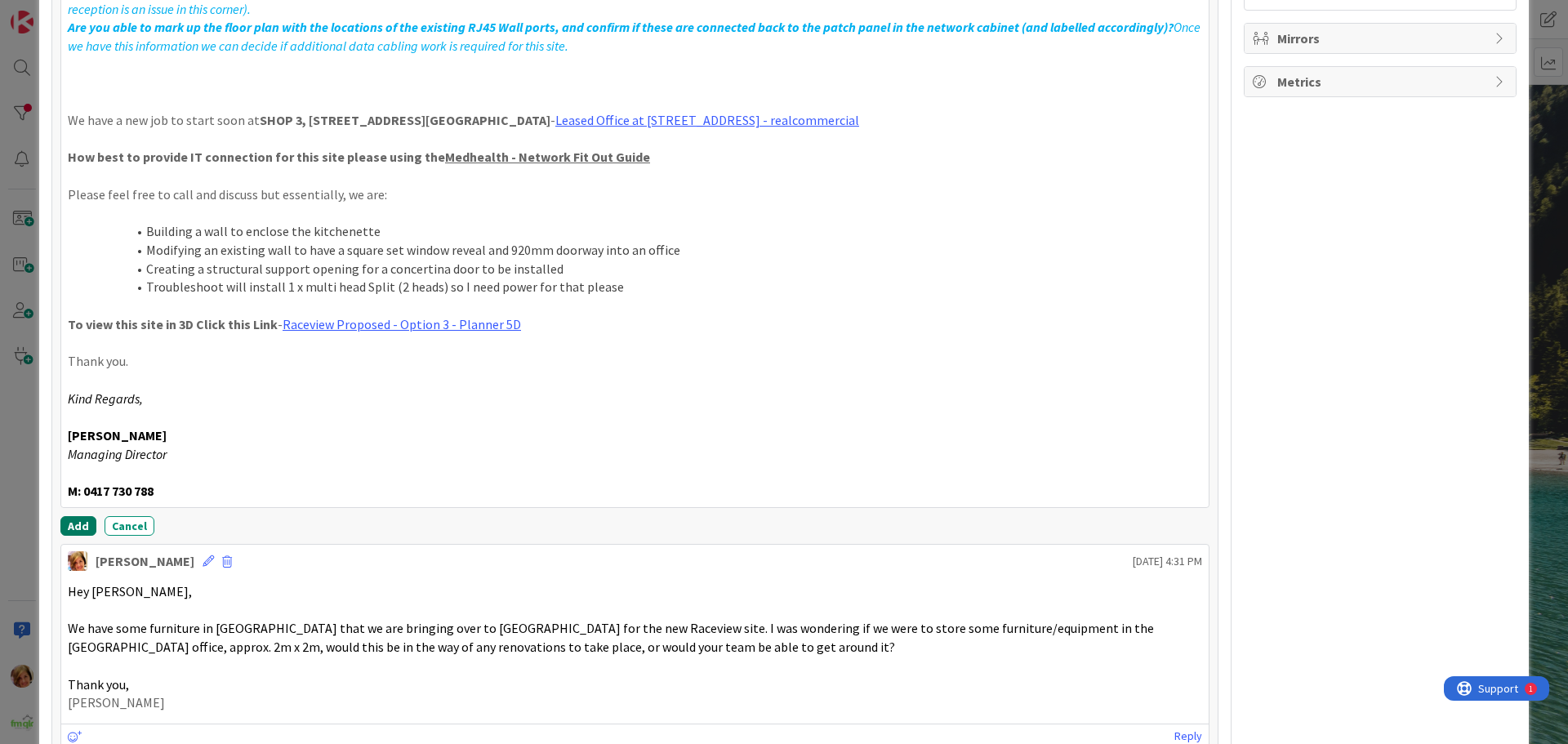
click at [75, 522] on button "Add" at bounding box center [78, 526] width 36 height 19
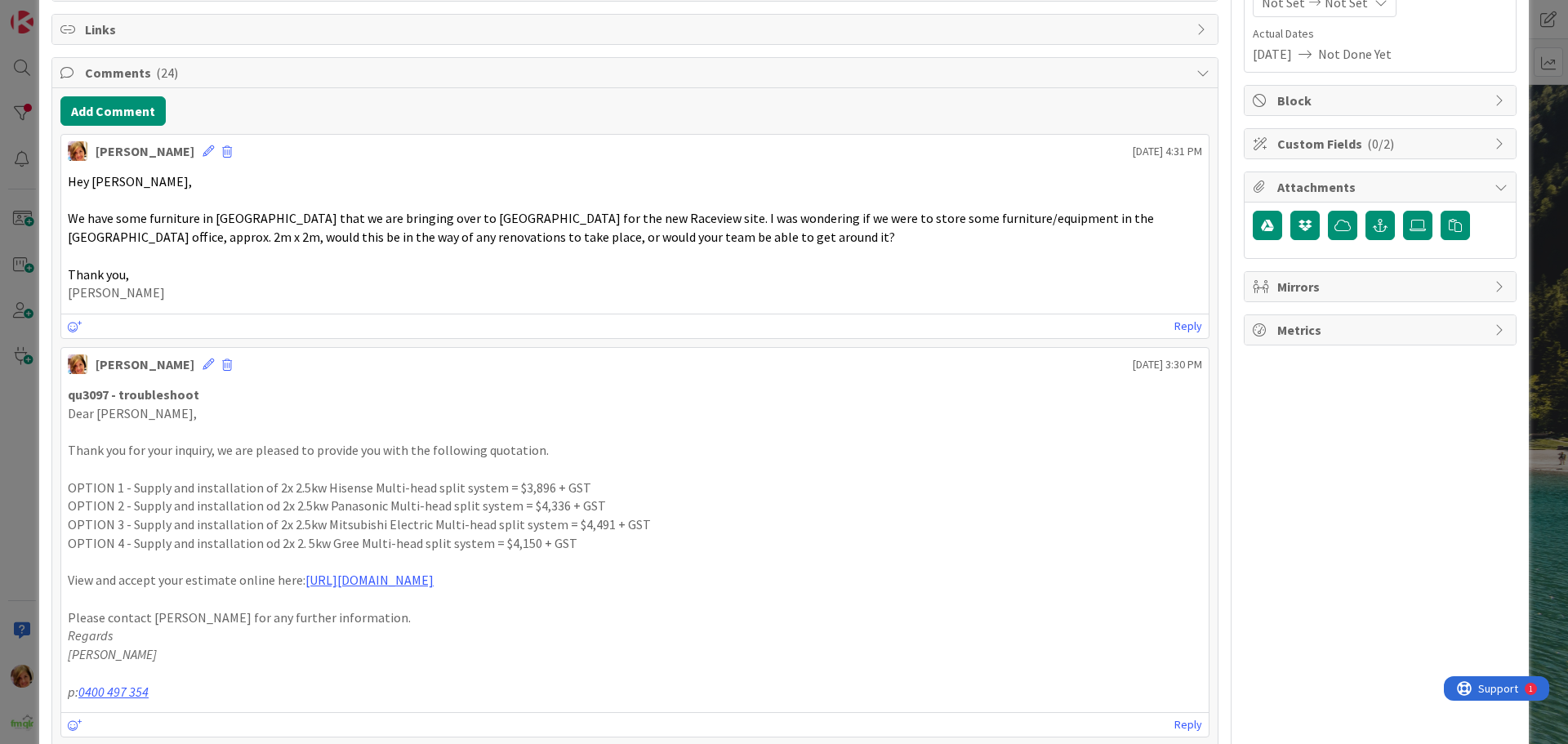
scroll to position [0, 0]
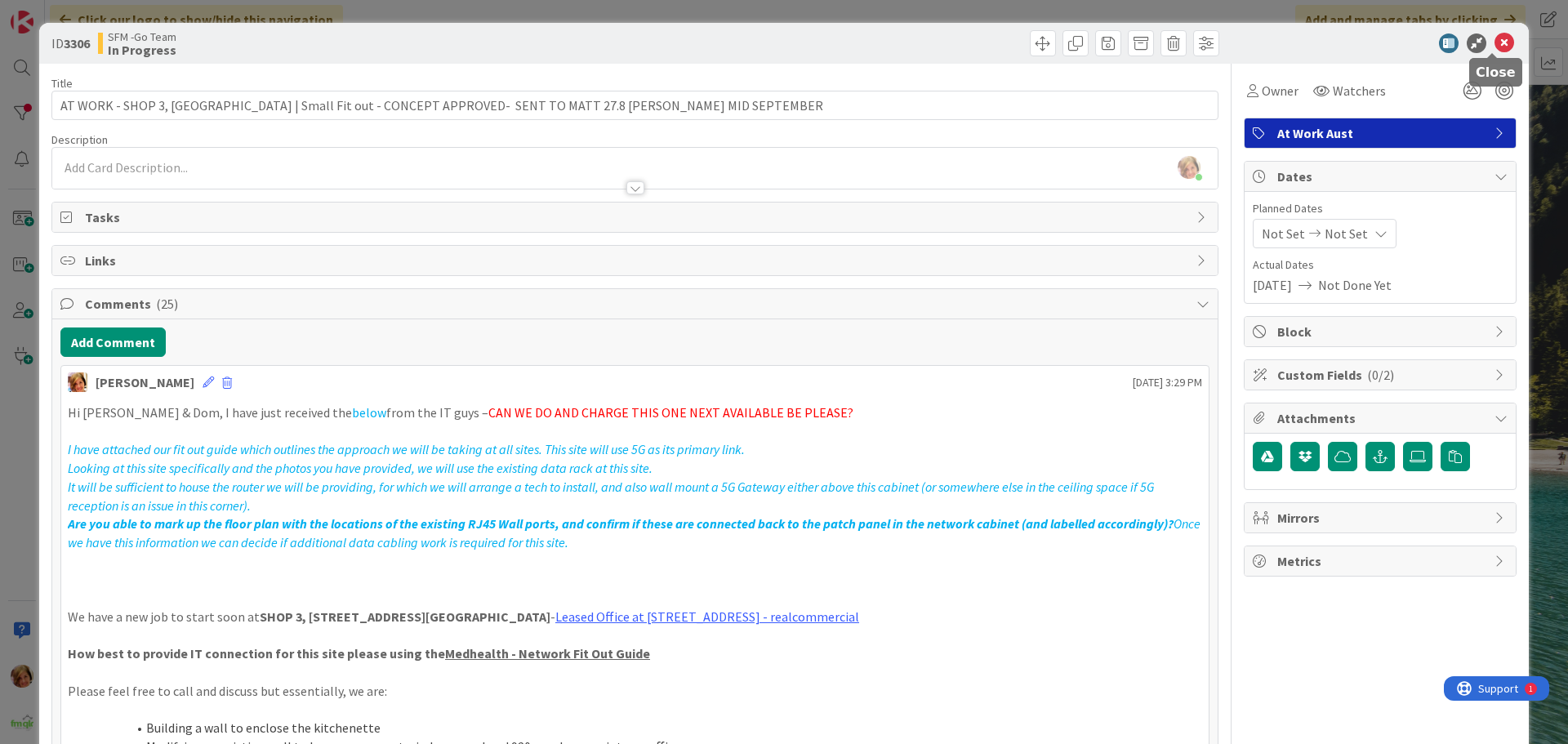
click at [1495, 38] on icon at bounding box center [1504, 43] width 19 height 19
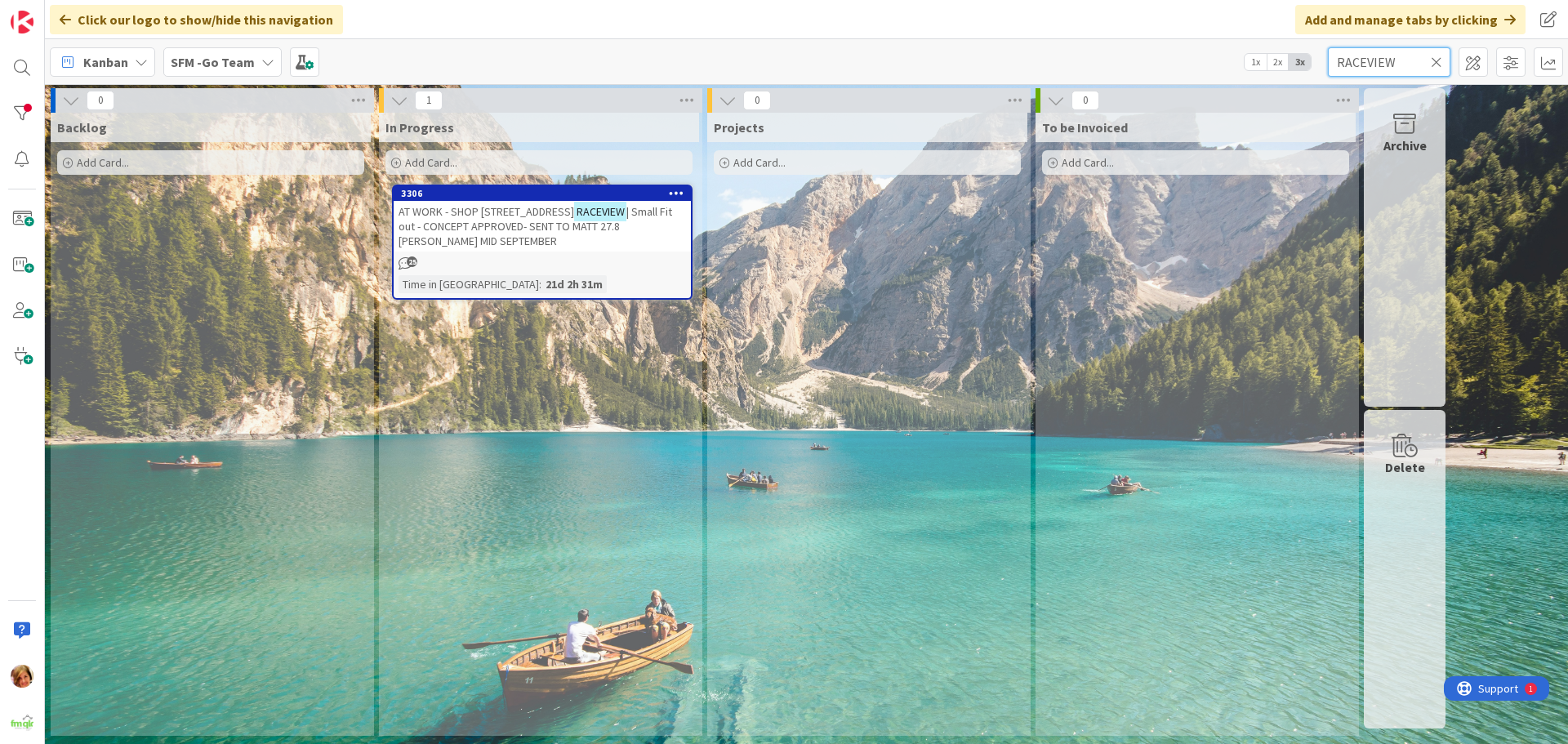
click at [1411, 54] on input "RACEVIEW" at bounding box center [1389, 62] width 122 height 30
type input "R"
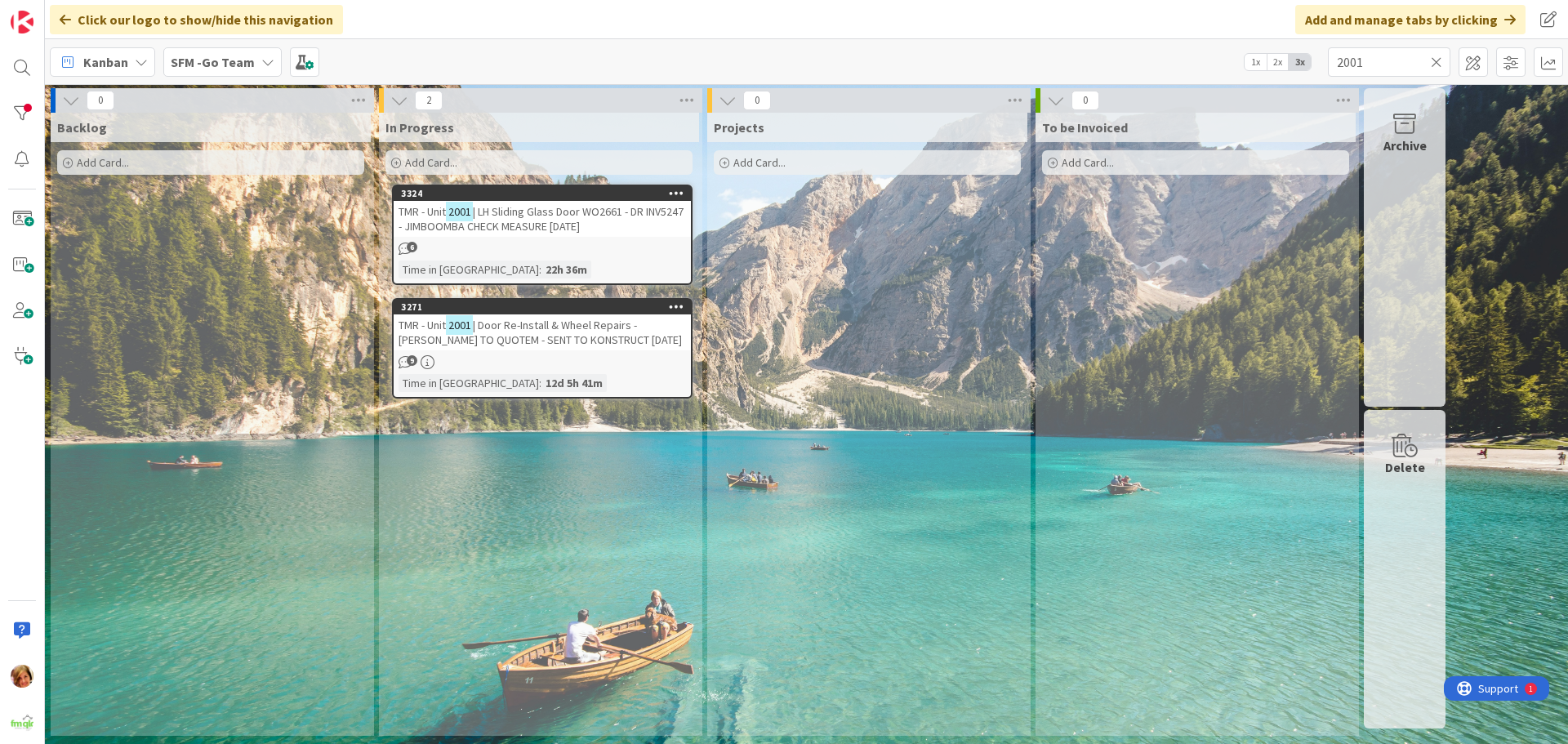
click at [561, 221] on span "| LH Sliding Glass Door WO2661 - DR INV5247 - JIMBOOMBA CHECK MEASURE [DATE]" at bounding box center [541, 219] width 285 height 30
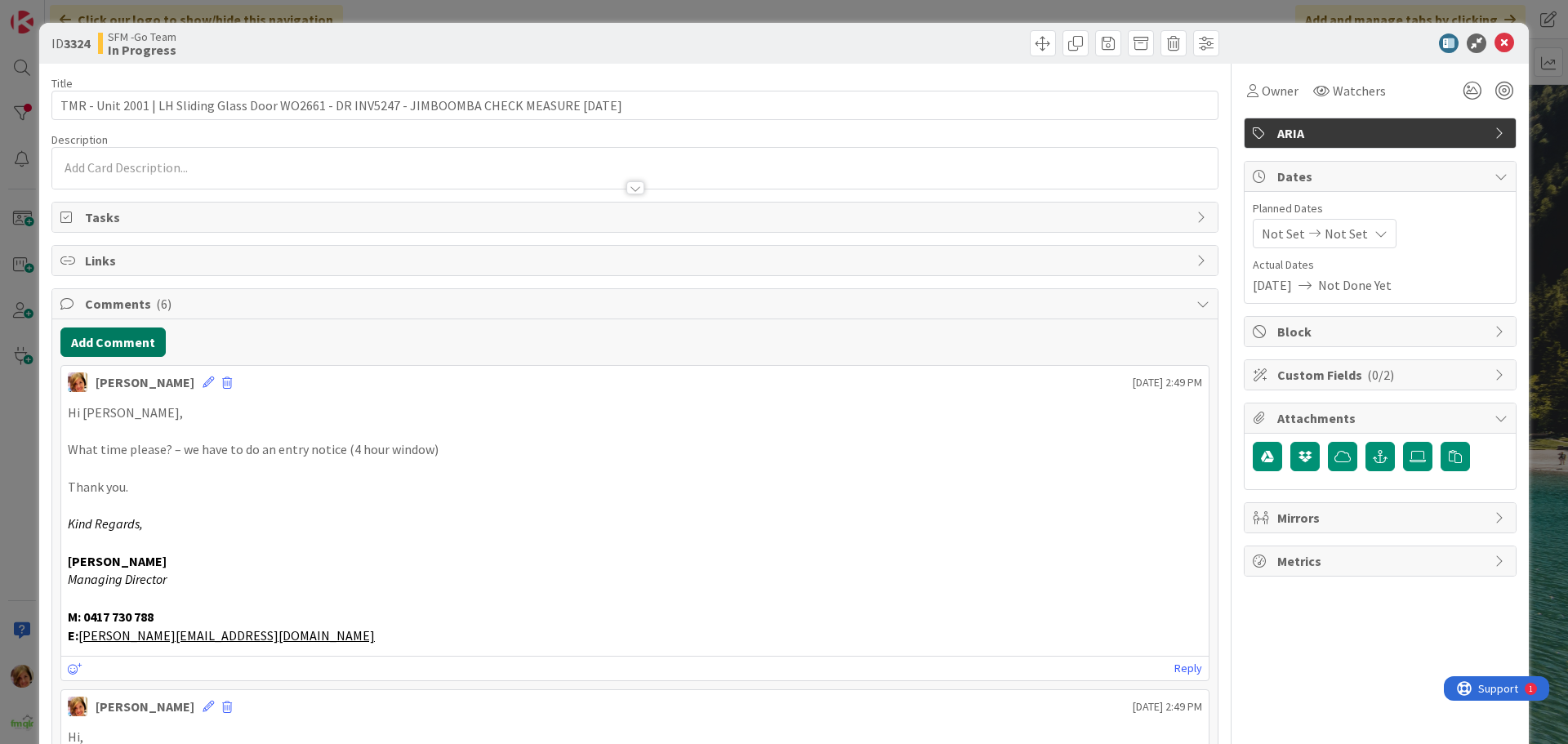
click at [98, 337] on button "Add Comment" at bounding box center [113, 343] width 106 height 30
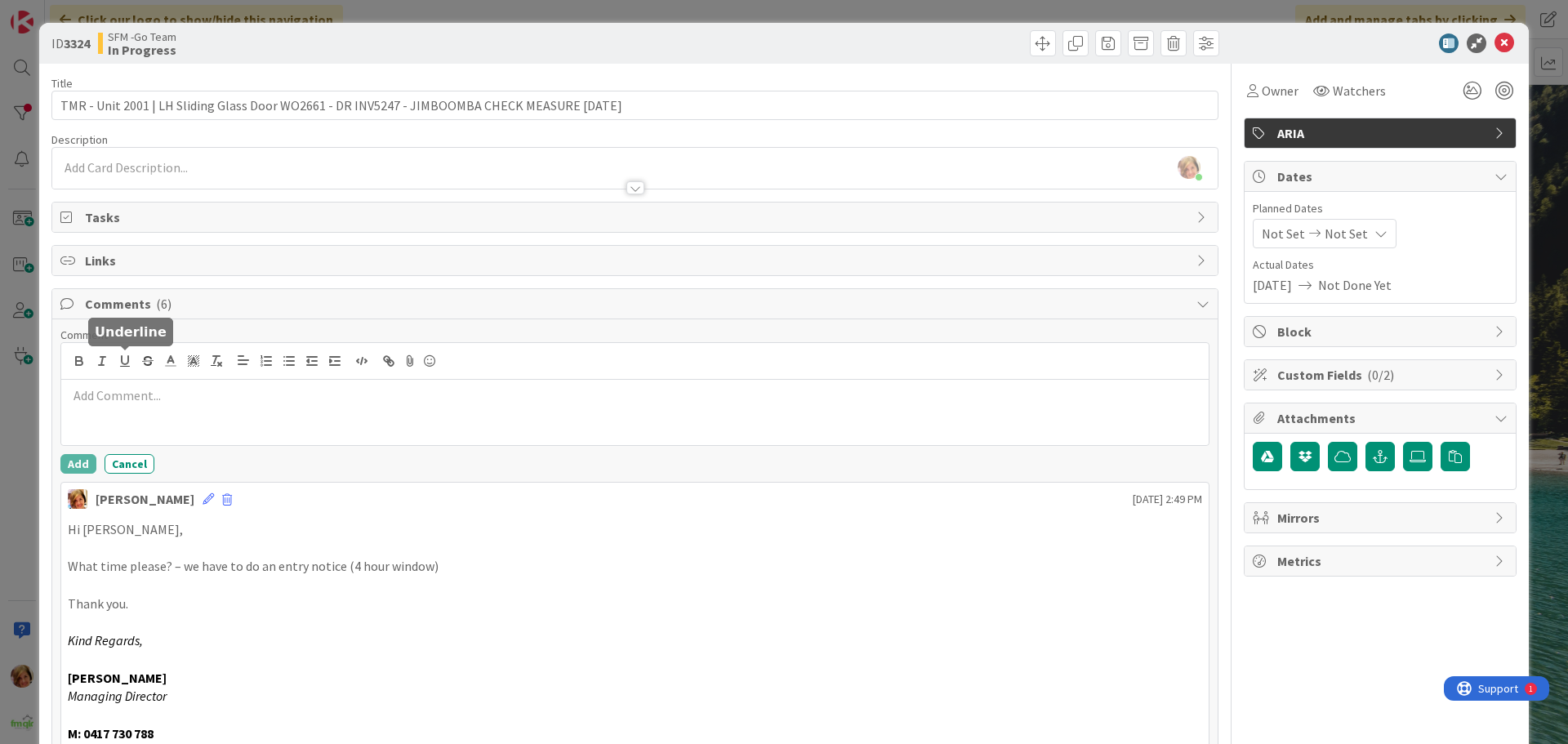
click at [216, 400] on p at bounding box center [635, 395] width 1134 height 18
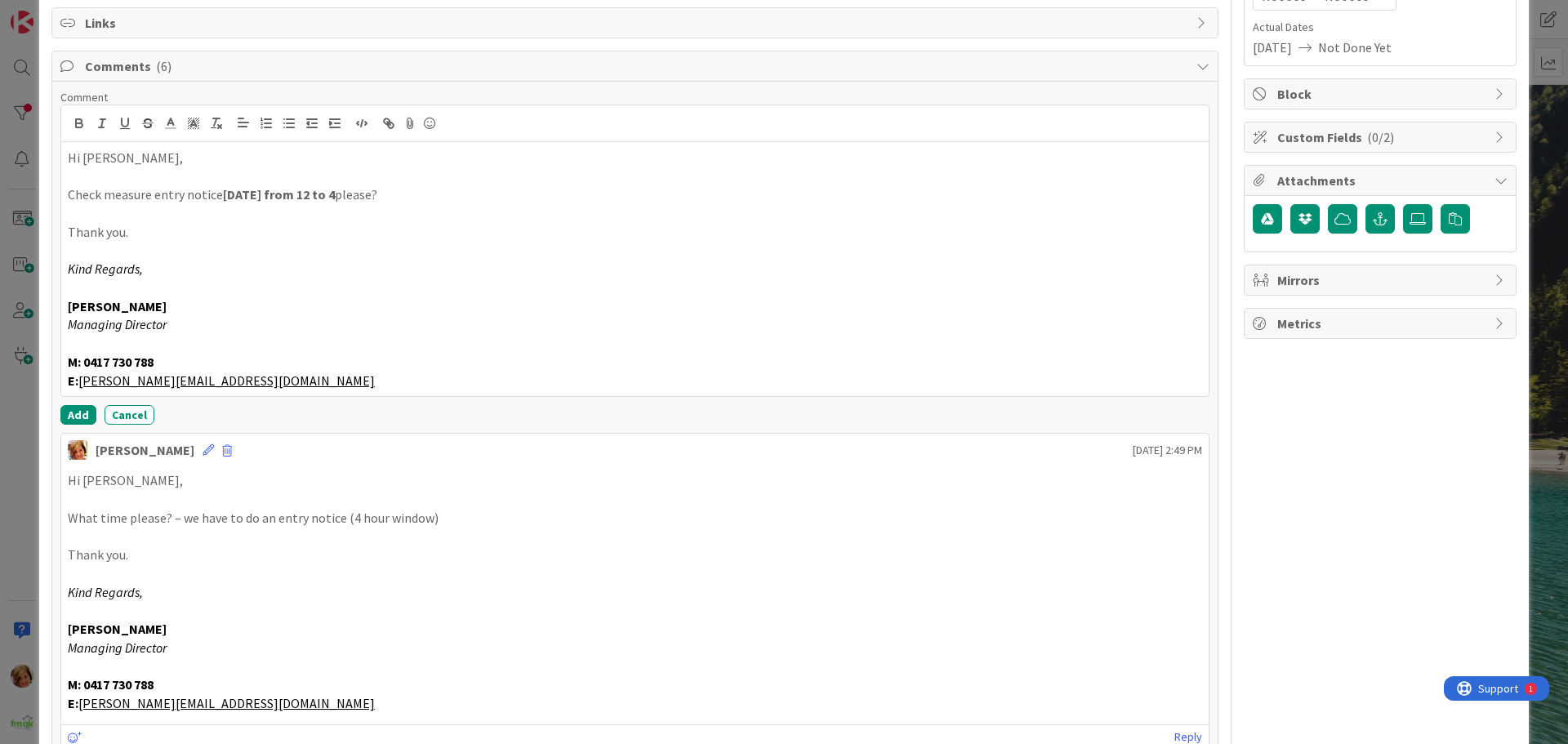
scroll to position [245, 0]
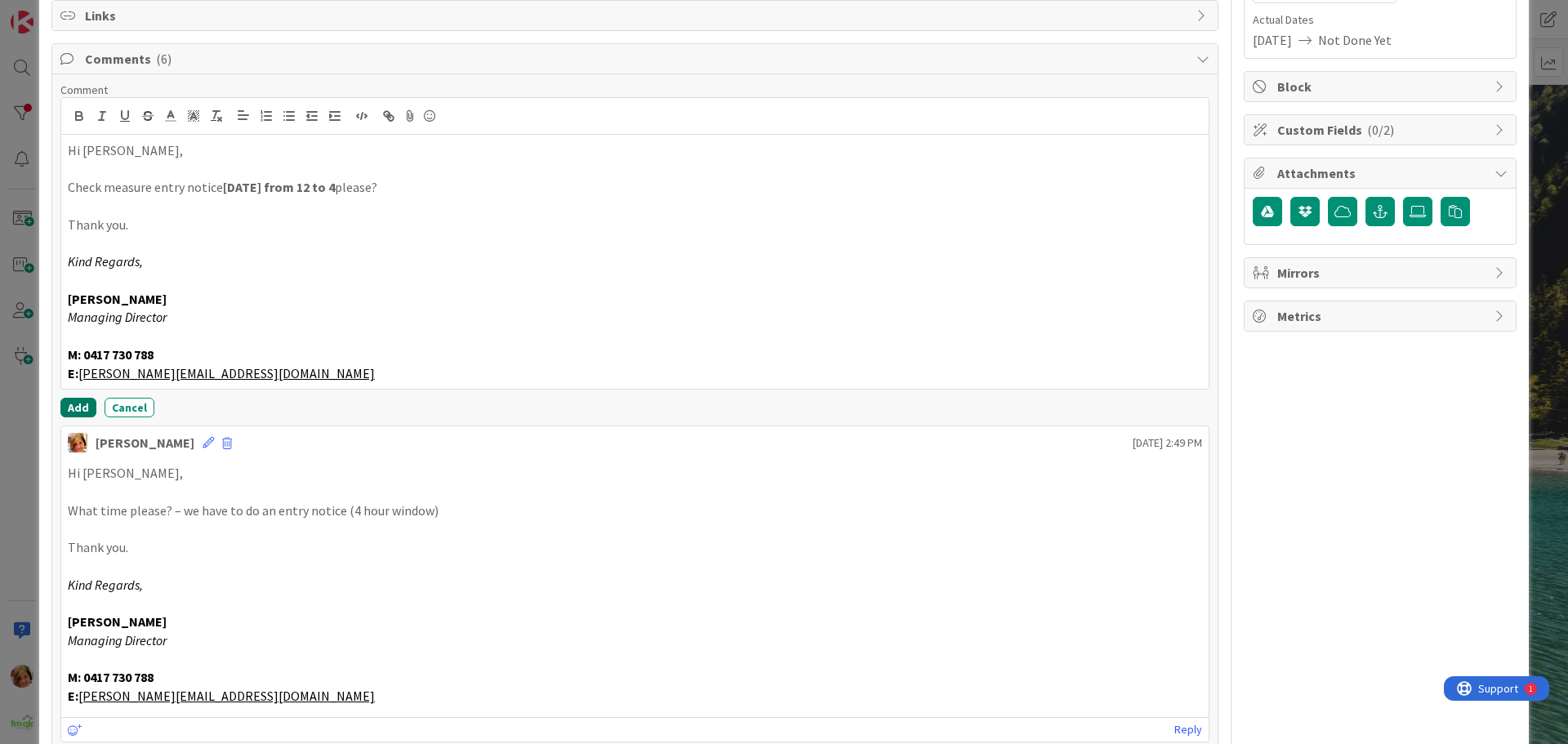
click at [85, 405] on button "Add" at bounding box center [78, 407] width 36 height 19
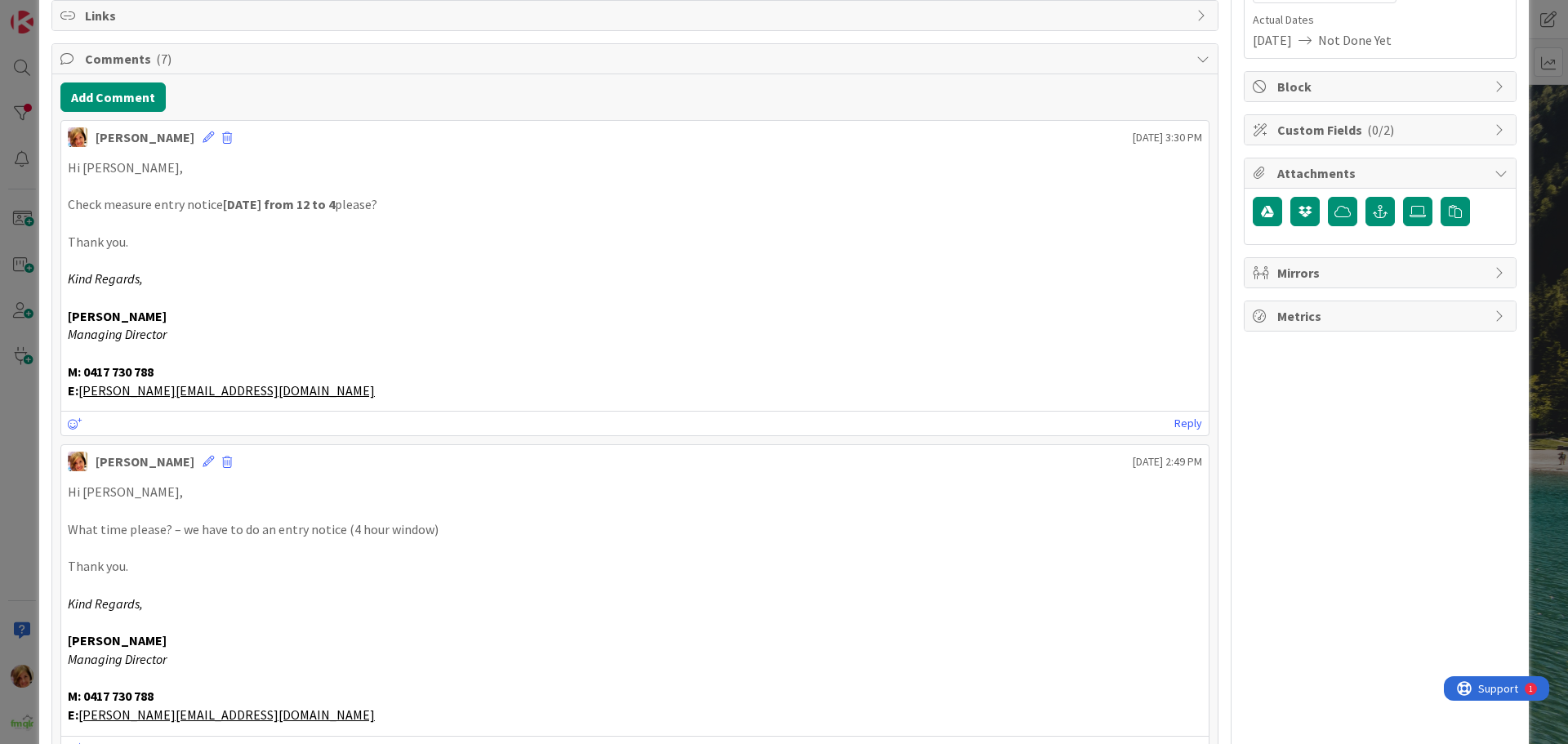
scroll to position [0, 0]
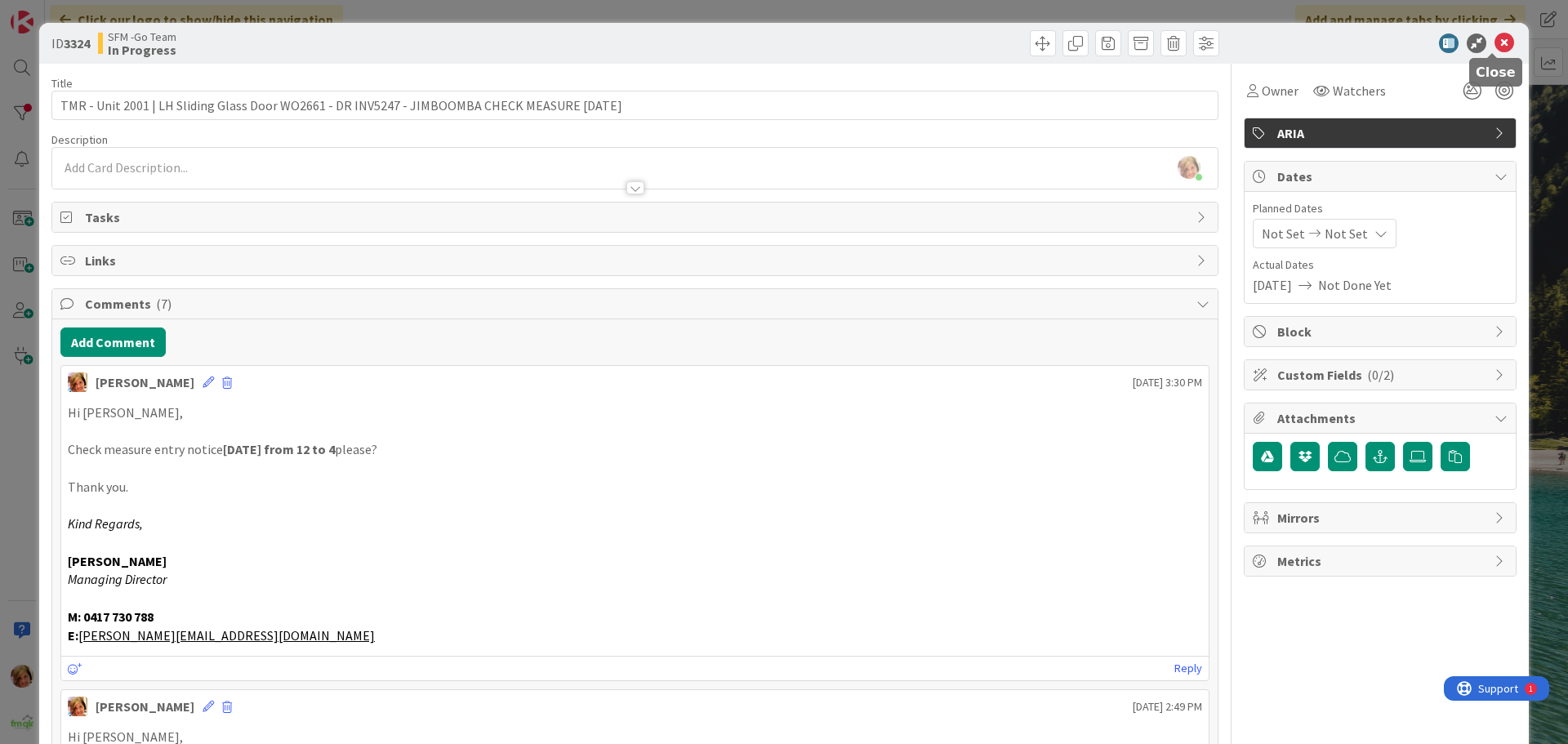
click at [1495, 39] on icon at bounding box center [1504, 43] width 19 height 19
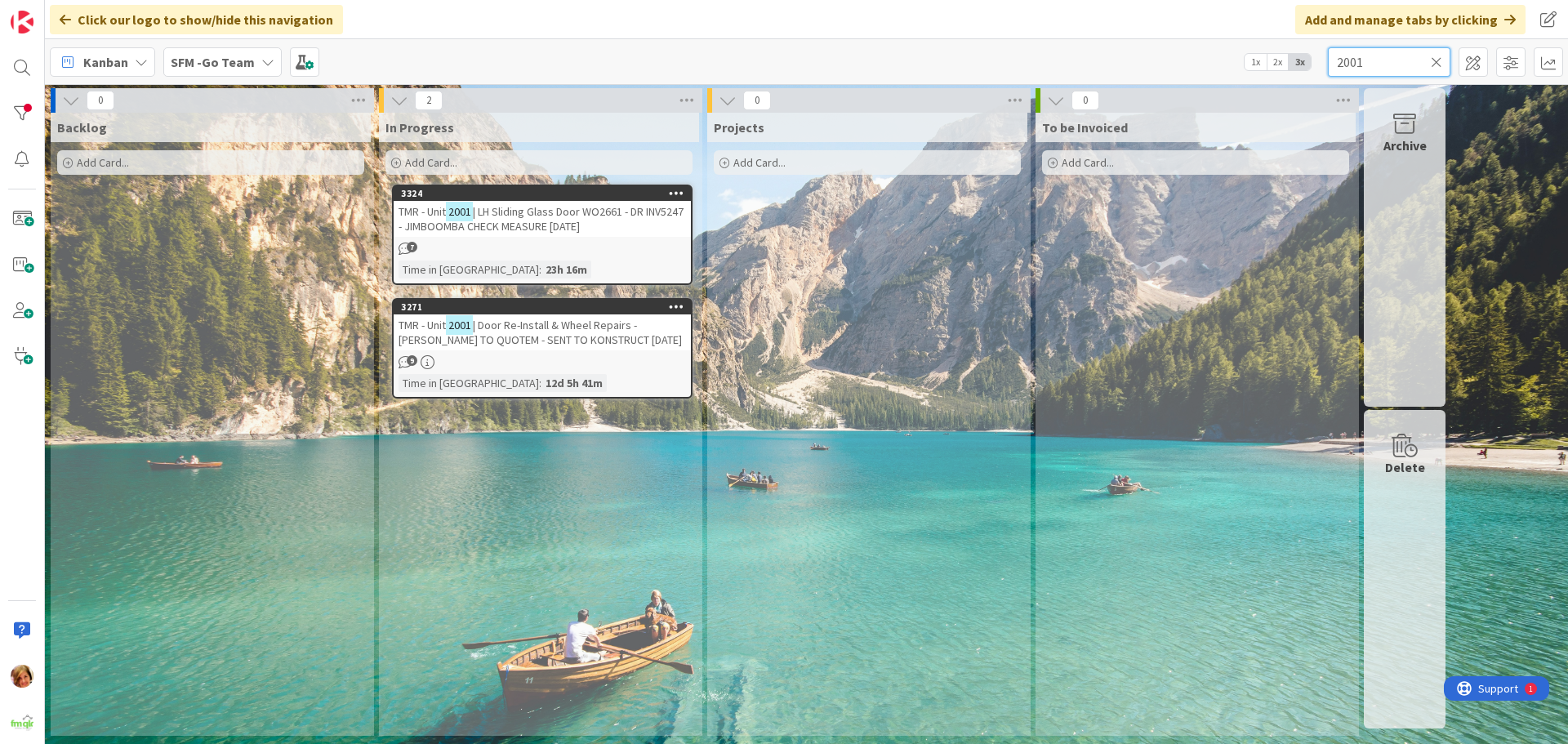
click at [1415, 59] on input "2001" at bounding box center [1389, 62] width 122 height 30
type input "2"
type input "RACEVIEW"
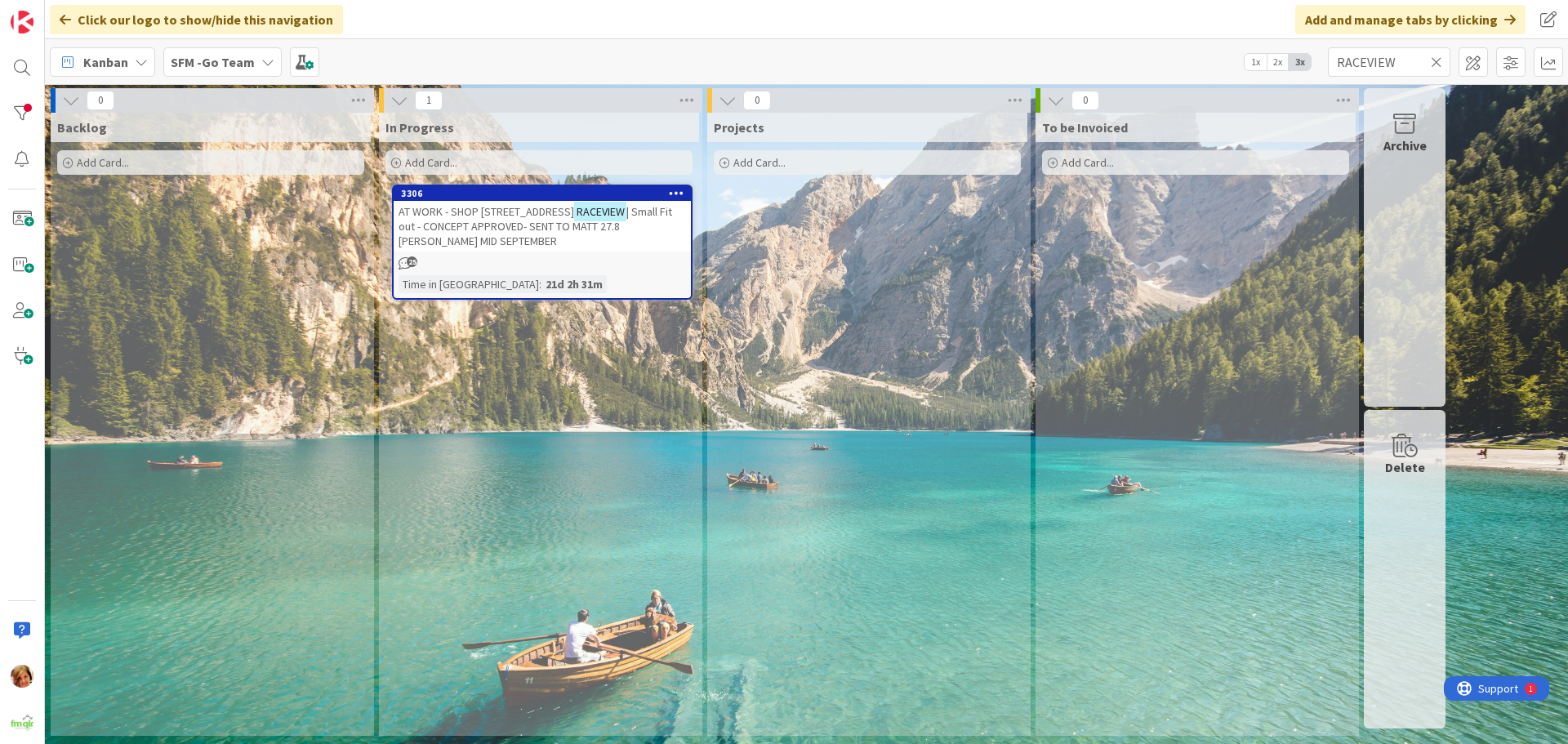
click at [538, 206] on span "AT WORK - SHOP [STREET_ADDRESS]" at bounding box center [486, 212] width 176 height 15
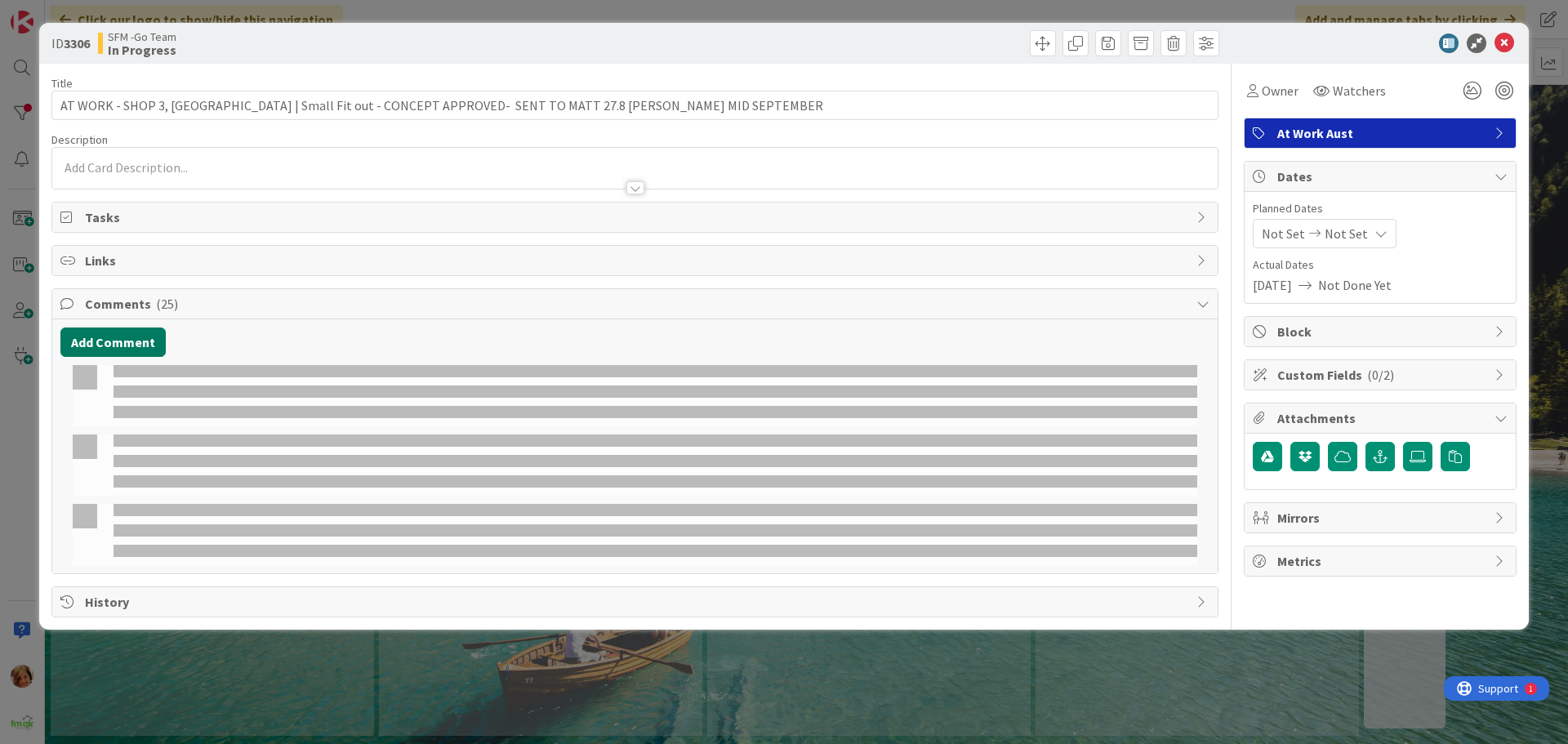
click at [125, 343] on button "Add Comment" at bounding box center [113, 343] width 106 height 30
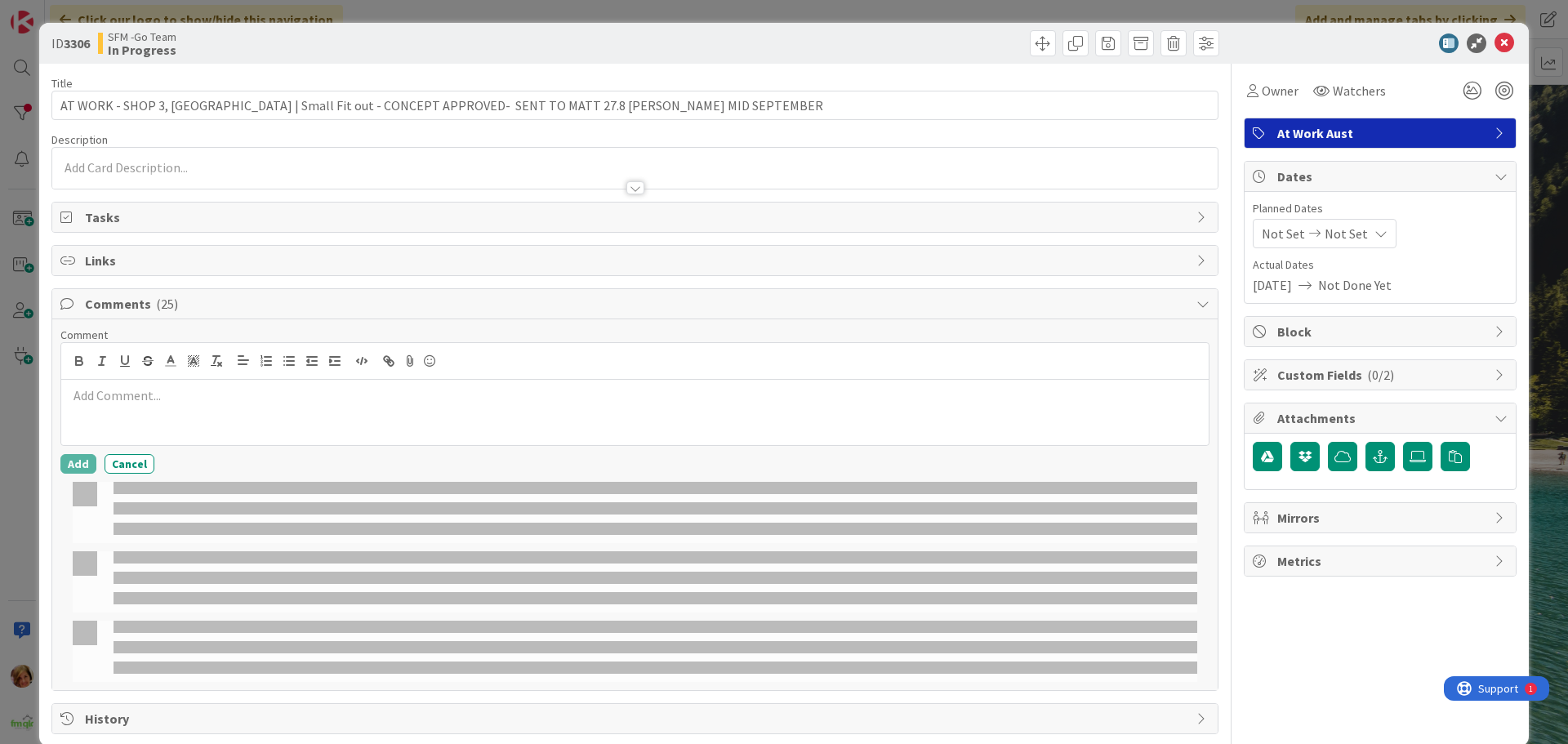
click at [149, 407] on div at bounding box center [635, 412] width 1148 height 66
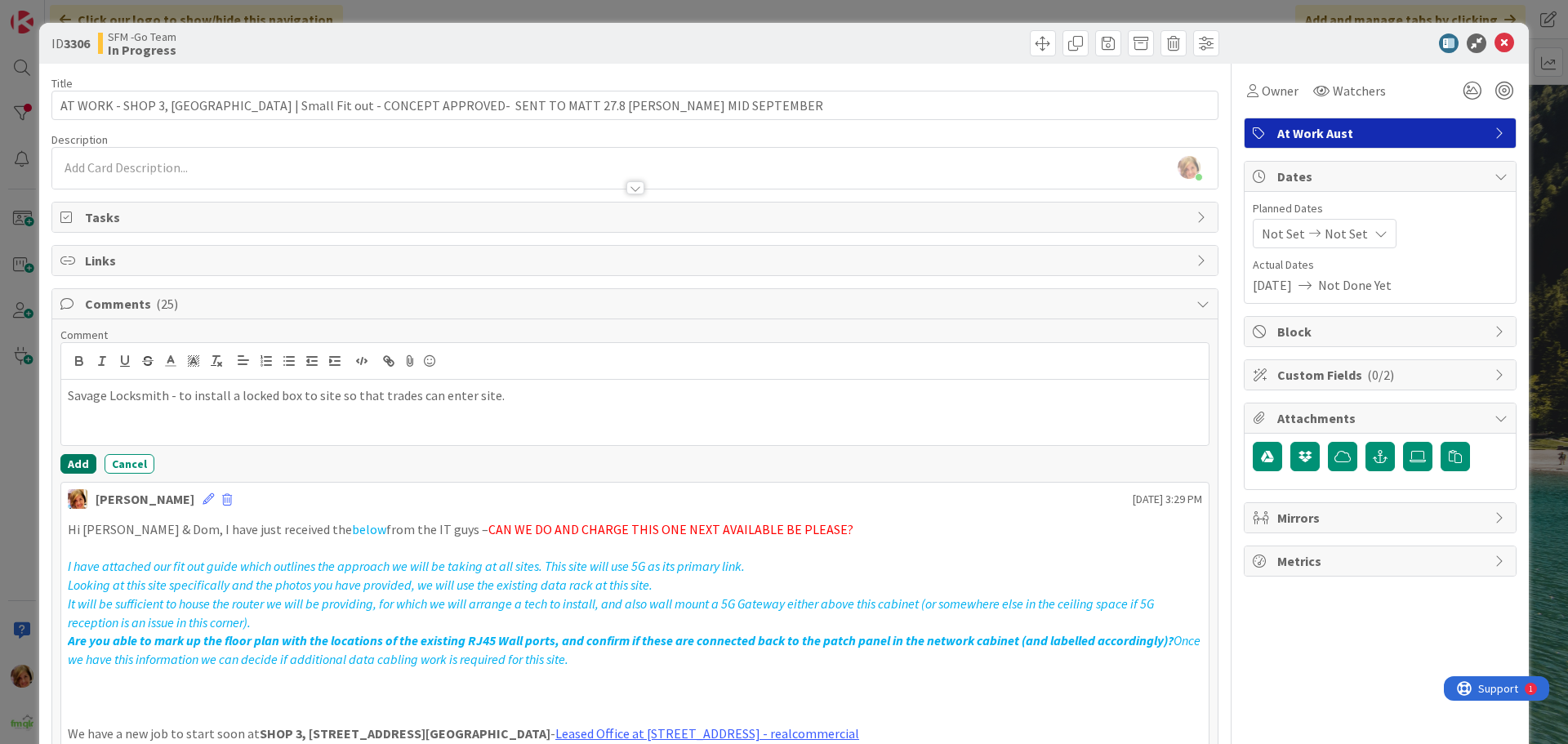
click at [82, 462] on button "Add" at bounding box center [78, 464] width 36 height 19
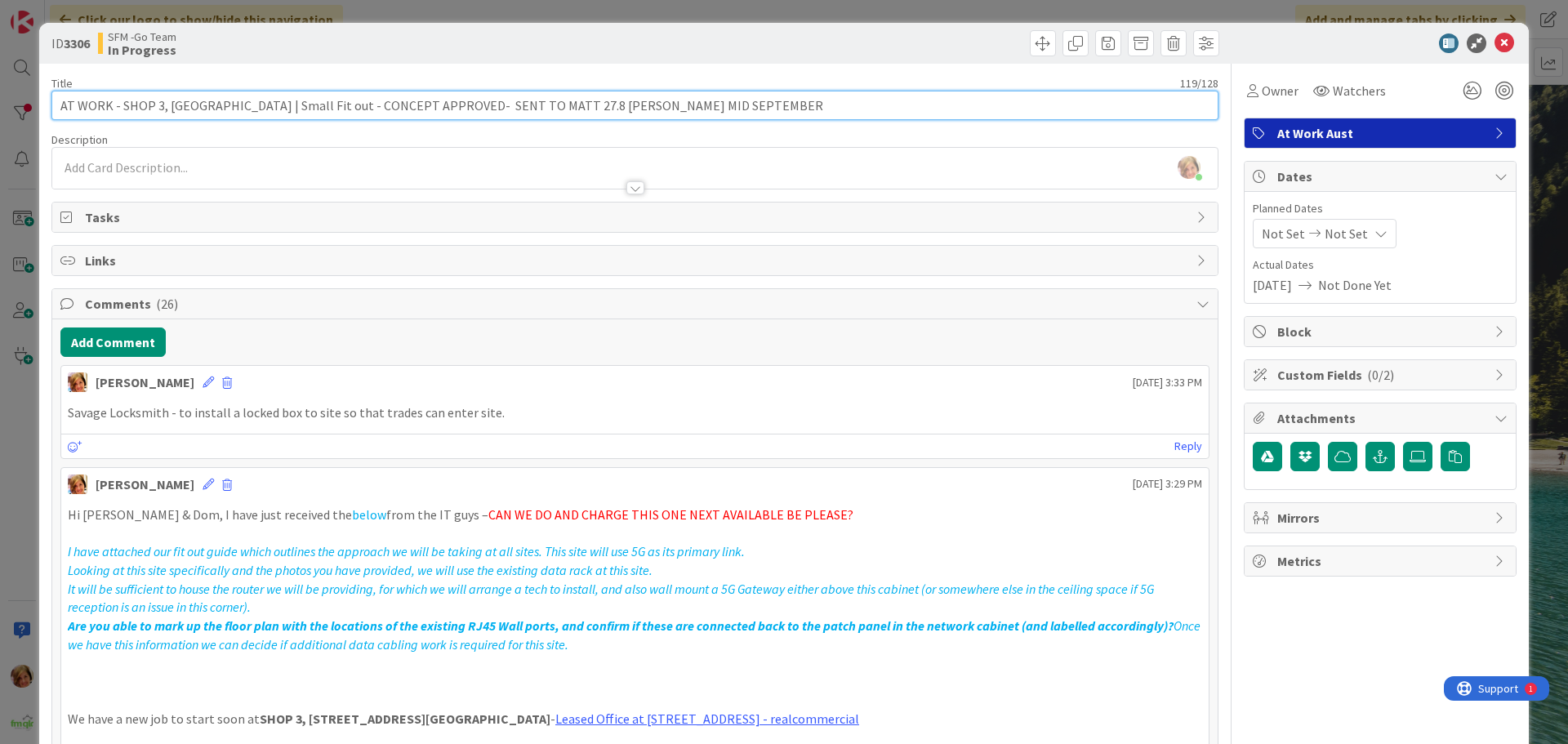
drag, startPoint x: 815, startPoint y: 108, endPoint x: 604, endPoint y: 118, distance: 211.2
click at [604, 118] on input "AT WORK - SHOP 3, [GEOGRAPHIC_DATA] | Small Fit out - CONCEPT APPROVED- SENT TO…" at bounding box center [635, 106] width 1167 height 30
type input "AT WORK - SHOP 3, [GEOGRAPHIC_DATA] | Small Fit out - CONCEPT APPROVED- SENT TO…"
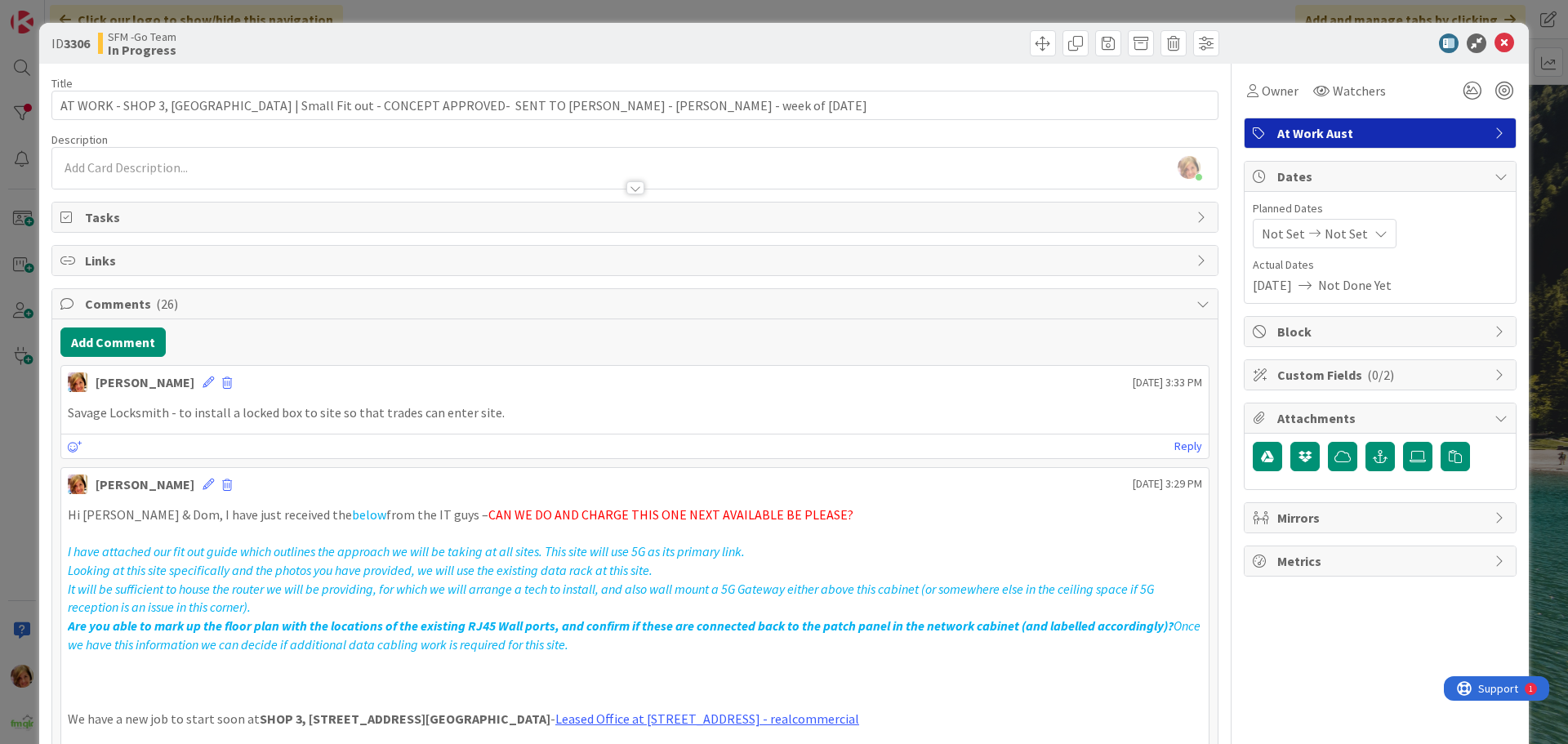
click at [714, 44] on div at bounding box center [929, 44] width 579 height 26
click at [1495, 45] on icon at bounding box center [1504, 43] width 19 height 19
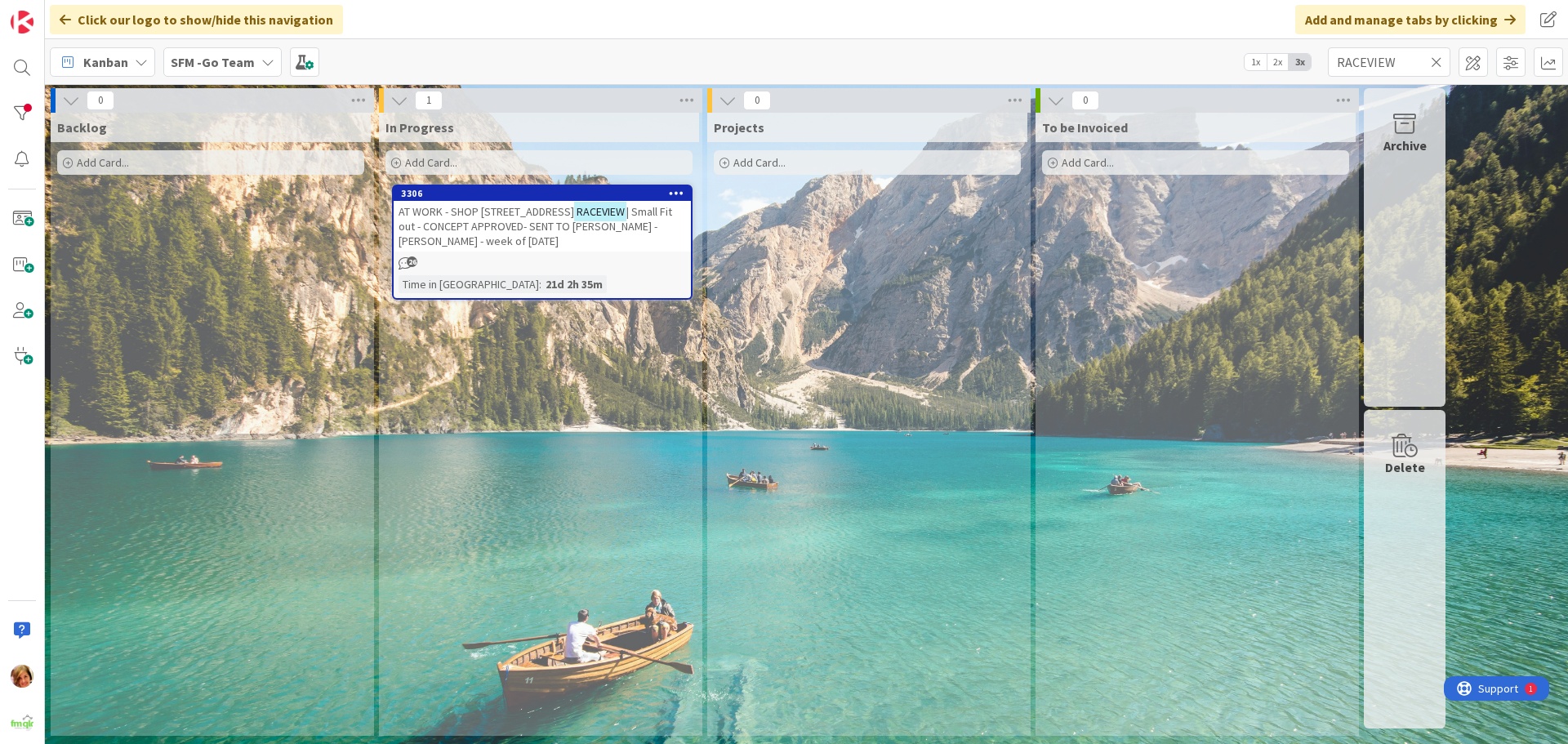
click at [1432, 59] on icon at bounding box center [1436, 62] width 11 height 15
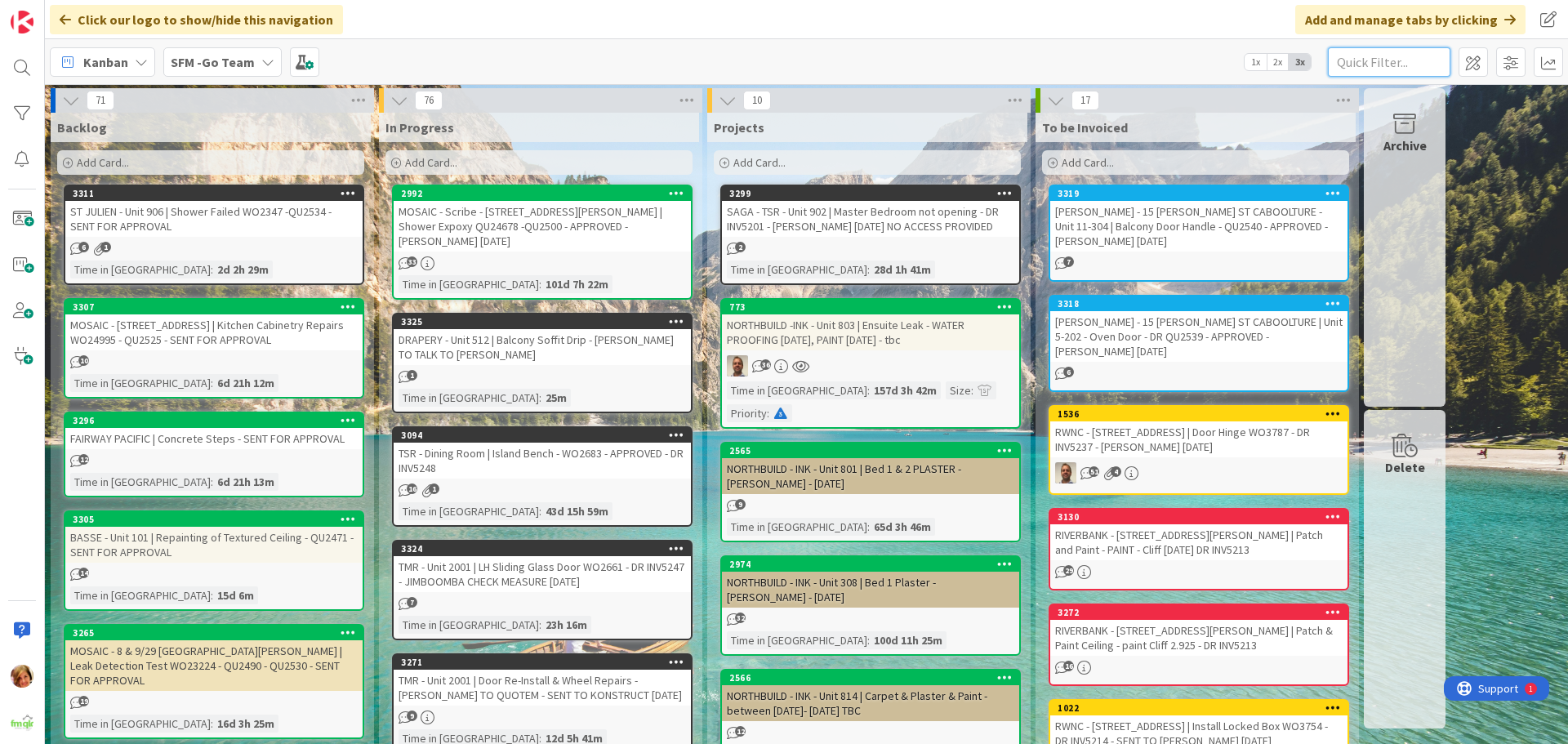
click at [1370, 59] on input "text" at bounding box center [1389, 62] width 122 height 30
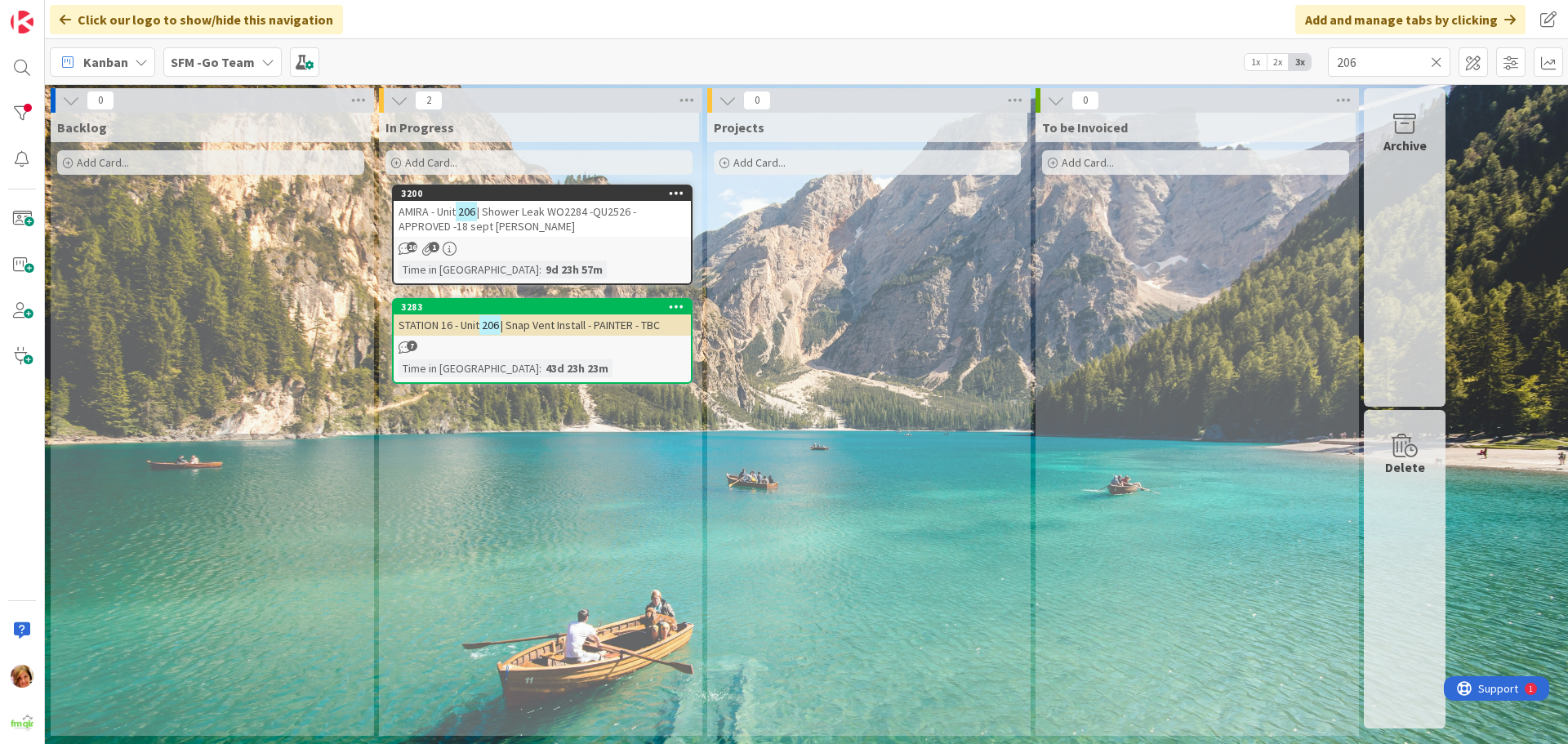
click at [530, 209] on span "| Shower Leak WO2284 -QU2526 -APPROVED -18 sept [PERSON_NAME]" at bounding box center [517, 219] width 238 height 30
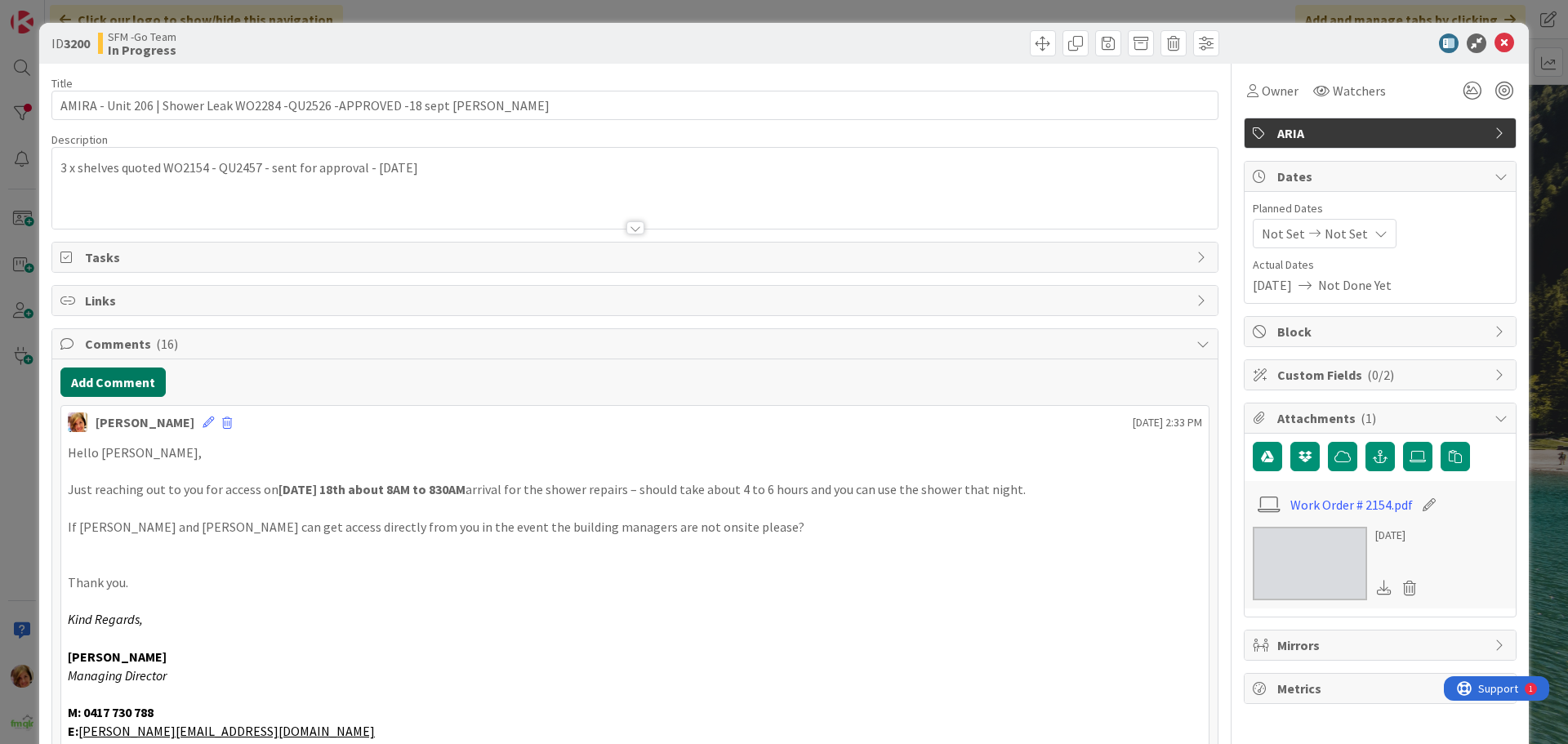
click at [101, 384] on button "Add Comment" at bounding box center [113, 382] width 106 height 30
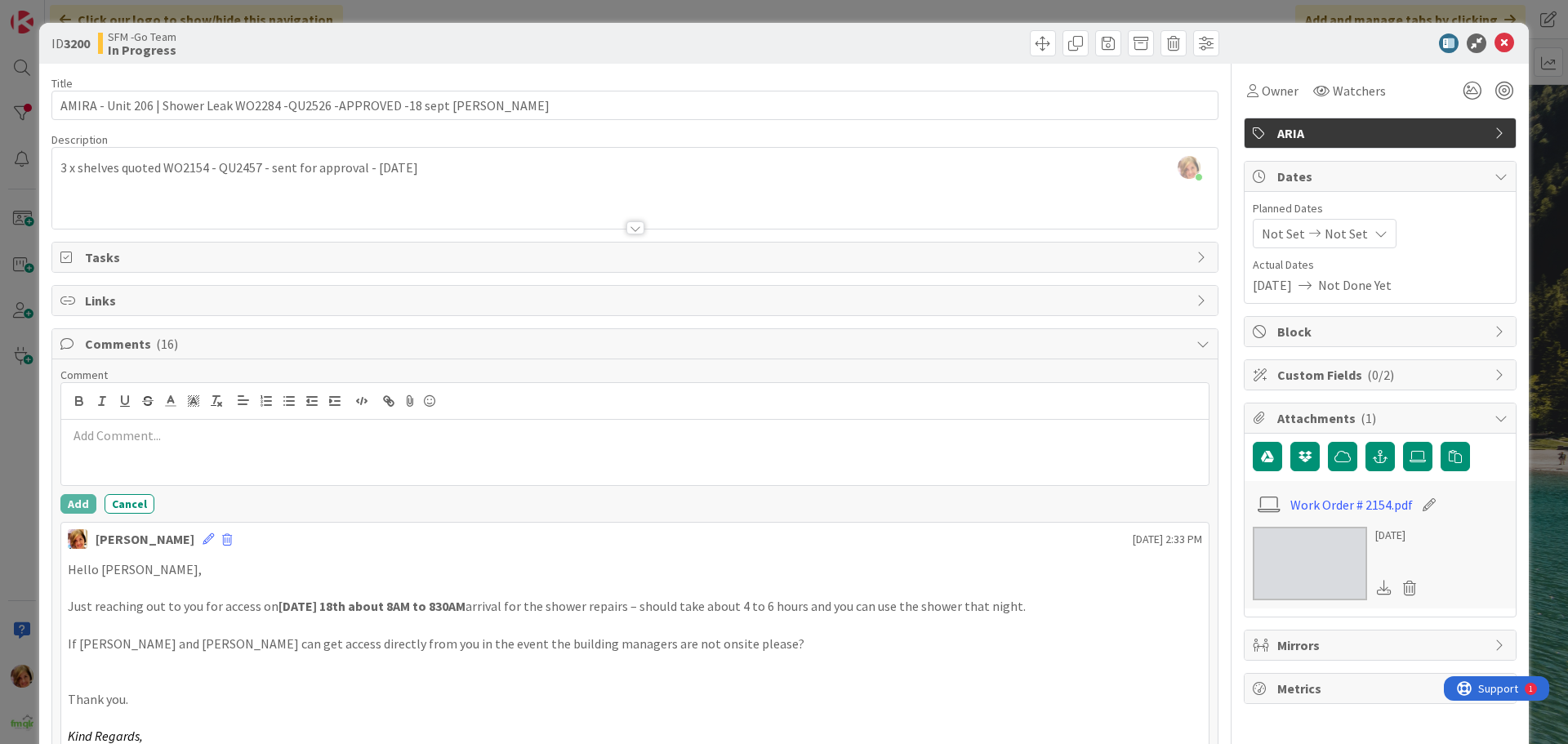
click at [144, 444] on p at bounding box center [635, 435] width 1134 height 18
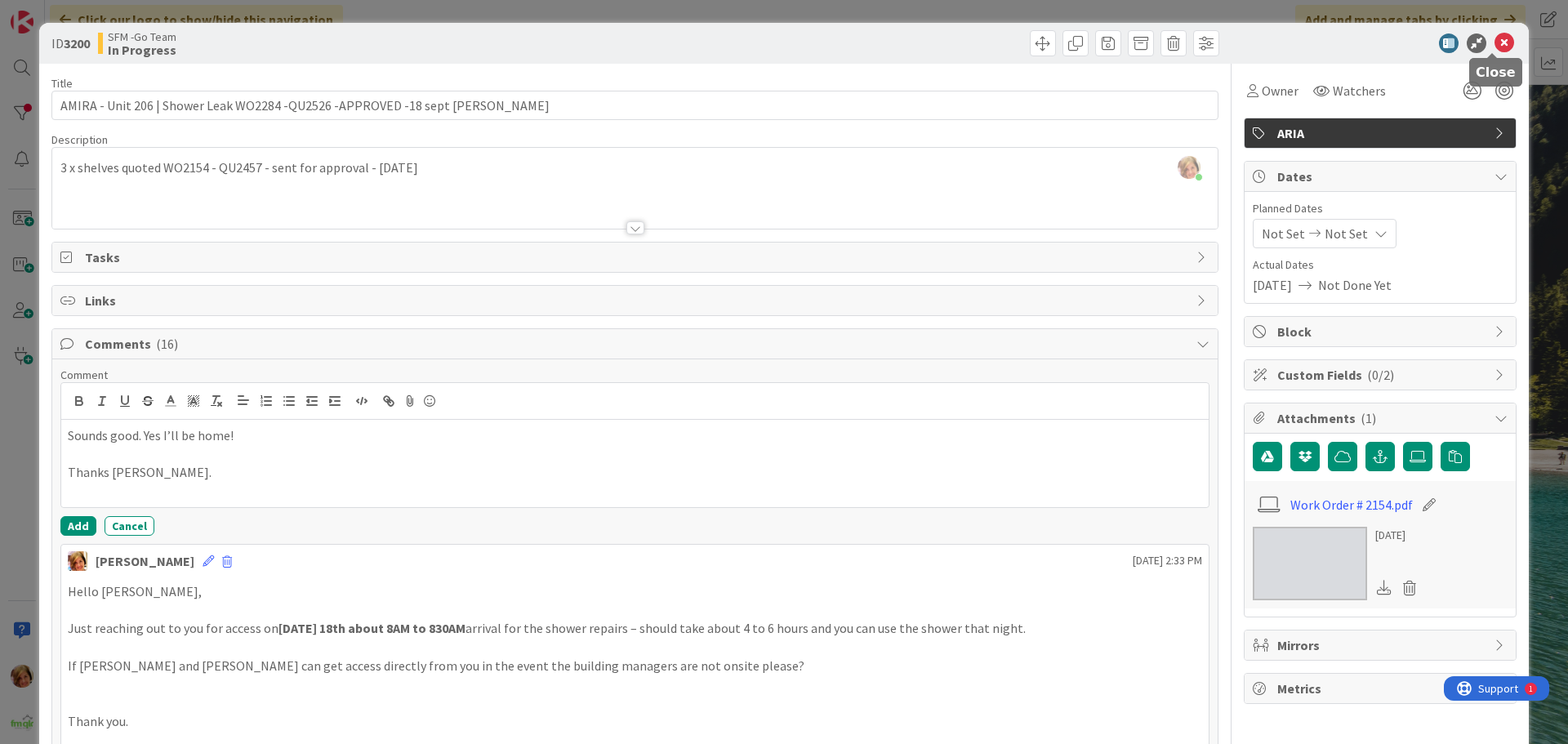
click at [1495, 41] on icon at bounding box center [1504, 43] width 19 height 19
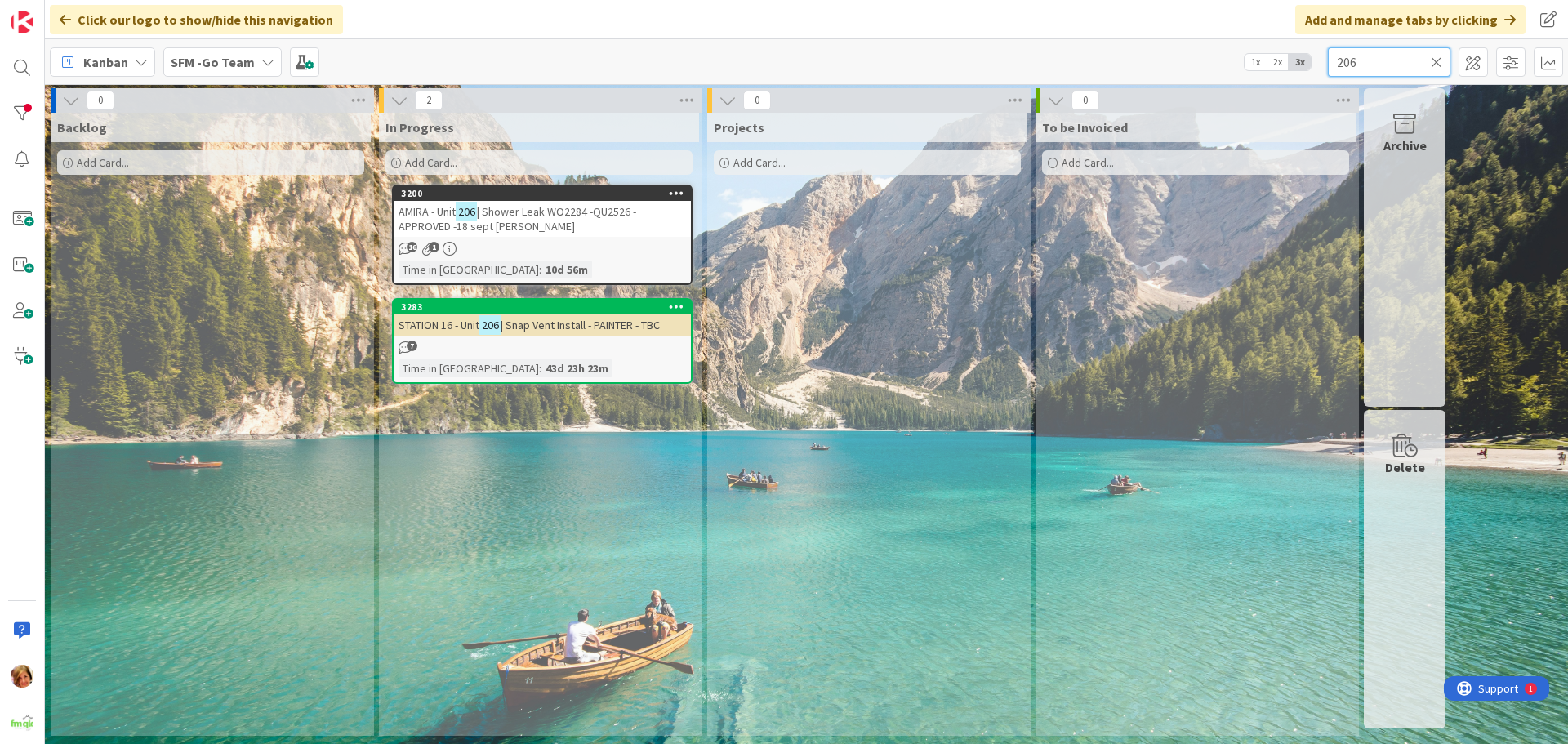
click at [1394, 59] on input "206" at bounding box center [1389, 62] width 122 height 30
type input "2"
type input "1003"
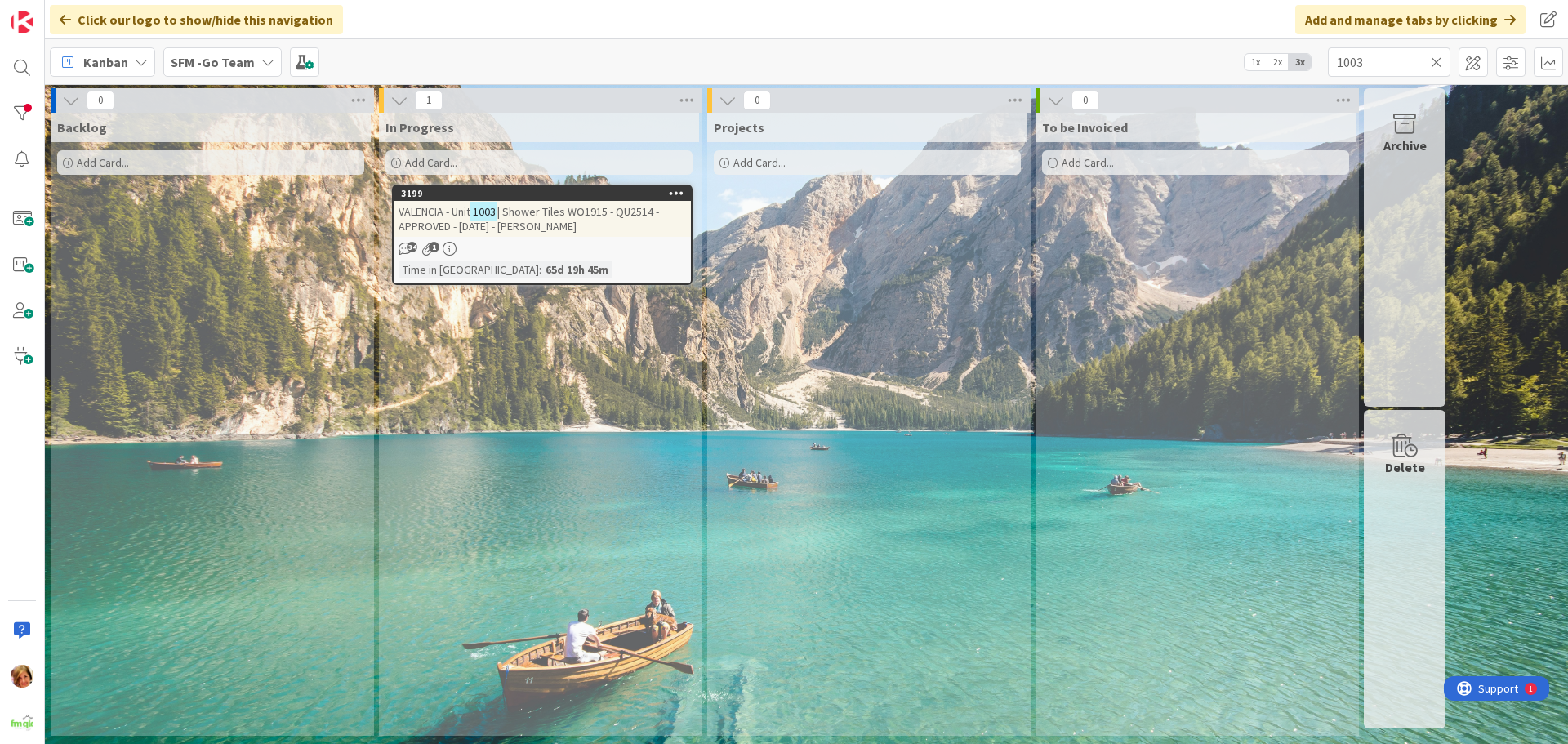
click at [518, 208] on span "| Shower Tiles WO1915 - QU2514 - APPROVED - [DATE] - [PERSON_NAME]" at bounding box center [529, 219] width 260 height 30
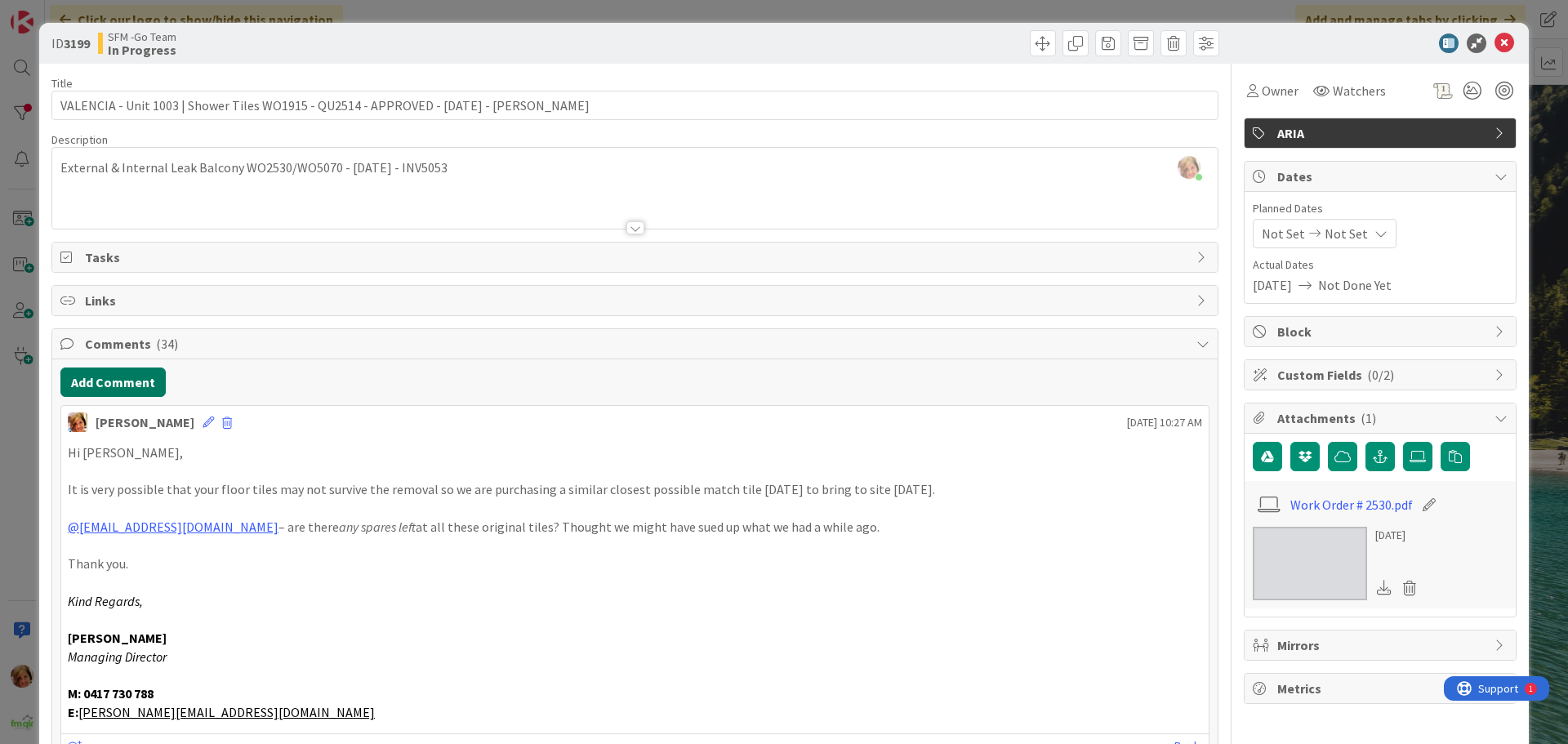
click at [104, 372] on button "Add Comment" at bounding box center [113, 382] width 106 height 30
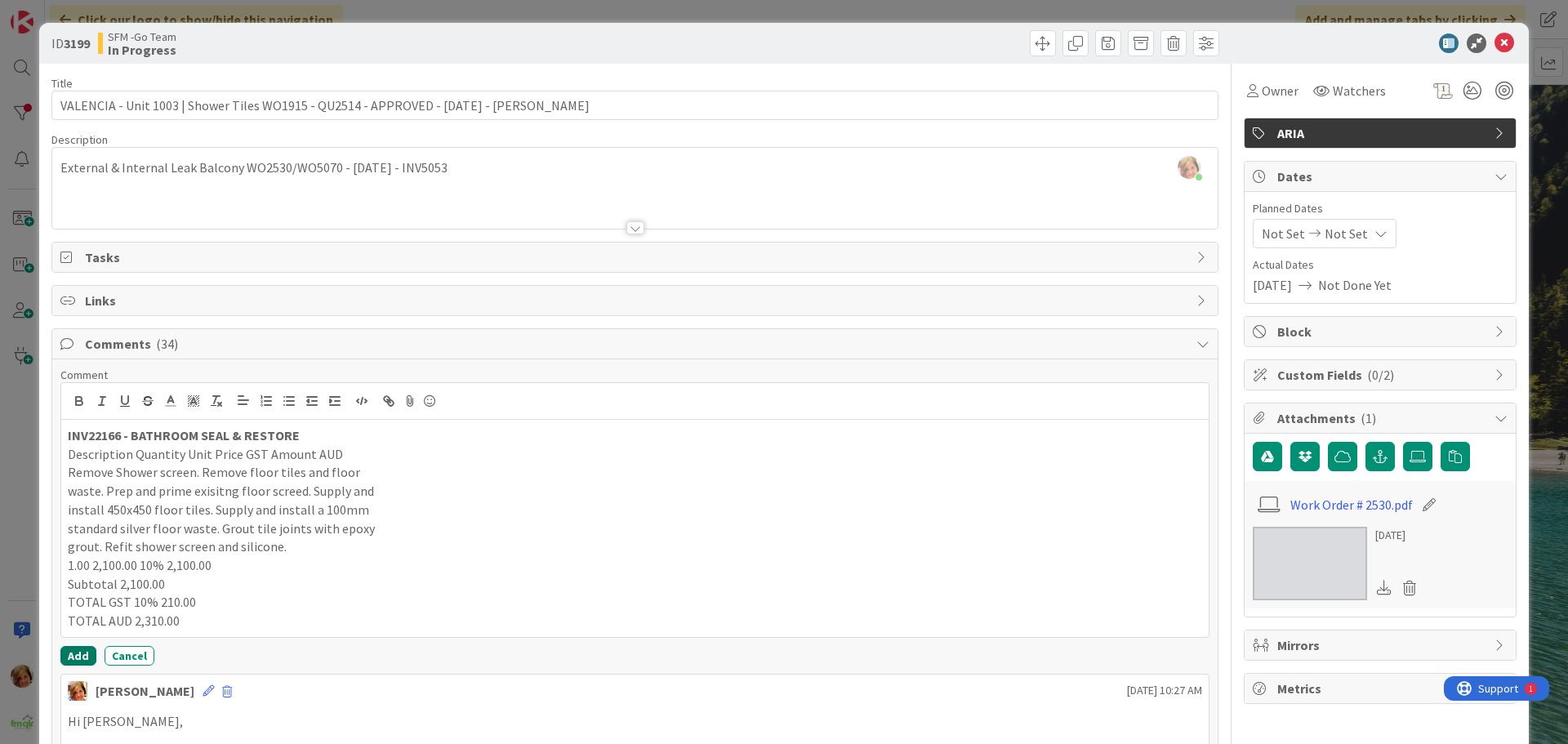
click at [73, 653] on button "Add" at bounding box center [78, 656] width 36 height 19
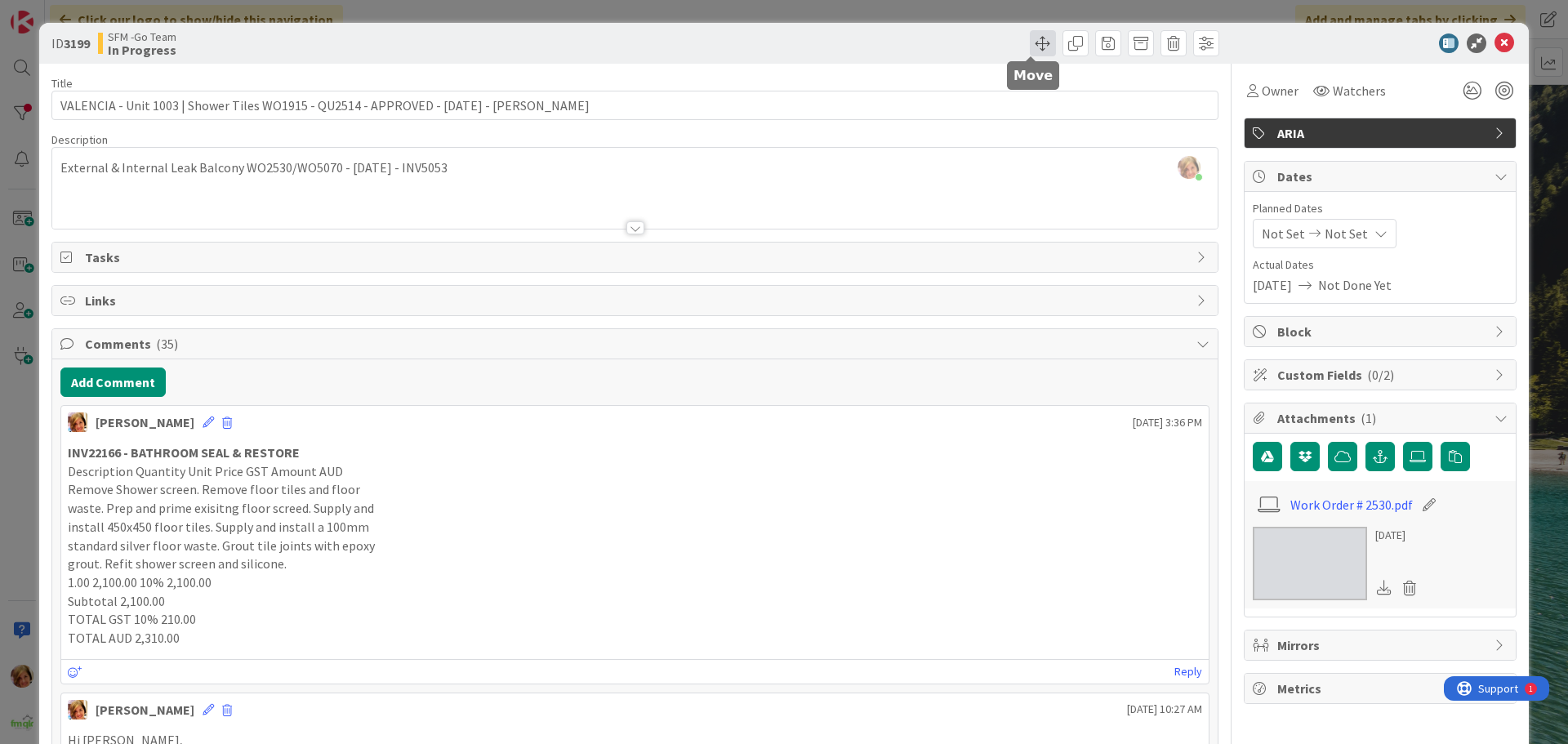
click at [1030, 43] on span at bounding box center [1043, 44] width 26 height 26
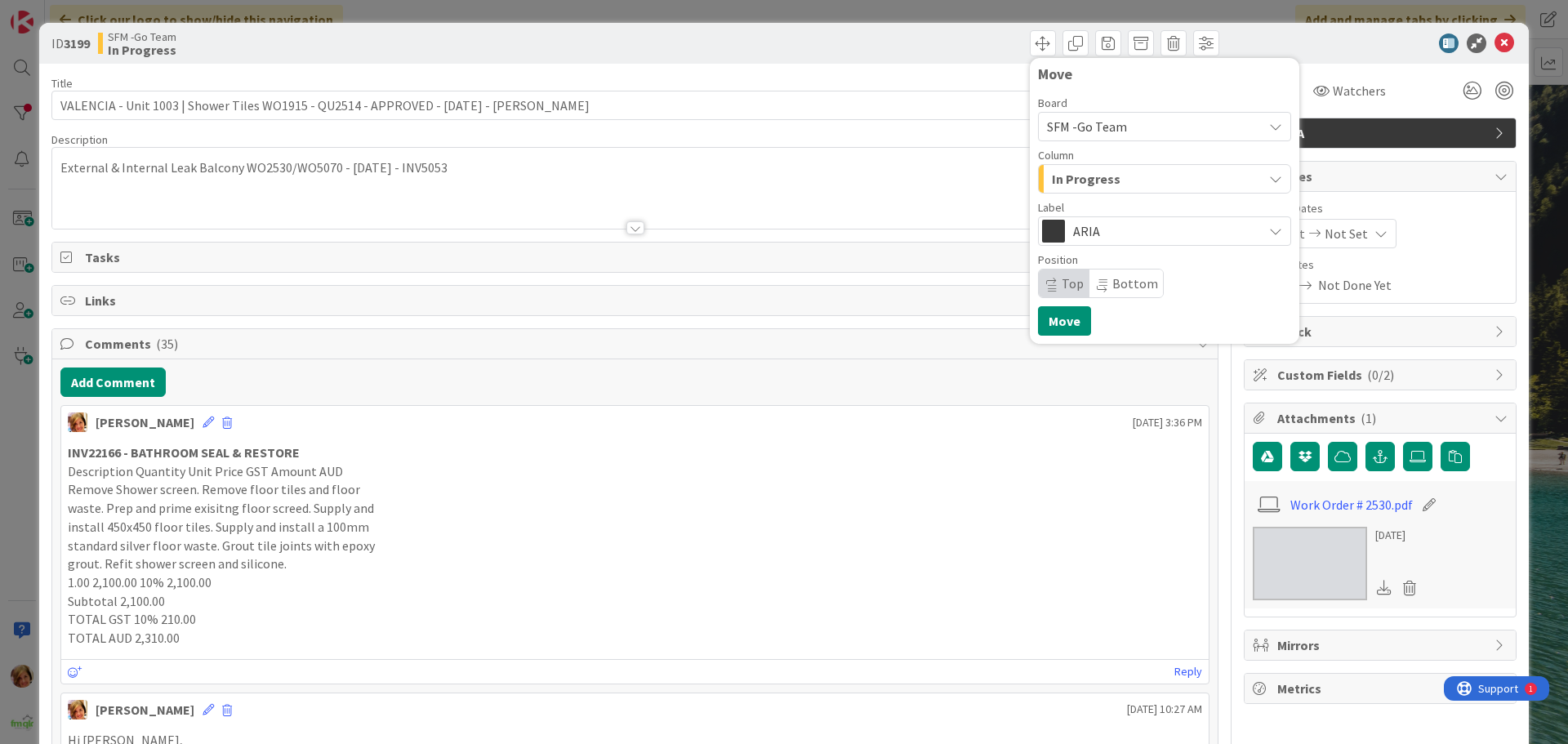
drag, startPoint x: 1142, startPoint y: 169, endPoint x: 1139, endPoint y: 191, distance: 22.2
click at [1142, 170] on div "In Progress" at bounding box center [1155, 179] width 215 height 26
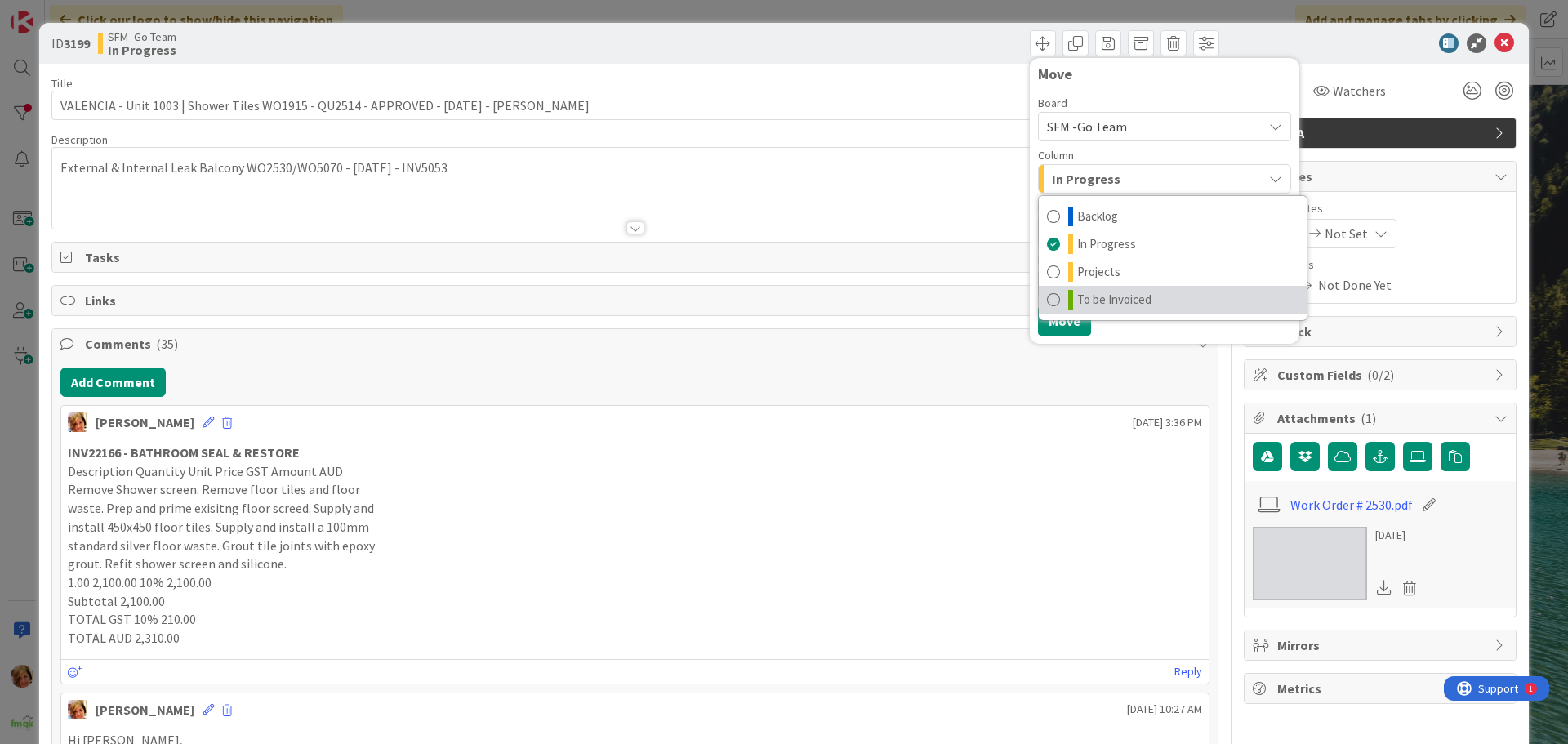
click at [1104, 296] on span "To be Invoiced" at bounding box center [1114, 300] width 74 height 19
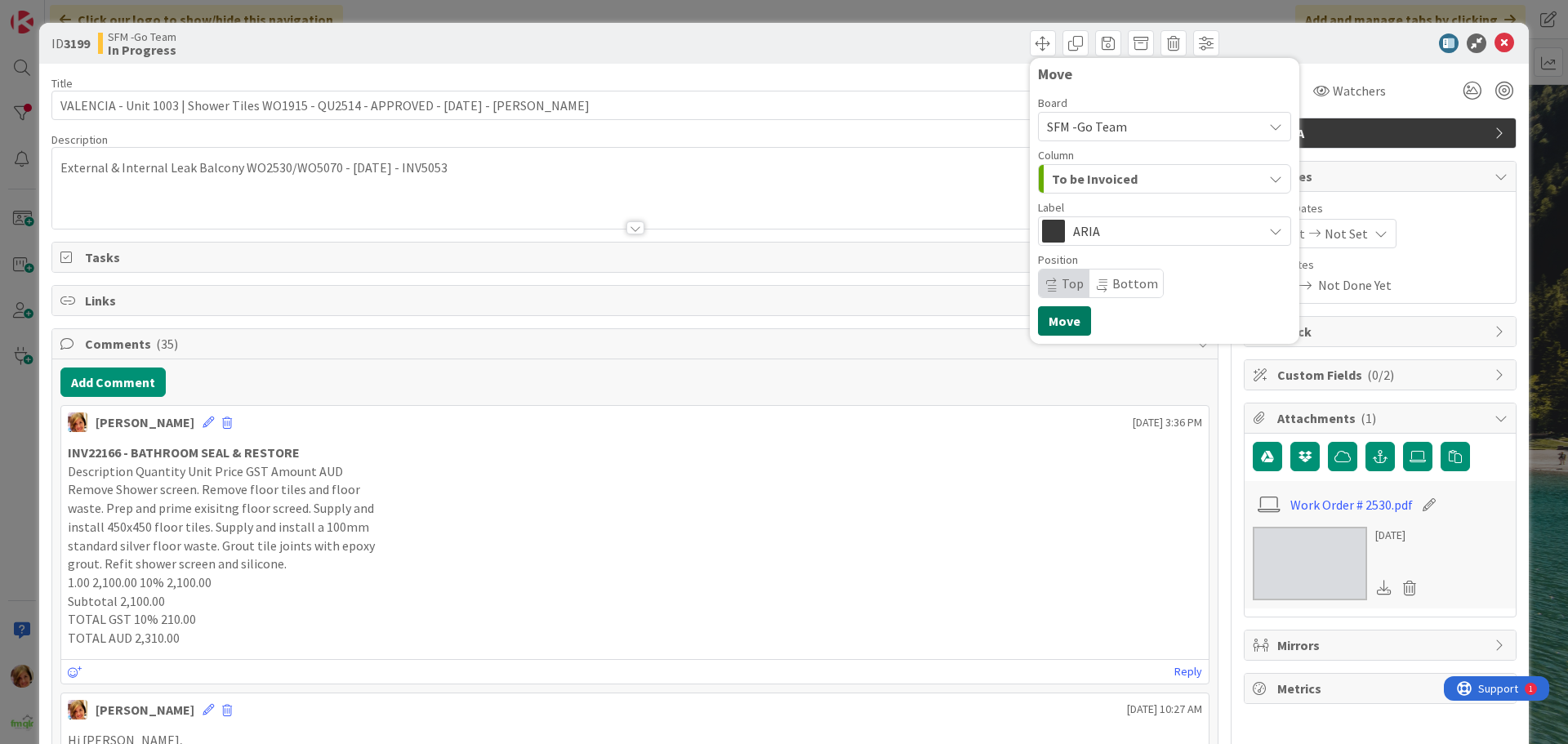
click at [1045, 320] on button "Move" at bounding box center [1065, 321] width 53 height 30
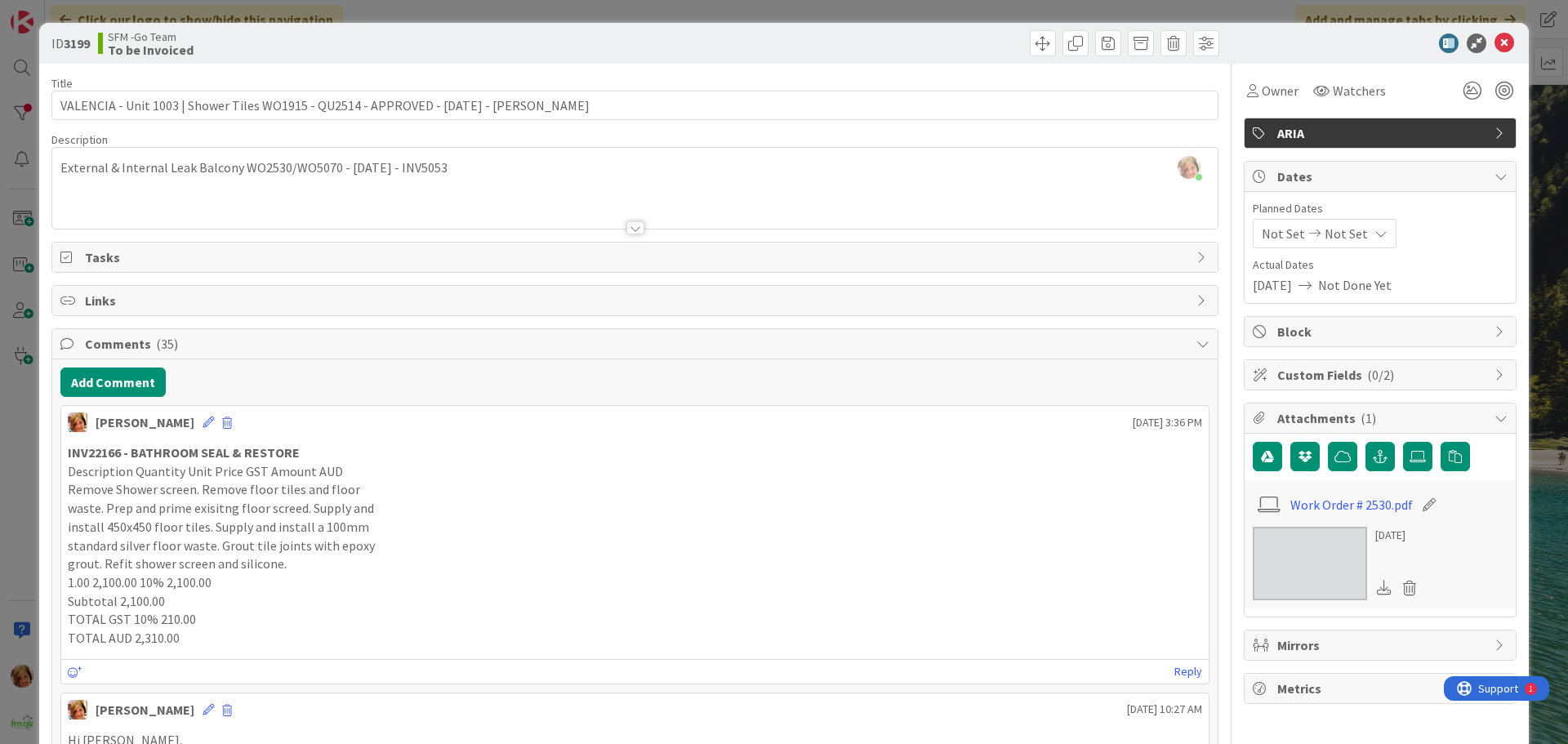
drag, startPoint x: 926, startPoint y: 31, endPoint x: 975, endPoint y: 56, distance: 55.0
click at [926, 35] on div "Move Move" at bounding box center [929, 44] width 579 height 26
click at [1500, 43] on icon at bounding box center [1504, 43] width 19 height 19
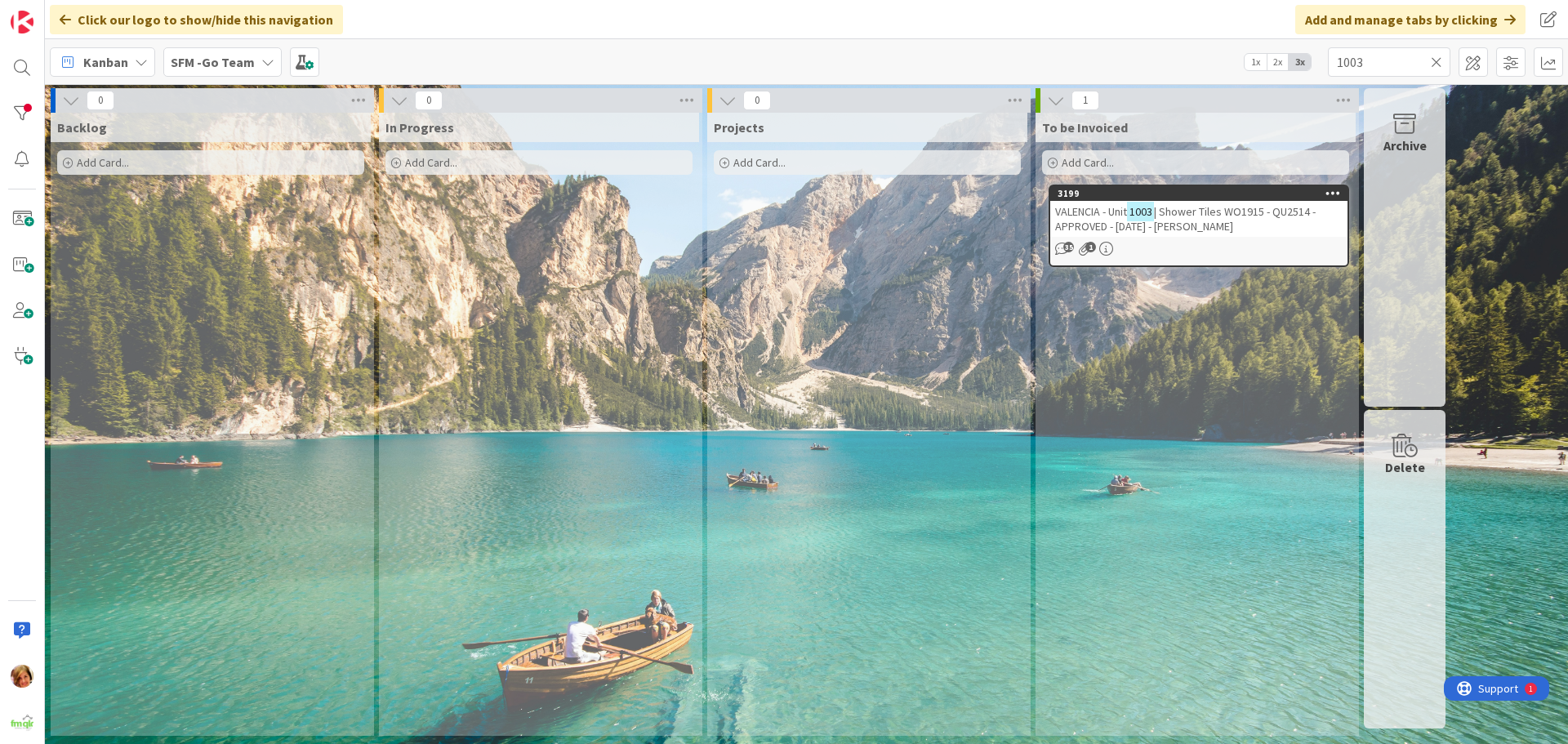
click at [1436, 63] on icon at bounding box center [1436, 62] width 11 height 15
click at [1434, 63] on input "text" at bounding box center [1389, 62] width 122 height 30
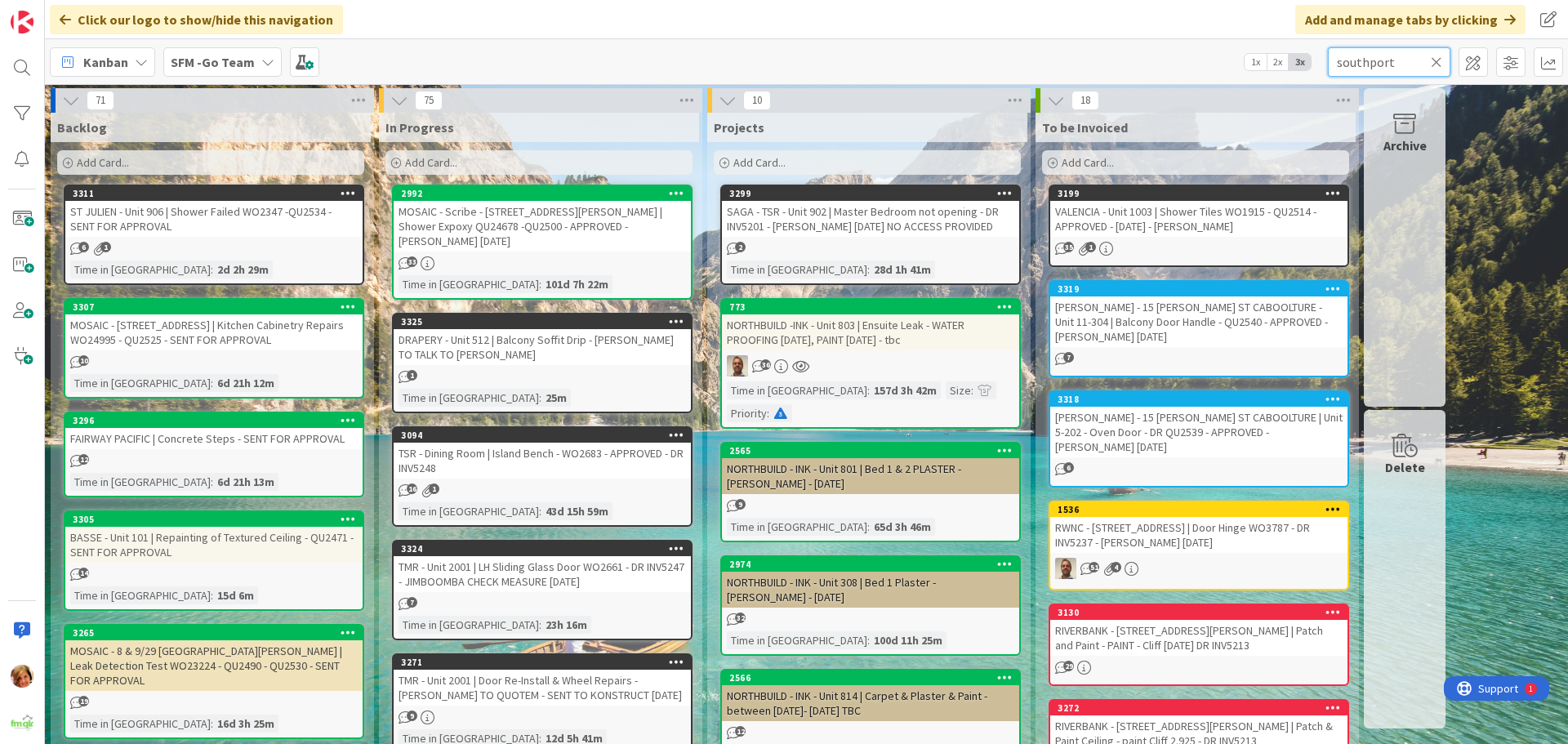
type input "southport"
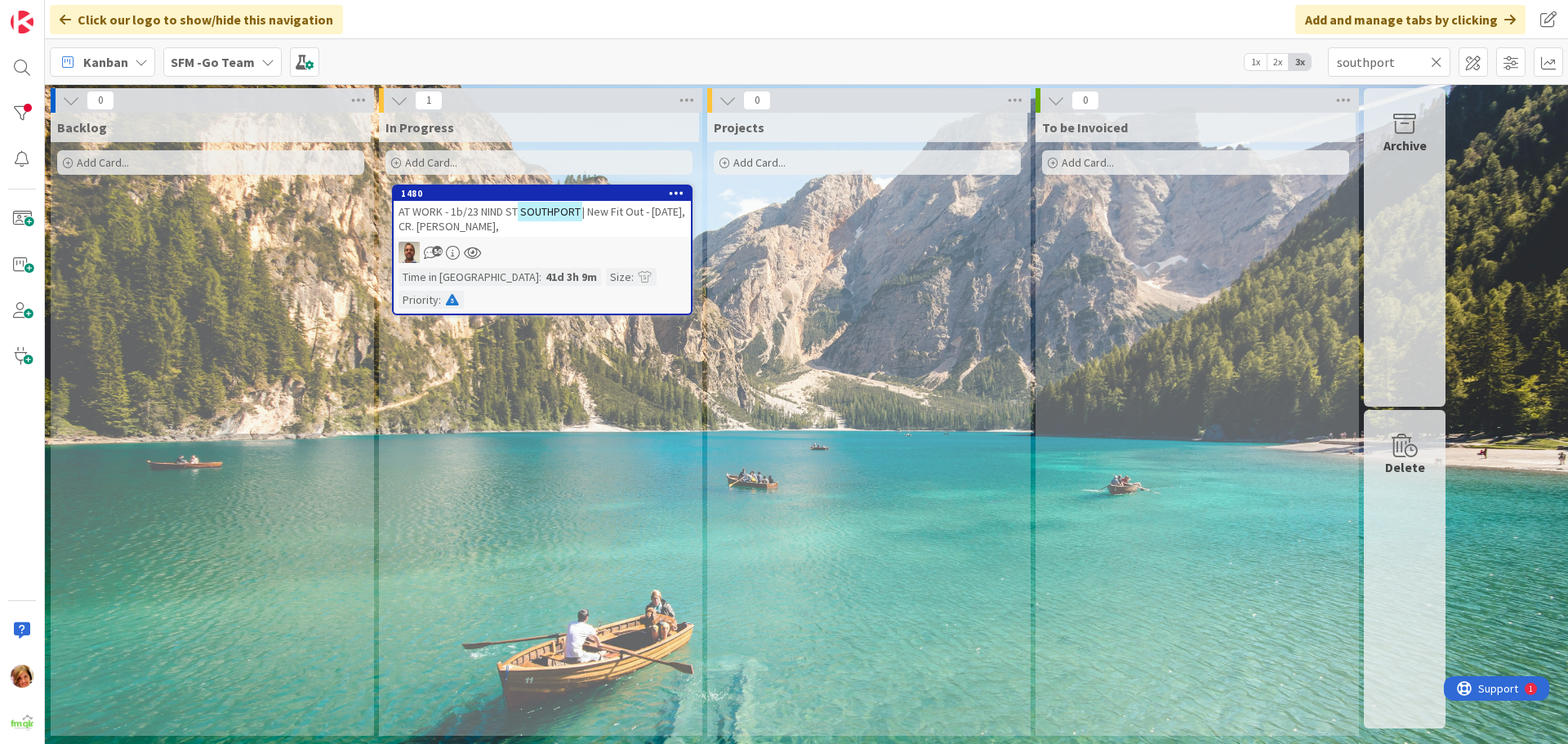
click at [507, 207] on span "AT WORK - 1b/23 NIND ST" at bounding box center [458, 212] width 119 height 15
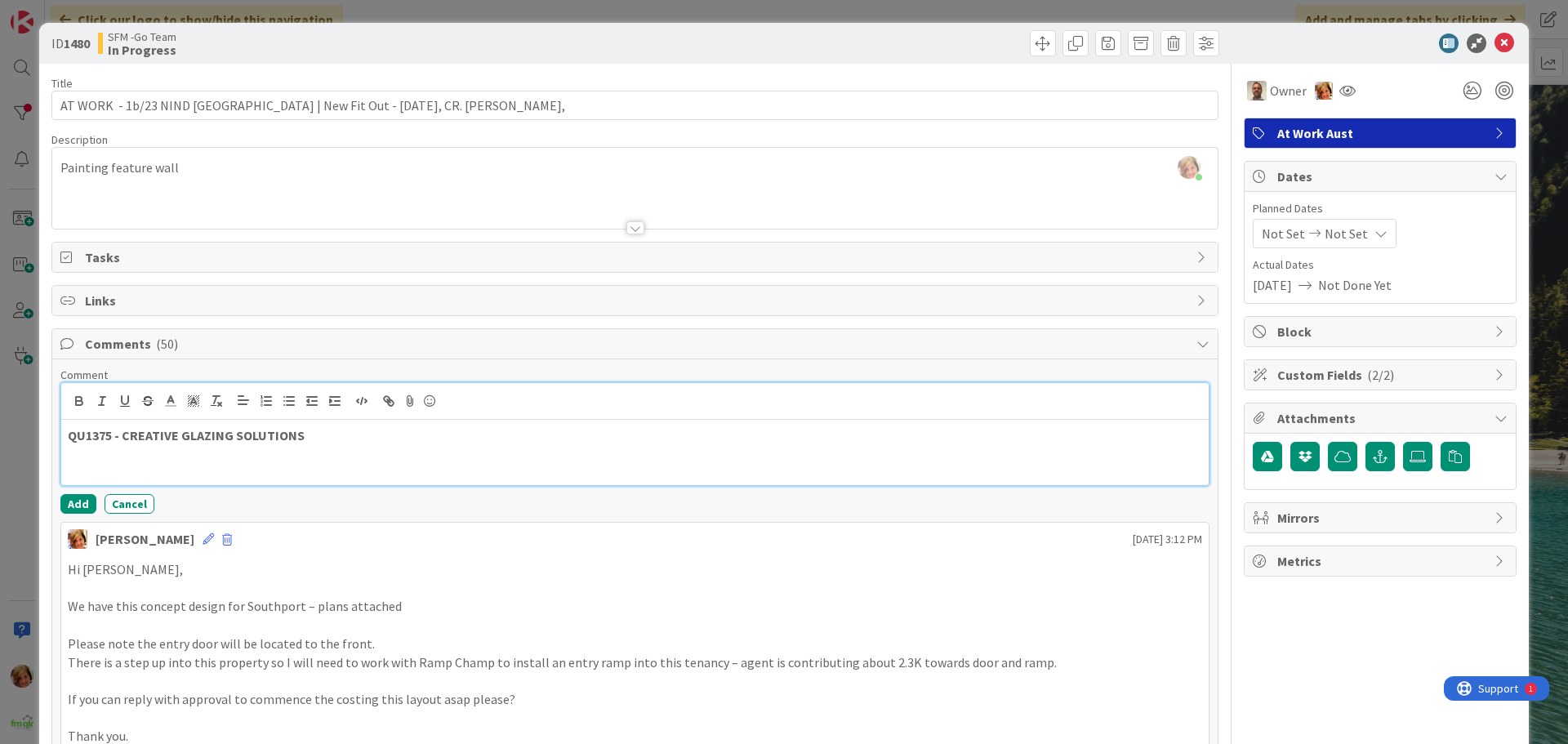
click at [343, 445] on p at bounding box center [635, 454] width 1134 height 18
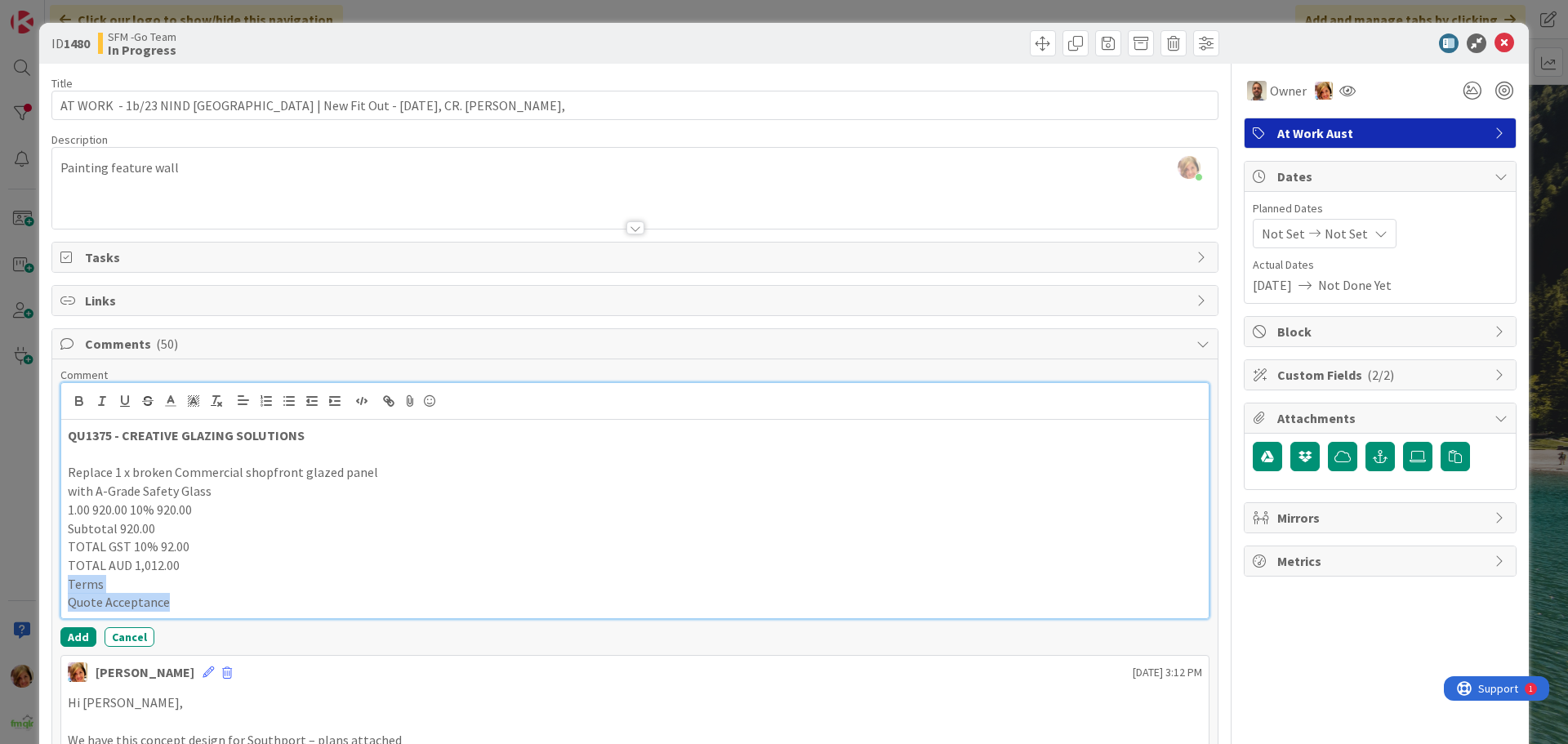
drag, startPoint x: 182, startPoint y: 612, endPoint x: 64, endPoint y: 588, distance: 120.4
click at [64, 588] on div "QU1375 - CREATIVE GLAZING SOLUTIONS Replace 1 x broken Commercial shopfront gla…" at bounding box center [635, 518] width 1148 height 198
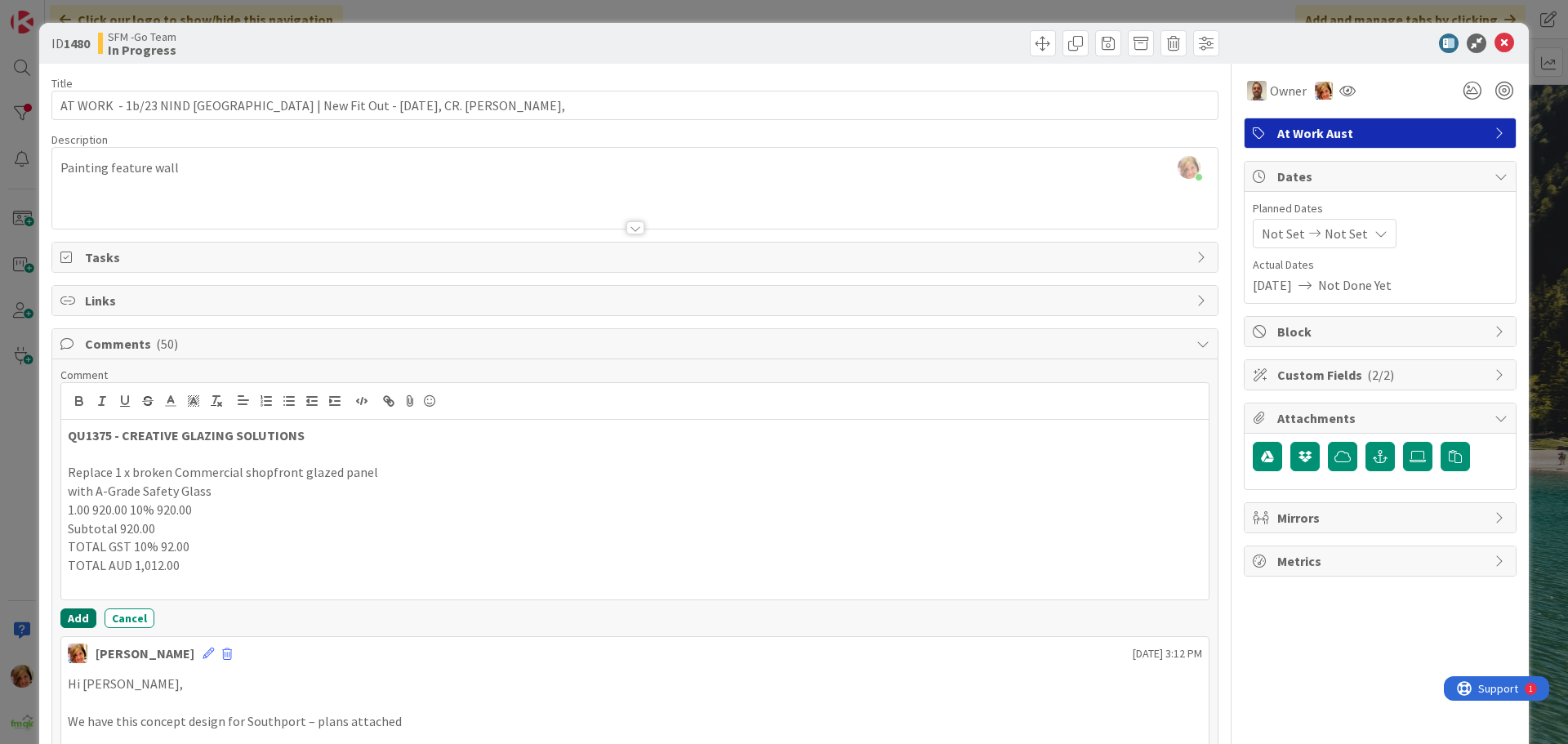
click at [72, 620] on button "Add" at bounding box center [78, 618] width 36 height 19
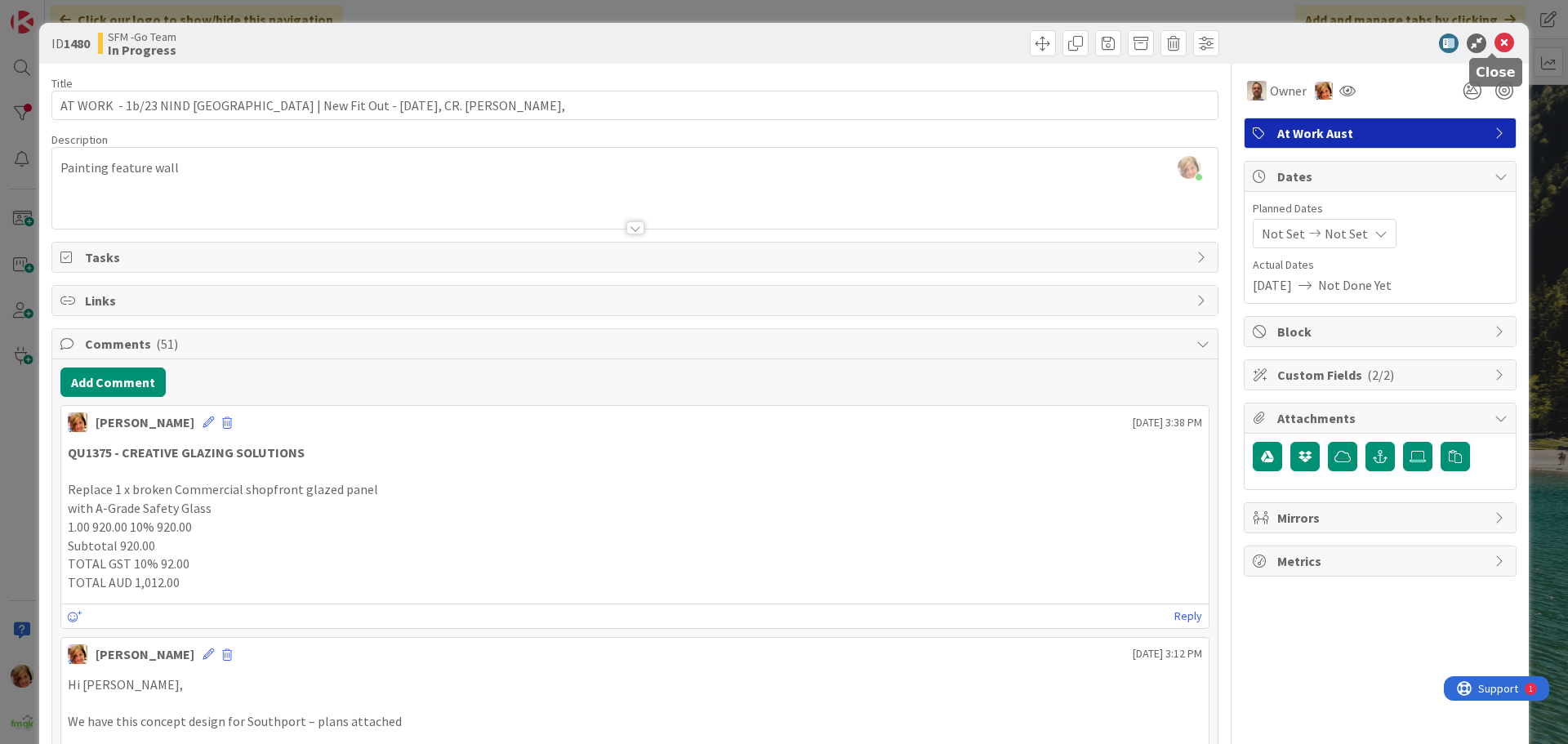
click at [1495, 41] on icon at bounding box center [1504, 43] width 19 height 19
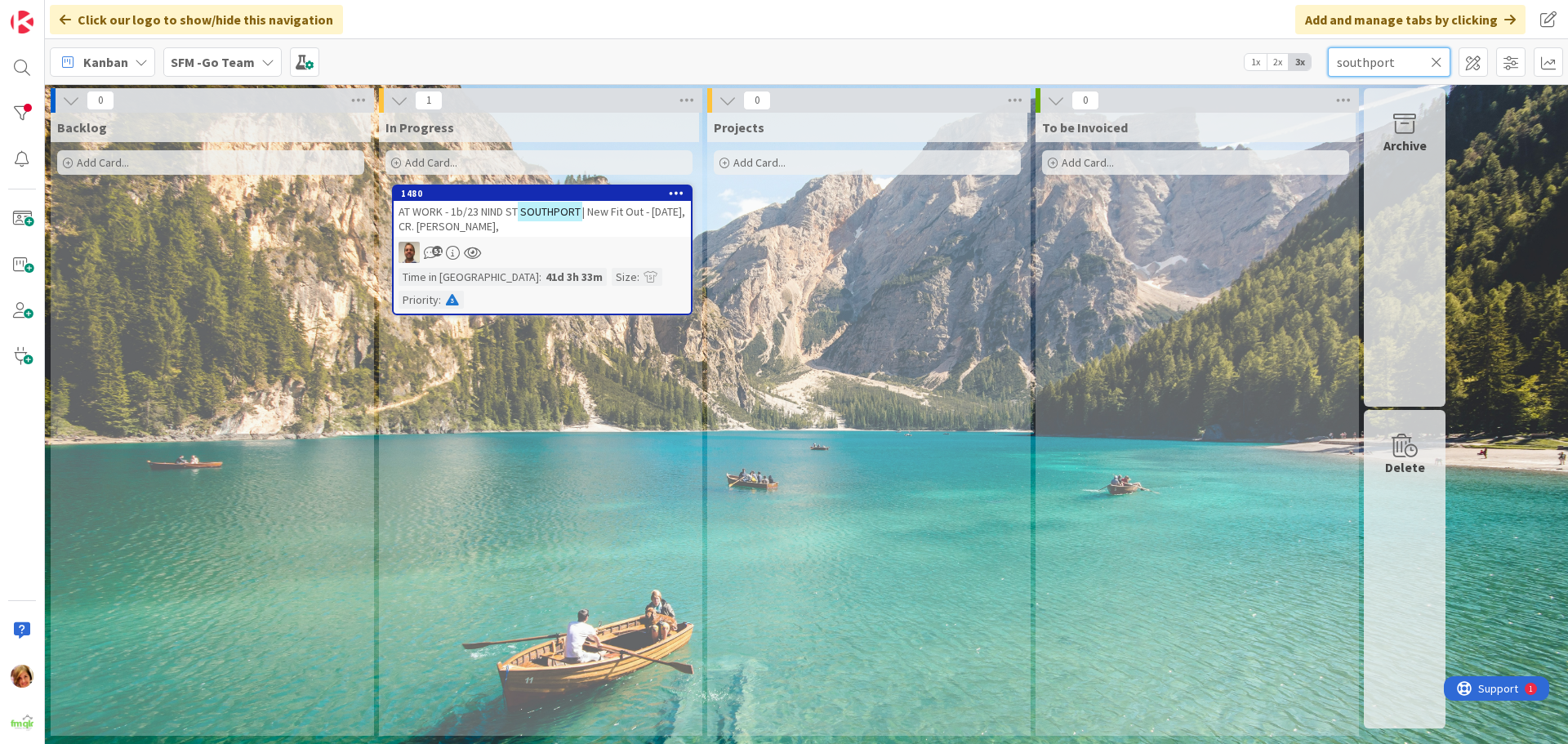
click at [1407, 57] on input "southport" at bounding box center [1389, 62] width 122 height 30
type input "s"
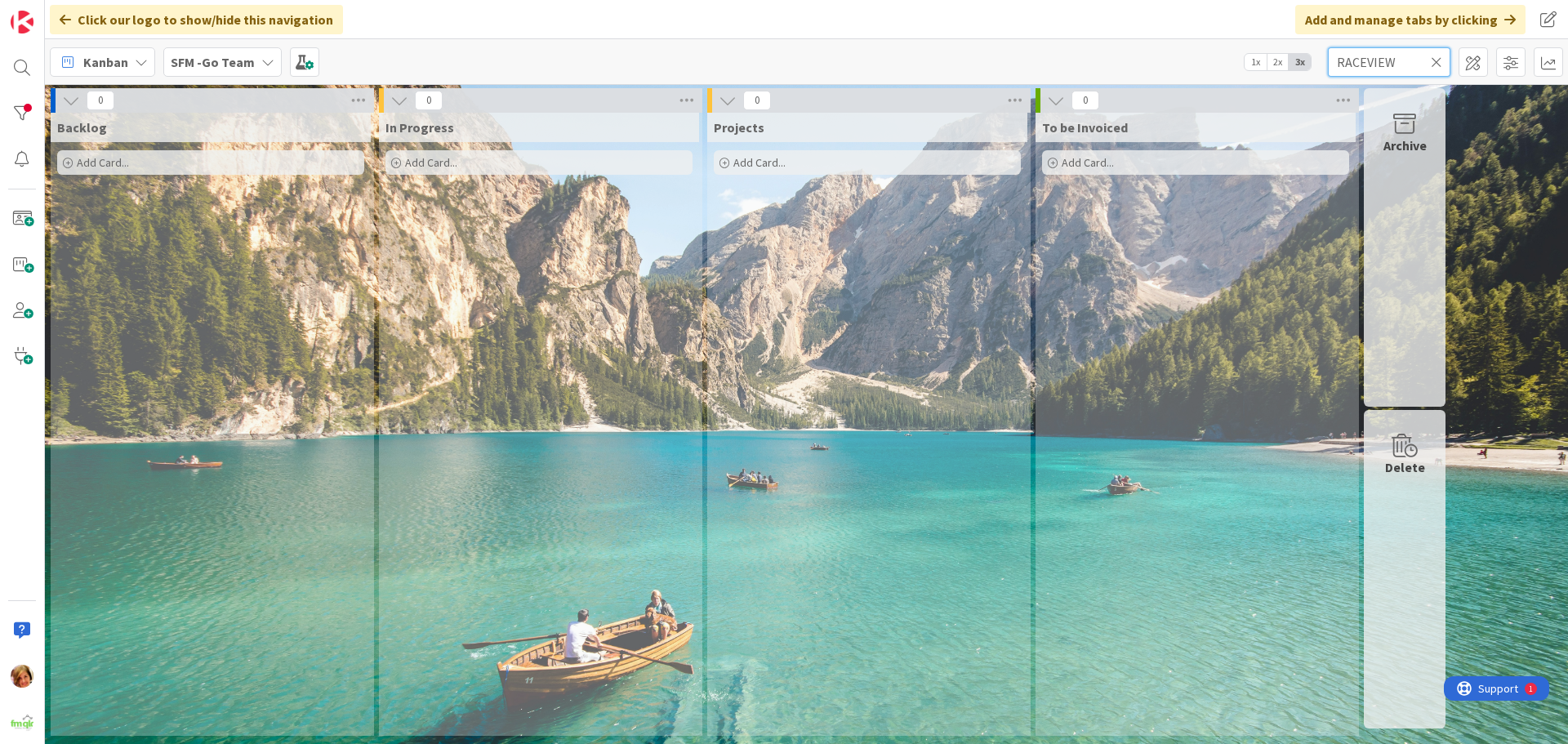
type input "RACEVIEW"
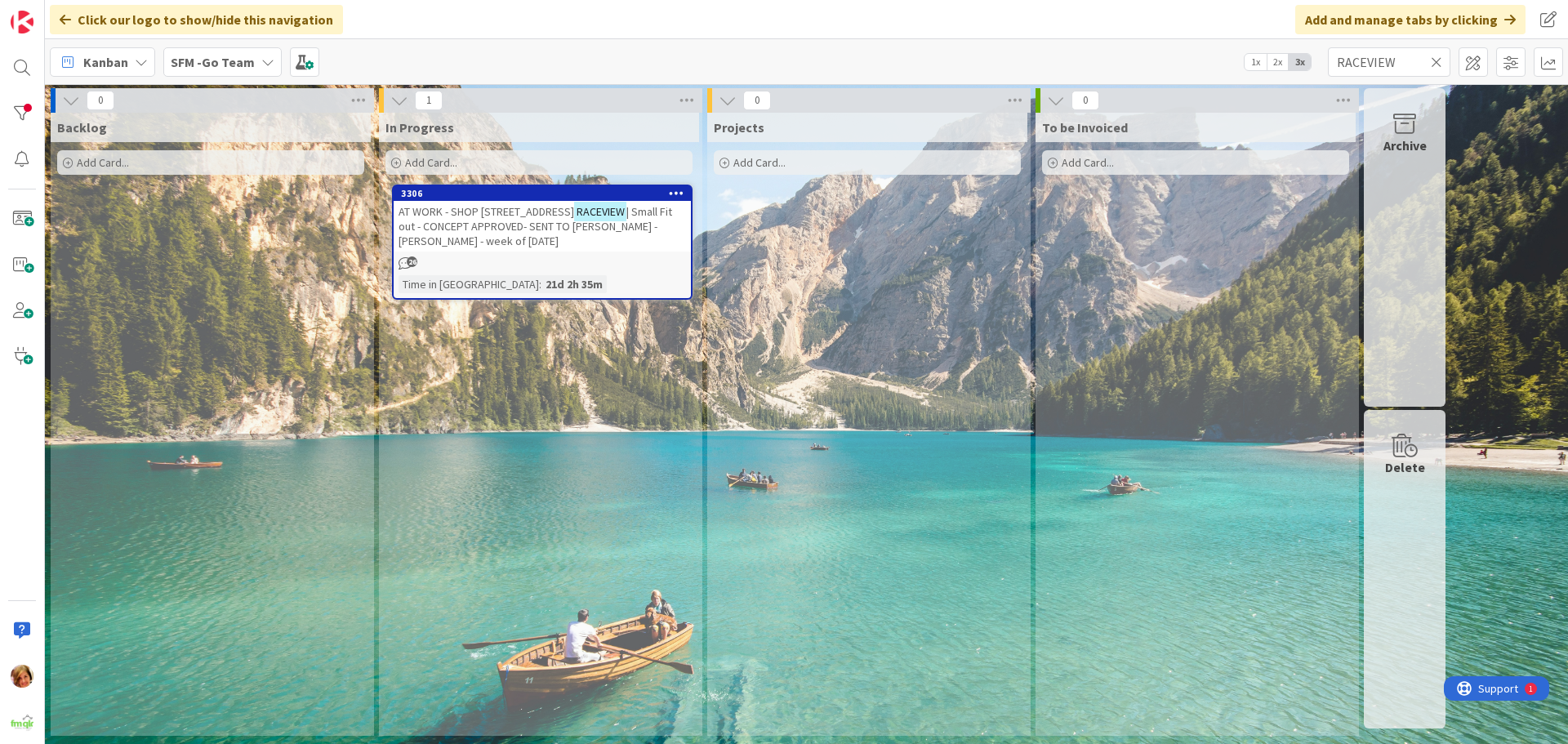
click at [503, 222] on span "| Small Fit out - CONCEPT APPROVED- SENT TO [PERSON_NAME] - [PERSON_NAME] - wee…" at bounding box center [535, 226] width 274 height 44
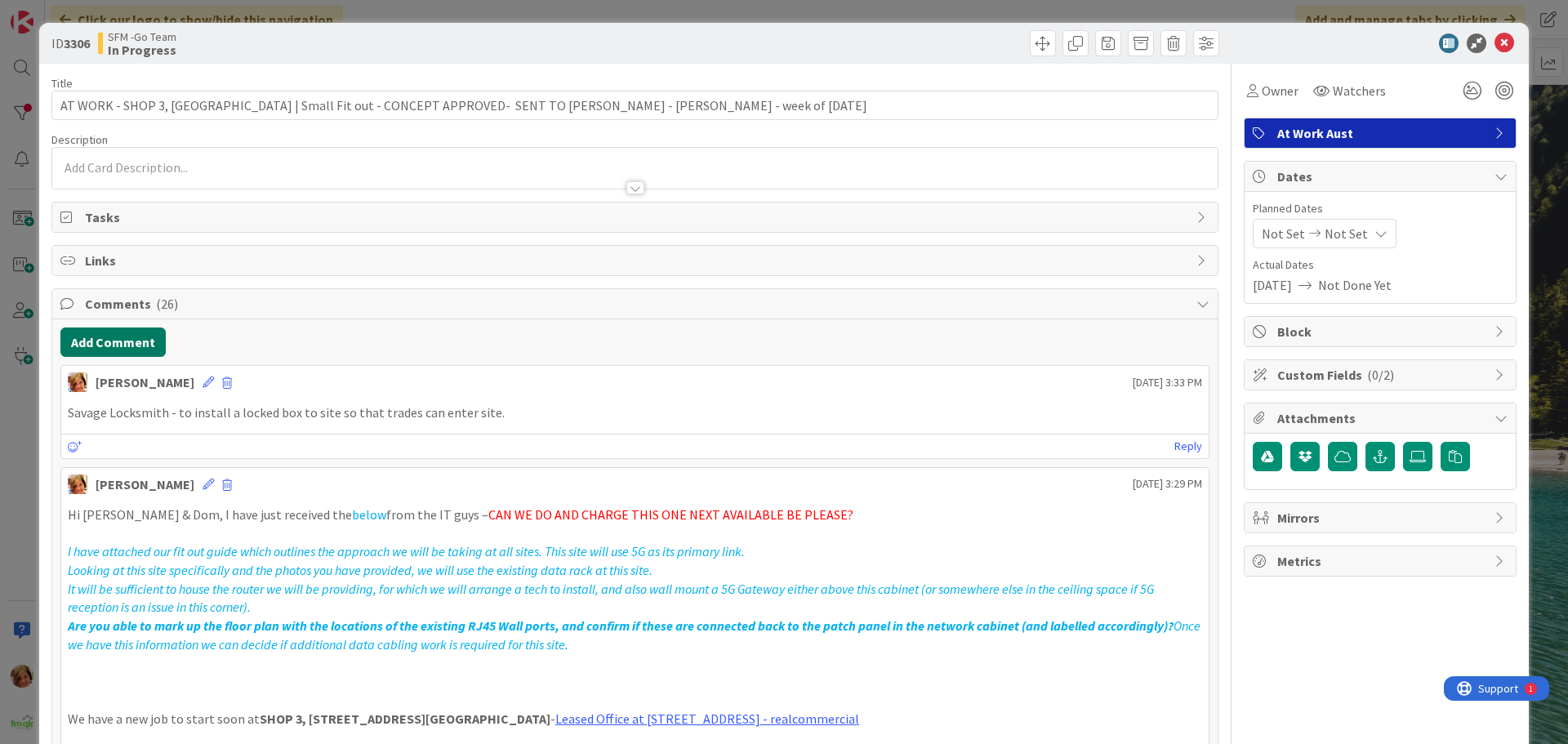
click at [128, 345] on button "Add Comment" at bounding box center [113, 343] width 106 height 30
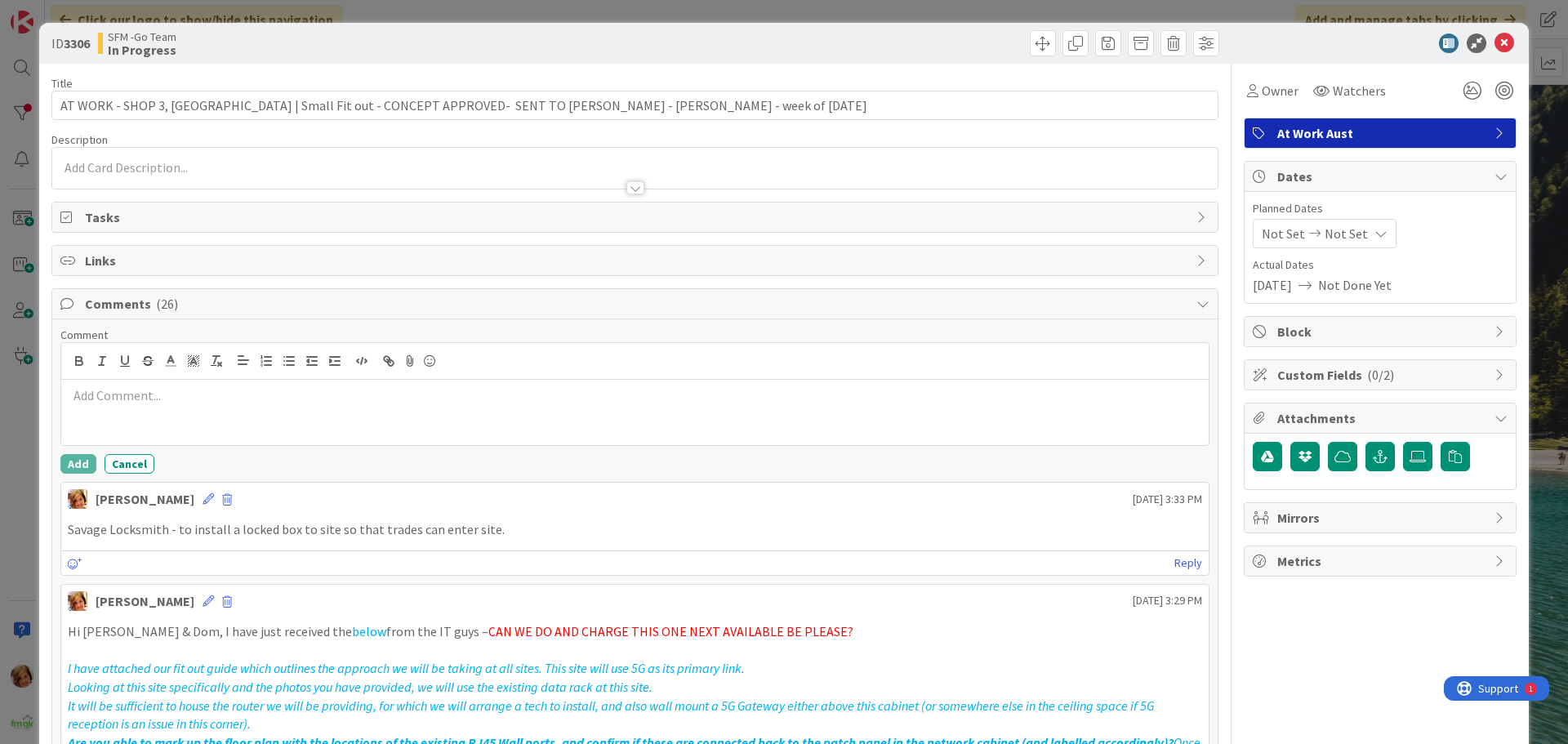
click at [158, 416] on div at bounding box center [635, 412] width 1148 height 66
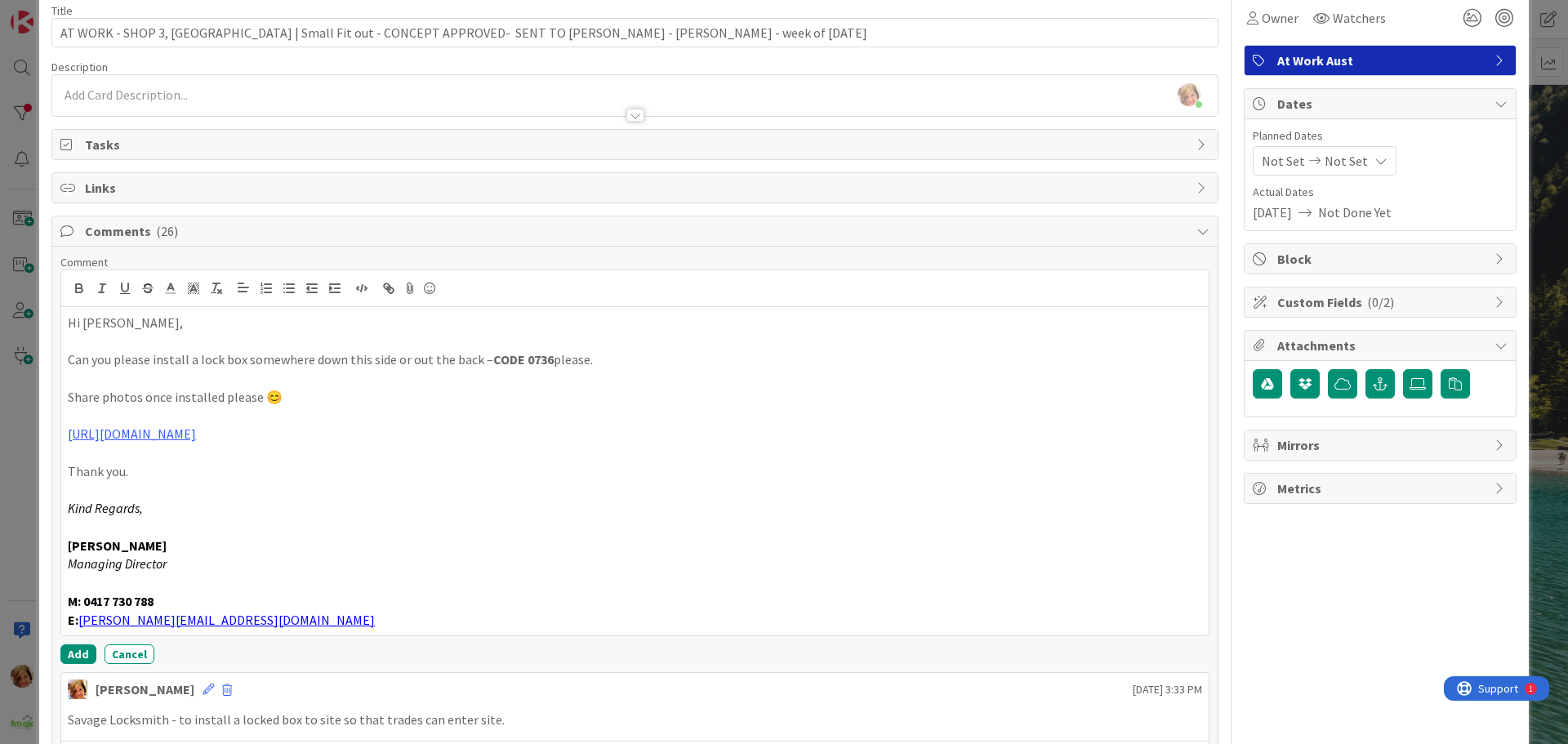
scroll to position [163, 0]
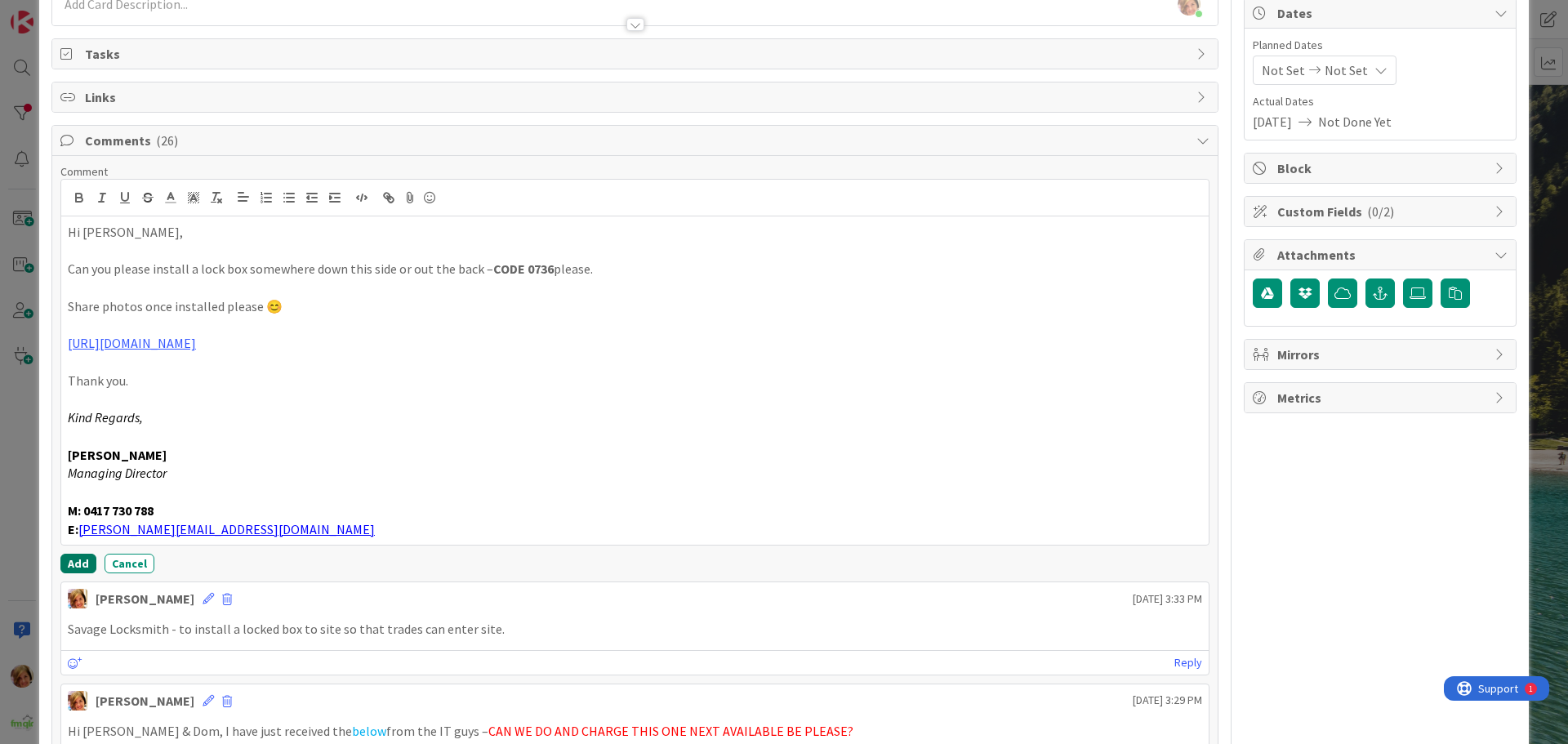
click at [72, 558] on button "Add" at bounding box center [78, 564] width 36 height 19
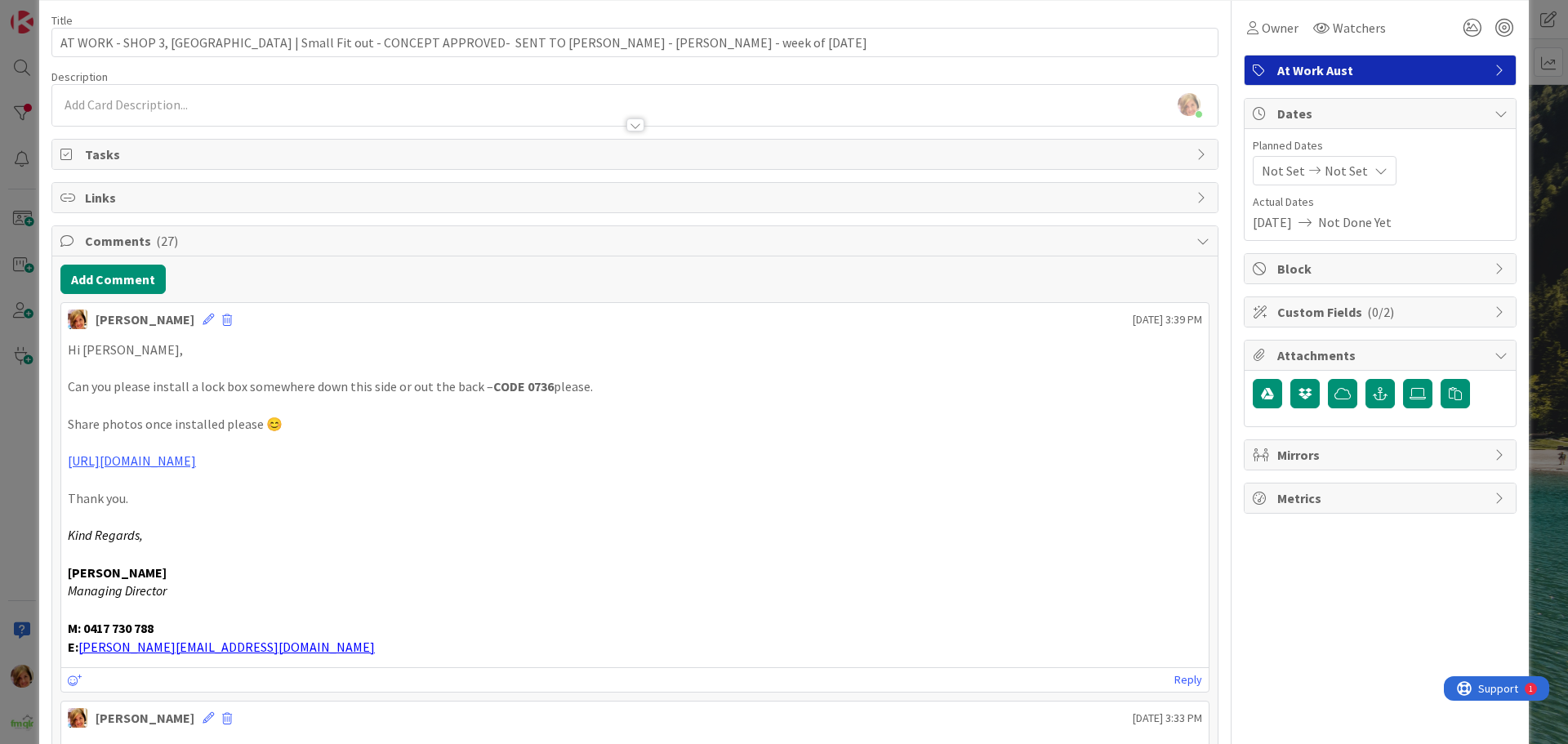
scroll to position [0, 0]
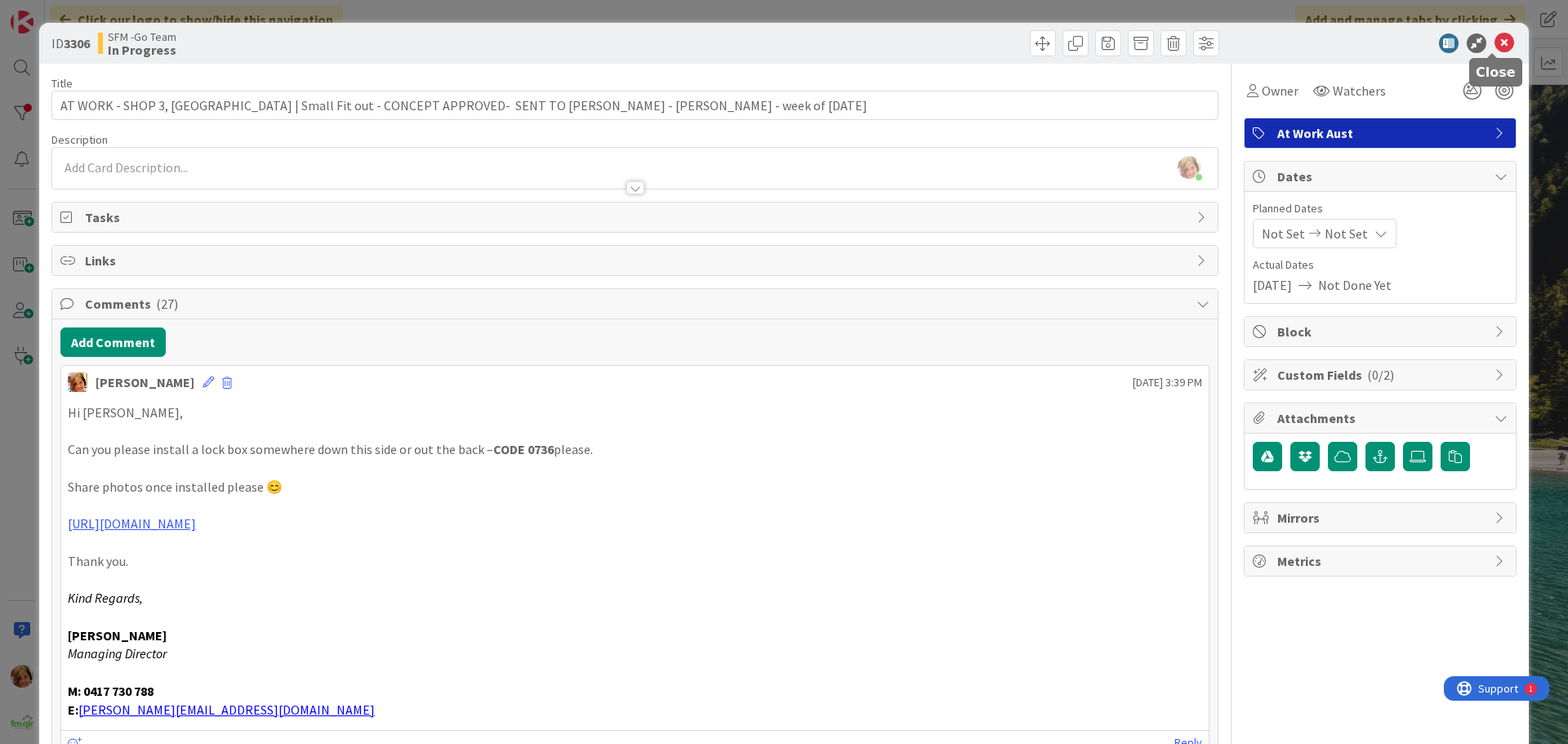
click at [1495, 45] on icon at bounding box center [1504, 43] width 19 height 19
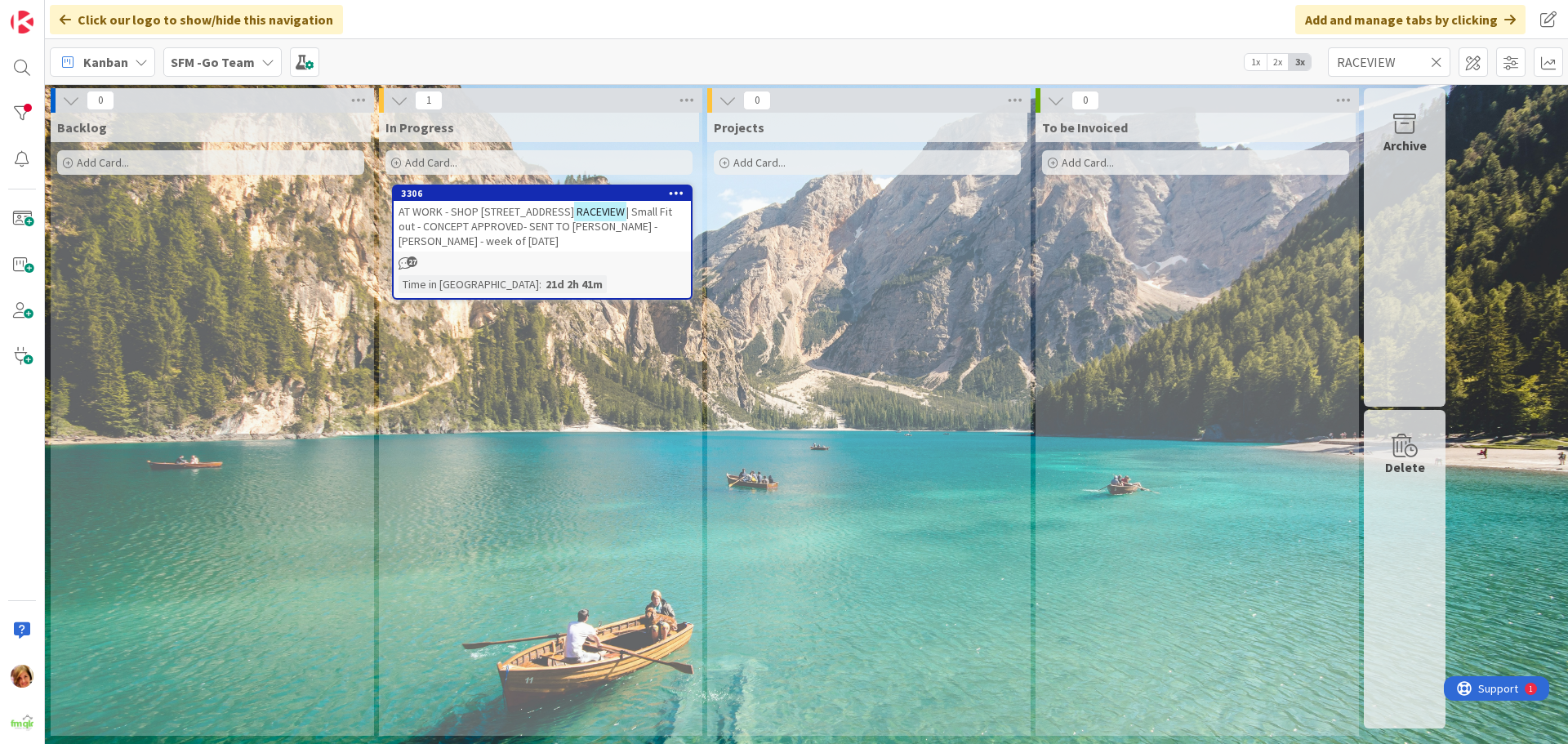
click at [1437, 59] on icon at bounding box center [1436, 62] width 11 height 15
click at [1437, 59] on input "text" at bounding box center [1389, 62] width 122 height 30
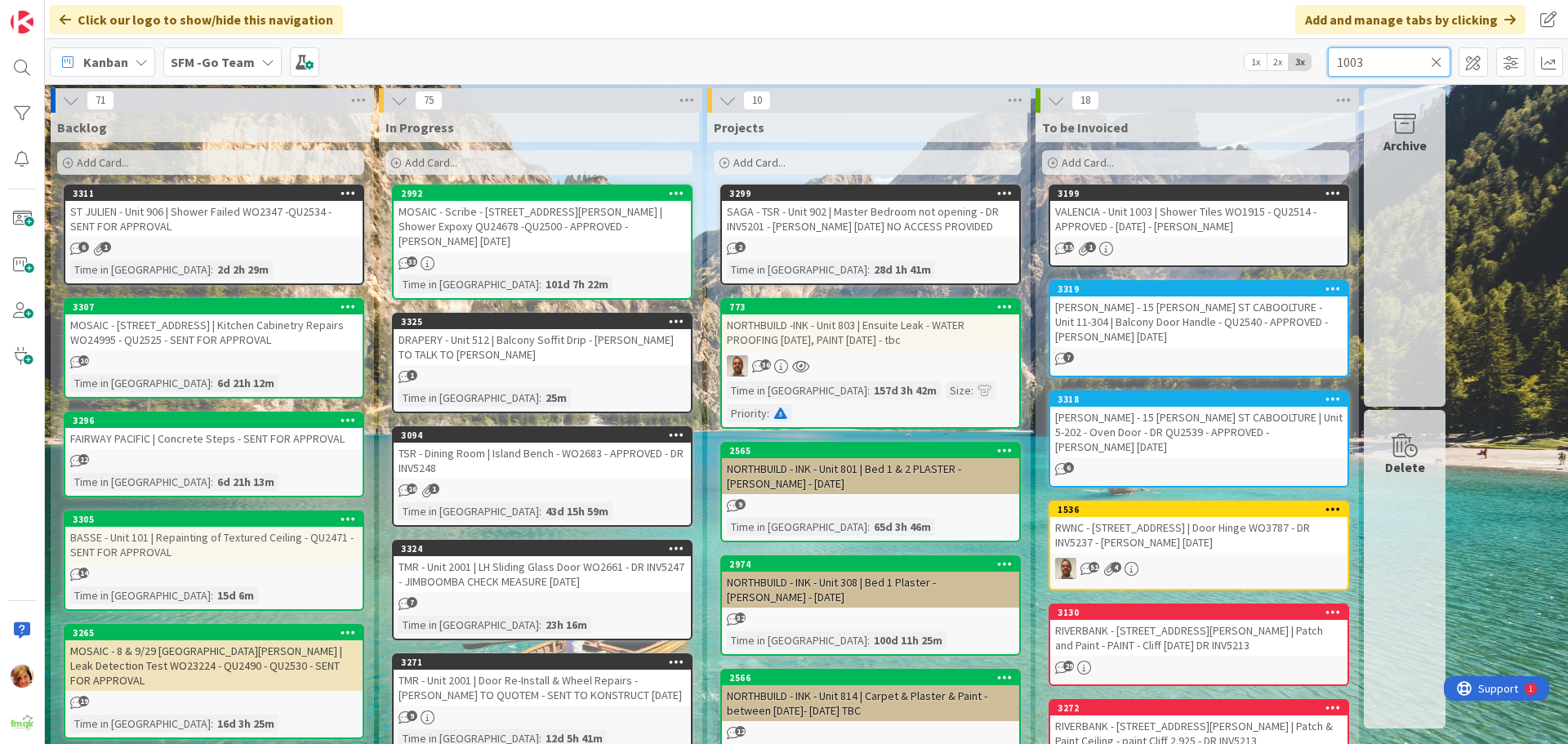
type input "1003"
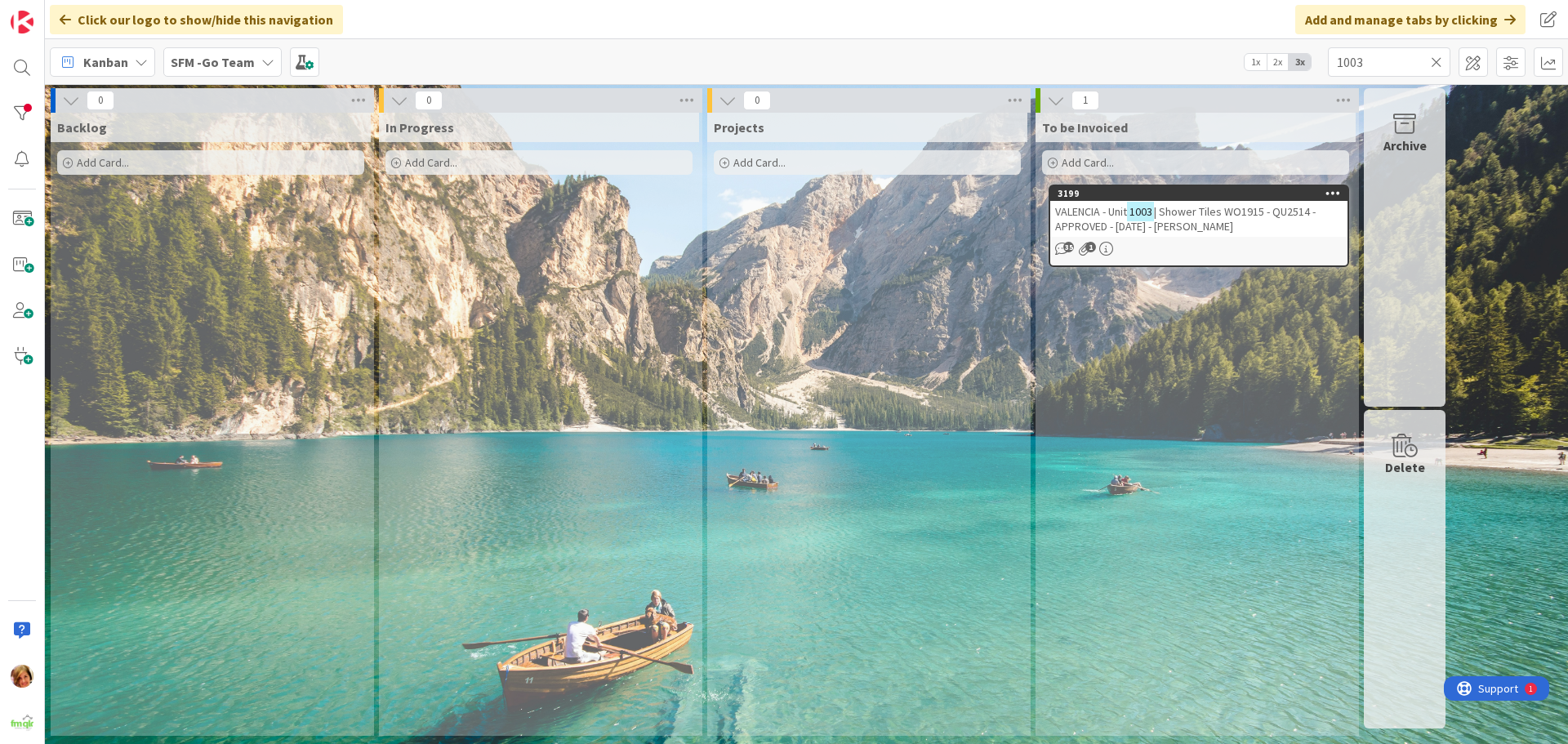
click at [1219, 219] on div "VALENCIA - Unit 1003 | Shower Tiles WO1915 - QU2514 - APPROVED - 1st Sept - BRE…" at bounding box center [1199, 219] width 297 height 36
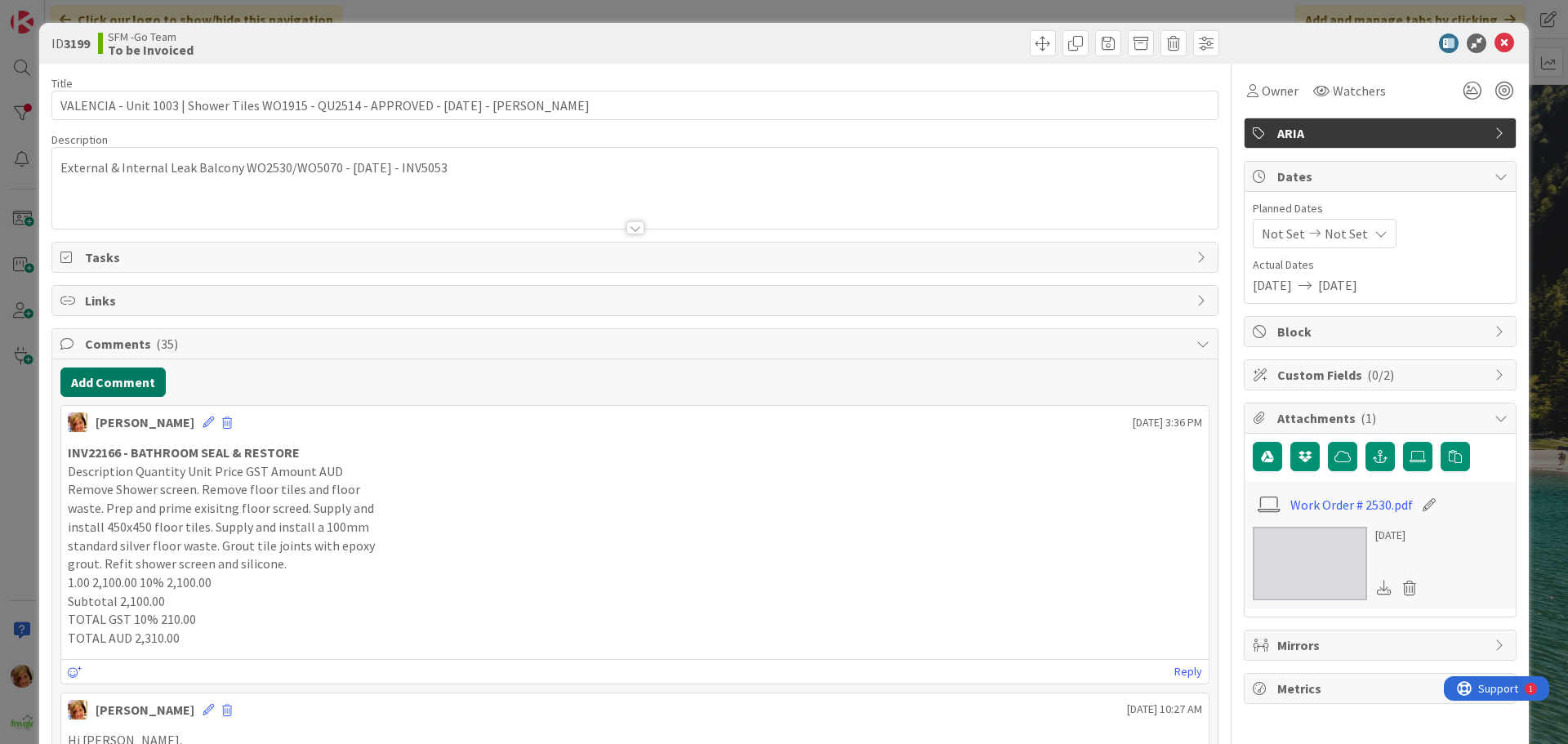
click at [145, 385] on button "Add Comment" at bounding box center [113, 382] width 106 height 30
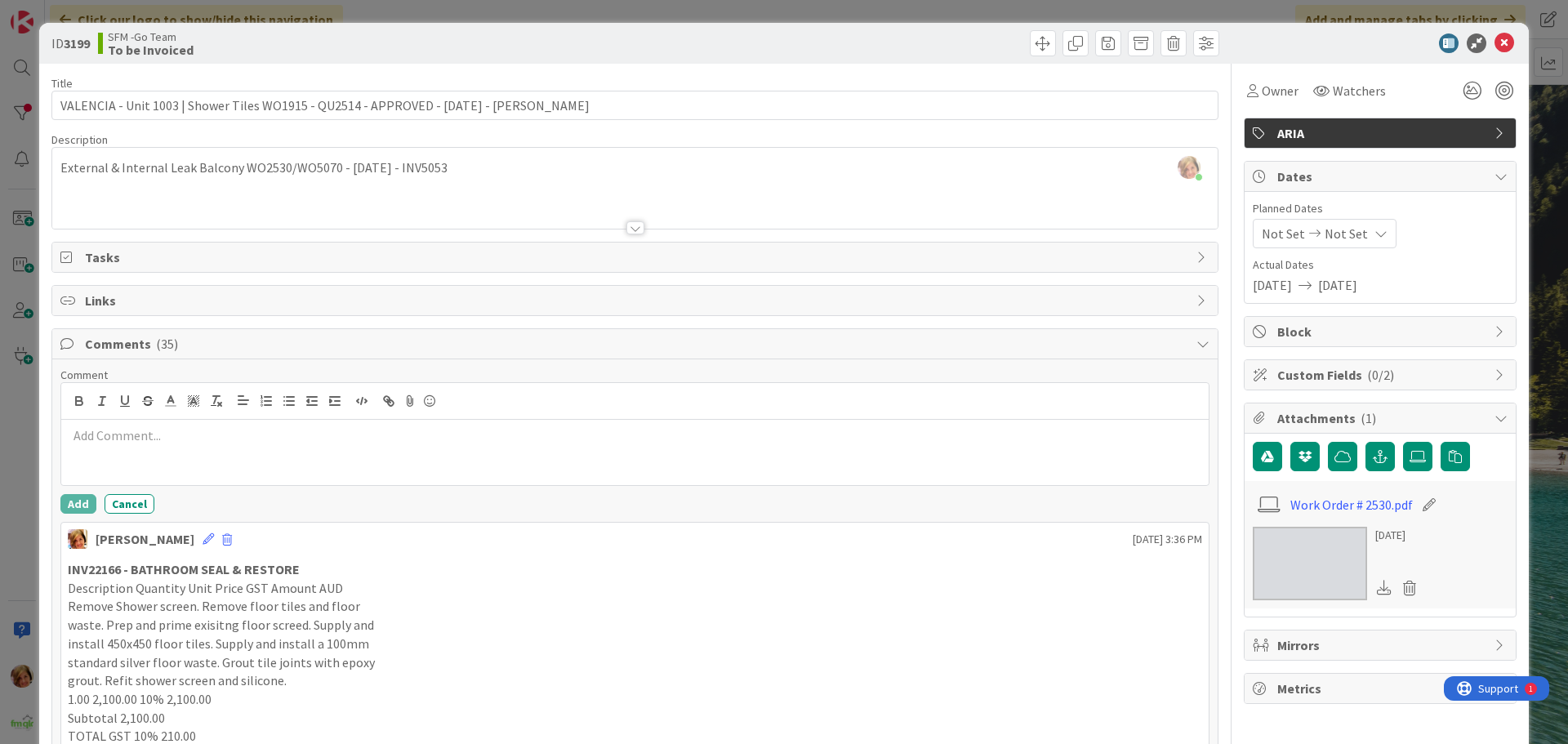
click at [159, 443] on p at bounding box center [635, 435] width 1134 height 18
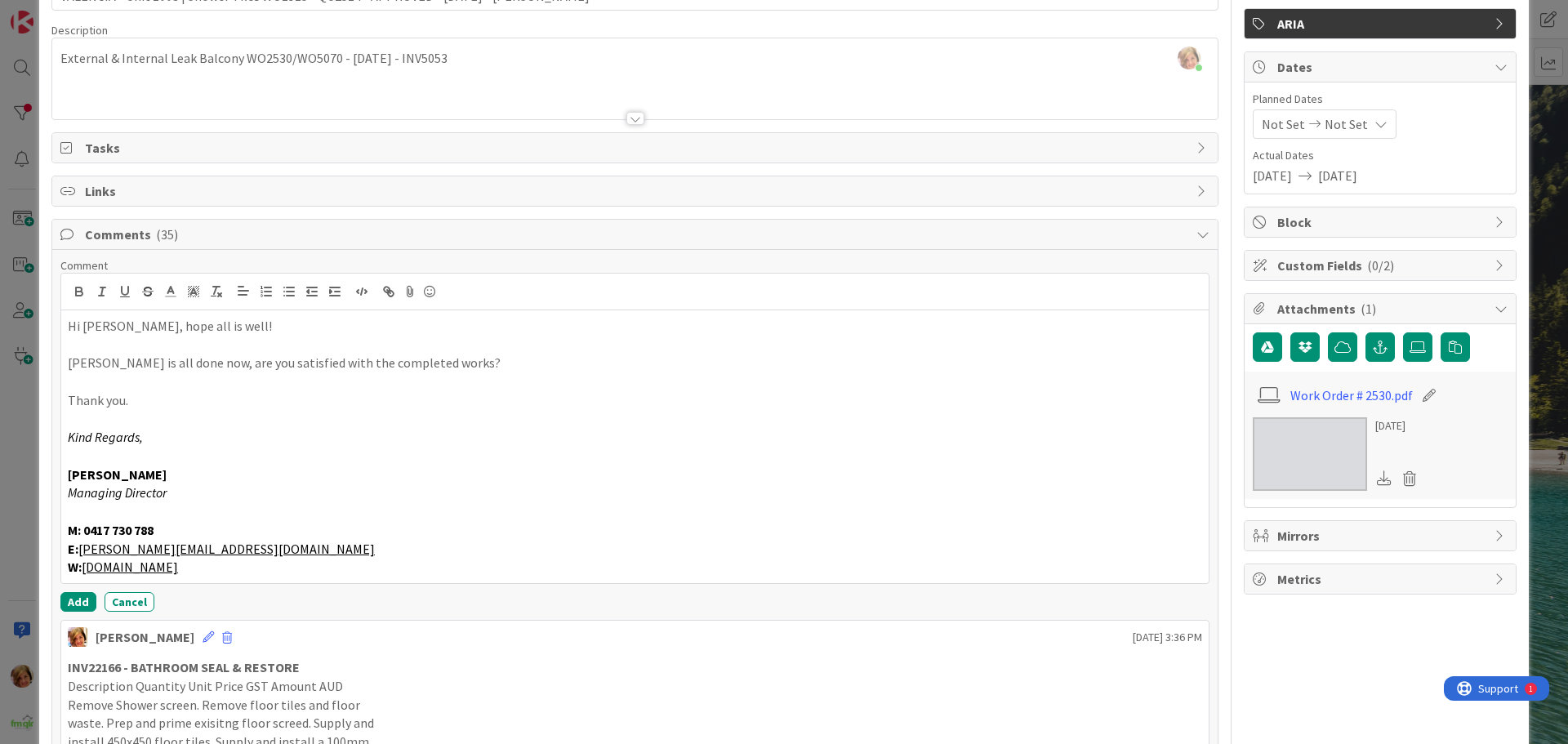
scroll to position [245, 0]
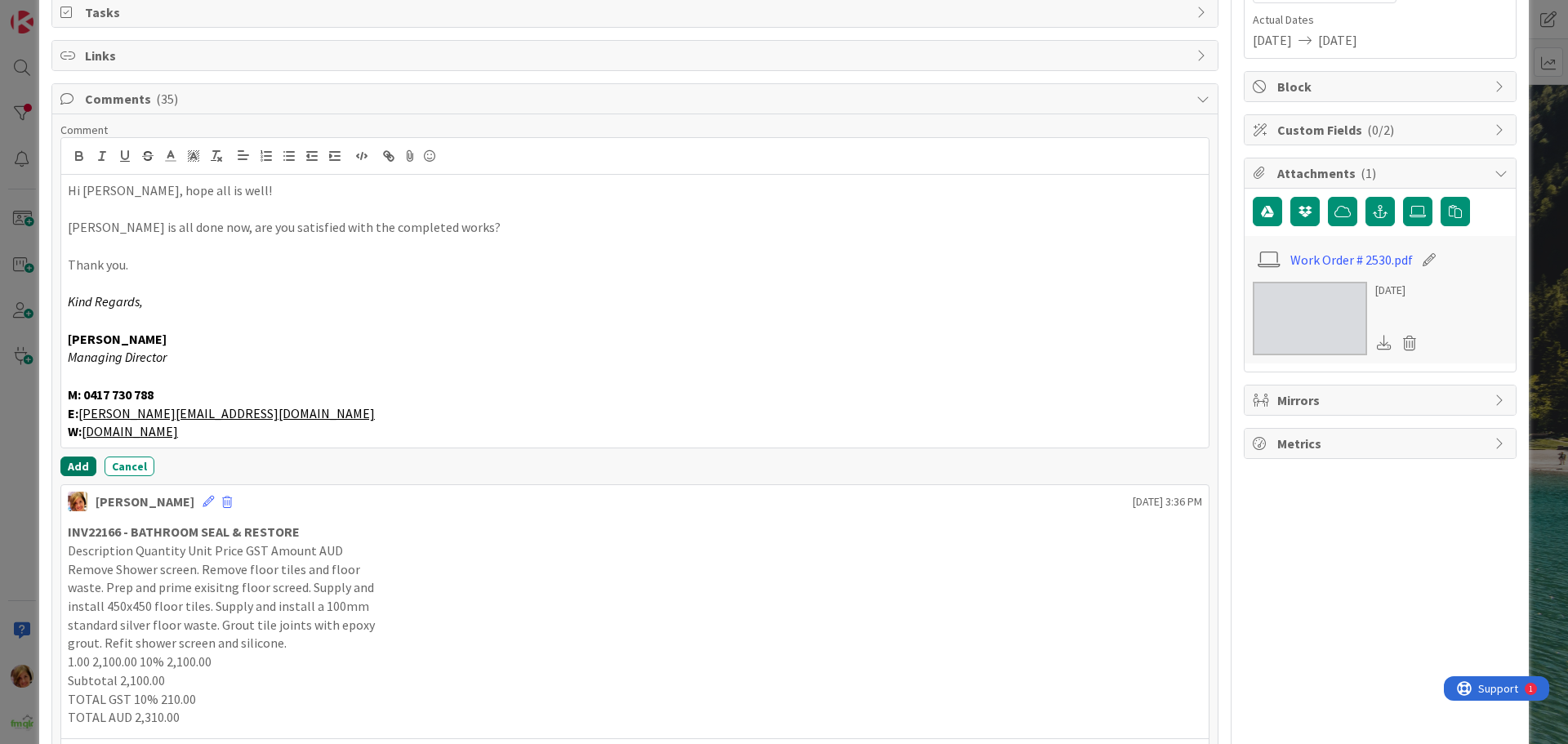
click at [72, 467] on button "Add" at bounding box center [78, 466] width 36 height 19
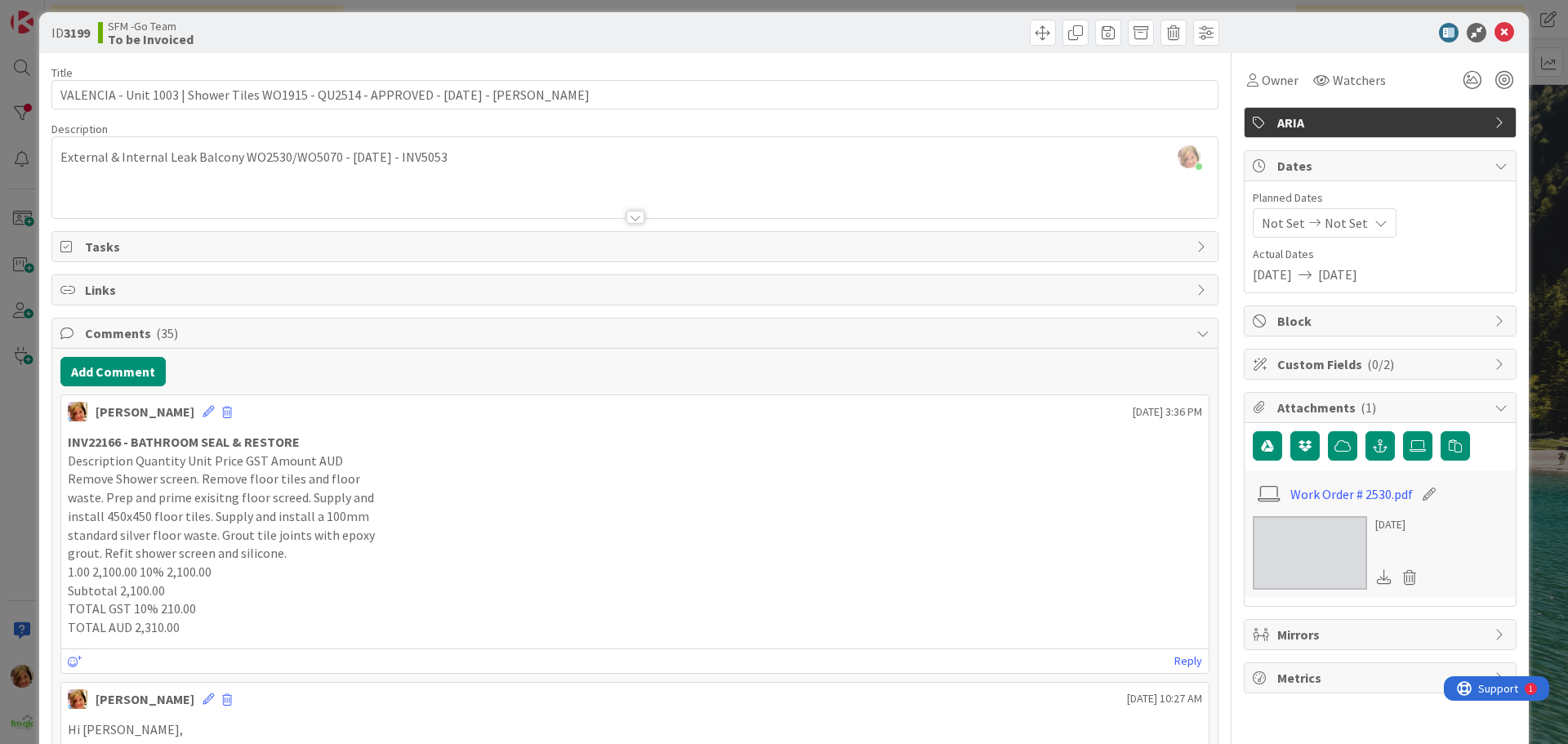
scroll to position [0, 0]
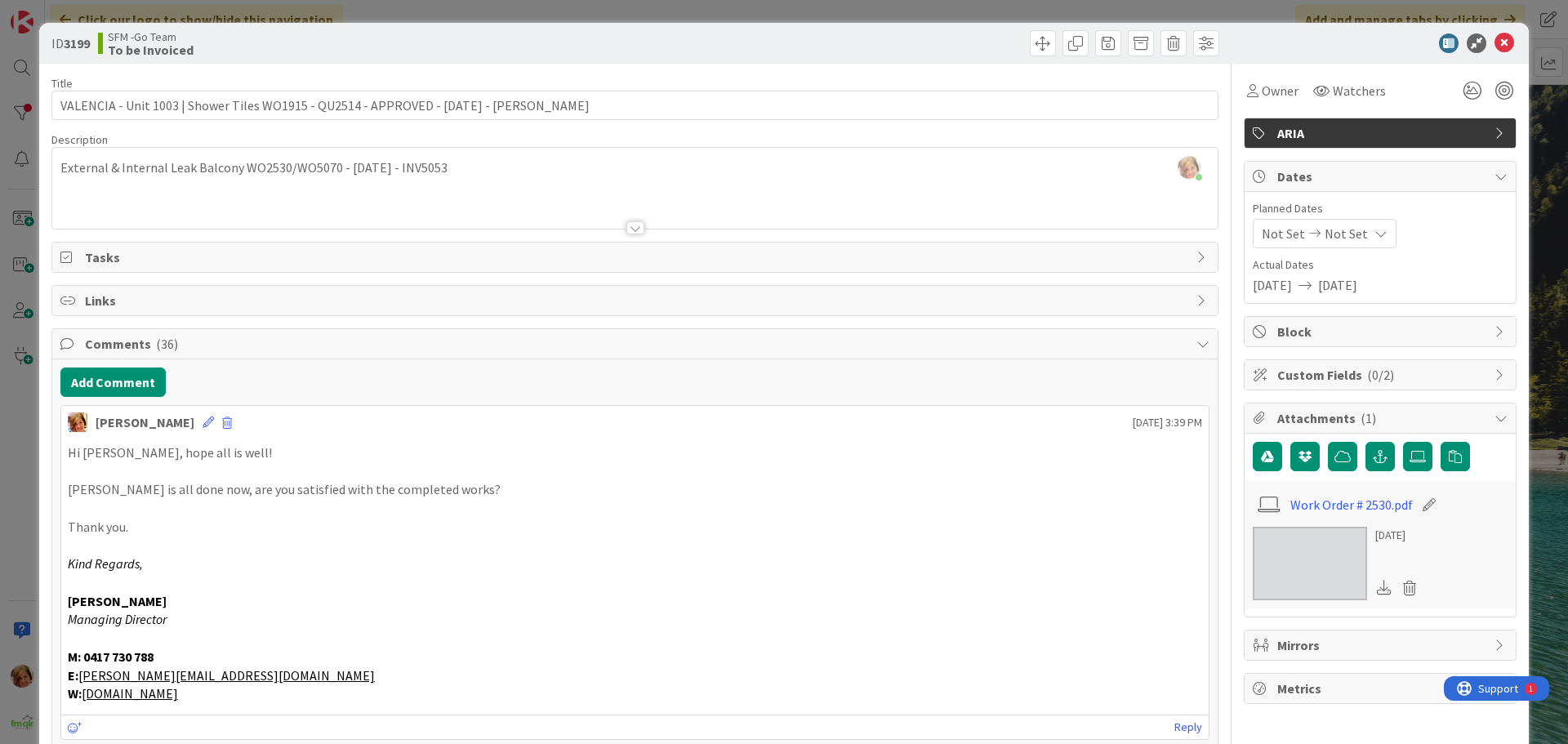
click at [765, 40] on div at bounding box center [929, 44] width 579 height 26
drag, startPoint x: 1487, startPoint y: 45, endPoint x: 1388, endPoint y: 55, distance: 99.5
click at [1495, 44] on icon at bounding box center [1504, 43] width 19 height 19
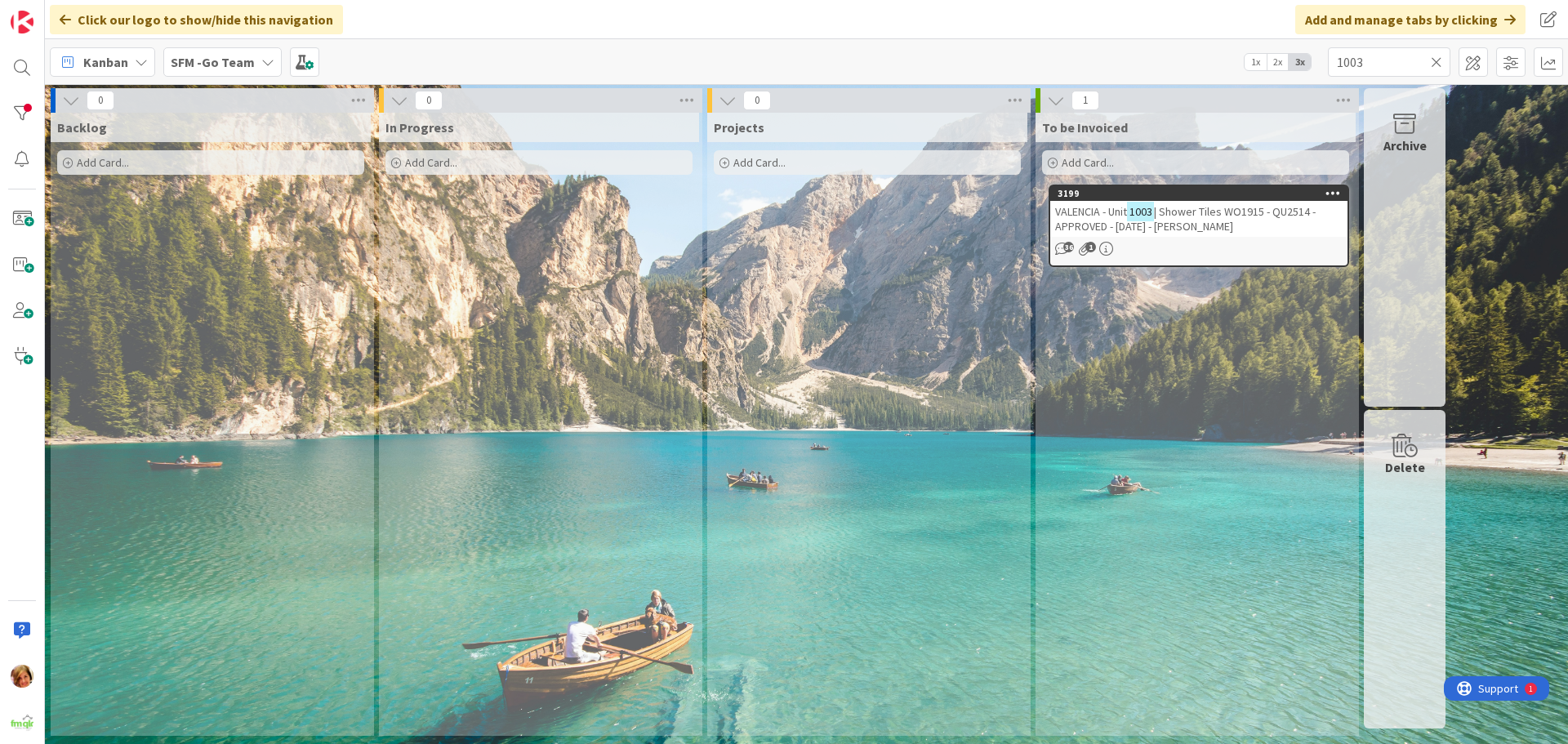
click at [1436, 58] on icon at bounding box center [1436, 62] width 11 height 15
